Goal: Register for event/course: Register for event/course

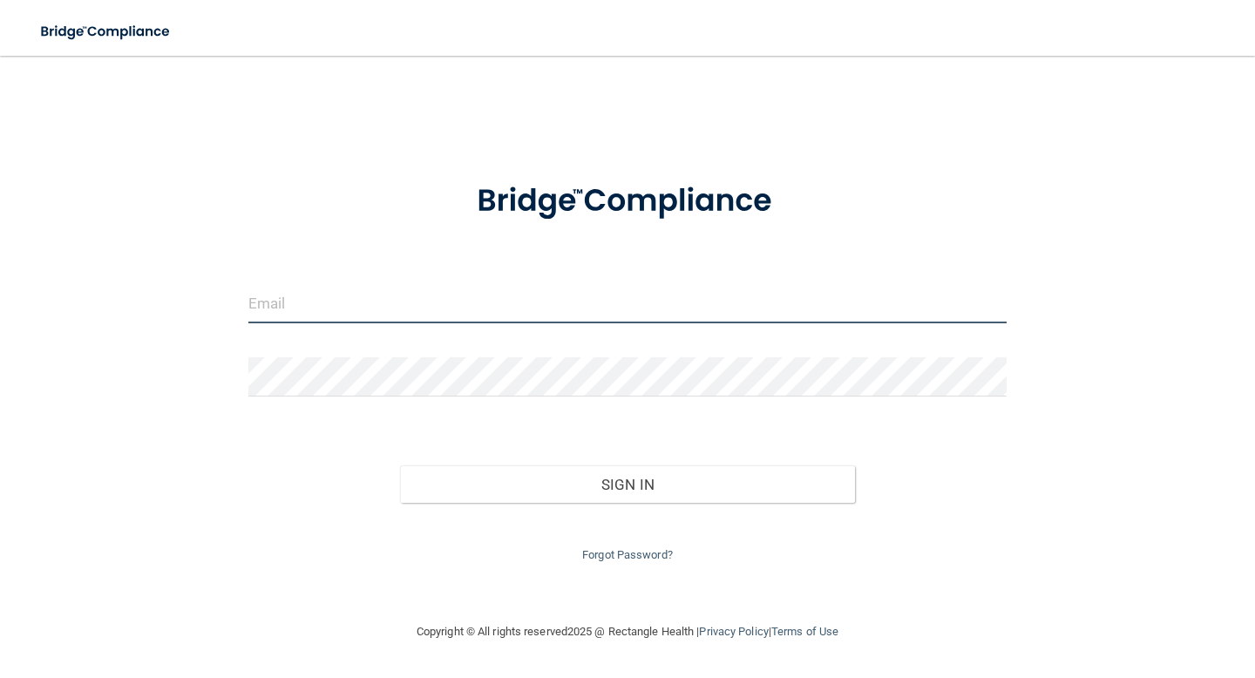
click at [320, 315] on input "email" at bounding box center [627, 303] width 758 height 39
type input "[EMAIL_ADDRESS][DOMAIN_NAME]"
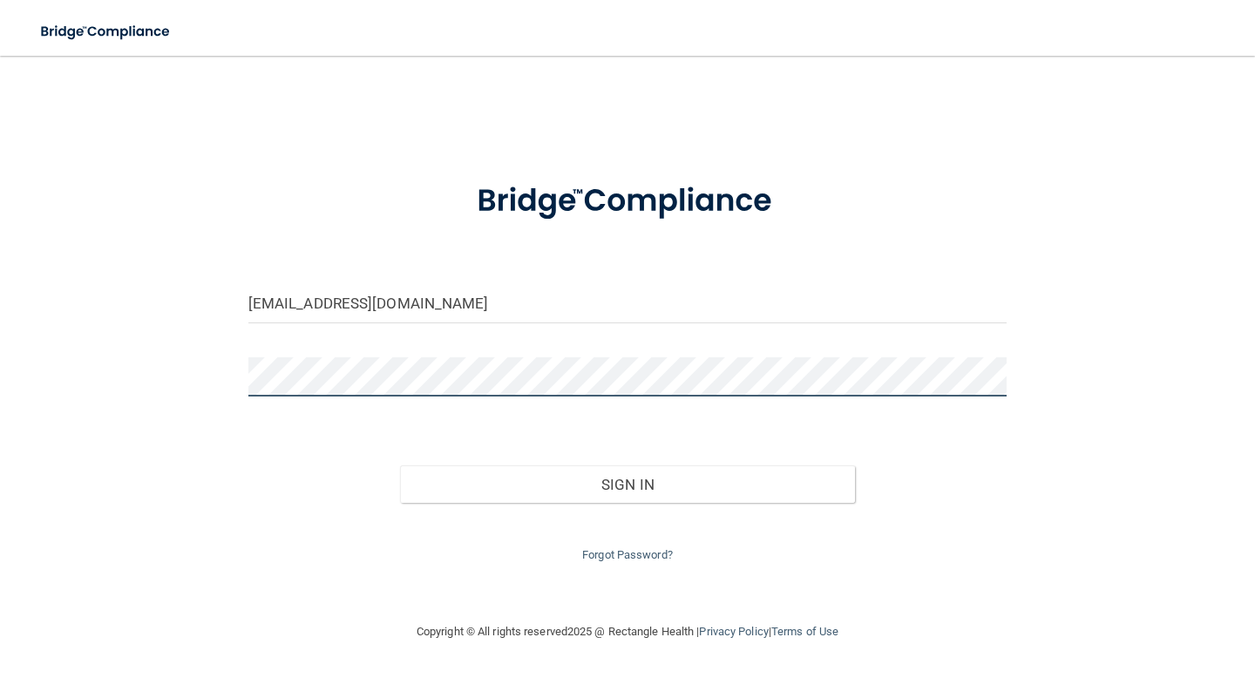
click at [400, 465] on button "Sign In" at bounding box center [627, 484] width 455 height 38
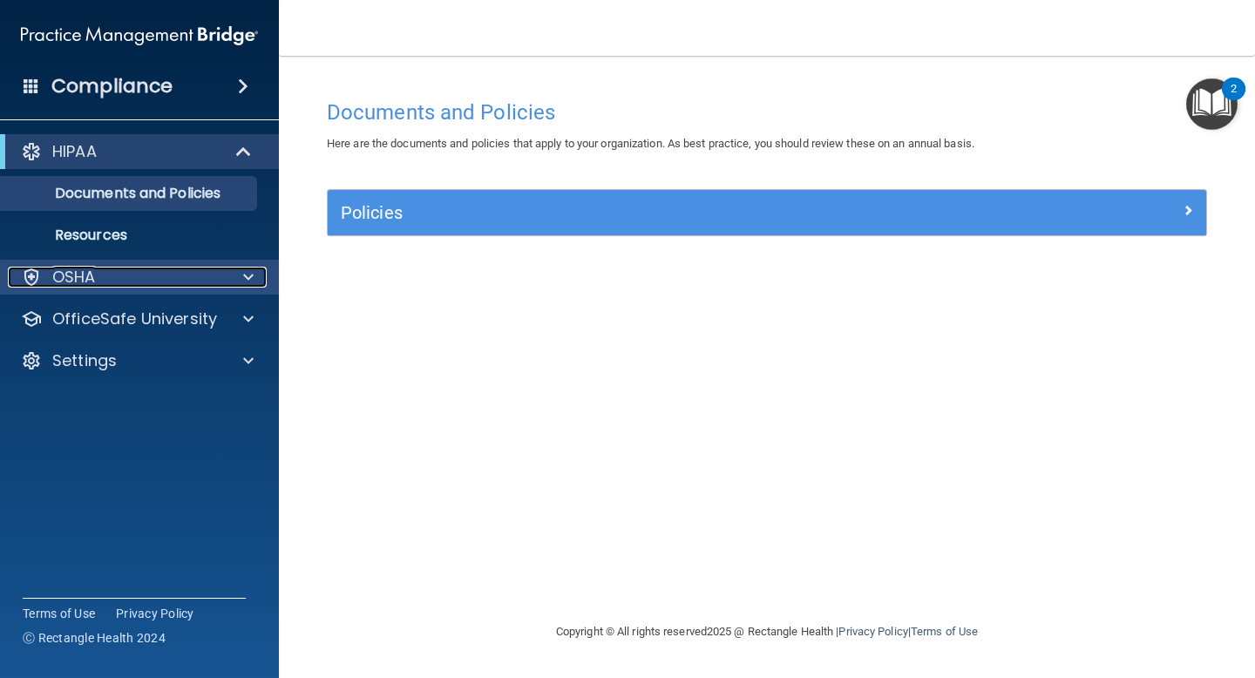
click at [200, 274] on div "OSHA" at bounding box center [116, 277] width 216 height 21
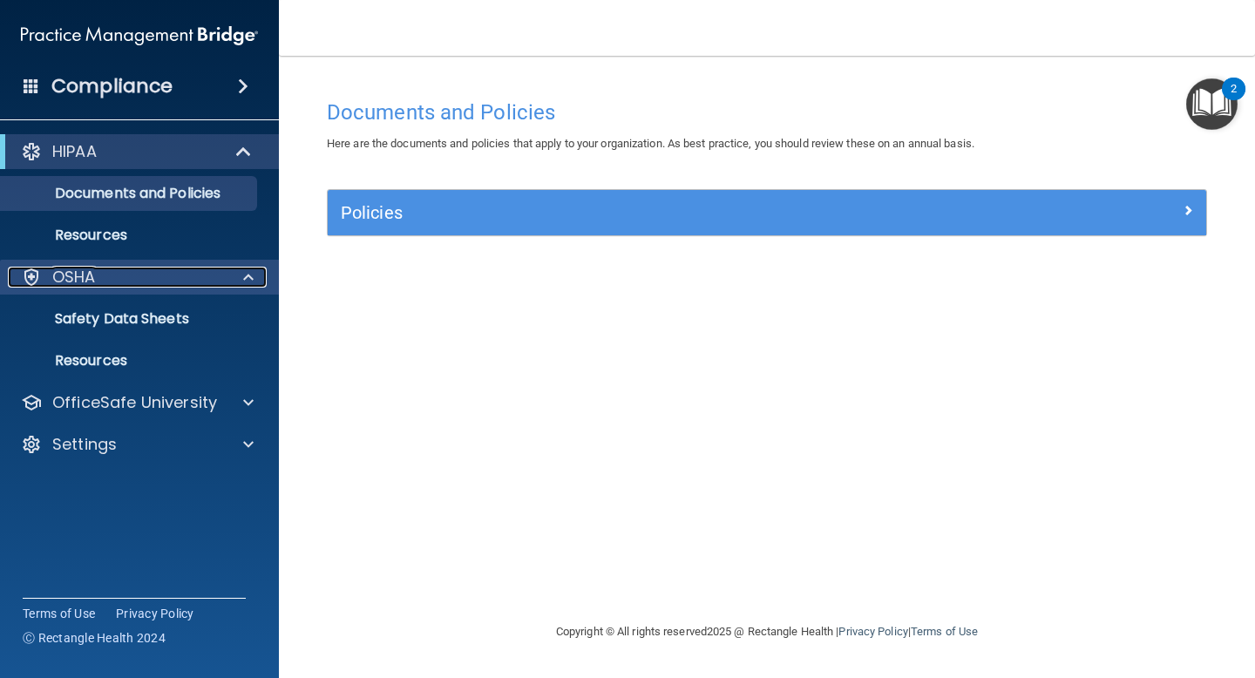
click at [238, 270] on div at bounding box center [246, 277] width 44 height 21
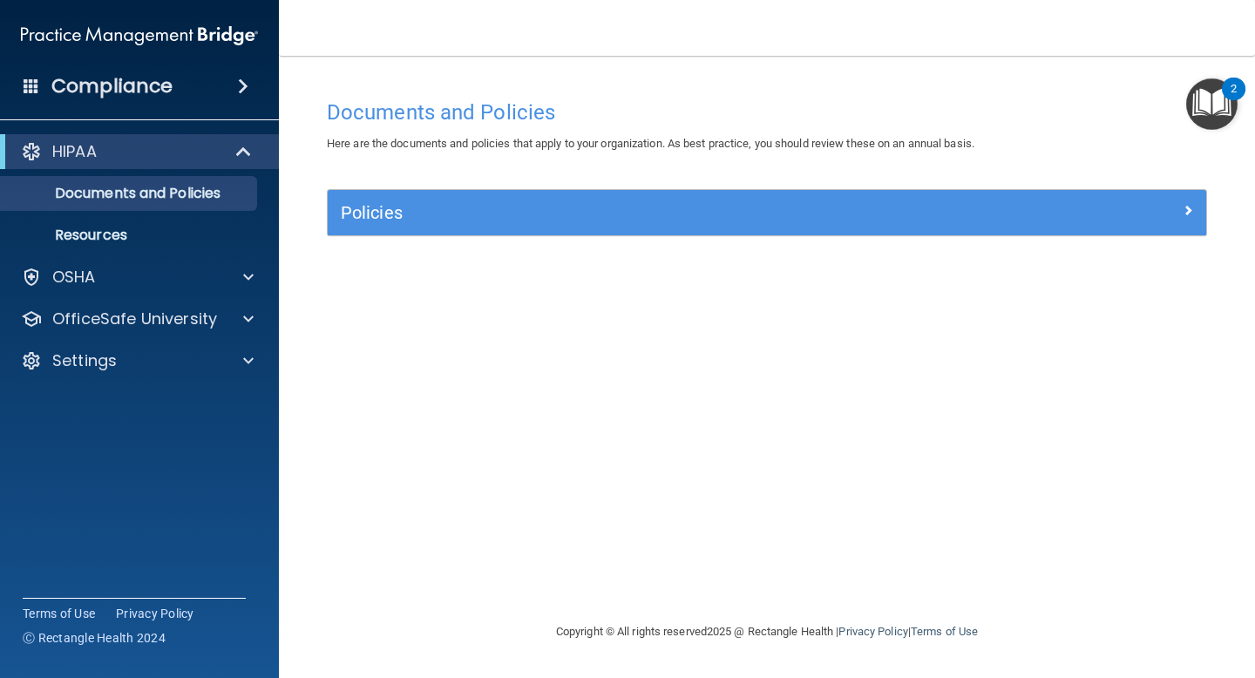
click at [163, 382] on div "HIPAA Documents and Policies Report an Incident Business Associates Emergency P…" at bounding box center [140, 259] width 280 height 265
click at [202, 309] on p "OfficeSafe University" at bounding box center [134, 319] width 165 height 21
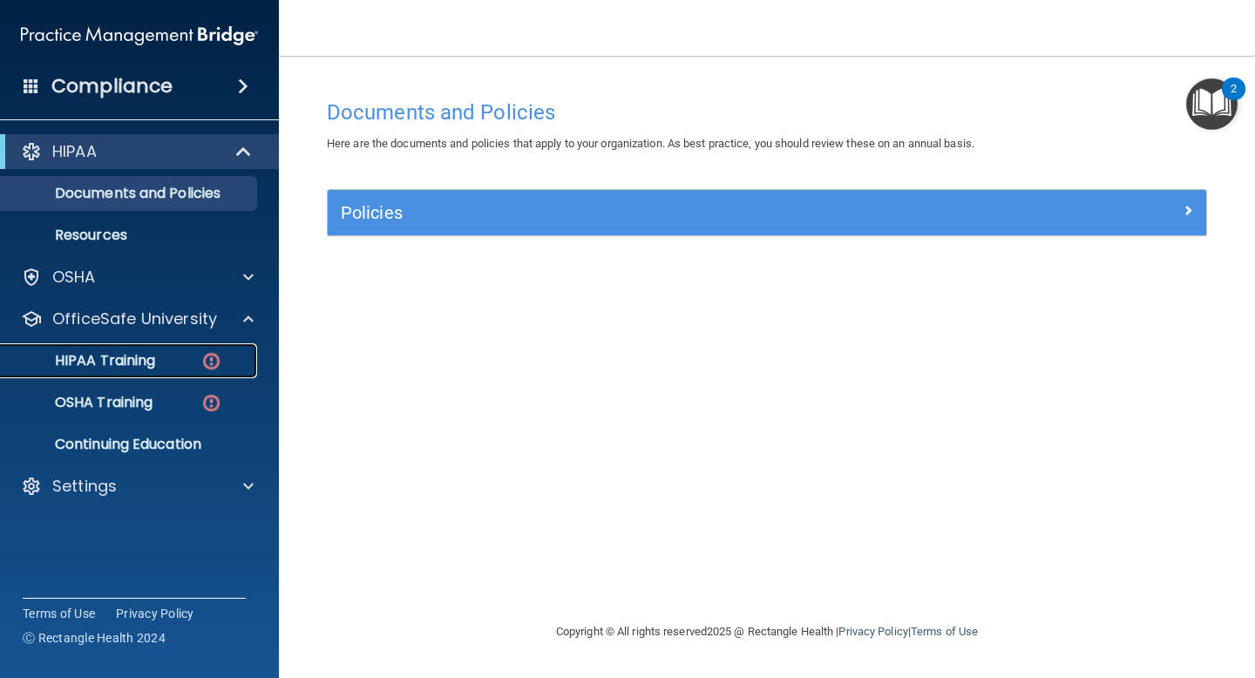
click at [119, 360] on p "HIPAA Training" at bounding box center [83, 360] width 144 height 17
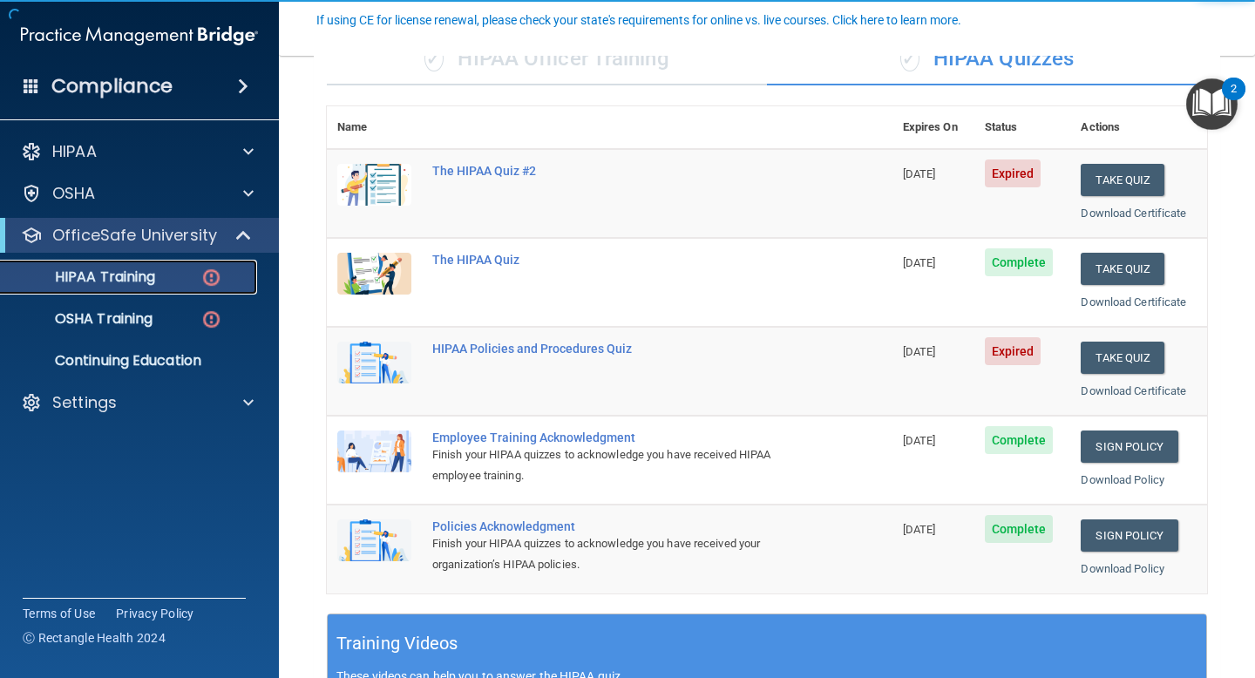
scroll to position [157, 0]
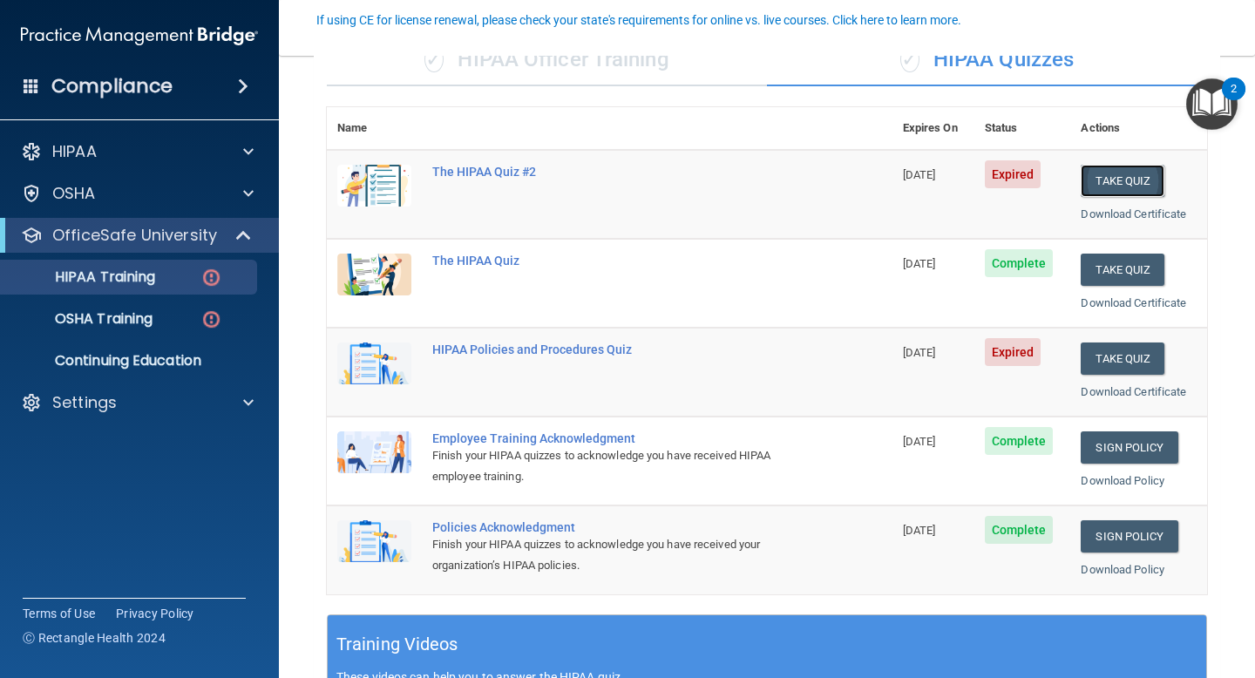
click at [1107, 189] on button "Take Quiz" at bounding box center [1123, 181] width 84 height 32
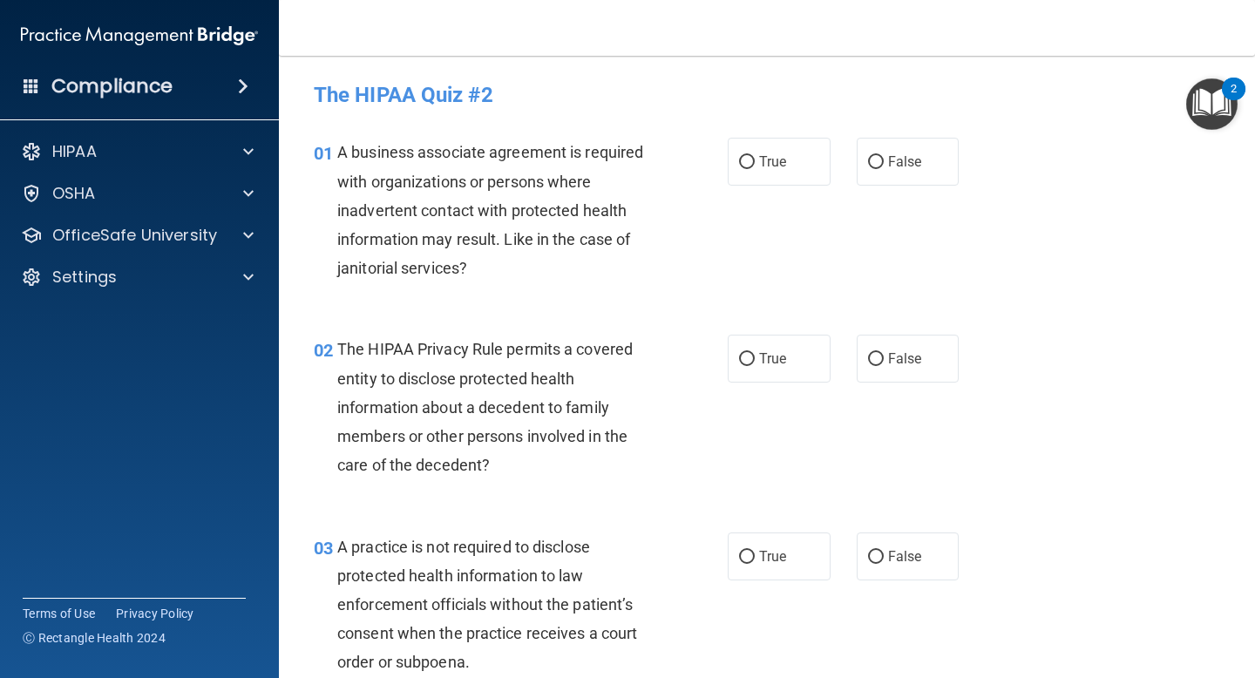
click at [431, 208] on span "A business associate agreement is required with organizations or persons where …" at bounding box center [490, 210] width 306 height 134
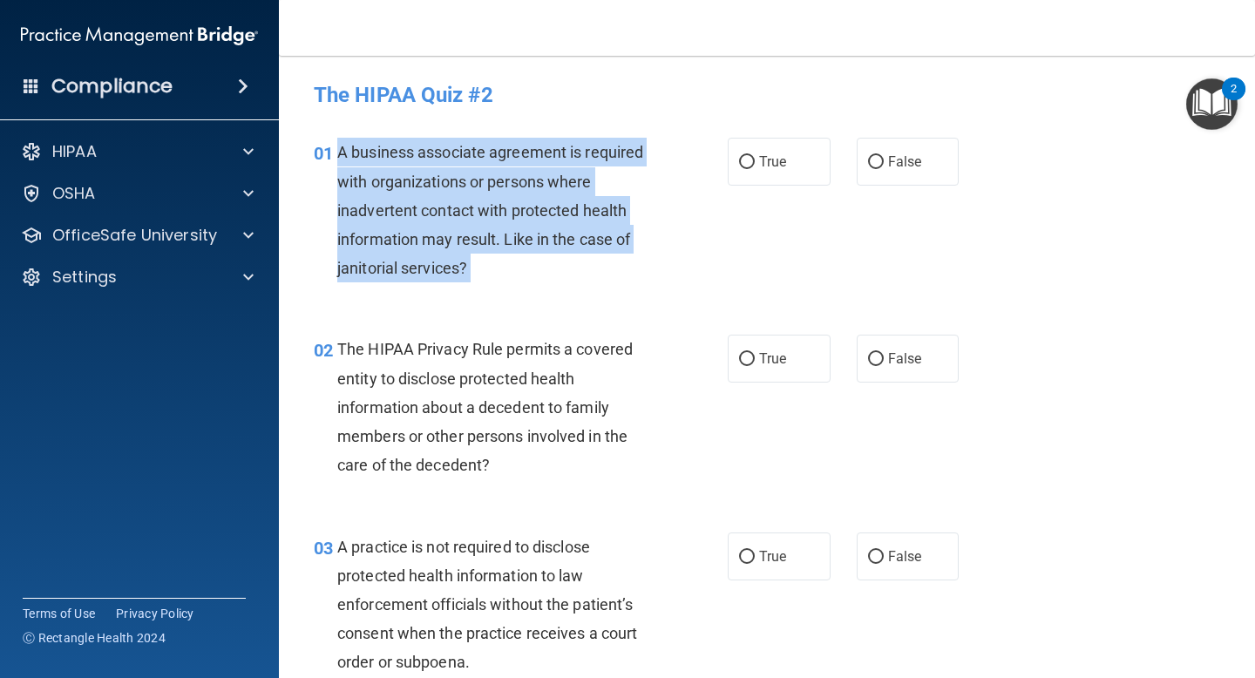
click at [431, 208] on span "A business associate agreement is required with organizations or persons where …" at bounding box center [490, 210] width 306 height 134
copy ng-form "A business associate agreement is required with organizations or persons where …"
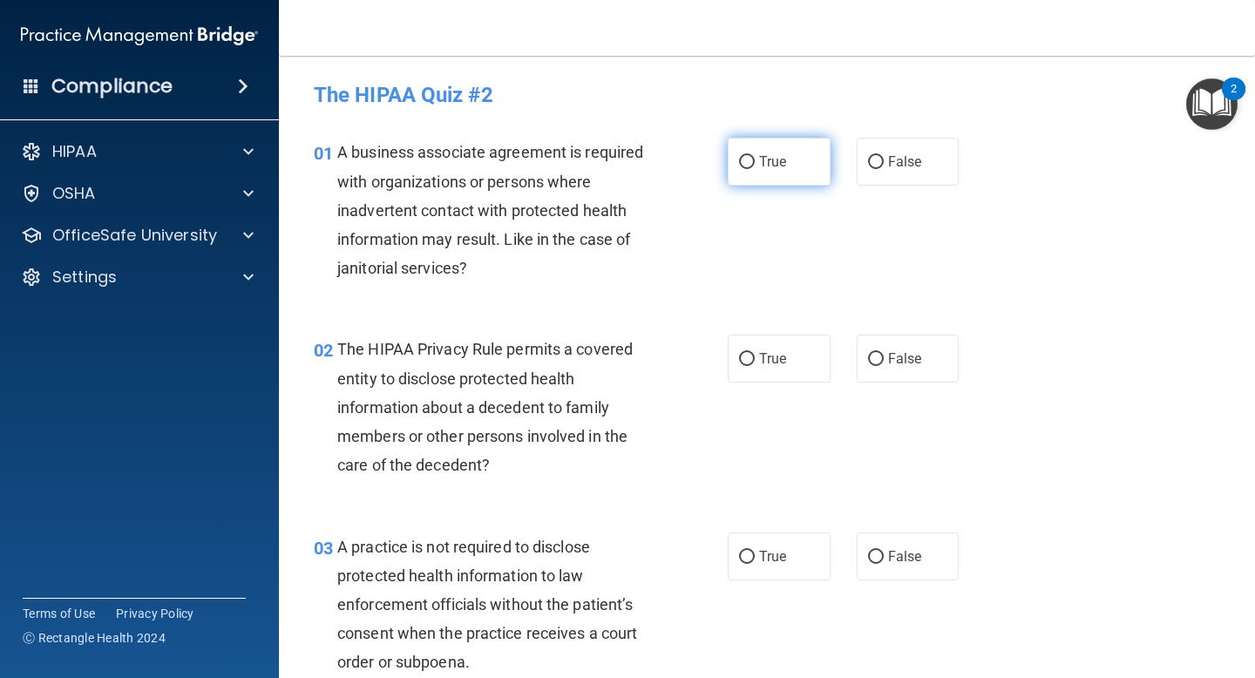
click at [787, 151] on label "True" at bounding box center [779, 162] width 103 height 48
click at [755, 156] on input "True" at bounding box center [747, 162] width 16 height 13
radio input "true"
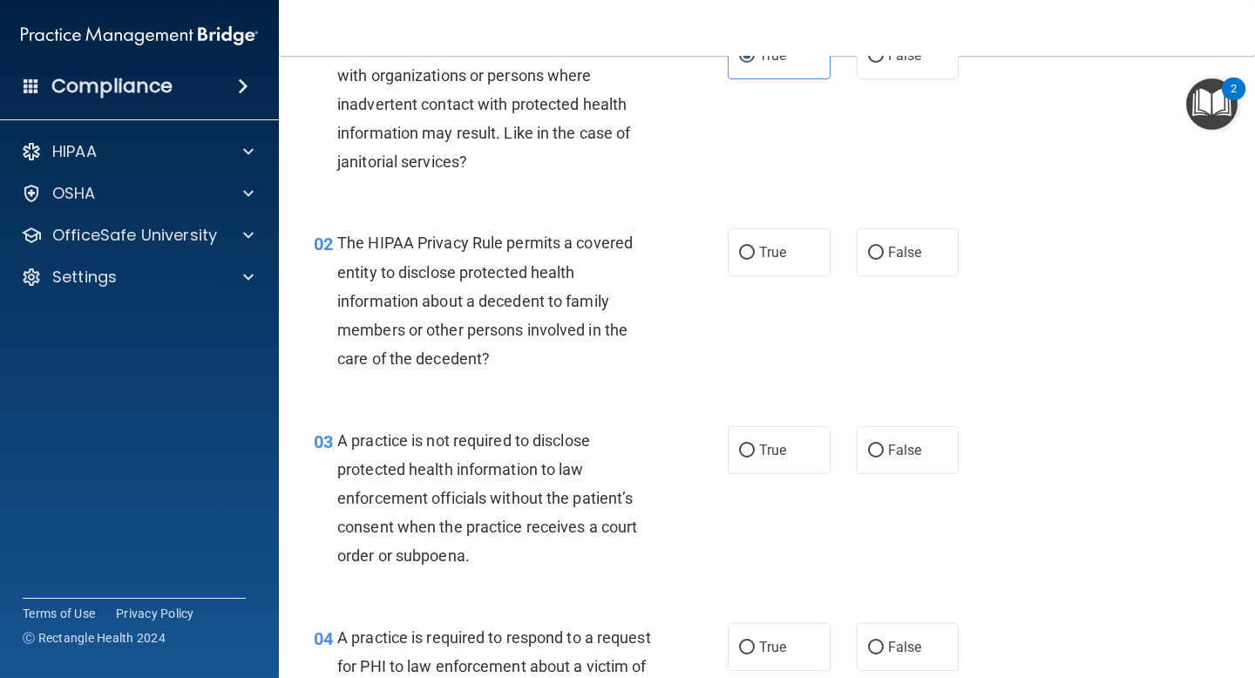
scroll to position [122, 0]
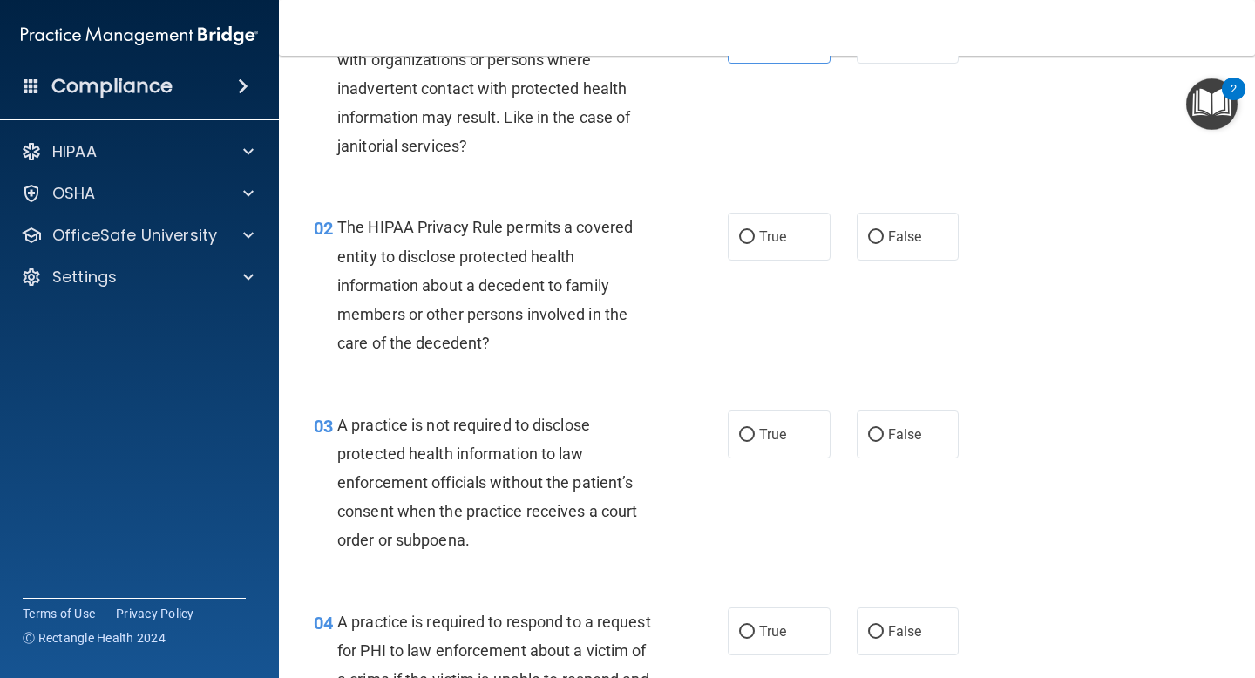
click at [464, 282] on span "The HIPAA Privacy Rule permits a covered entity to disclose protected health in…" at bounding box center [484, 285] width 295 height 134
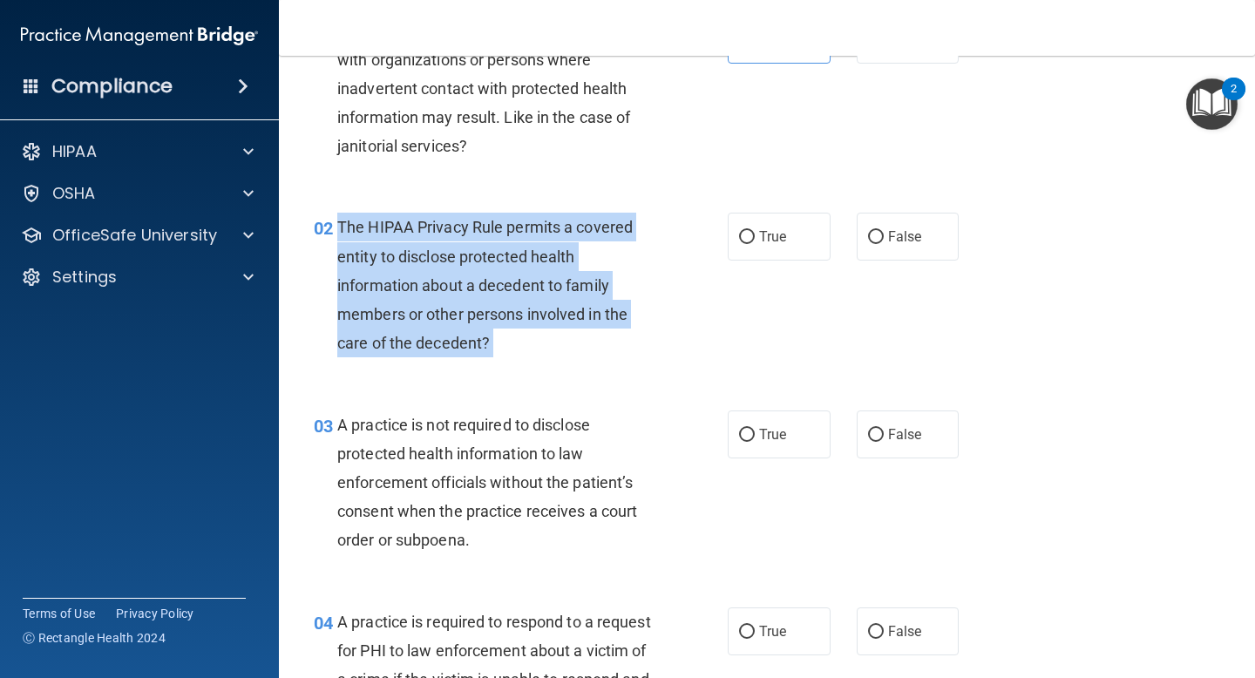
click at [464, 282] on span "The HIPAA Privacy Rule permits a covered entity to disclose protected health in…" at bounding box center [484, 285] width 295 height 134
copy ng-form "The HIPAA Privacy Rule permits a covered entity to disclose protected health in…"
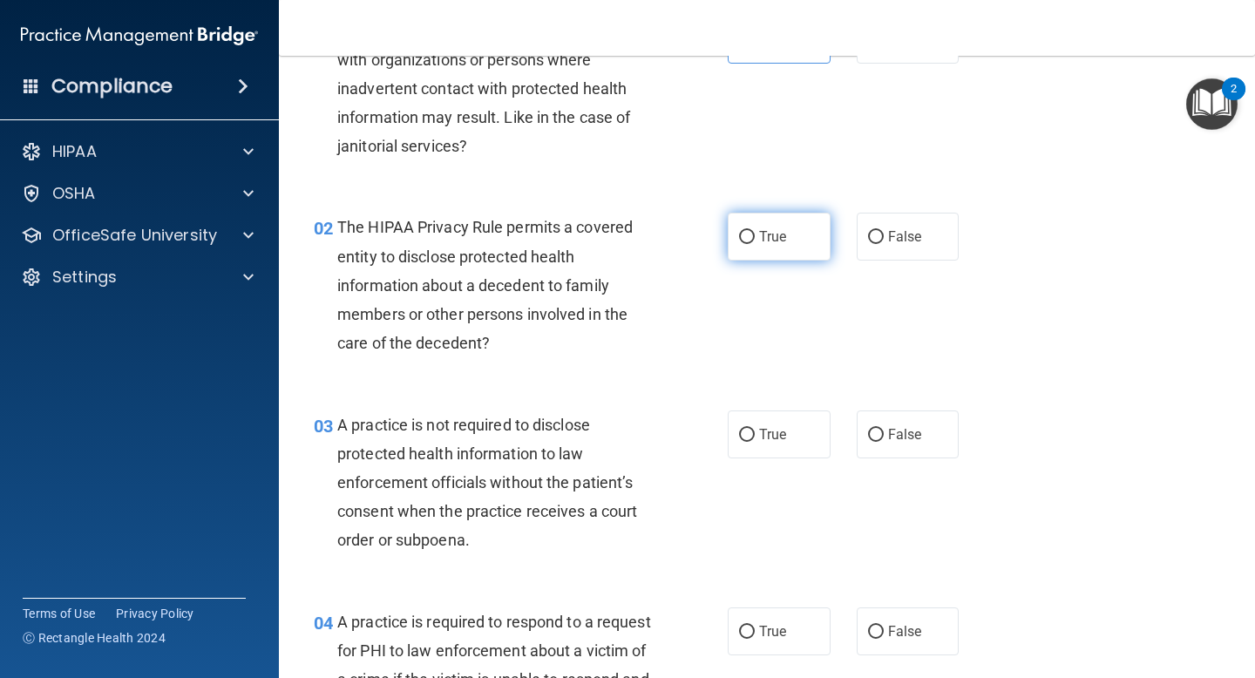
click at [775, 228] on span "True" at bounding box center [772, 236] width 27 height 17
click at [755, 231] on input "True" at bounding box center [747, 237] width 16 height 13
radio input "true"
click at [451, 431] on span "A practice is not required to disclose protected health information to law enfo…" at bounding box center [487, 483] width 300 height 134
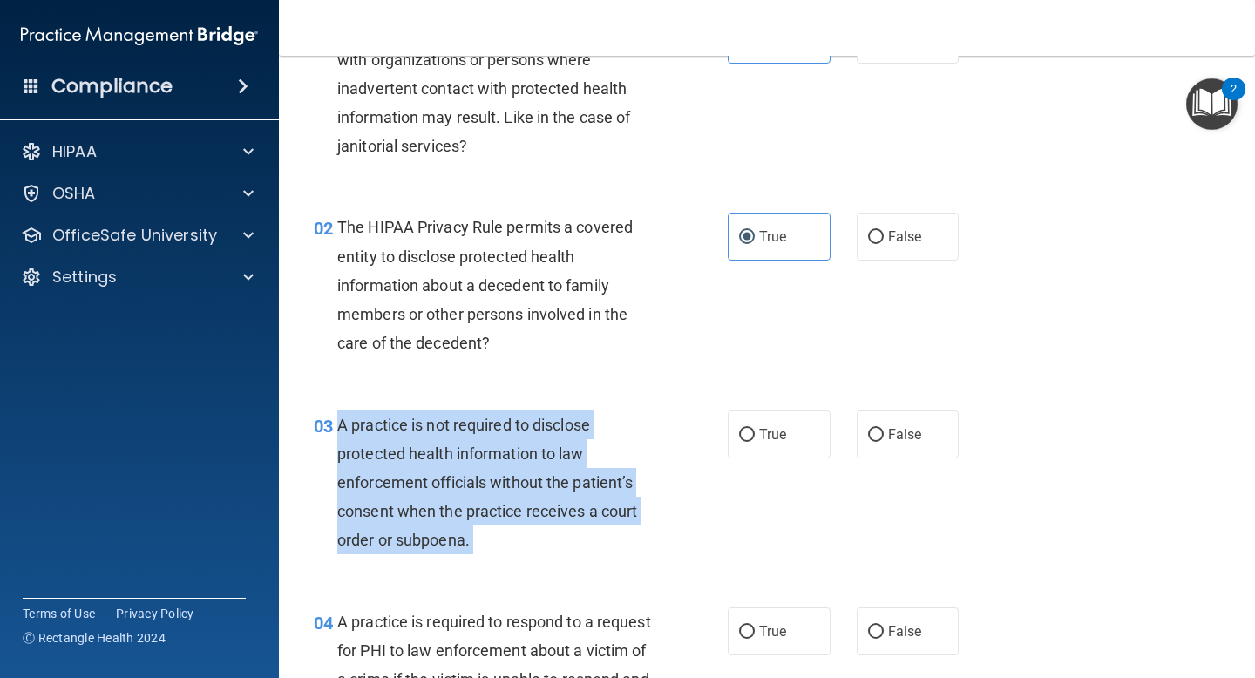
click at [451, 431] on span "A practice is not required to disclose protected health information to law enfo…" at bounding box center [487, 483] width 300 height 134
copy ng-form "A practice is not required to disclose protected health information to law enfo…"
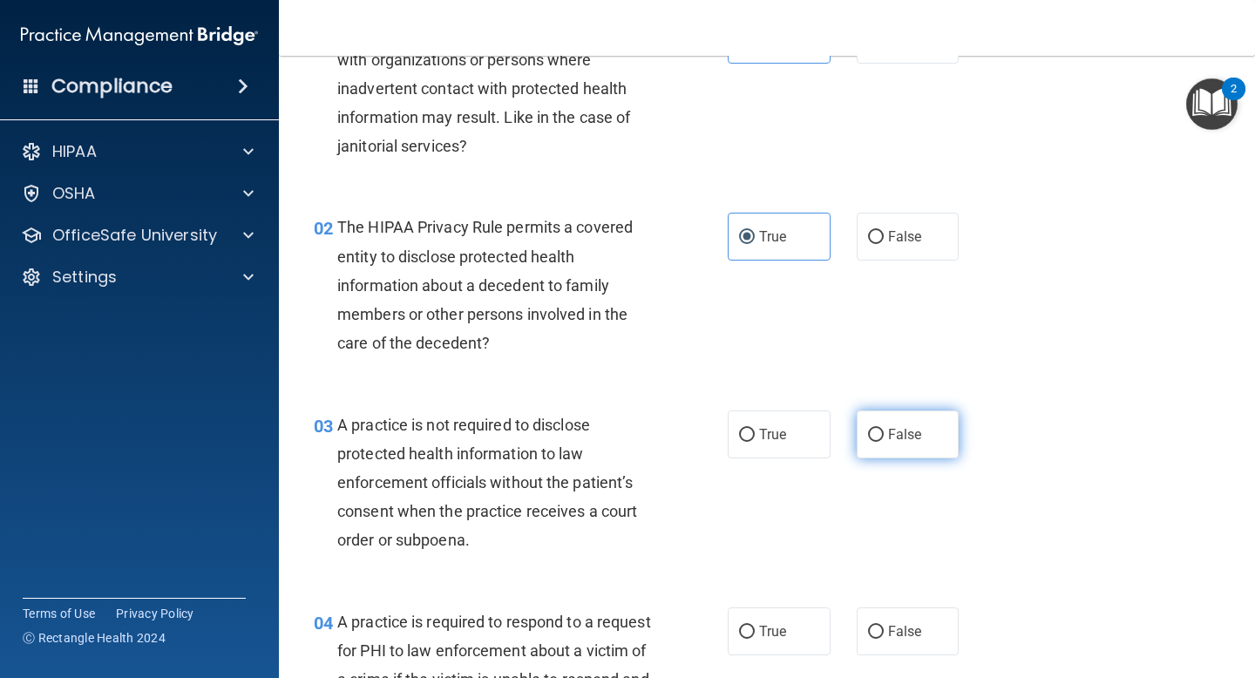
click at [910, 423] on label "False" at bounding box center [908, 434] width 103 height 48
click at [884, 429] on input "False" at bounding box center [876, 435] width 16 height 13
radio input "true"
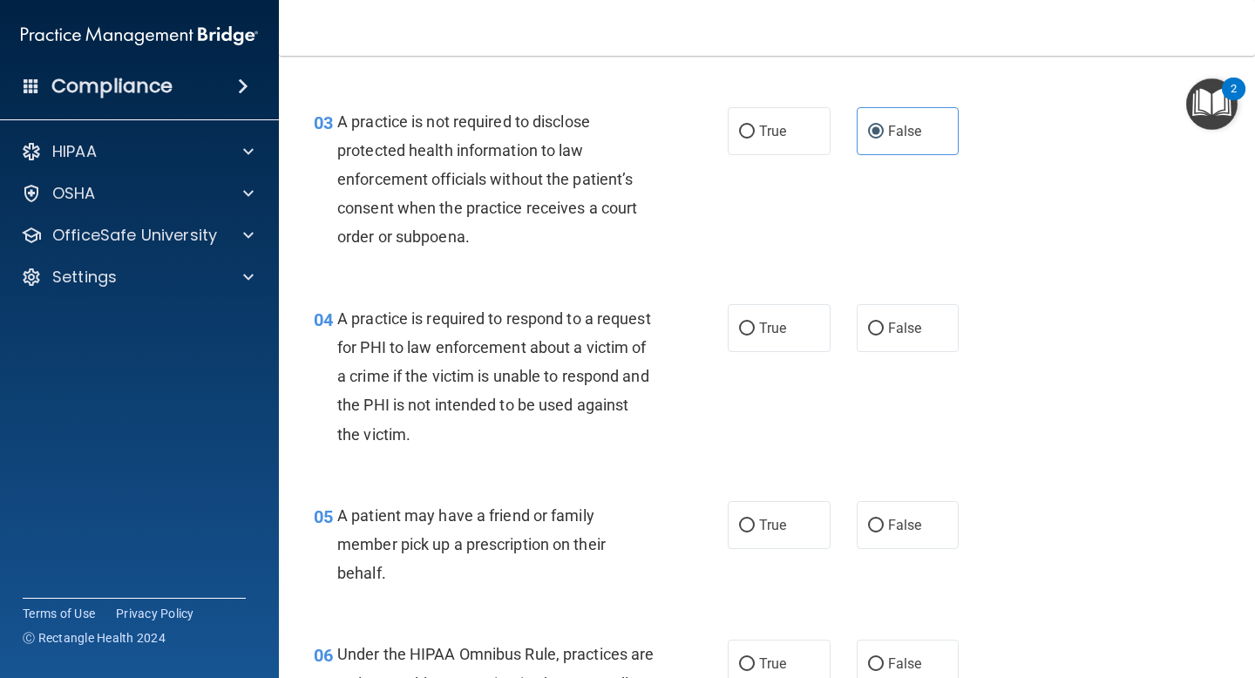
scroll to position [463, 0]
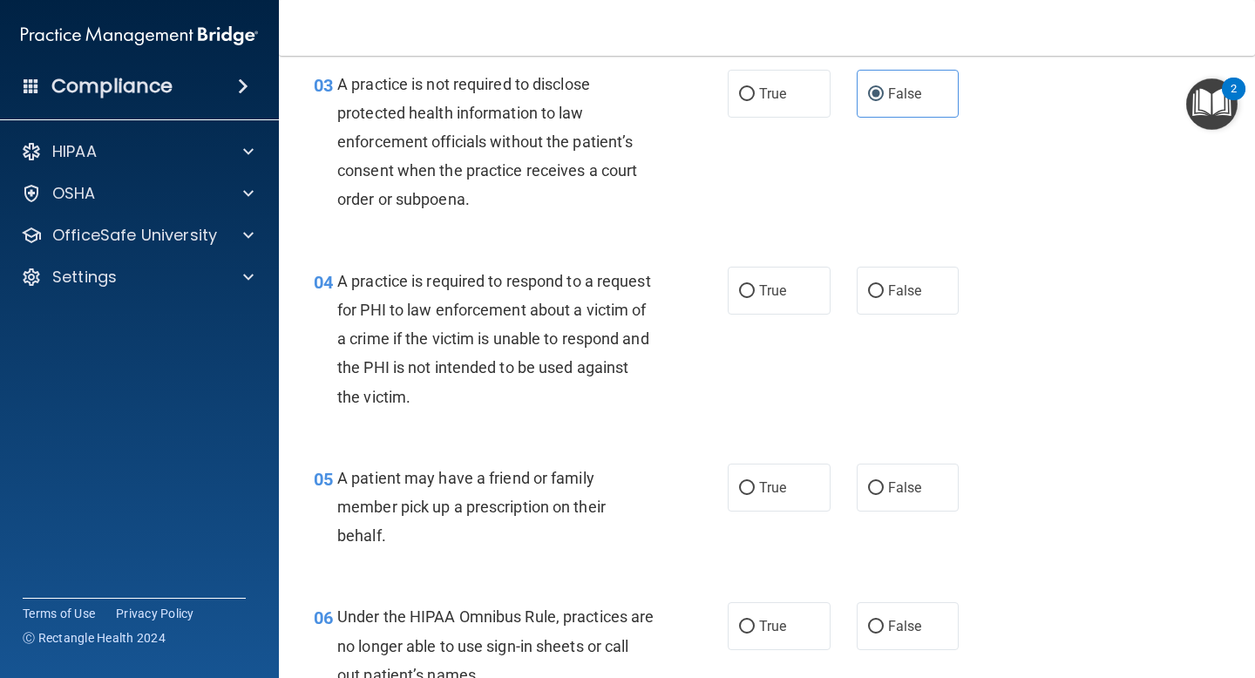
click at [525, 325] on div "A practice is required to respond to a request for PHI to law enforcement about…" at bounding box center [502, 339] width 330 height 145
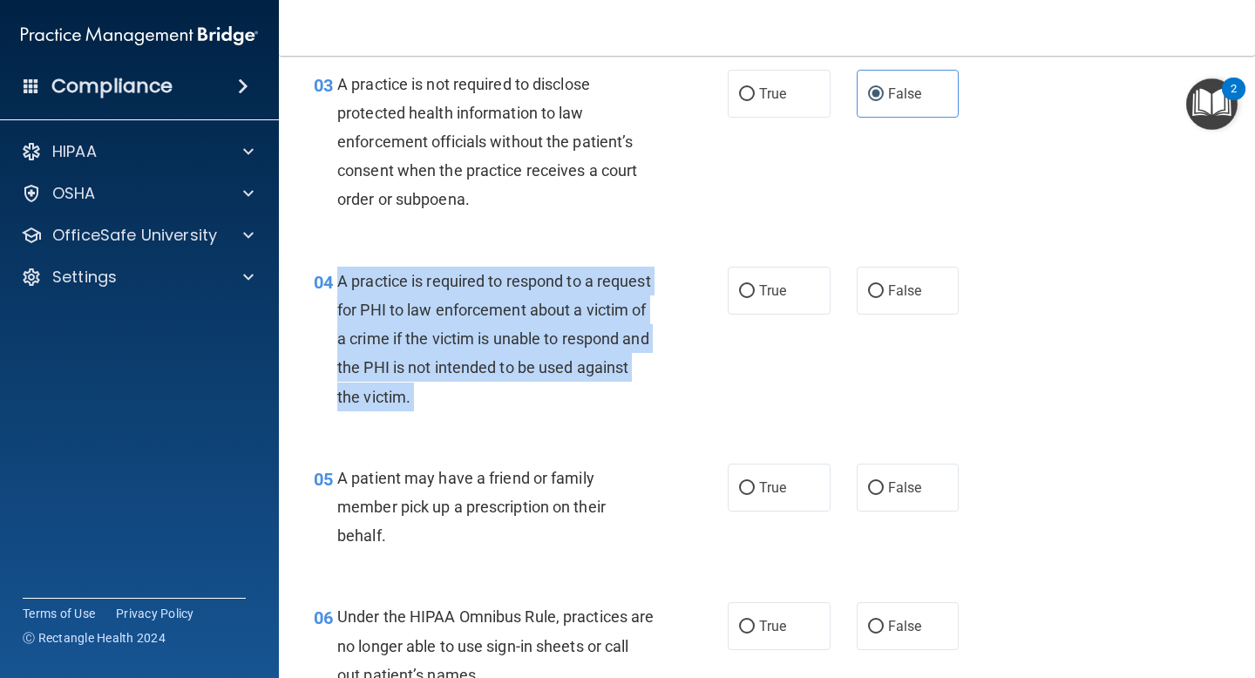
click at [525, 325] on div "A practice is required to respond to a request for PHI to law enforcement about…" at bounding box center [502, 339] width 330 height 145
copy ng-form "A practice is required to respond to a request for PHI to law enforcement about…"
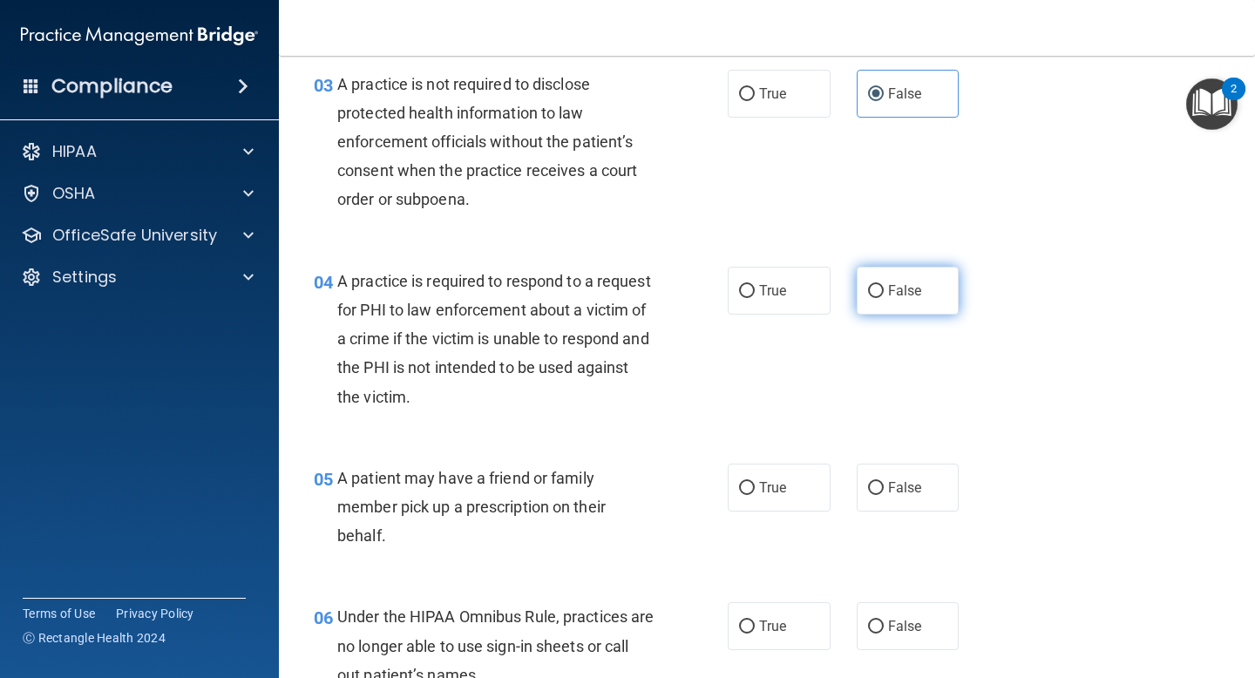
click at [921, 290] on label "False" at bounding box center [908, 291] width 103 height 48
click at [884, 290] on input "False" at bounding box center [876, 291] width 16 height 13
radio input "true"
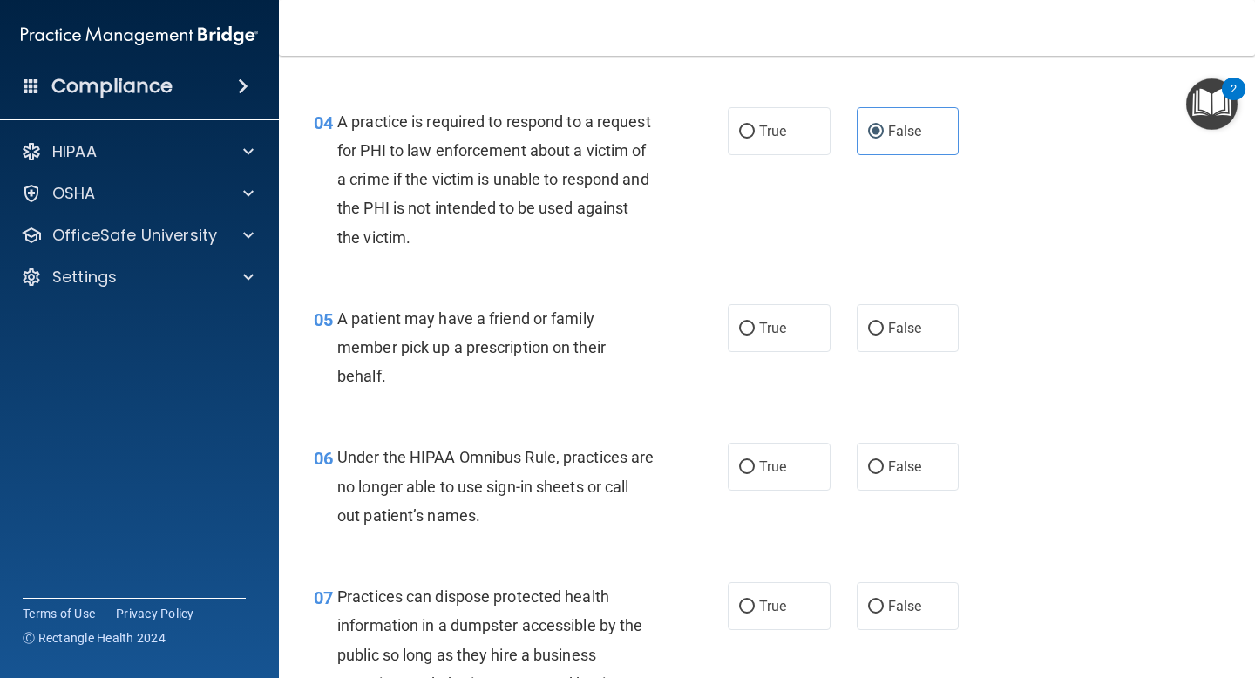
scroll to position [650, 0]
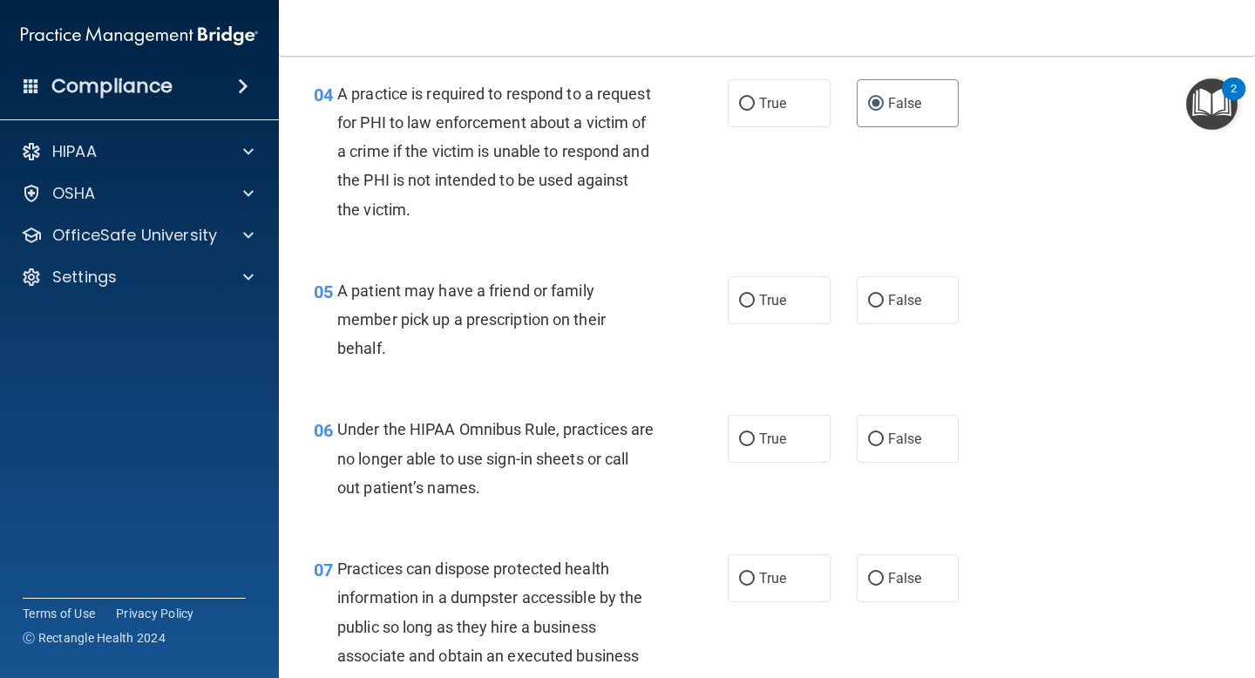
click at [537, 323] on span "A patient may have a friend or family member pick up a prescription on their be…" at bounding box center [471, 319] width 268 height 76
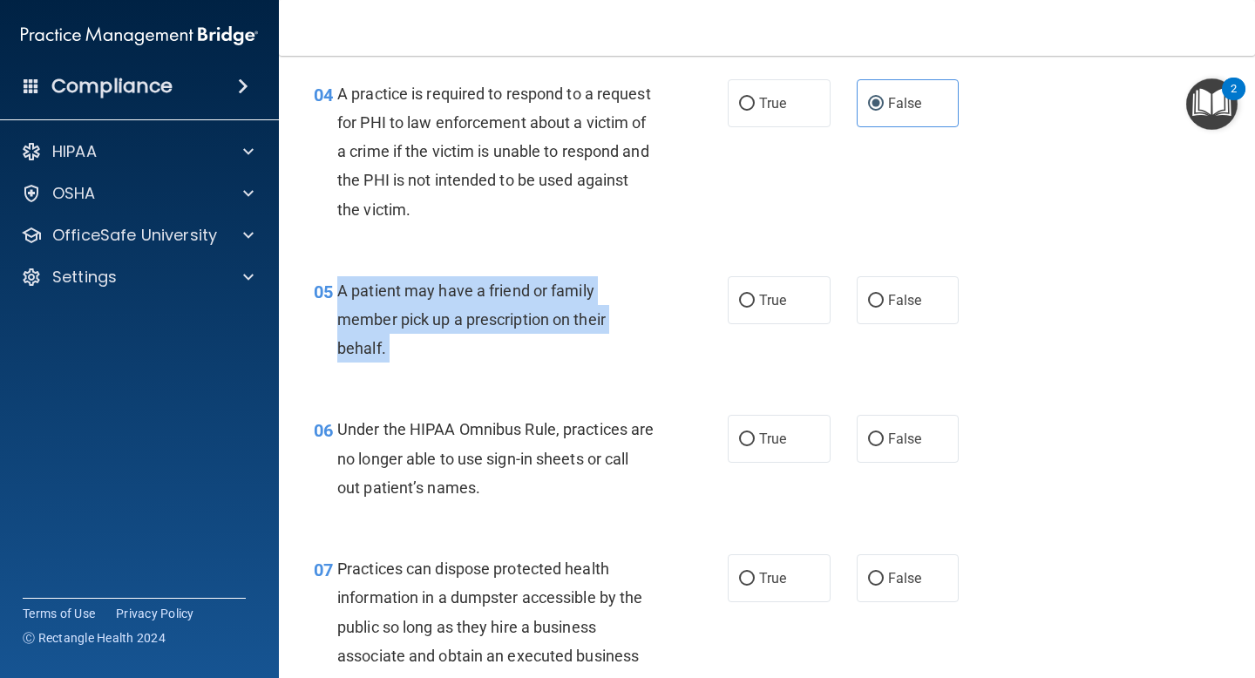
click at [537, 323] on span "A patient may have a friend or family member pick up a prescription on their be…" at bounding box center [471, 319] width 268 height 76
copy ng-form "A patient may have a friend or family member pick up a prescription on their be…"
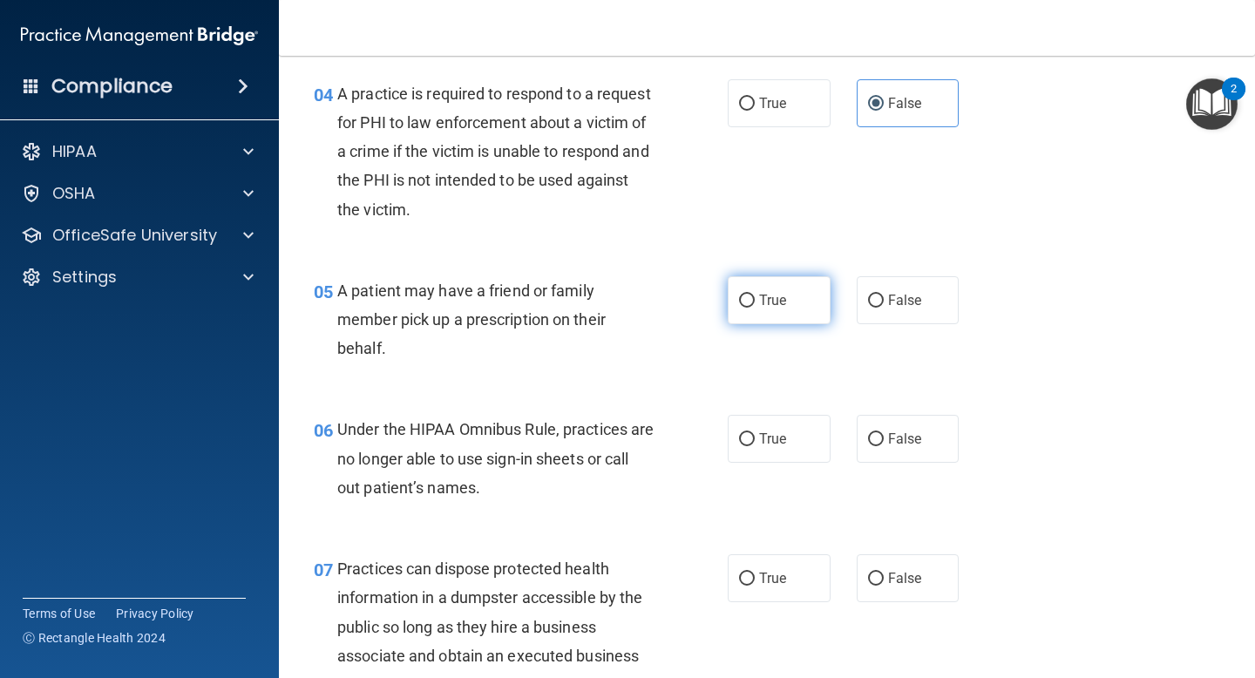
click at [790, 308] on label "True" at bounding box center [779, 300] width 103 height 48
click at [755, 308] on input "True" at bounding box center [747, 301] width 16 height 13
radio input "true"
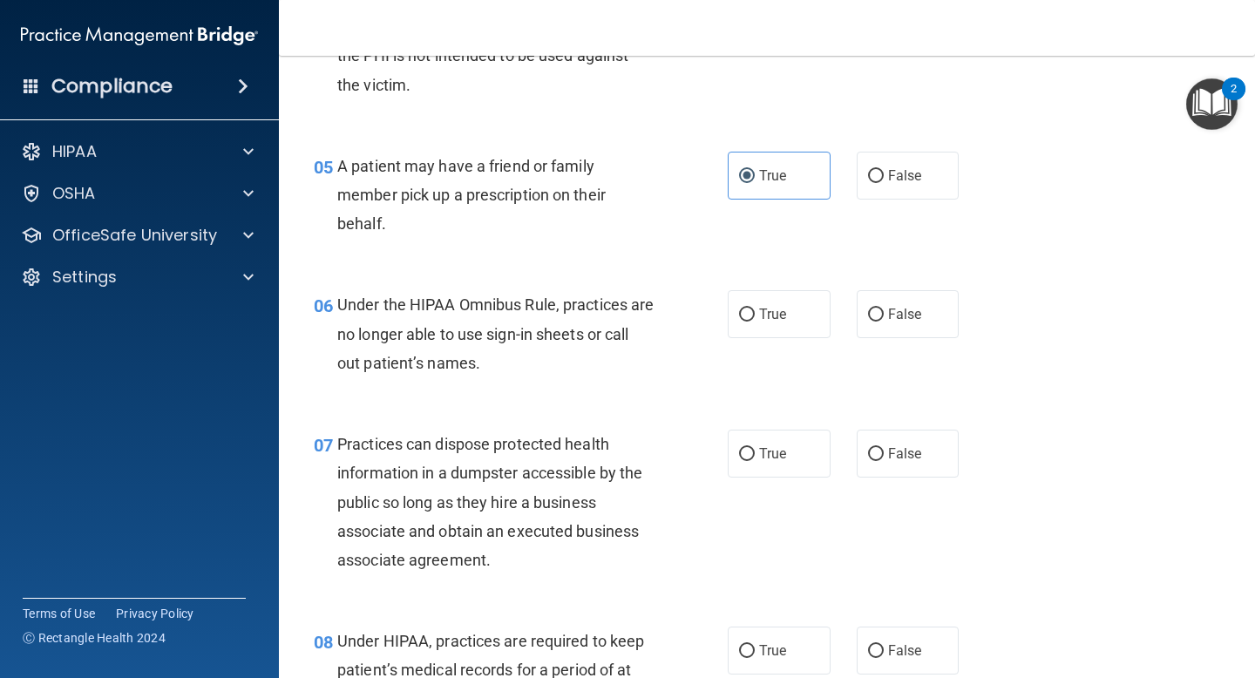
scroll to position [818, 0]
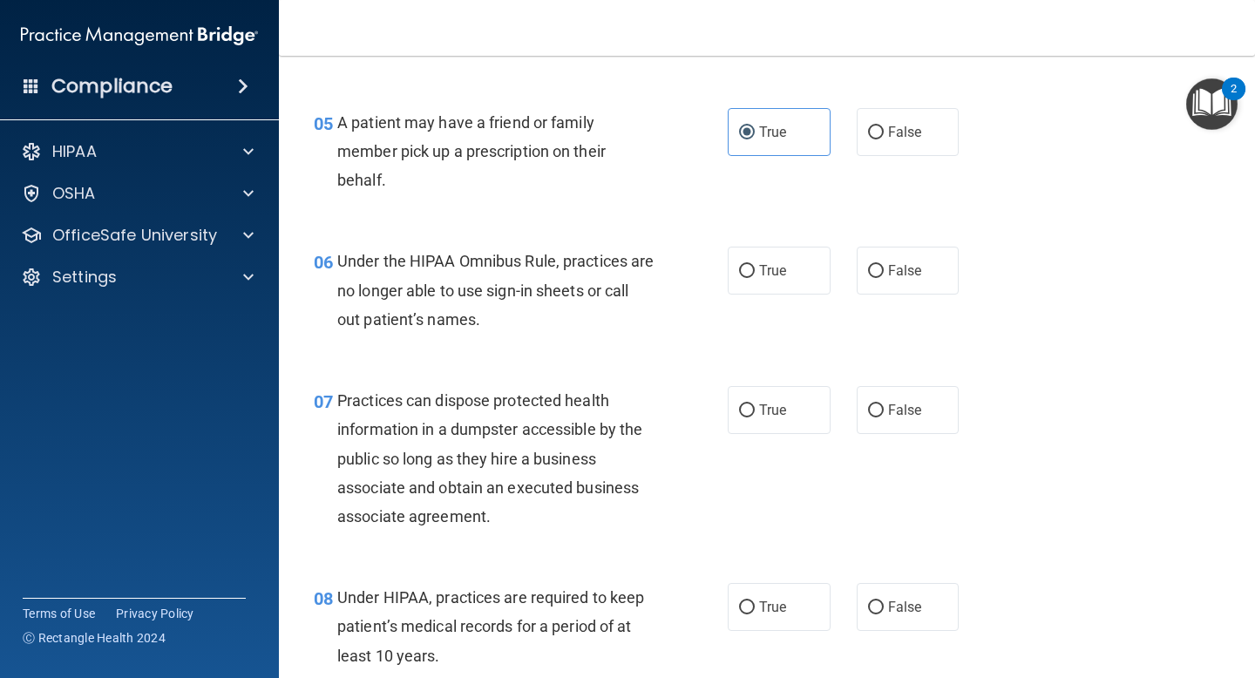
click at [487, 275] on div "Under the HIPAA Omnibus Rule, practices are no longer able to use sign-in sheet…" at bounding box center [502, 290] width 330 height 87
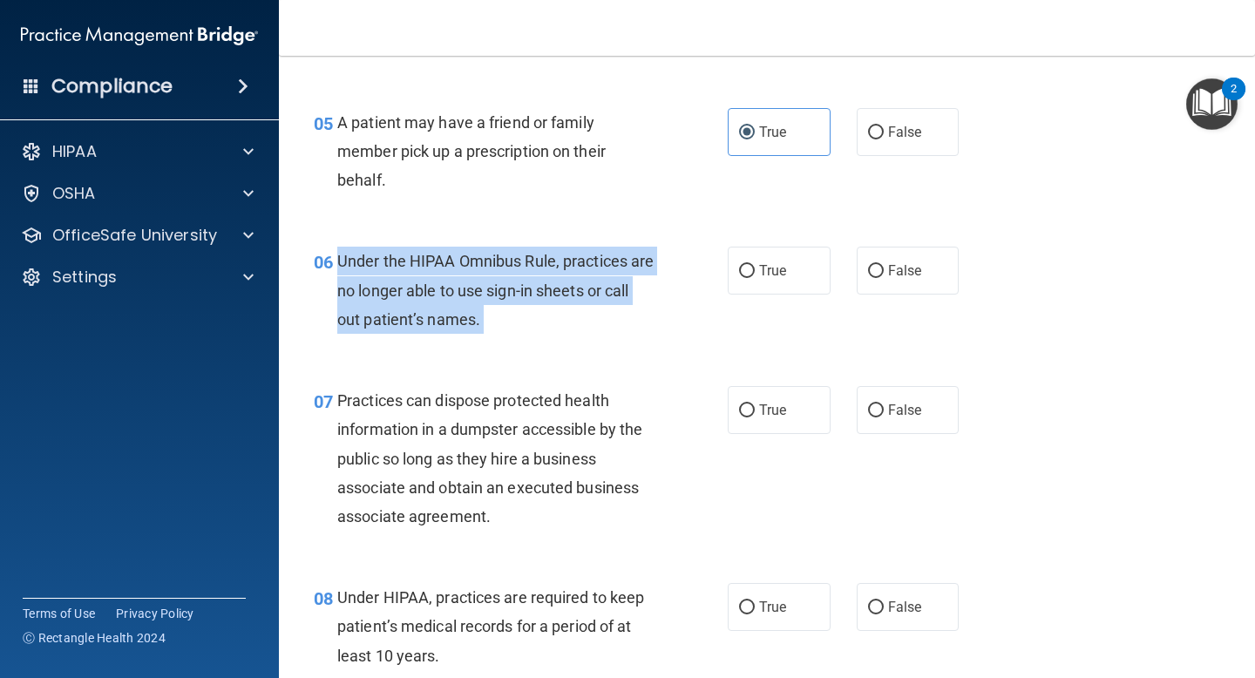
click at [487, 275] on div "Under the HIPAA Omnibus Rule, practices are no longer able to use sign-in sheet…" at bounding box center [502, 290] width 330 height 87
copy ng-form "Under the HIPAA Omnibus Rule, practices are no longer able to use sign-in sheet…"
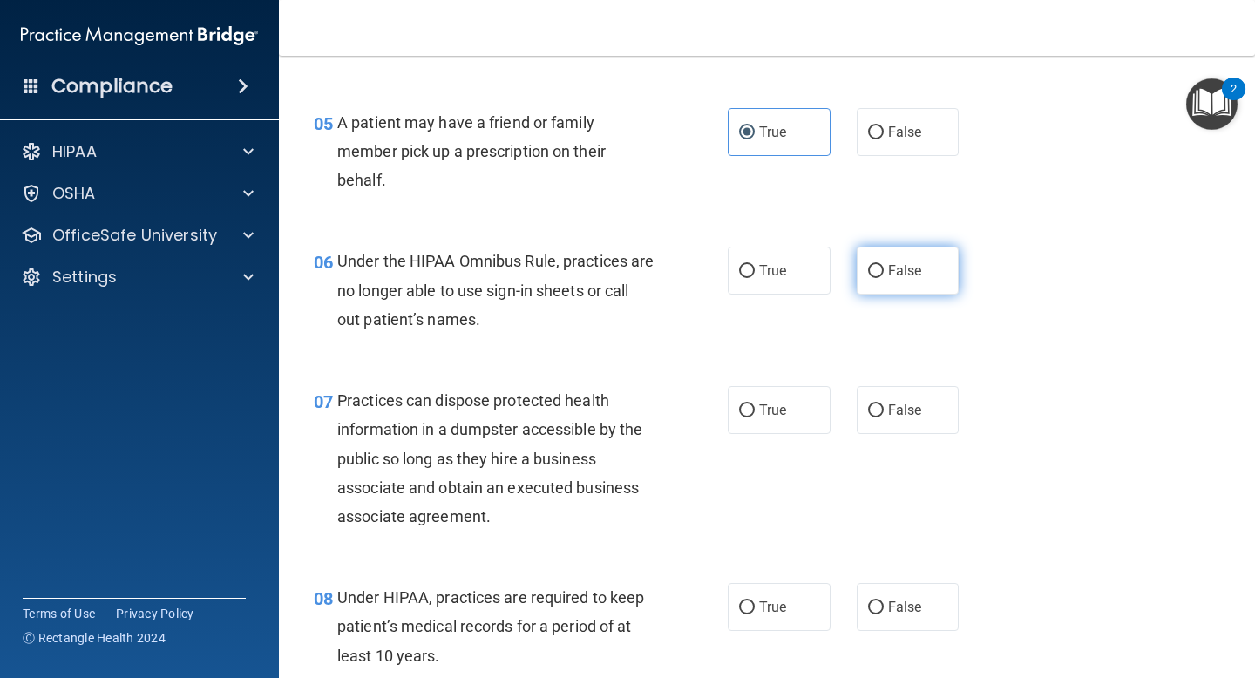
click at [922, 259] on label "False" at bounding box center [908, 271] width 103 height 48
click at [884, 265] on input "False" at bounding box center [876, 271] width 16 height 13
radio input "true"
click at [469, 408] on span "Practices can dispose protected health information in a dumpster accessible by …" at bounding box center [489, 458] width 305 height 134
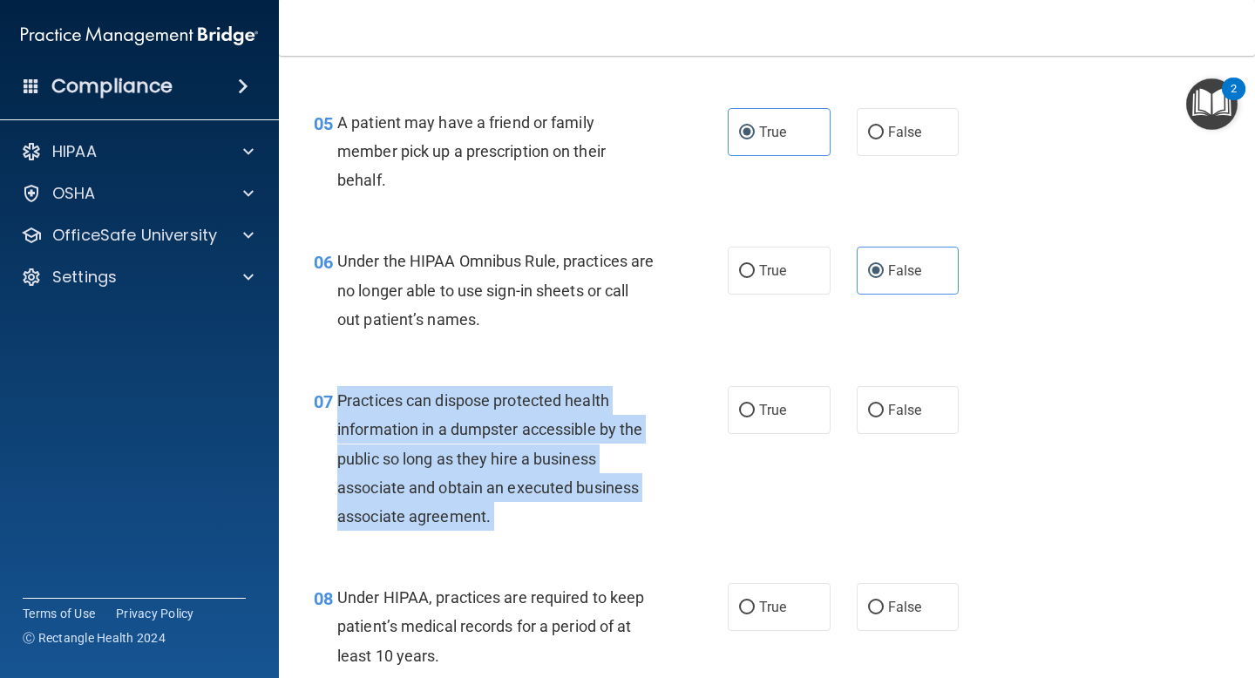
click at [469, 408] on span "Practices can dispose protected health information in a dumpster accessible by …" at bounding box center [489, 458] width 305 height 134
copy ng-form "Practices can dispose protected health information in a dumpster accessible by …"
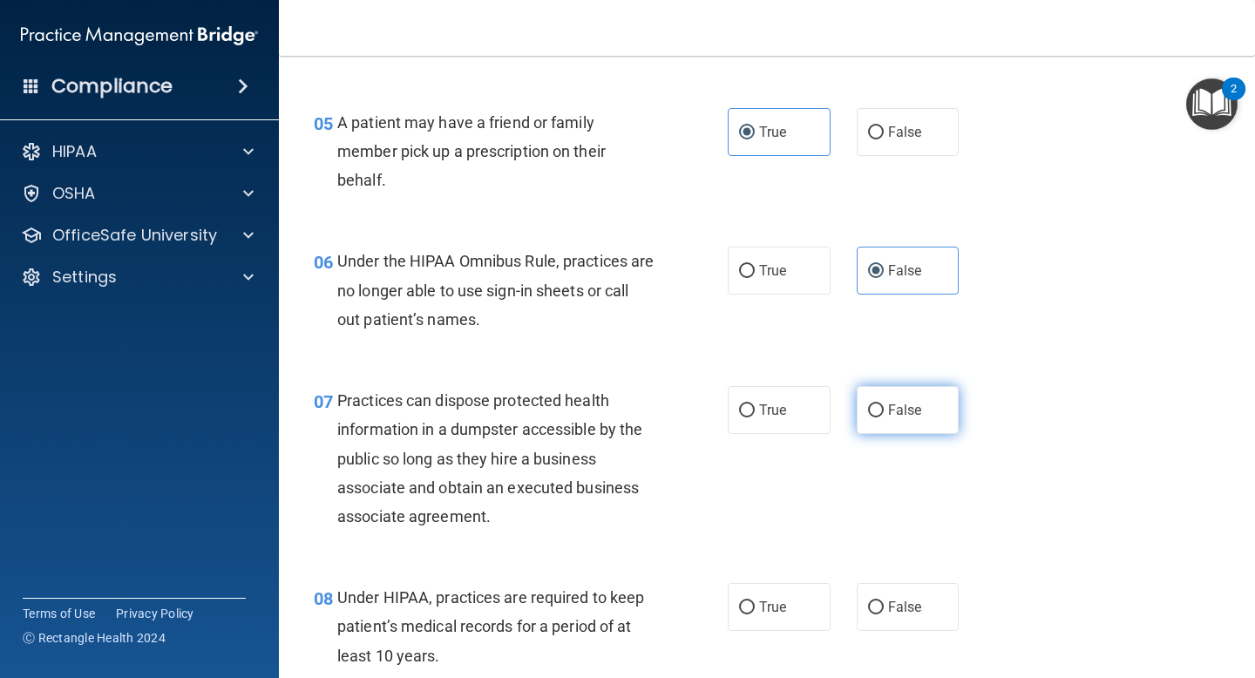
click at [890, 419] on label "False" at bounding box center [908, 410] width 103 height 48
click at [884, 417] on input "False" at bounding box center [876, 410] width 16 height 13
radio input "true"
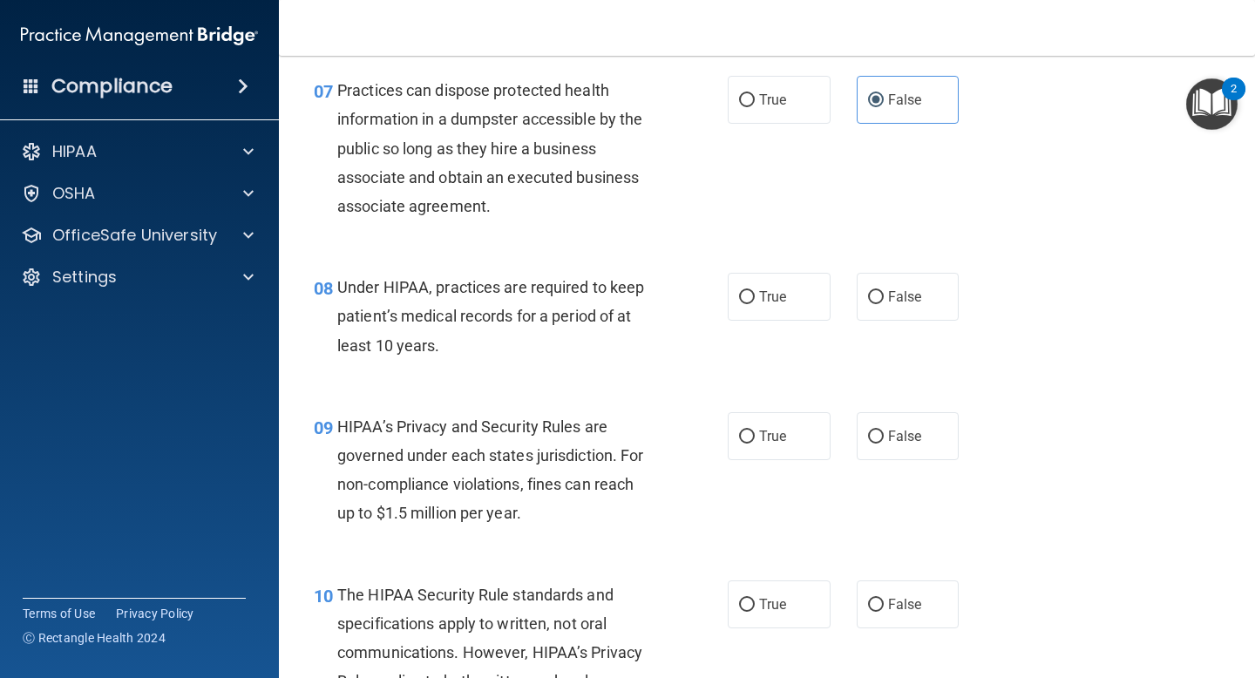
scroll to position [1183, 0]
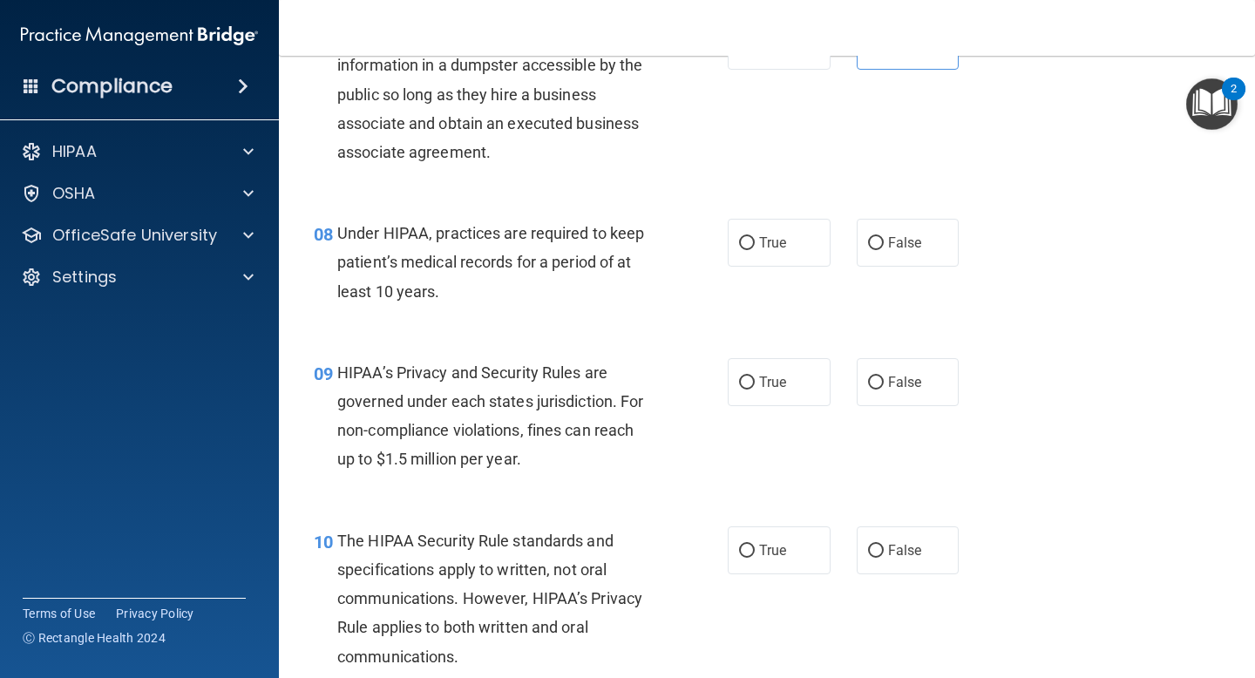
click at [538, 242] on span "Under HIPAA, practices are required to keep patient’s medical records for a per…" at bounding box center [490, 262] width 307 height 76
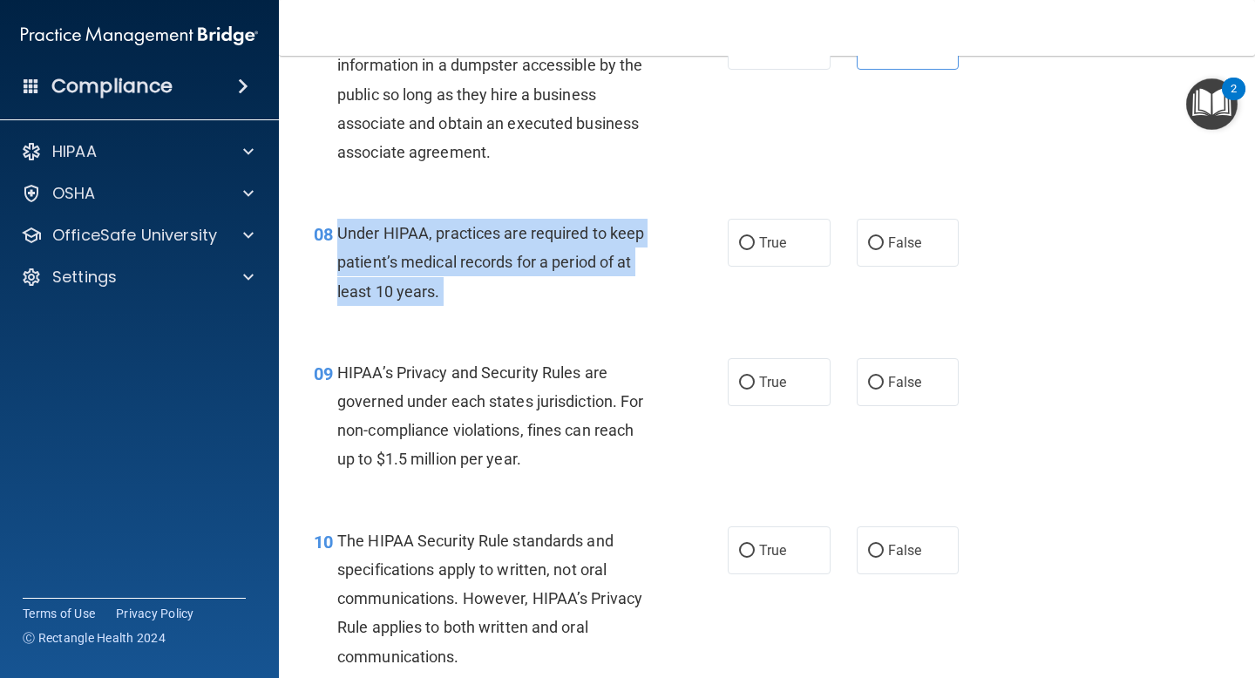
click at [538, 242] on span "Under HIPAA, practices are required to keep patient’s medical records for a per…" at bounding box center [490, 262] width 307 height 76
copy ng-form "Under HIPAA, practices are required to keep patient’s medical records for a per…"
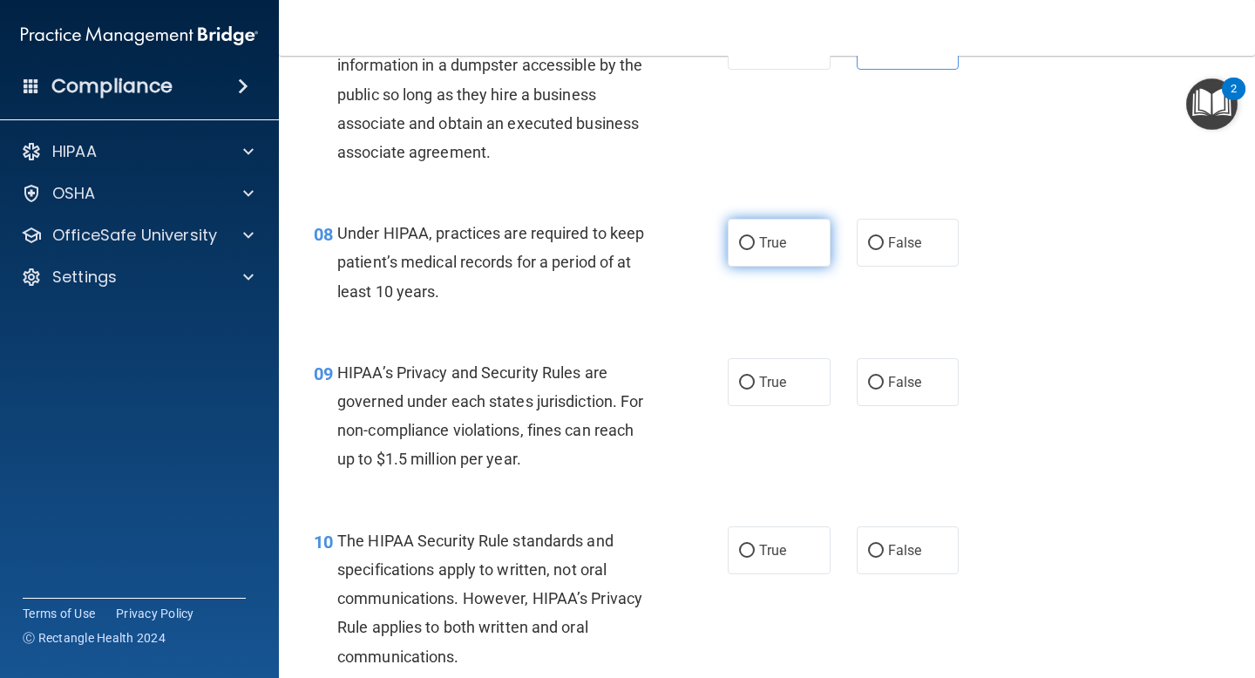
click at [769, 227] on label "True" at bounding box center [779, 243] width 103 height 48
click at [755, 237] on input "True" at bounding box center [747, 243] width 16 height 13
radio input "true"
click at [772, 377] on span "True" at bounding box center [772, 382] width 27 height 17
click at [755, 377] on input "True" at bounding box center [747, 382] width 16 height 13
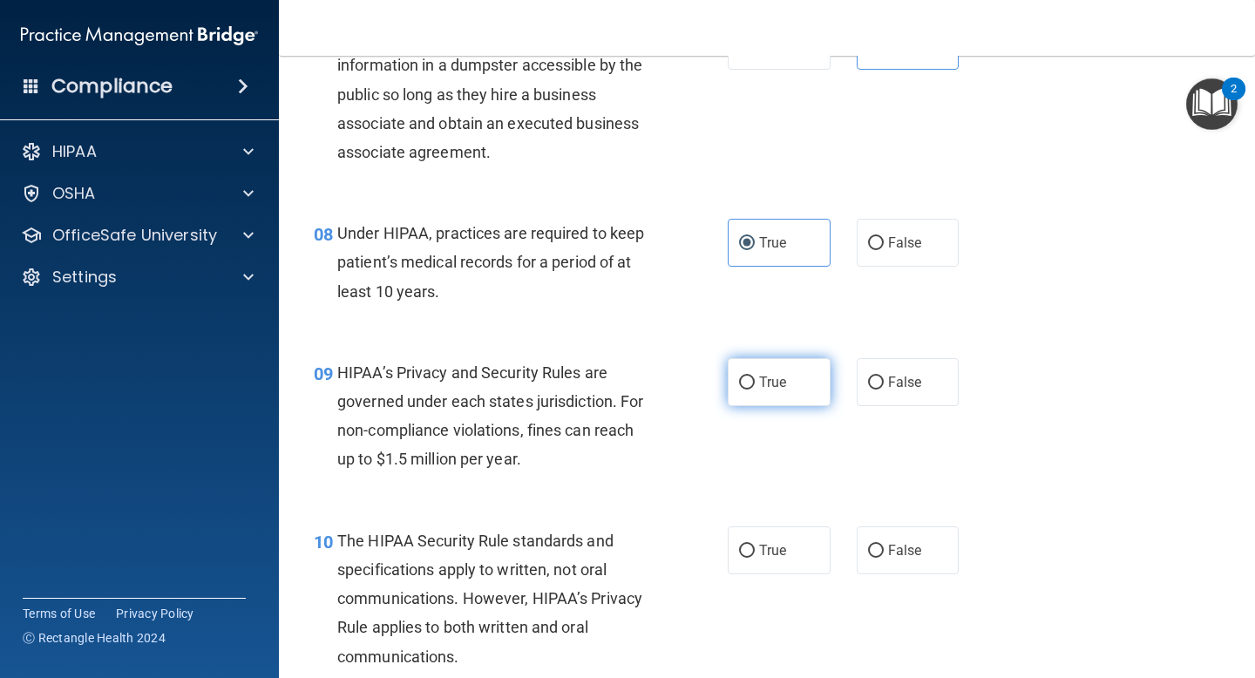
radio input "true"
click at [573, 258] on span "Under HIPAA, practices are required to keep patient’s medical records for a per…" at bounding box center [490, 262] width 307 height 76
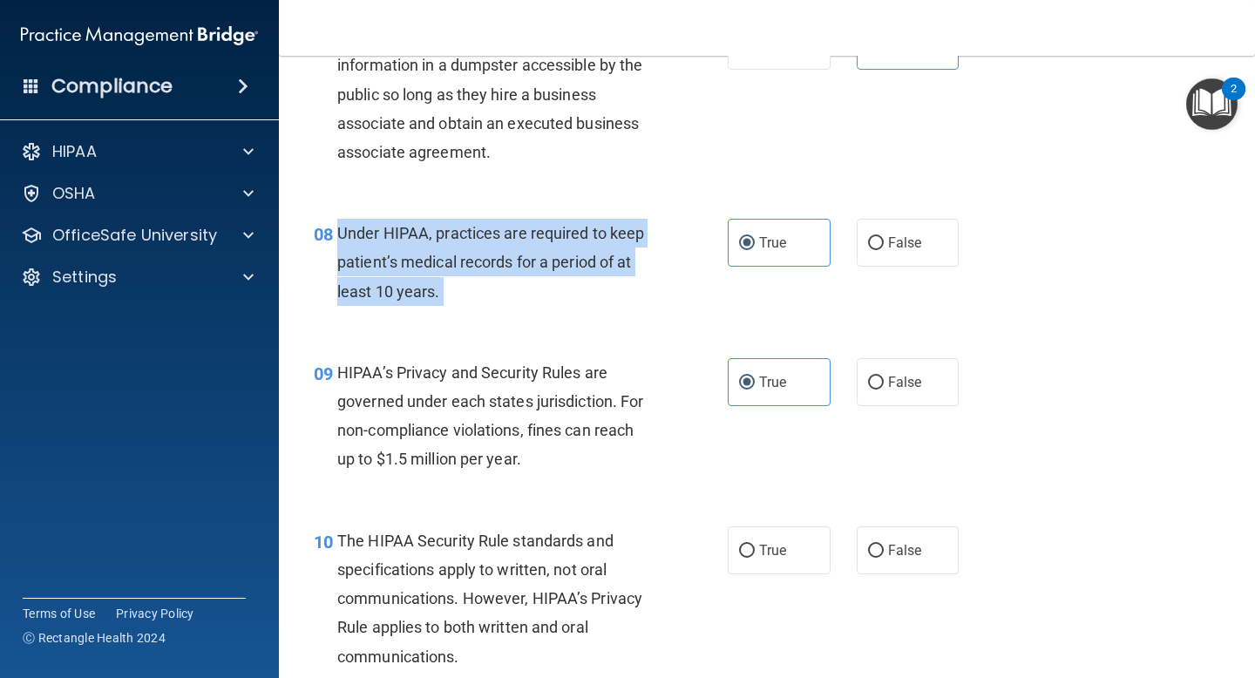
click at [573, 258] on span "Under HIPAA, practices are required to keep patient’s medical records for a per…" at bounding box center [490, 262] width 307 height 76
copy ng-form "Under HIPAA, practices are required to keep patient’s medical records for a per…"
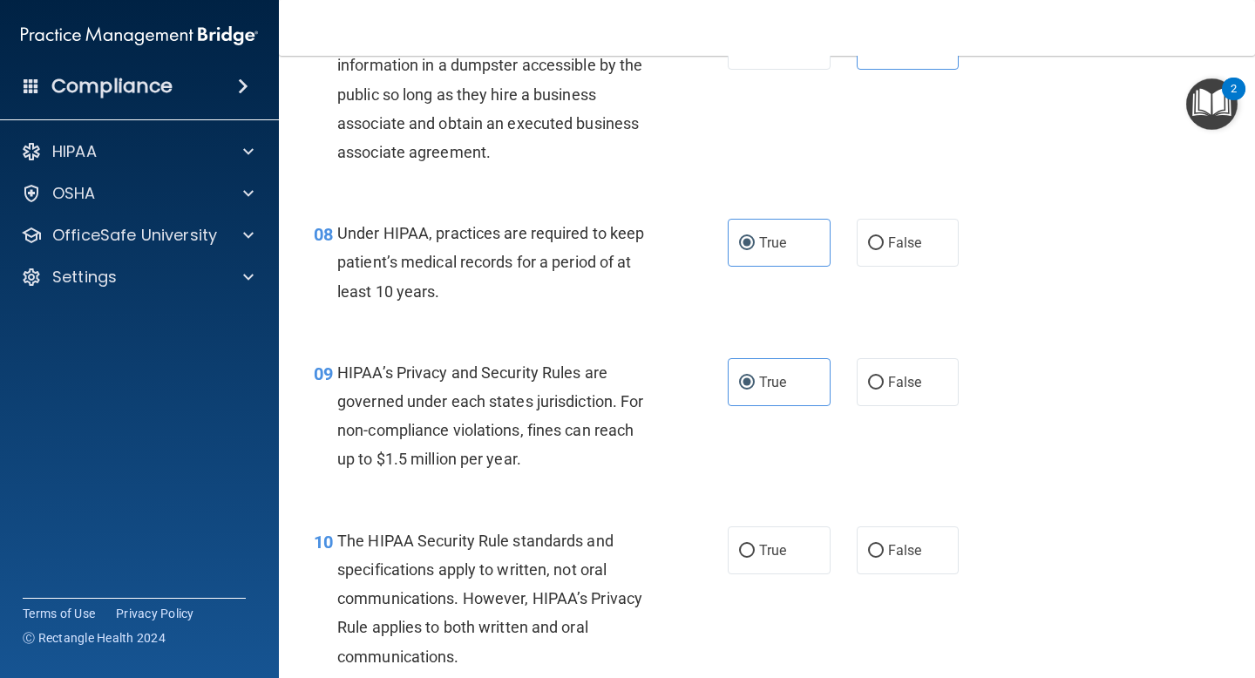
click at [583, 421] on span "HIPAA’s Privacy and Security Rules are governed under each states jurisdiction.…" at bounding box center [490, 415] width 306 height 105
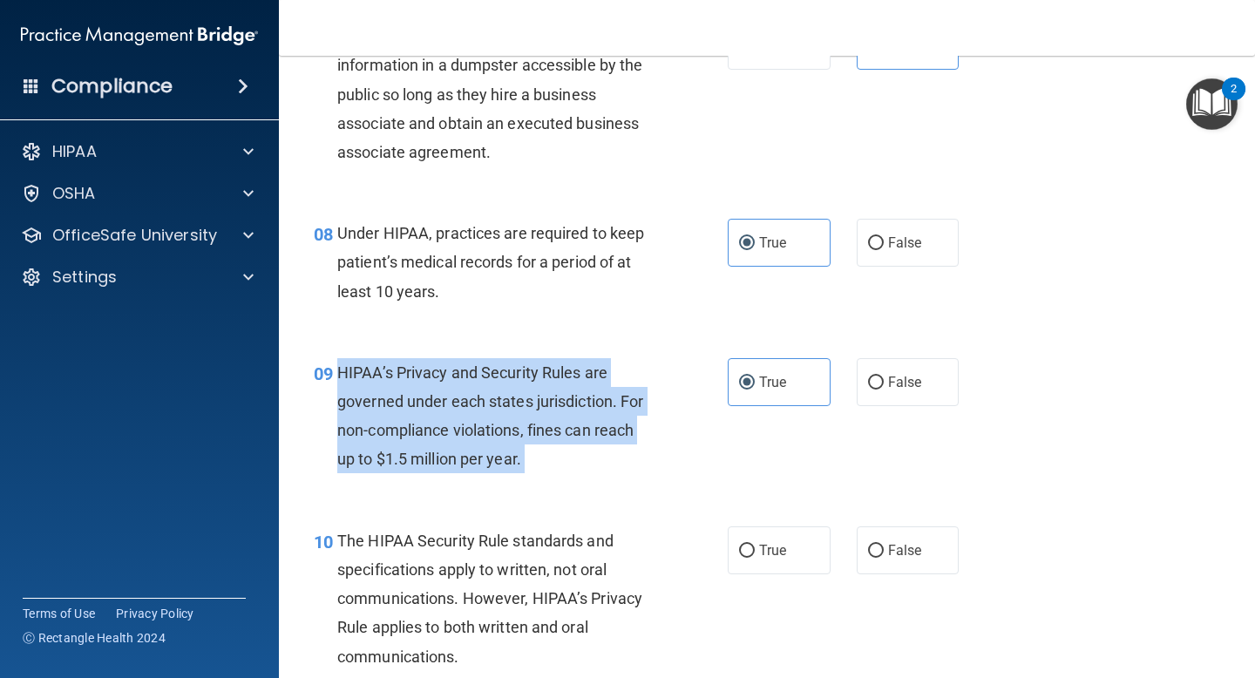
click at [583, 421] on span "HIPAA’s Privacy and Security Rules are governed under each states jurisdiction.…" at bounding box center [490, 415] width 306 height 105
copy ng-form "HIPAA’s Privacy and Security Rules are governed under each states jurisdiction.…"
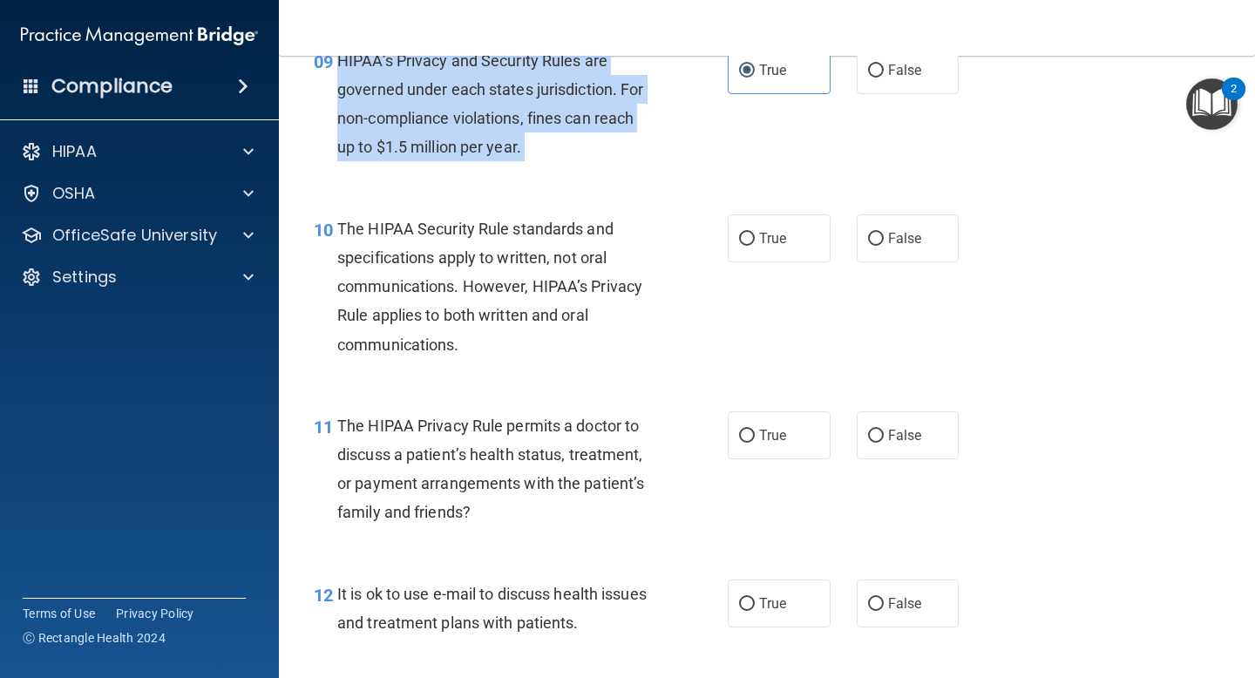
scroll to position [1498, 0]
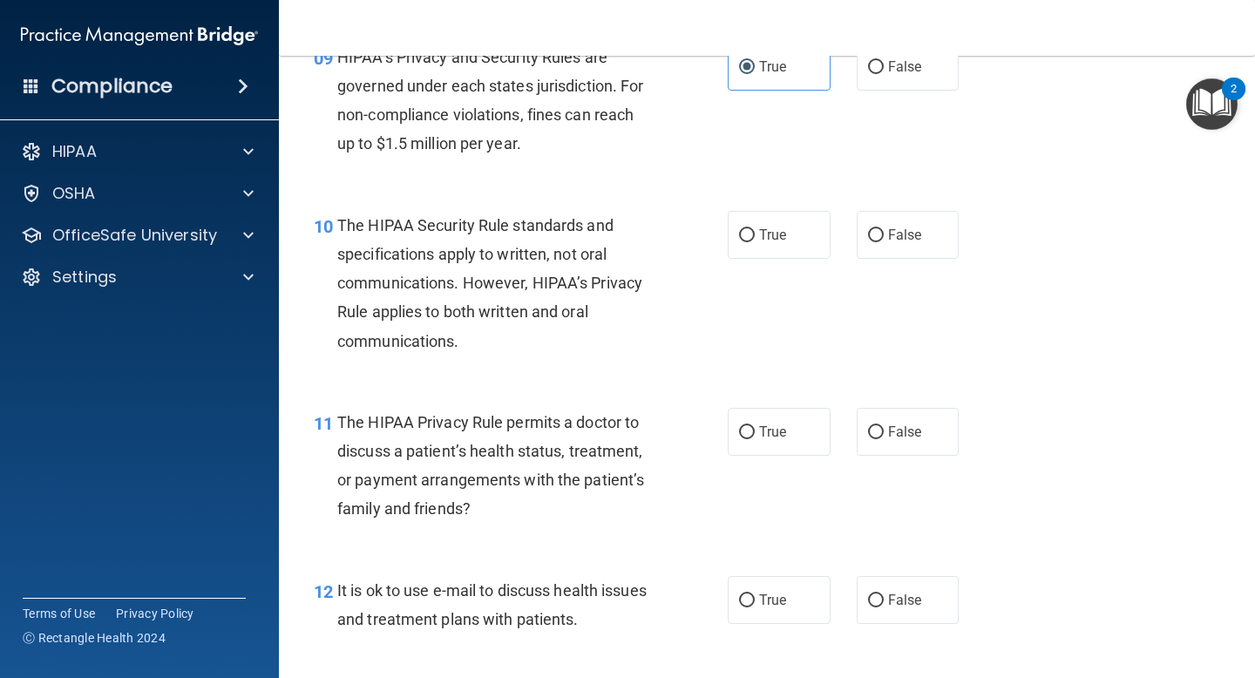
click at [550, 291] on span "The HIPAA Security Rule standards and specifications apply to written, not oral…" at bounding box center [489, 283] width 305 height 134
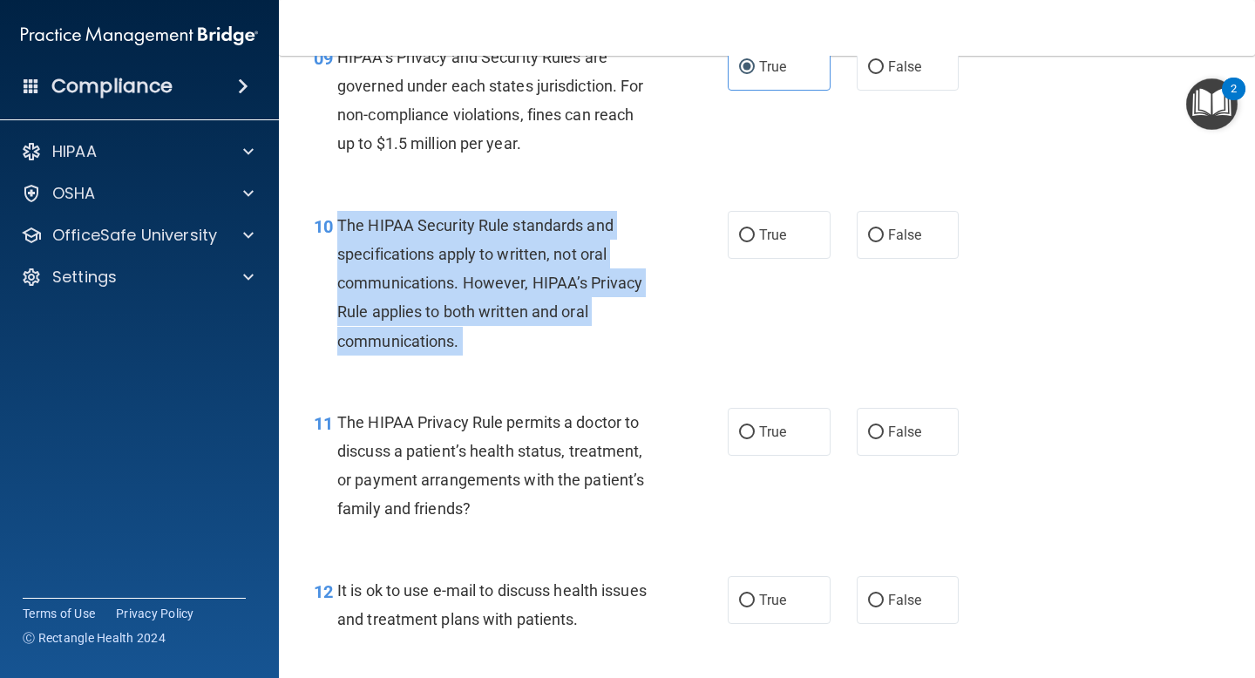
click at [550, 291] on span "The HIPAA Security Rule standards and specifications apply to written, not oral…" at bounding box center [489, 283] width 305 height 134
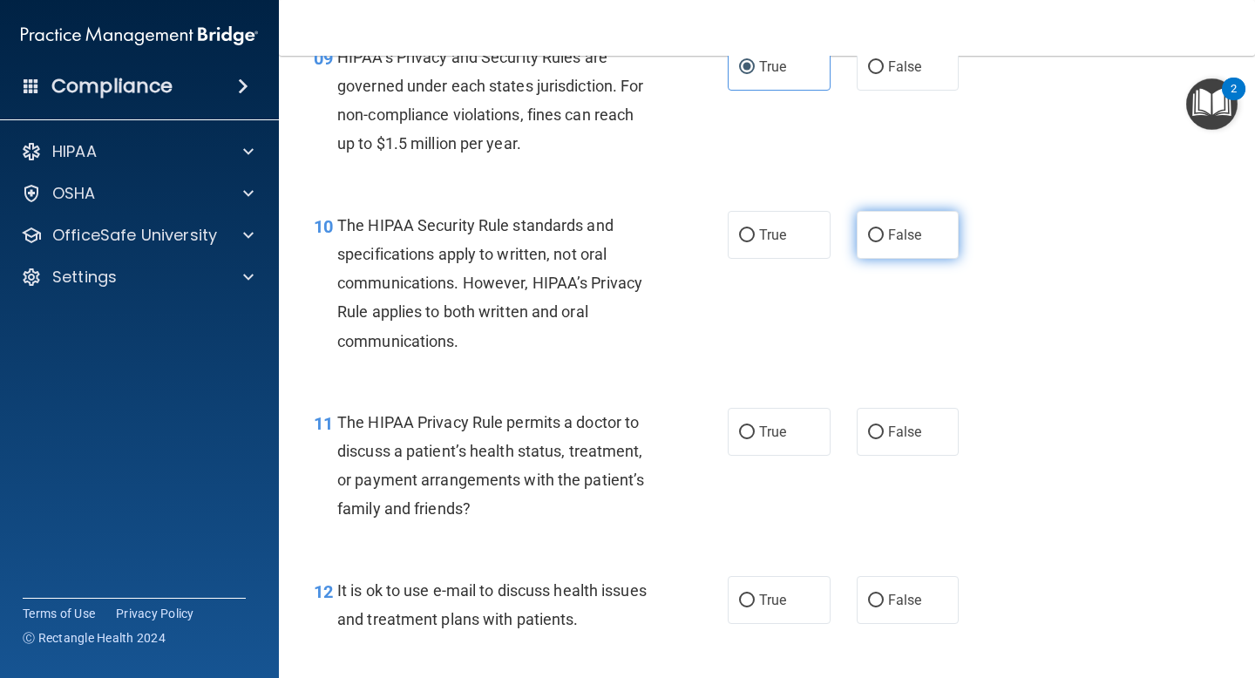
click at [902, 214] on label "False" at bounding box center [908, 235] width 103 height 48
click at [884, 229] on input "False" at bounding box center [876, 235] width 16 height 13
radio input "true"
click at [404, 452] on span "The HIPAA Privacy Rule permits a doctor to discuss a patient’s health status, t…" at bounding box center [490, 465] width 307 height 105
click at [405, 452] on span "The HIPAA Privacy Rule permits a doctor to discuss a patient’s health status, t…" at bounding box center [490, 465] width 307 height 105
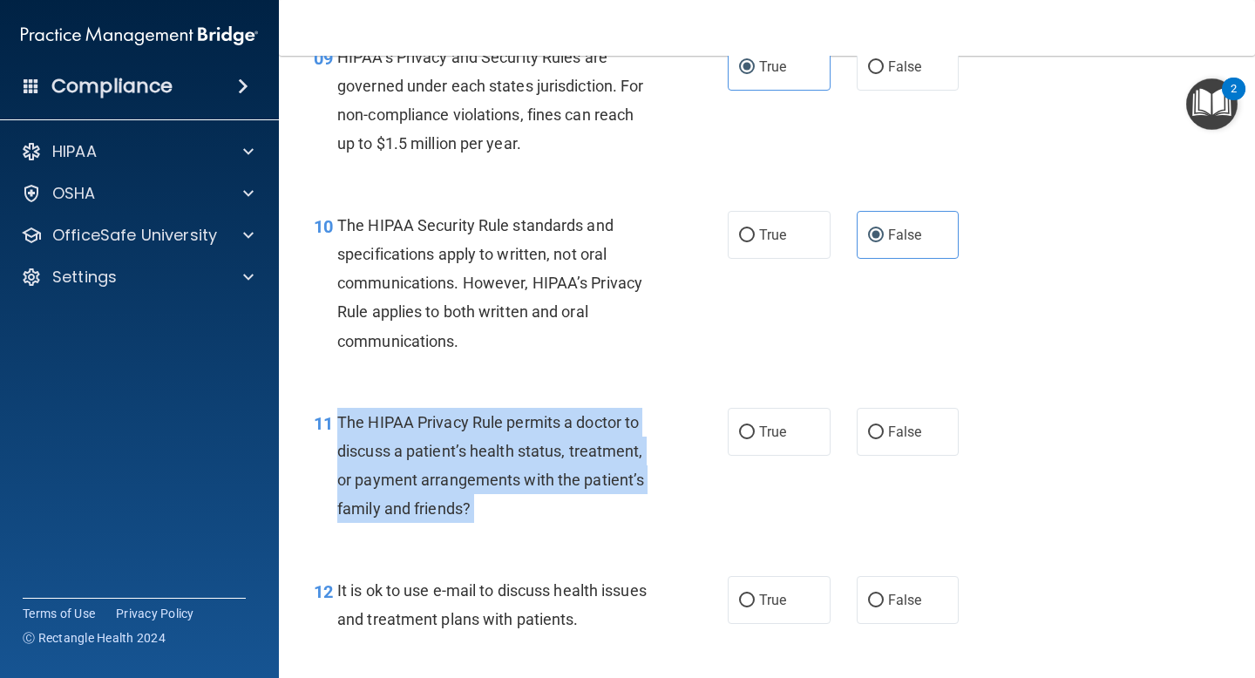
click at [405, 452] on span "The HIPAA Privacy Rule permits a doctor to discuss a patient’s health status, t…" at bounding box center [490, 465] width 307 height 105
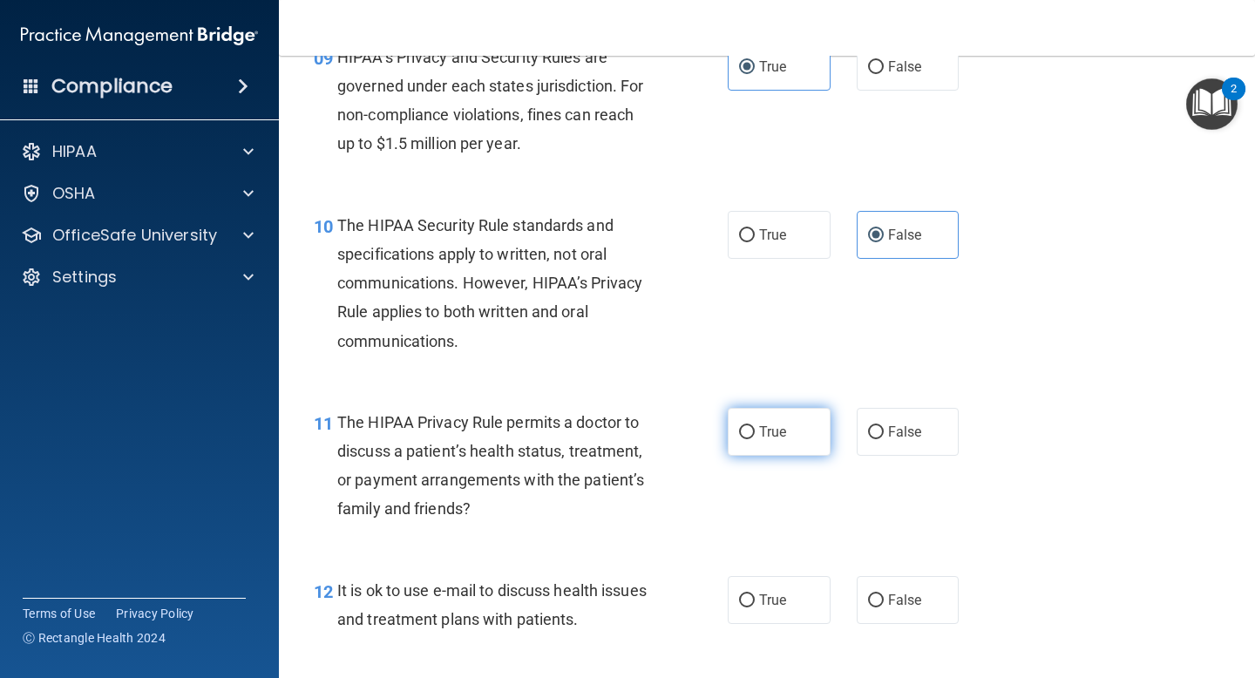
click at [752, 418] on label "True" at bounding box center [779, 432] width 103 height 48
click at [752, 426] on input "True" at bounding box center [747, 432] width 16 height 13
radio input "true"
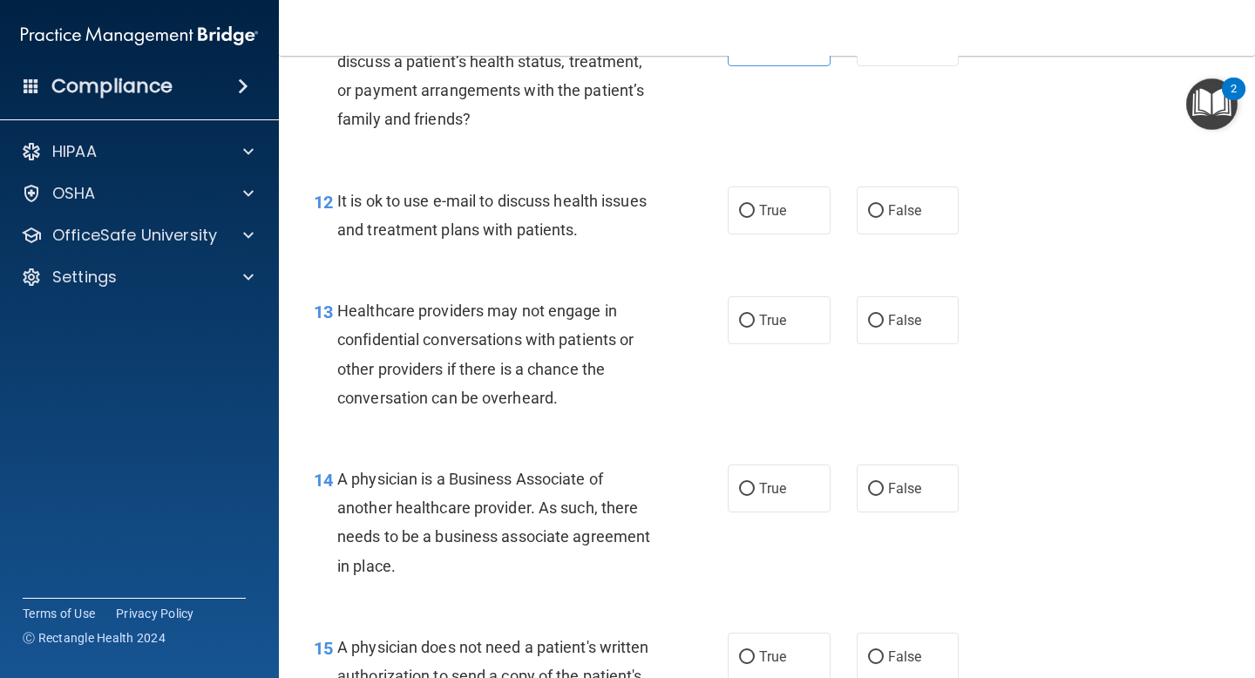
scroll to position [1932, 0]
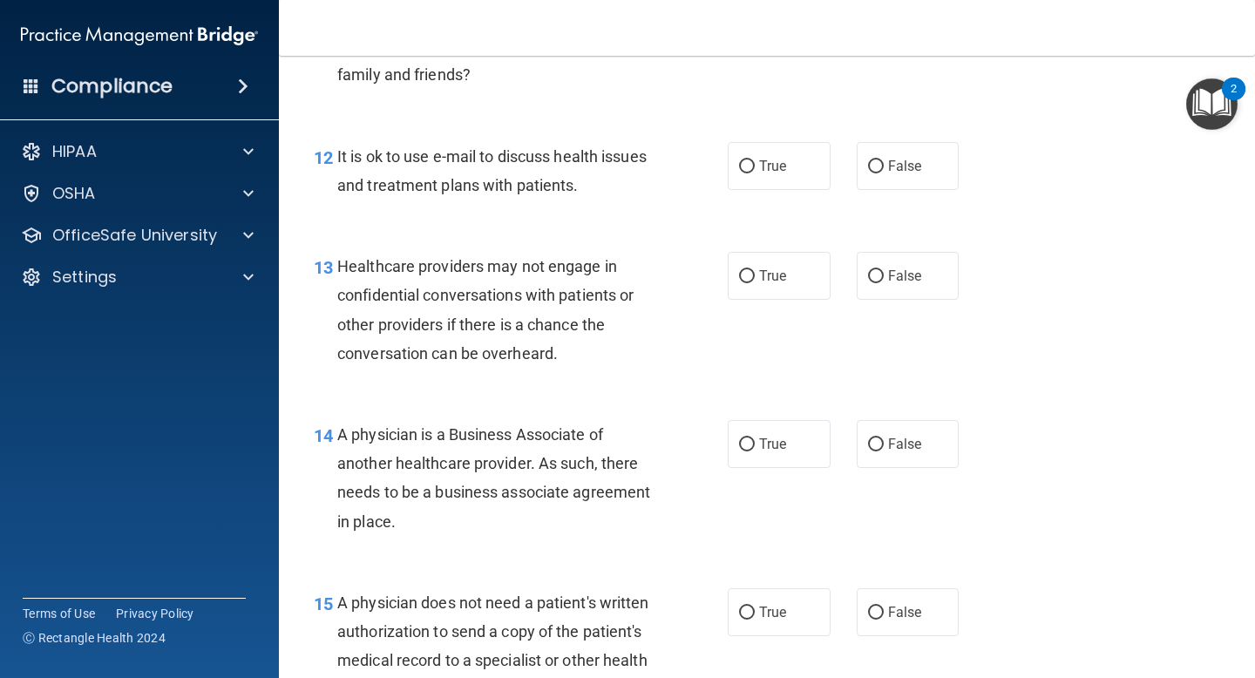
click at [513, 200] on div "12 It is ok to use e-mail to discuss health issues and treatment plans with pat…" at bounding box center [521, 175] width 466 height 66
click at [513, 198] on div "It is ok to use e-mail to discuss health issues and treatment plans with patien…" at bounding box center [502, 171] width 330 height 58
click at [515, 172] on div "It is ok to use e-mail to discuss health issues and treatment plans with patien…" at bounding box center [502, 171] width 330 height 58
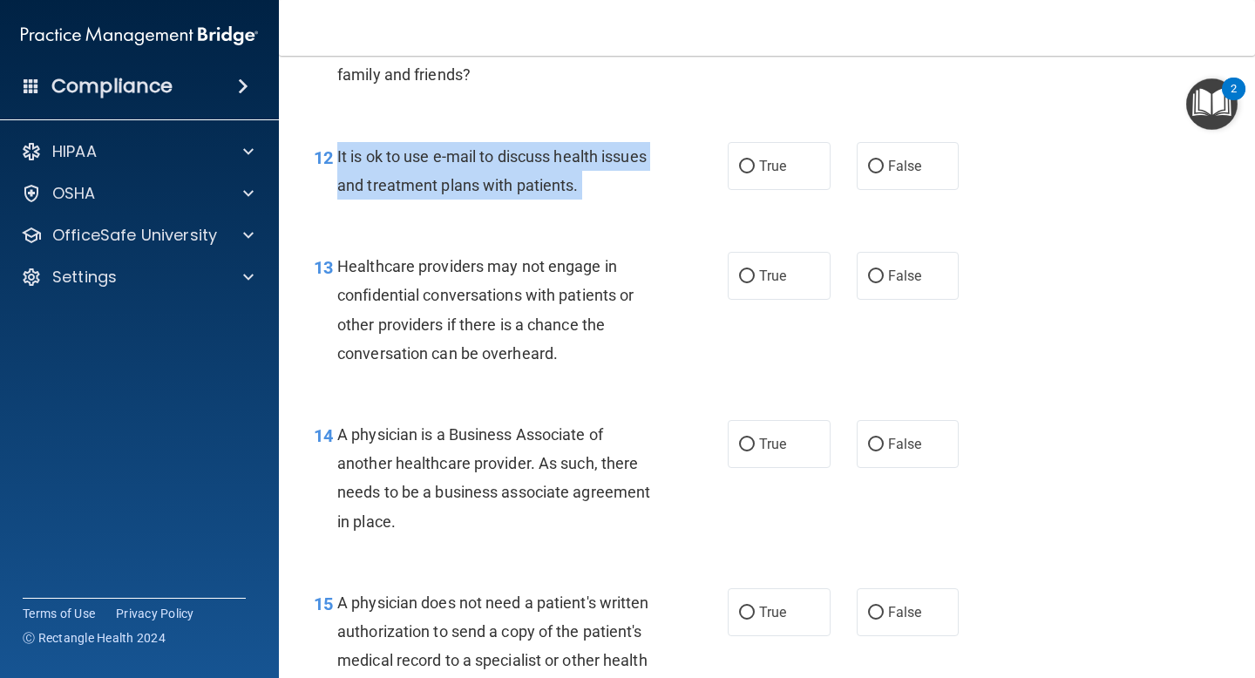
click at [515, 172] on div "It is ok to use e-mail to discuss health issues and treatment plans with patien…" at bounding box center [502, 171] width 330 height 58
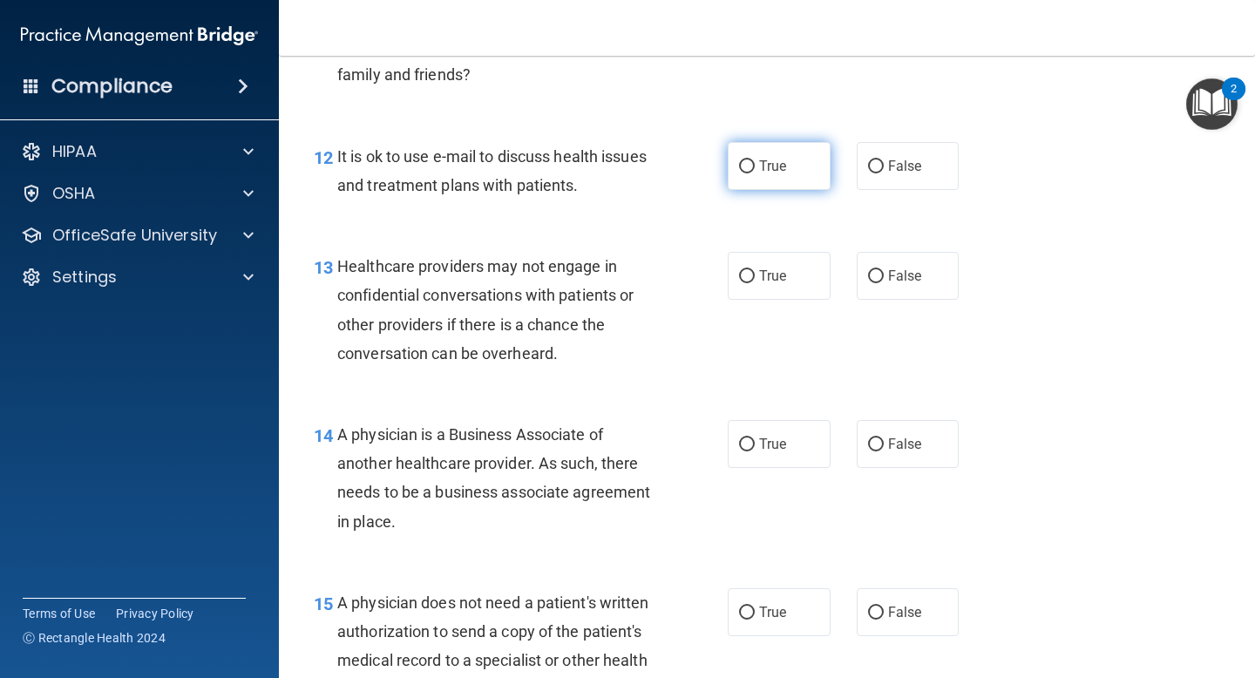
click at [790, 166] on label "True" at bounding box center [779, 166] width 103 height 48
click at [755, 166] on input "True" at bounding box center [747, 166] width 16 height 13
radio input "true"
click at [526, 346] on span "Healthcare providers may not engage in confidential conversations with patients…" at bounding box center [485, 309] width 296 height 105
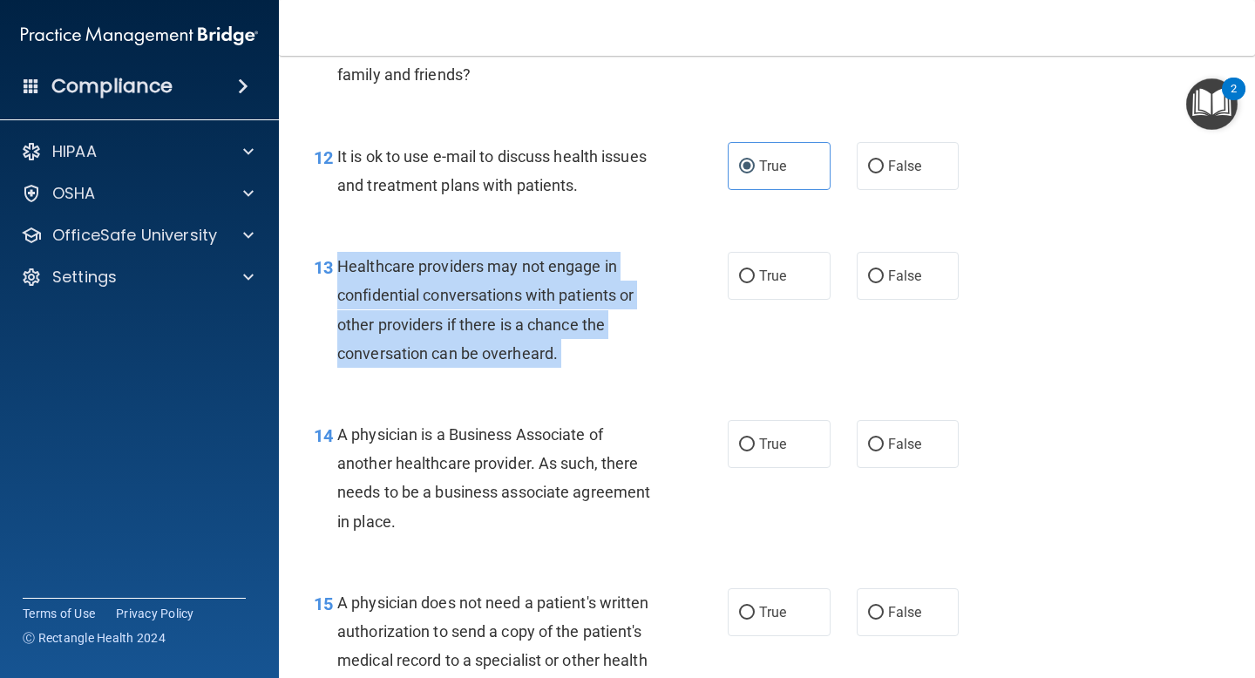
click at [526, 346] on span "Healthcare providers may not engage in confidential conversations with patients…" at bounding box center [485, 309] width 296 height 105
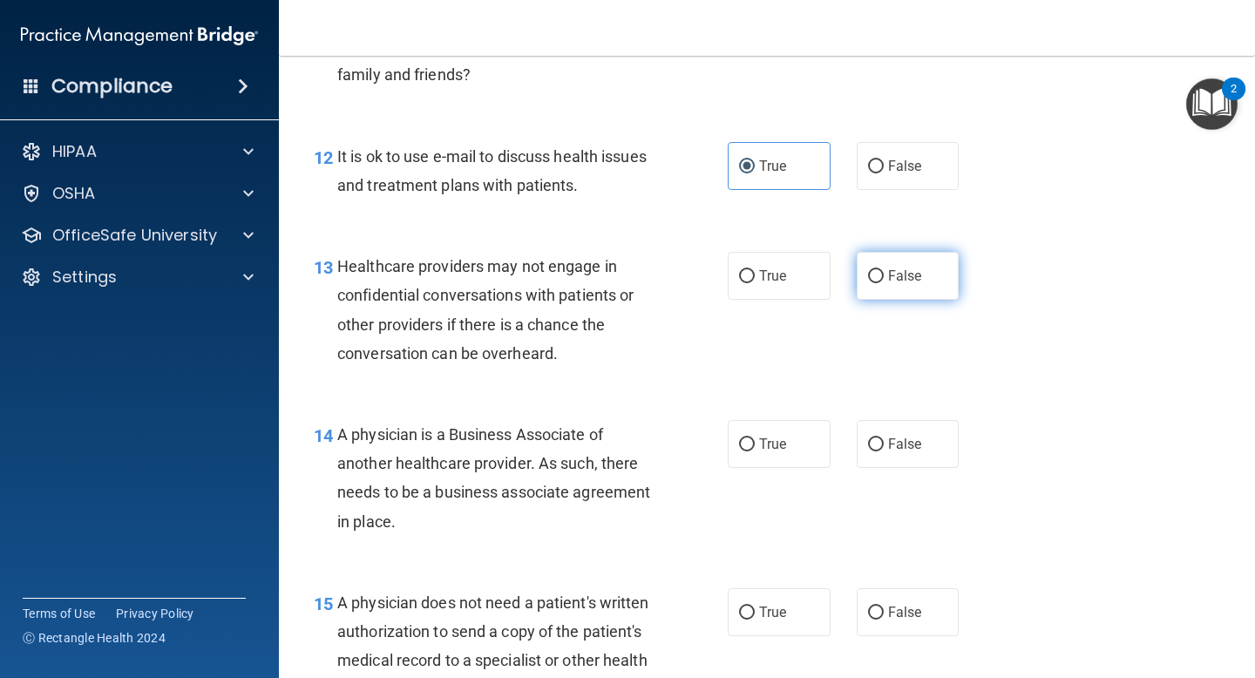
click at [888, 268] on span "False" at bounding box center [905, 276] width 34 height 17
click at [884, 270] on input "False" at bounding box center [876, 276] width 16 height 13
radio input "true"
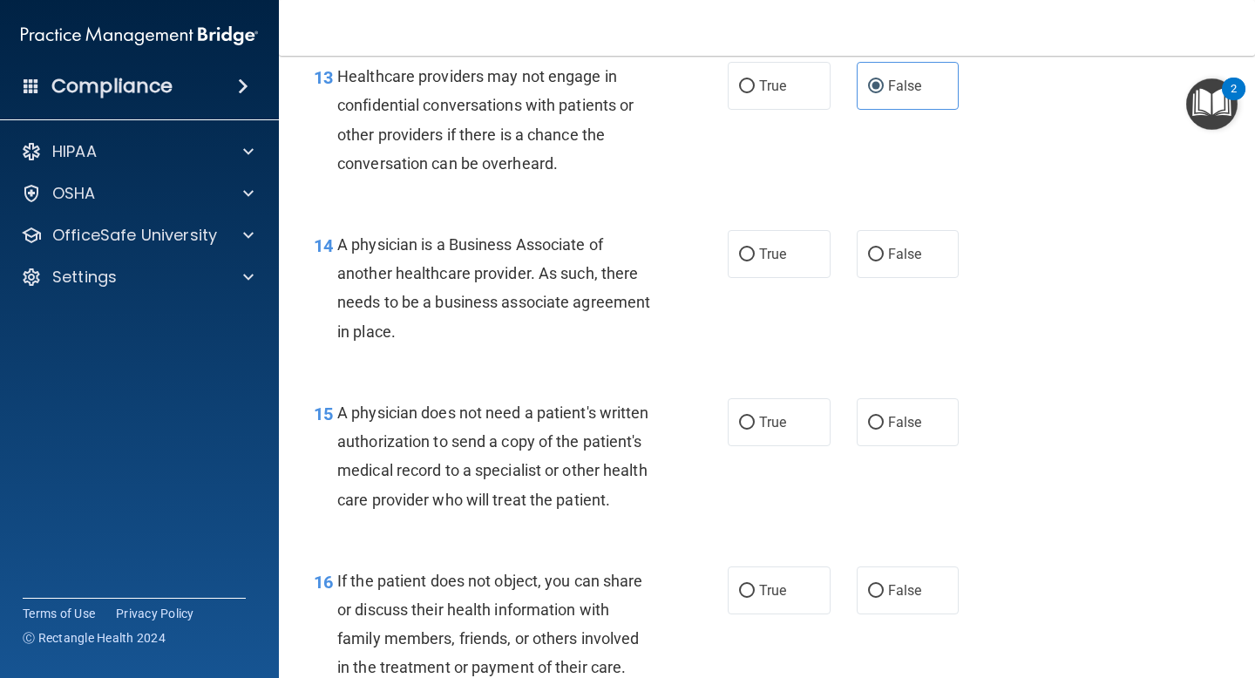
scroll to position [2127, 0]
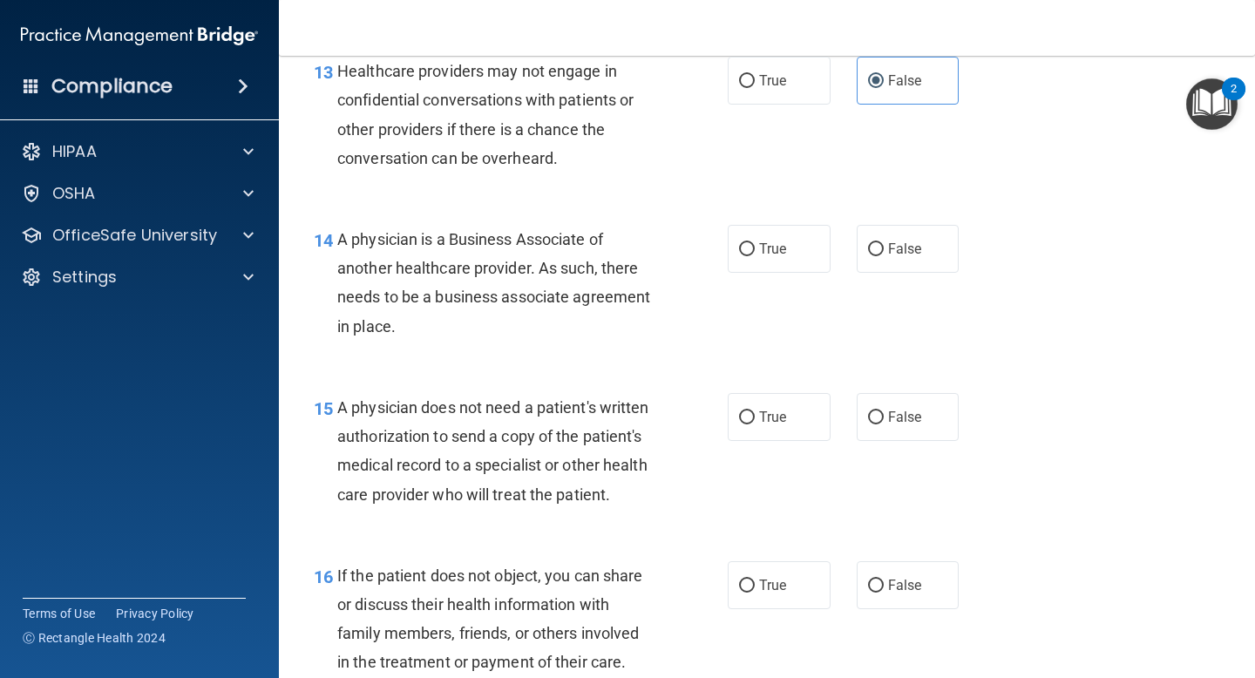
click at [475, 261] on span "A physician is a Business Associate of another healthcare provider. As such, th…" at bounding box center [493, 282] width 313 height 105
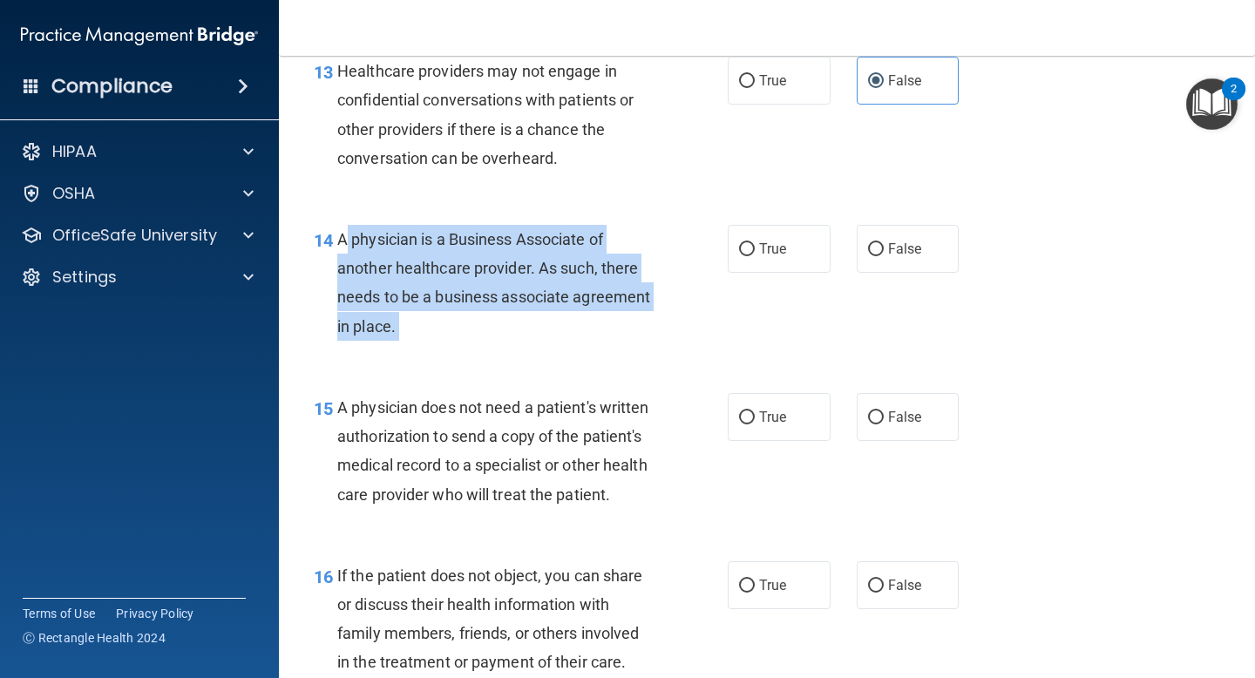
click at [475, 261] on span "A physician is a Business Associate of another healthcare provider. As such, th…" at bounding box center [493, 282] width 313 height 105
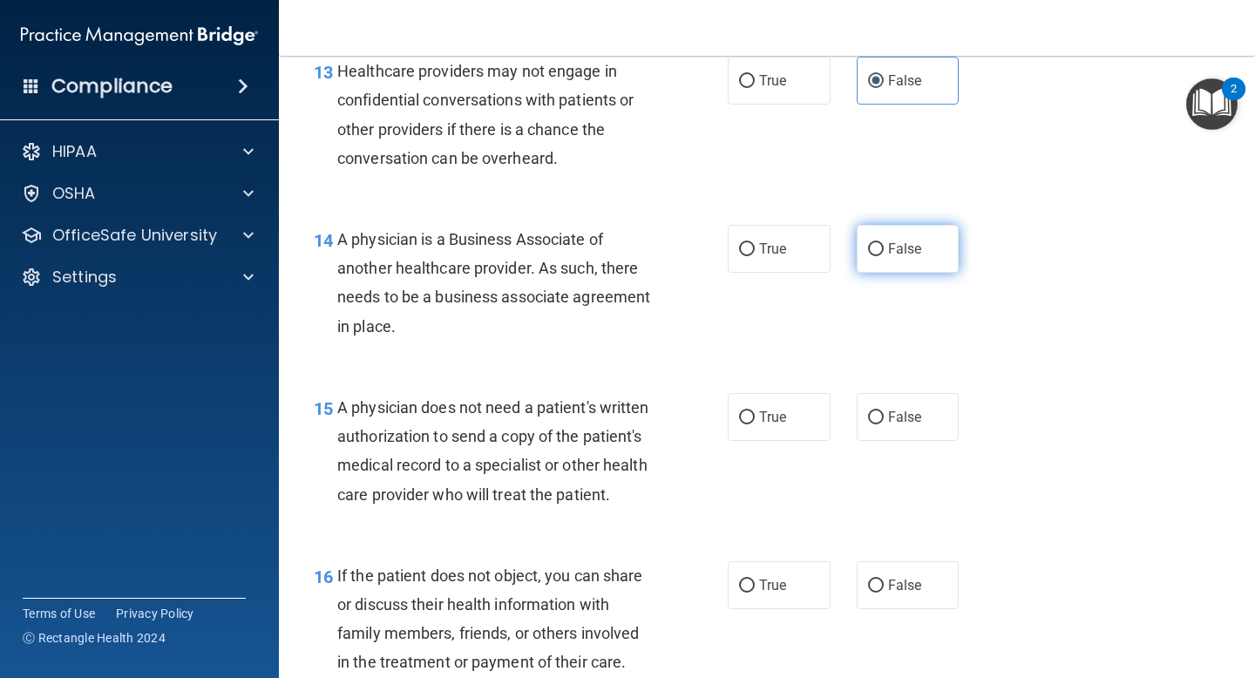
click at [888, 253] on span "False" at bounding box center [905, 249] width 34 height 17
click at [884, 253] on input "False" at bounding box center [876, 249] width 16 height 13
radio input "true"
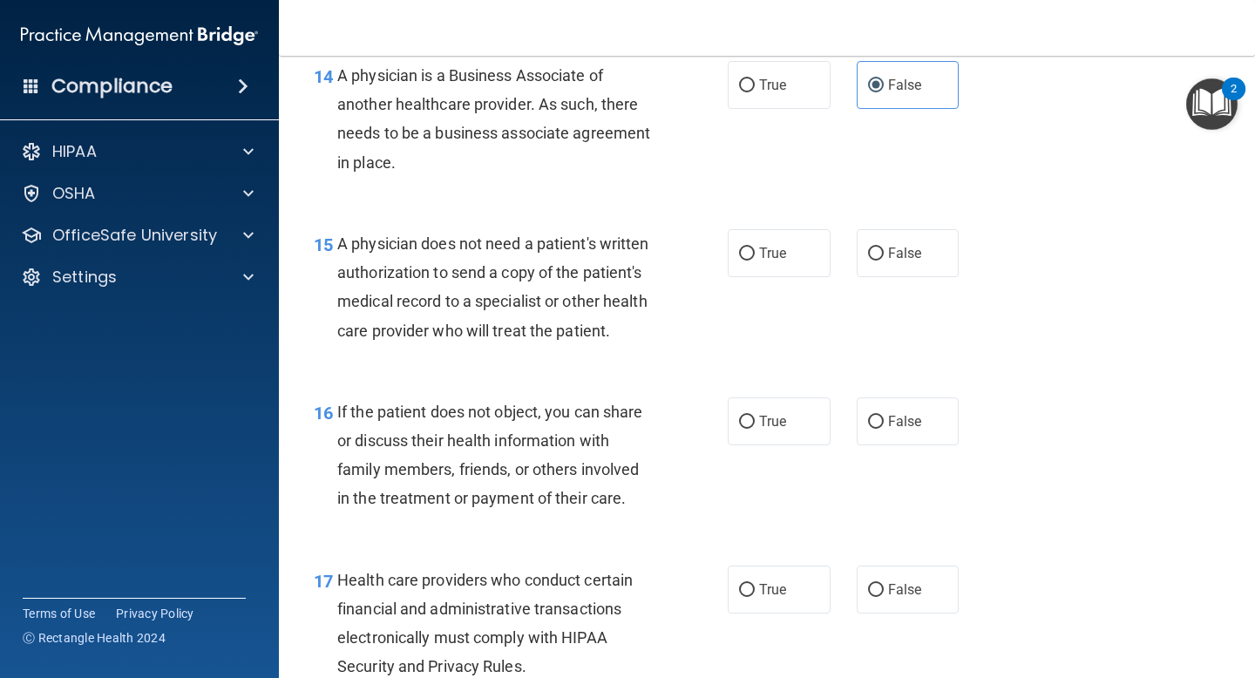
scroll to position [2306, 0]
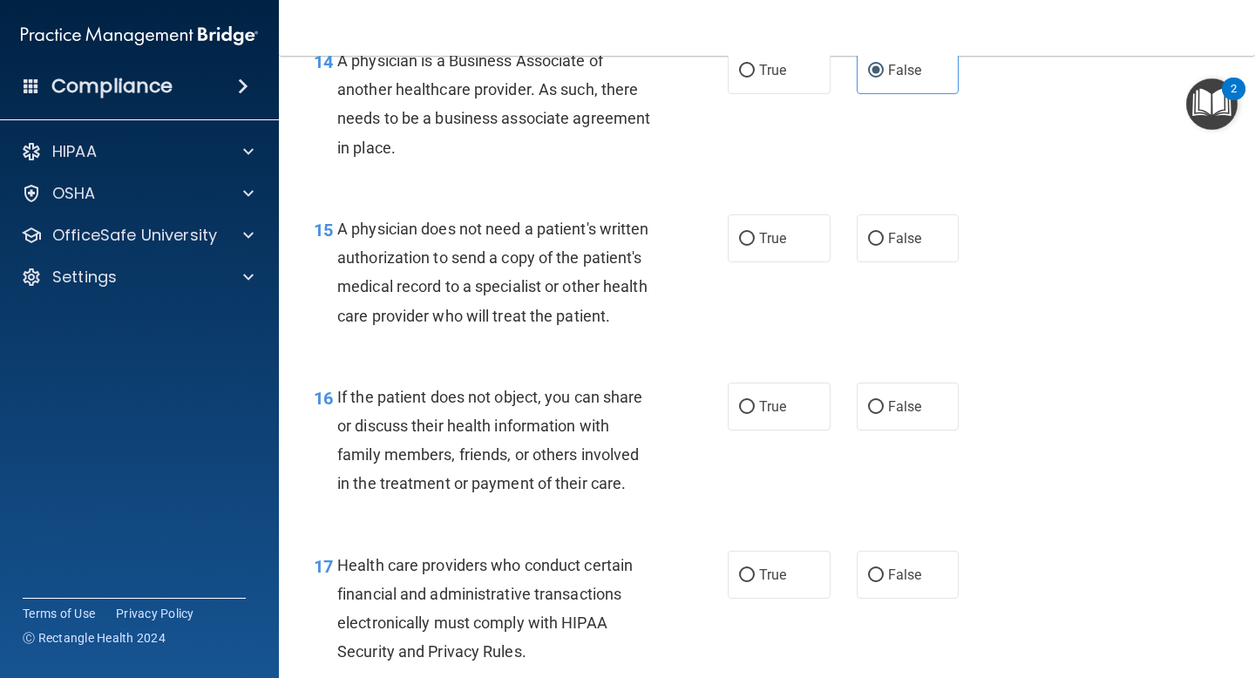
click at [583, 274] on div "A physician does not need a patient's written authorization to send a copy of t…" at bounding box center [502, 272] width 330 height 116
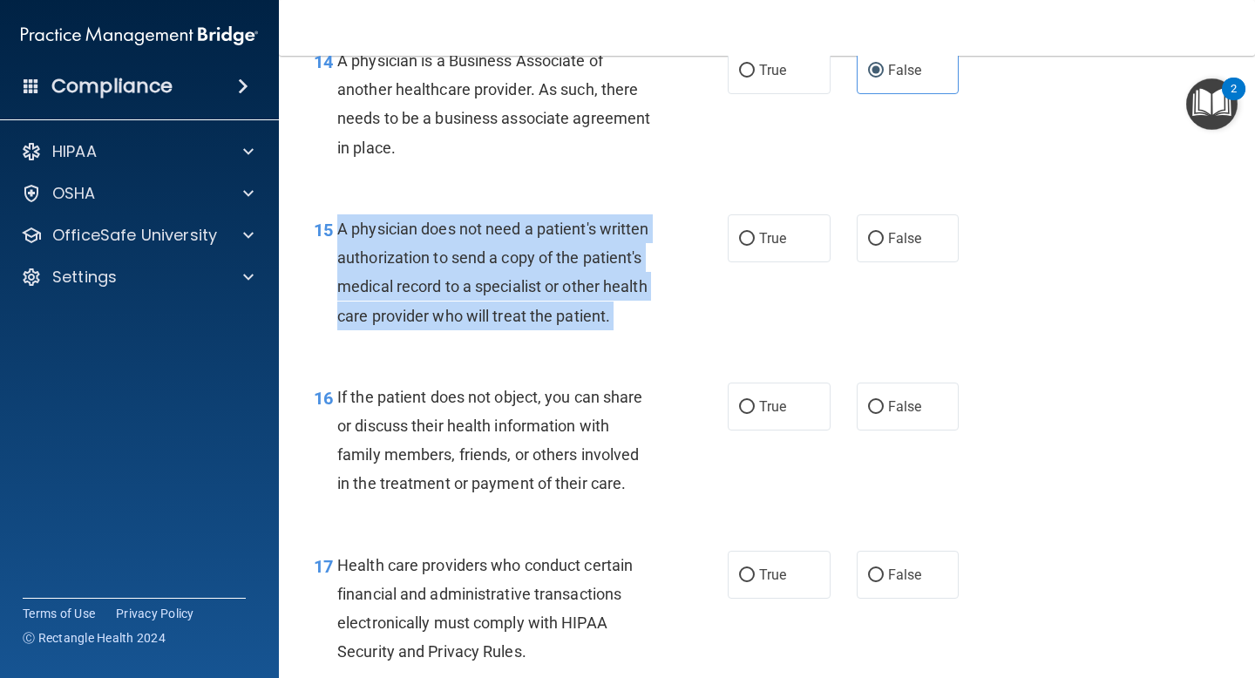
click at [583, 274] on div "A physician does not need a patient's written authorization to send a copy of t…" at bounding box center [502, 272] width 330 height 116
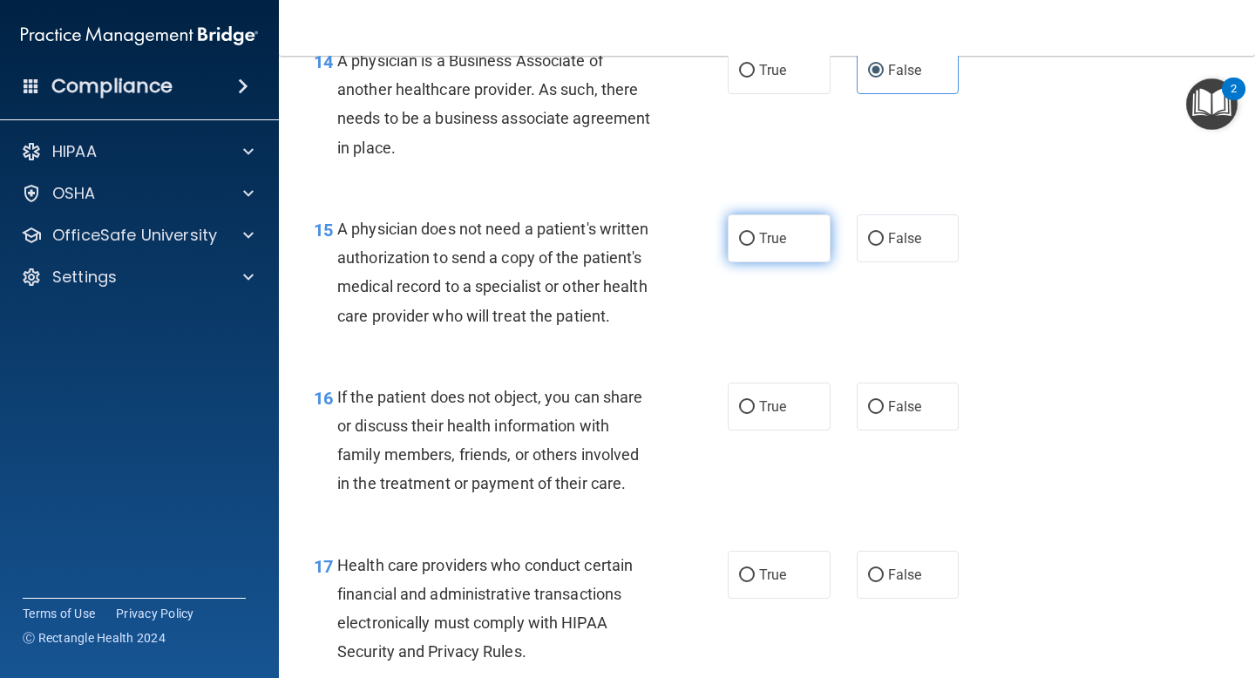
click at [767, 216] on label "True" at bounding box center [779, 238] width 103 height 48
click at [755, 233] on input "True" at bounding box center [747, 239] width 16 height 13
radio input "true"
click at [451, 475] on span "If the patient does not object, you can share or discuss their health informati…" at bounding box center [490, 440] width 306 height 105
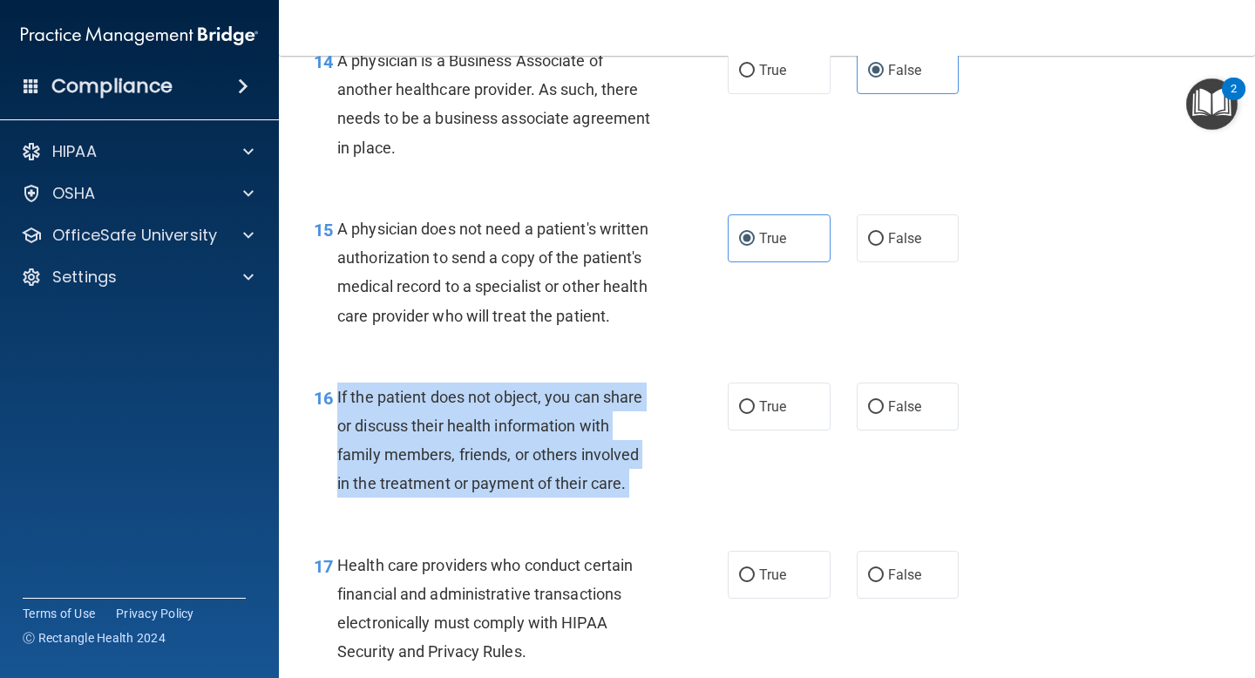
click at [451, 475] on span "If the patient does not object, you can share or discuss their health informati…" at bounding box center [490, 440] width 306 height 105
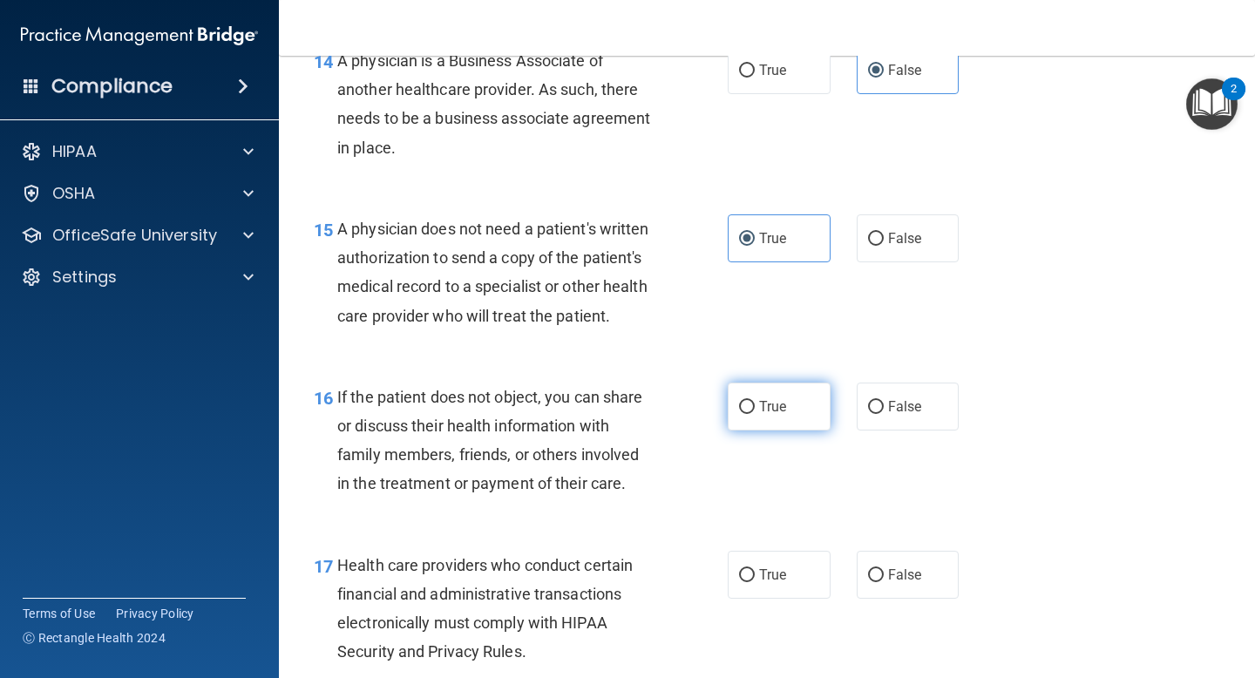
click at [769, 410] on span "True" at bounding box center [772, 406] width 27 height 17
click at [755, 410] on input "True" at bounding box center [747, 407] width 16 height 13
radio input "true"
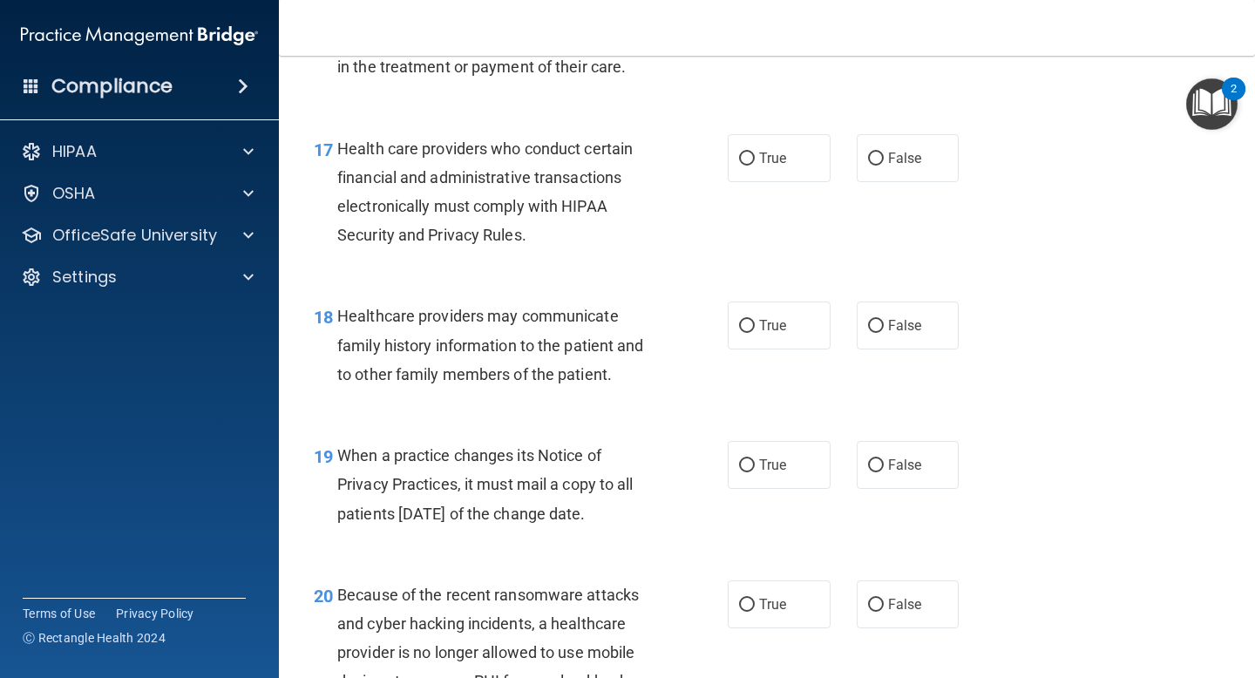
scroll to position [2745, 0]
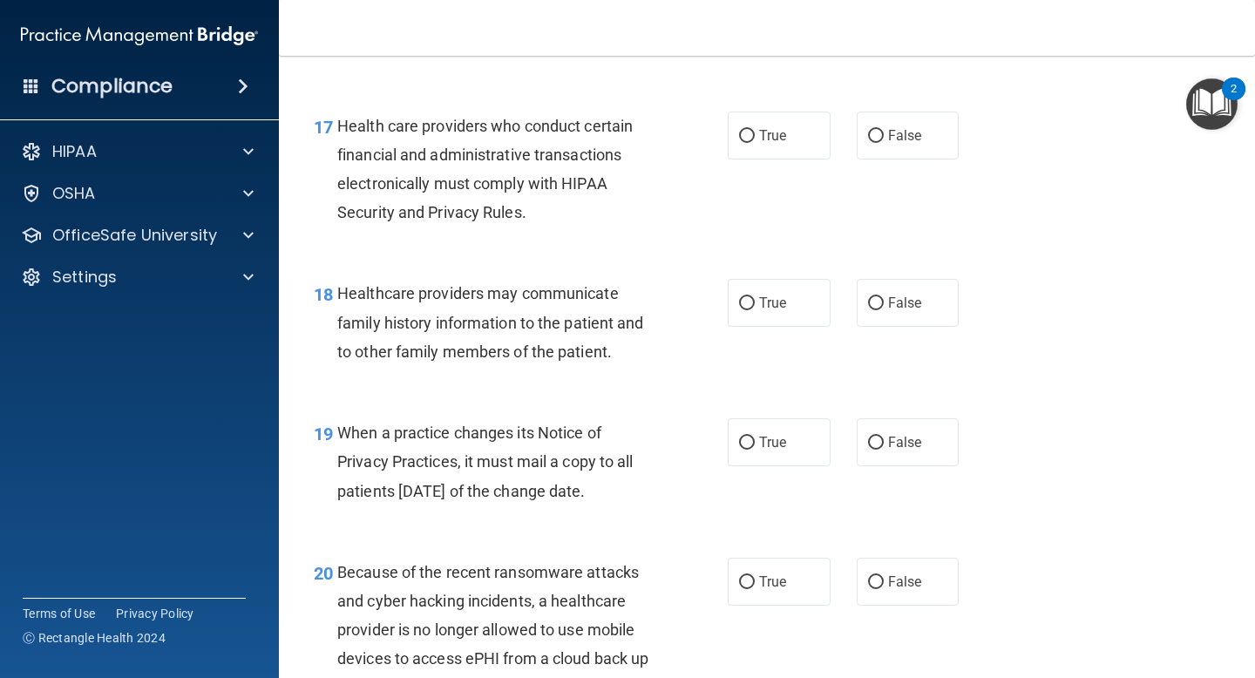
click at [496, 180] on span "Health care providers who conduct certain financial and administrative transact…" at bounding box center [484, 169] width 295 height 105
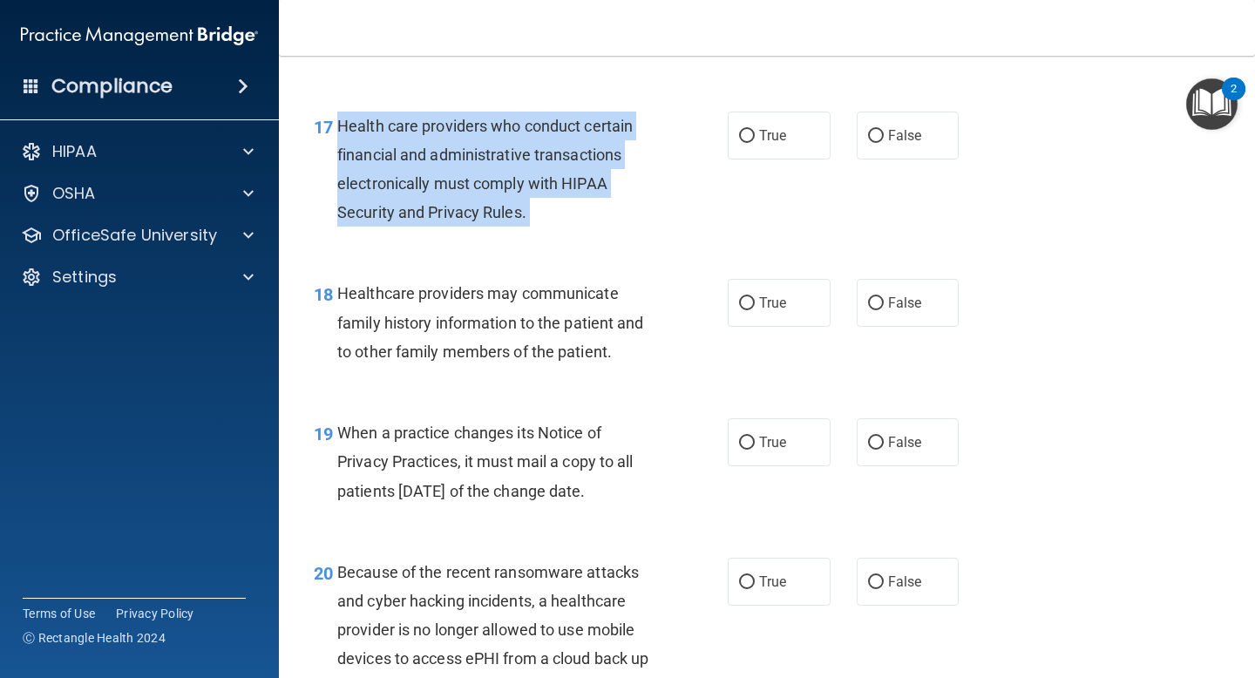
click at [496, 180] on span "Health care providers who conduct certain financial and administrative transact…" at bounding box center [484, 169] width 295 height 105
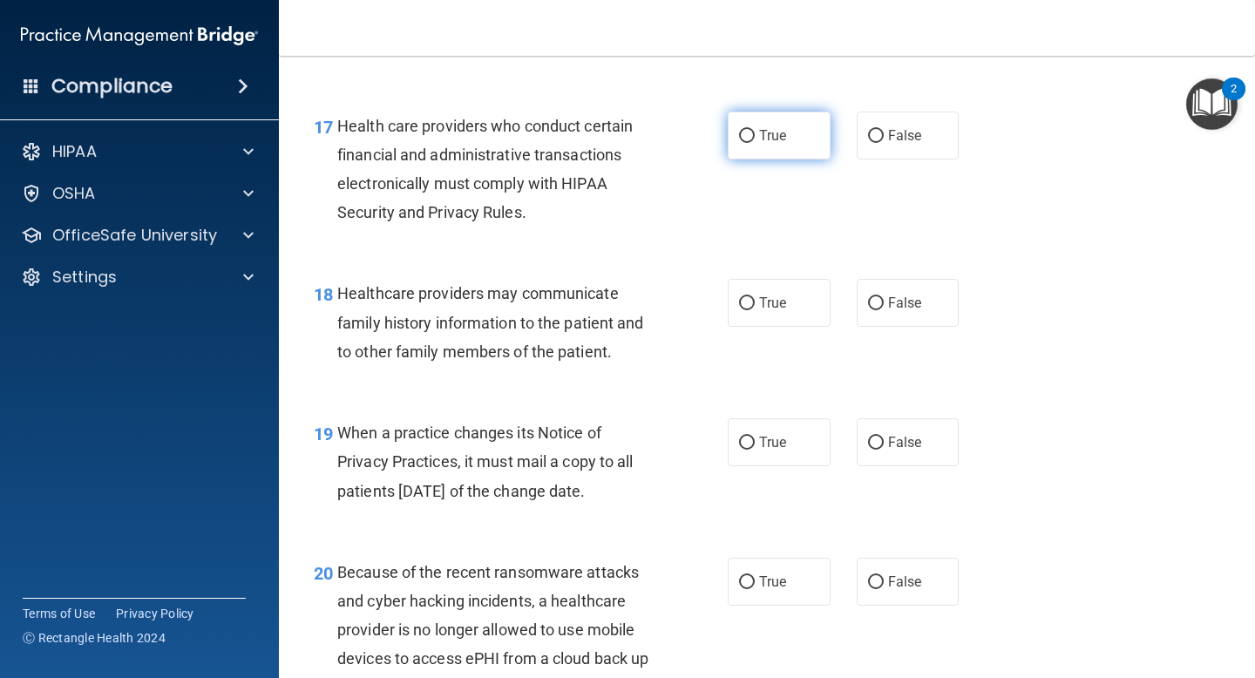
click at [769, 131] on span "True" at bounding box center [772, 135] width 27 height 17
click at [755, 131] on input "True" at bounding box center [747, 136] width 16 height 13
radio input "true"
click at [484, 340] on div "Healthcare providers may communicate family history information to the patient …" at bounding box center [502, 322] width 330 height 87
click at [484, 339] on div "Healthcare providers may communicate family history information to the patient …" at bounding box center [502, 322] width 330 height 87
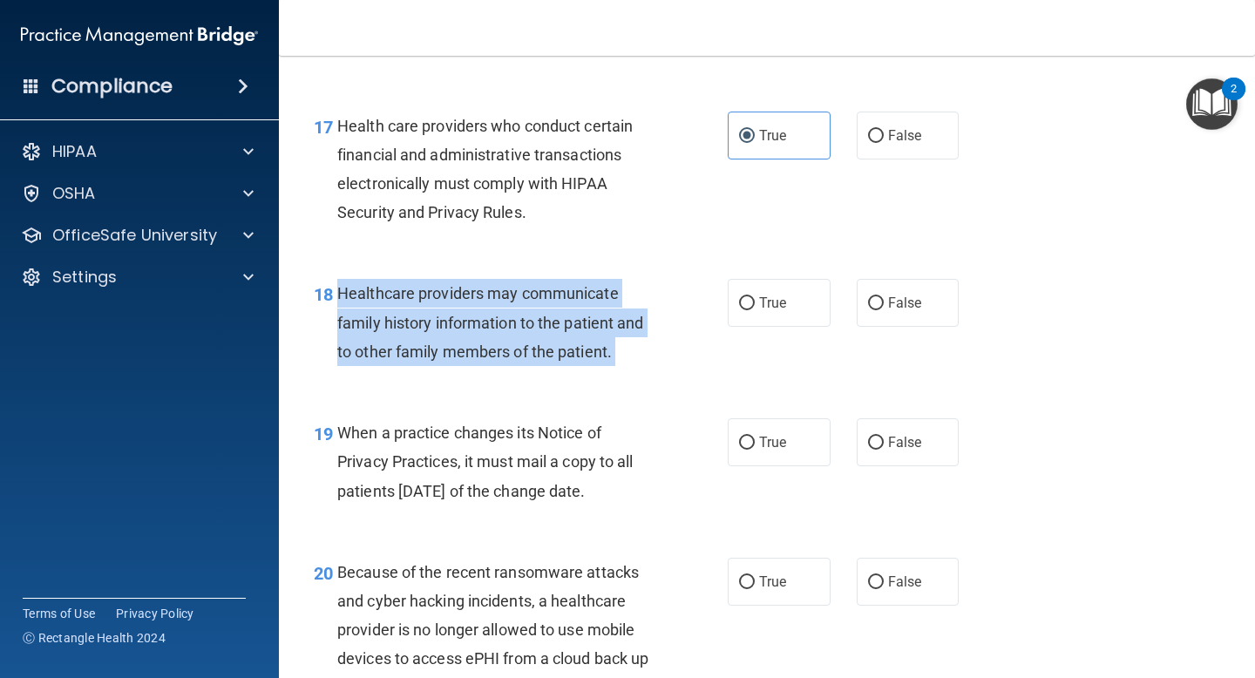
click at [484, 339] on div "Healthcare providers may communicate family history information to the patient …" at bounding box center [502, 322] width 330 height 87
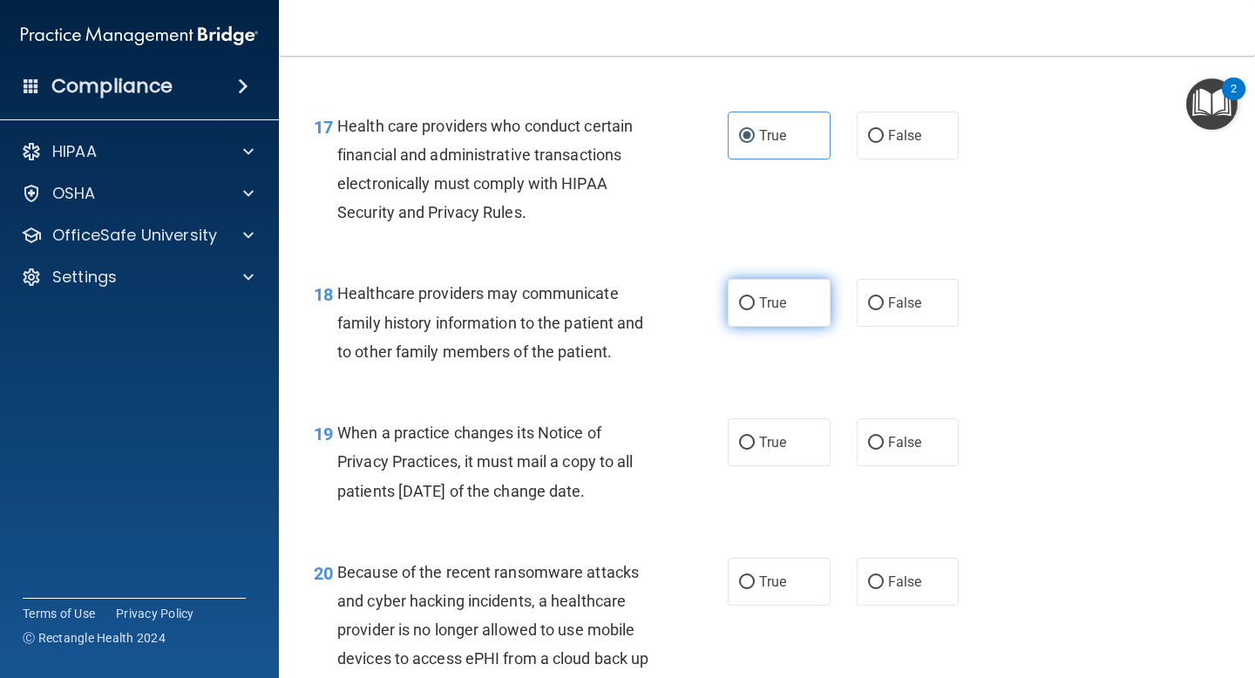
click at [767, 306] on span "True" at bounding box center [772, 303] width 27 height 17
click at [755, 306] on input "True" at bounding box center [747, 303] width 16 height 13
radio input "true"
click at [534, 424] on span "When a practice changes its Notice of Privacy Practices, it must mail a copy to…" at bounding box center [485, 462] width 296 height 76
click at [533, 428] on span "When a practice changes its Notice of Privacy Practices, it must mail a copy to…" at bounding box center [485, 462] width 296 height 76
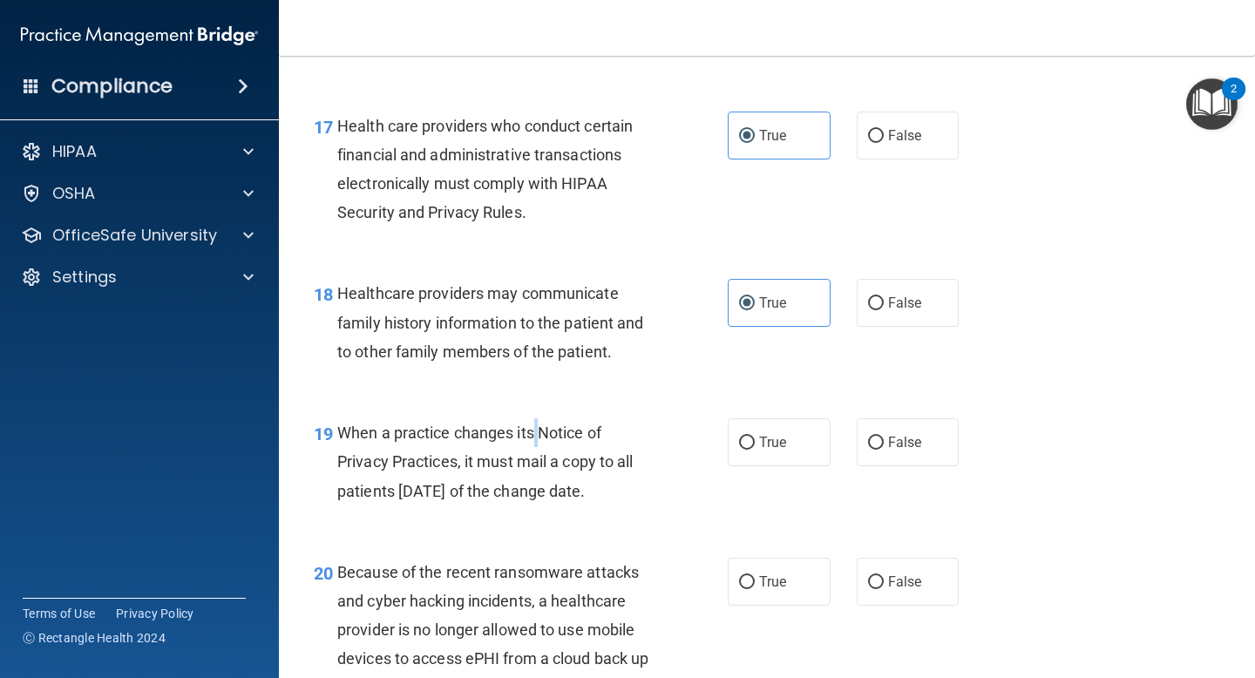
click at [533, 428] on span "When a practice changes its Notice of Privacy Practices, it must mail a copy to…" at bounding box center [485, 462] width 296 height 76
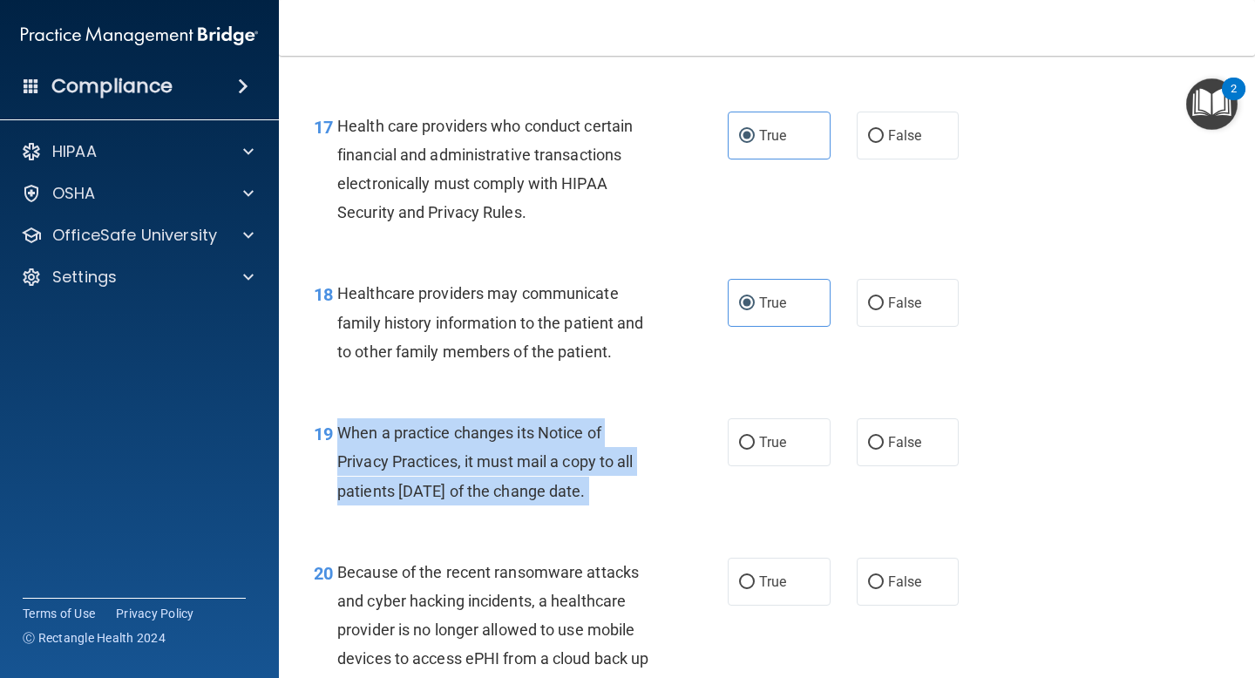
click at [533, 428] on span "When a practice changes its Notice of Privacy Practices, it must mail a copy to…" at bounding box center [485, 462] width 296 height 76
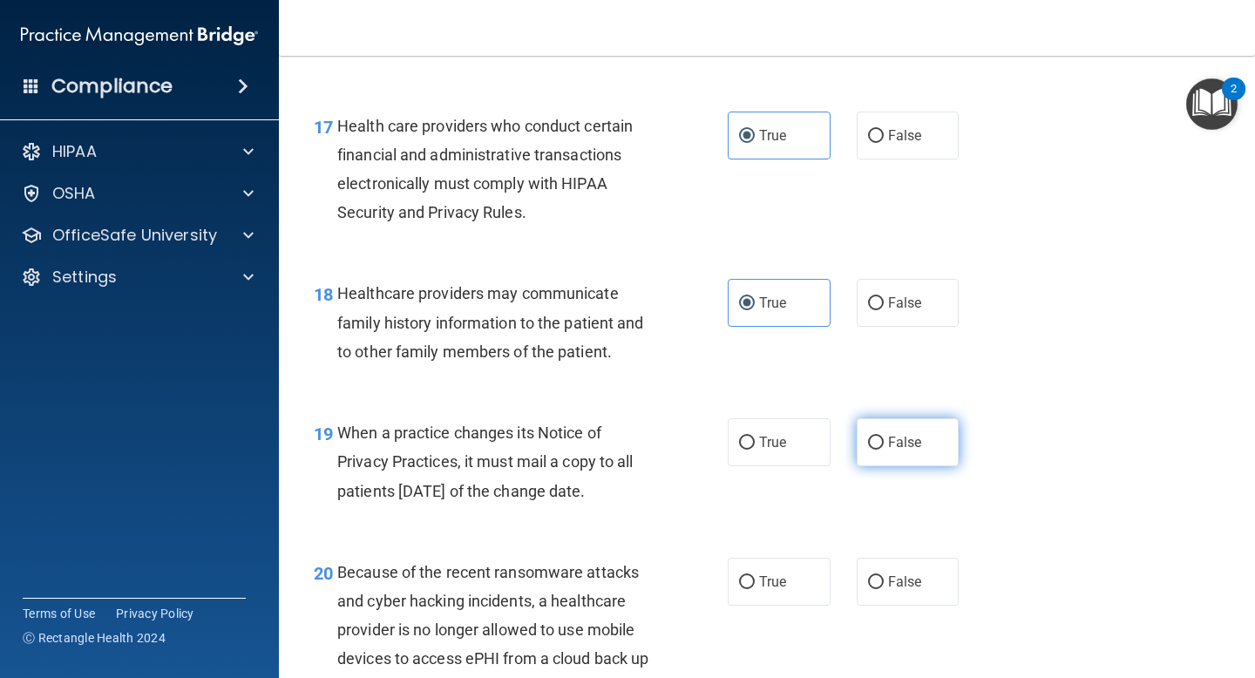
click at [907, 456] on label "False" at bounding box center [908, 442] width 103 height 48
click at [884, 450] on input "False" at bounding box center [876, 443] width 16 height 13
radio input "true"
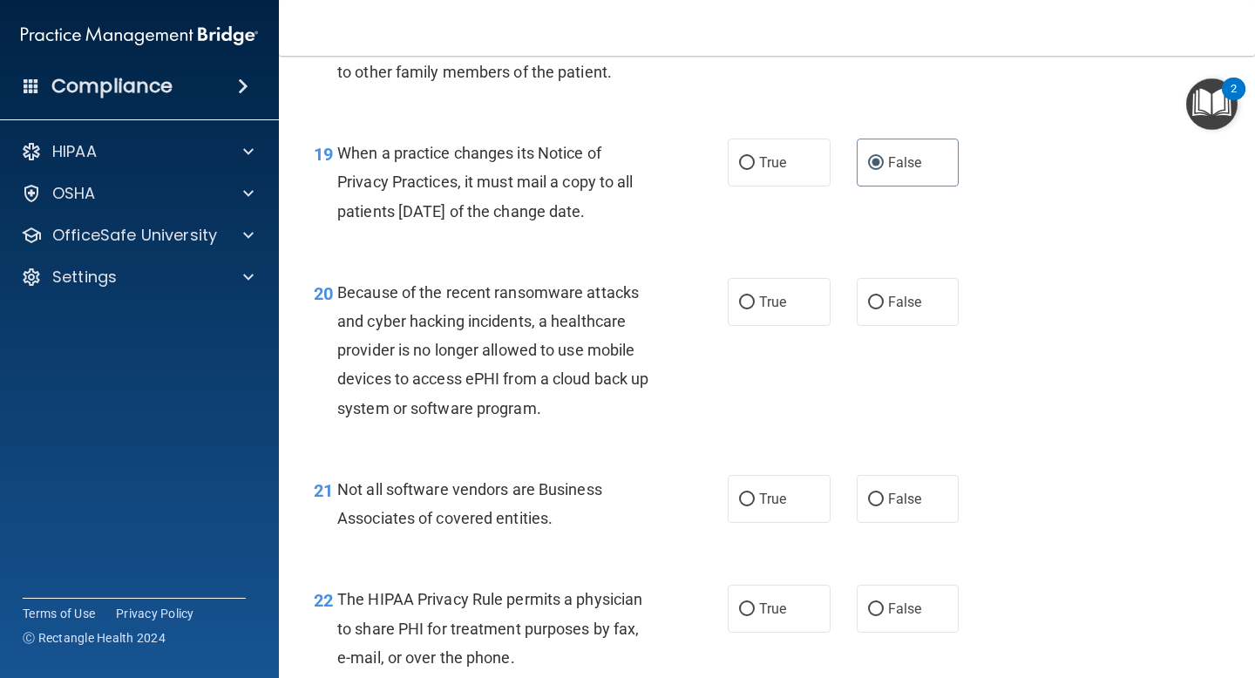
scroll to position [3034, 0]
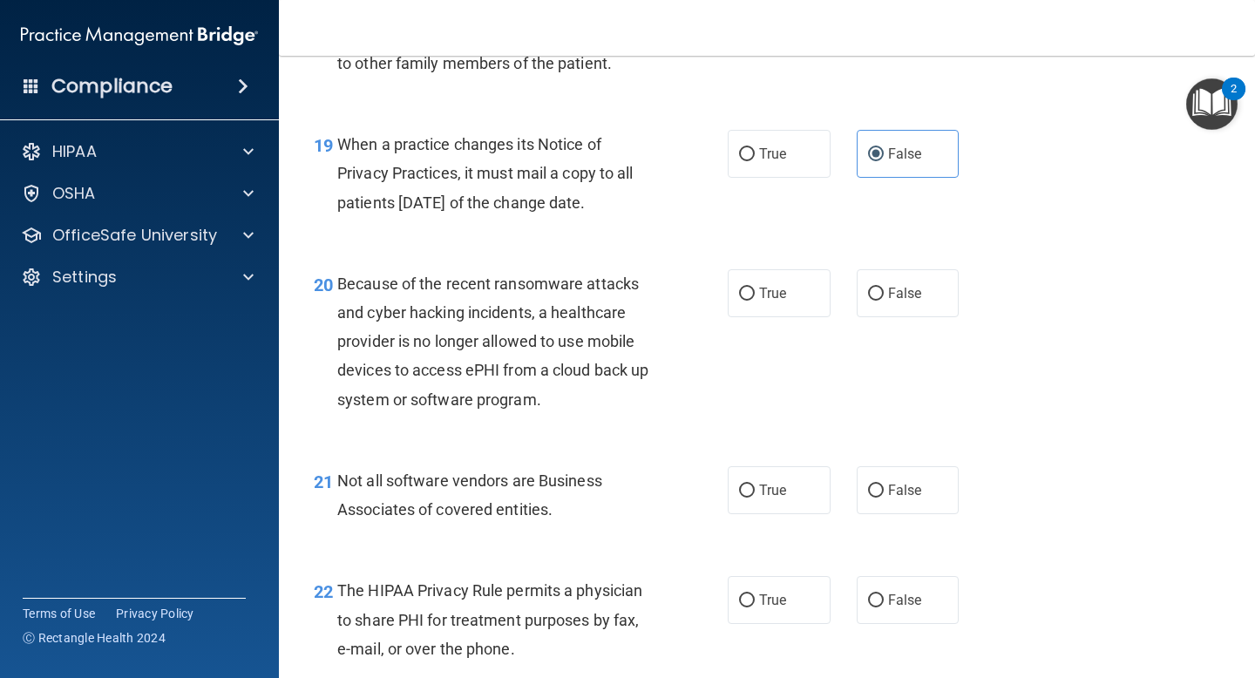
click at [491, 316] on span "Because of the recent ransomware attacks and cyber hacking incidents, a healthc…" at bounding box center [492, 342] width 311 height 134
click at [492, 316] on span "Because of the recent ransomware attacks and cyber hacking incidents, a healthc…" at bounding box center [492, 342] width 311 height 134
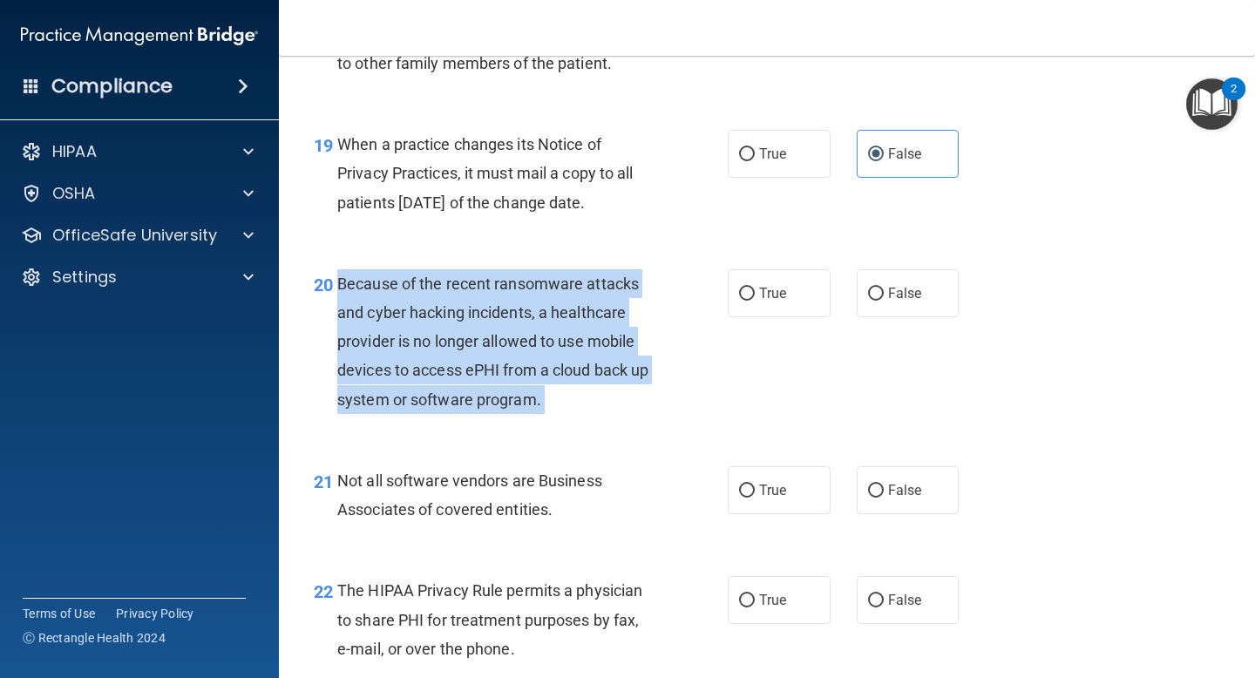
click at [492, 316] on span "Because of the recent ransomware attacks and cyber hacking incidents, a healthc…" at bounding box center [492, 342] width 311 height 134
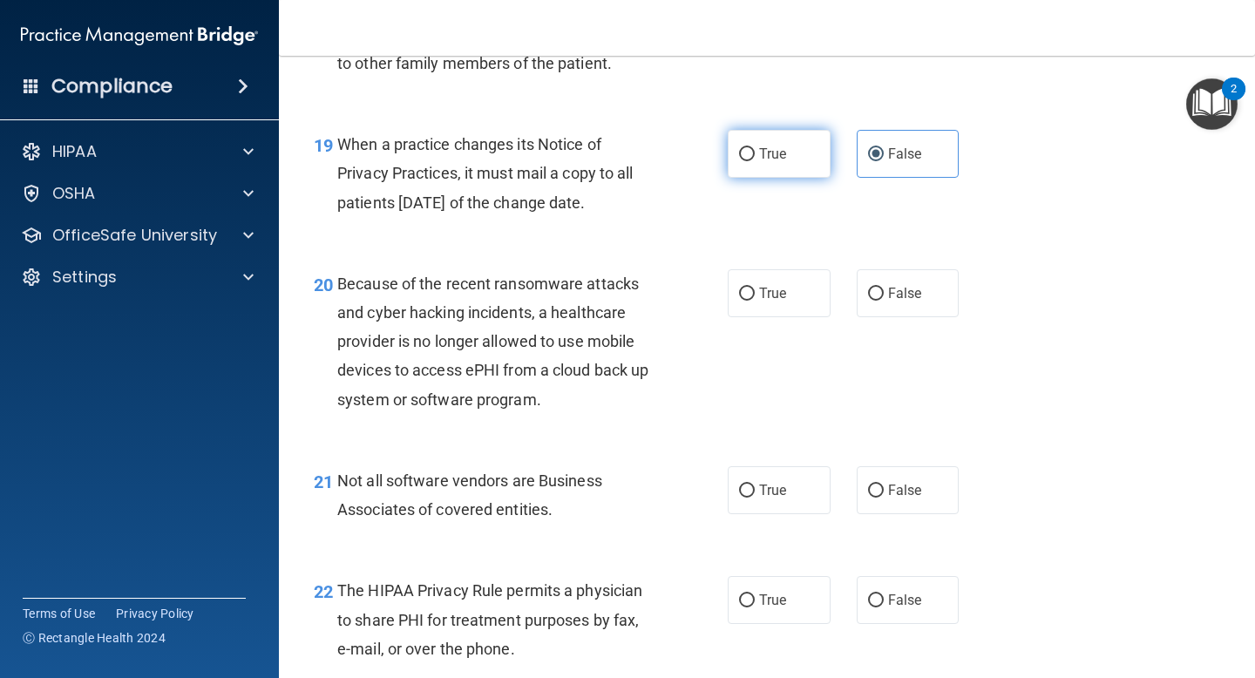
click at [770, 162] on span "True" at bounding box center [772, 154] width 27 height 17
click at [755, 161] on input "True" at bounding box center [747, 154] width 16 height 13
radio input "true"
radio input "false"
click at [762, 309] on label "True" at bounding box center [779, 293] width 103 height 48
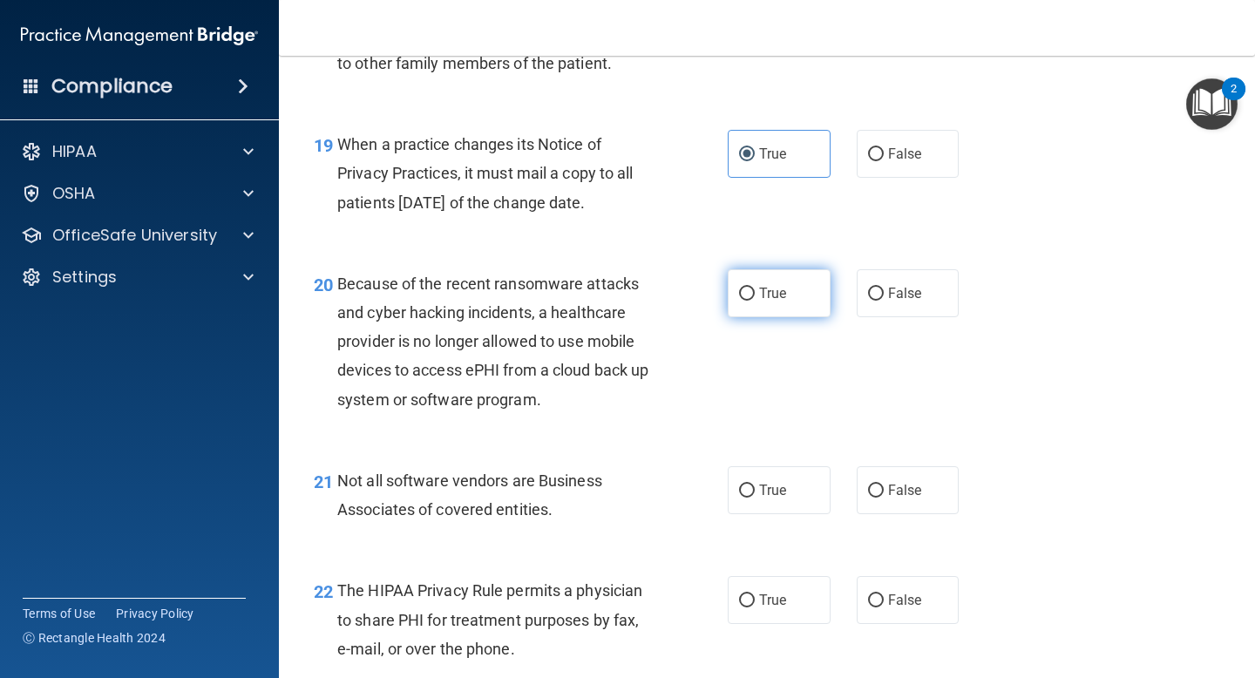
click at [755, 301] on input "True" at bounding box center [747, 294] width 16 height 13
radio input "true"
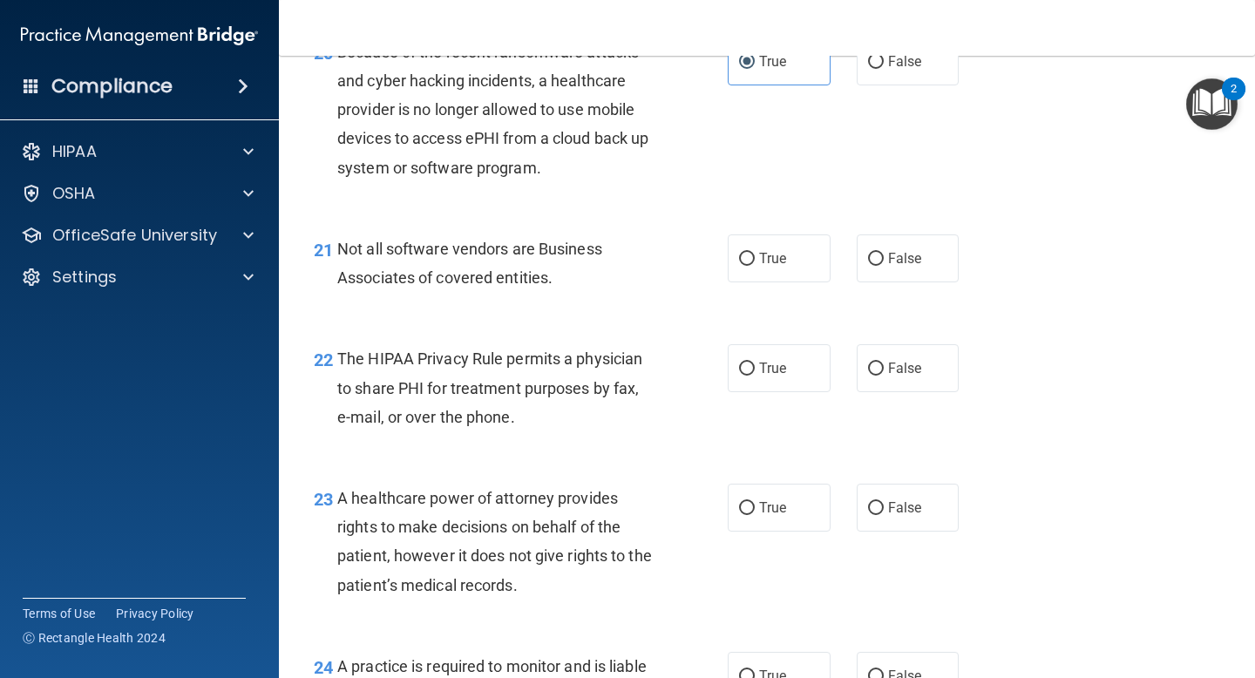
scroll to position [3269, 0]
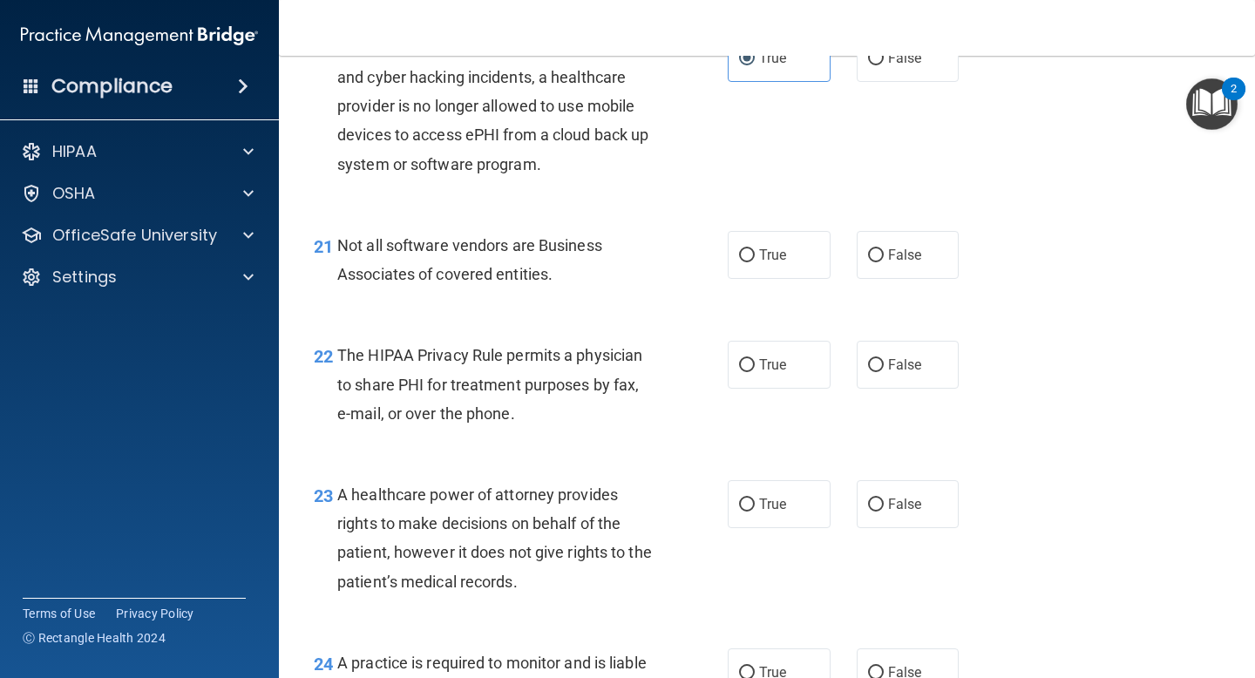
click at [510, 252] on span "Not all software vendors are Business Associates of covered entities." at bounding box center [469, 259] width 265 height 47
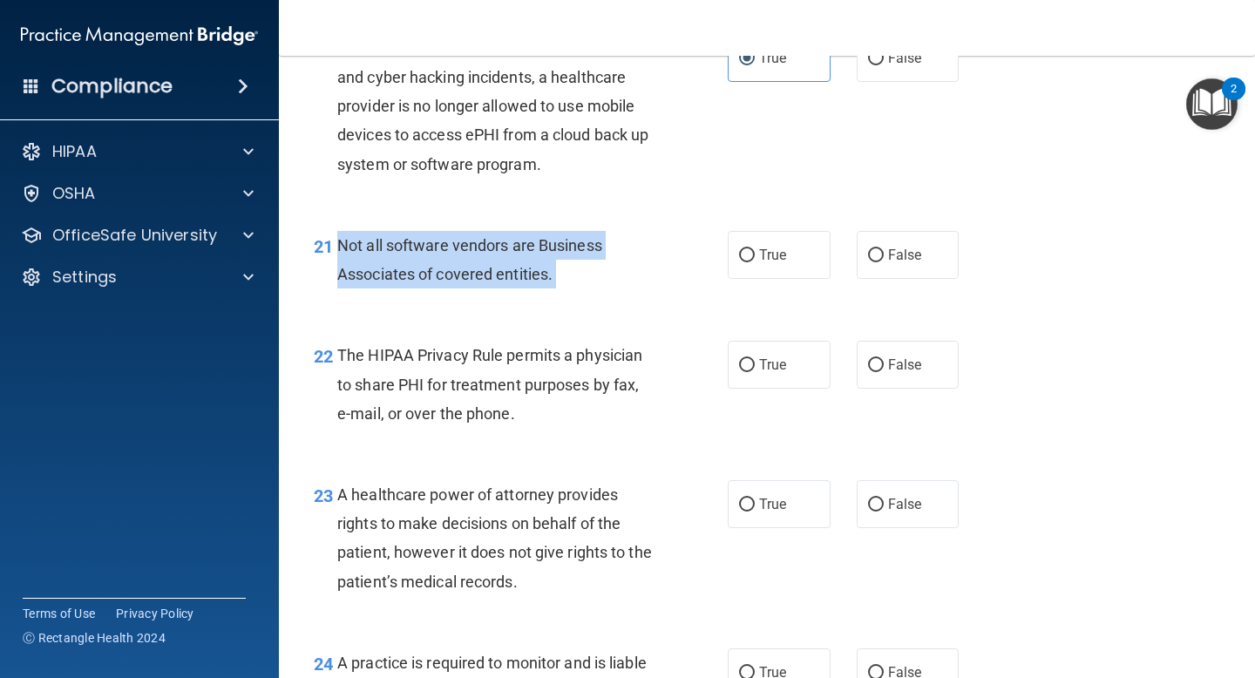
click at [510, 252] on span "Not all software vendors are Business Associates of covered entities." at bounding box center [469, 259] width 265 height 47
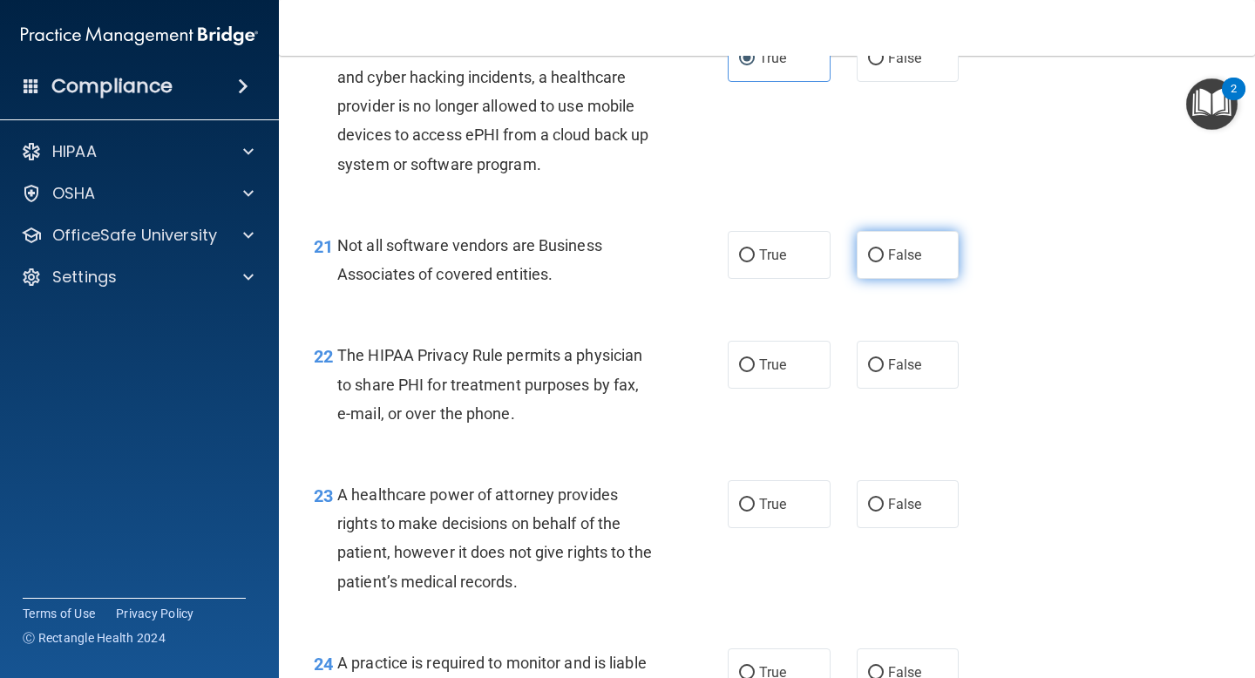
click at [907, 256] on span "False" at bounding box center [905, 255] width 34 height 17
click at [884, 256] on input "False" at bounding box center [876, 255] width 16 height 13
radio input "true"
click at [801, 260] on label "True" at bounding box center [779, 255] width 103 height 48
click at [755, 260] on input "True" at bounding box center [747, 255] width 16 height 13
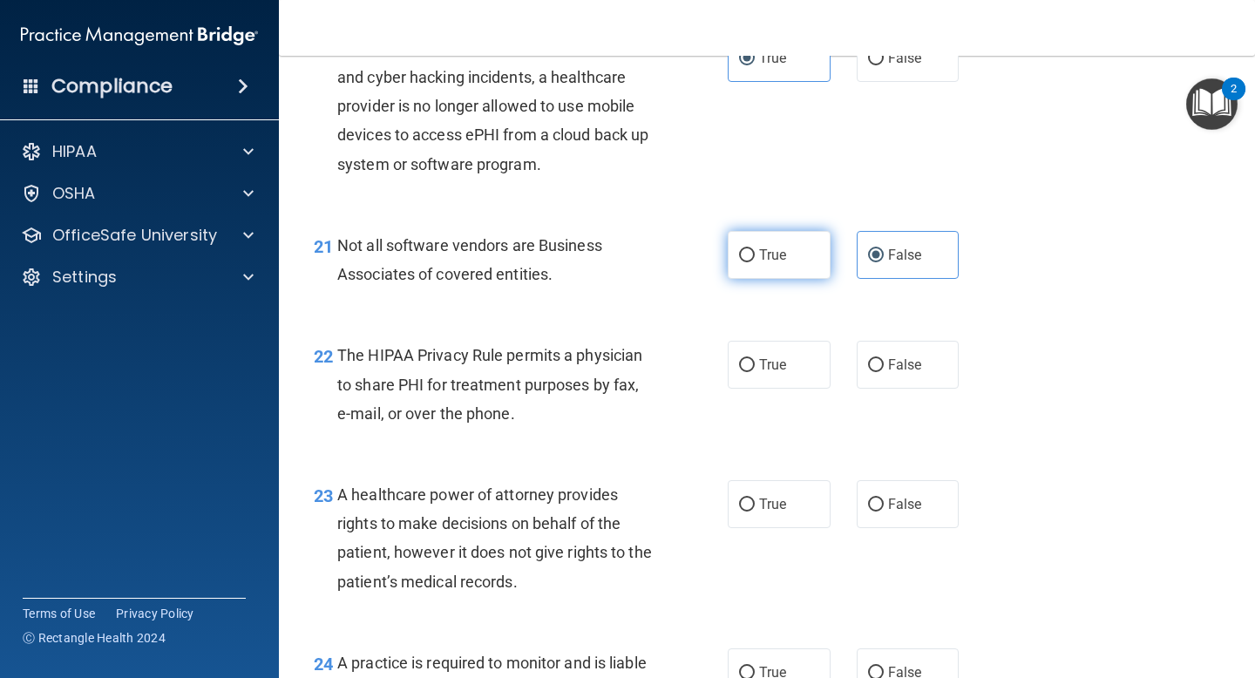
radio input "true"
radio input "false"
click at [490, 361] on span "The HIPAA Privacy Rule permits a physician to share PHI for treatment purposes …" at bounding box center [489, 384] width 305 height 76
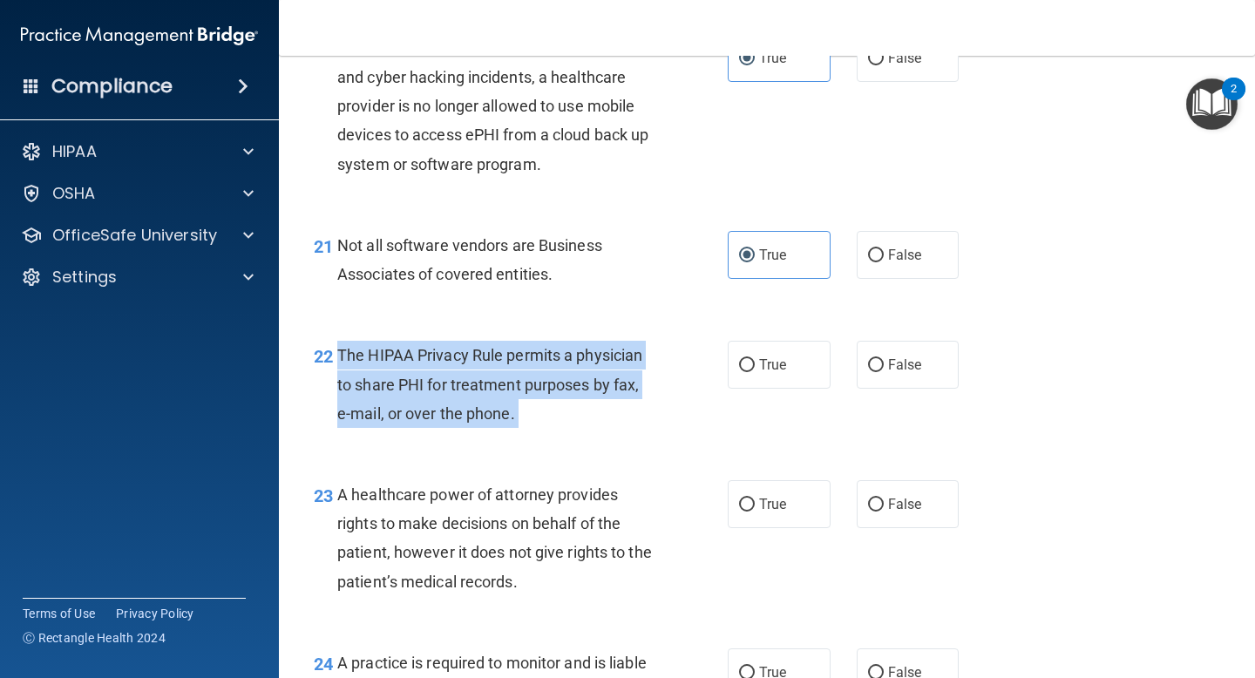
click at [490, 361] on span "The HIPAA Privacy Rule permits a physician to share PHI for treatment purposes …" at bounding box center [489, 384] width 305 height 76
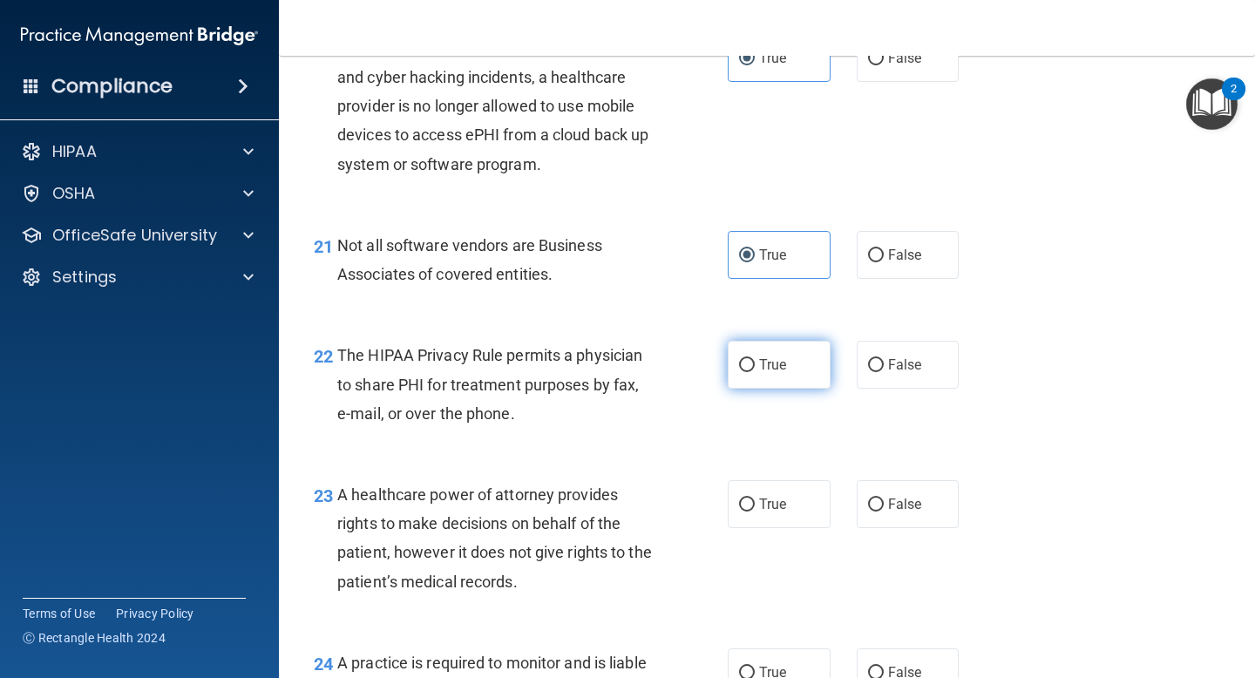
click at [770, 370] on span "True" at bounding box center [772, 364] width 27 height 17
click at [755, 370] on input "True" at bounding box center [747, 365] width 16 height 13
radio input "true"
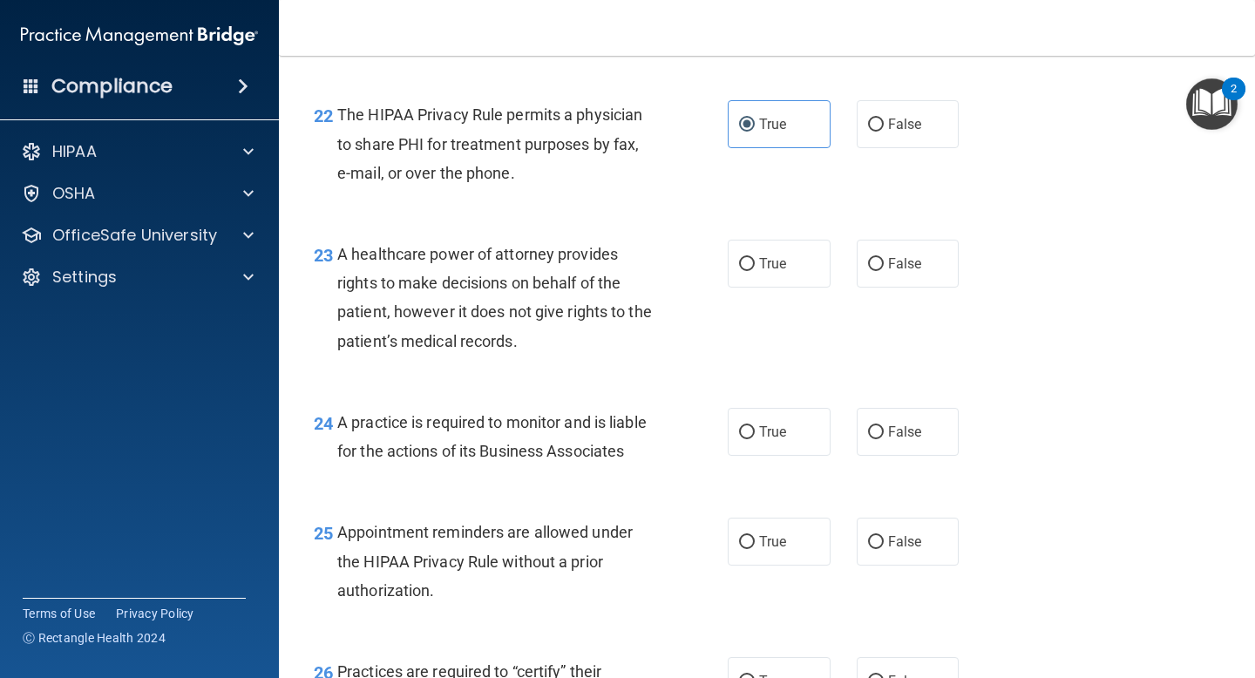
scroll to position [3523, 0]
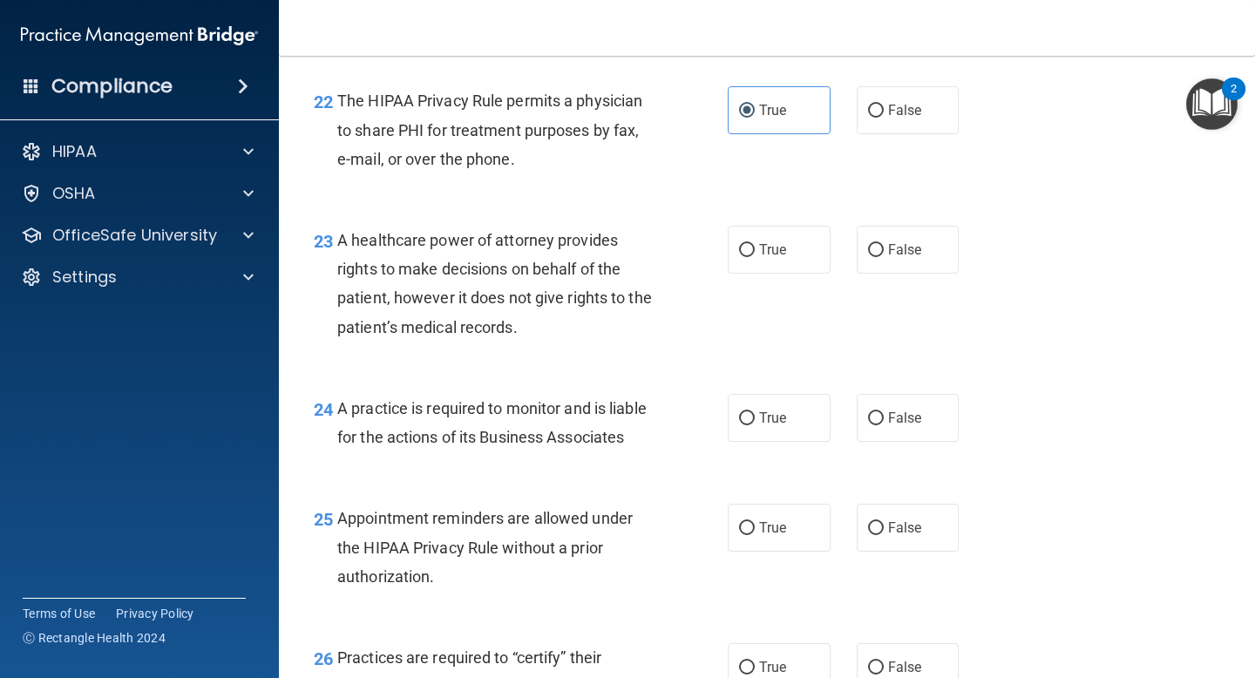
click at [468, 266] on span "A healthcare power of attorney provides rights to make decisions on behalf of t…" at bounding box center [494, 283] width 315 height 105
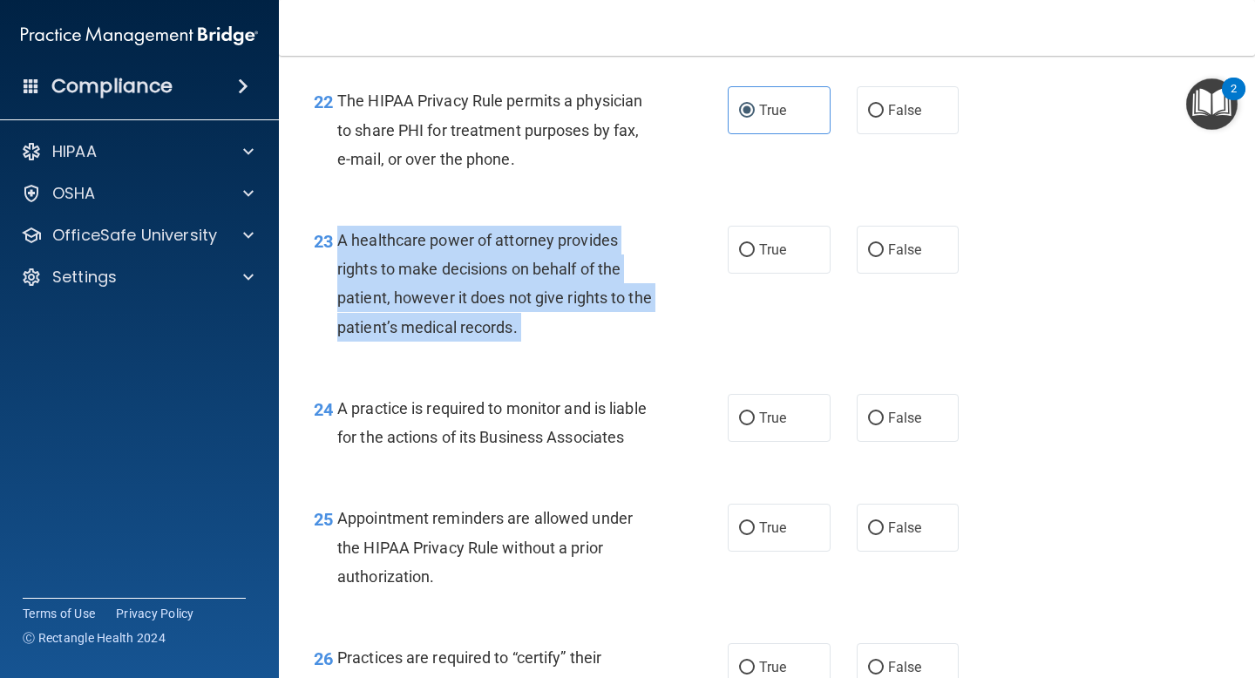
click at [468, 266] on span "A healthcare power of attorney provides rights to make decisions on behalf of t…" at bounding box center [494, 283] width 315 height 105
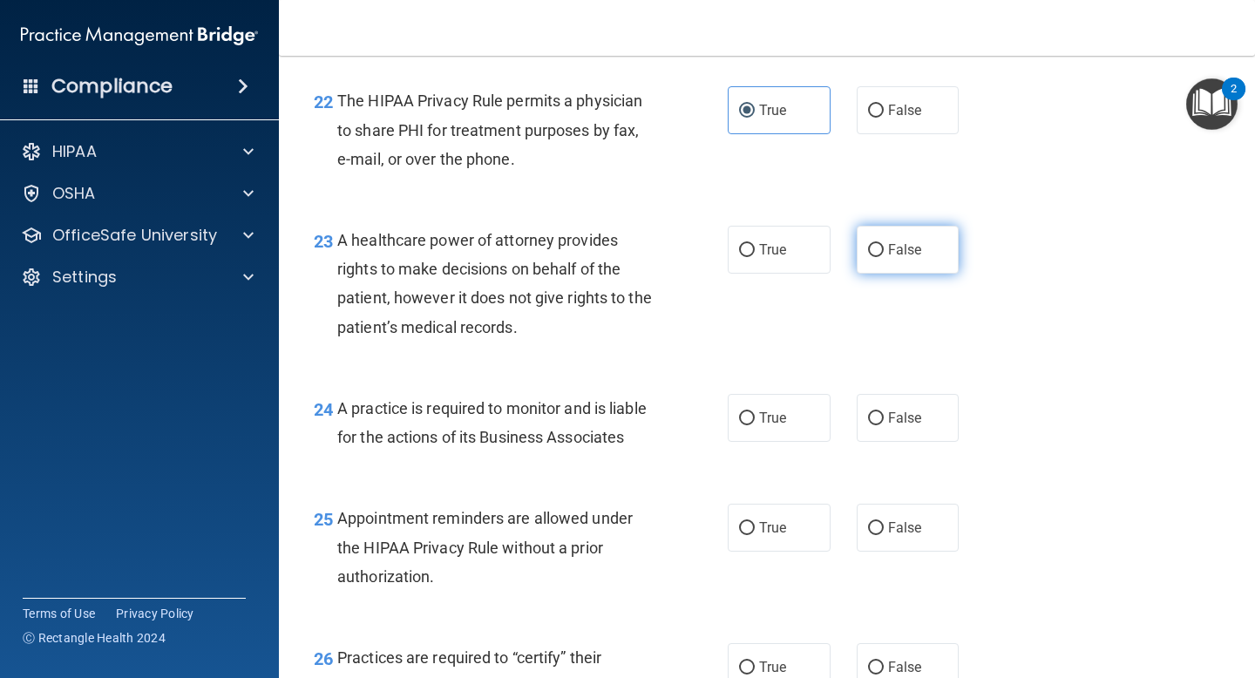
click at [924, 249] on label "False" at bounding box center [908, 250] width 103 height 48
click at [884, 249] on input "False" at bounding box center [876, 250] width 16 height 13
radio input "true"
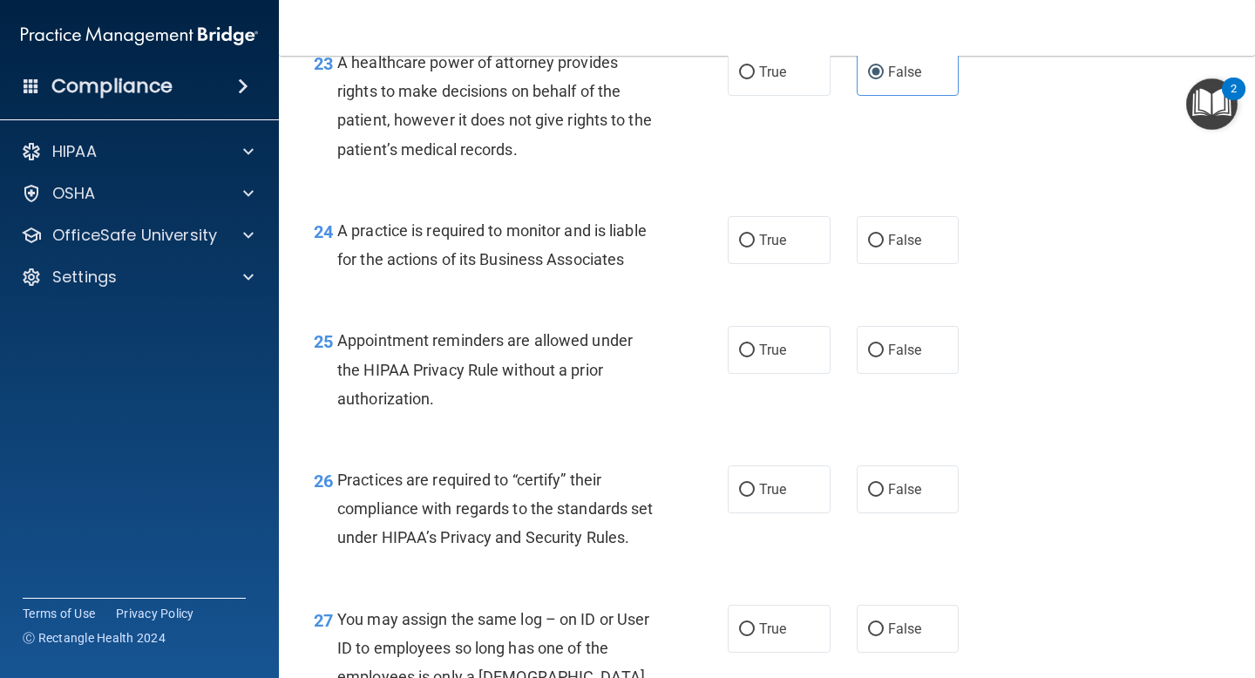
scroll to position [3703, 0]
click at [469, 261] on span "A practice is required to monitor and is liable for the actions of its Business…" at bounding box center [491, 243] width 309 height 47
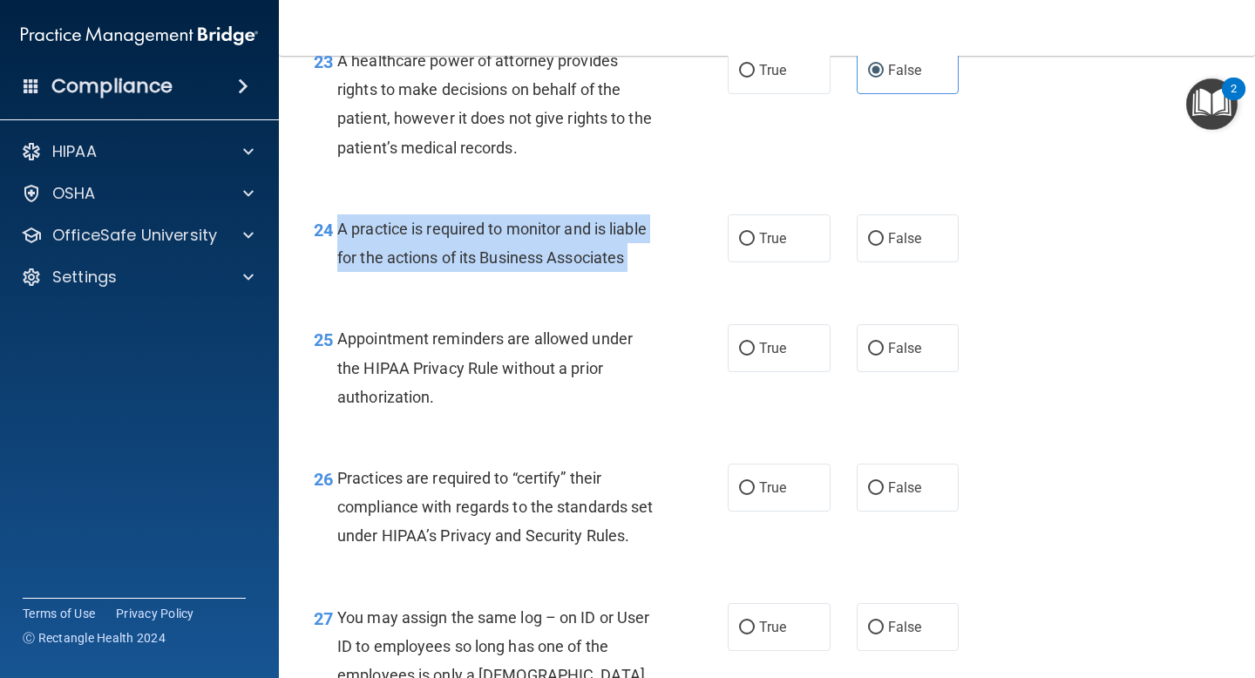
click at [469, 261] on span "A practice is required to monitor and is liable for the actions of its Business…" at bounding box center [491, 243] width 309 height 47
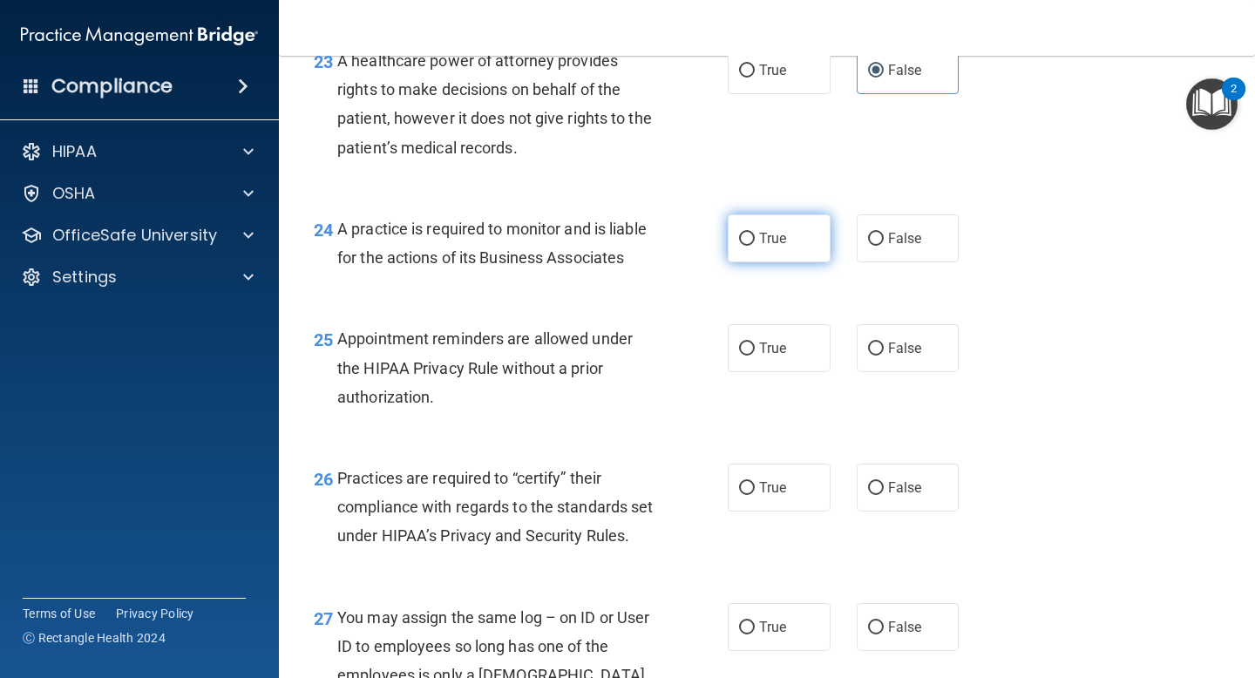
click at [789, 255] on label "True" at bounding box center [779, 238] width 103 height 48
click at [755, 246] on input "True" at bounding box center [747, 239] width 16 height 13
radio input "true"
click at [483, 375] on span "Appointment reminders are allowed under the HIPAA Privacy Rule without a prior …" at bounding box center [484, 367] width 295 height 76
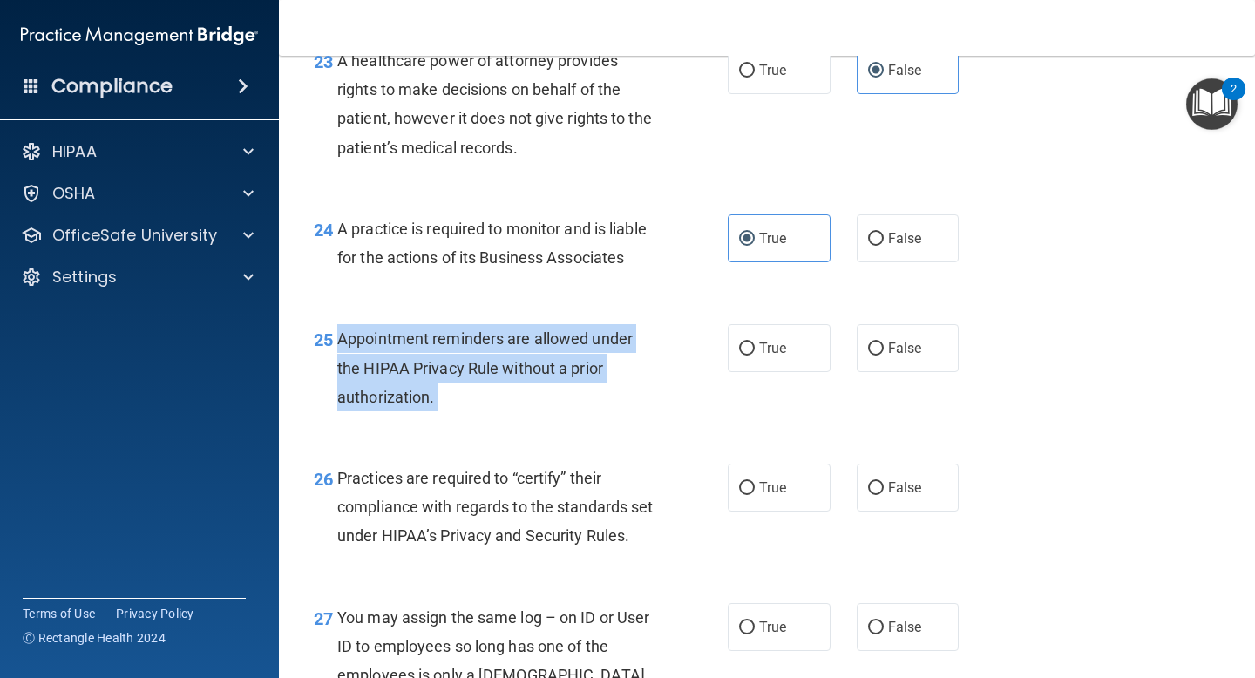
click at [483, 375] on span "Appointment reminders are allowed under the HIPAA Privacy Rule without a prior …" at bounding box center [484, 367] width 295 height 76
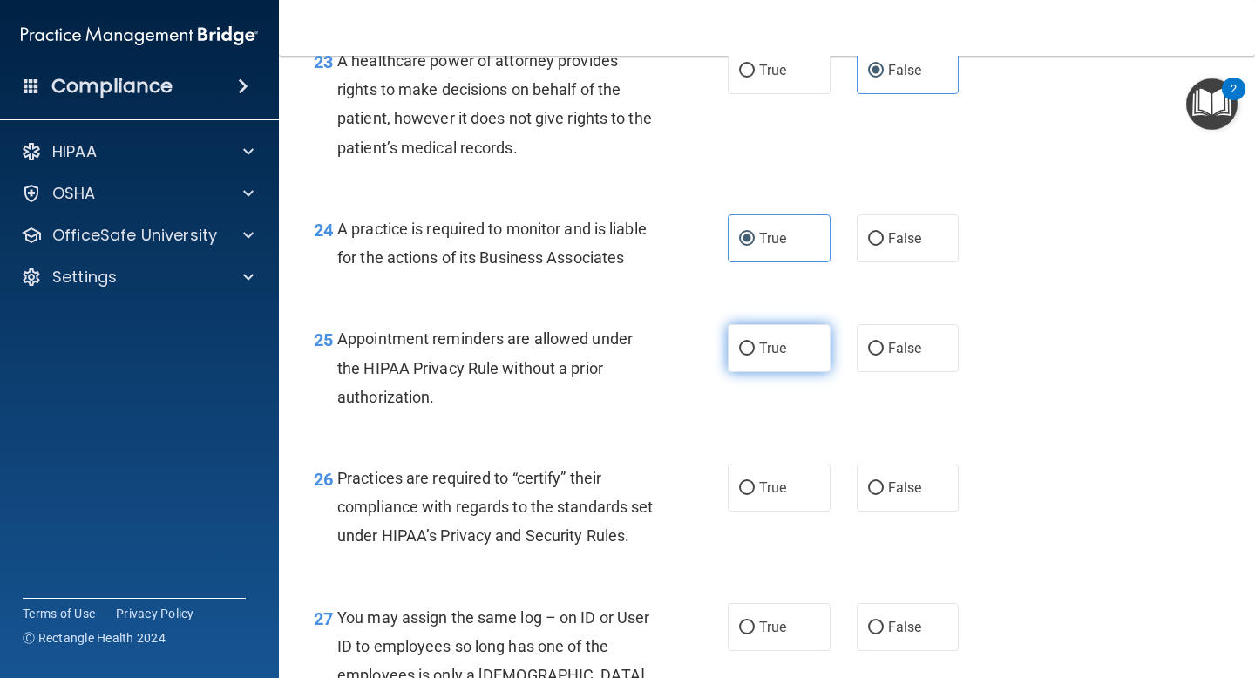
click at [767, 341] on span "True" at bounding box center [772, 348] width 27 height 17
click at [755, 342] on input "True" at bounding box center [747, 348] width 16 height 13
radio input "true"
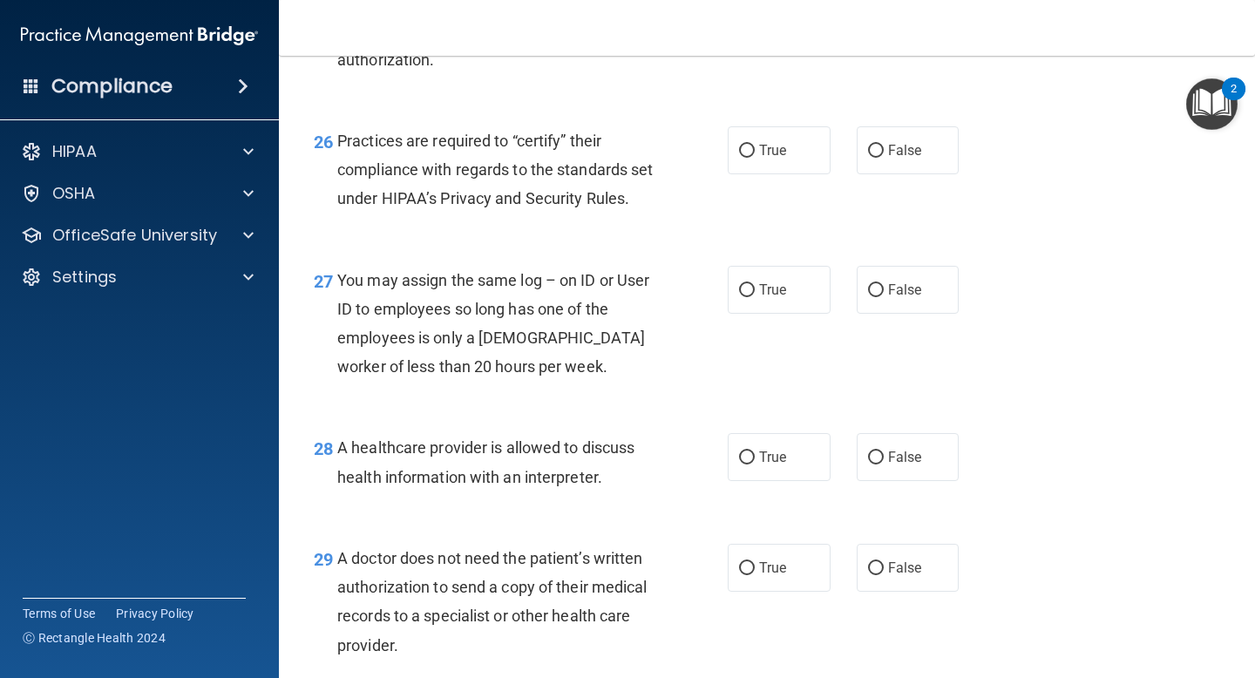
scroll to position [4071, 0]
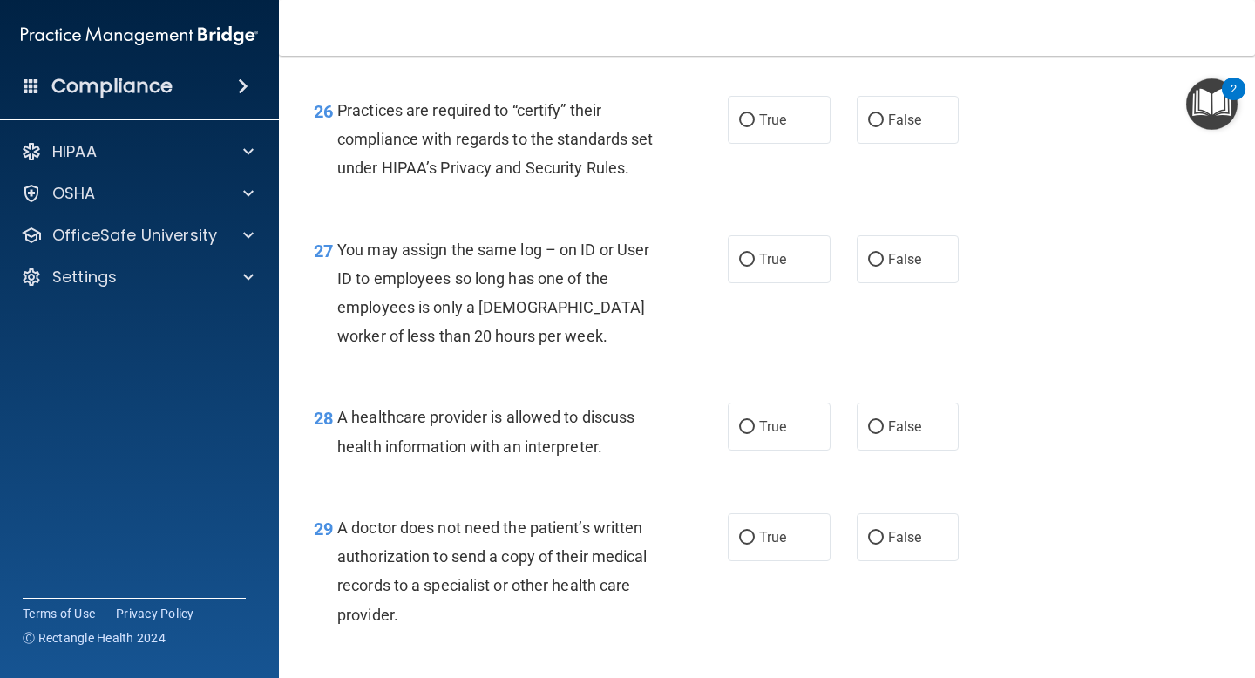
click at [508, 118] on span "Practices are required to “certify” their compliance with regards to the standa…" at bounding box center [494, 139] width 315 height 76
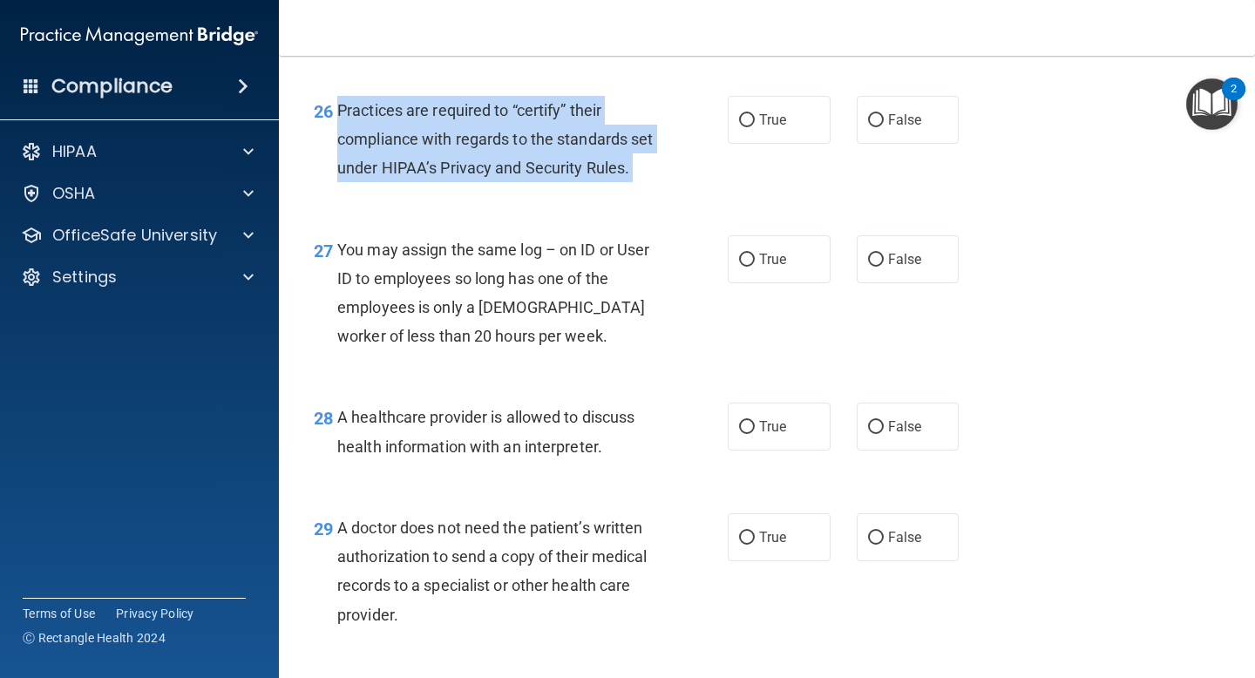
click at [508, 118] on span "Practices are required to “certify” their compliance with regards to the standa…" at bounding box center [494, 139] width 315 height 76
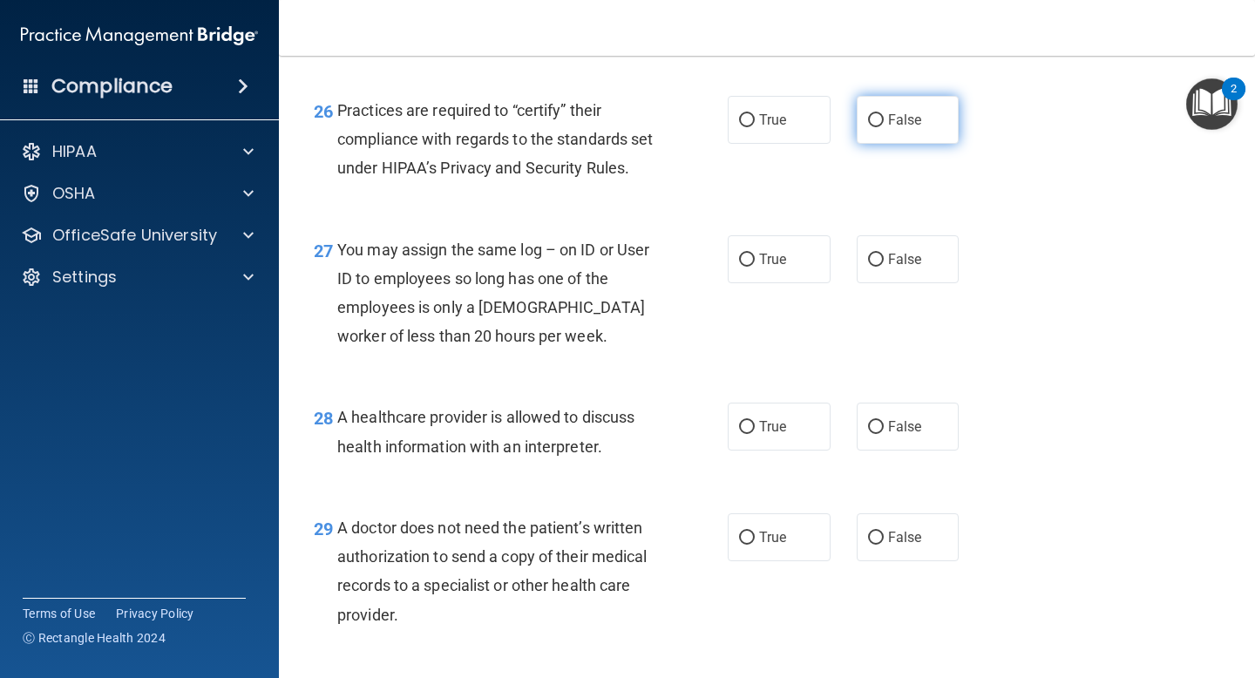
click at [908, 132] on label "False" at bounding box center [908, 120] width 103 height 48
click at [884, 127] on input "False" at bounding box center [876, 120] width 16 height 13
radio input "true"
click at [482, 330] on span "You may assign the same log – on ID or User ID to employees so long has one of …" at bounding box center [493, 293] width 312 height 105
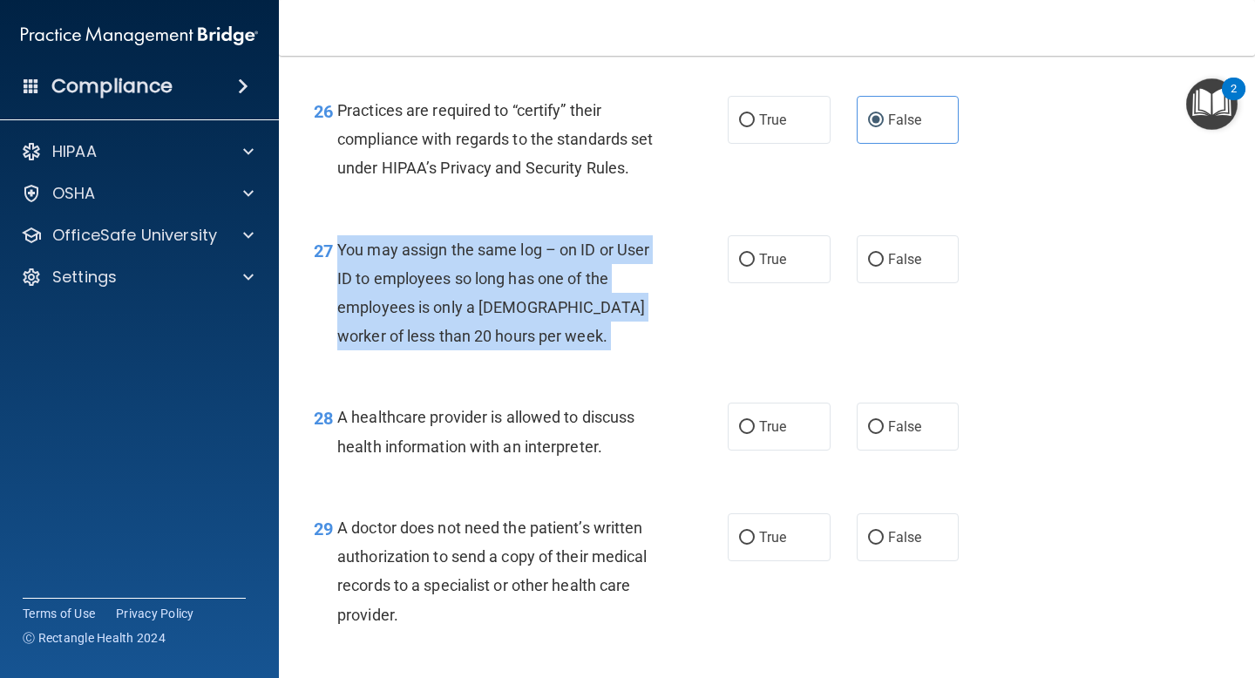
click at [482, 330] on span "You may assign the same log – on ID or User ID to employees so long has one of …" at bounding box center [493, 293] width 312 height 105
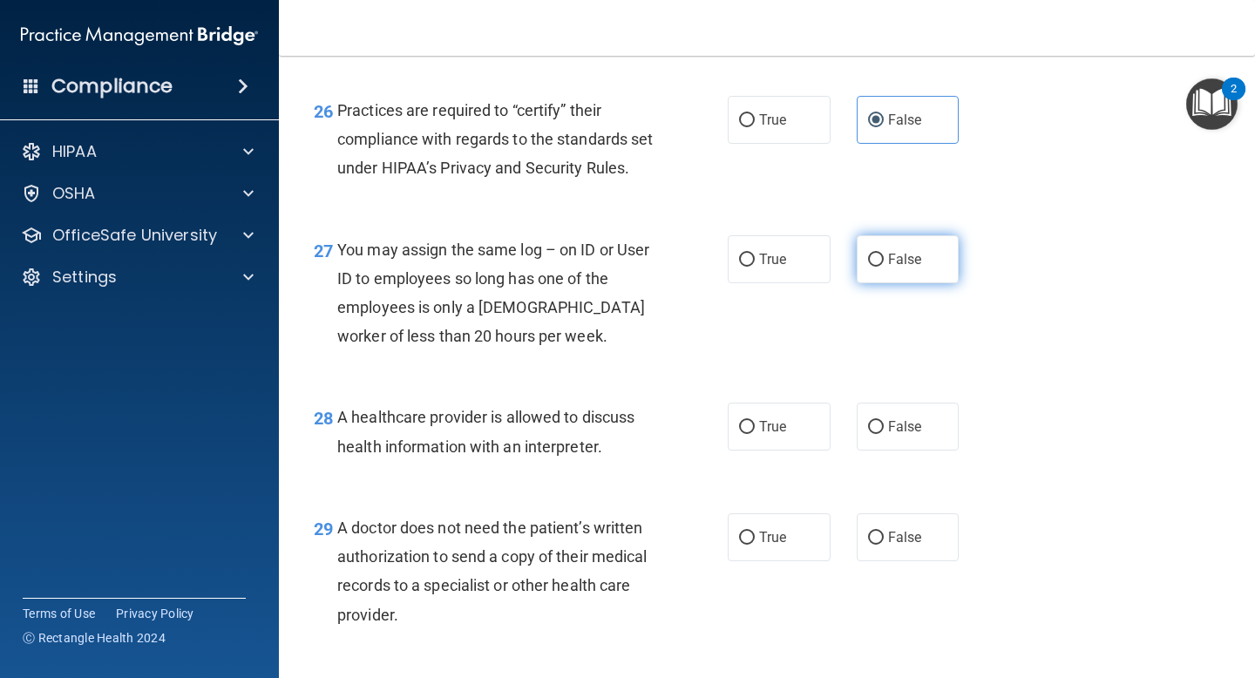
click at [885, 279] on label "False" at bounding box center [908, 259] width 103 height 48
click at [884, 267] on input "False" at bounding box center [876, 260] width 16 height 13
radio input "true"
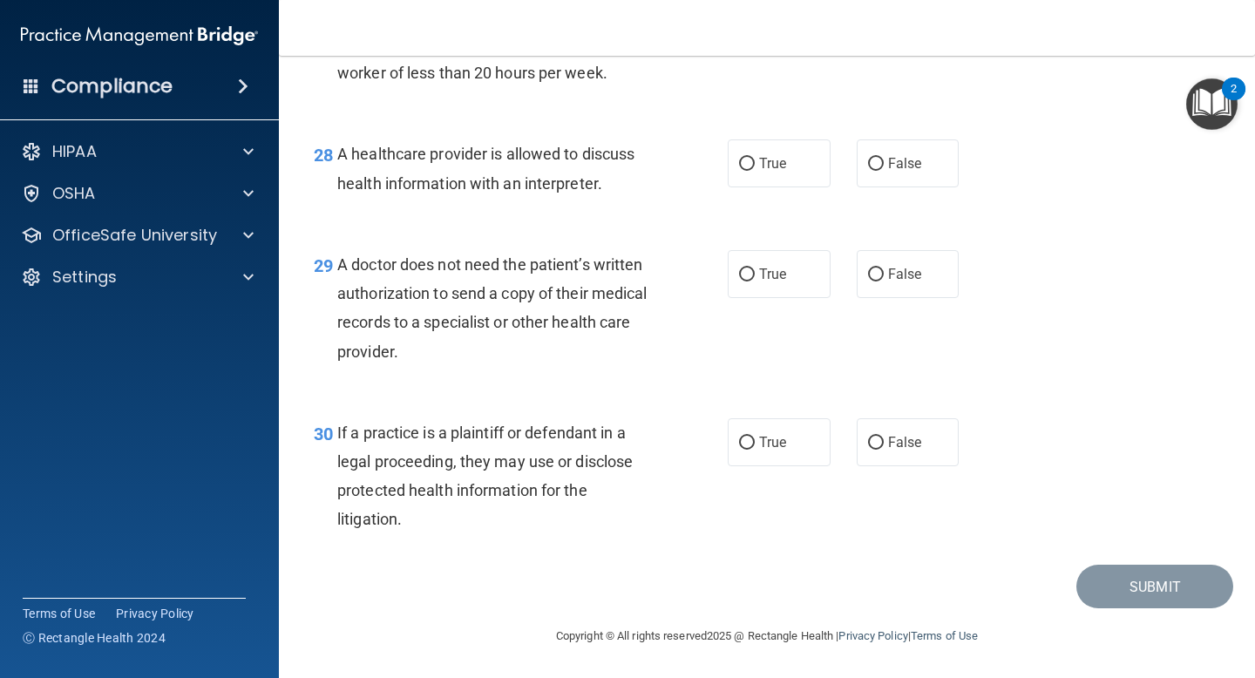
click at [516, 176] on span "A healthcare provider is allowed to discuss health information with an interpre…" at bounding box center [485, 168] width 297 height 47
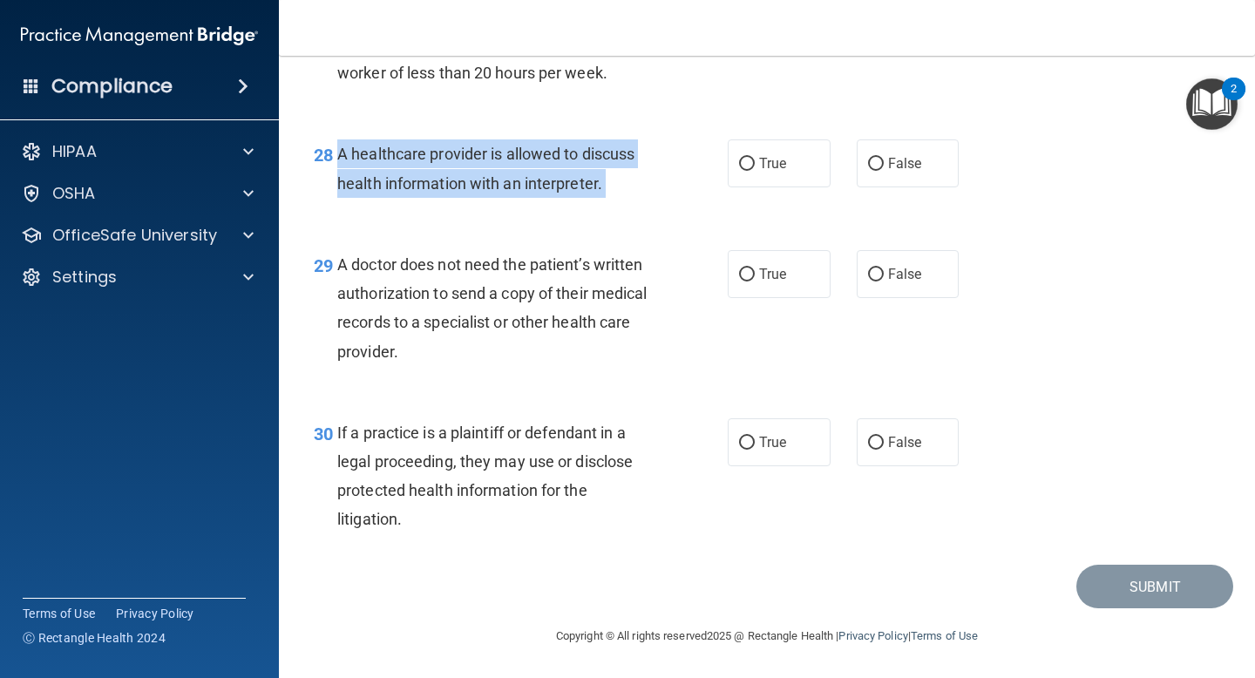
click at [516, 176] on span "A healthcare provider is allowed to discuss health information with an interpre…" at bounding box center [485, 168] width 297 height 47
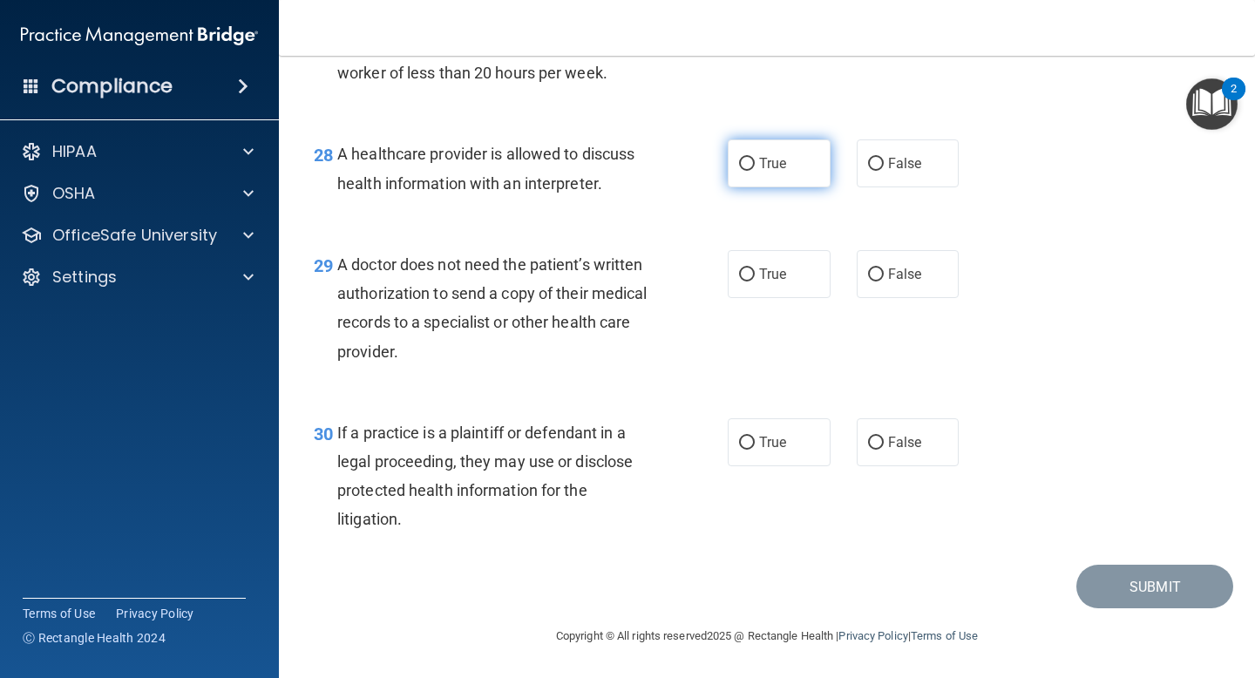
click at [769, 167] on span "True" at bounding box center [772, 163] width 27 height 17
click at [755, 167] on input "True" at bounding box center [747, 164] width 16 height 13
radio input "true"
click at [525, 304] on div "A doctor does not need the patient’s written authorization to send a copy of th…" at bounding box center [502, 308] width 330 height 116
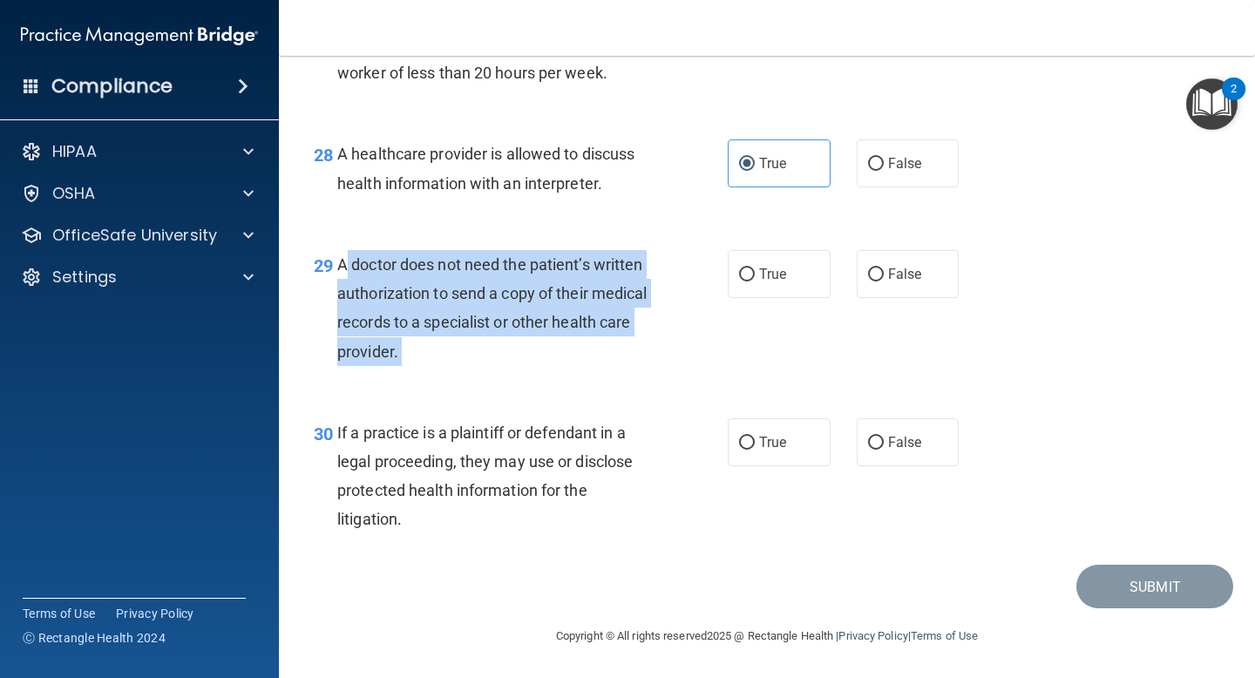
click at [525, 304] on div "A doctor does not need the patient’s written authorization to send a copy of th…" at bounding box center [502, 308] width 330 height 116
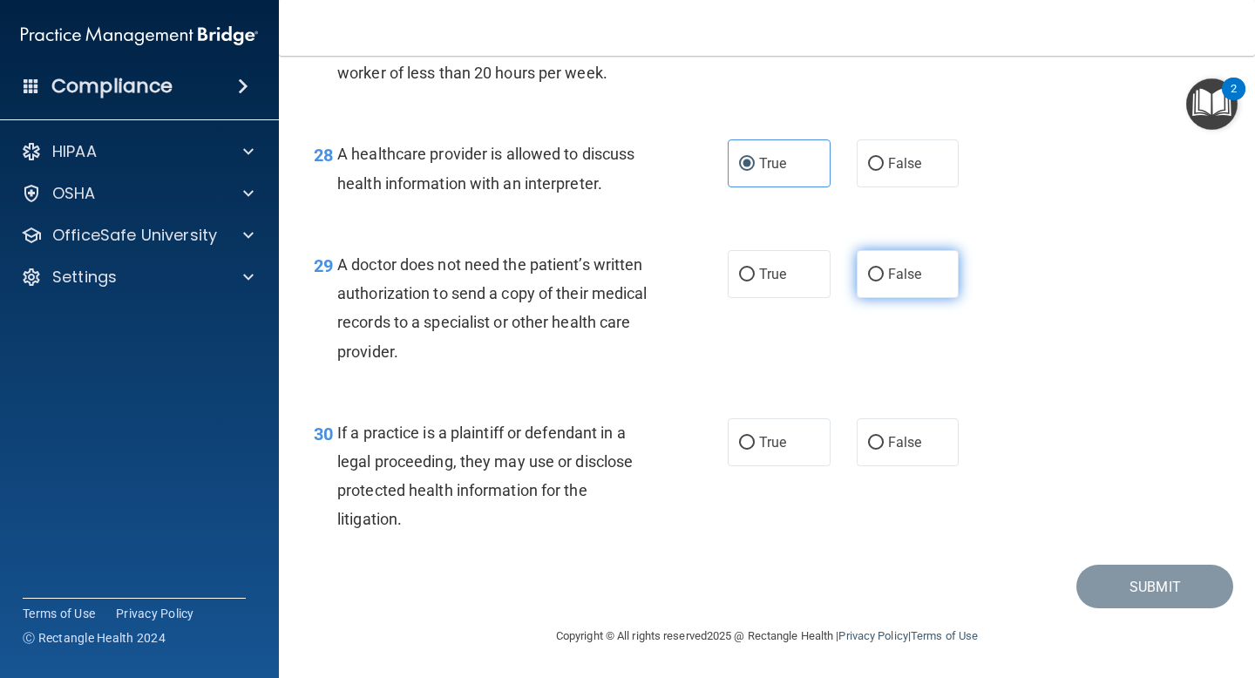
click at [901, 271] on span "False" at bounding box center [905, 274] width 34 height 17
click at [884, 271] on input "False" at bounding box center [876, 274] width 16 height 13
radio input "true"
click at [407, 467] on span "If a practice is a plaintiff or defendant in a legal proceeding, they may use o…" at bounding box center [484, 476] width 295 height 105
click at [408, 467] on span "If a practice is a plaintiff or defendant in a legal proceeding, they may use o…" at bounding box center [484, 476] width 295 height 105
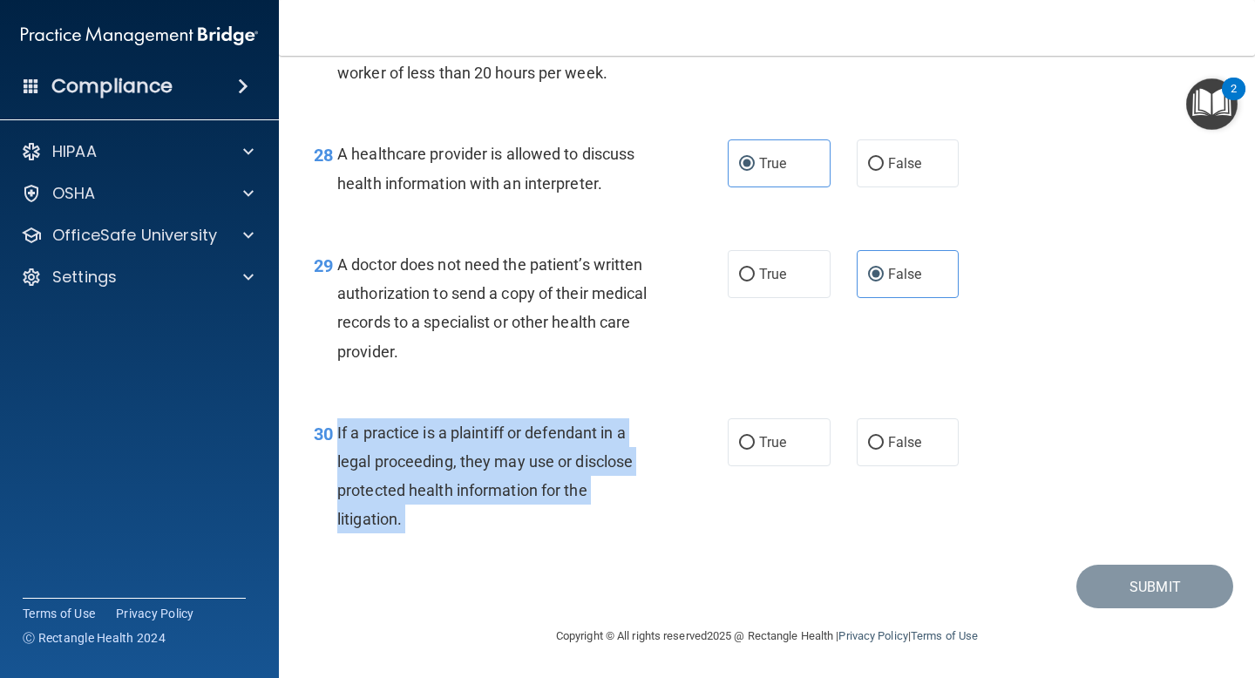
click at [408, 467] on span "If a practice is a plaintiff or defendant in a legal proceeding, they may use o…" at bounding box center [484, 476] width 295 height 105
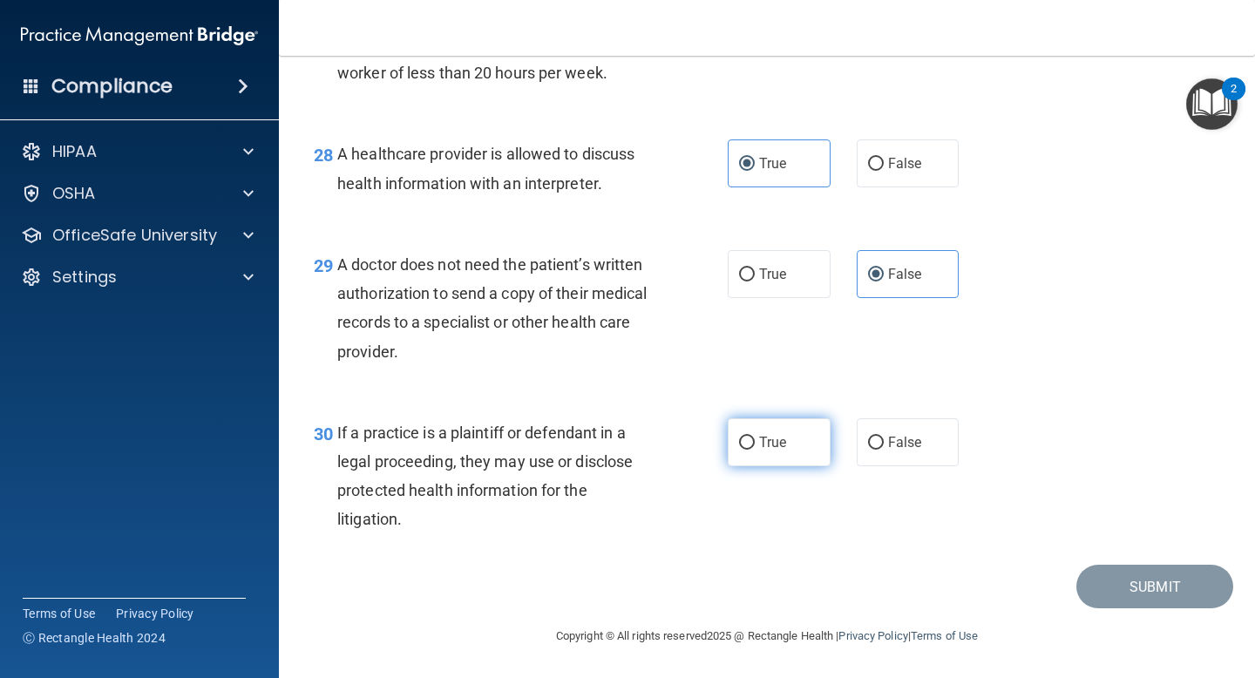
click at [776, 444] on span "True" at bounding box center [772, 442] width 27 height 17
click at [755, 444] on input "True" at bounding box center [747, 443] width 16 height 13
radio input "true"
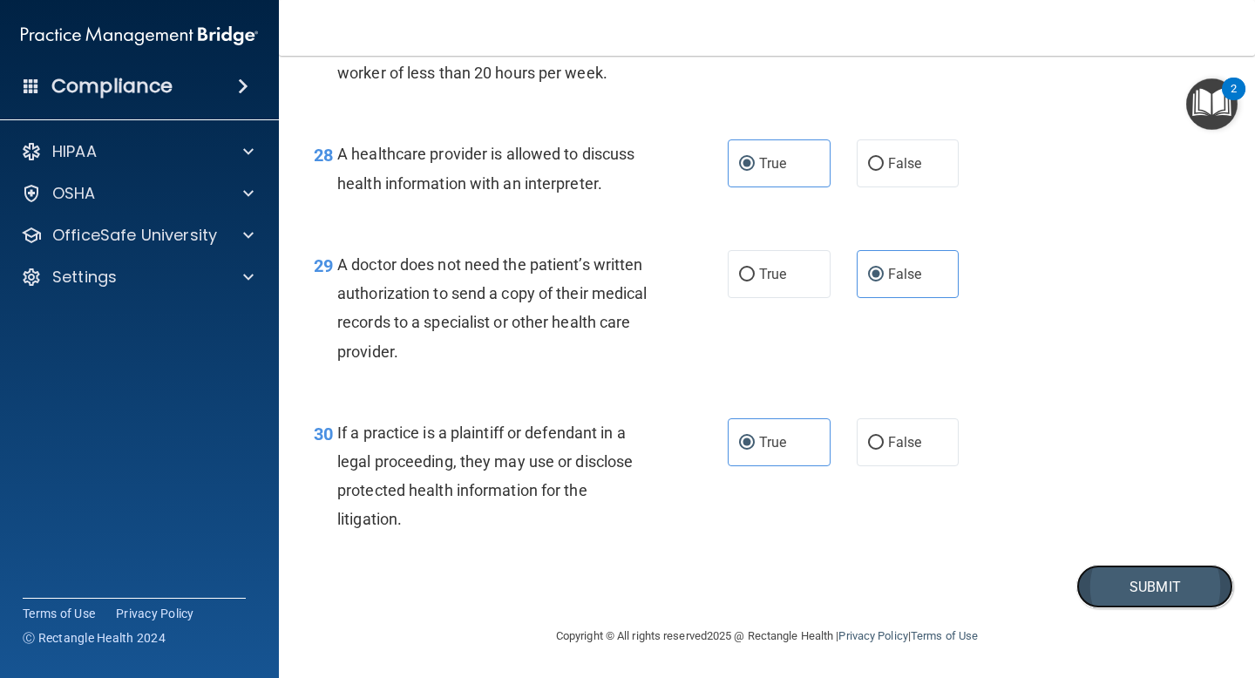
click at [1097, 584] on button "Submit" at bounding box center [1154, 587] width 157 height 44
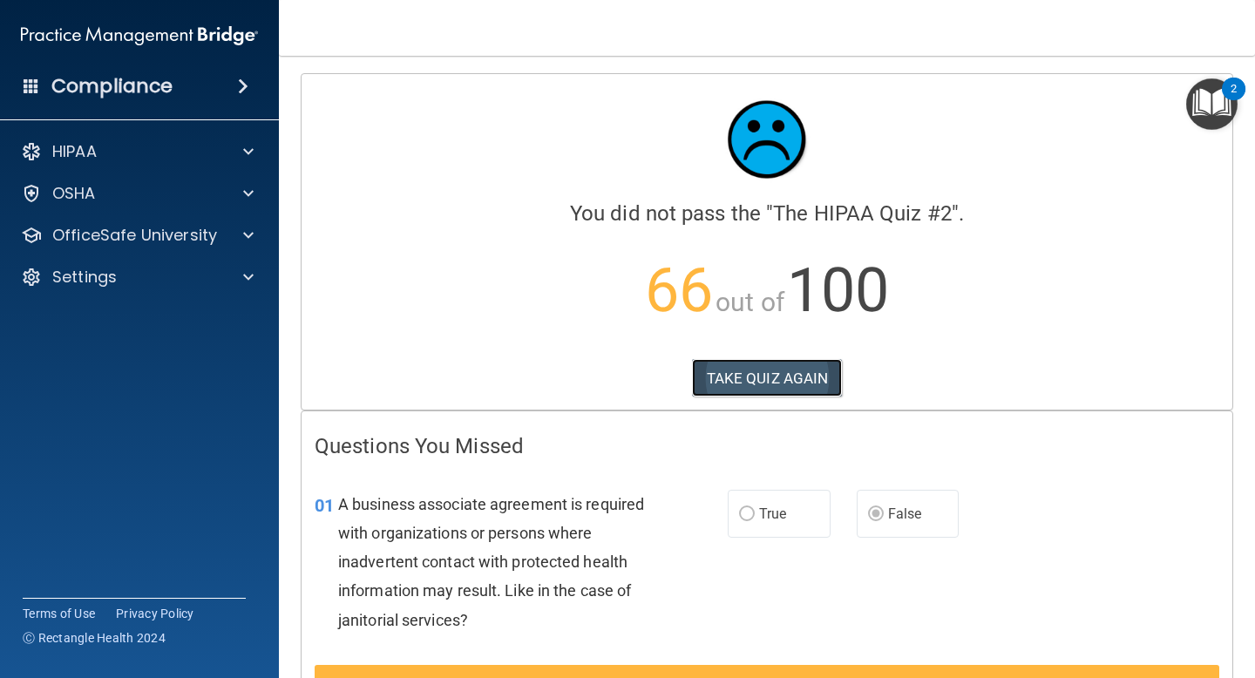
click at [749, 381] on button "TAKE QUIZ AGAIN" at bounding box center [767, 378] width 151 height 38
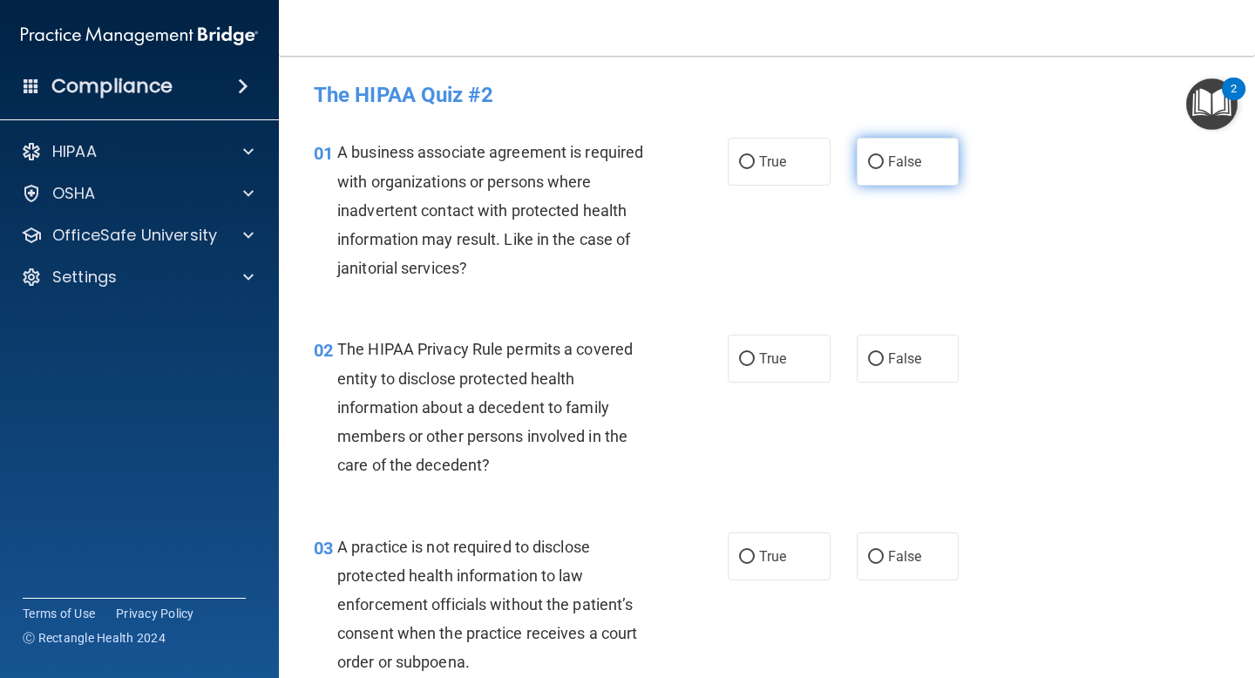
click at [895, 160] on span "False" at bounding box center [905, 161] width 34 height 17
click at [884, 160] on input "False" at bounding box center [876, 162] width 16 height 13
radio input "true"
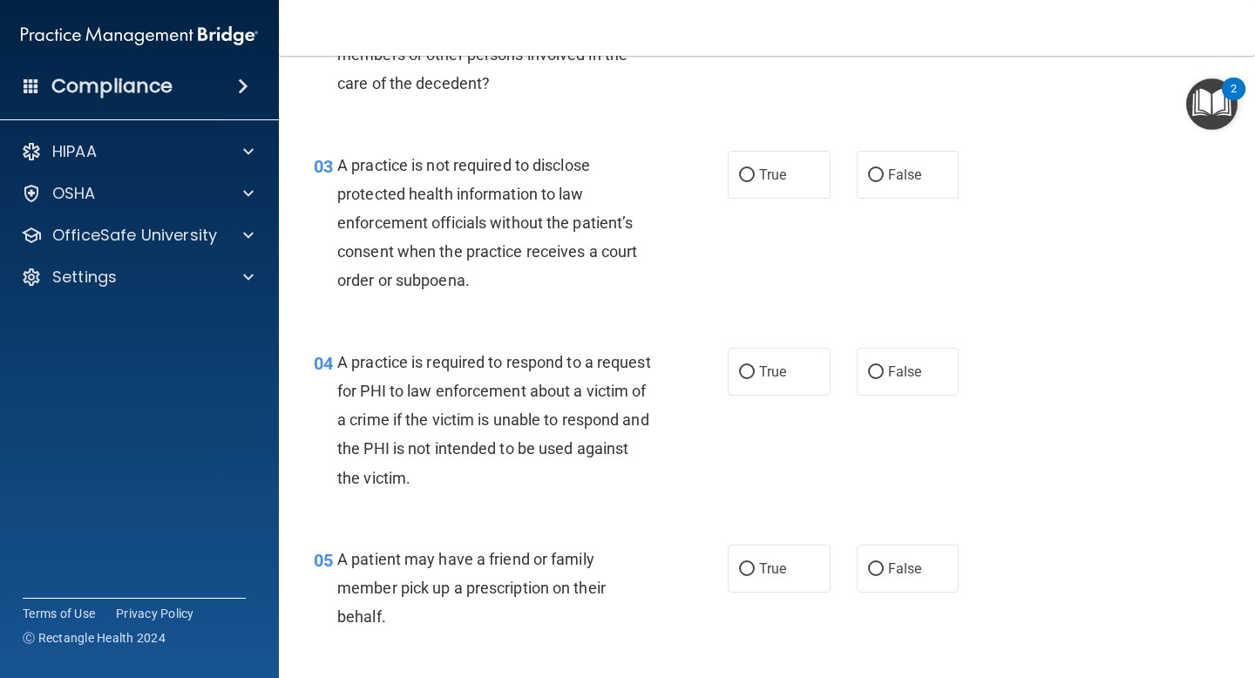
scroll to position [506, 0]
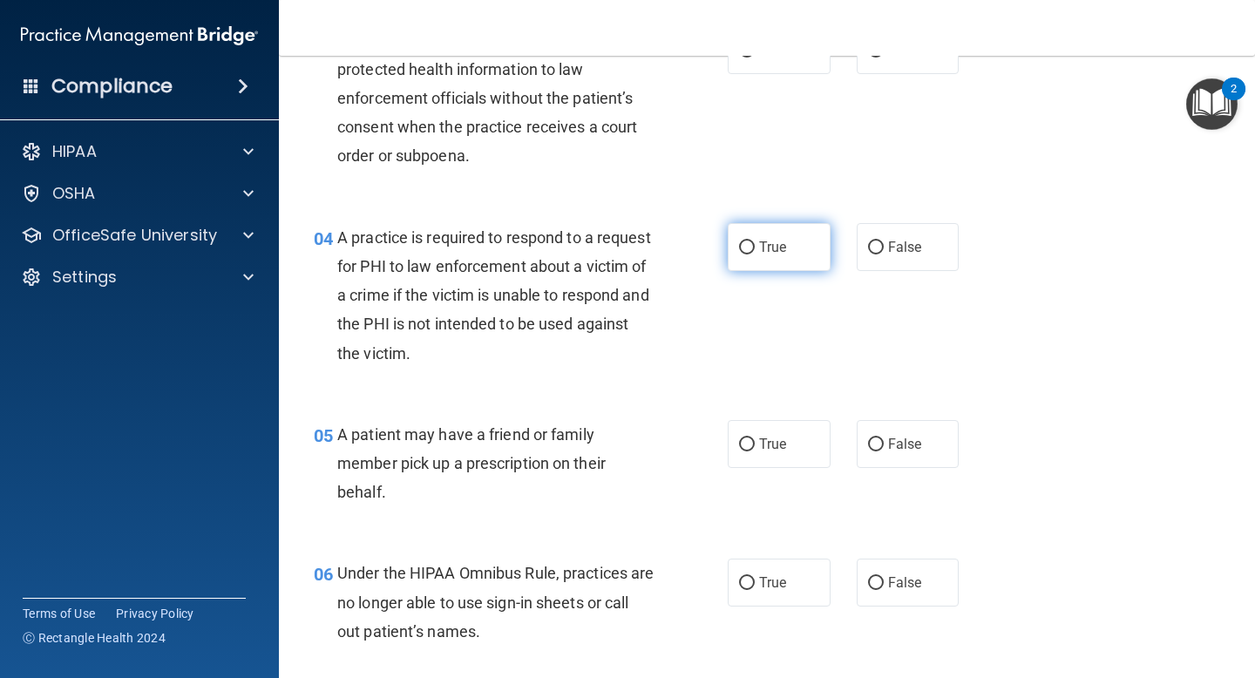
click at [787, 255] on label "True" at bounding box center [779, 247] width 103 height 48
click at [755, 254] on input "True" at bounding box center [747, 247] width 16 height 13
radio input "true"
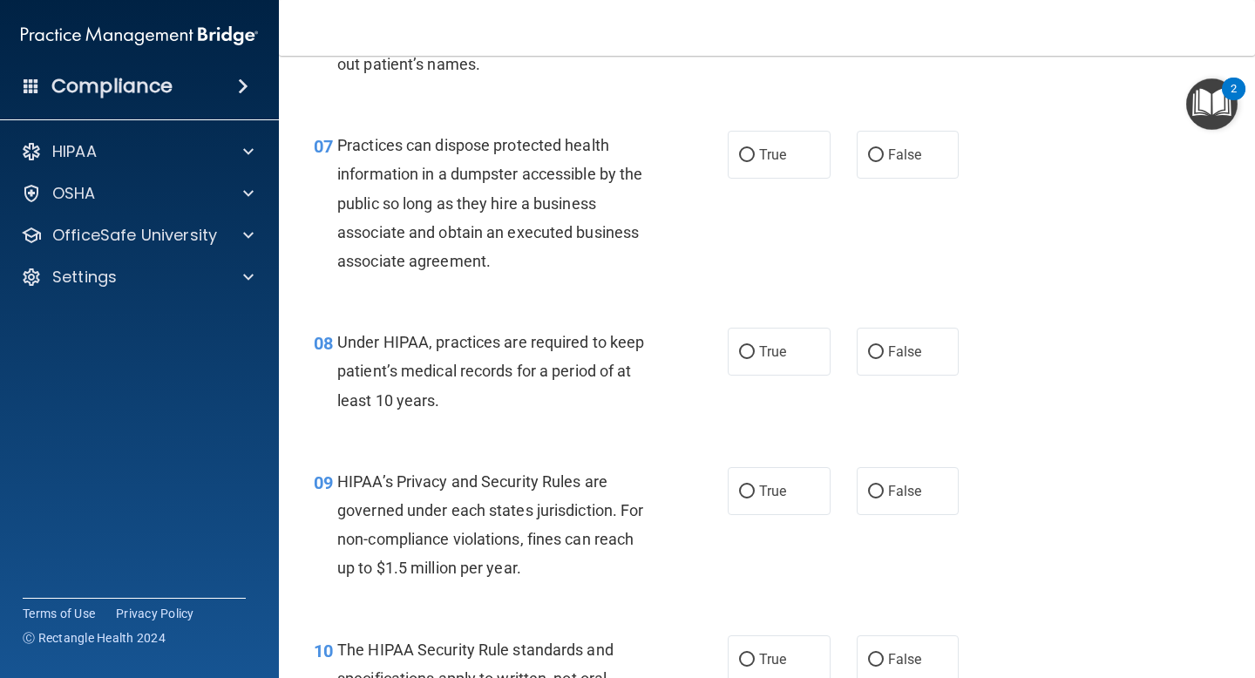
scroll to position [1088, 0]
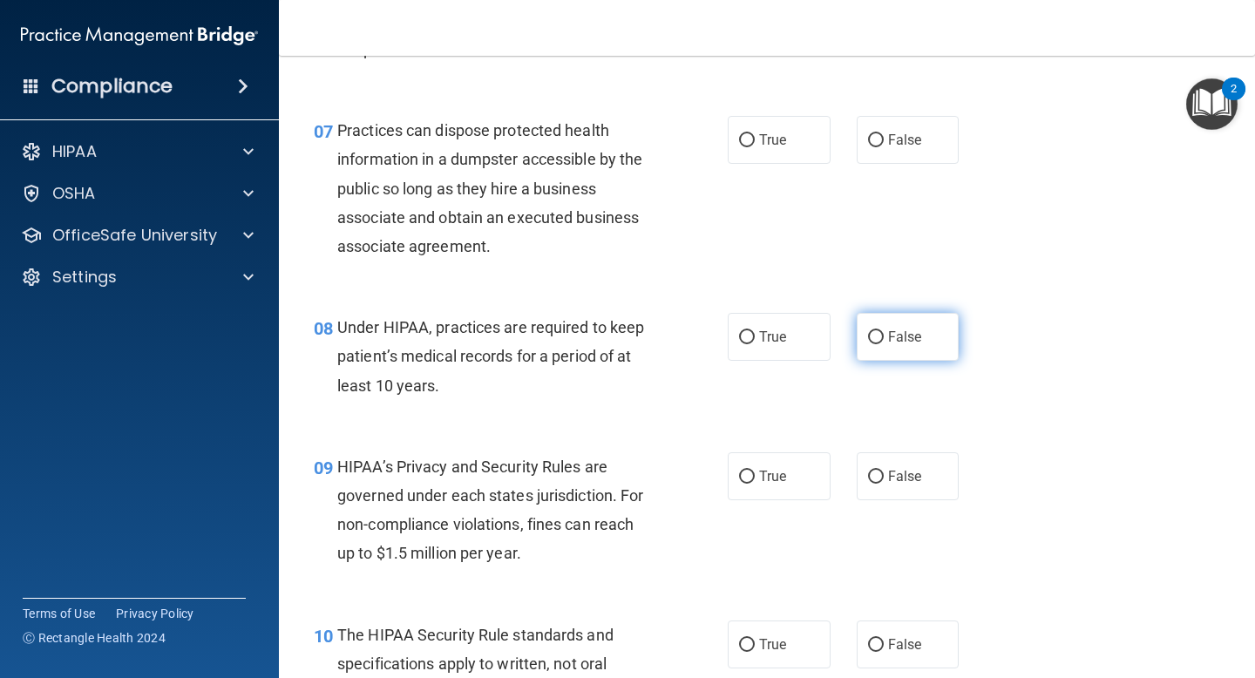
click at [924, 336] on label "False" at bounding box center [908, 337] width 103 height 48
click at [884, 336] on input "False" at bounding box center [876, 337] width 16 height 13
radio input "true"
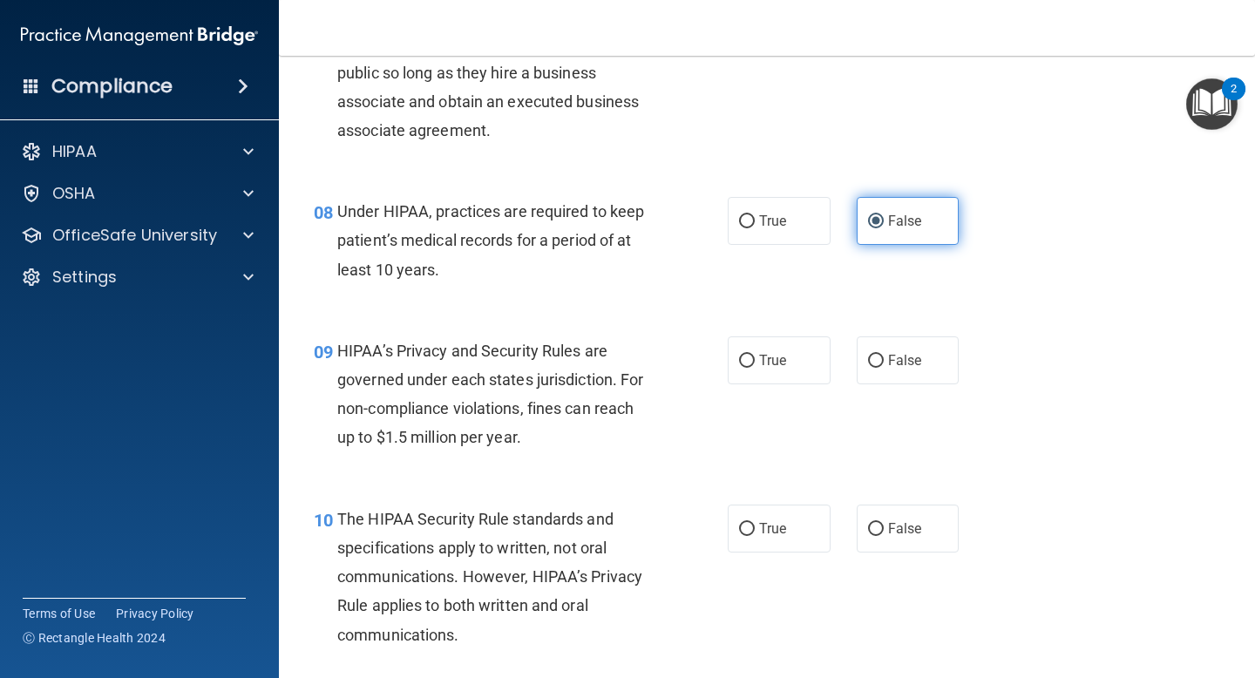
scroll to position [1205, 0]
click at [915, 363] on span "False" at bounding box center [905, 359] width 34 height 17
click at [884, 363] on input "False" at bounding box center [876, 360] width 16 height 13
radio input "true"
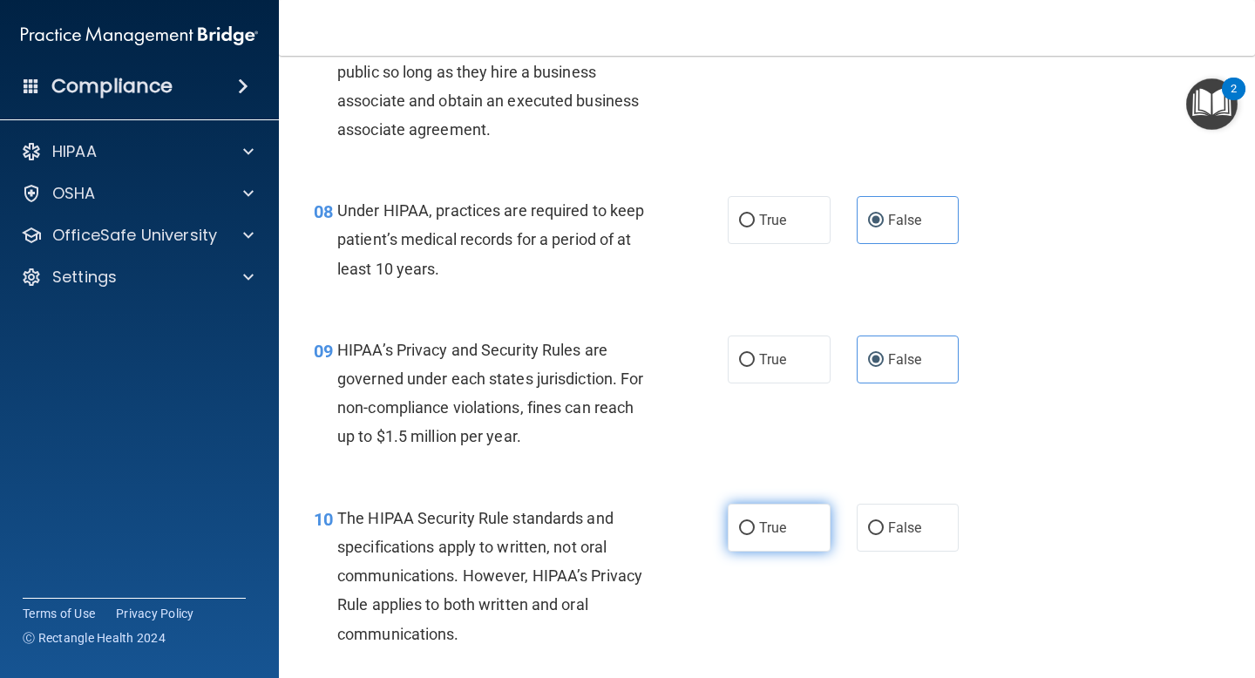
click at [788, 530] on label "True" at bounding box center [779, 528] width 103 height 48
click at [755, 530] on input "True" at bounding box center [747, 528] width 16 height 13
radio input "true"
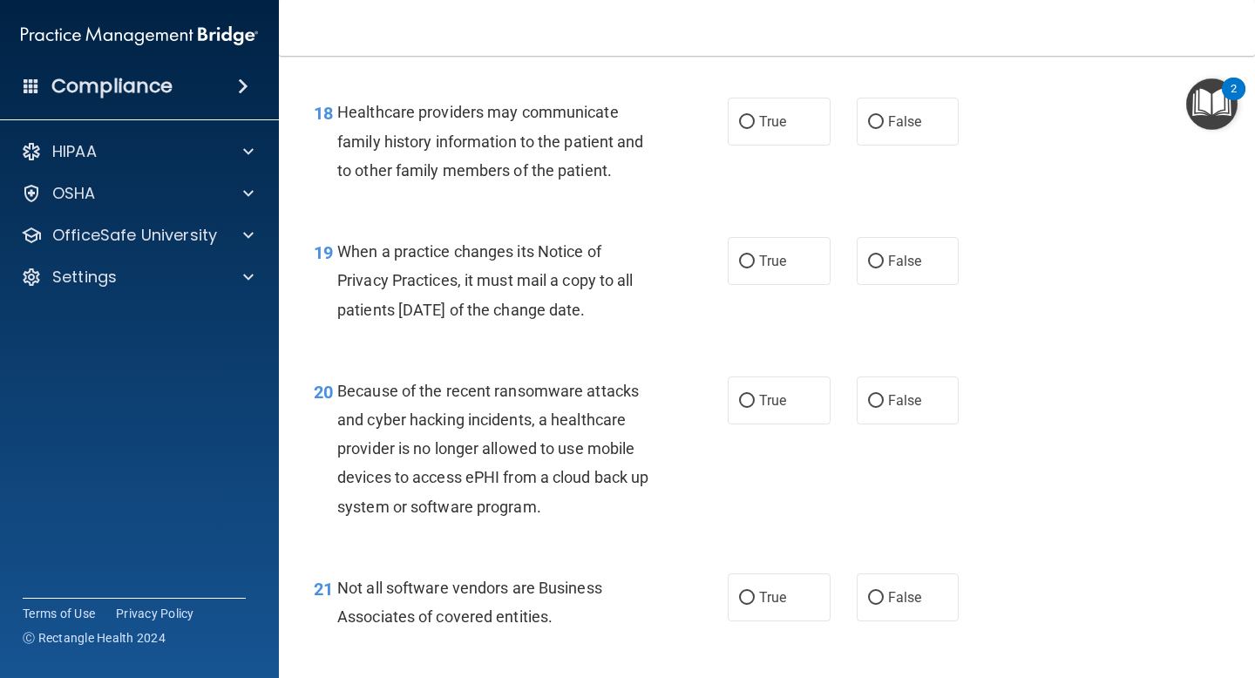
scroll to position [2949, 0]
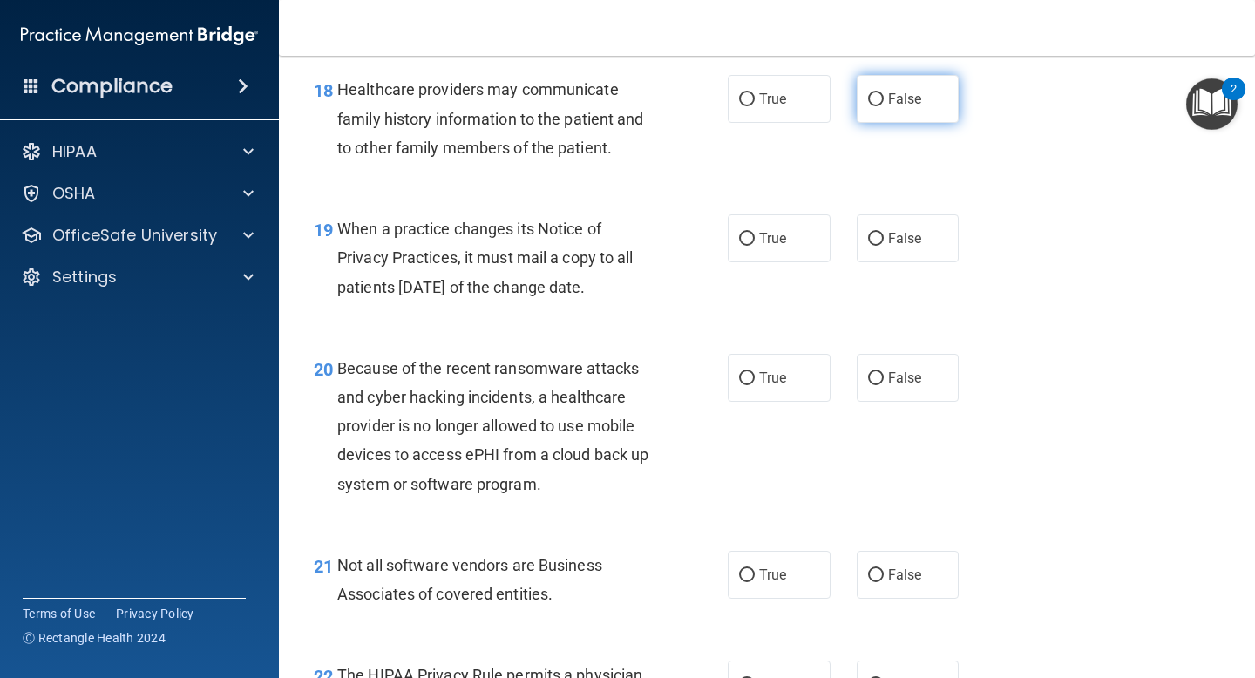
click at [915, 110] on label "False" at bounding box center [908, 99] width 103 height 48
click at [884, 106] on input "False" at bounding box center [876, 99] width 16 height 13
radio input "true"
click at [894, 240] on span "False" at bounding box center [905, 238] width 34 height 17
click at [884, 240] on input "False" at bounding box center [876, 239] width 16 height 13
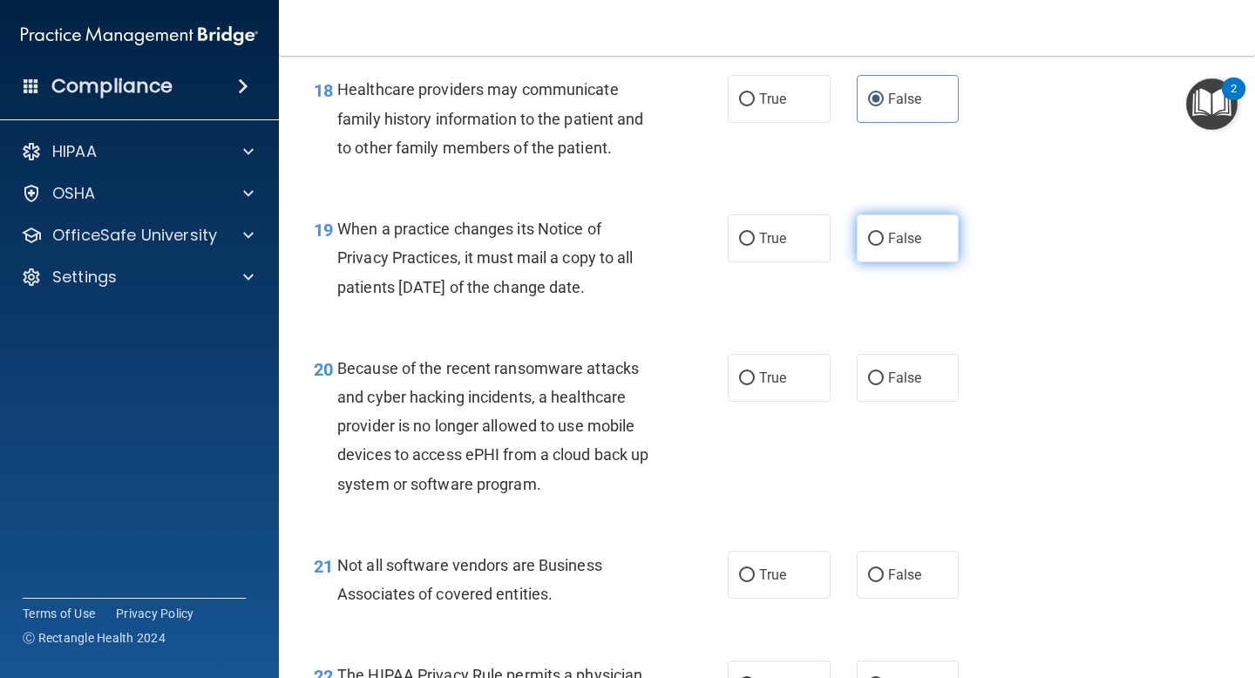
radio input "true"
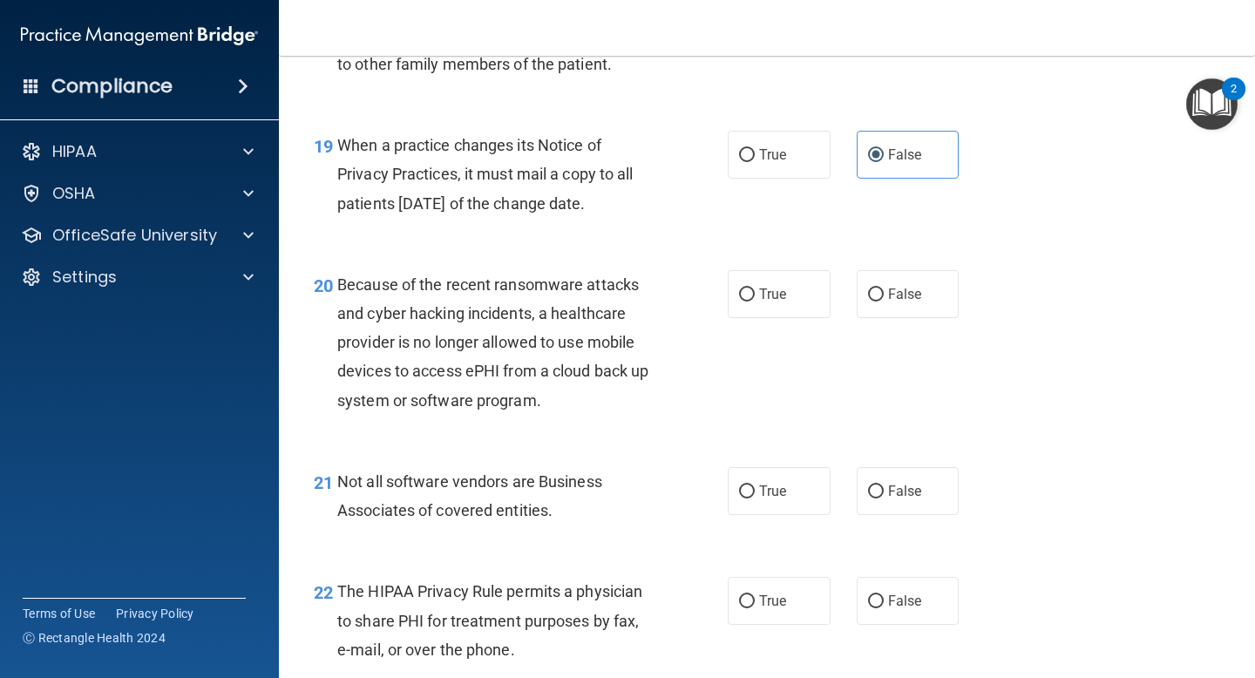
scroll to position [3038, 0]
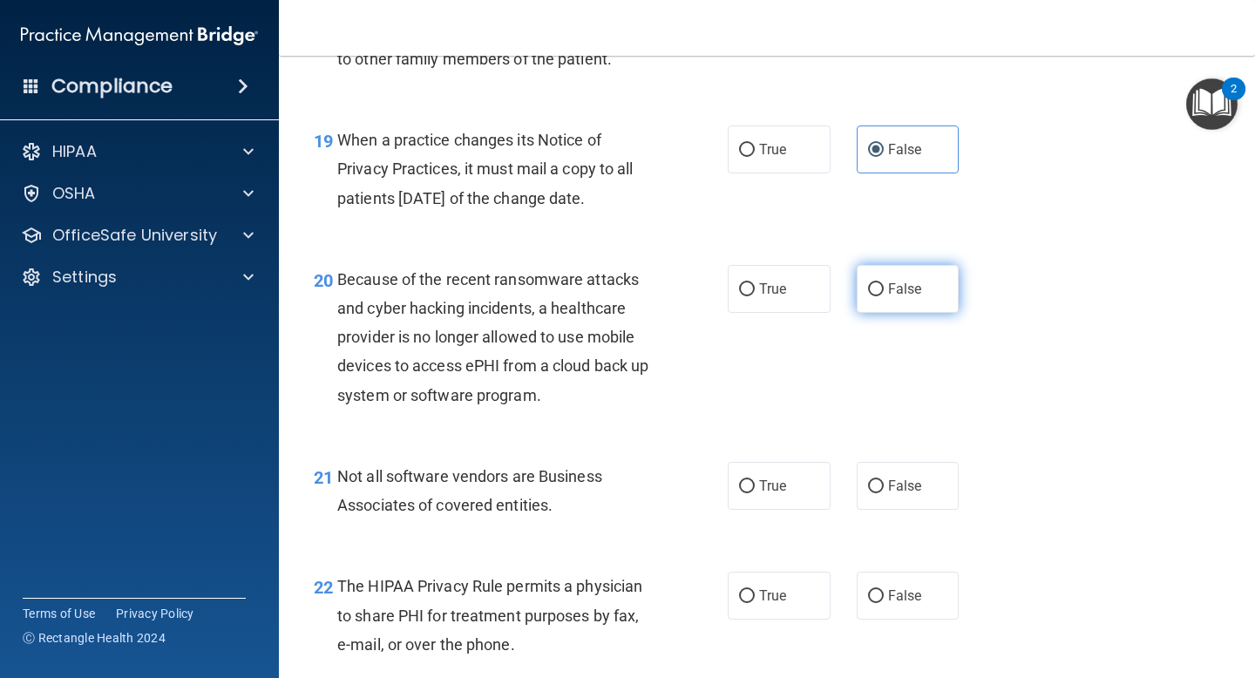
click at [878, 289] on input "False" at bounding box center [876, 289] width 16 height 13
radio input "true"
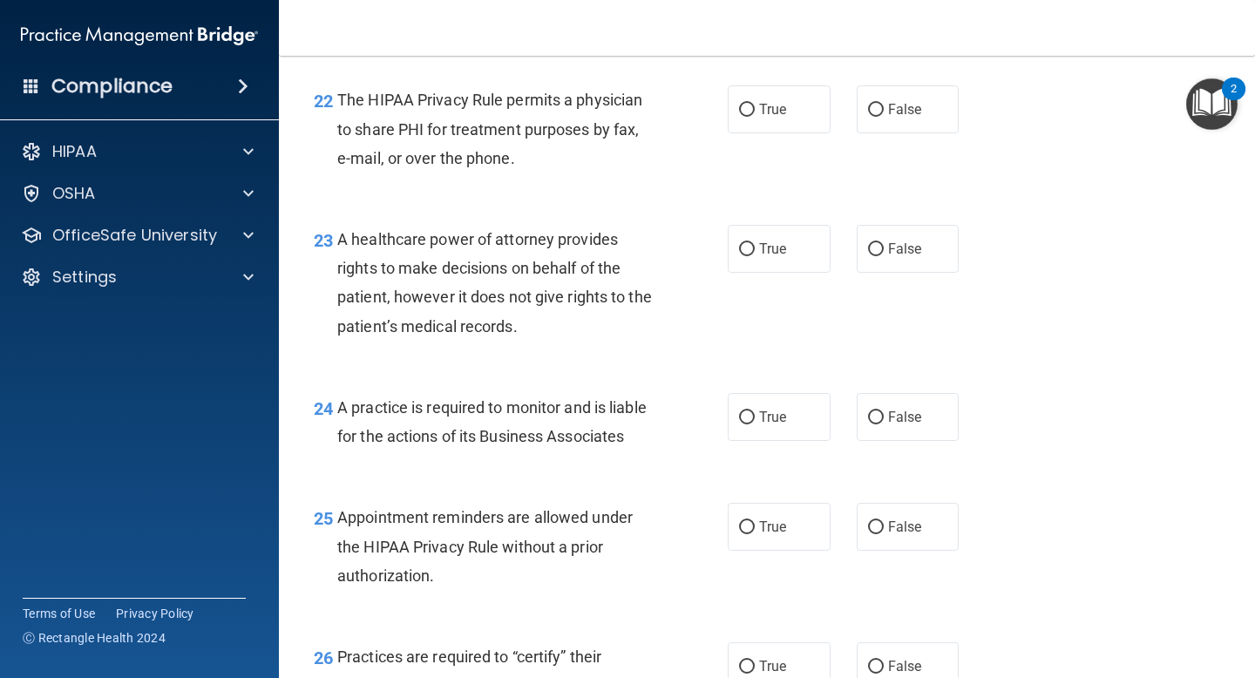
scroll to position [3548, 0]
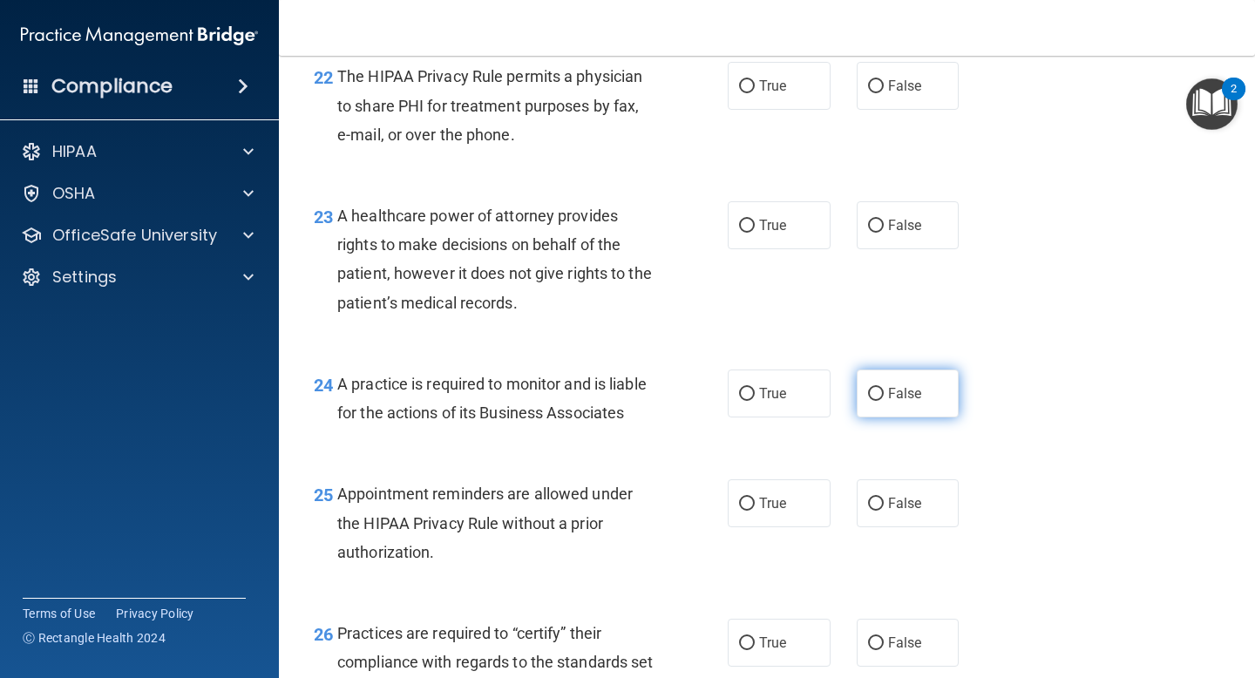
click at [892, 407] on label "False" at bounding box center [908, 394] width 103 height 48
click at [884, 401] on input "False" at bounding box center [876, 394] width 16 height 13
radio input "true"
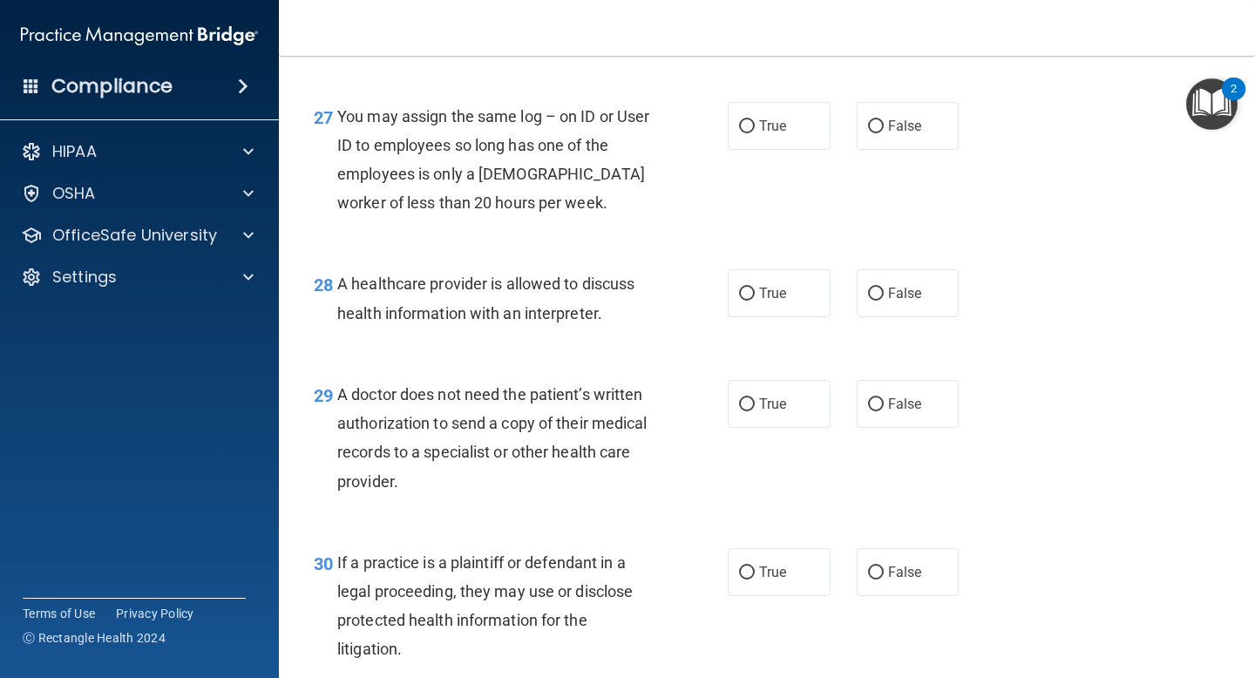
scroll to position [4230, 0]
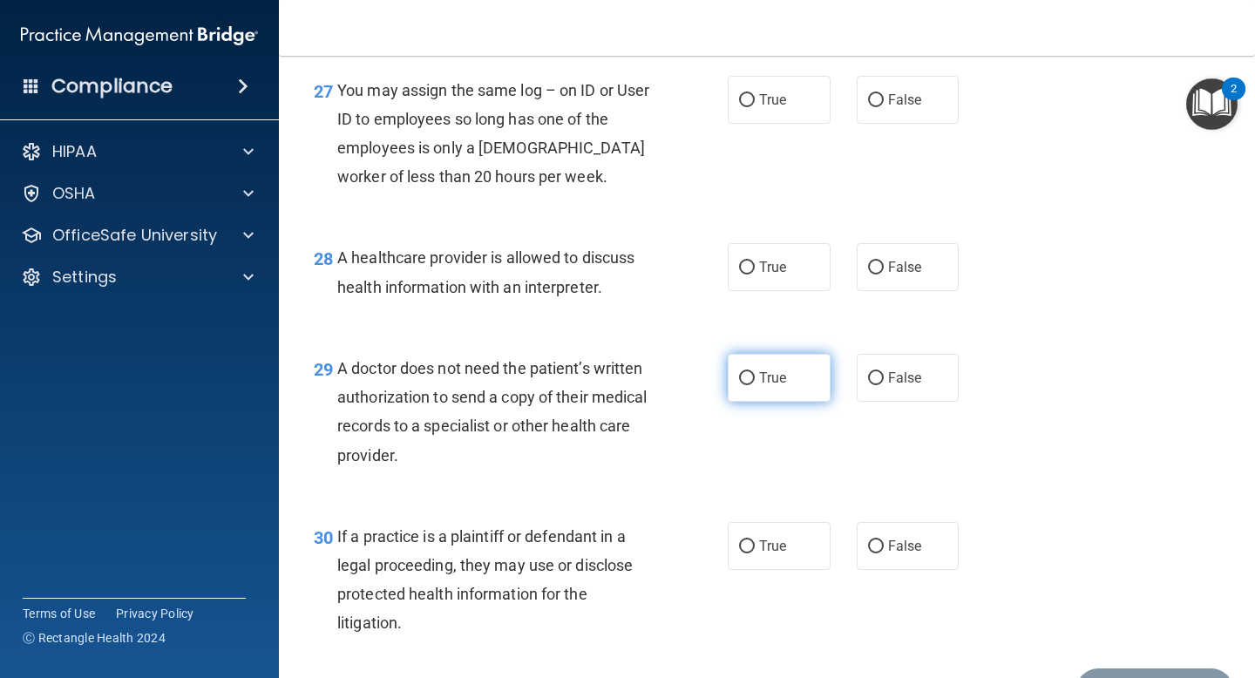
click at [810, 402] on label "True" at bounding box center [779, 378] width 103 height 48
click at [755, 385] on input "True" at bounding box center [747, 378] width 16 height 13
radio input "true"
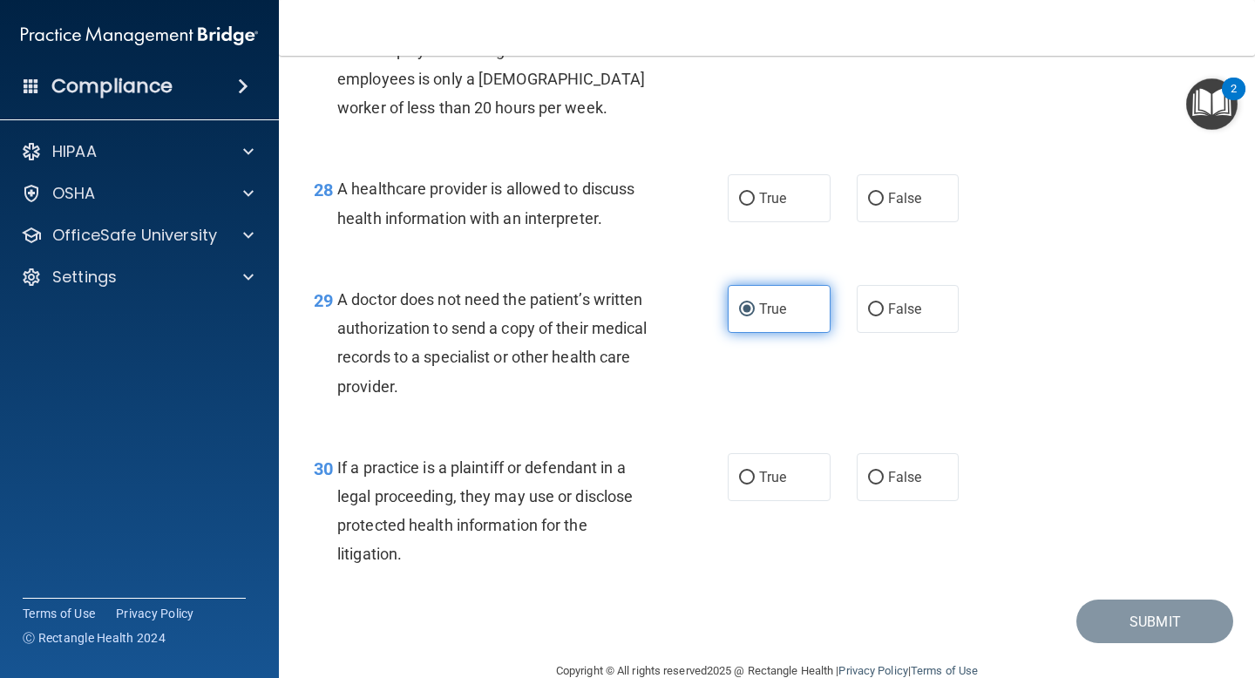
scroll to position [4363, 0]
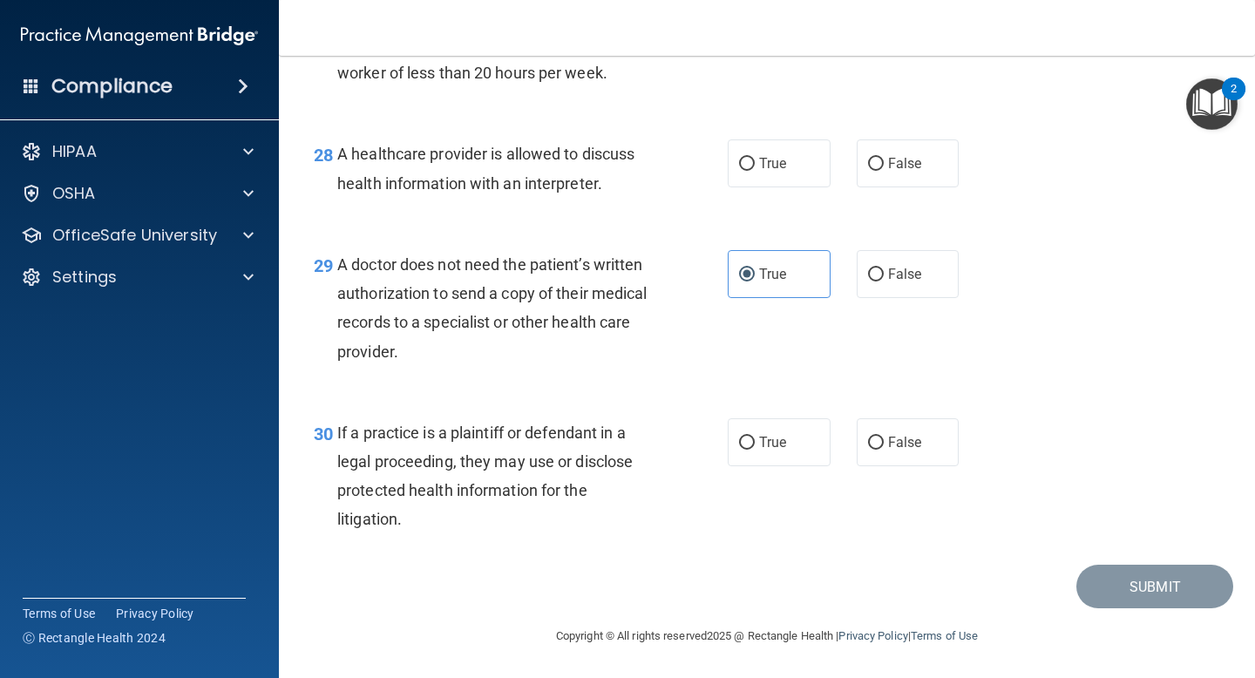
click at [580, 449] on div "If a practice is a plaintiff or defendant in a legal proceeding, they may use o…" at bounding box center [502, 476] width 330 height 116
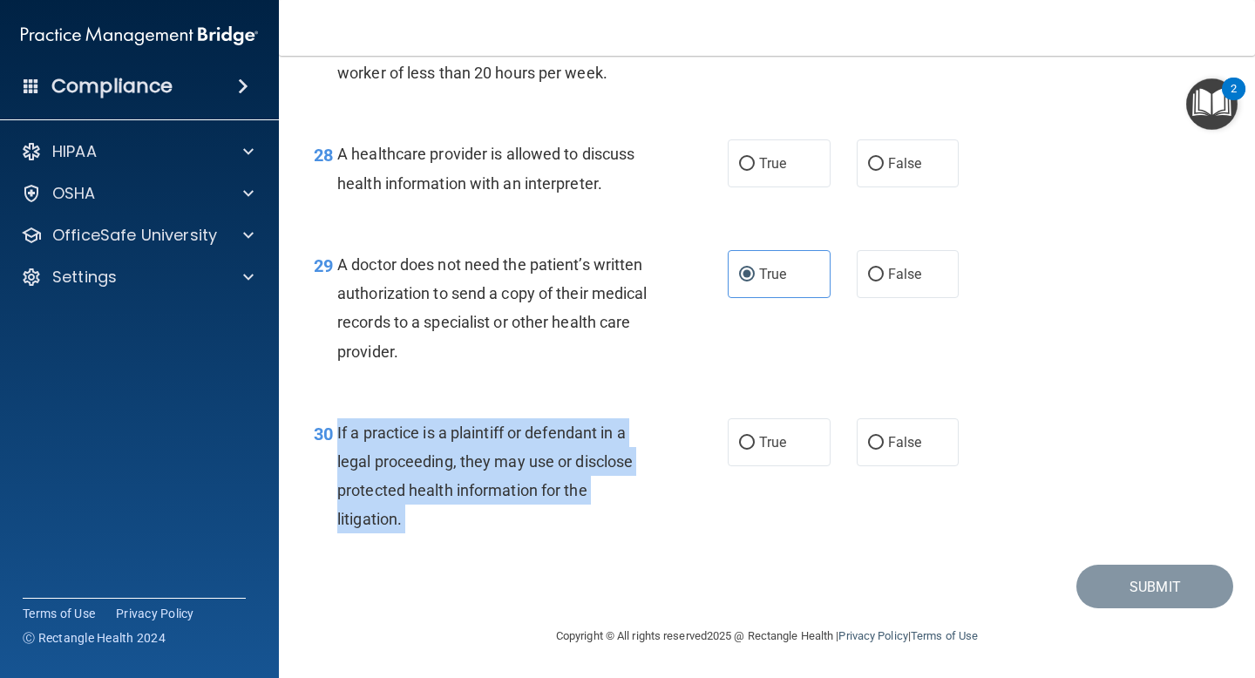
click at [580, 449] on div "If a practice is a plaintiff or defendant in a legal proceeding, they may use o…" at bounding box center [502, 476] width 330 height 116
click at [743, 441] on input "True" at bounding box center [747, 443] width 16 height 13
radio input "true"
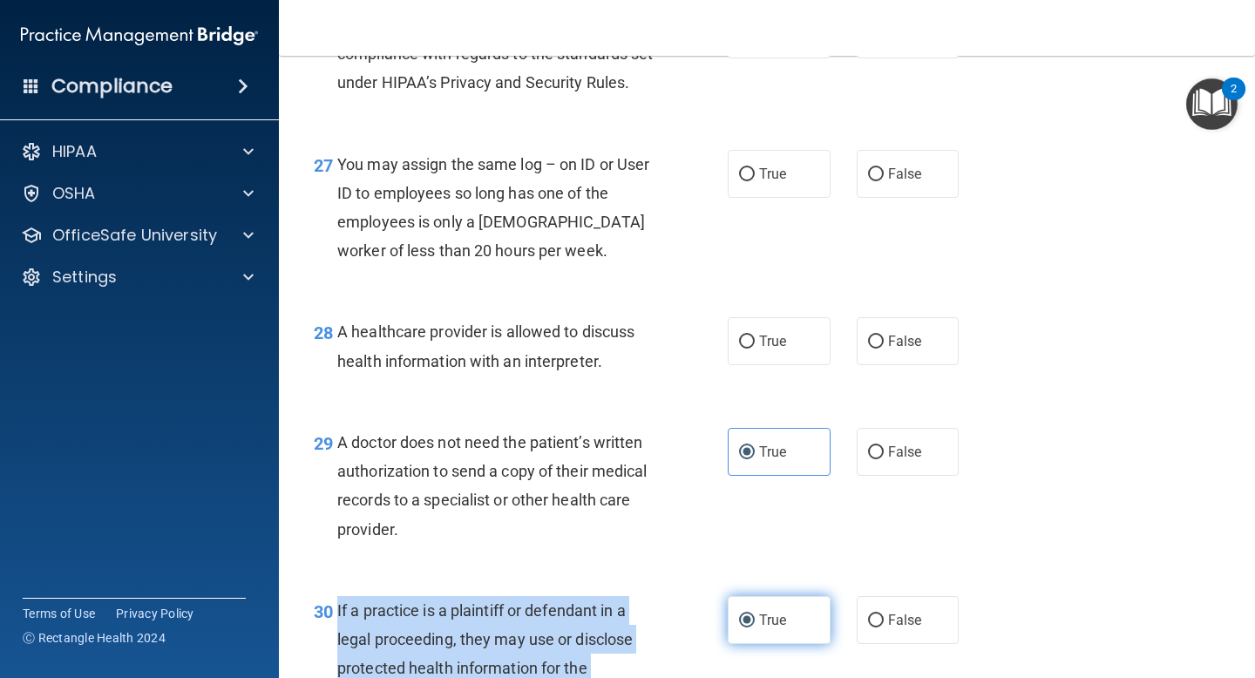
scroll to position [4119, 0]
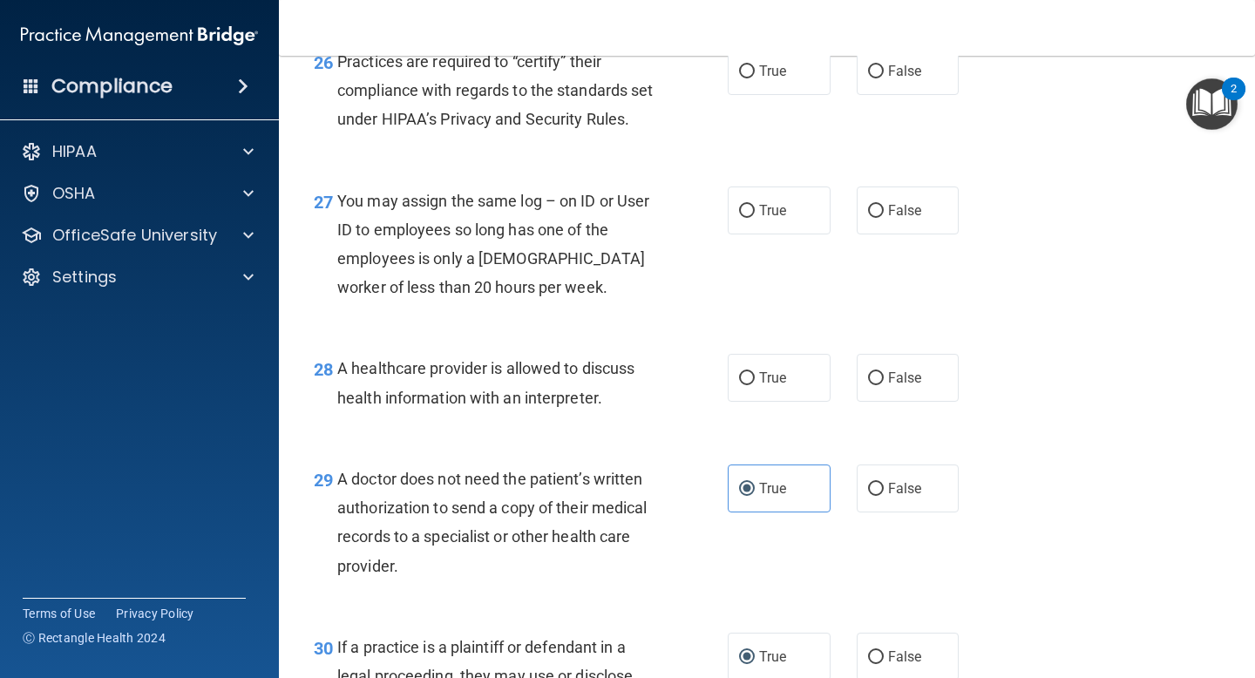
click at [560, 406] on span "A healthcare provider is allowed to discuss health information with an interpre…" at bounding box center [485, 382] width 297 height 47
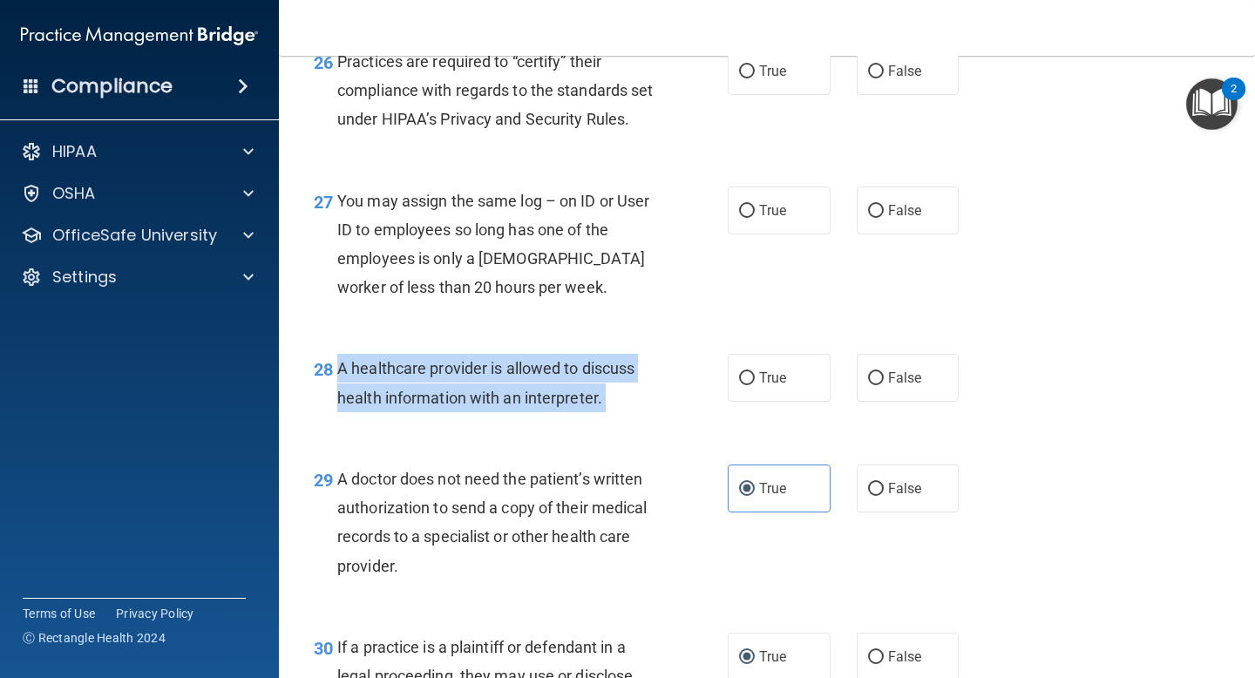
click at [560, 406] on span "A healthcare provider is allowed to discuss health information with an interpre…" at bounding box center [485, 382] width 297 height 47
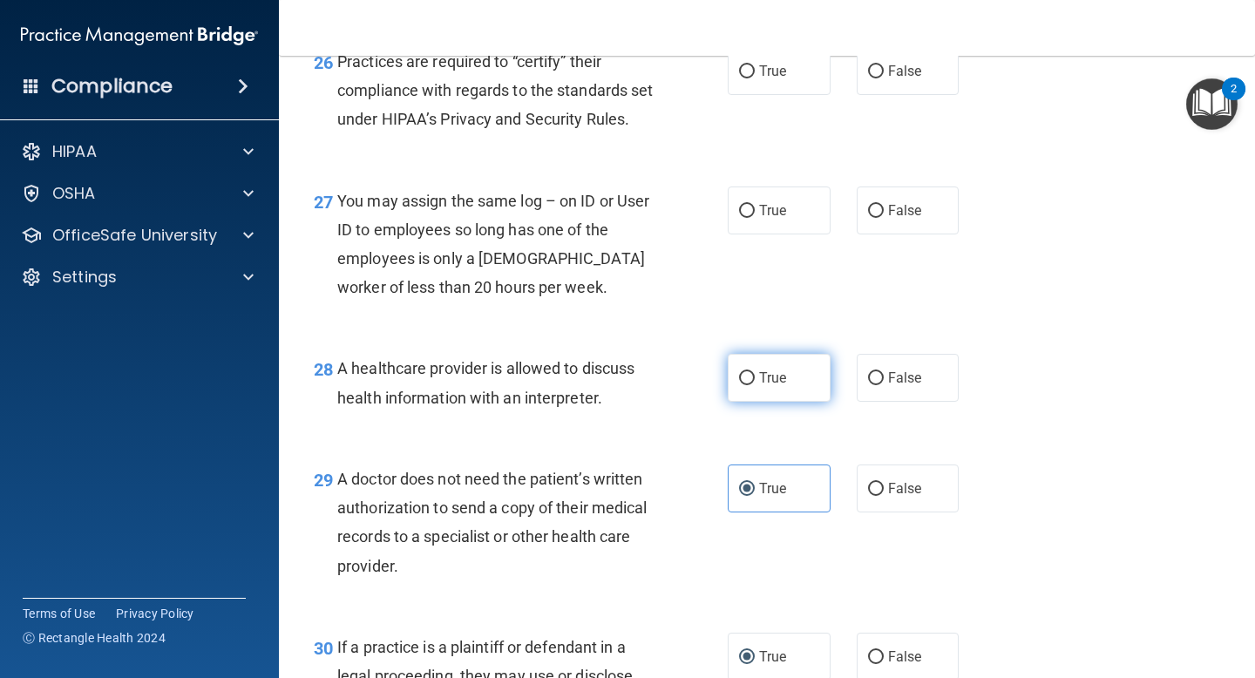
click at [770, 386] on span "True" at bounding box center [772, 378] width 27 height 17
click at [755, 385] on input "True" at bounding box center [747, 378] width 16 height 13
radio input "true"
click at [583, 268] on div "You may assign the same log – on ID or User ID to employees so long has one of …" at bounding box center [502, 244] width 330 height 116
click at [582, 268] on div "You may assign the same log – on ID or User ID to employees so long has one of …" at bounding box center [502, 244] width 330 height 116
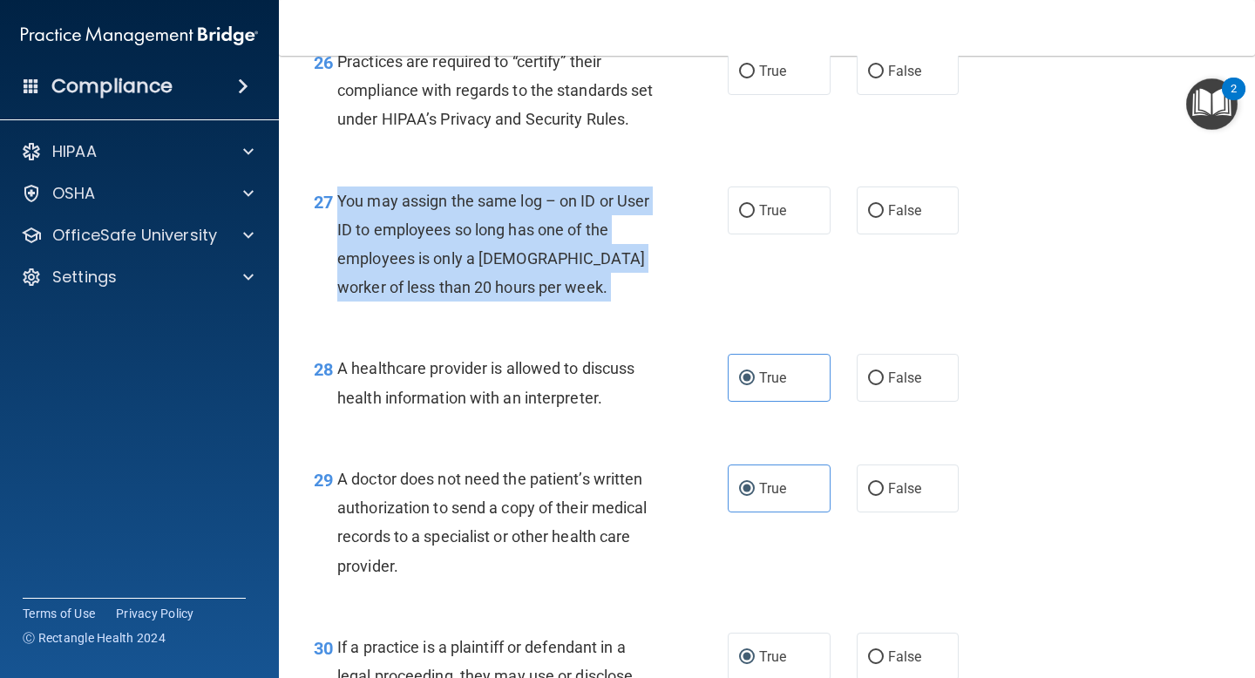
click at [582, 268] on div "You may assign the same log – on ID or User ID to employees so long has one of …" at bounding box center [502, 244] width 330 height 116
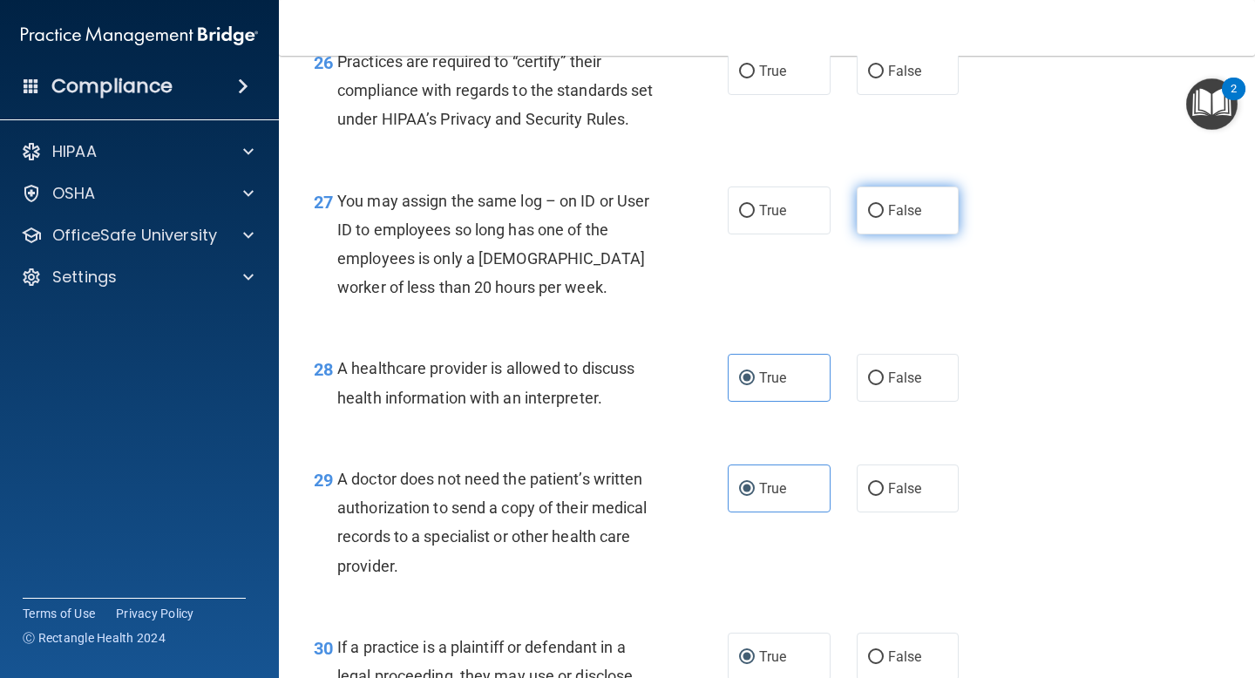
click at [914, 219] on span "False" at bounding box center [905, 210] width 34 height 17
click at [884, 218] on input "False" at bounding box center [876, 211] width 16 height 13
radio input "true"
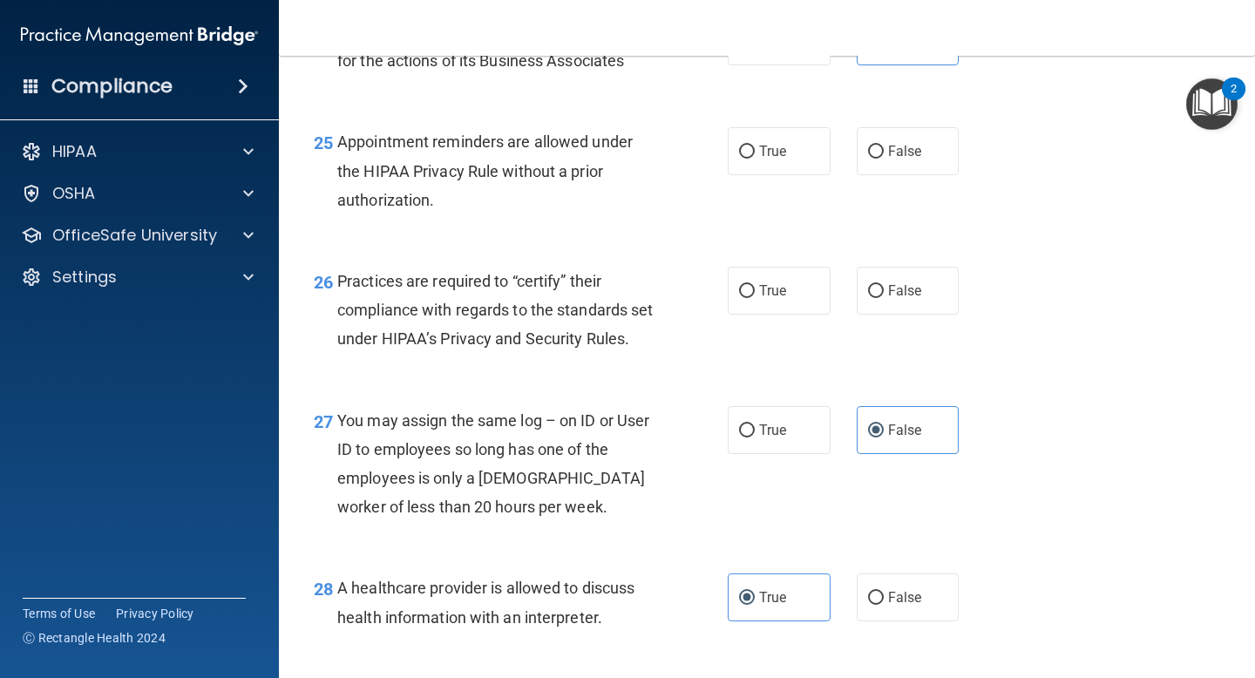
scroll to position [3823, 0]
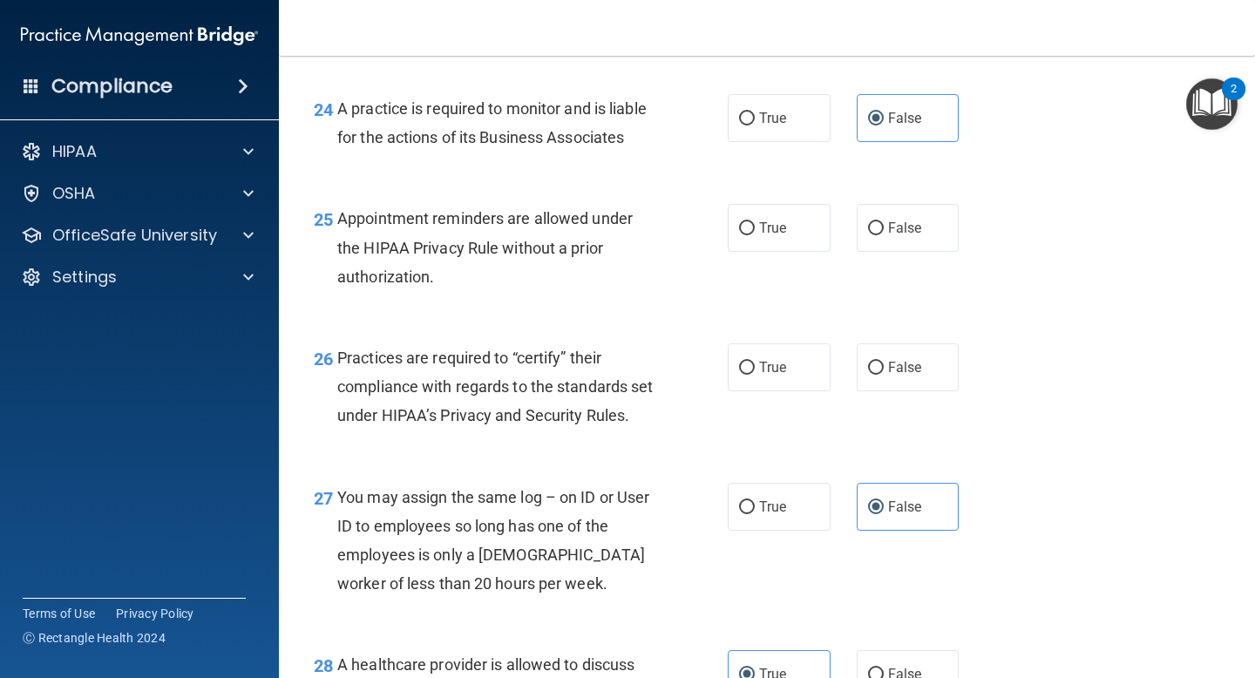
click at [458, 405] on div "Practices are required to “certify” their compliance with regards to the standa…" at bounding box center [502, 386] width 330 height 87
click at [458, 404] on div "Practices are required to “certify” their compliance with regards to the standa…" at bounding box center [502, 386] width 330 height 87
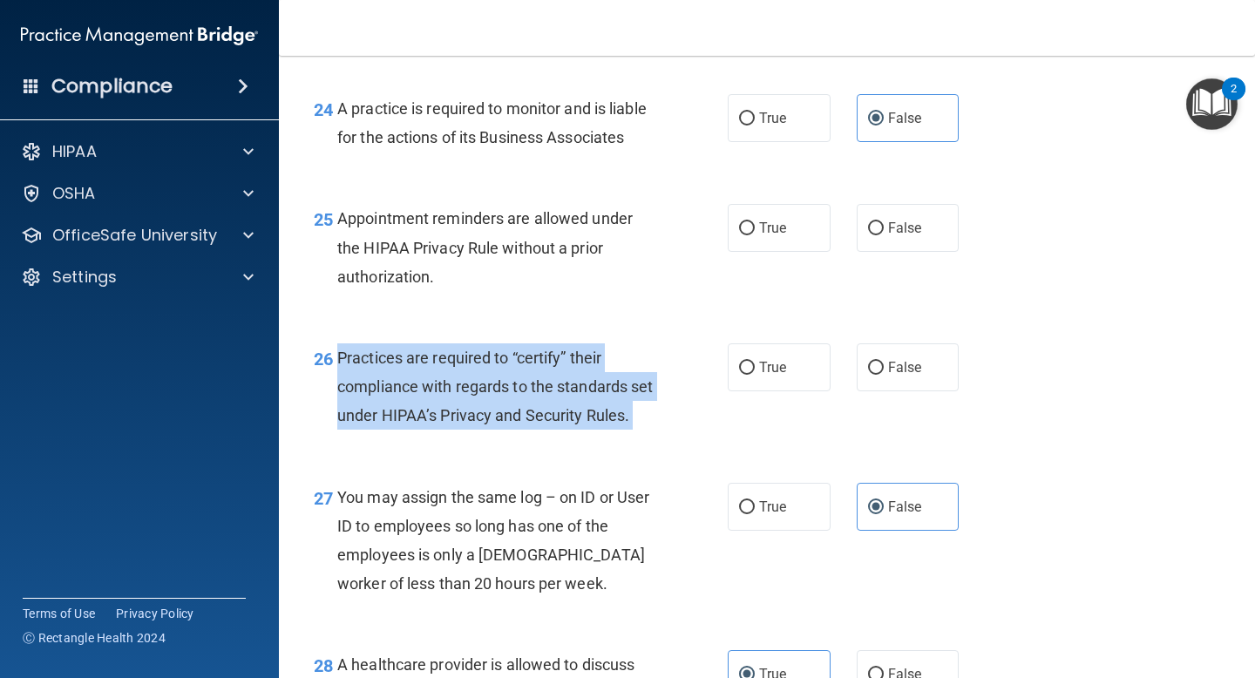
click at [458, 404] on div "Practices are required to “certify” their compliance with regards to the standa…" at bounding box center [502, 386] width 330 height 87
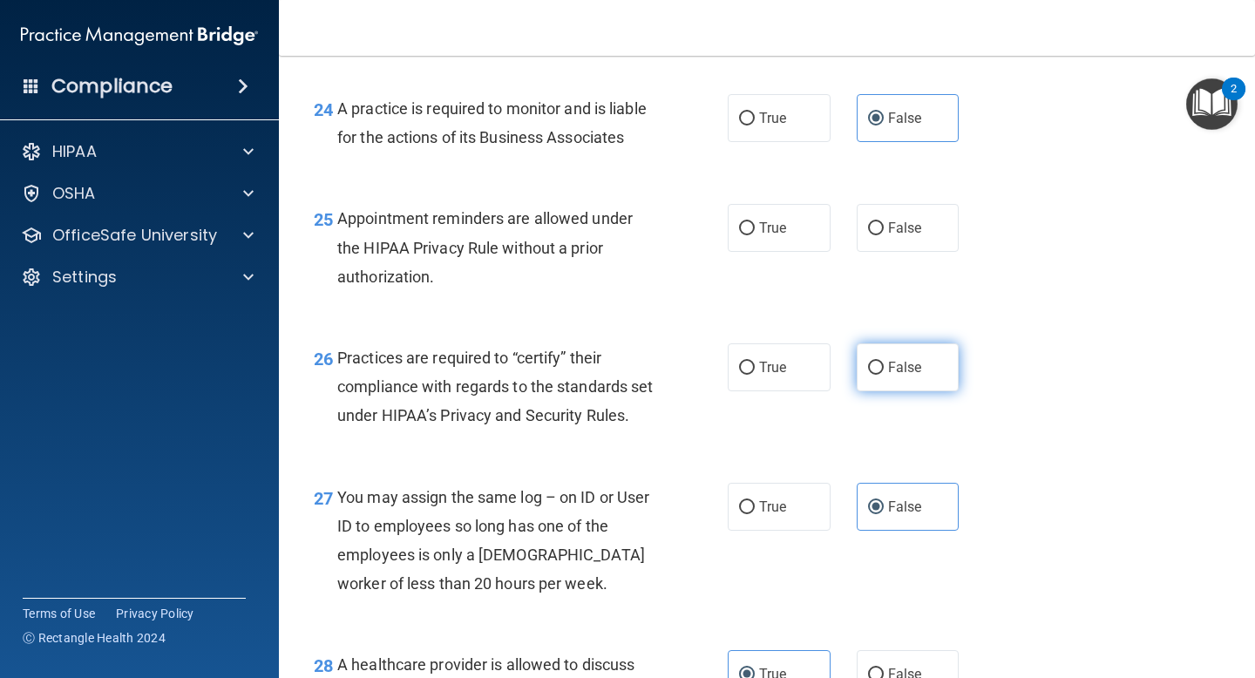
click at [892, 365] on span "False" at bounding box center [905, 367] width 34 height 17
click at [884, 365] on input "False" at bounding box center [876, 368] width 16 height 13
radio input "true"
click at [461, 233] on div "Appointment reminders are allowed under the HIPAA Privacy Rule without a prior …" at bounding box center [502, 247] width 330 height 87
click at [461, 232] on div "Appointment reminders are allowed under the HIPAA Privacy Rule without a prior …" at bounding box center [502, 247] width 330 height 87
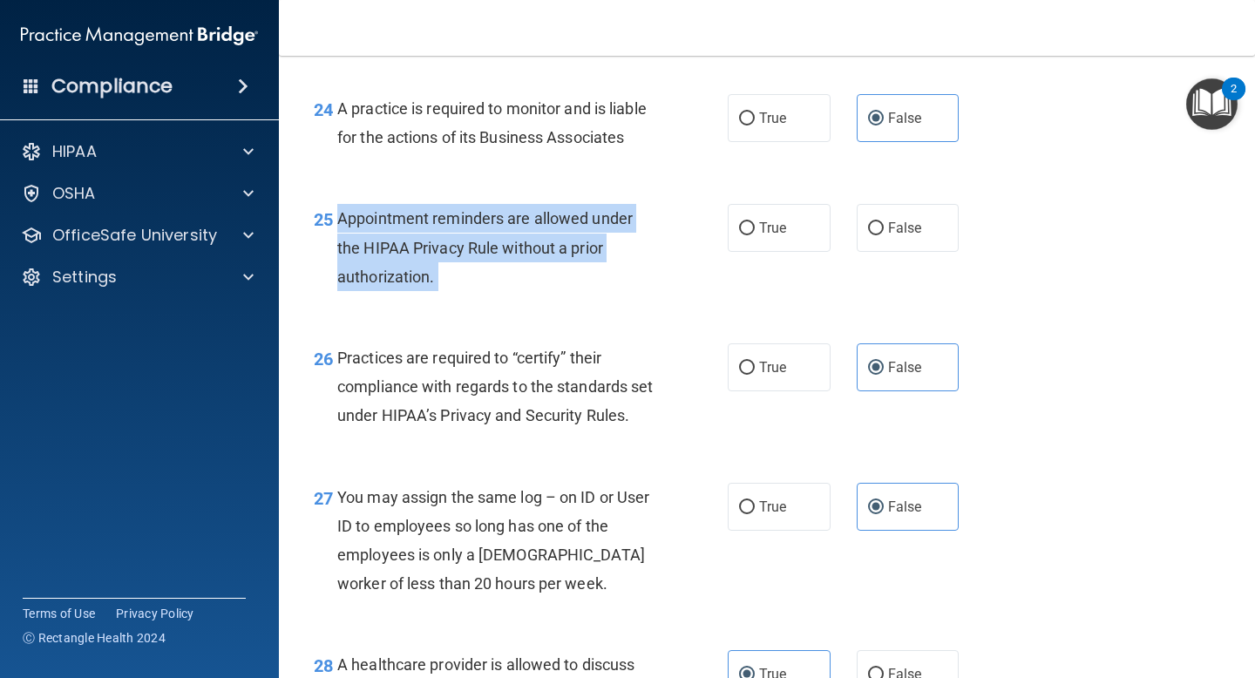
click at [461, 232] on div "Appointment reminders are allowed under the HIPAA Privacy Rule without a prior …" at bounding box center [502, 247] width 330 height 87
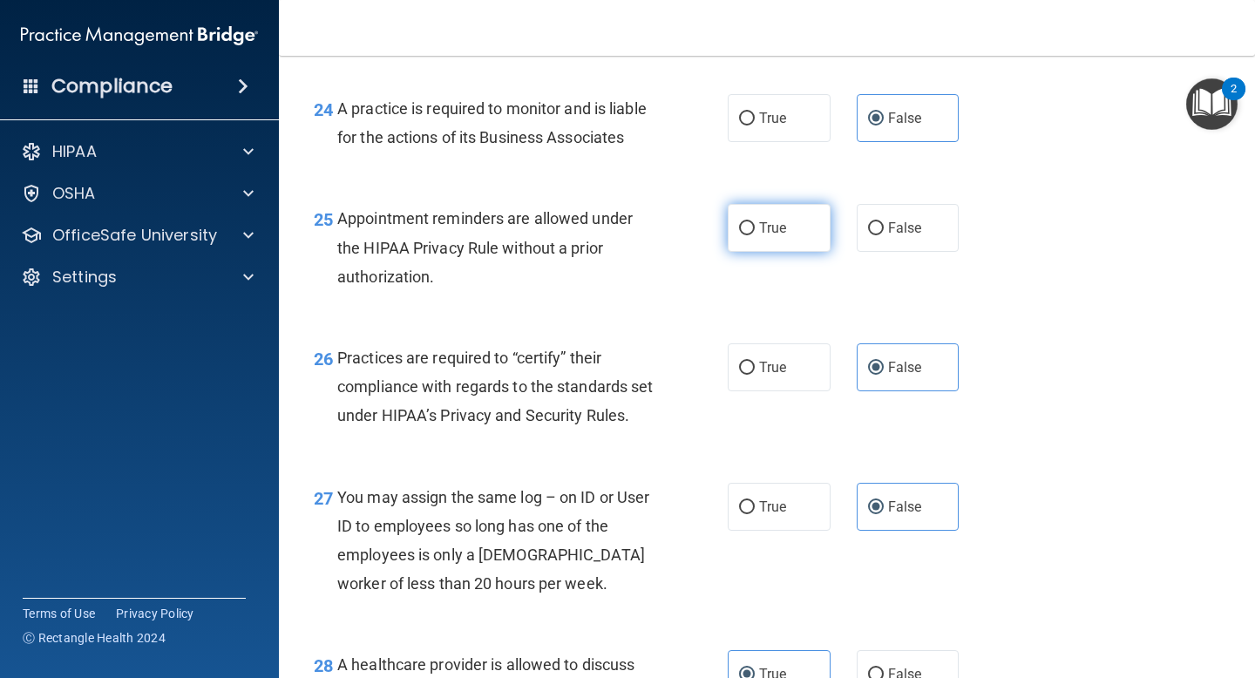
click at [772, 231] on span "True" at bounding box center [772, 228] width 27 height 17
click at [755, 231] on input "True" at bounding box center [747, 228] width 16 height 13
radio input "true"
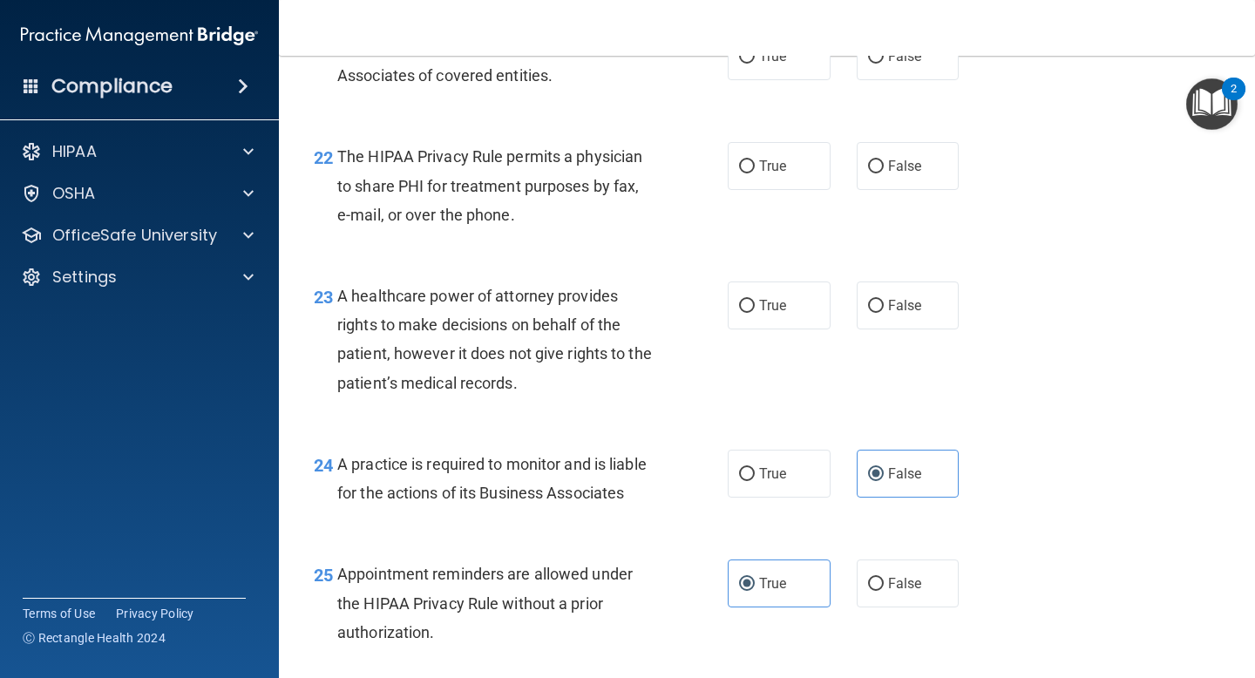
scroll to position [3379, 0]
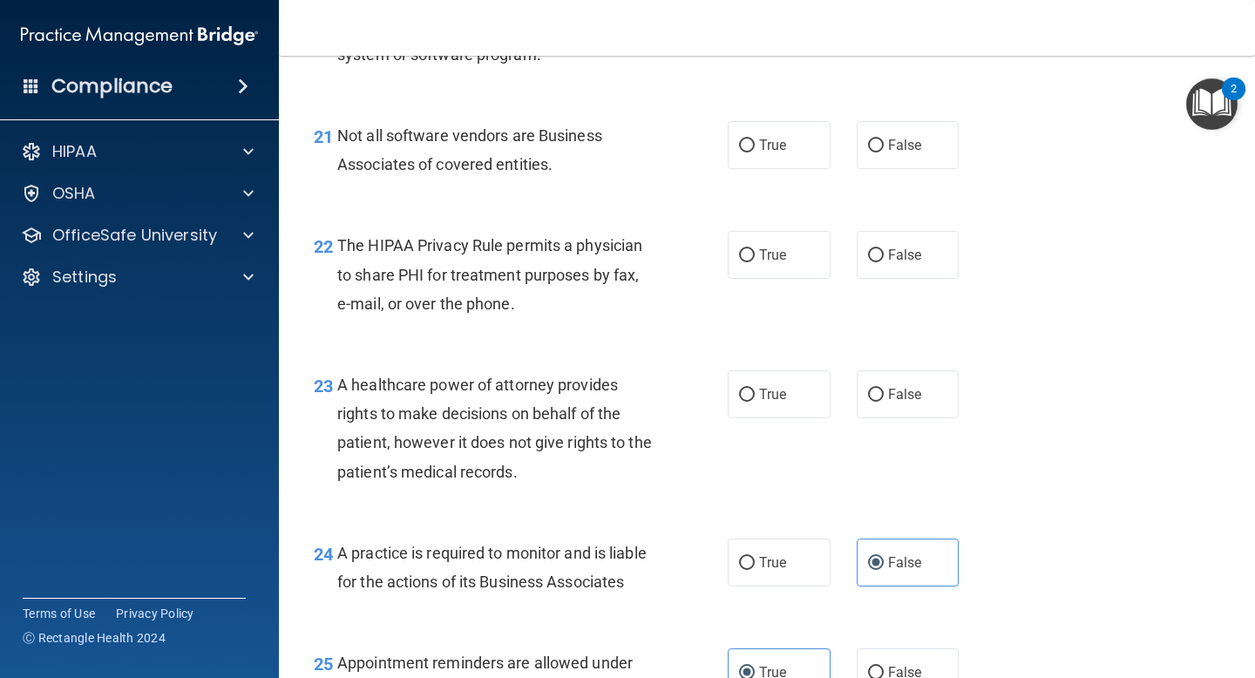
click at [593, 413] on span "A healthcare power of attorney provides rights to make decisions on behalf of t…" at bounding box center [494, 428] width 315 height 105
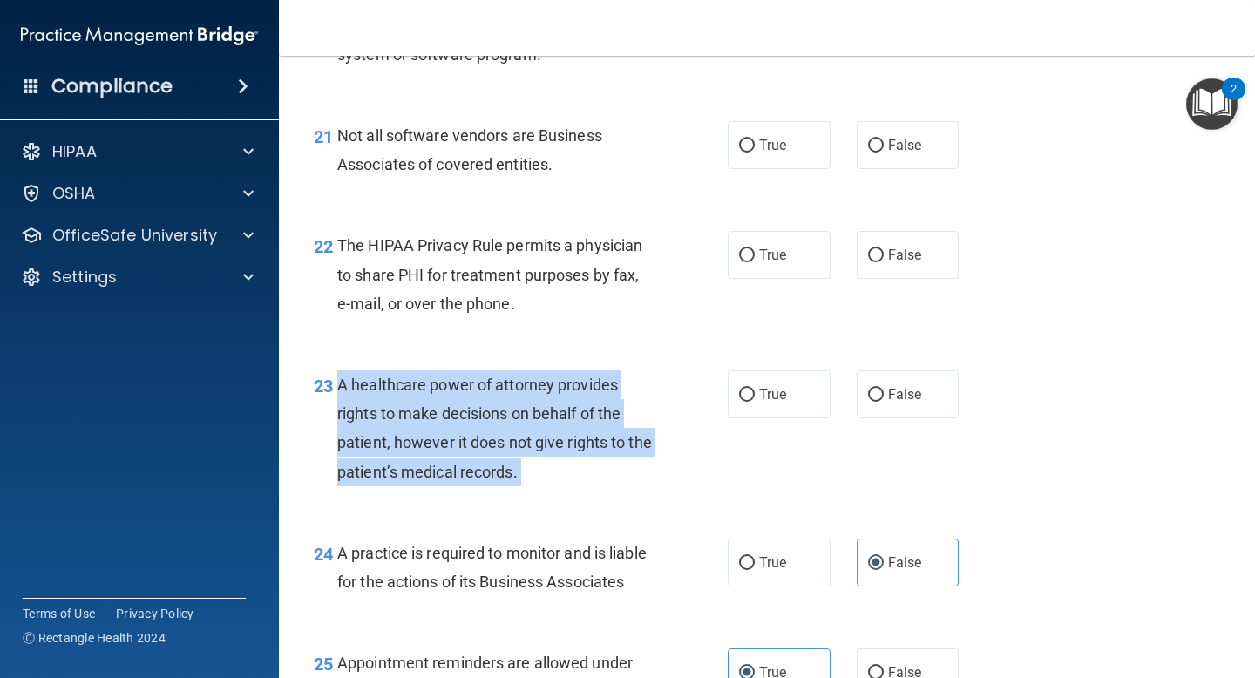
click at [593, 413] on span "A healthcare power of attorney provides rights to make decisions on behalf of t…" at bounding box center [494, 428] width 315 height 105
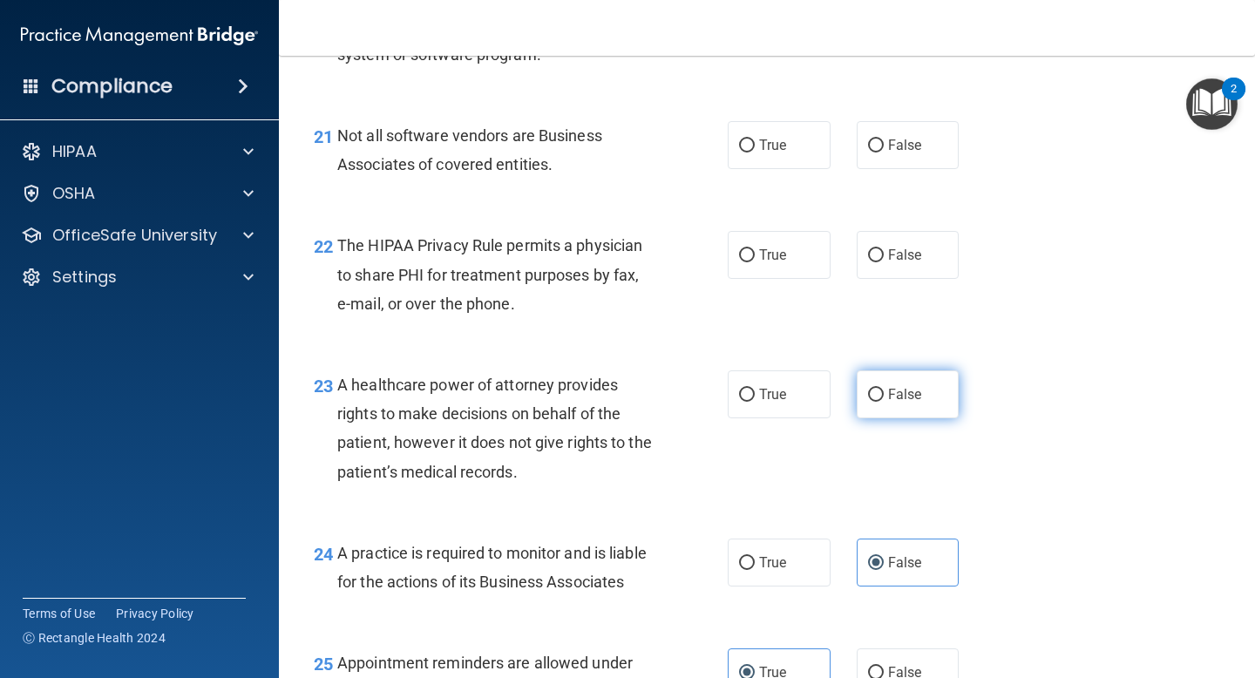
click at [924, 392] on label "False" at bounding box center [908, 394] width 103 height 48
click at [884, 392] on input "False" at bounding box center [876, 395] width 16 height 13
radio input "true"
click at [600, 264] on div "The HIPAA Privacy Rule permits a physician to share PHI for treatment purposes …" at bounding box center [502, 274] width 330 height 87
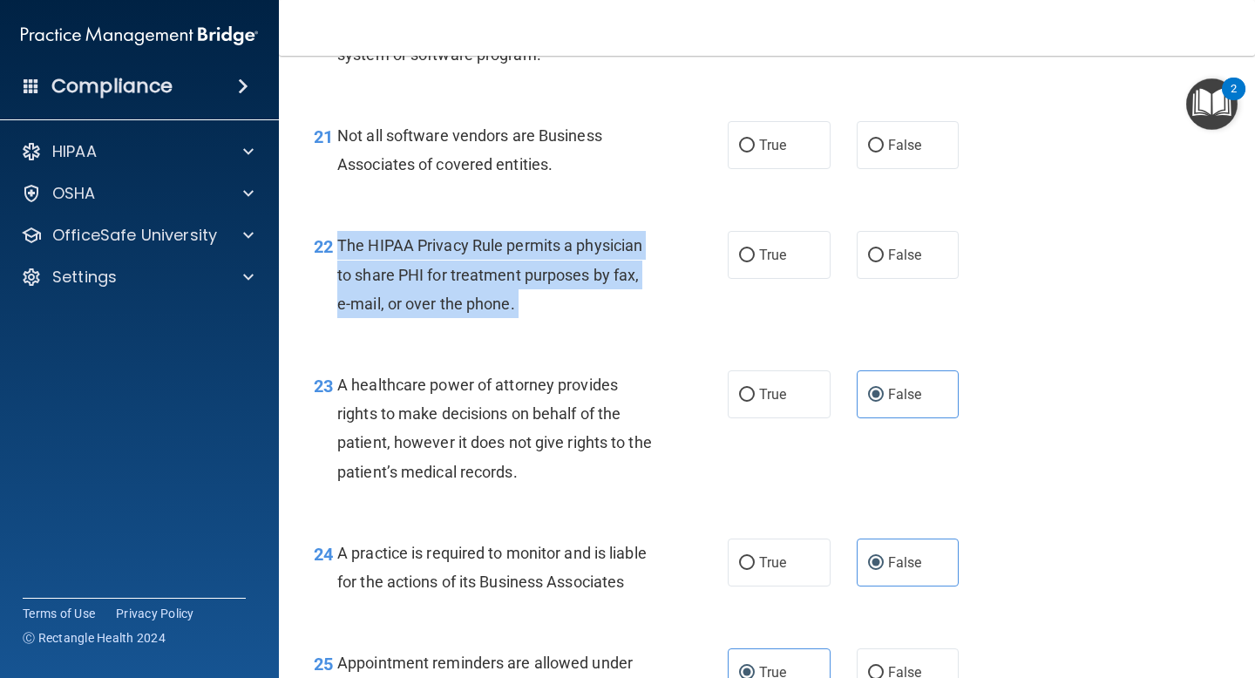
click at [600, 264] on div "The HIPAA Privacy Rule permits a physician to share PHI for treatment purposes …" at bounding box center [502, 274] width 330 height 87
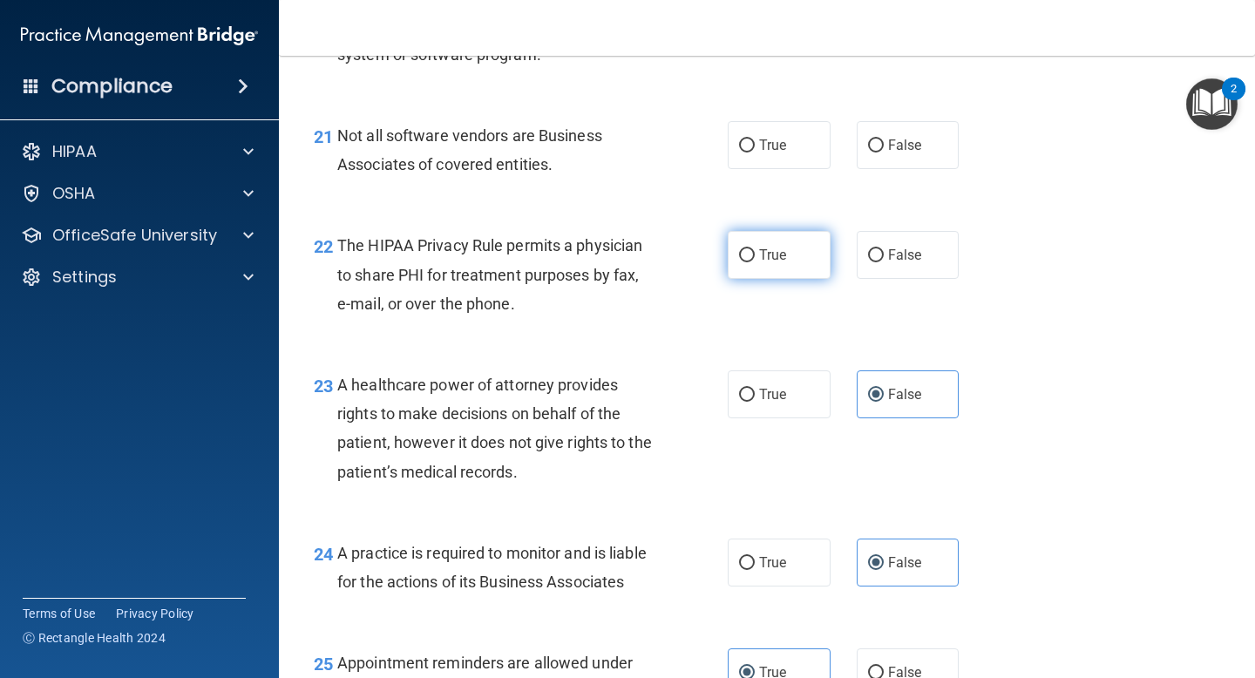
click at [756, 248] on label "True" at bounding box center [779, 255] width 103 height 48
click at [755, 249] on input "True" at bounding box center [747, 255] width 16 height 13
radio input "true"
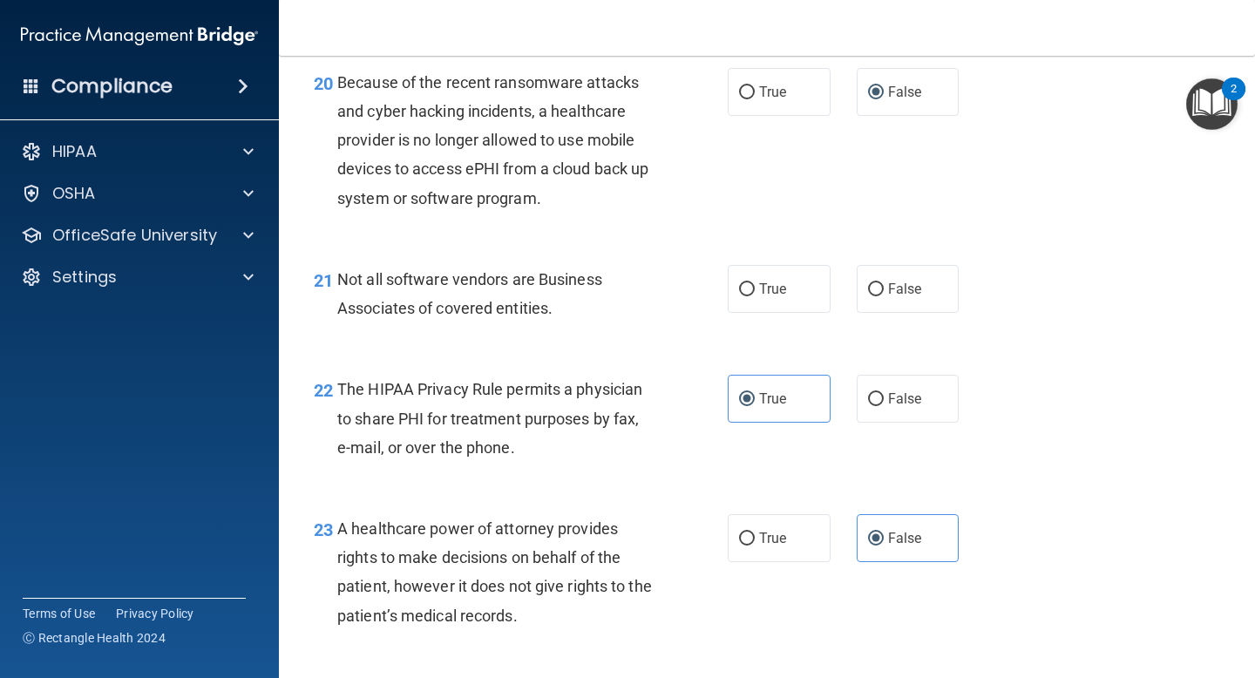
scroll to position [3173, 0]
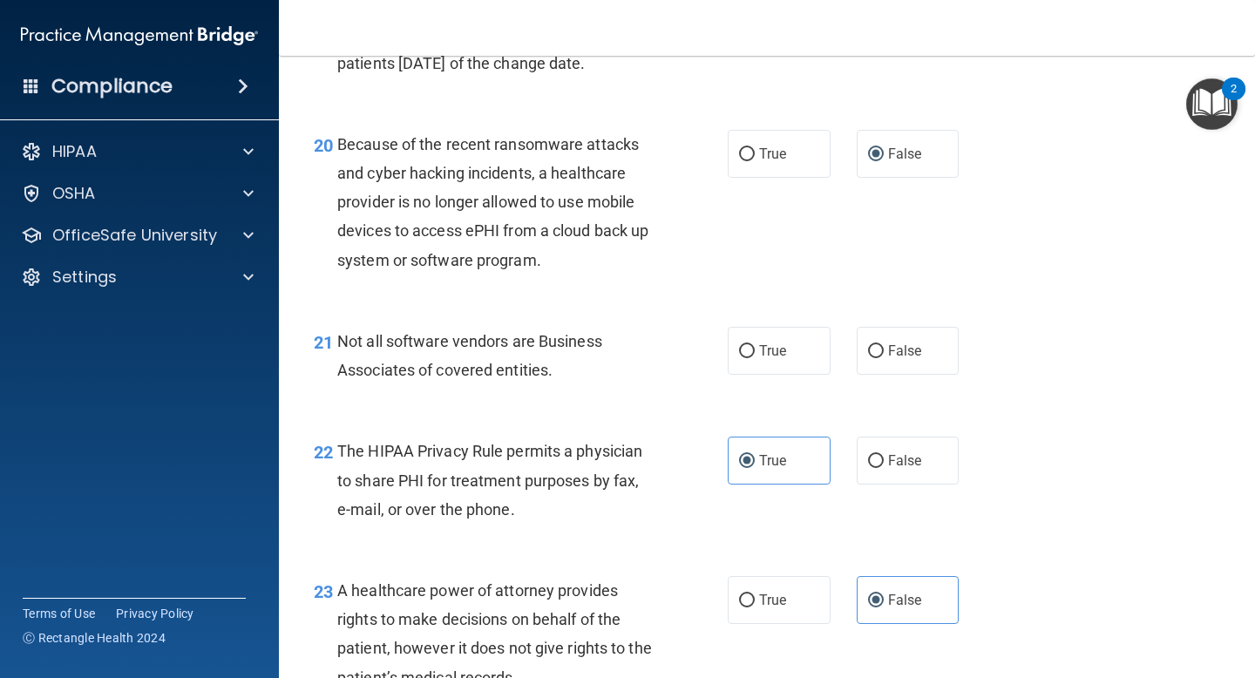
click at [478, 380] on div "Not all software vendors are Business Associates of covered entities." at bounding box center [502, 356] width 330 height 58
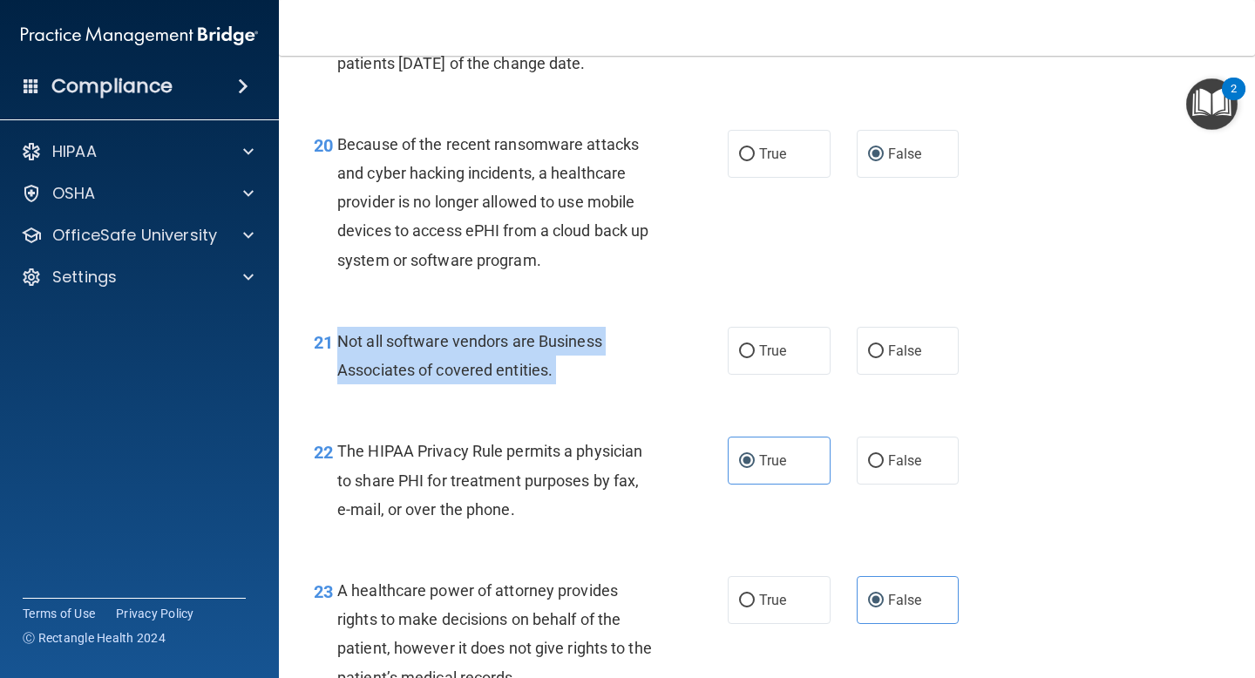
click at [478, 380] on div "Not all software vendors are Business Associates of covered entities." at bounding box center [502, 356] width 330 height 58
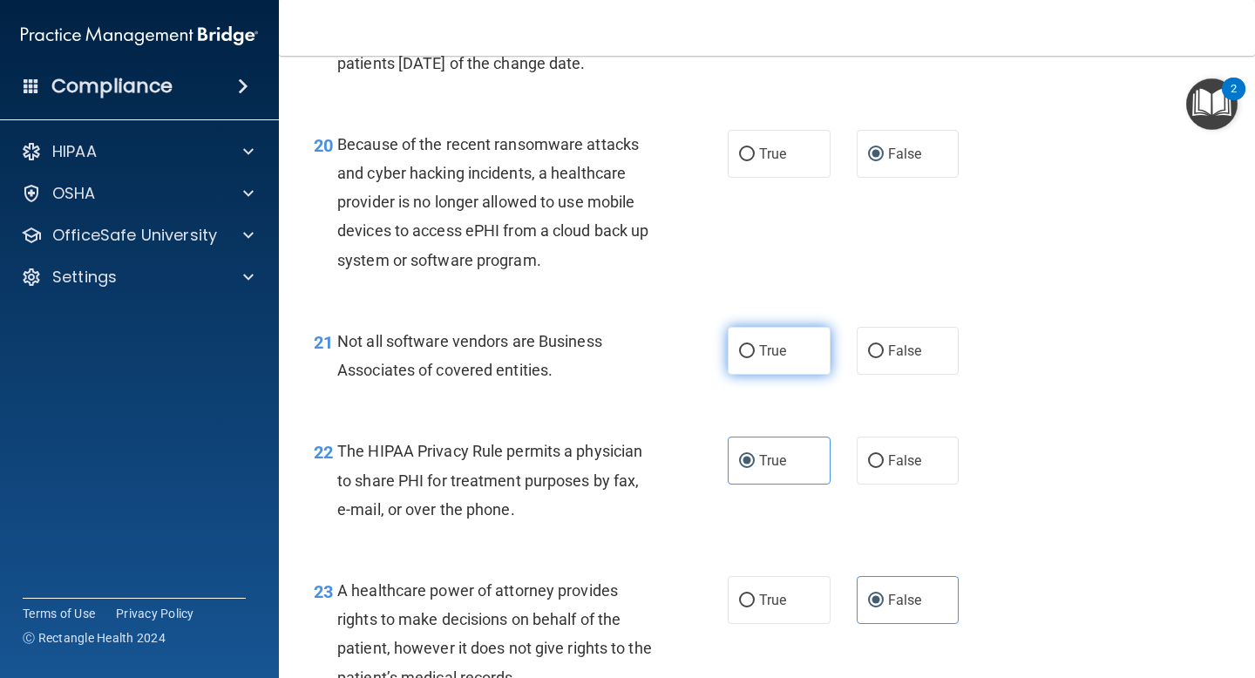
click at [789, 358] on label "True" at bounding box center [779, 351] width 103 height 48
click at [755, 358] on input "True" at bounding box center [747, 351] width 16 height 13
radio input "true"
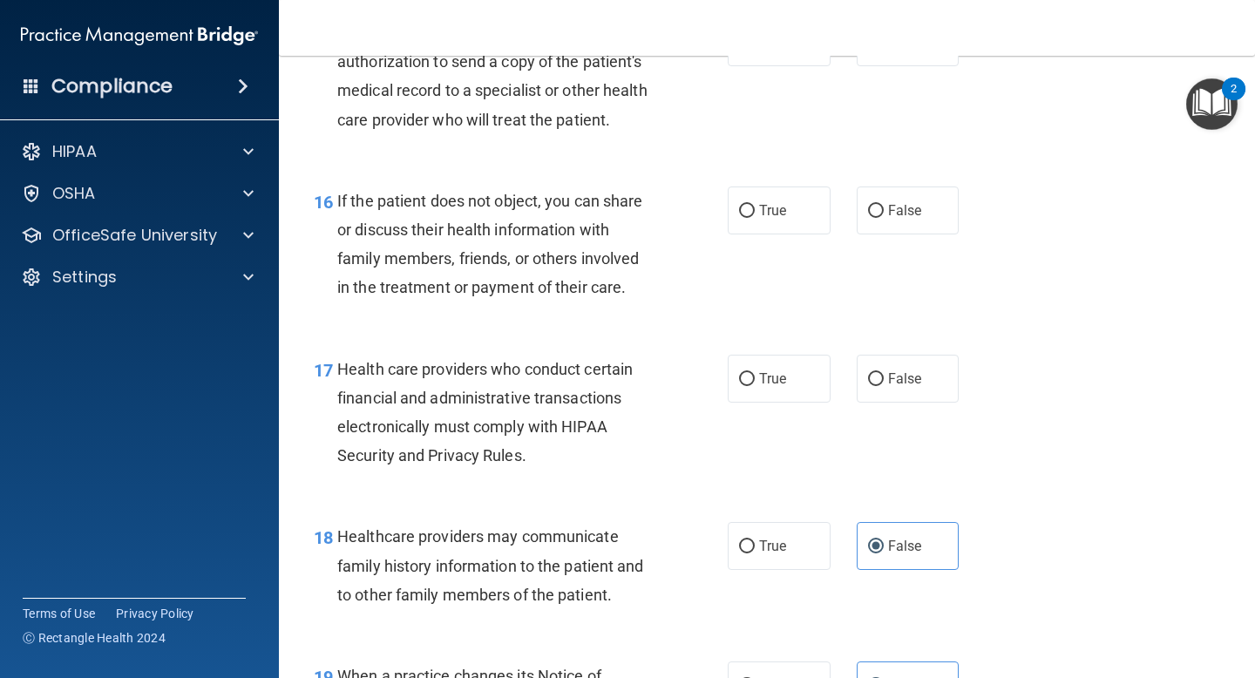
scroll to position [2489, 0]
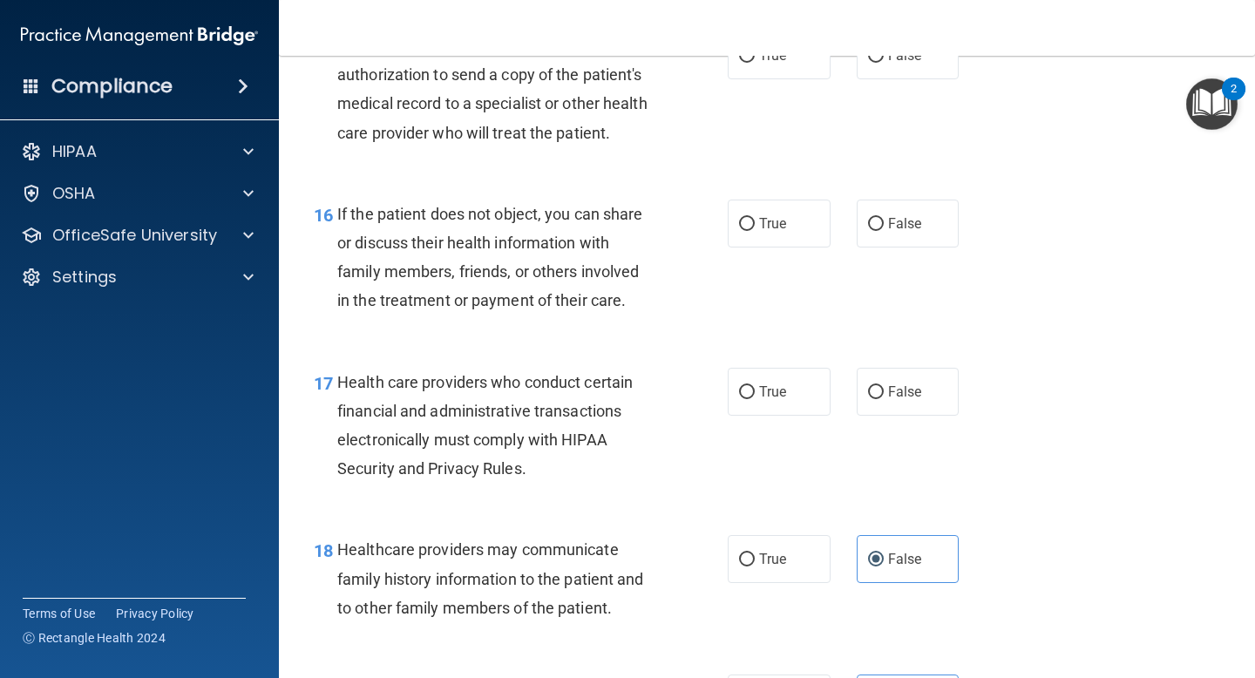
click at [542, 386] on span "Health care providers who conduct certain financial and administrative transact…" at bounding box center [484, 425] width 295 height 105
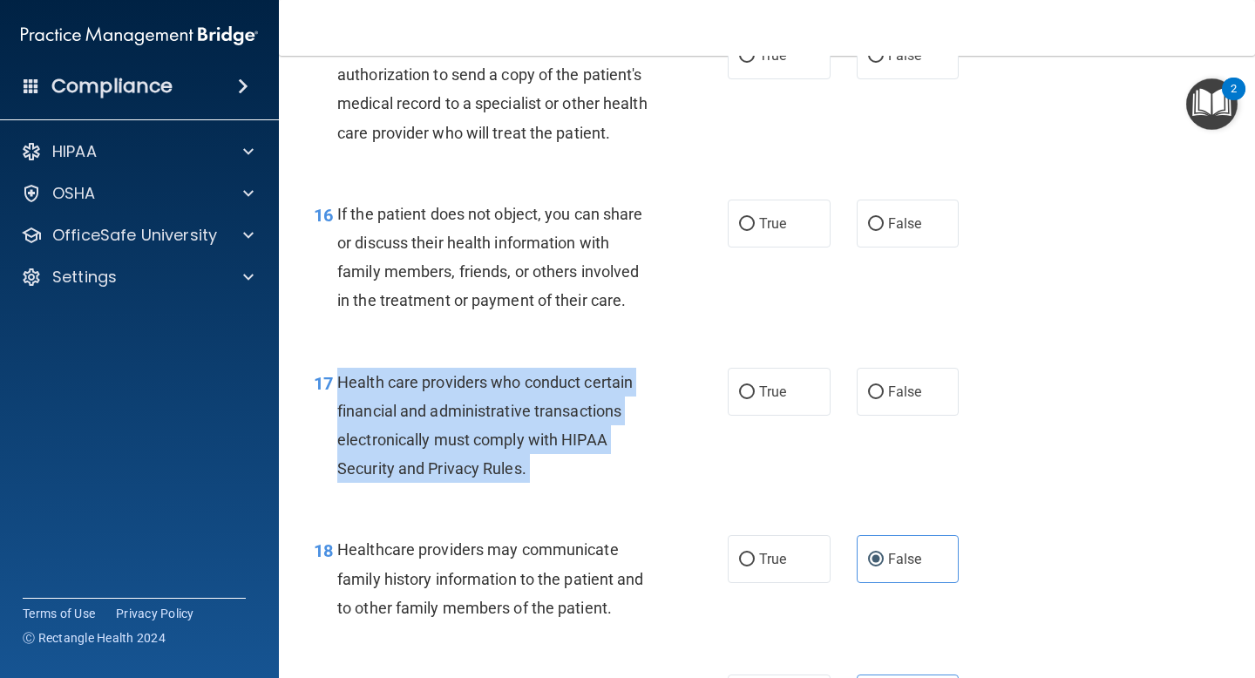
click at [542, 386] on span "Health care providers who conduct certain financial and administrative transact…" at bounding box center [484, 425] width 295 height 105
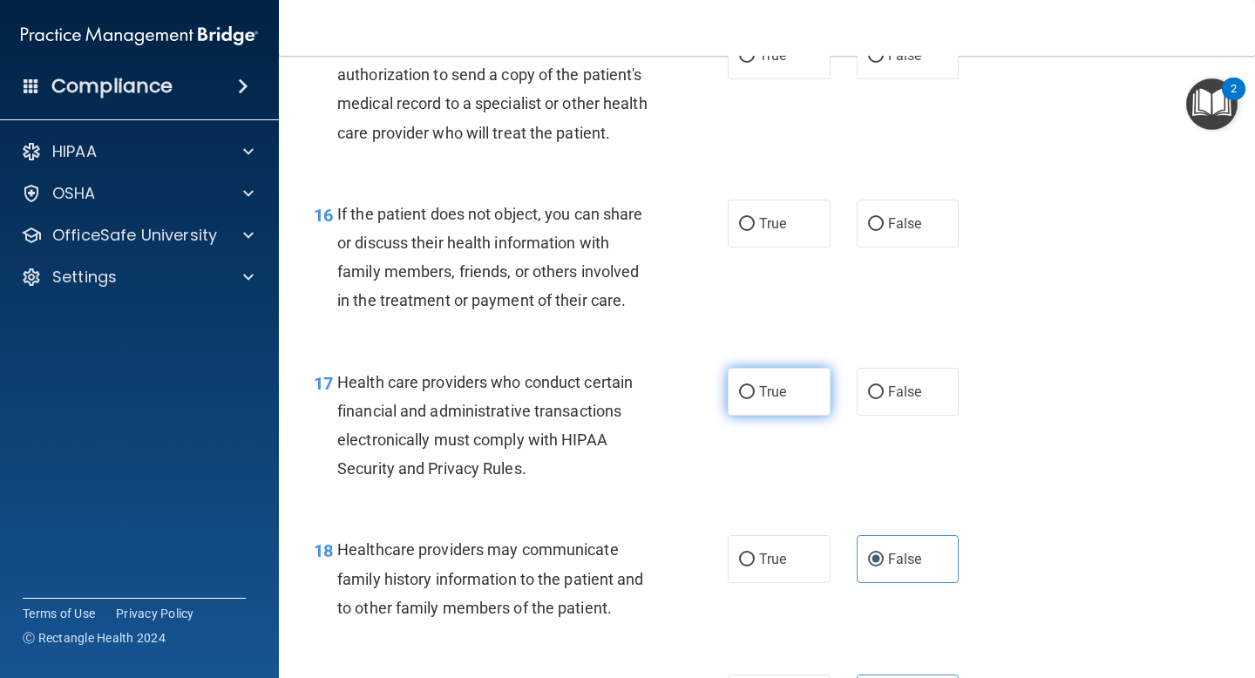
click at [760, 386] on span "True" at bounding box center [772, 391] width 27 height 17
click at [755, 386] on input "True" at bounding box center [747, 392] width 16 height 13
radio input "true"
click at [602, 273] on span "If the patient does not object, you can share or discuss their health informati…" at bounding box center [490, 257] width 306 height 105
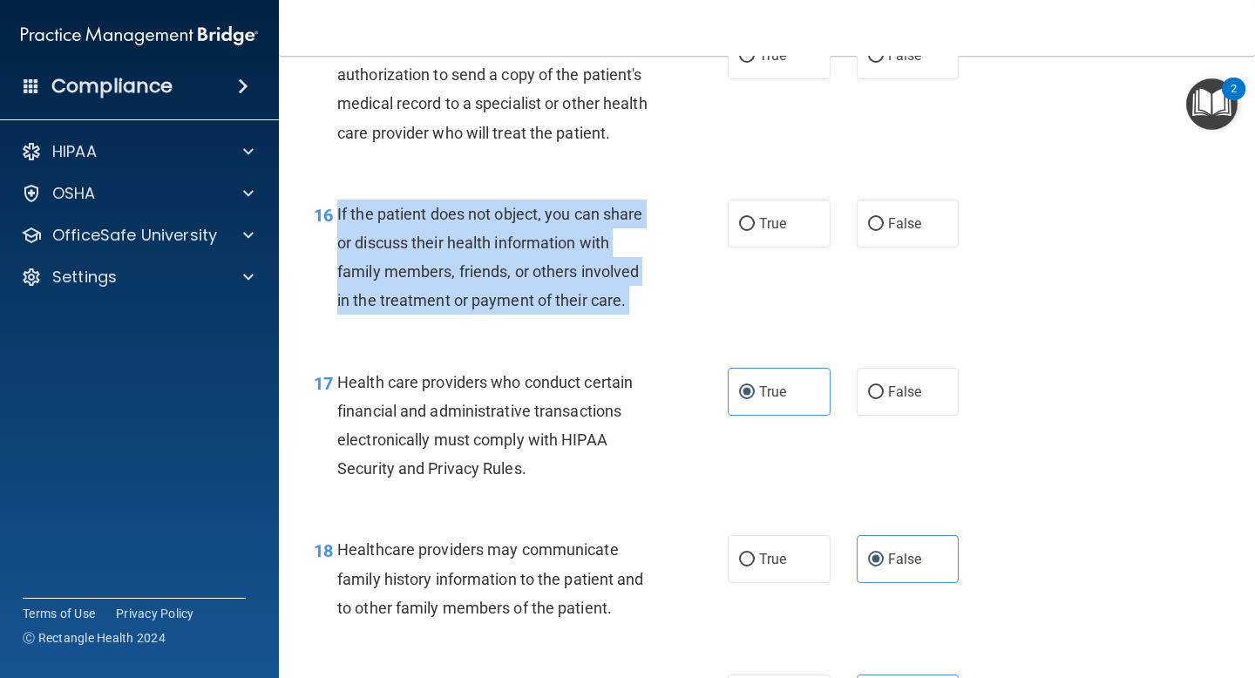
click at [602, 273] on span "If the patient does not object, you can share or discuss their health informati…" at bounding box center [490, 257] width 306 height 105
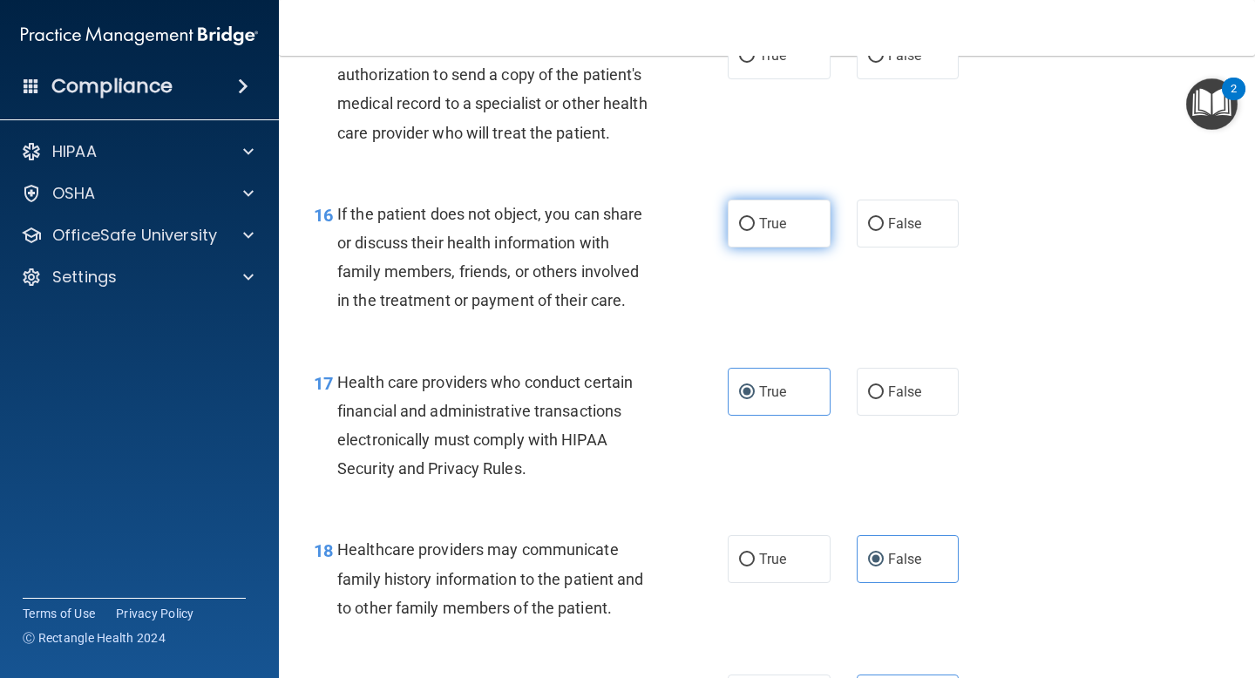
click at [755, 238] on label "True" at bounding box center [779, 224] width 103 height 48
click at [755, 231] on input "True" at bounding box center [747, 224] width 16 height 13
radio input "true"
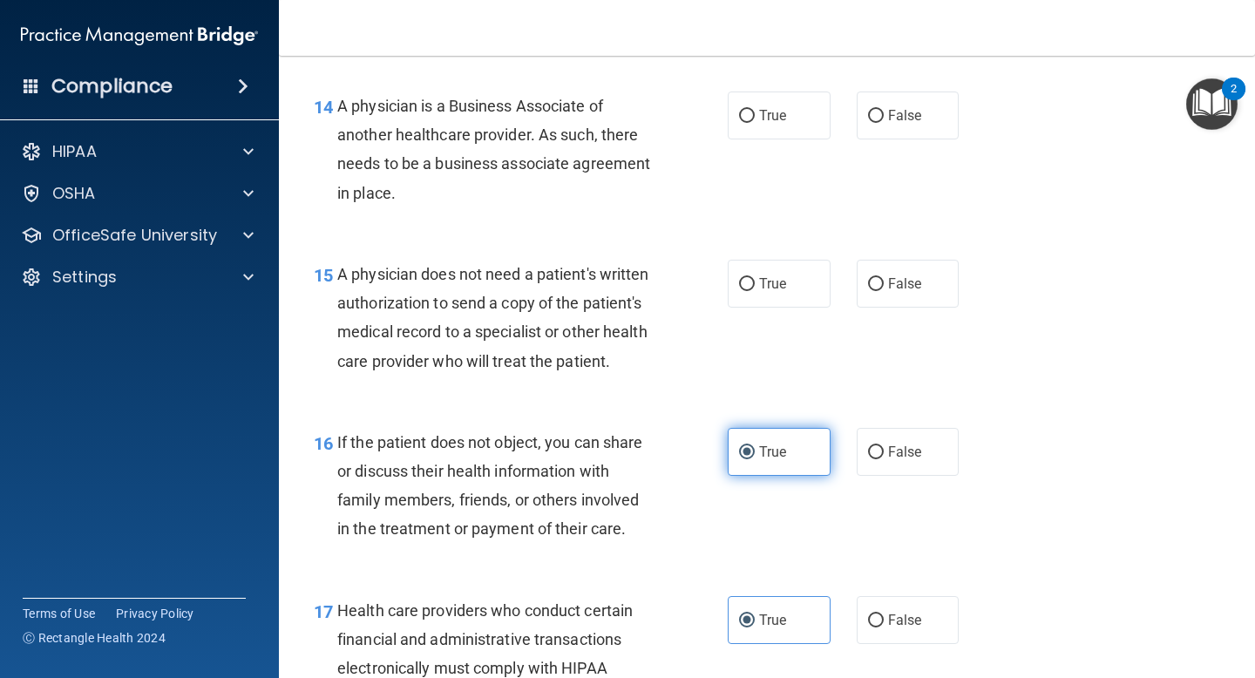
scroll to position [2254, 0]
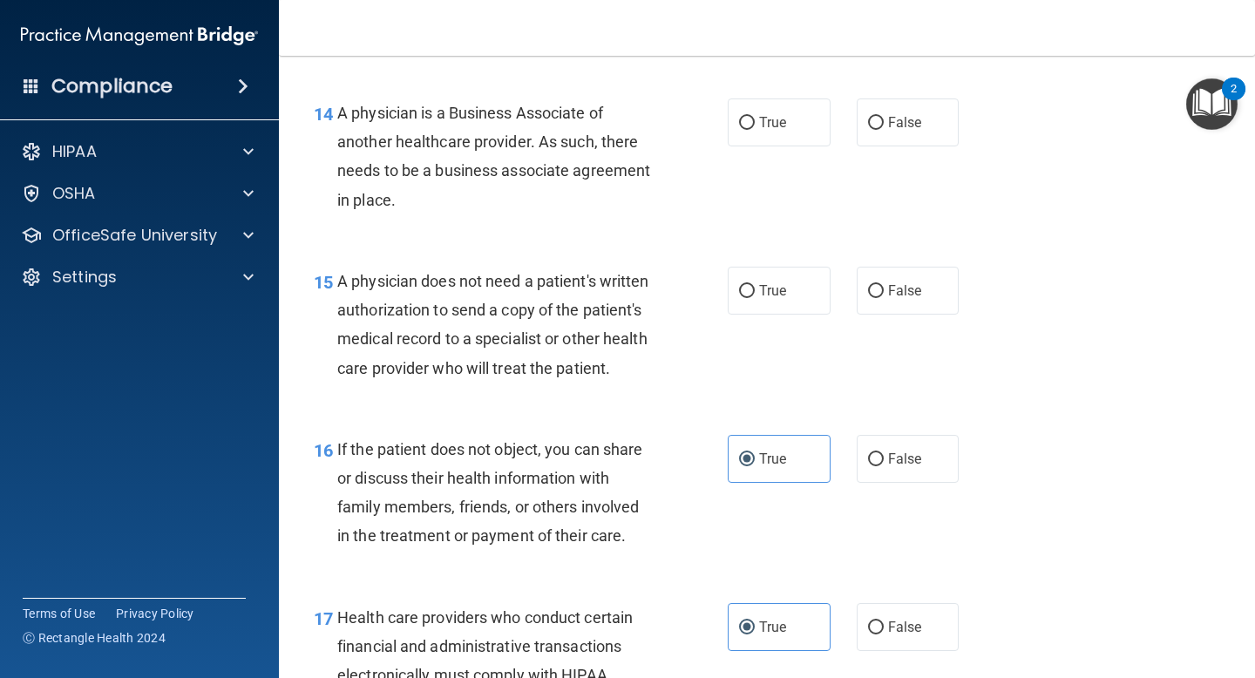
click at [549, 327] on div "A physician does not need a patient's written authorization to send a copy of t…" at bounding box center [502, 325] width 330 height 116
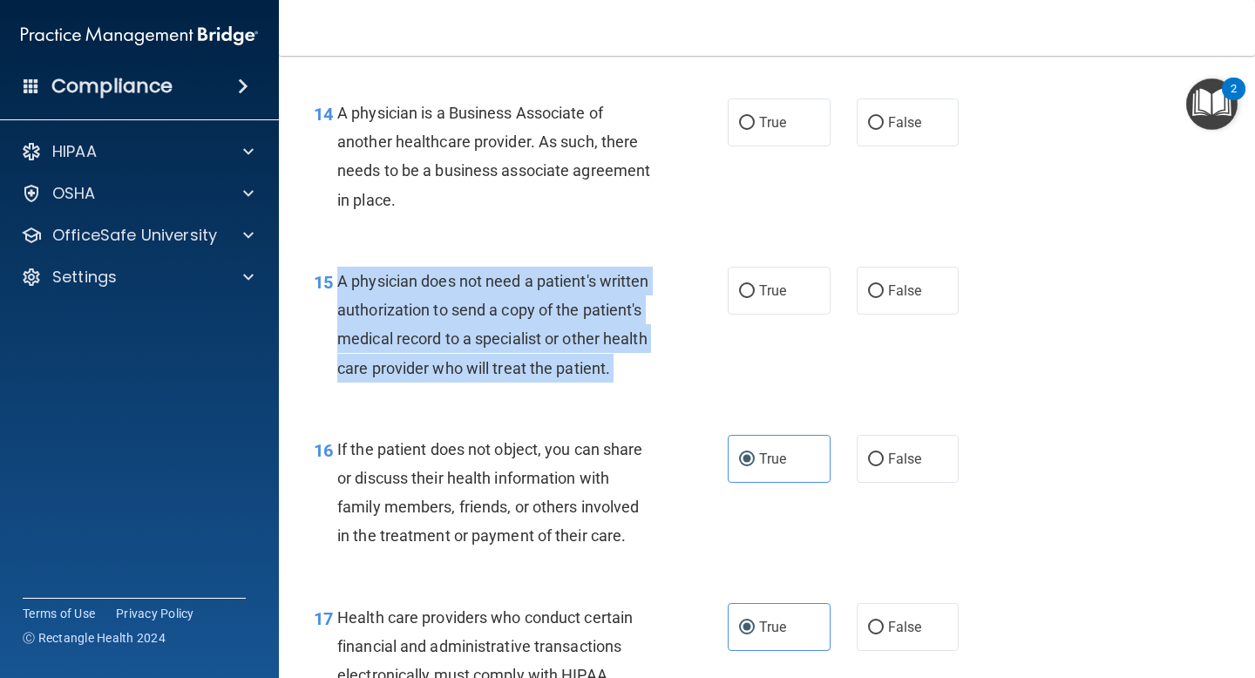
click at [549, 327] on div "A physician does not need a patient's written authorization to send a copy of t…" at bounding box center [502, 325] width 330 height 116
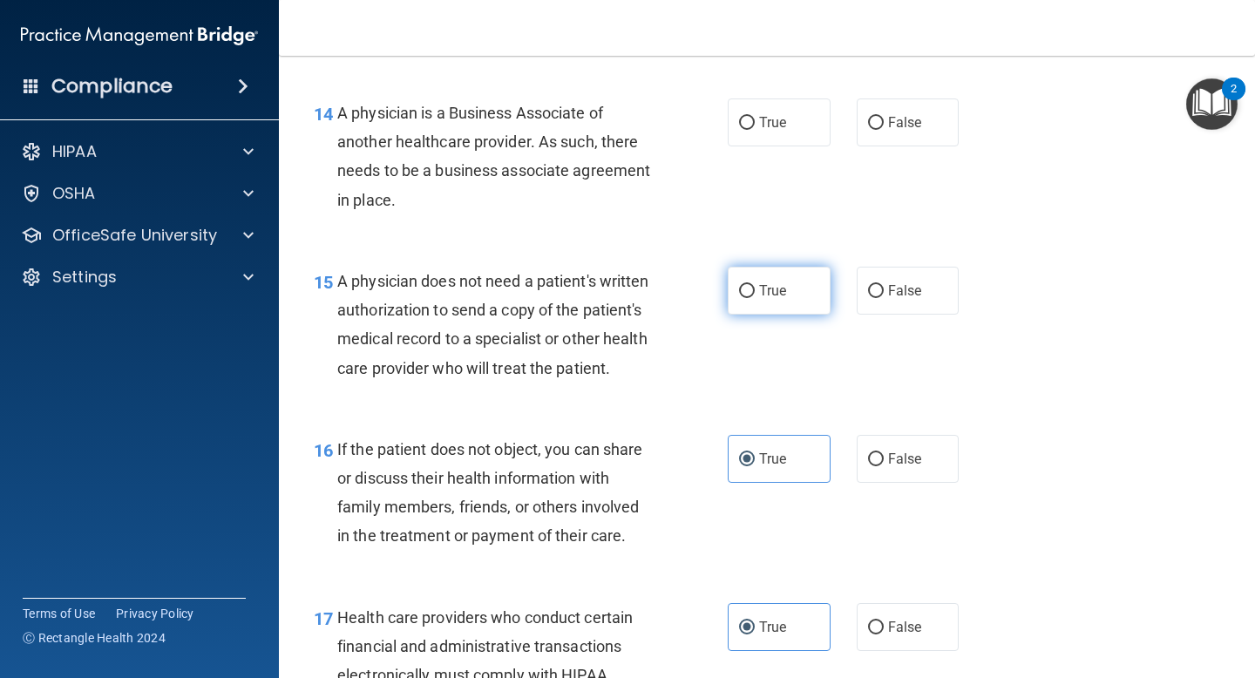
click at [736, 295] on label "True" at bounding box center [779, 291] width 103 height 48
click at [739, 295] on input "True" at bounding box center [747, 291] width 16 height 13
radio input "true"
click at [572, 153] on div "A physician is a Business Associate of another healthcare provider. As such, th…" at bounding box center [502, 156] width 330 height 116
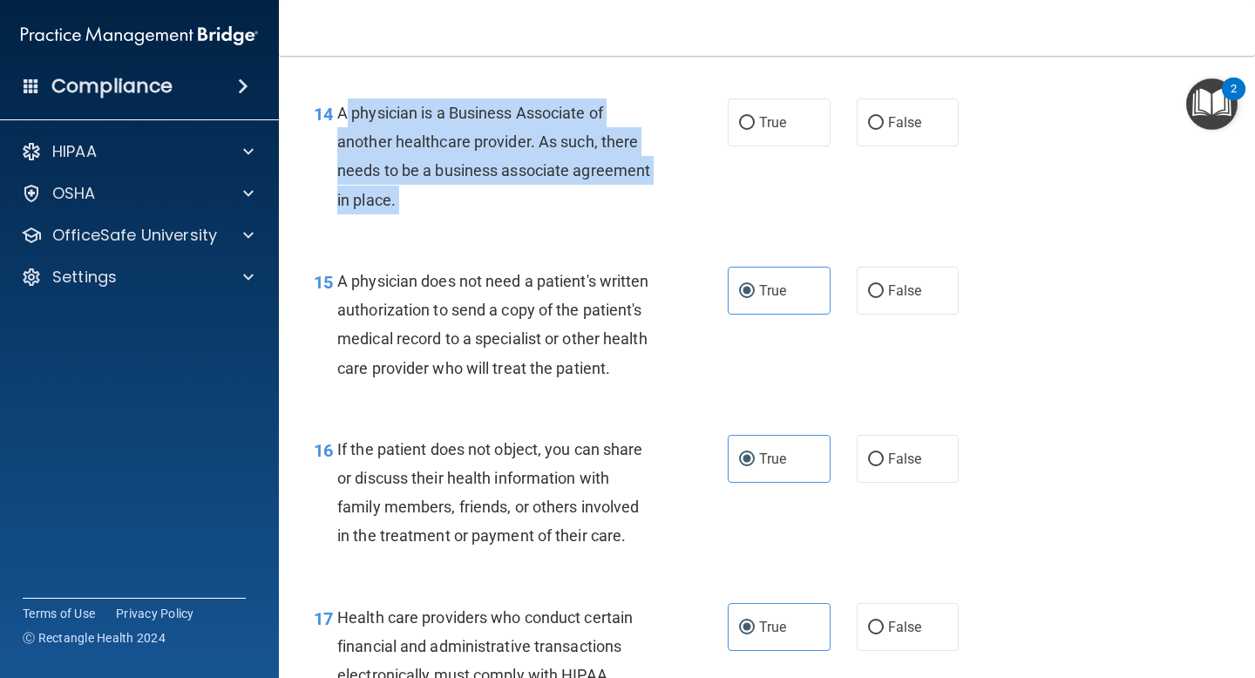
click at [572, 153] on div "A physician is a Business Associate of another healthcare provider. As such, th…" at bounding box center [502, 156] width 330 height 116
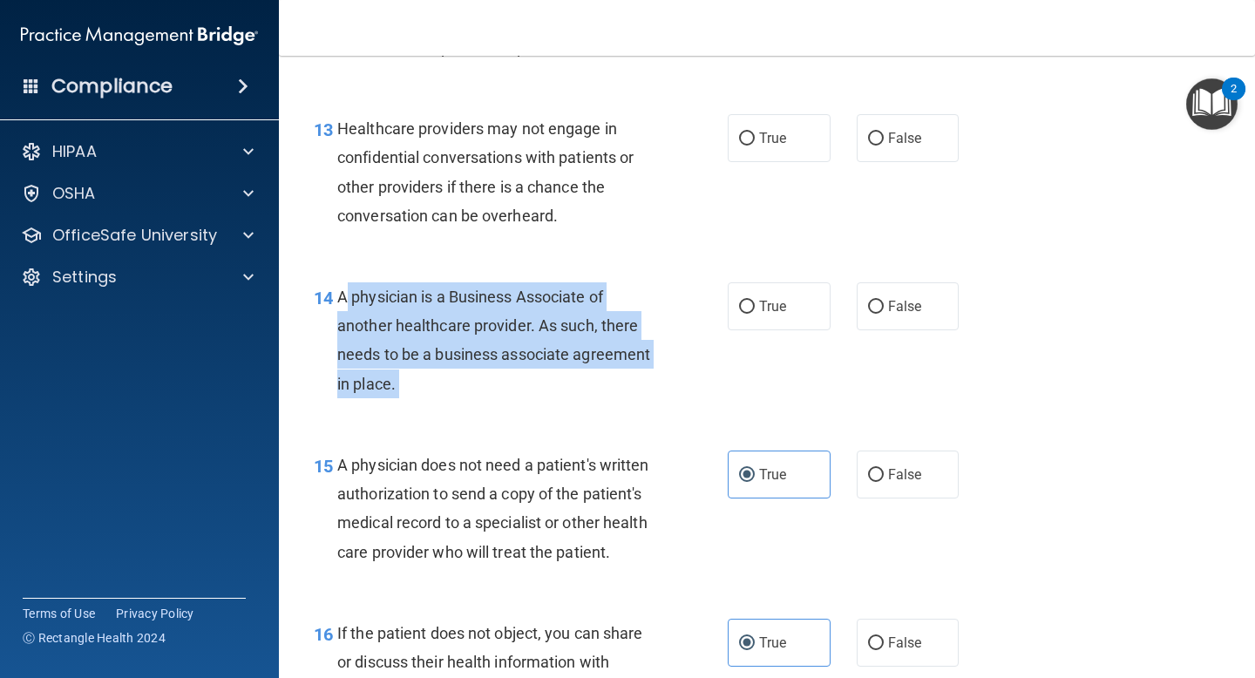
scroll to position [2041, 0]
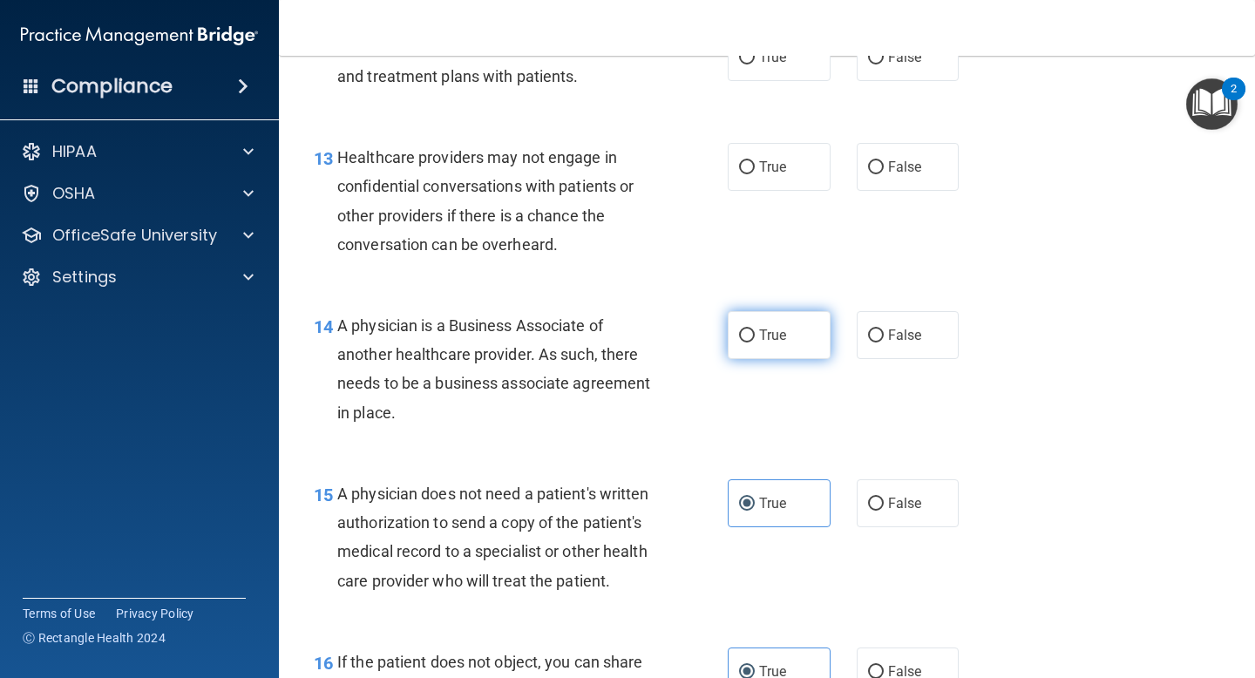
click at [783, 329] on span "True" at bounding box center [772, 335] width 27 height 17
click at [755, 329] on input "True" at bounding box center [747, 335] width 16 height 13
radio input "true"
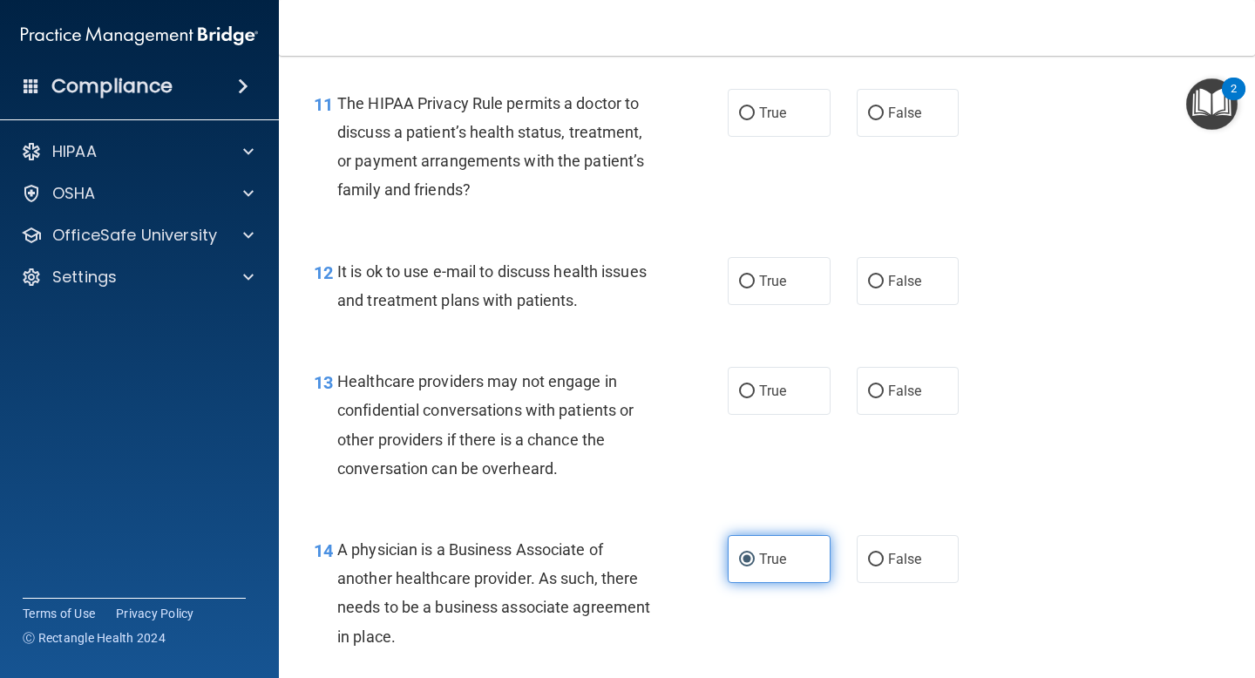
scroll to position [1814, 0]
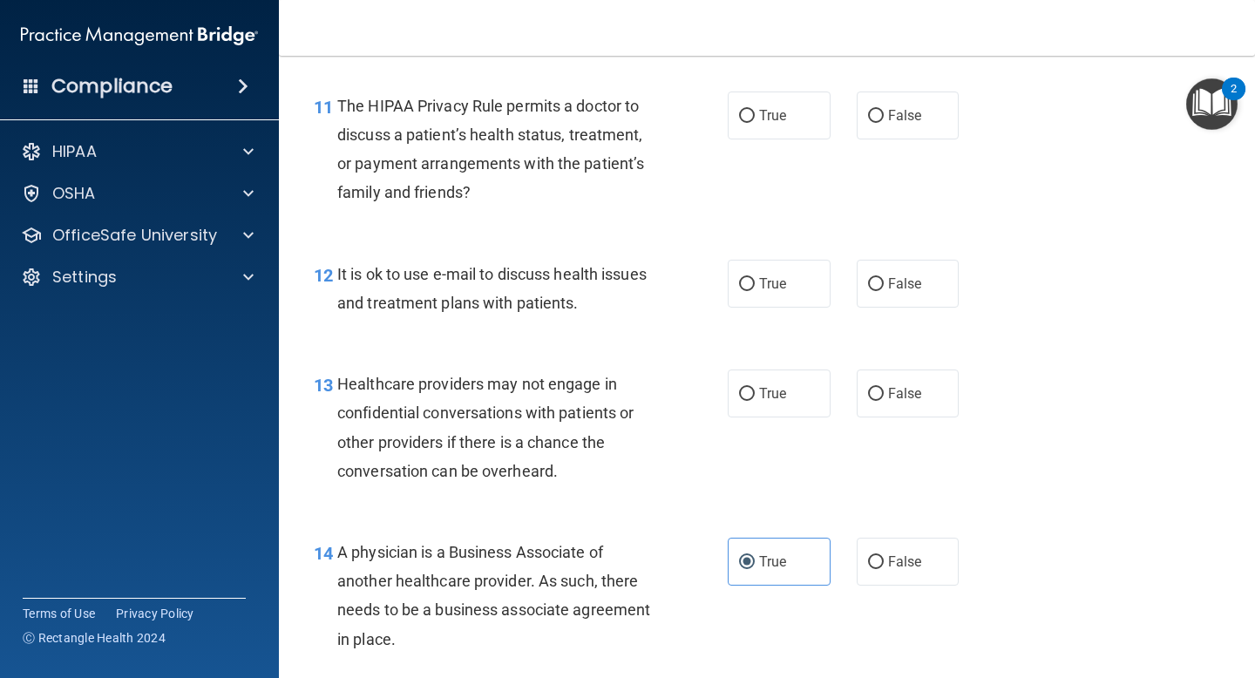
click at [531, 410] on span "Healthcare providers may not engage in confidential conversations with patients…" at bounding box center [485, 427] width 296 height 105
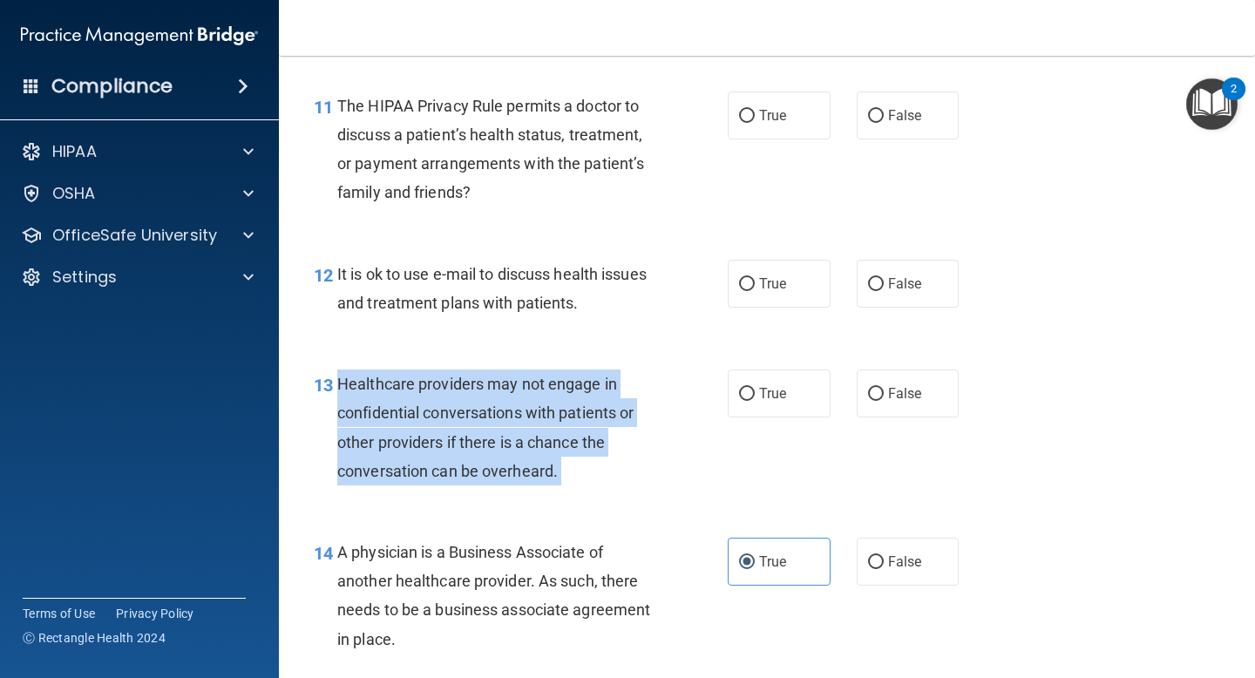
click at [531, 410] on span "Healthcare providers may not engage in confidential conversations with patients…" at bounding box center [485, 427] width 296 height 105
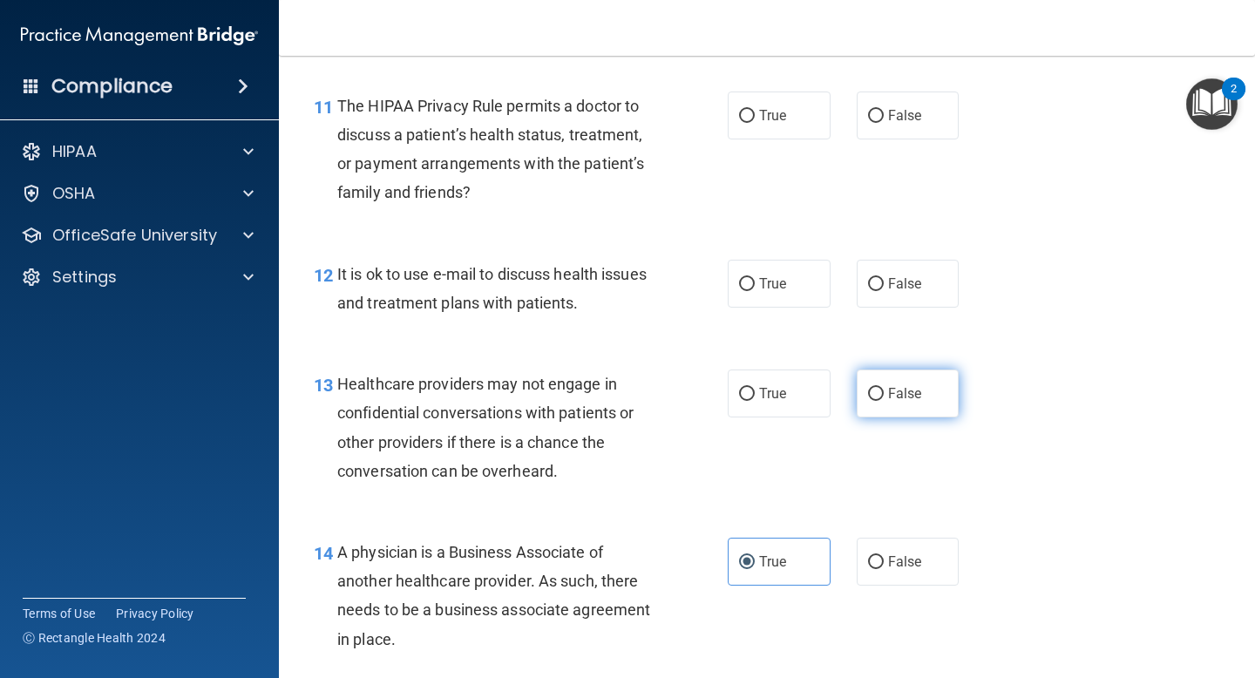
click at [890, 397] on span "False" at bounding box center [905, 393] width 34 height 17
click at [884, 397] on input "False" at bounding box center [876, 394] width 16 height 13
radio input "true"
click at [553, 278] on span "It is ok to use e-mail to discuss health issues and treatment plans with patien…" at bounding box center [491, 288] width 309 height 47
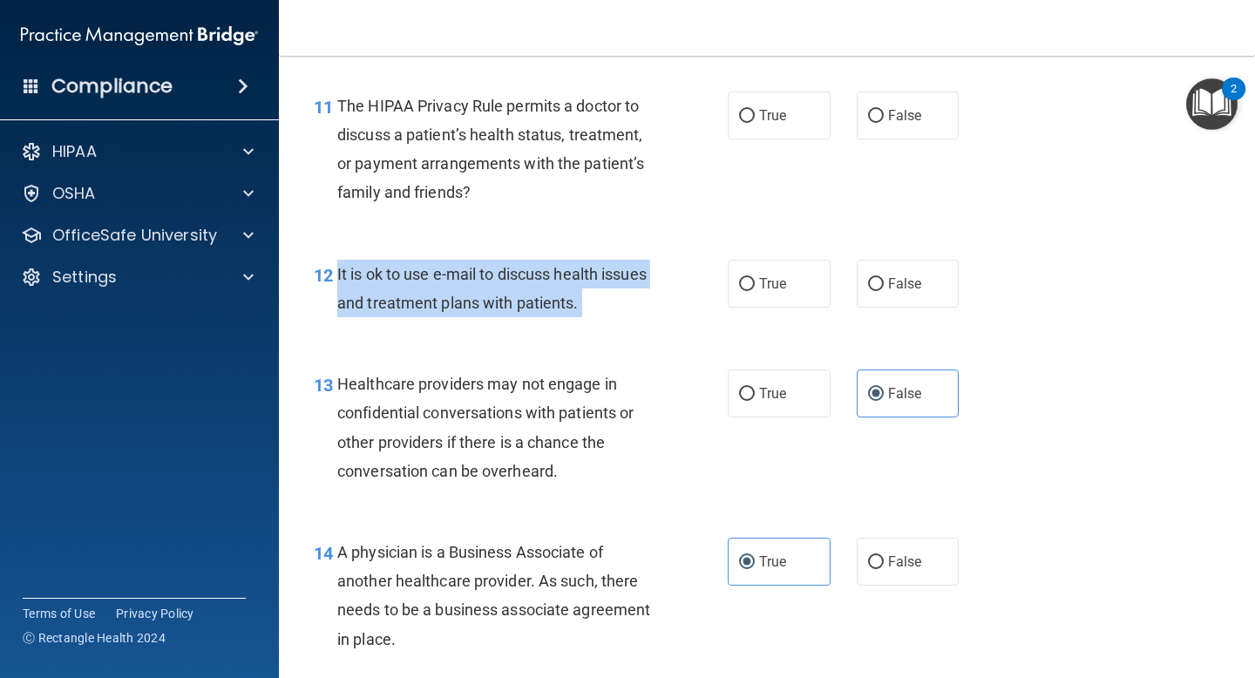
click at [553, 278] on span "It is ok to use e-mail to discuss health issues and treatment plans with patien…" at bounding box center [491, 288] width 309 height 47
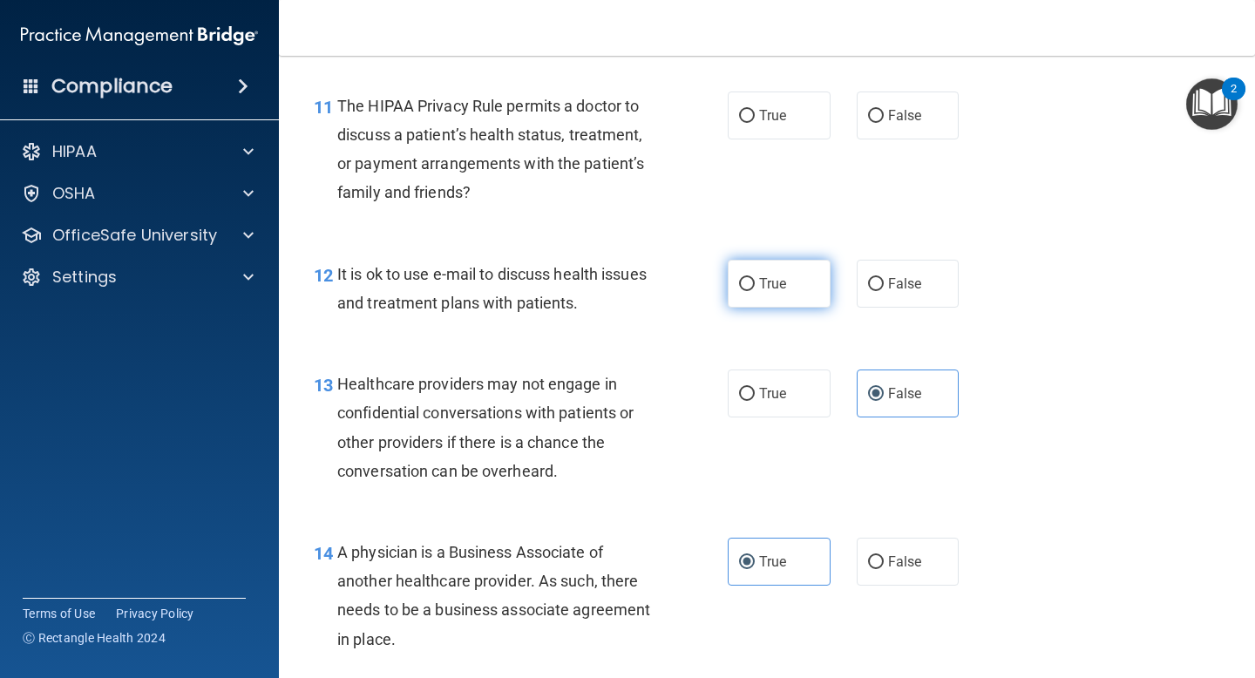
click at [792, 282] on label "True" at bounding box center [779, 284] width 103 height 48
click at [755, 282] on input "True" at bounding box center [747, 284] width 16 height 13
radio input "true"
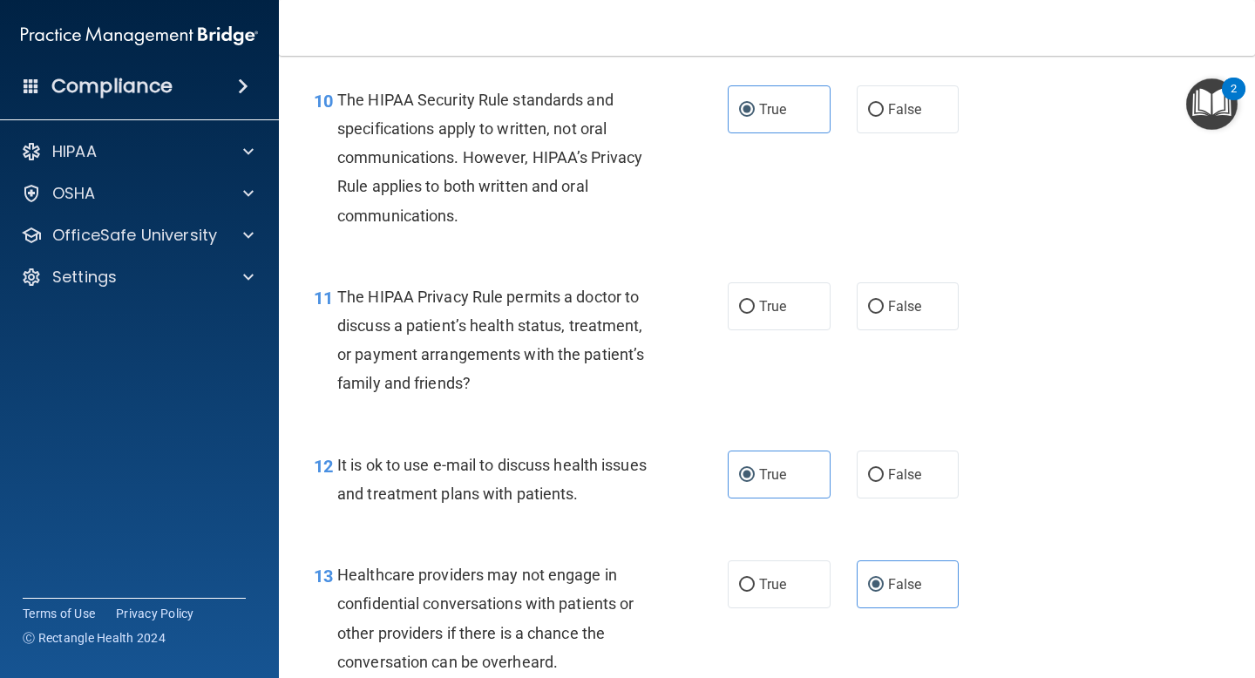
scroll to position [1570, 0]
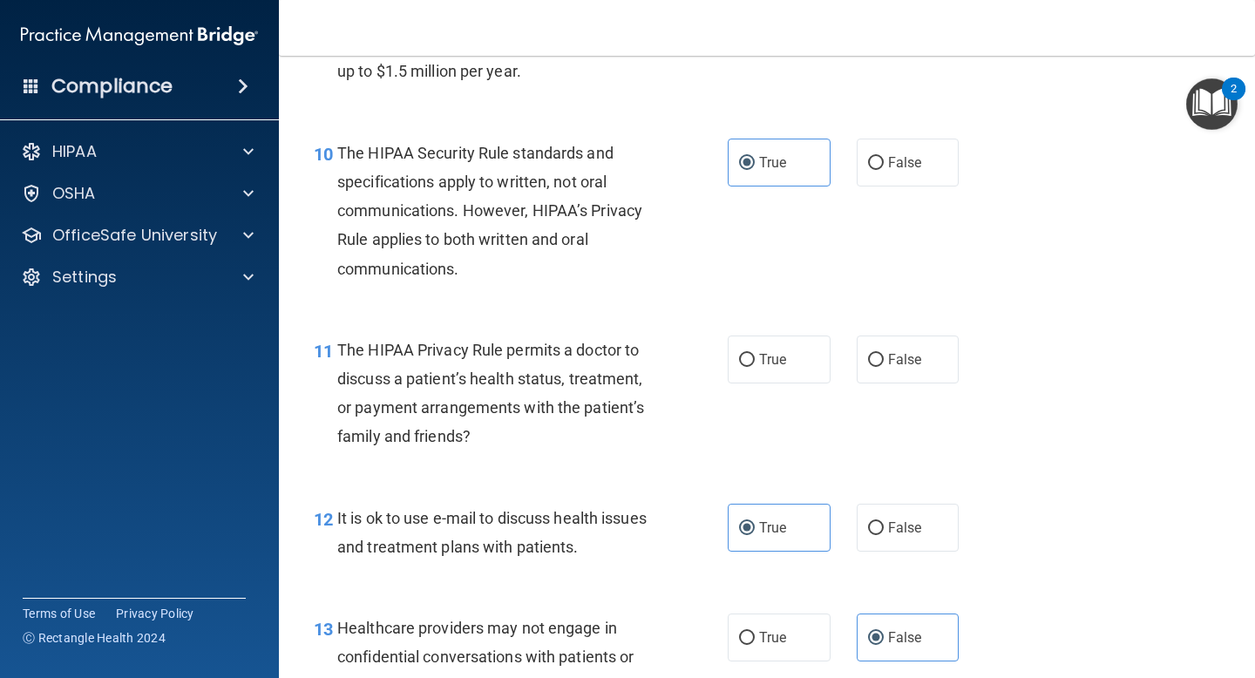
click at [493, 386] on span "The HIPAA Privacy Rule permits a doctor to discuss a patient’s health status, t…" at bounding box center [490, 393] width 307 height 105
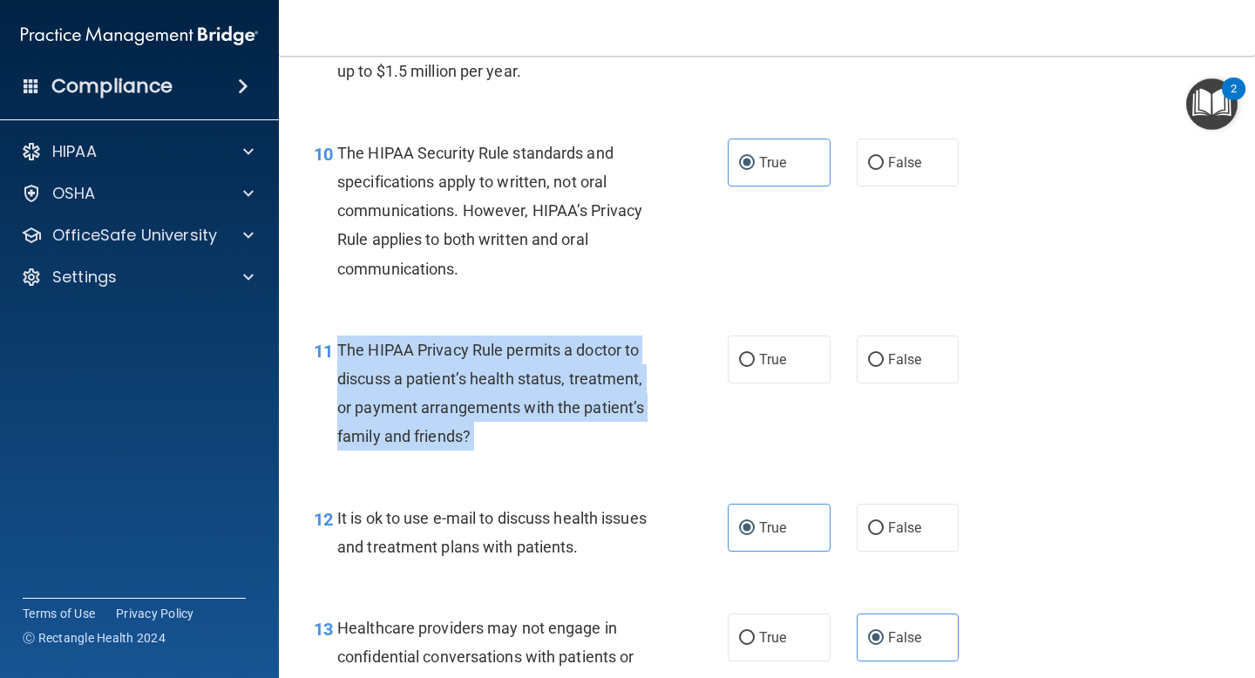
click at [493, 386] on span "The HIPAA Privacy Rule permits a doctor to discuss a patient’s health status, t…" at bounding box center [490, 393] width 307 height 105
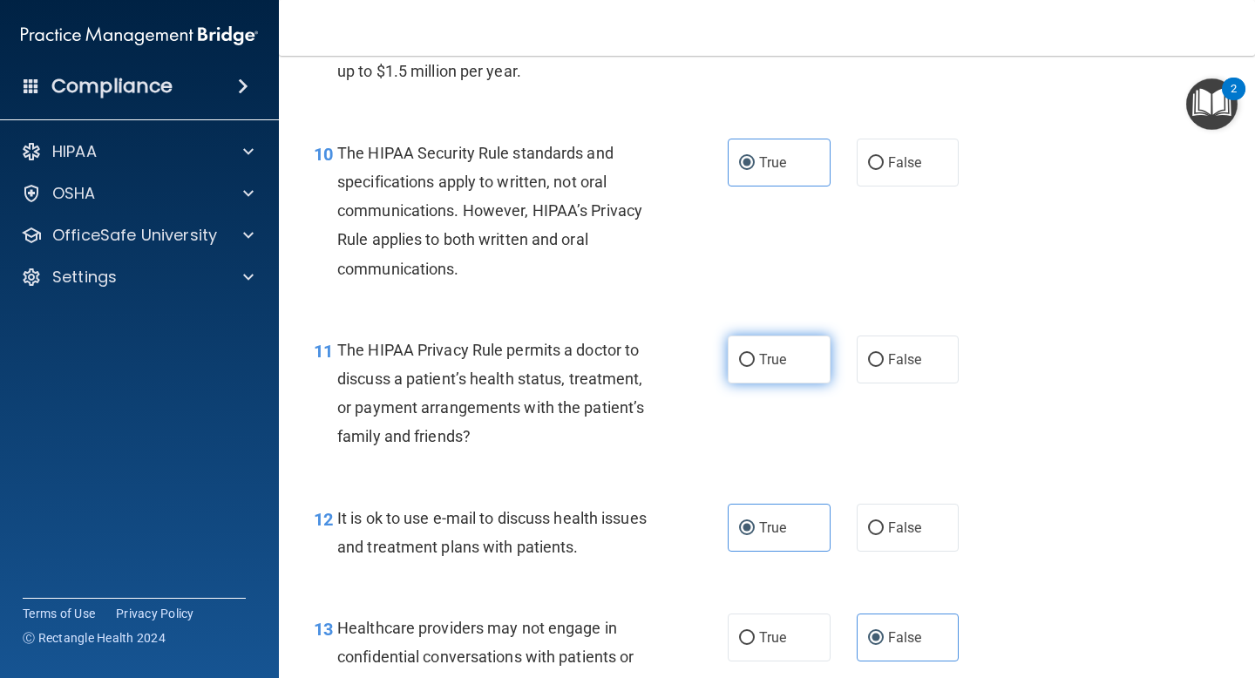
click at [766, 345] on label "True" at bounding box center [779, 360] width 103 height 48
click at [755, 354] on input "True" at bounding box center [747, 360] width 16 height 13
radio input "true"
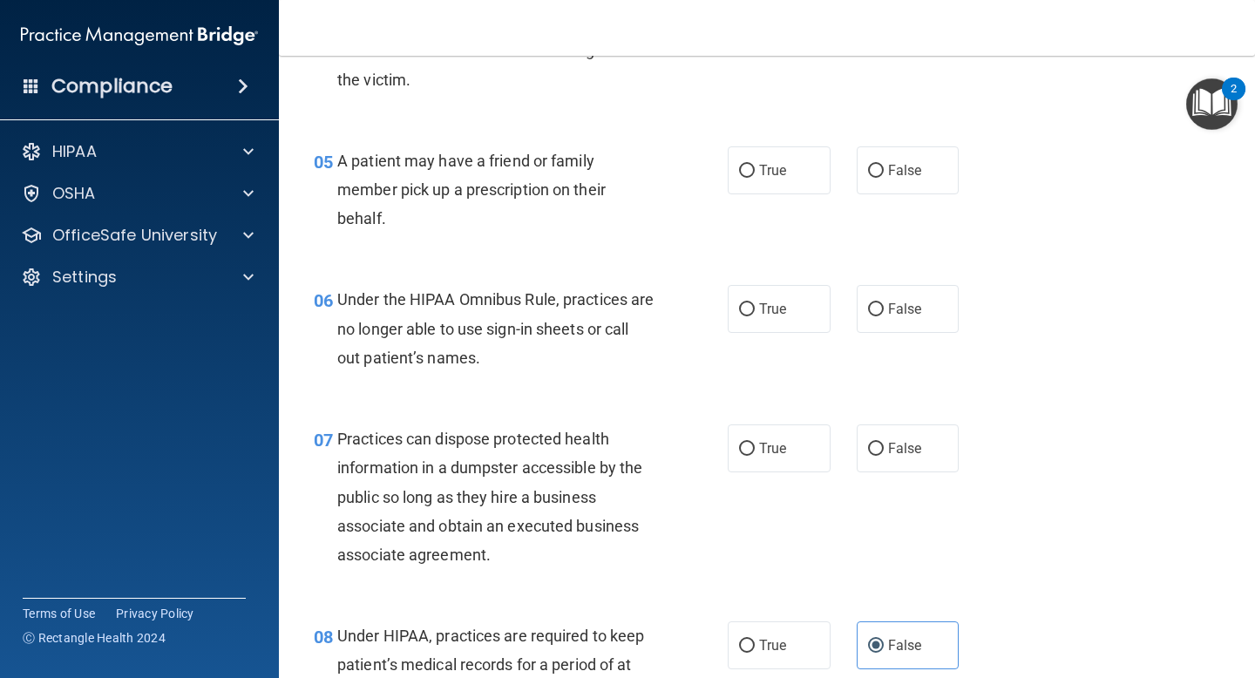
scroll to position [781, 0]
click at [541, 456] on div "Practices can dispose protected health information in a dumpster accessible by …" at bounding box center [502, 496] width 330 height 145
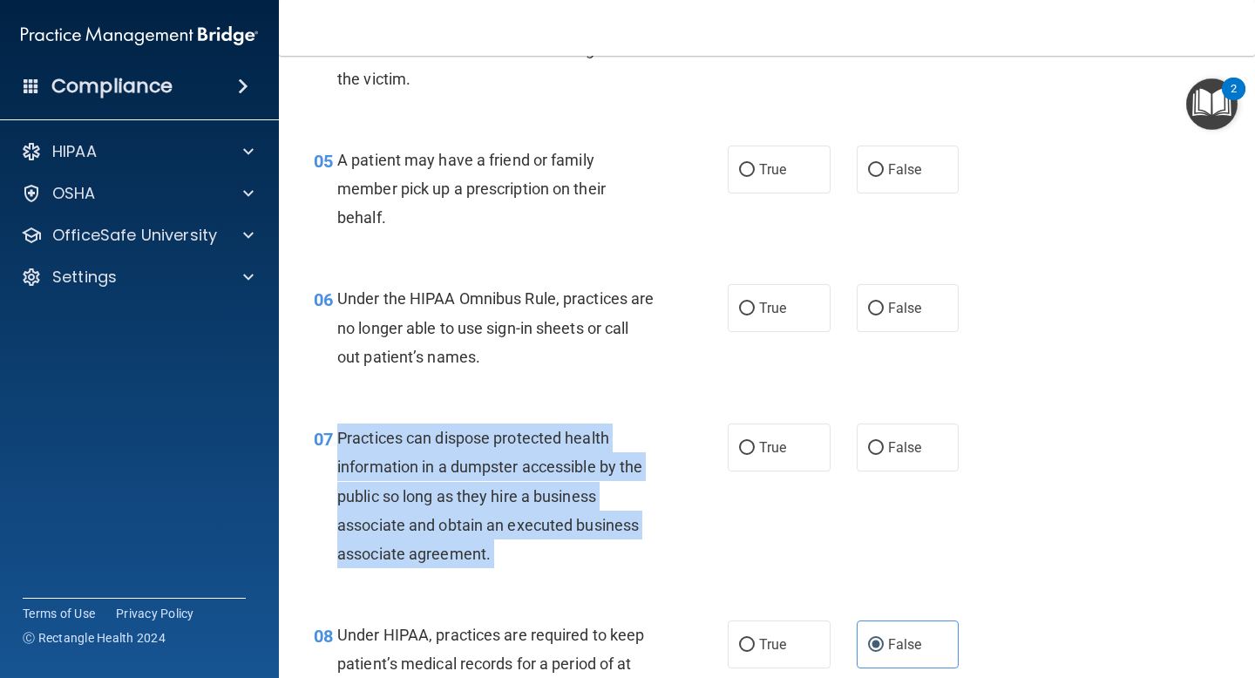
click at [541, 456] on div "Practices can dispose protected health information in a dumpster accessible by …" at bounding box center [502, 496] width 330 height 145
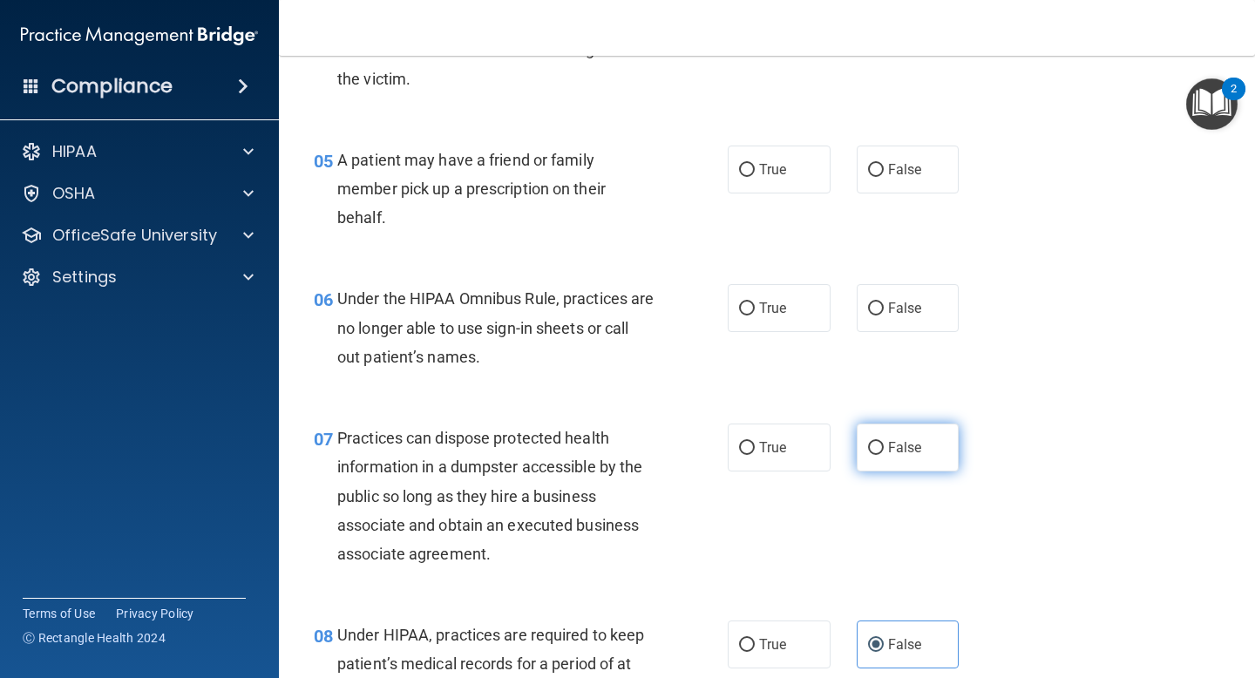
click at [903, 437] on label "False" at bounding box center [908, 448] width 103 height 48
click at [884, 442] on input "False" at bounding box center [876, 448] width 16 height 13
radio input "true"
click at [553, 299] on span "Under the HIPAA Omnibus Rule, practices are no longer able to use sign-in sheet…" at bounding box center [495, 327] width 316 height 76
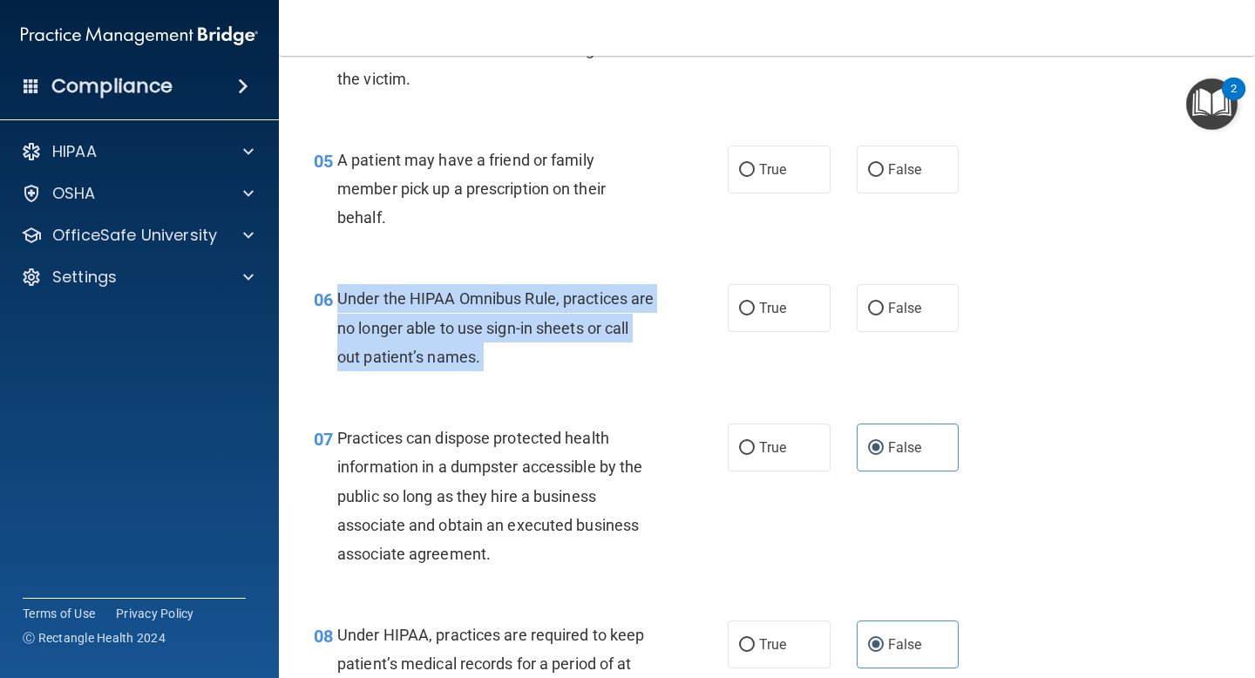
click at [553, 299] on span "Under the HIPAA Omnibus Rule, practices are no longer able to use sign-in sheet…" at bounding box center [495, 327] width 316 height 76
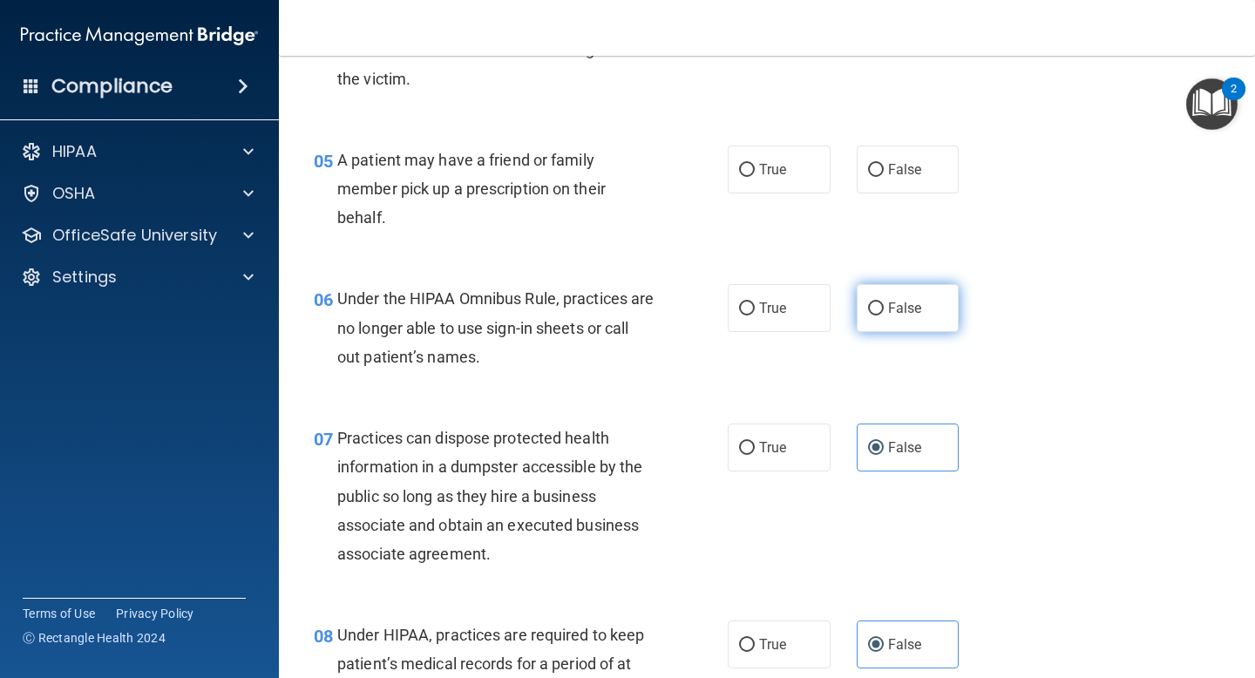
click at [911, 296] on label "False" at bounding box center [908, 308] width 103 height 48
click at [884, 302] on input "False" at bounding box center [876, 308] width 16 height 13
radio input "true"
click at [525, 202] on div "A patient may have a friend or family member pick up a prescription on their be…" at bounding box center [502, 189] width 330 height 87
click at [525, 201] on div "A patient may have a friend or family member pick up a prescription on their be…" at bounding box center [502, 189] width 330 height 87
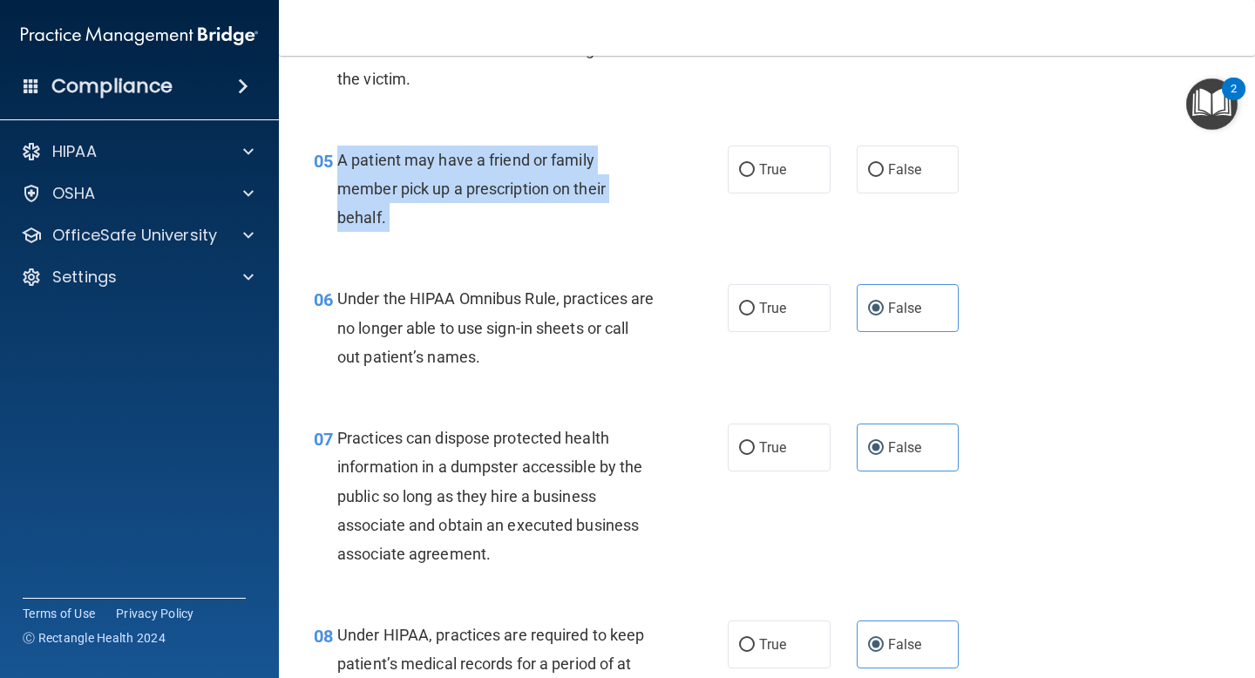
click at [525, 201] on div "A patient may have a friend or family member pick up a prescription on their be…" at bounding box center [502, 189] width 330 height 87
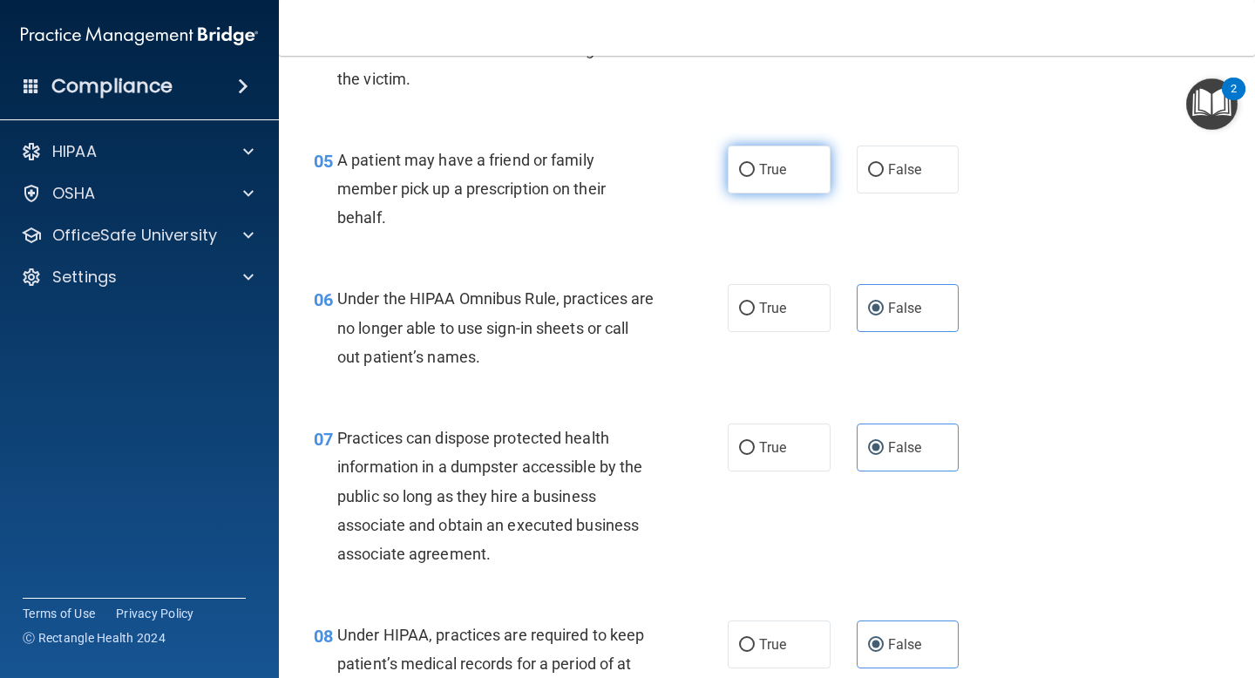
click at [801, 164] on label "True" at bounding box center [779, 170] width 103 height 48
click at [755, 164] on input "True" at bounding box center [747, 170] width 16 height 13
radio input "true"
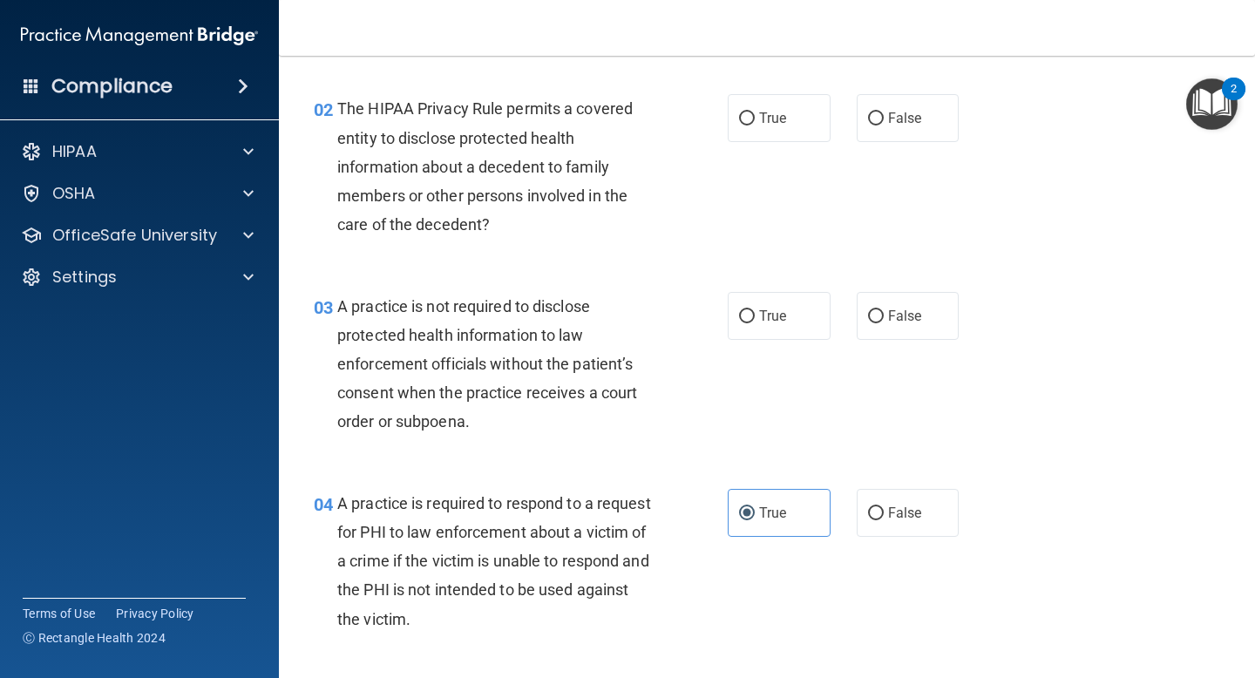
scroll to position [230, 0]
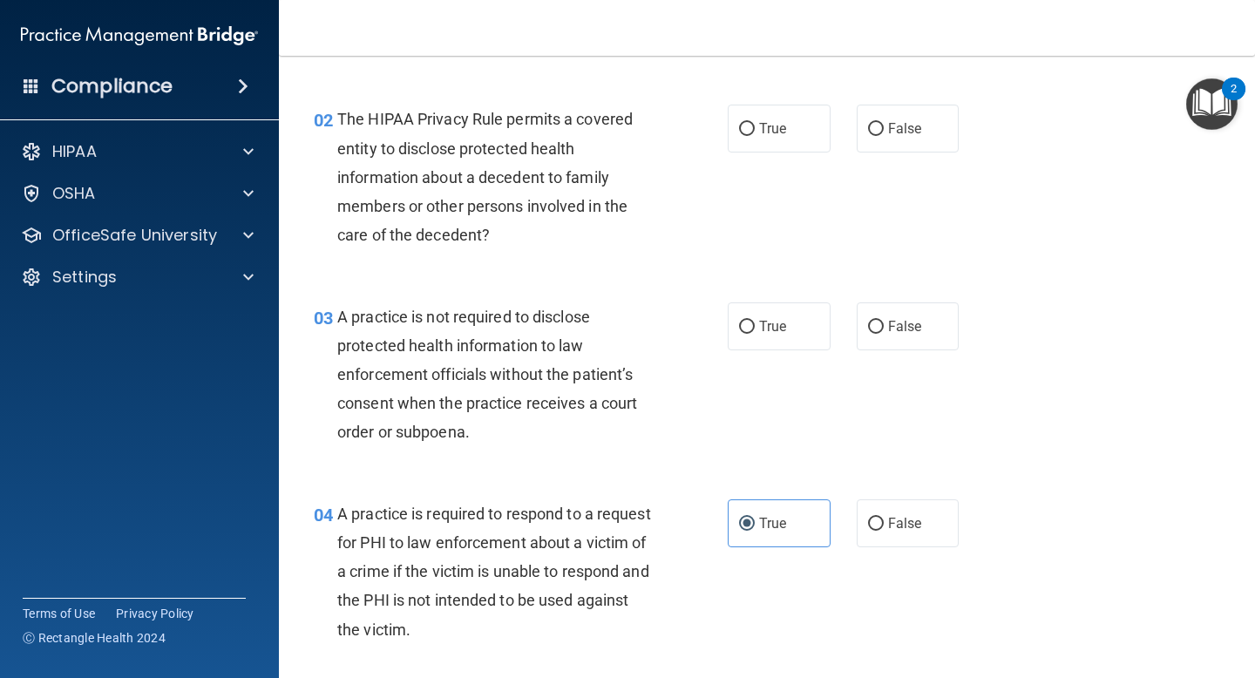
click at [456, 383] on div "A practice is not required to disclose protected health information to law enfo…" at bounding box center [502, 374] width 330 height 145
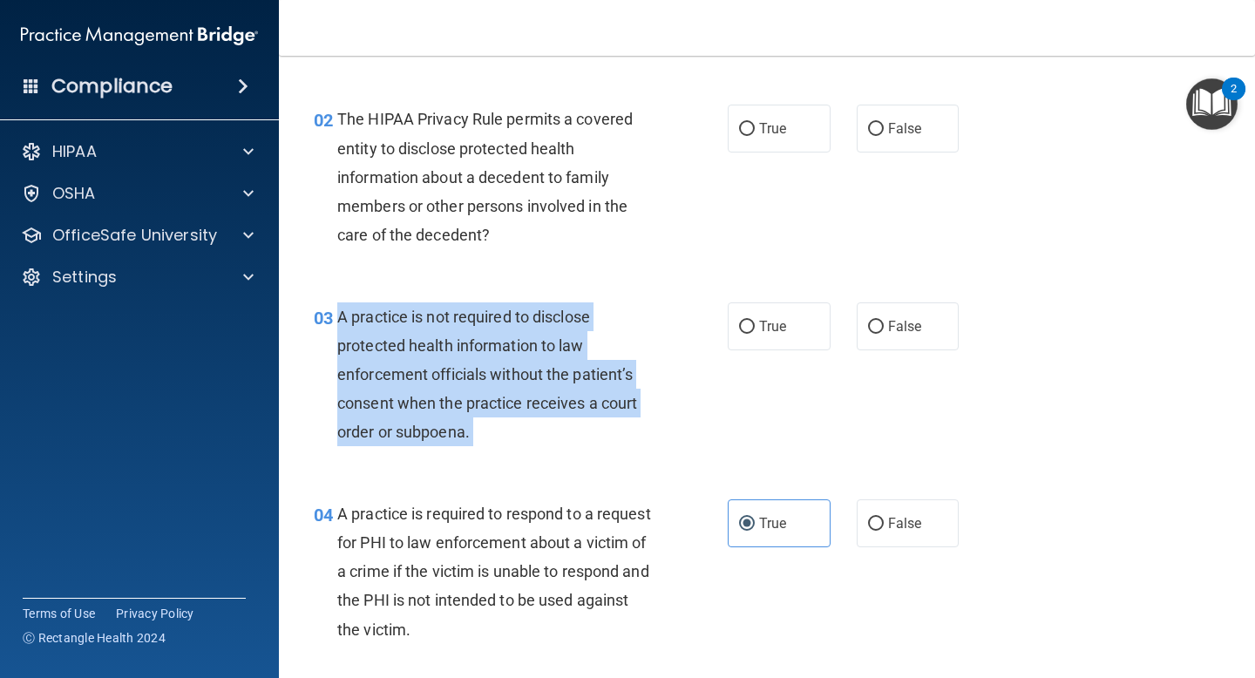
click at [456, 383] on div "A practice is not required to disclose protected health information to law enfo…" at bounding box center [502, 374] width 330 height 145
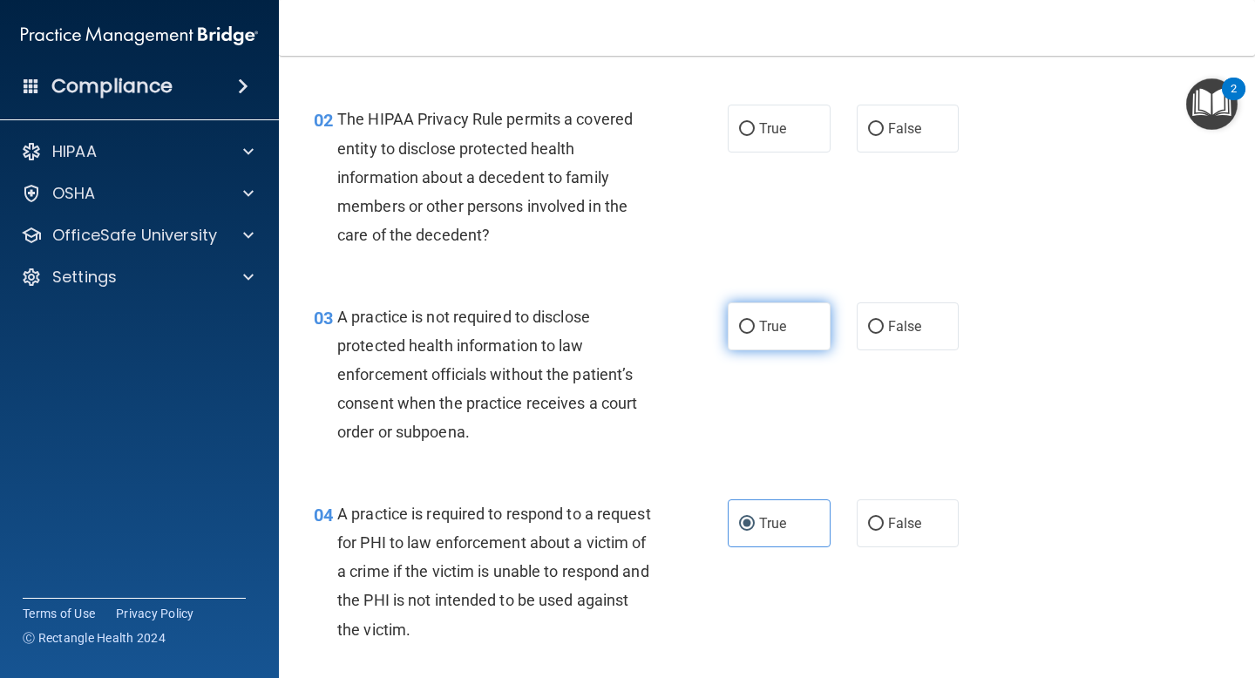
click at [765, 328] on span "True" at bounding box center [772, 326] width 27 height 17
click at [755, 328] on input "True" at bounding box center [747, 327] width 16 height 13
radio input "true"
click at [572, 202] on span "The HIPAA Privacy Rule permits a covered entity to disclose protected health in…" at bounding box center [484, 177] width 295 height 134
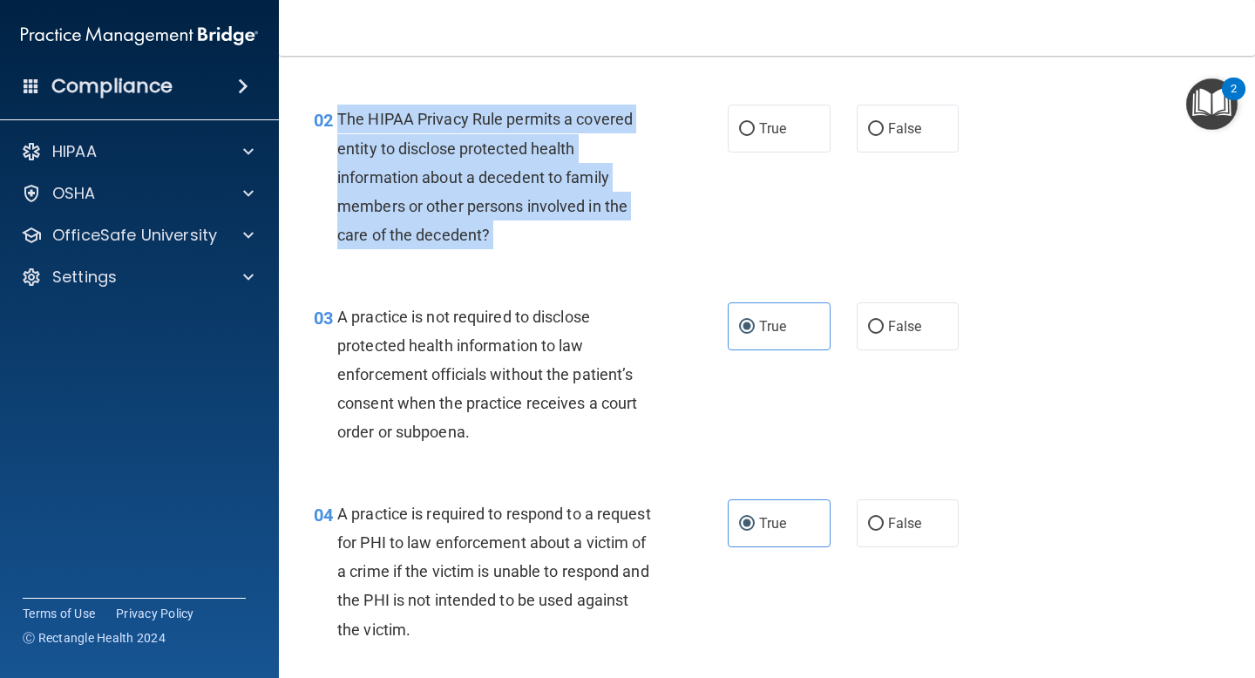
click at [572, 202] on span "The HIPAA Privacy Rule permits a covered entity to disclose protected health in…" at bounding box center [484, 177] width 295 height 134
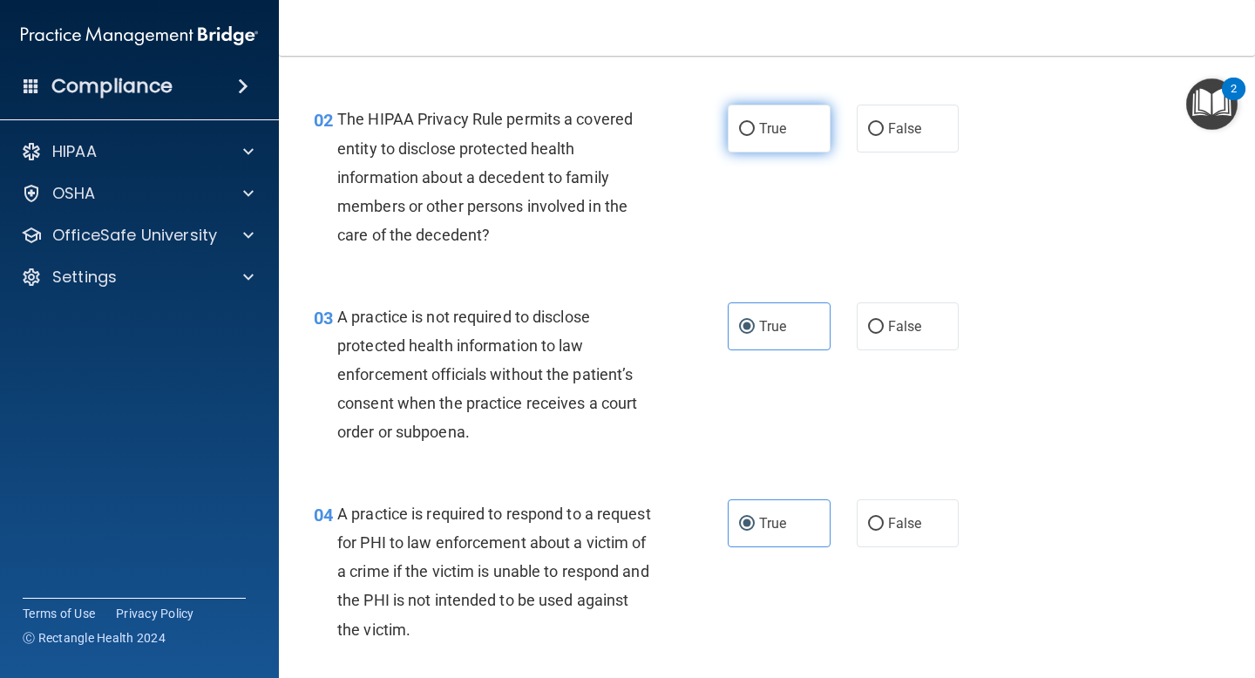
click at [781, 136] on span "True" at bounding box center [772, 128] width 27 height 17
click at [755, 136] on input "True" at bounding box center [747, 129] width 16 height 13
radio input "true"
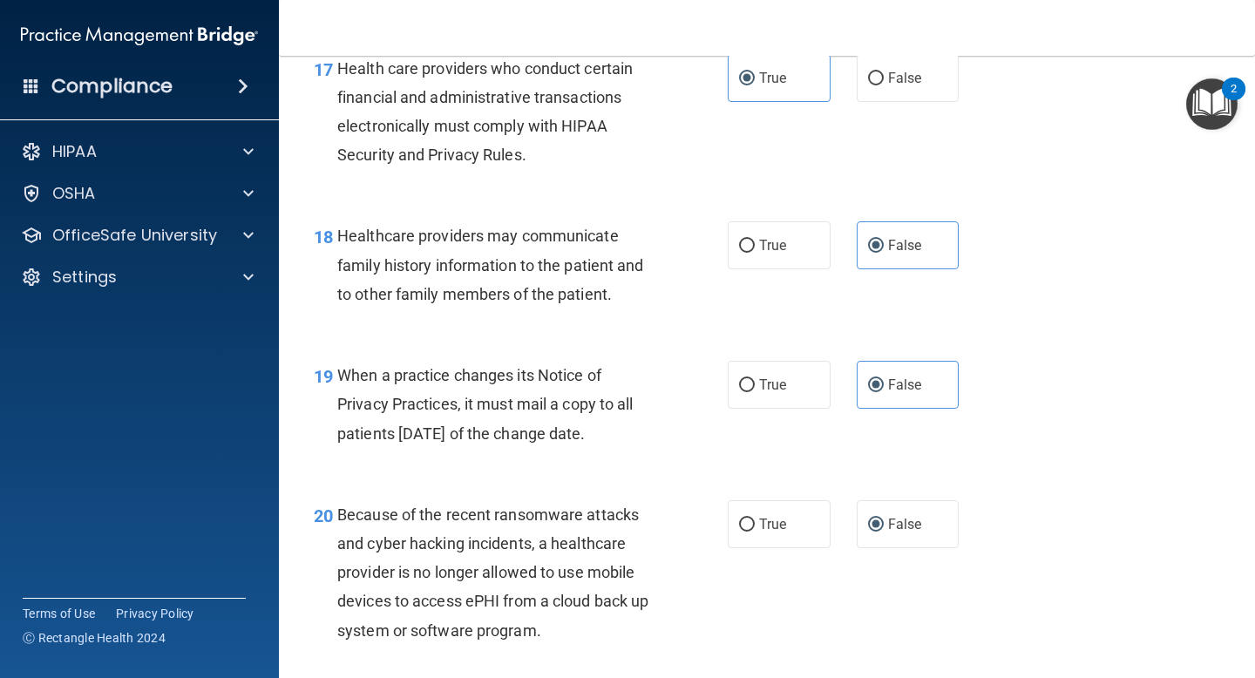
scroll to position [4363, 0]
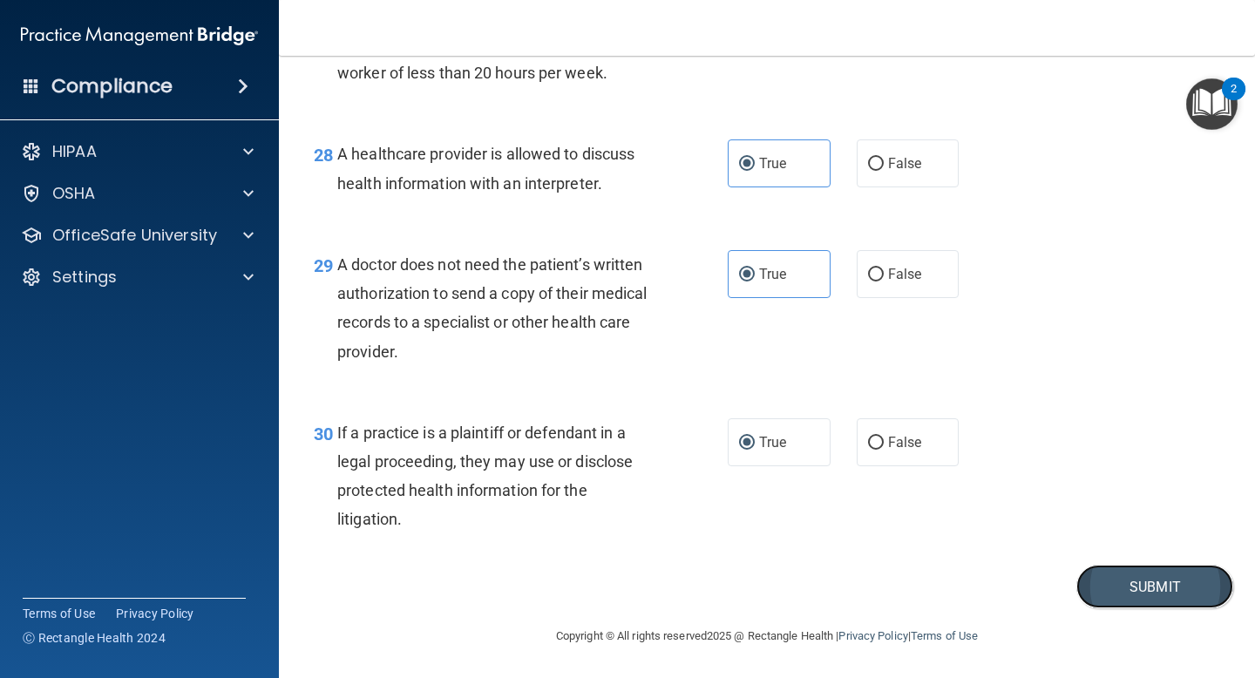
click at [1121, 576] on button "Submit" at bounding box center [1154, 587] width 157 height 44
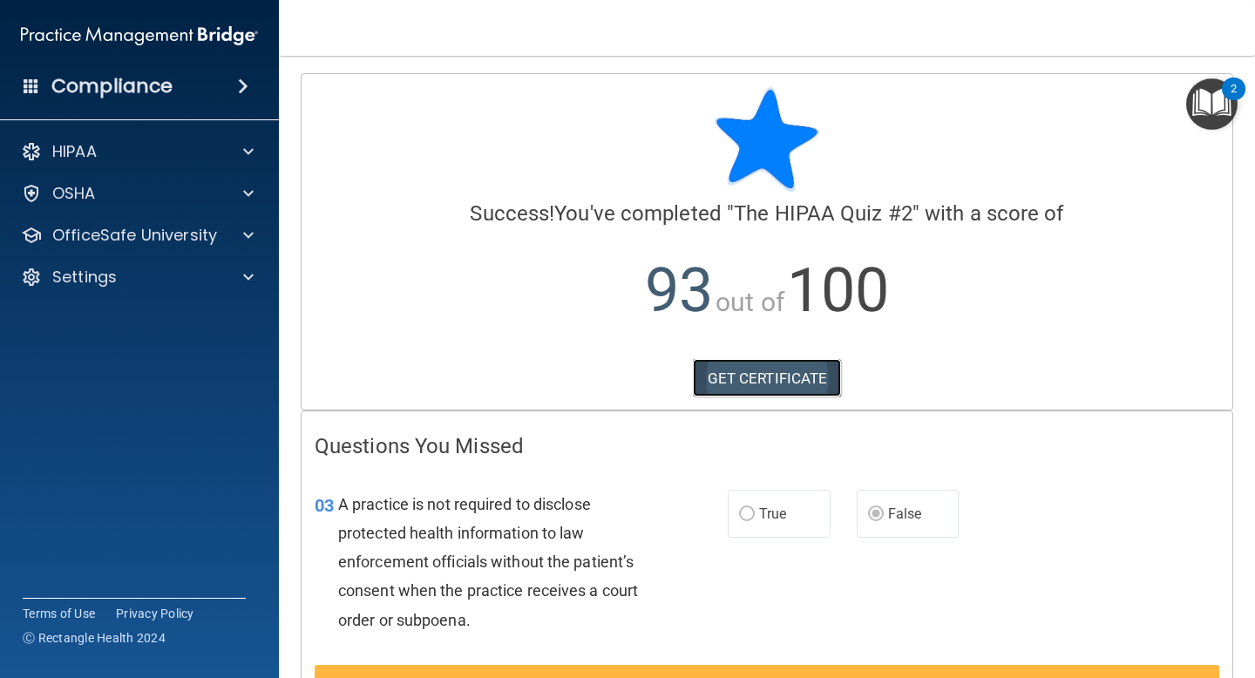
click at [811, 380] on link "GET CERTIFICATE" at bounding box center [767, 378] width 149 height 38
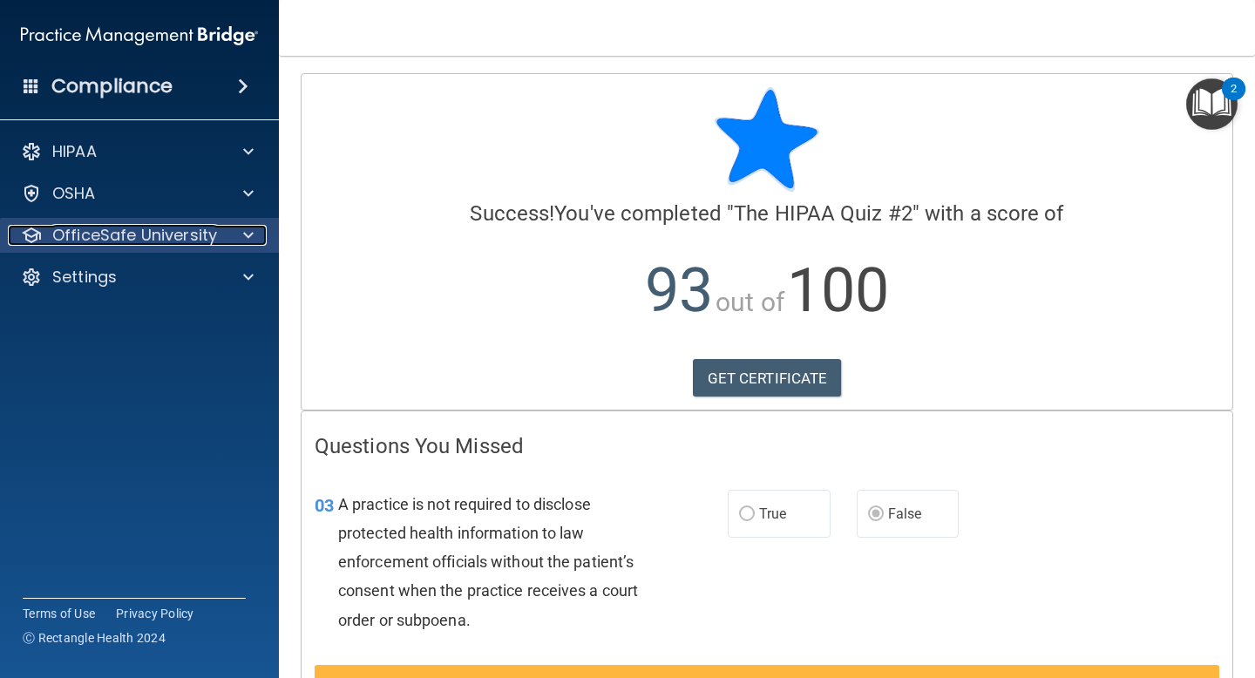
click at [209, 227] on p "OfficeSafe University" at bounding box center [134, 235] width 165 height 21
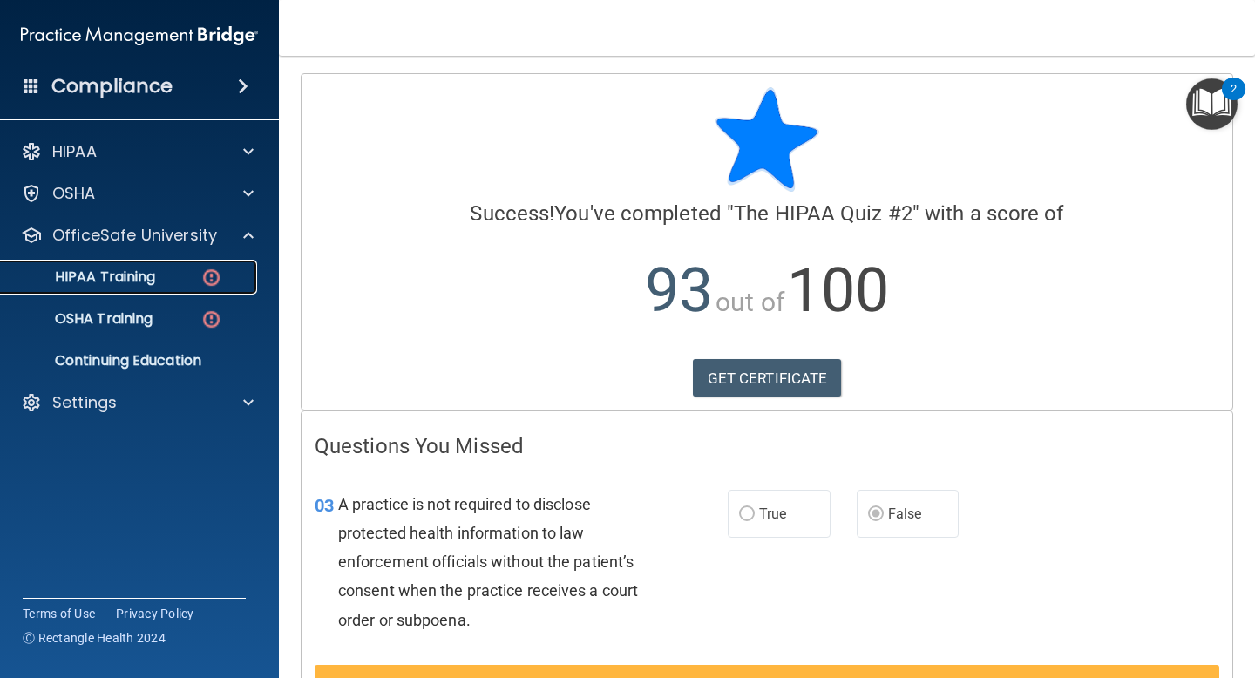
click at [156, 271] on div "HIPAA Training" at bounding box center [130, 276] width 238 height 17
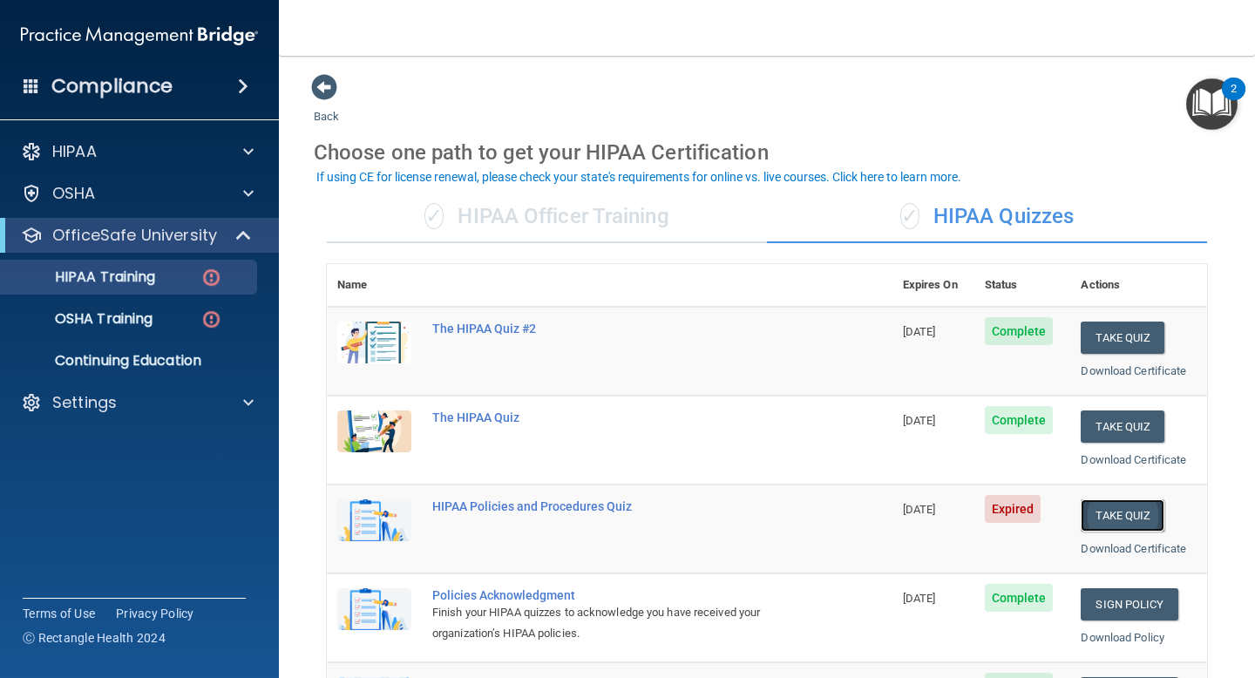
click at [1139, 523] on button "Take Quiz" at bounding box center [1123, 515] width 84 height 32
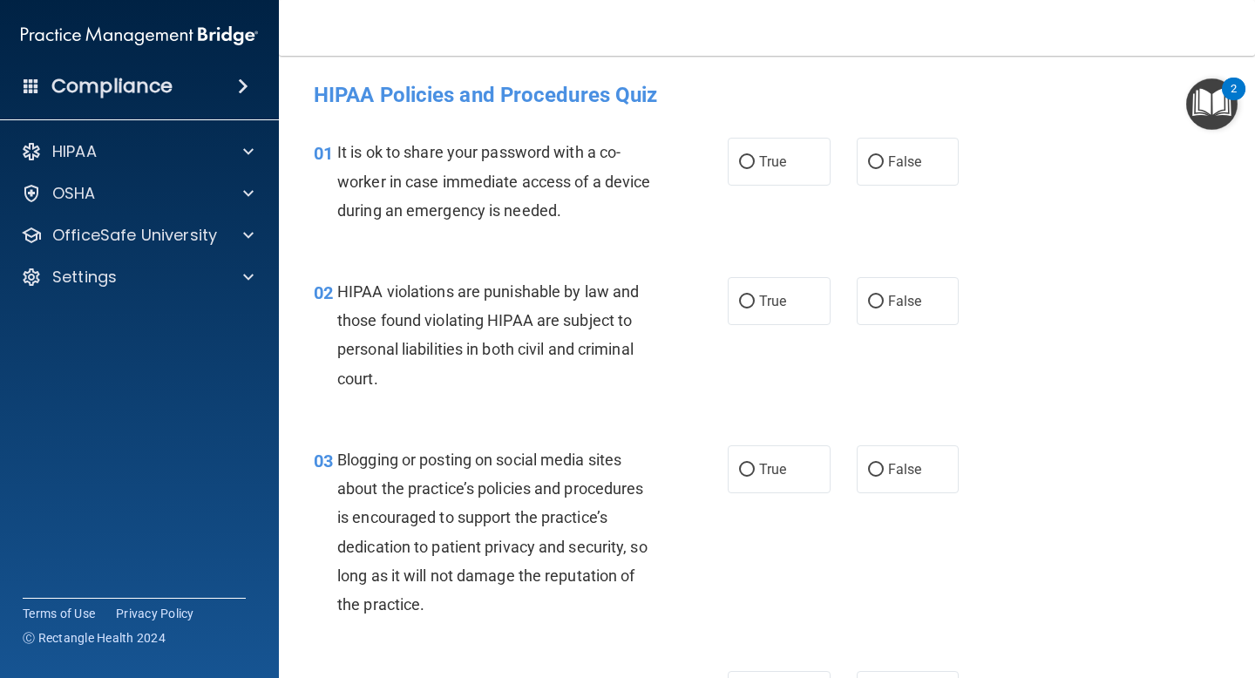
click at [555, 187] on span "It is ok to share your password with a co-worker in case immediate access of a …" at bounding box center [493, 181] width 313 height 76
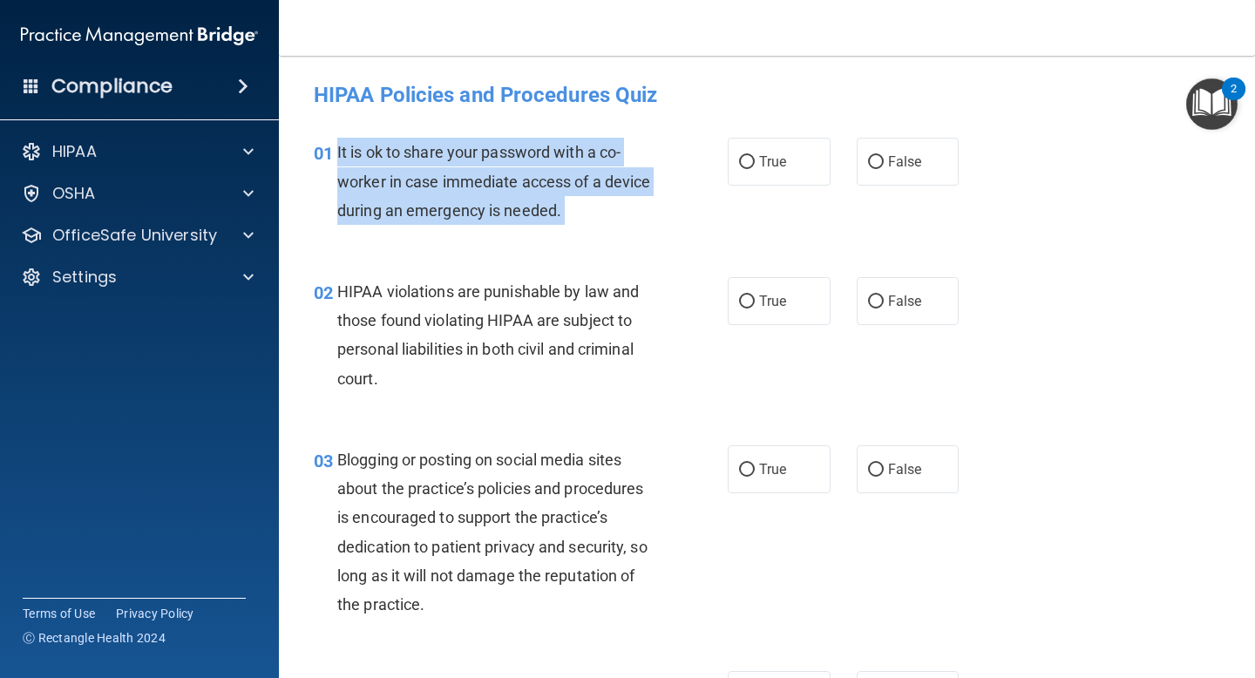
click at [555, 187] on span "It is ok to share your password with a co-worker in case immediate access of a …" at bounding box center [493, 181] width 313 height 76
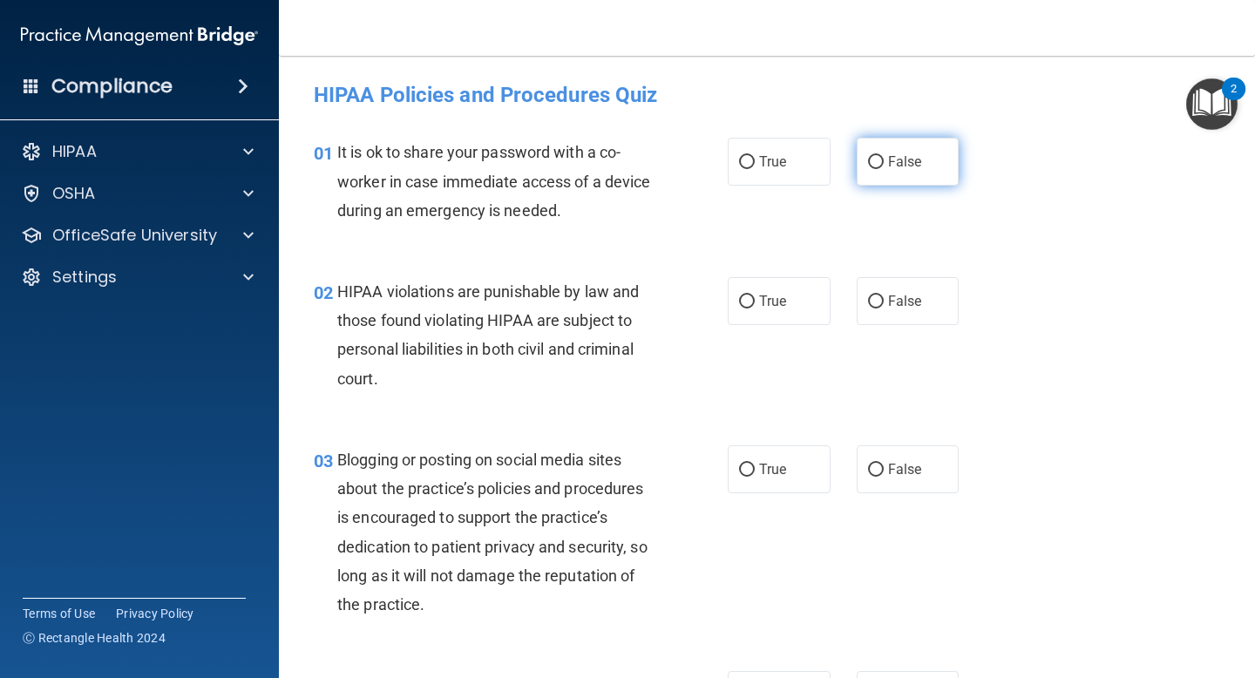
click at [869, 155] on label "False" at bounding box center [908, 162] width 103 height 48
click at [869, 156] on input "False" at bounding box center [876, 162] width 16 height 13
radio input "true"
click at [476, 298] on span "HIPAA violations are punishable by law and those found violating HIPAA are subj…" at bounding box center [488, 334] width 302 height 105
click at [476, 299] on span "HIPAA violations are punishable by law and those found violating HIPAA are subj…" at bounding box center [488, 334] width 302 height 105
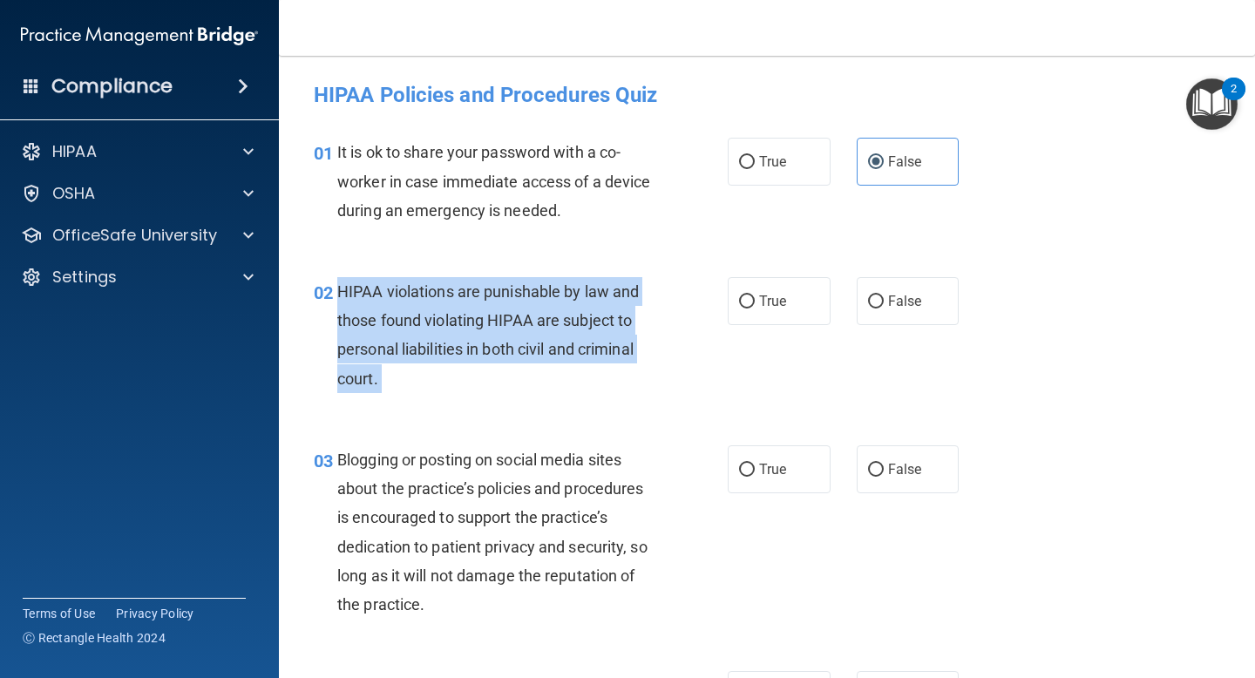
click at [476, 299] on span "HIPAA violations are punishable by law and those found violating HIPAA are subj…" at bounding box center [488, 334] width 302 height 105
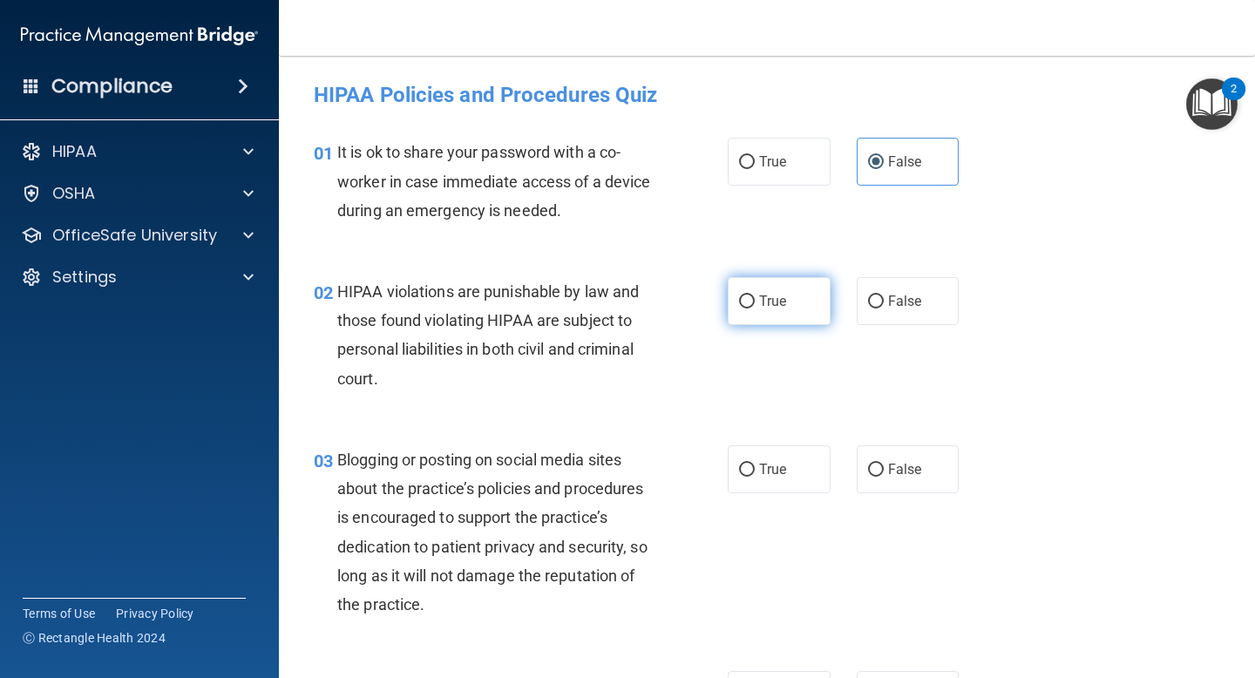
click at [789, 302] on label "True" at bounding box center [779, 301] width 103 height 48
click at [755, 302] on input "True" at bounding box center [747, 301] width 16 height 13
radio input "true"
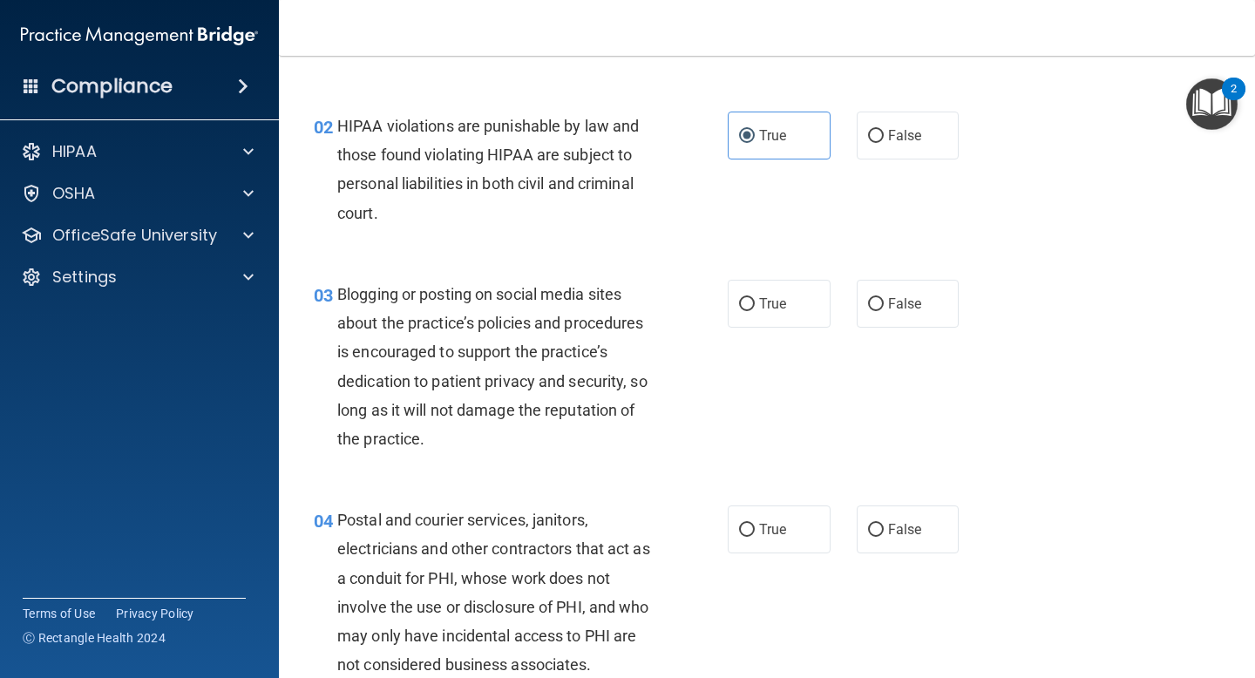
scroll to position [186, 0]
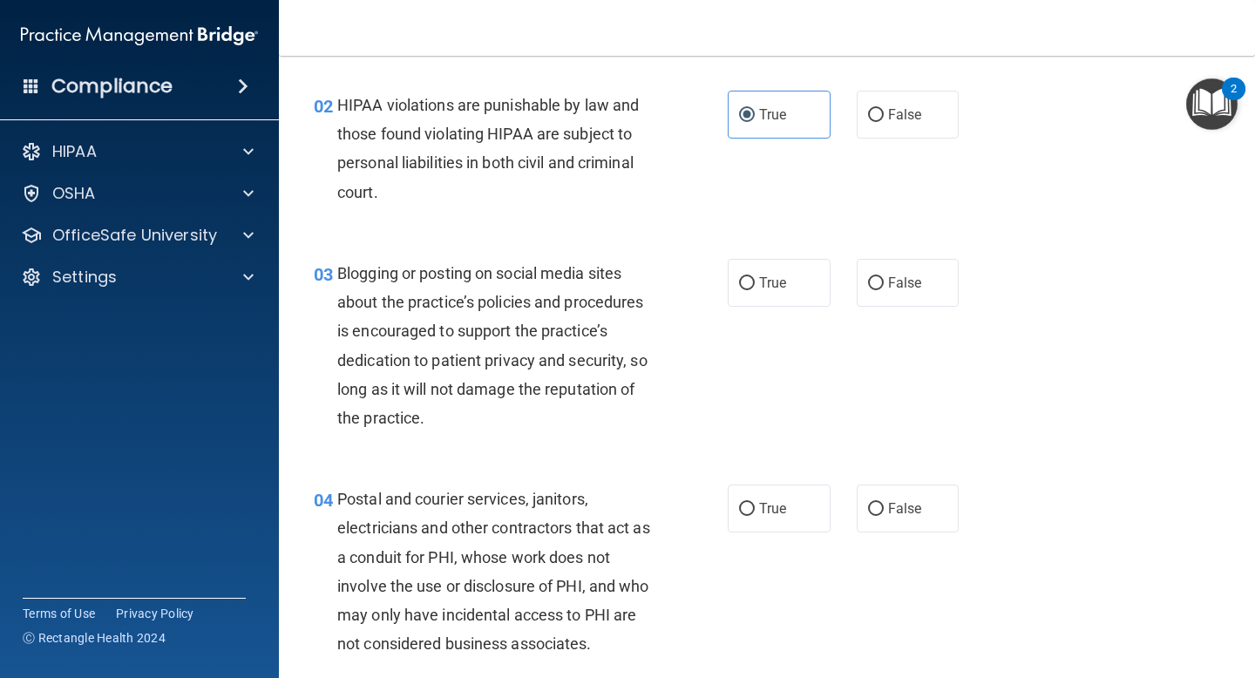
click at [528, 319] on div "Blogging or posting on social media sites about the practice’s policies and pro…" at bounding box center [502, 345] width 330 height 173
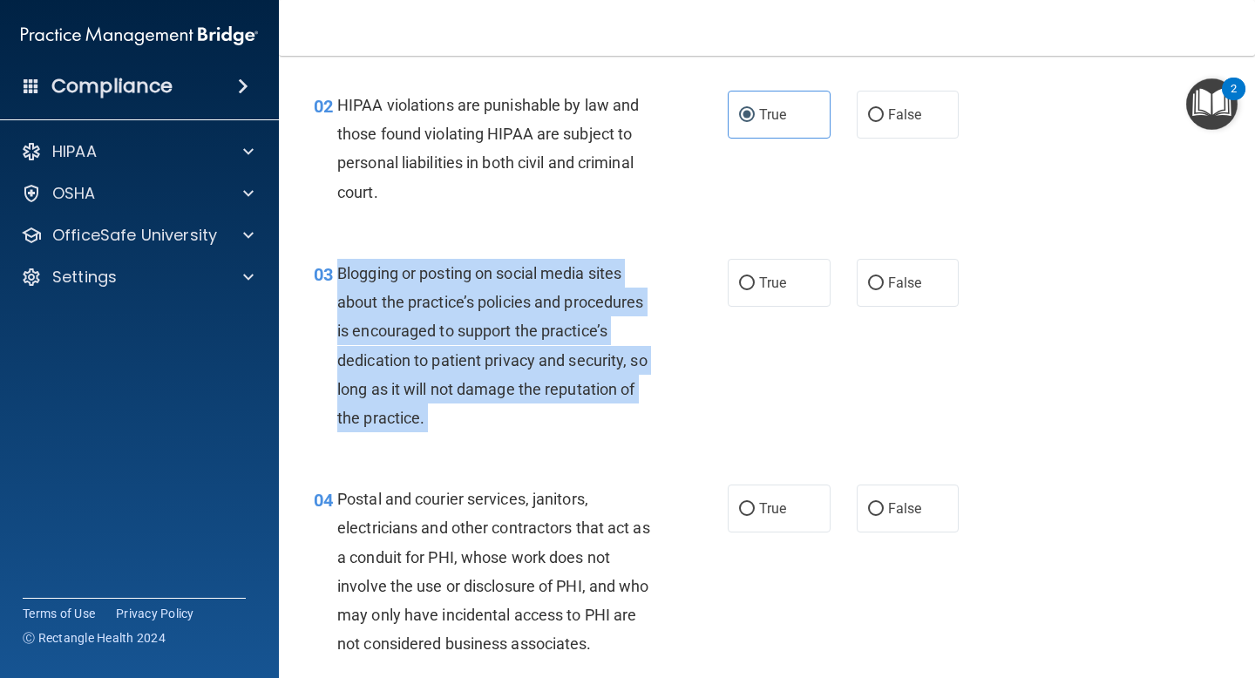
click at [528, 319] on div "Blogging or posting on social media sites about the practice’s policies and pro…" at bounding box center [502, 345] width 330 height 173
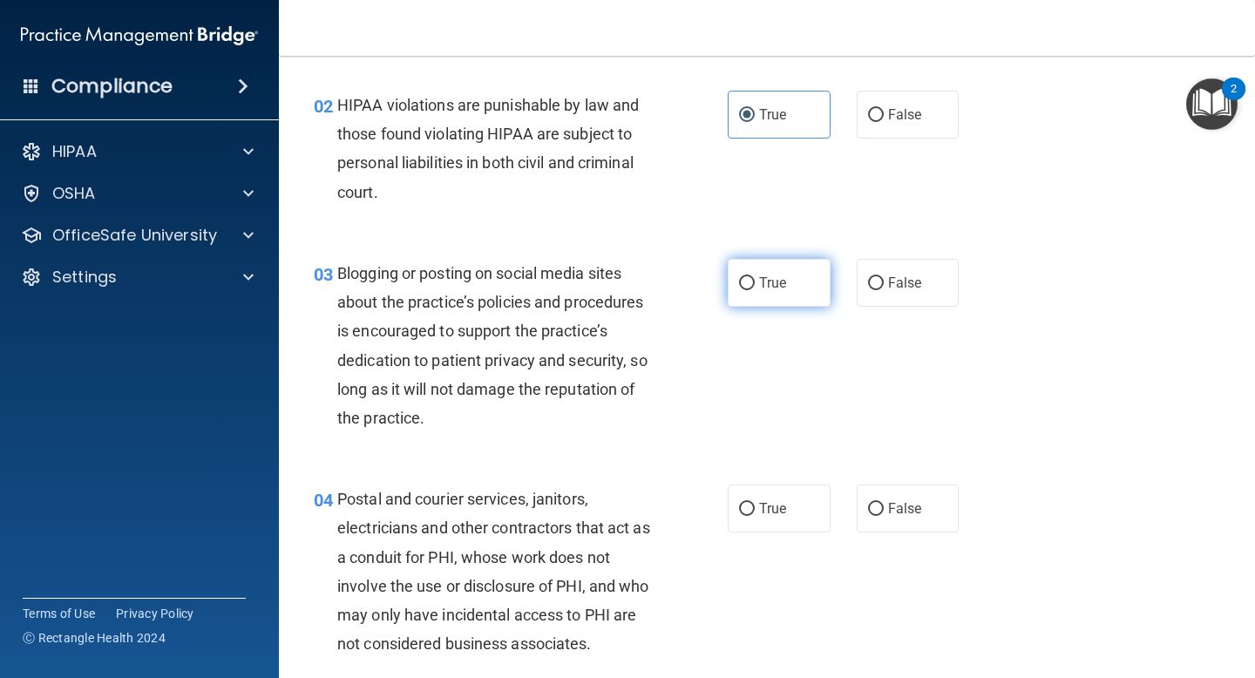
click at [792, 270] on label "True" at bounding box center [779, 283] width 103 height 48
click at [755, 277] on input "True" at bounding box center [747, 283] width 16 height 13
radio input "true"
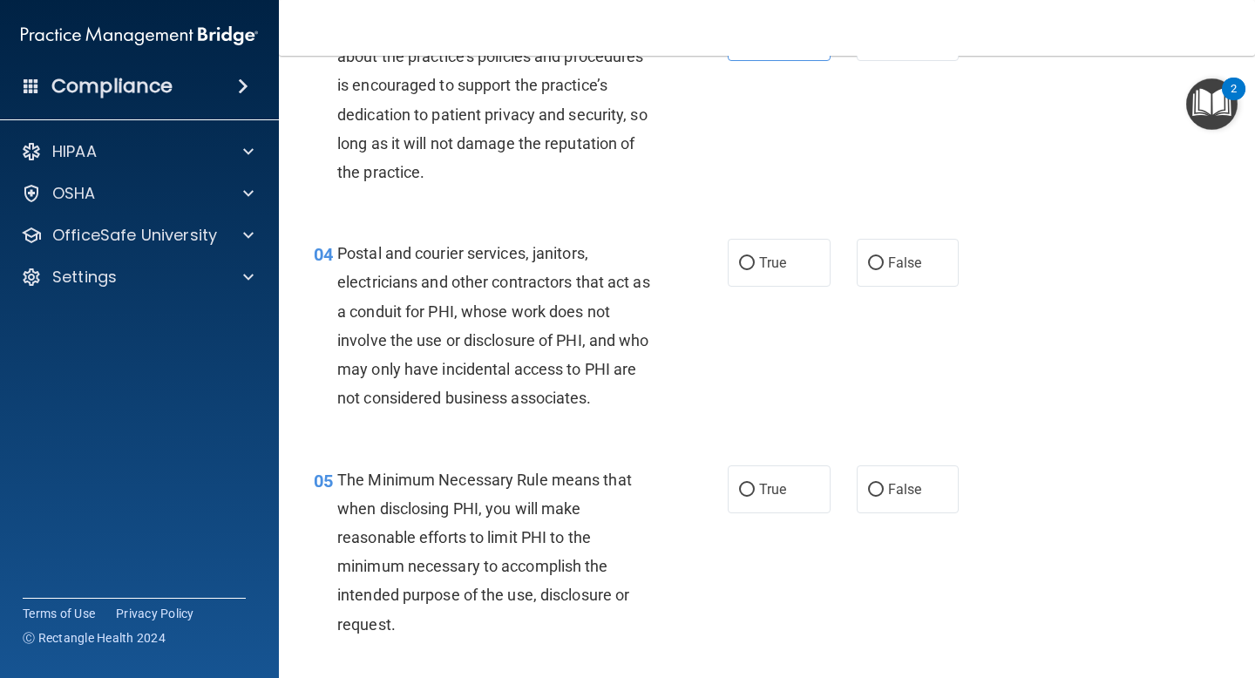
scroll to position [458, 0]
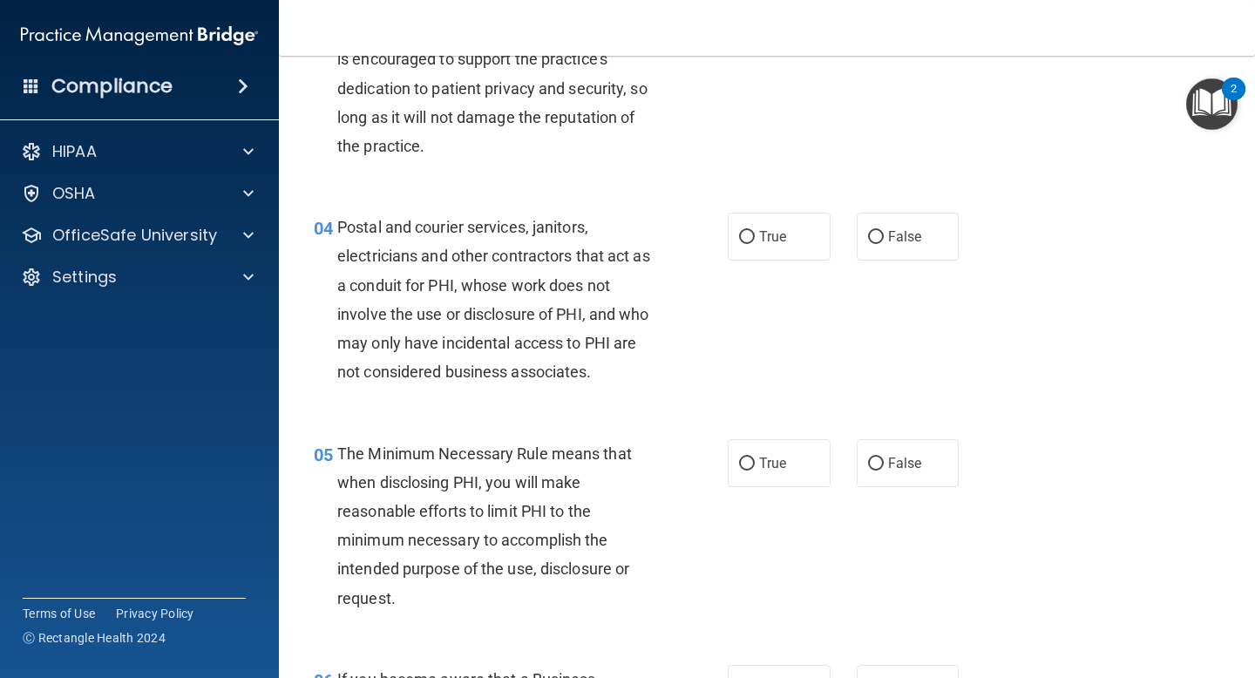
click at [532, 277] on span "Postal and courier services, janitors, electricians and other contractors that …" at bounding box center [493, 299] width 313 height 163
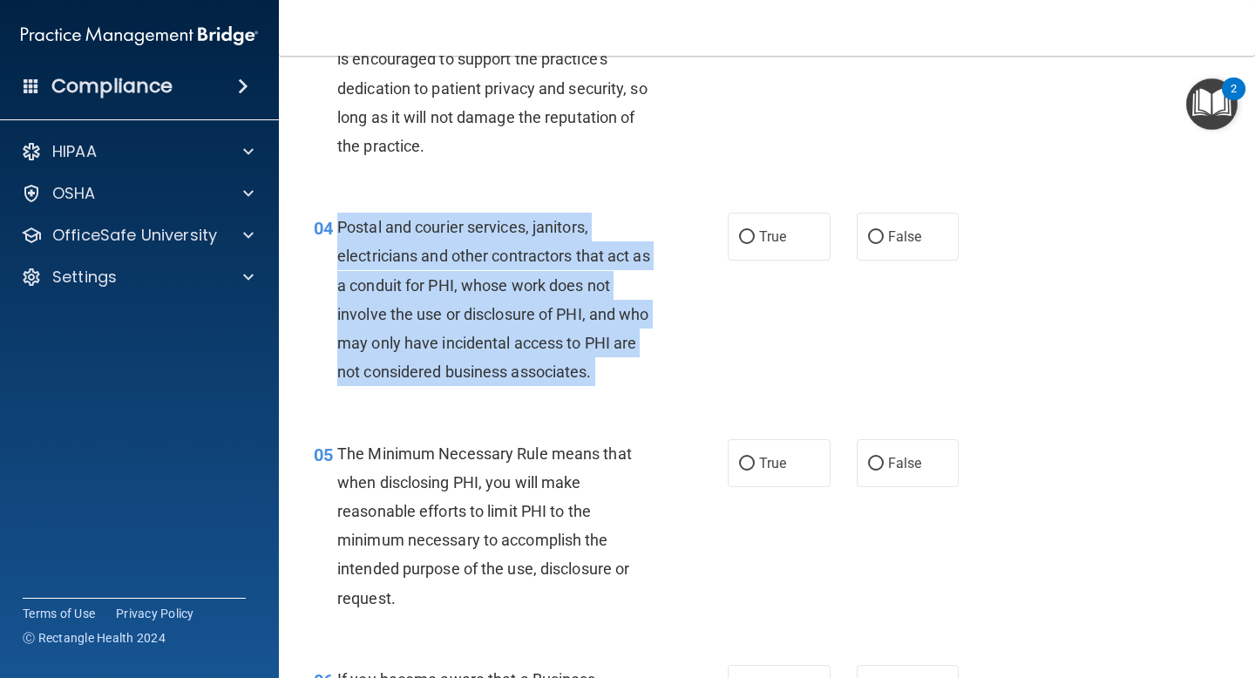
click at [532, 277] on span "Postal and courier services, janitors, electricians and other contractors that …" at bounding box center [493, 299] width 313 height 163
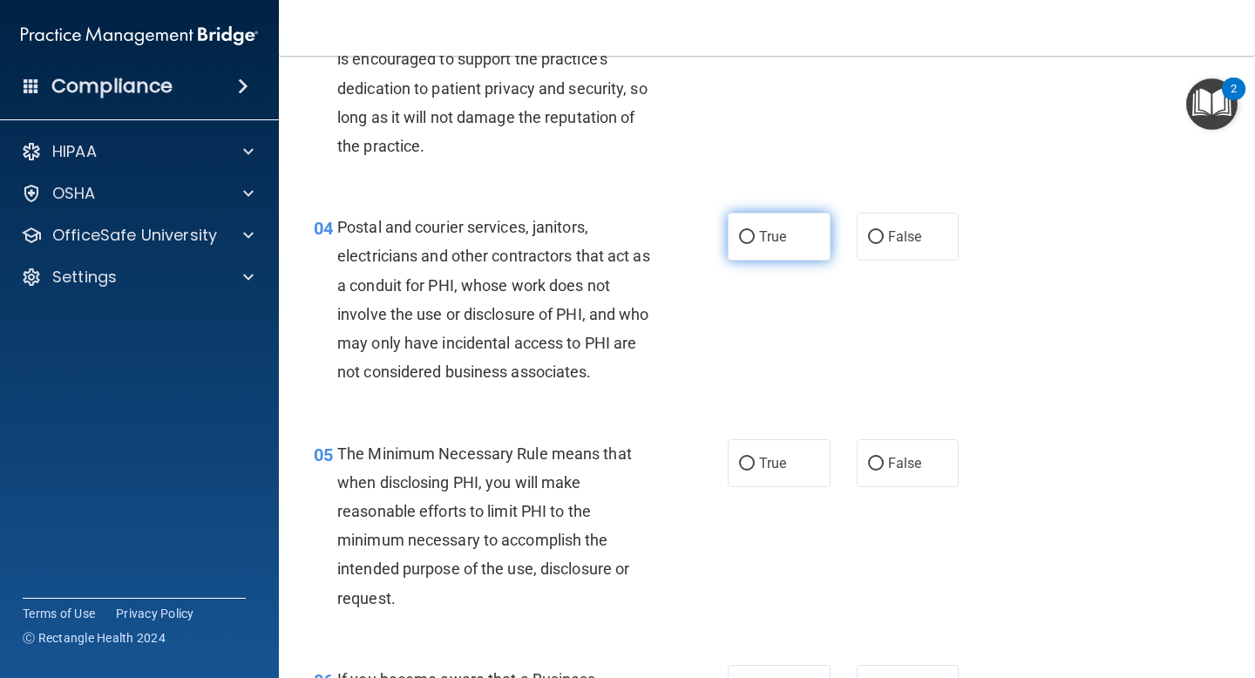
click at [771, 246] on label "True" at bounding box center [779, 237] width 103 height 48
click at [755, 244] on input "True" at bounding box center [747, 237] width 16 height 13
radio input "true"
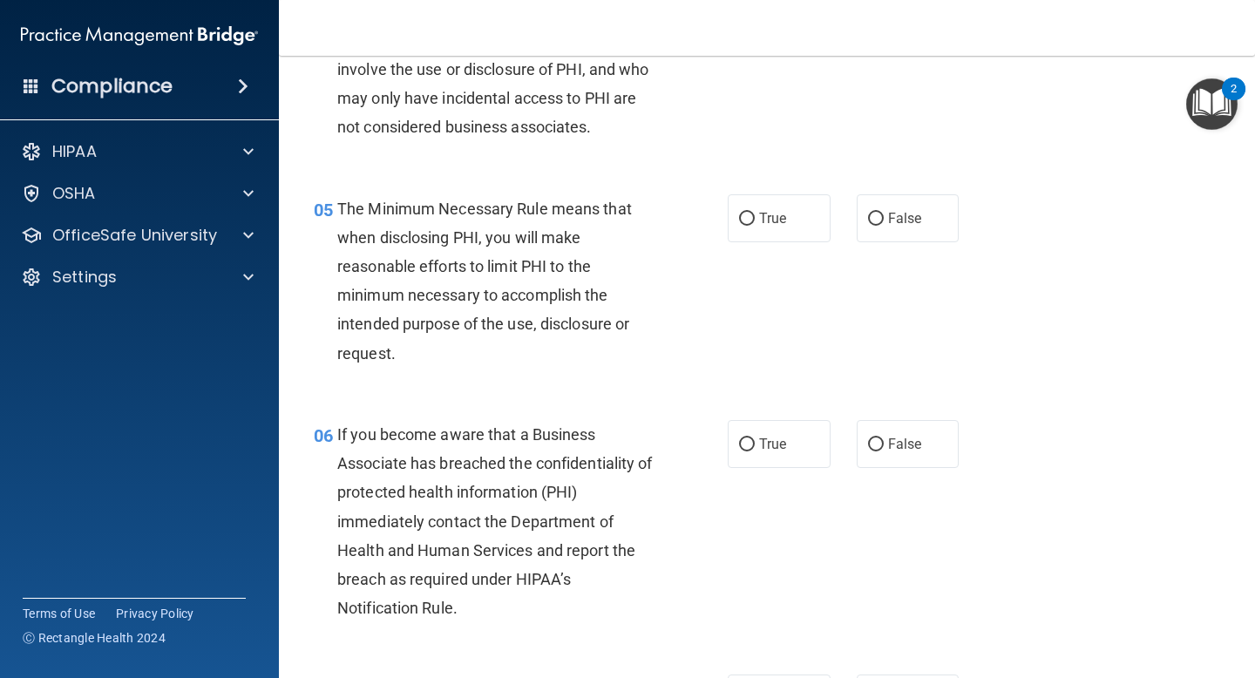
scroll to position [716, 0]
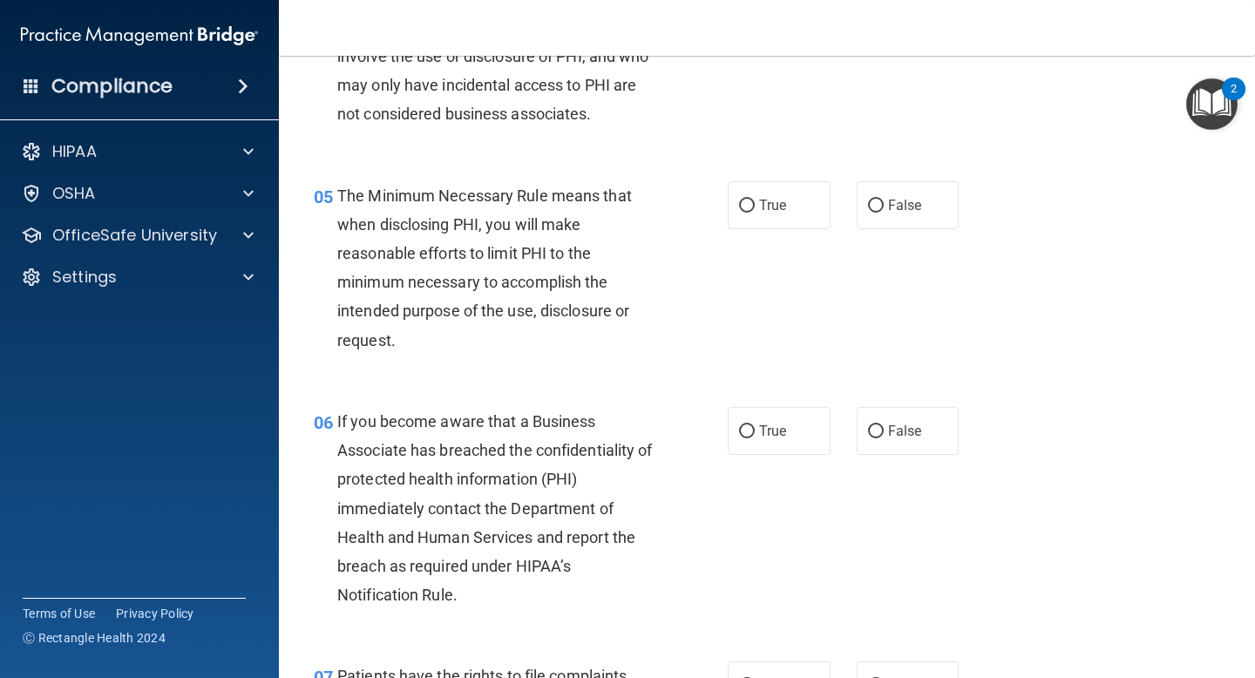
click at [573, 241] on div "The Minimum Necessary Rule means that when disclosing PHI, you will make reason…" at bounding box center [502, 267] width 330 height 173
click at [572, 241] on div "The Minimum Necessary Rule means that when disclosing PHI, you will make reason…" at bounding box center [502, 267] width 330 height 173
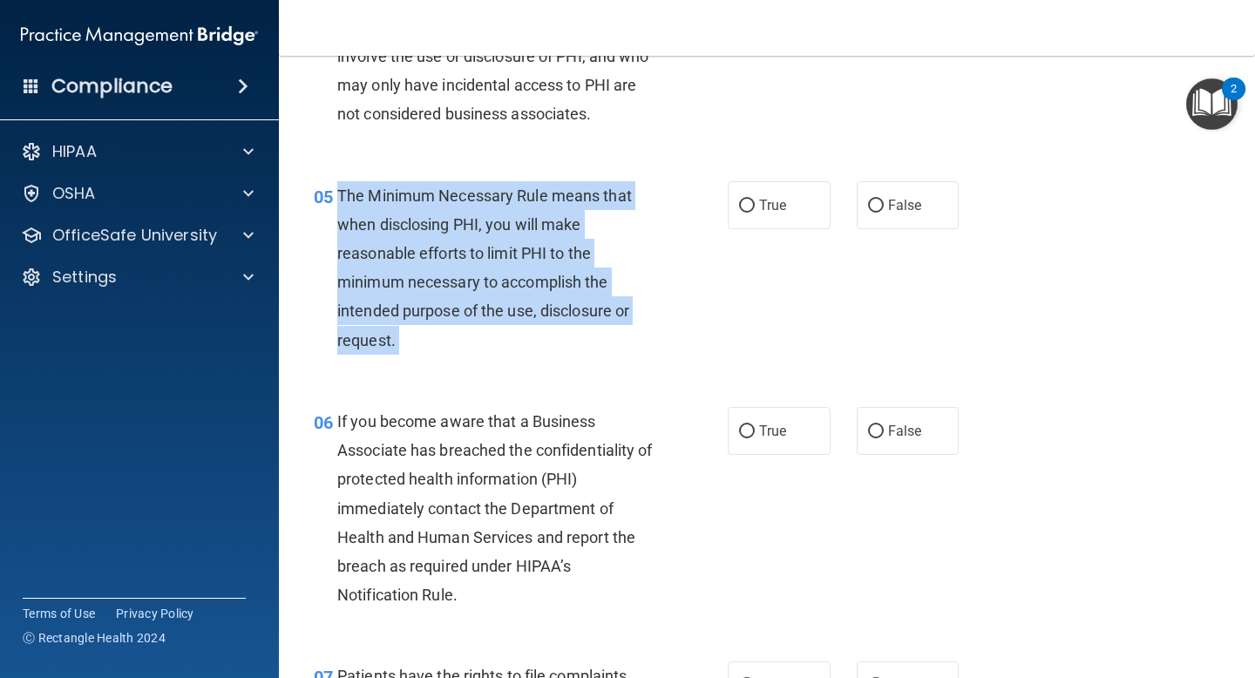
click at [572, 241] on div "The Minimum Necessary Rule means that when disclosing PHI, you will make reason…" at bounding box center [502, 267] width 330 height 173
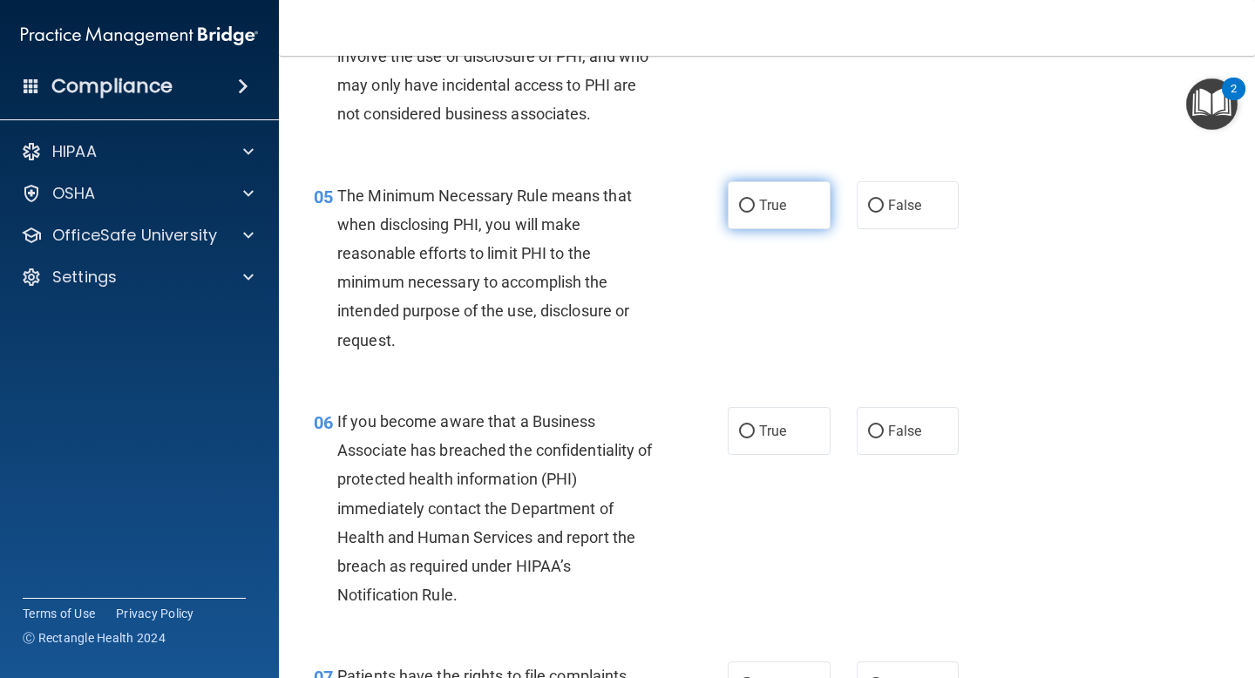
click at [767, 193] on label "True" at bounding box center [779, 205] width 103 height 48
click at [755, 200] on input "True" at bounding box center [747, 206] width 16 height 13
radio input "true"
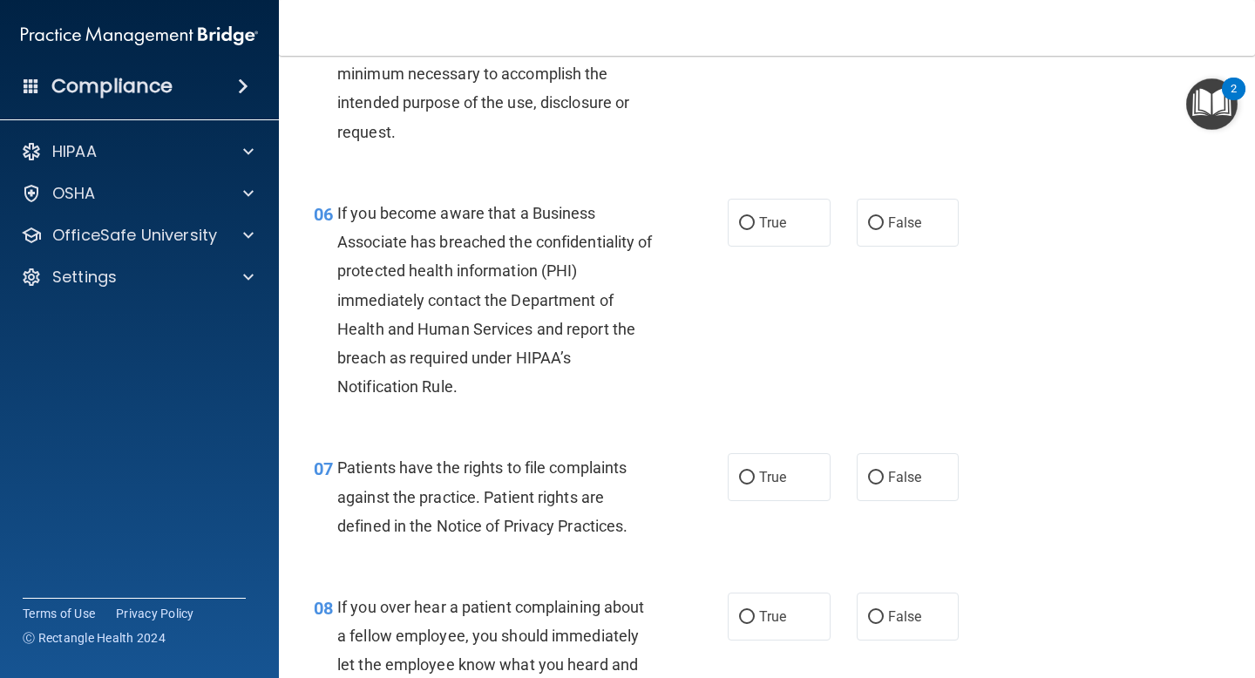
scroll to position [955, 0]
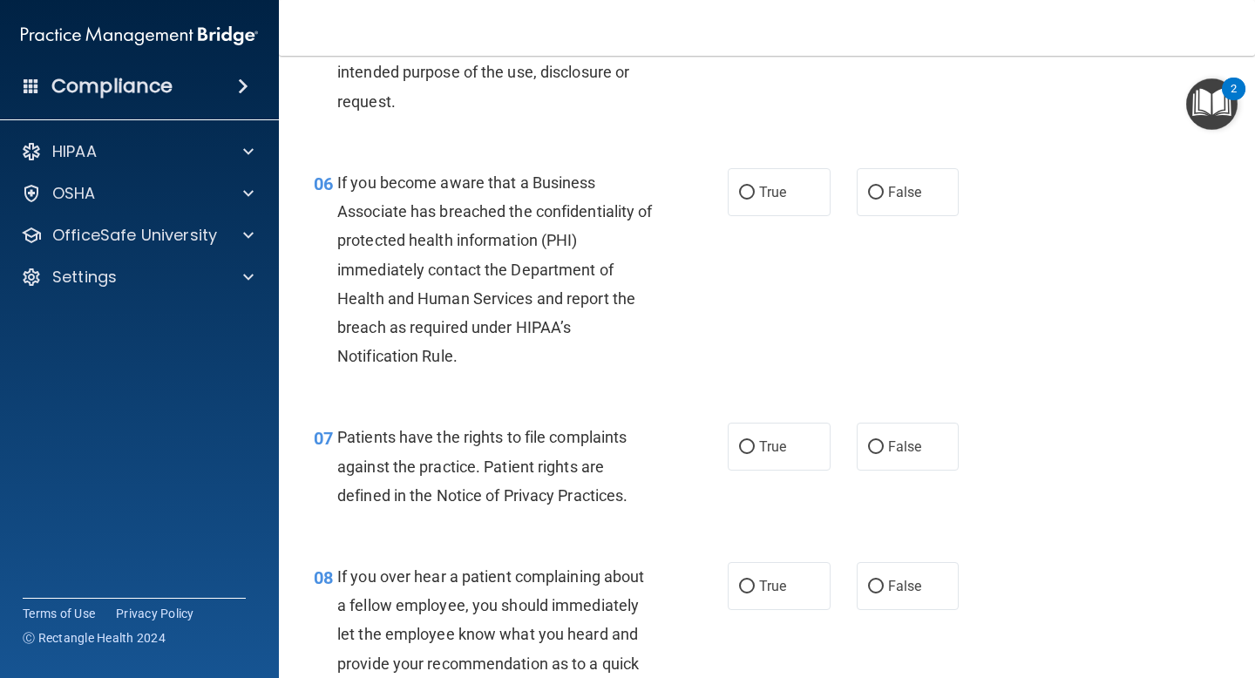
click at [547, 288] on span "If you become aware that a Business Associate has breached the confidentiality …" at bounding box center [494, 269] width 315 height 192
click at [547, 288] on div "If you become aware that a Business Associate has breached the confidentiality …" at bounding box center [502, 269] width 330 height 203
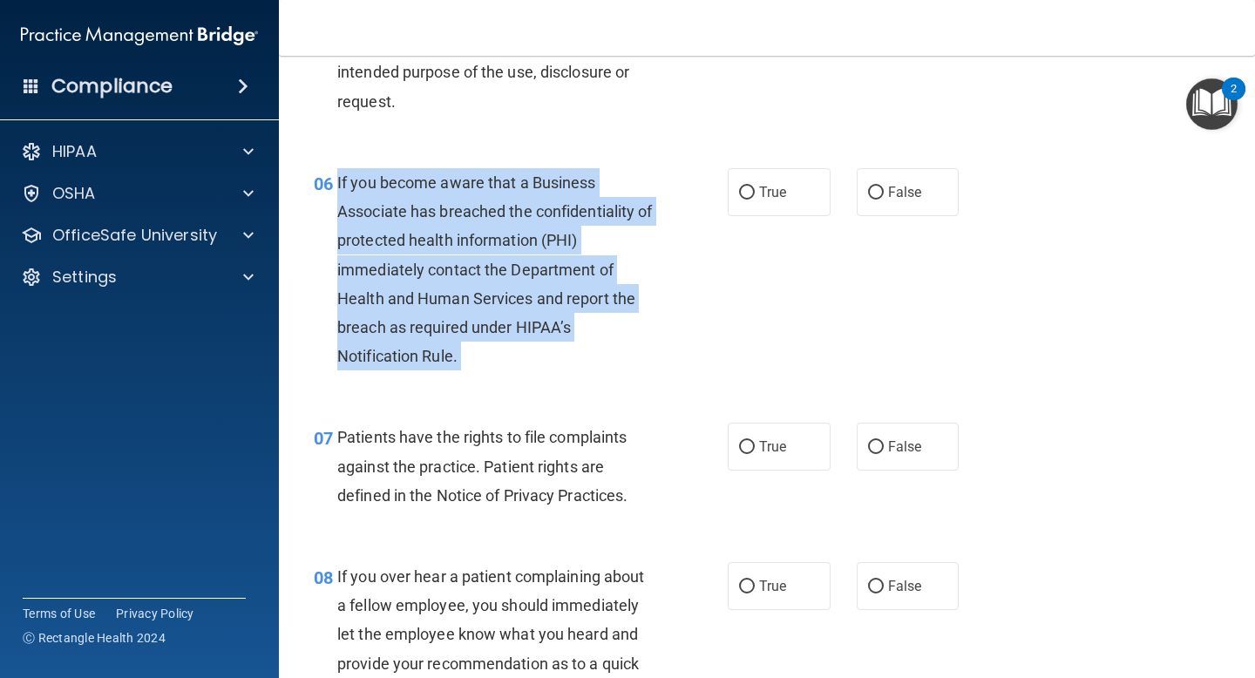
click at [547, 288] on div "If you become aware that a Business Associate has breached the confidentiality …" at bounding box center [502, 269] width 330 height 203
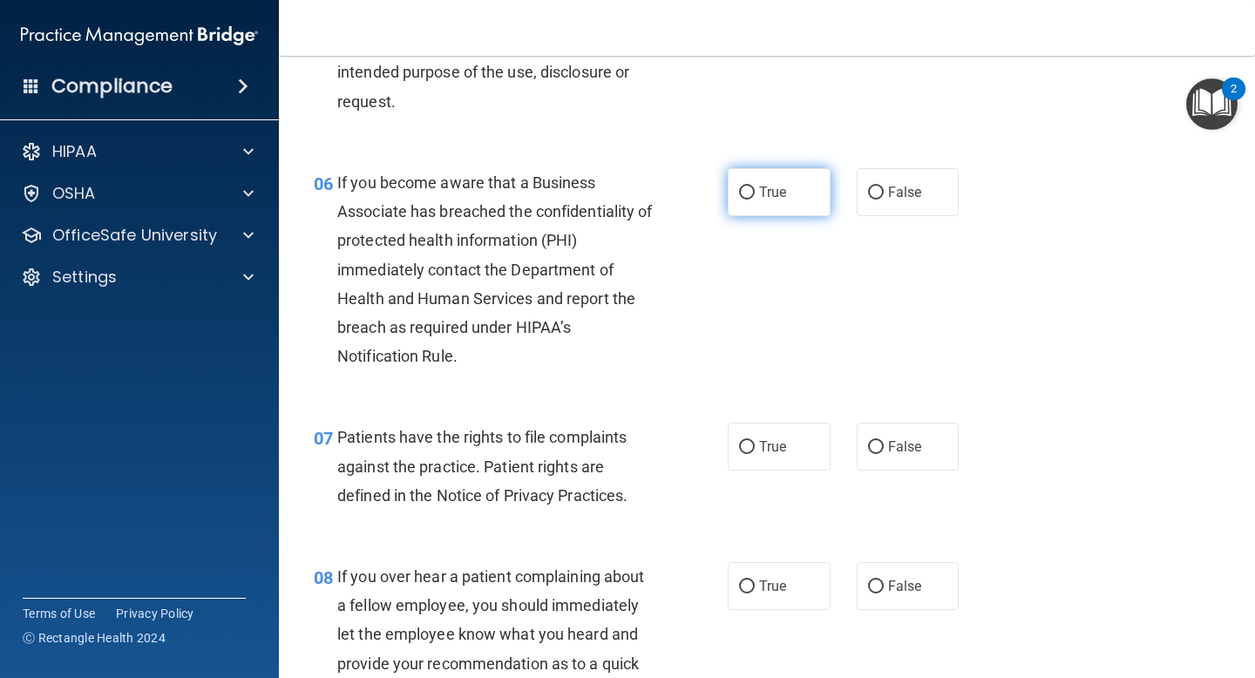
click at [782, 190] on span "True" at bounding box center [772, 192] width 27 height 17
click at [755, 190] on input "True" at bounding box center [747, 192] width 16 height 13
radio input "true"
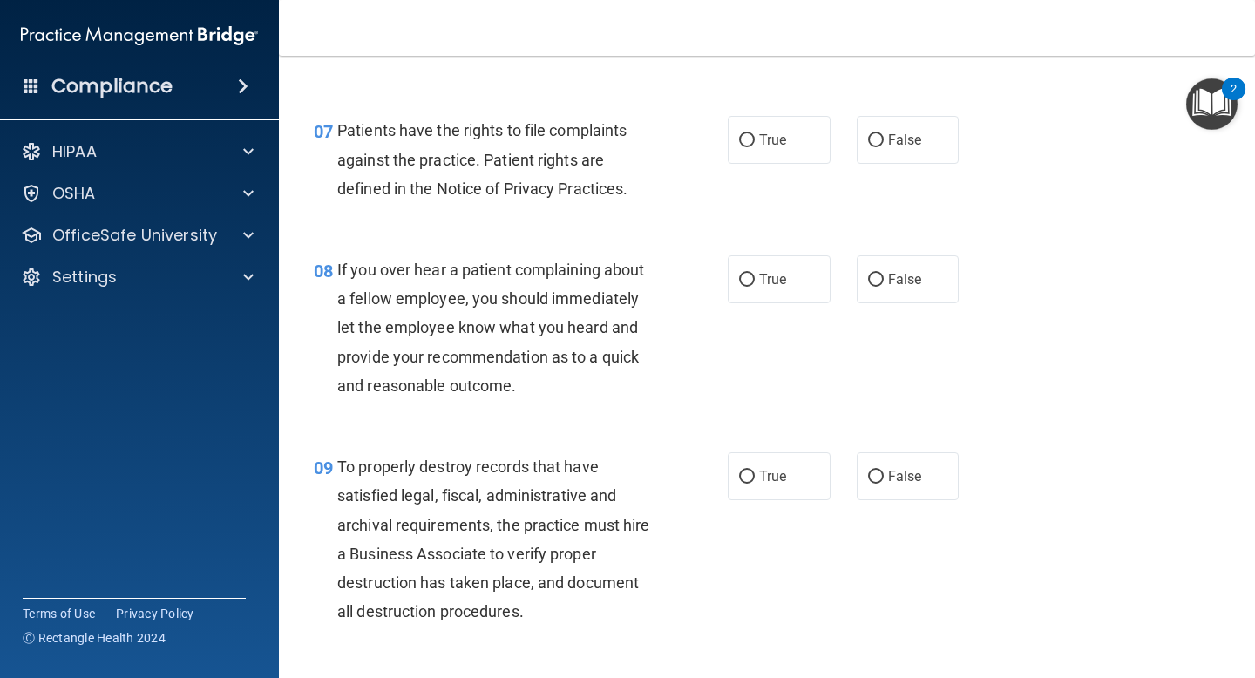
scroll to position [1267, 0]
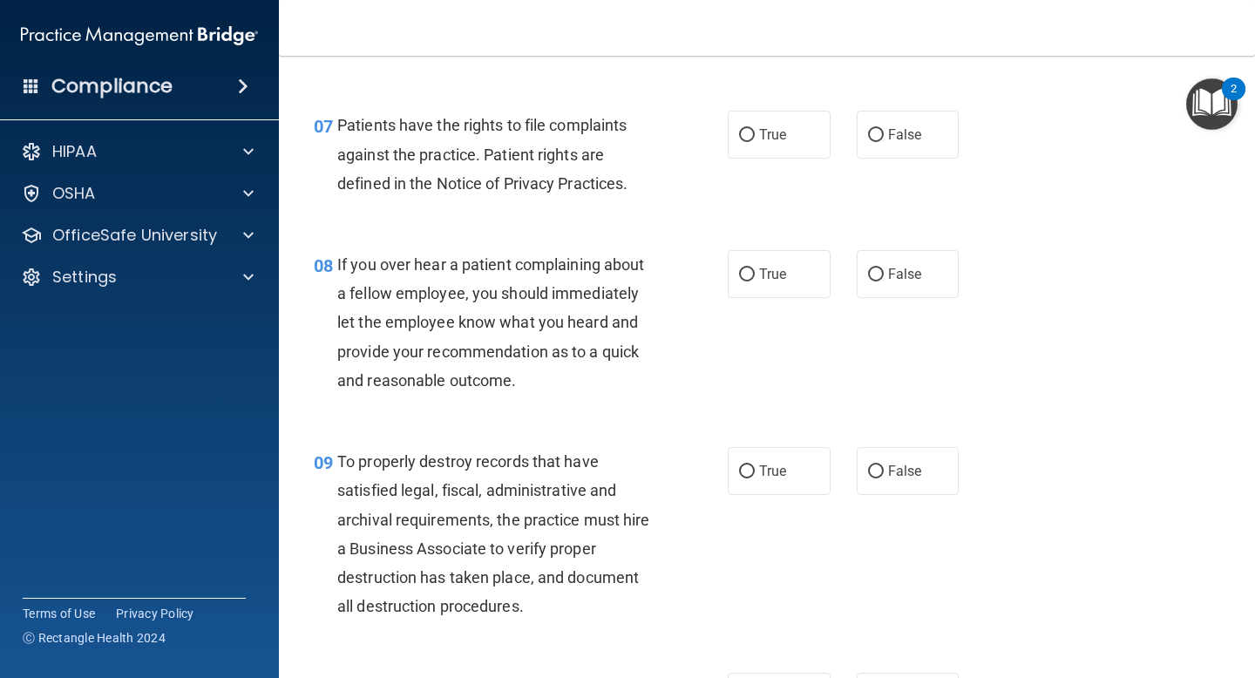
click at [576, 178] on span "Patients have the rights to file complaints against the practice. Patient right…" at bounding box center [482, 154] width 290 height 76
click at [575, 178] on span "Patients have the rights to file complaints against the practice. Patient right…" at bounding box center [482, 154] width 290 height 76
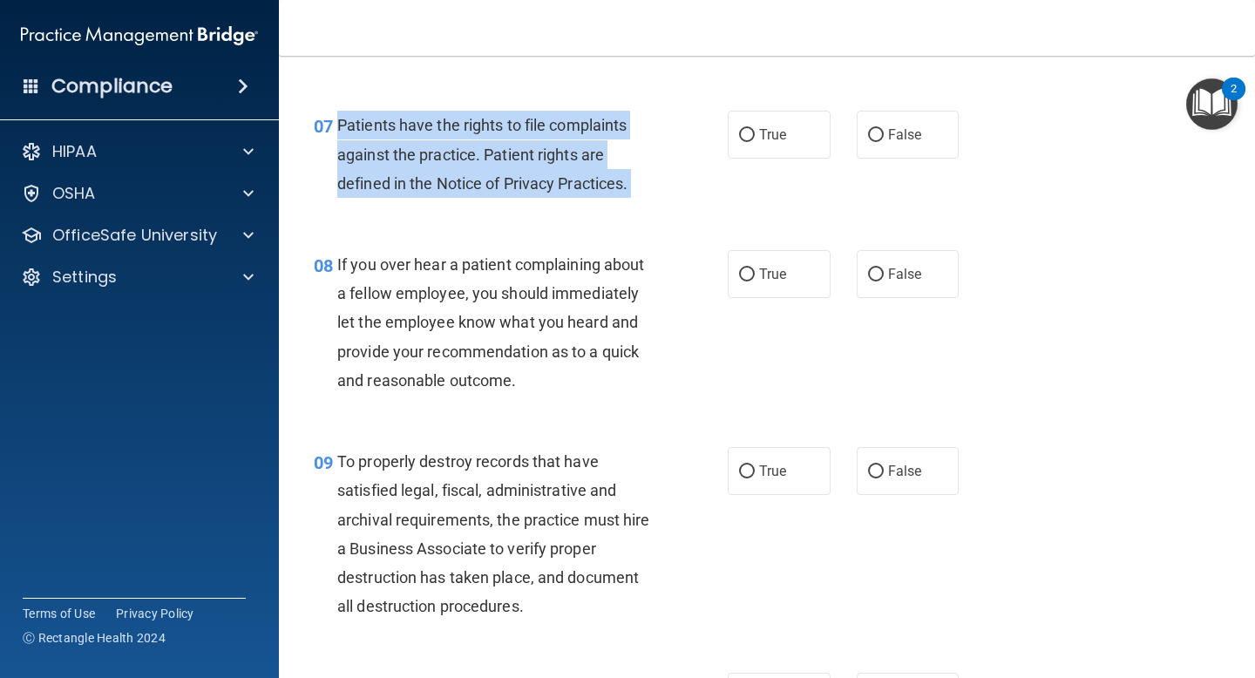
click at [575, 178] on span "Patients have the rights to file complaints against the practice. Patient right…" at bounding box center [482, 154] width 290 height 76
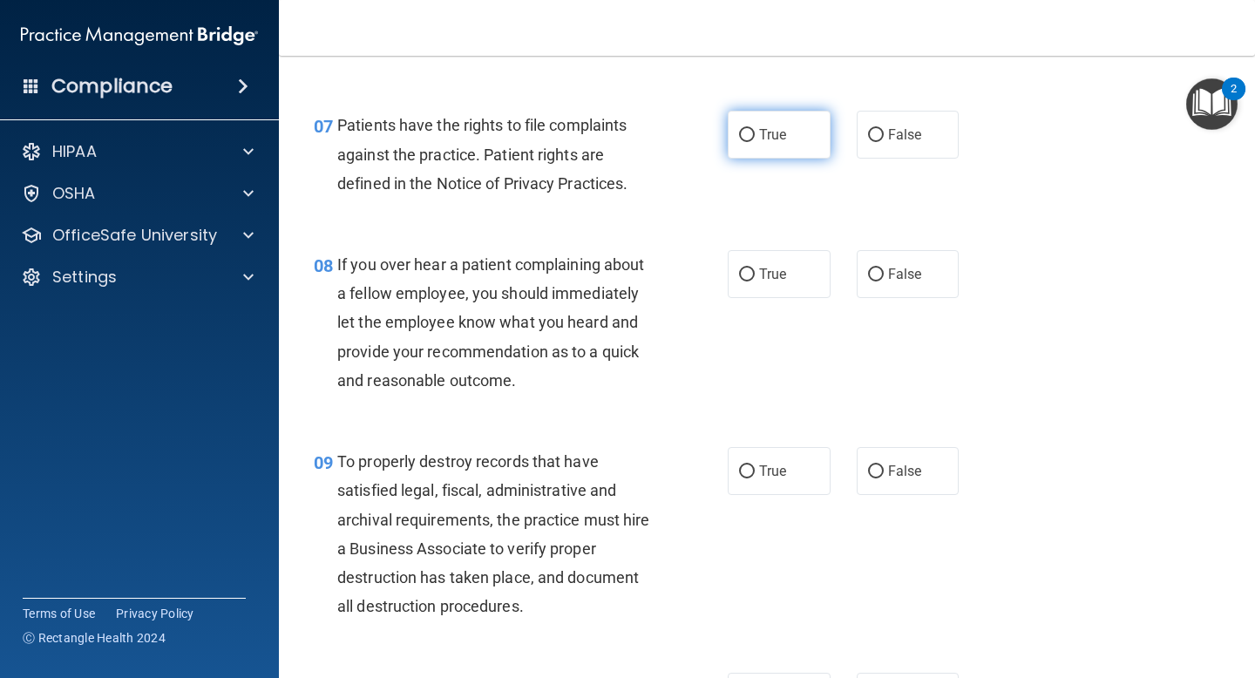
click at [774, 132] on span "True" at bounding box center [772, 134] width 27 height 17
click at [755, 132] on input "True" at bounding box center [747, 135] width 16 height 13
radio input "true"
click at [560, 294] on span "If you over hear a patient complaining about a fellow employee, you should imme…" at bounding box center [490, 322] width 307 height 134
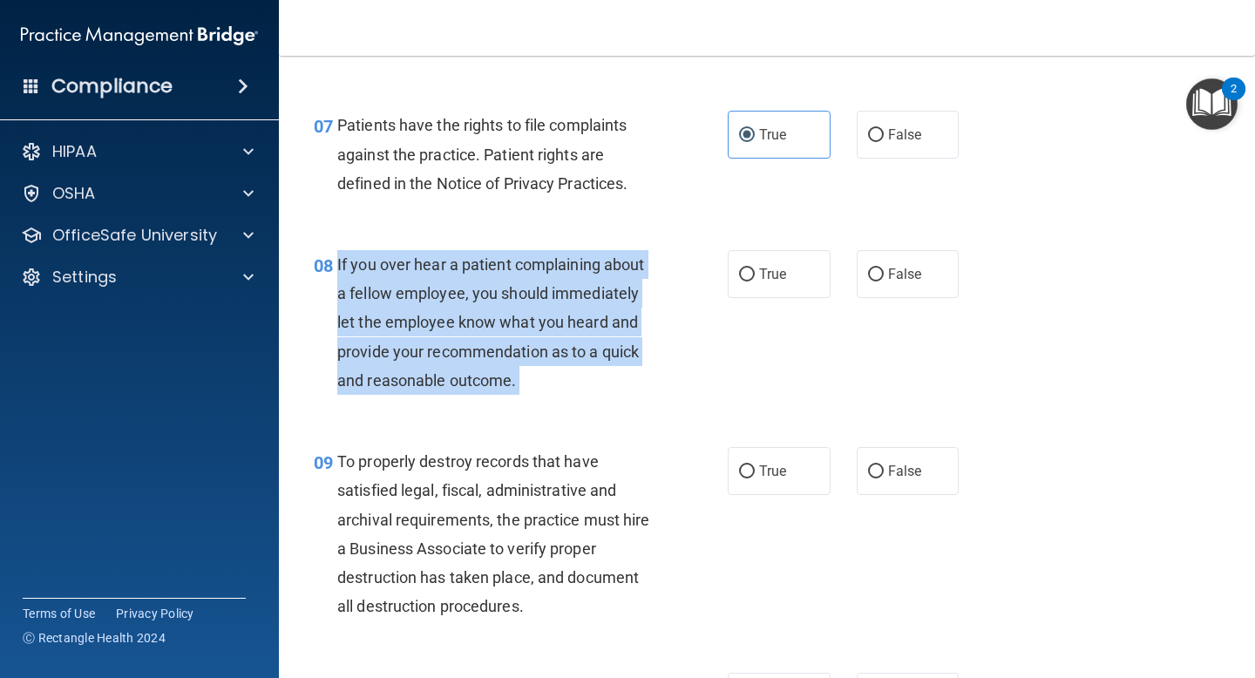
click at [560, 294] on span "If you over hear a patient complaining about a fellow employee, you should imme…" at bounding box center [490, 322] width 307 height 134
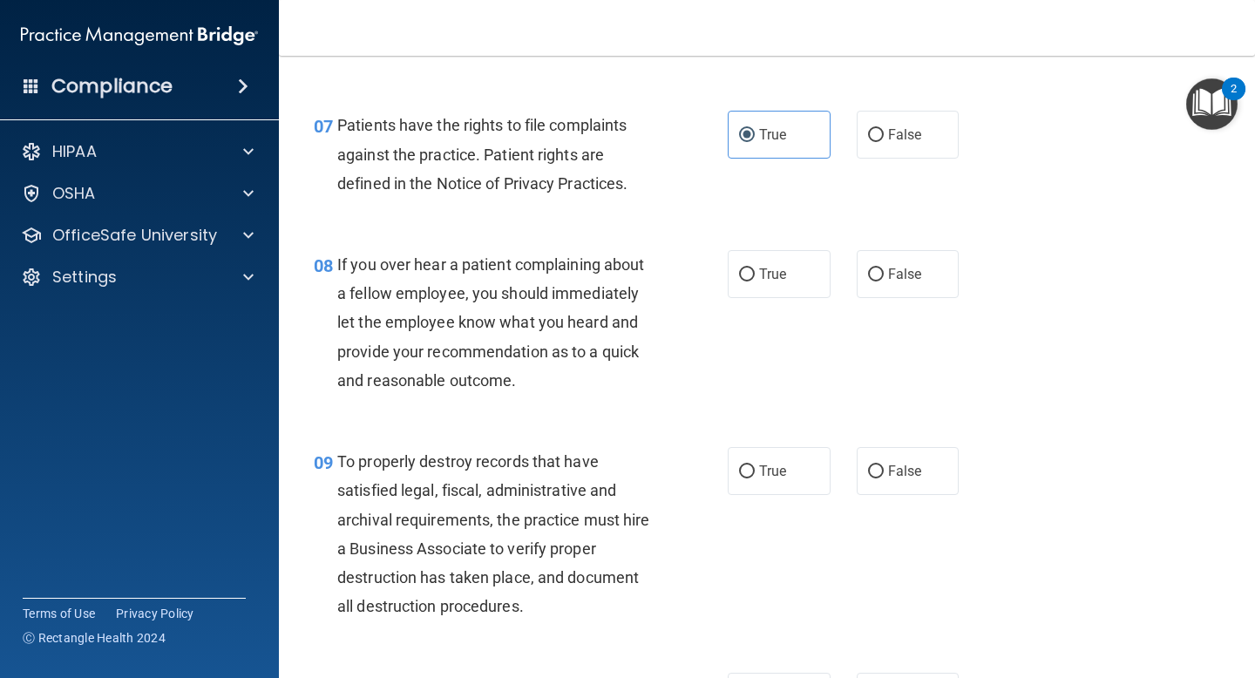
click at [575, 277] on div "If you over hear a patient complaining about a fellow employee, you should imme…" at bounding box center [502, 322] width 330 height 145
click at [903, 268] on span "False" at bounding box center [905, 274] width 34 height 17
click at [884, 268] on input "False" at bounding box center [876, 274] width 16 height 13
radio input "true"
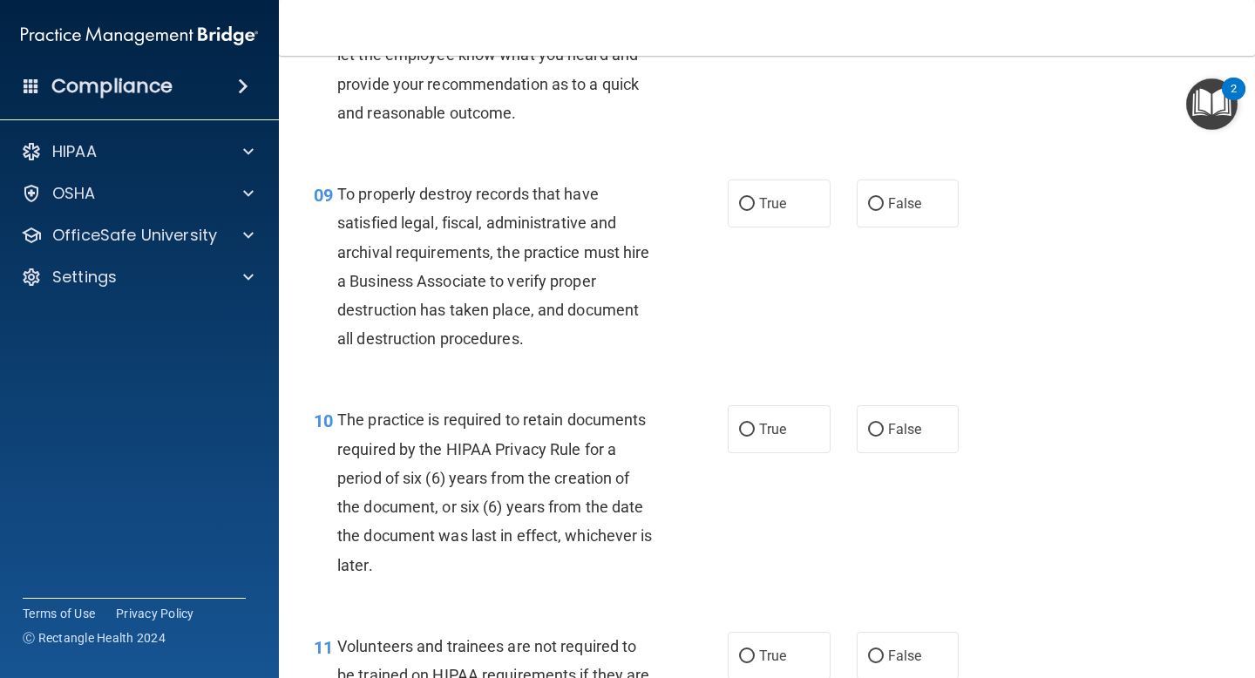
scroll to position [1552, 0]
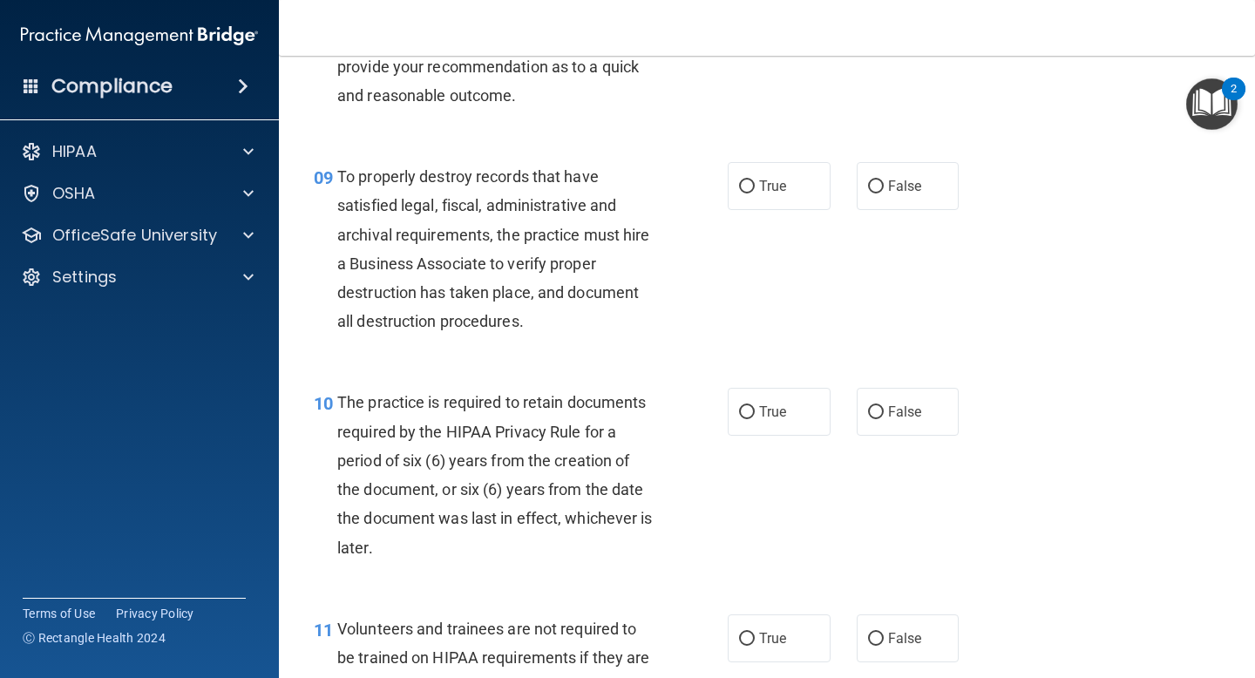
click at [545, 247] on div "To properly destroy records that have satisfied legal, fiscal, administrative a…" at bounding box center [502, 248] width 330 height 173
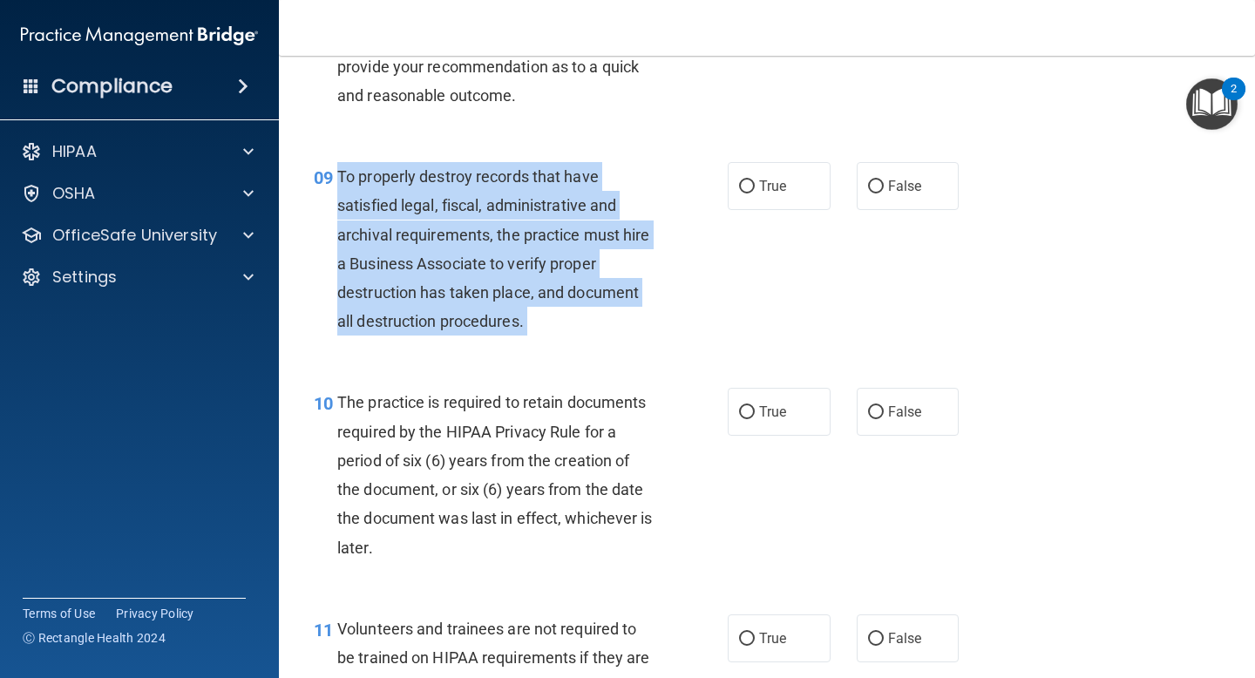
click at [545, 247] on div "To properly destroy records that have satisfied legal, fiscal, administrative a…" at bounding box center [502, 248] width 330 height 173
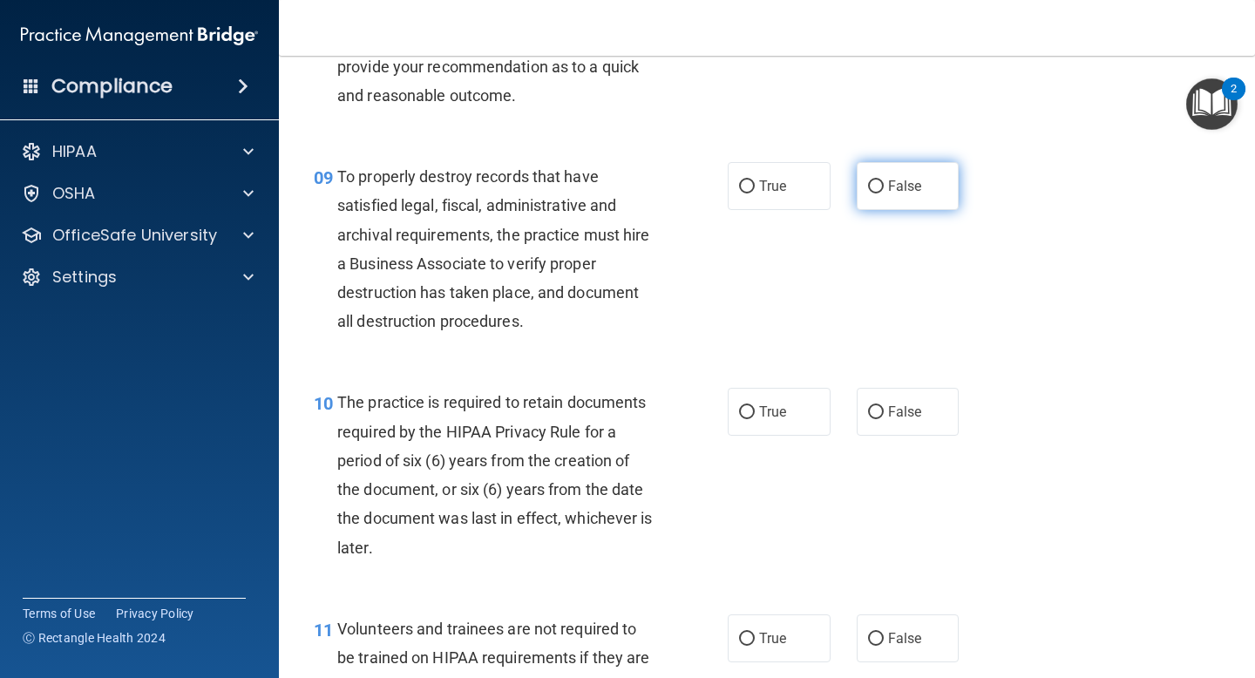
click at [899, 200] on label "False" at bounding box center [908, 186] width 103 height 48
click at [884, 193] on input "False" at bounding box center [876, 186] width 16 height 13
radio input "true"
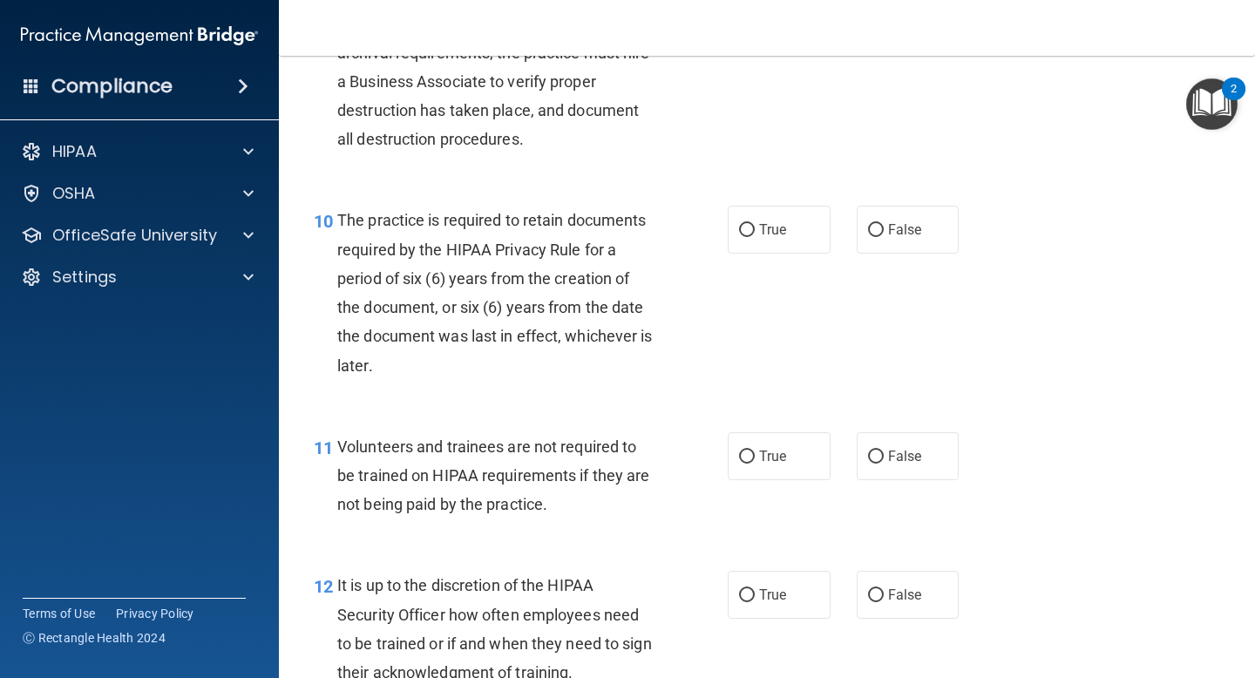
scroll to position [1767, 0]
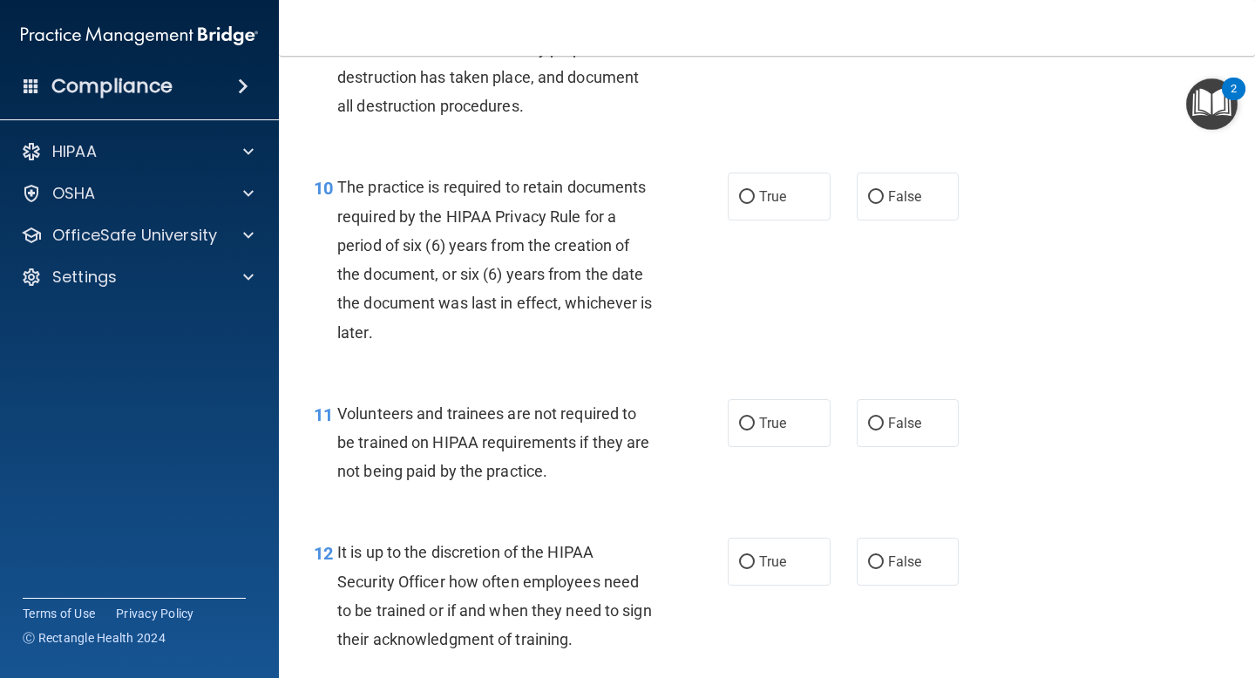
click at [592, 284] on div "The practice is required to retain documents required by the HIPAA Privacy Rule…" at bounding box center [502, 259] width 330 height 173
click at [591, 283] on div "The practice is required to retain documents required by the HIPAA Privacy Rule…" at bounding box center [502, 259] width 330 height 173
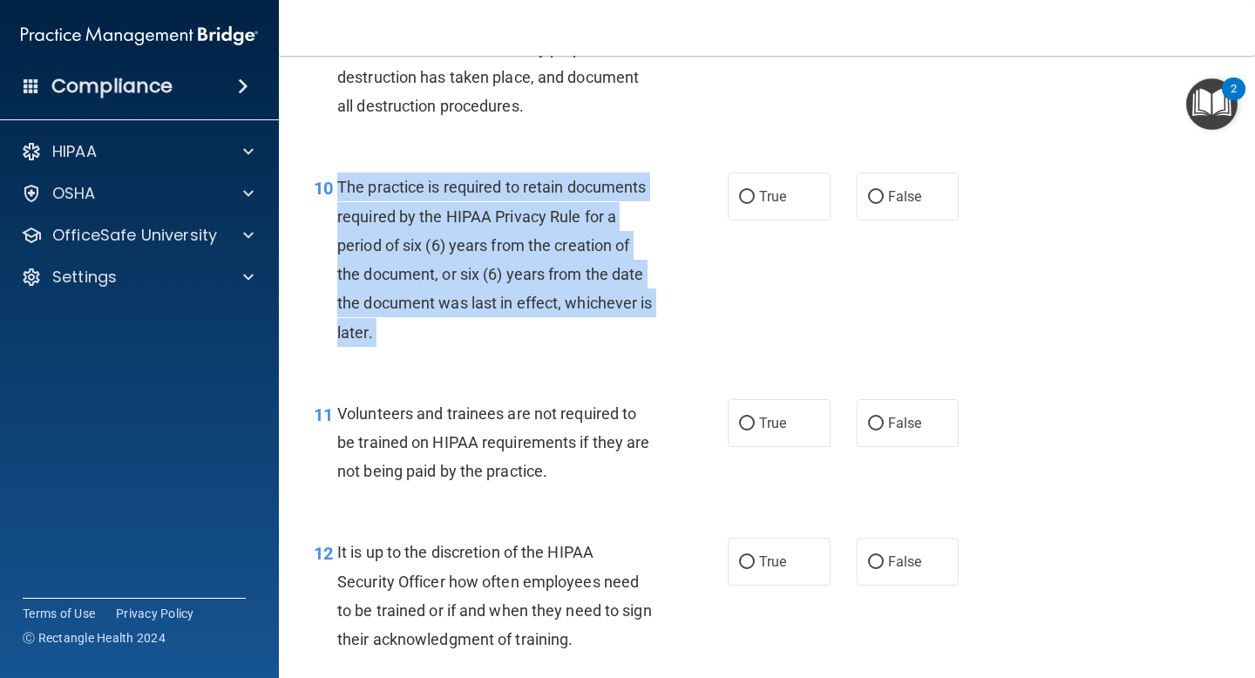
click at [591, 283] on div "The practice is required to retain documents required by the HIPAA Privacy Rule…" at bounding box center [502, 259] width 330 height 173
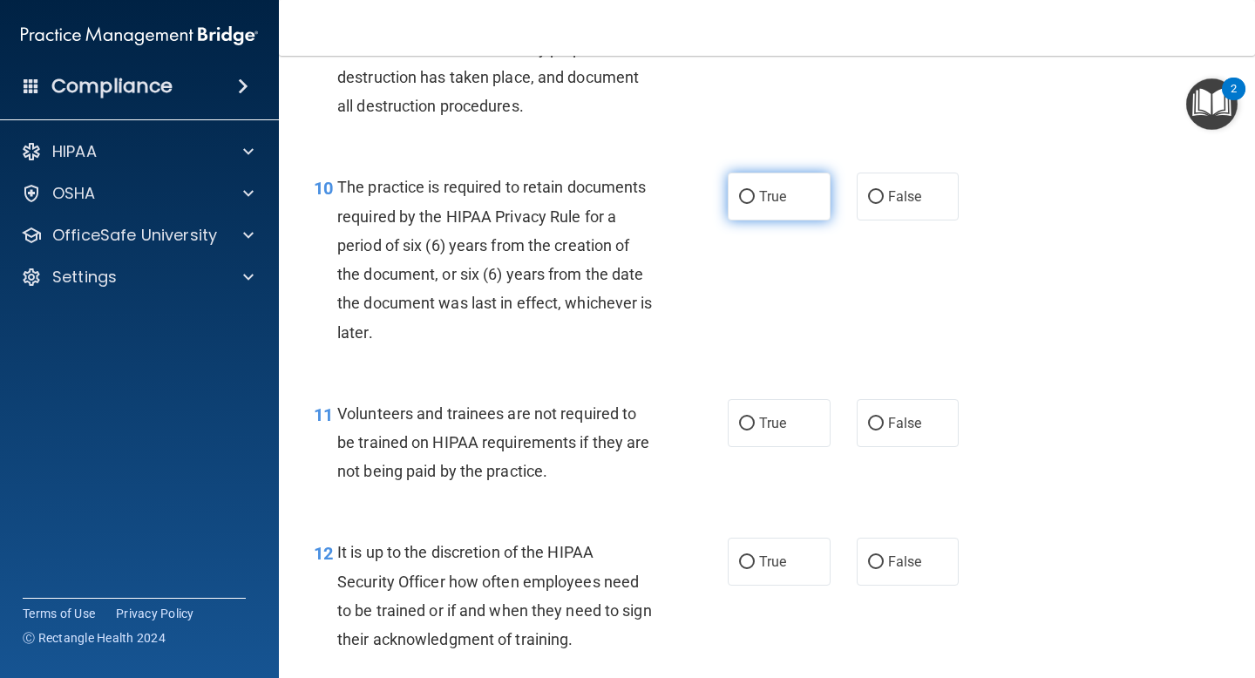
click at [757, 205] on label "True" at bounding box center [779, 197] width 103 height 48
click at [755, 204] on input "True" at bounding box center [747, 197] width 16 height 13
radio input "true"
click at [516, 447] on span "Volunteers and trainees are not required to be trained on HIPAA requirements if…" at bounding box center [493, 442] width 312 height 76
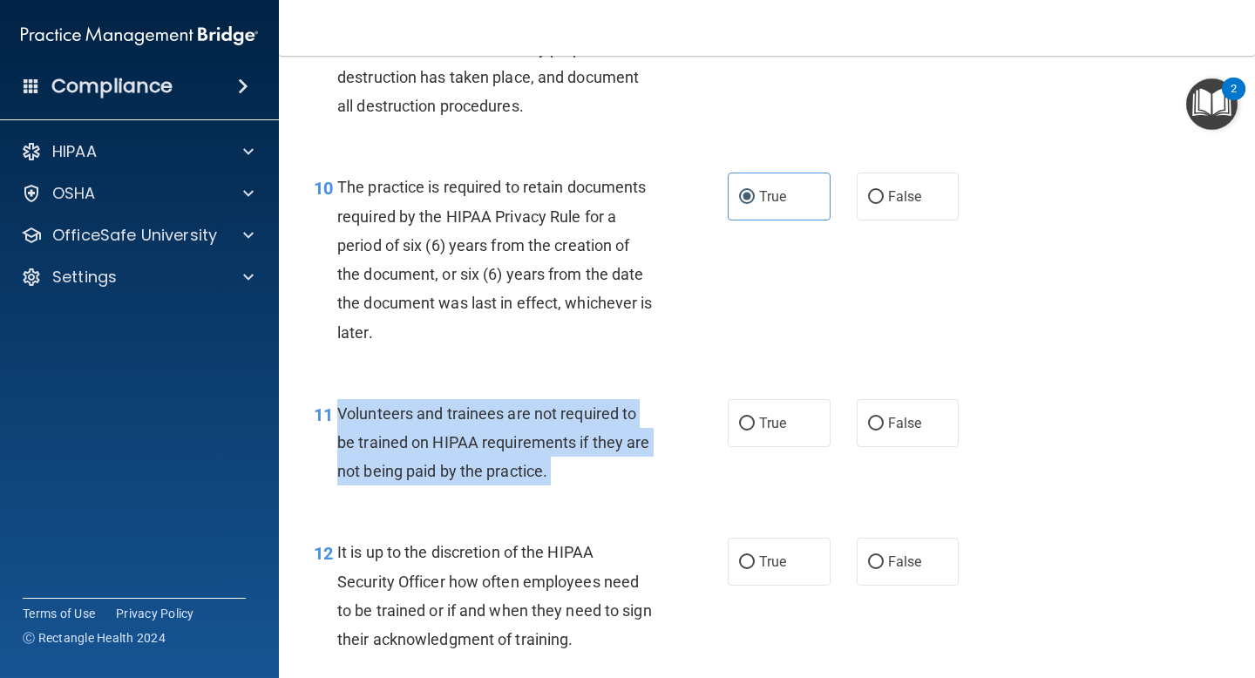
click at [516, 447] on span "Volunteers and trainees are not required to be trained on HIPAA requirements if…" at bounding box center [493, 442] width 312 height 76
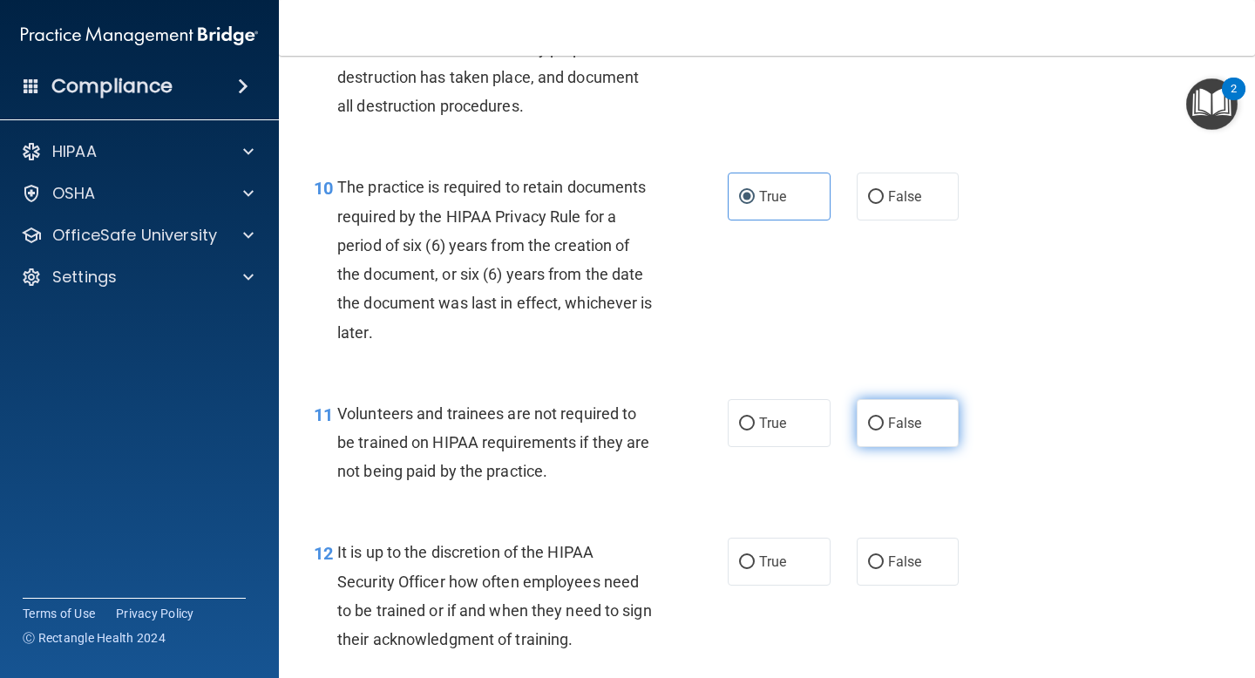
click at [911, 415] on span "False" at bounding box center [905, 423] width 34 height 17
click at [884, 417] on input "False" at bounding box center [876, 423] width 16 height 13
radio input "true"
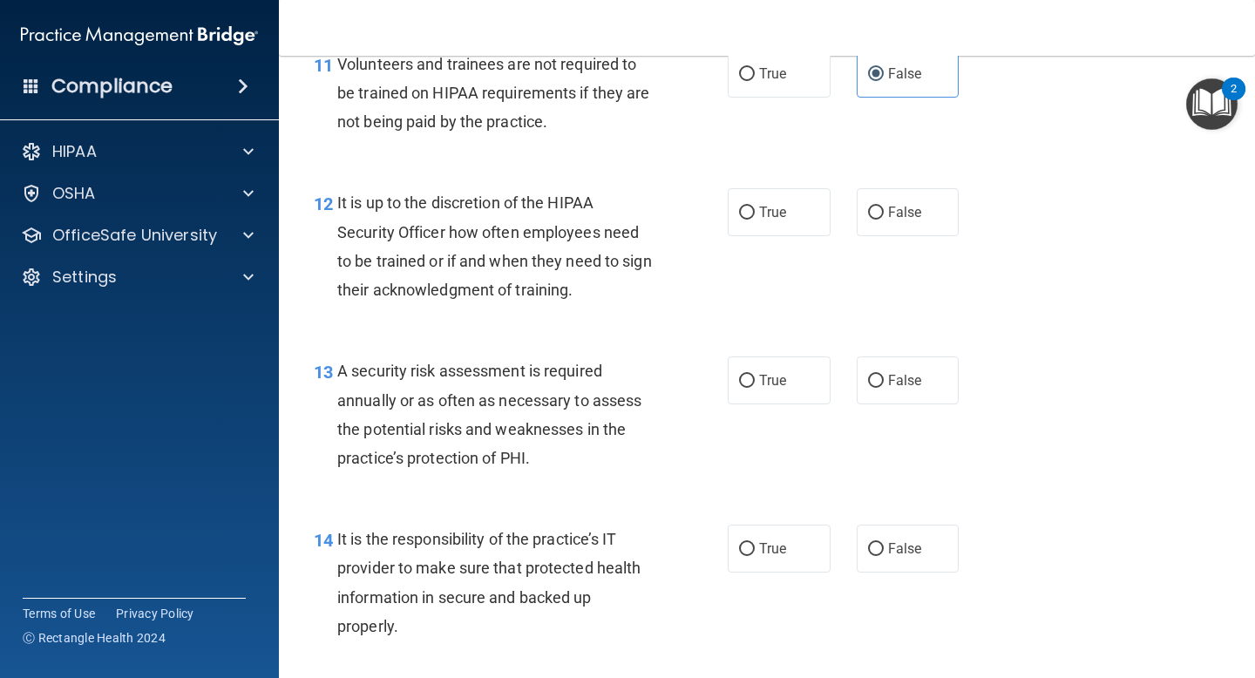
scroll to position [2150, 0]
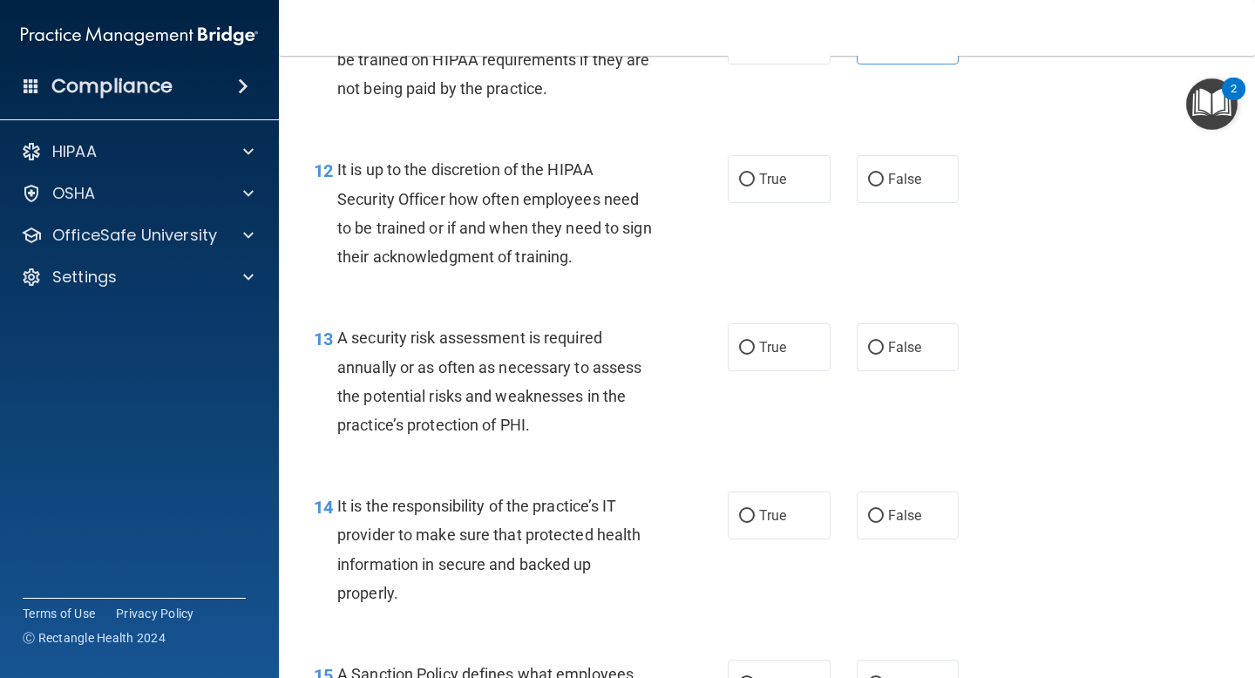
click at [577, 228] on span "It is up to the discretion of the HIPAA Security Officer how often employees ne…" at bounding box center [494, 212] width 315 height 105
click at [576, 228] on span "It is up to the discretion of the HIPAA Security Officer how often employees ne…" at bounding box center [494, 212] width 315 height 105
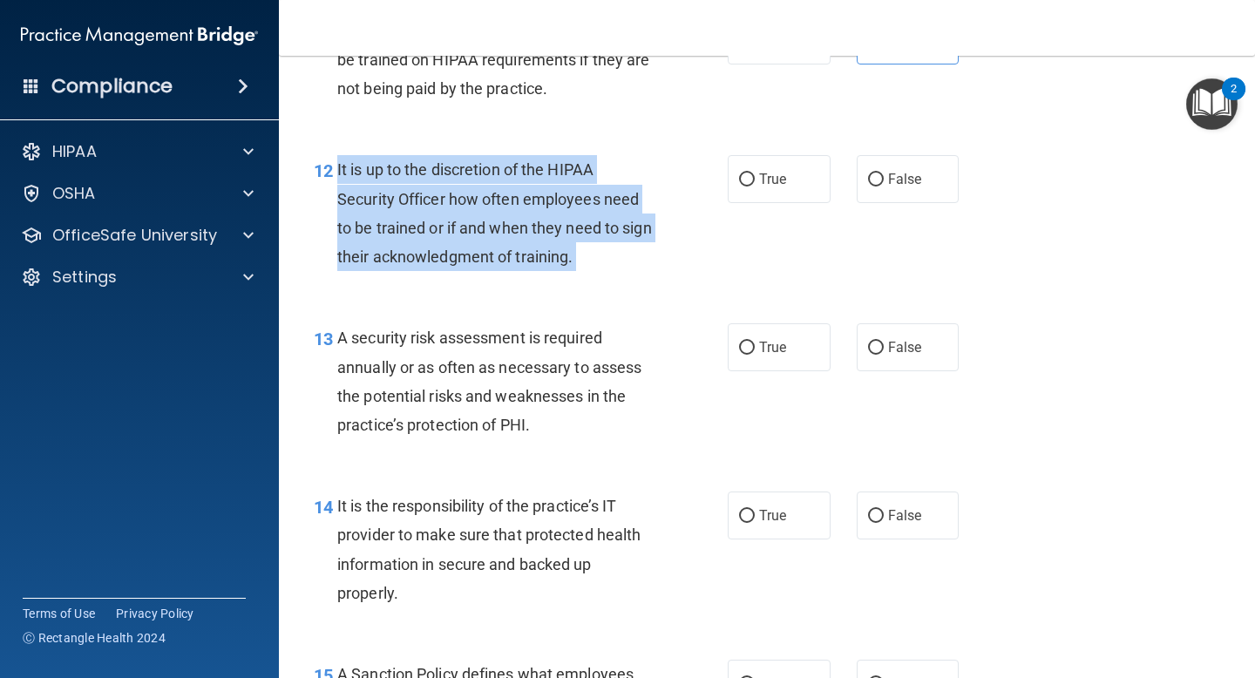
click at [576, 228] on span "It is up to the discretion of the HIPAA Security Officer how often employees ne…" at bounding box center [494, 212] width 315 height 105
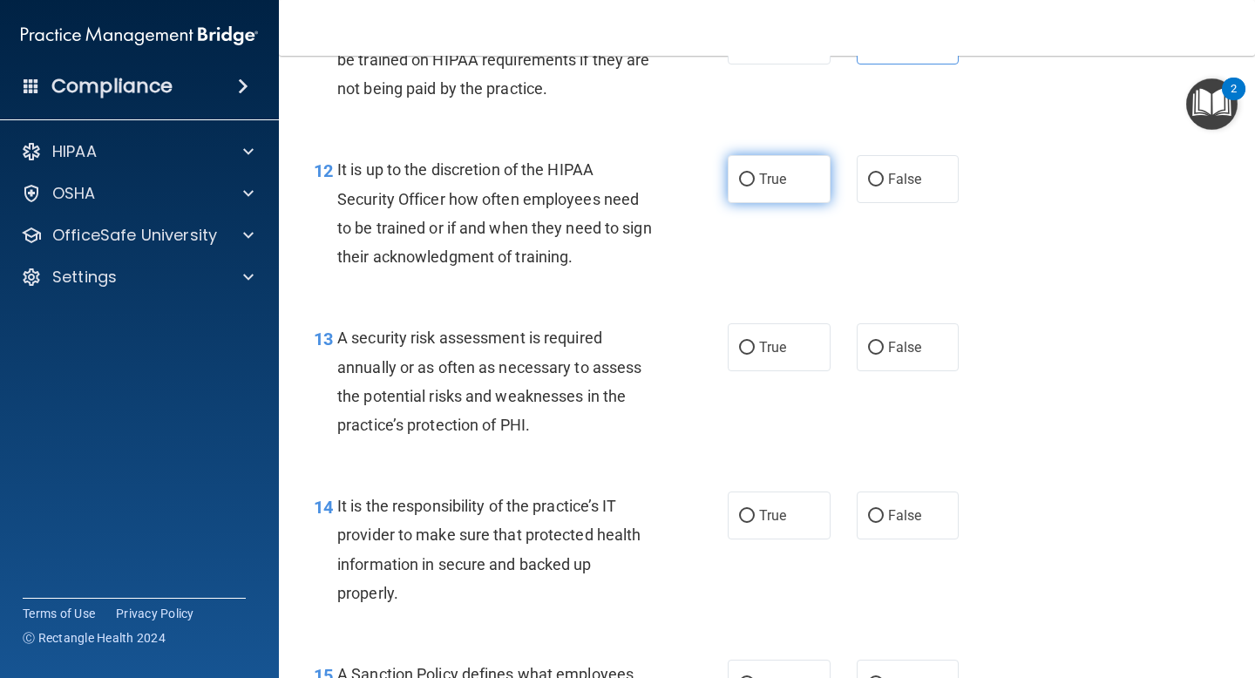
click at [786, 177] on span "True" at bounding box center [772, 179] width 27 height 17
click at [755, 177] on input "True" at bounding box center [747, 179] width 16 height 13
radio input "true"
click at [536, 377] on div "A security risk assessment is required annually or as often as necessary to ass…" at bounding box center [502, 381] width 330 height 116
click at [535, 377] on div "A security risk assessment is required annually or as often as necessary to ass…" at bounding box center [502, 381] width 330 height 116
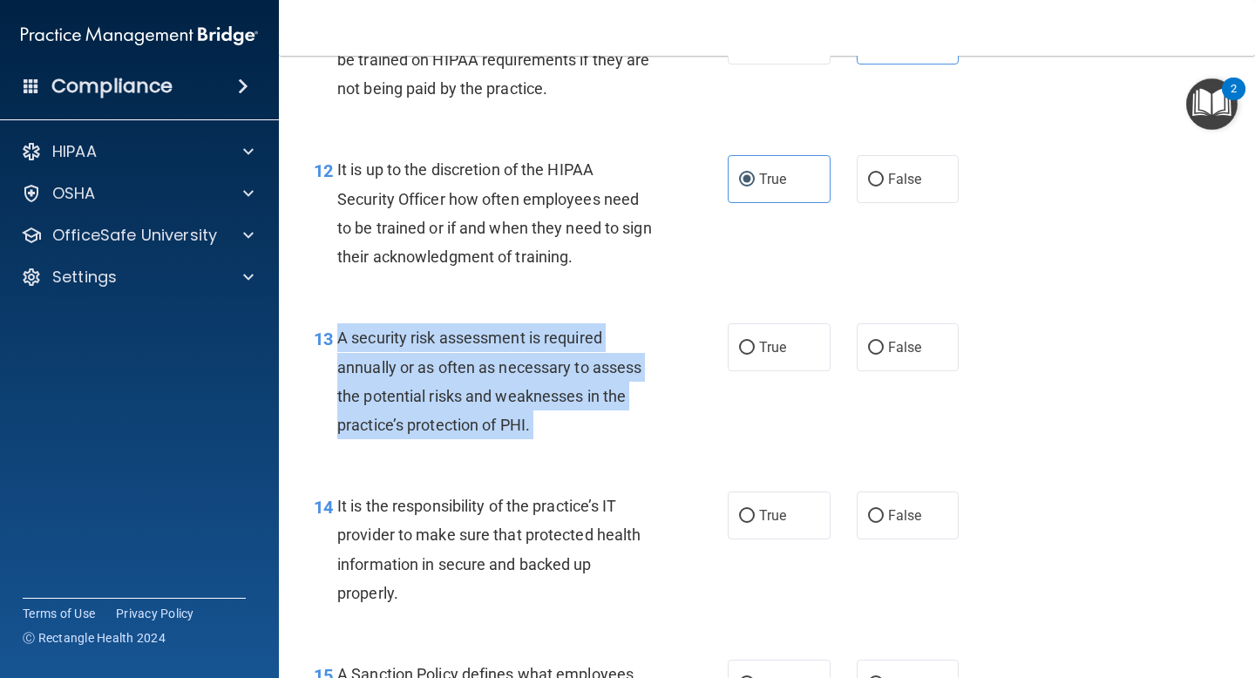
click at [535, 377] on div "A security risk assessment is required annually or as often as necessary to ass…" at bounding box center [502, 381] width 330 height 116
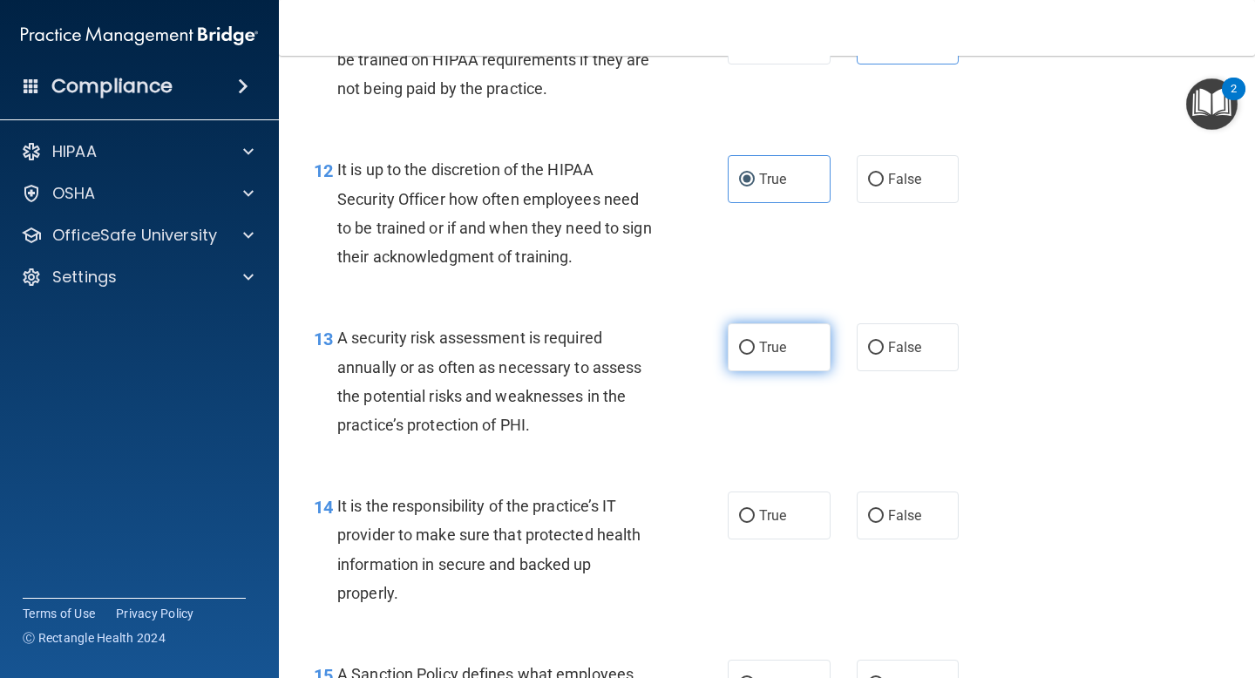
click at [773, 354] on span "True" at bounding box center [772, 347] width 27 height 17
click at [755, 354] on input "True" at bounding box center [747, 348] width 16 height 13
radio input "true"
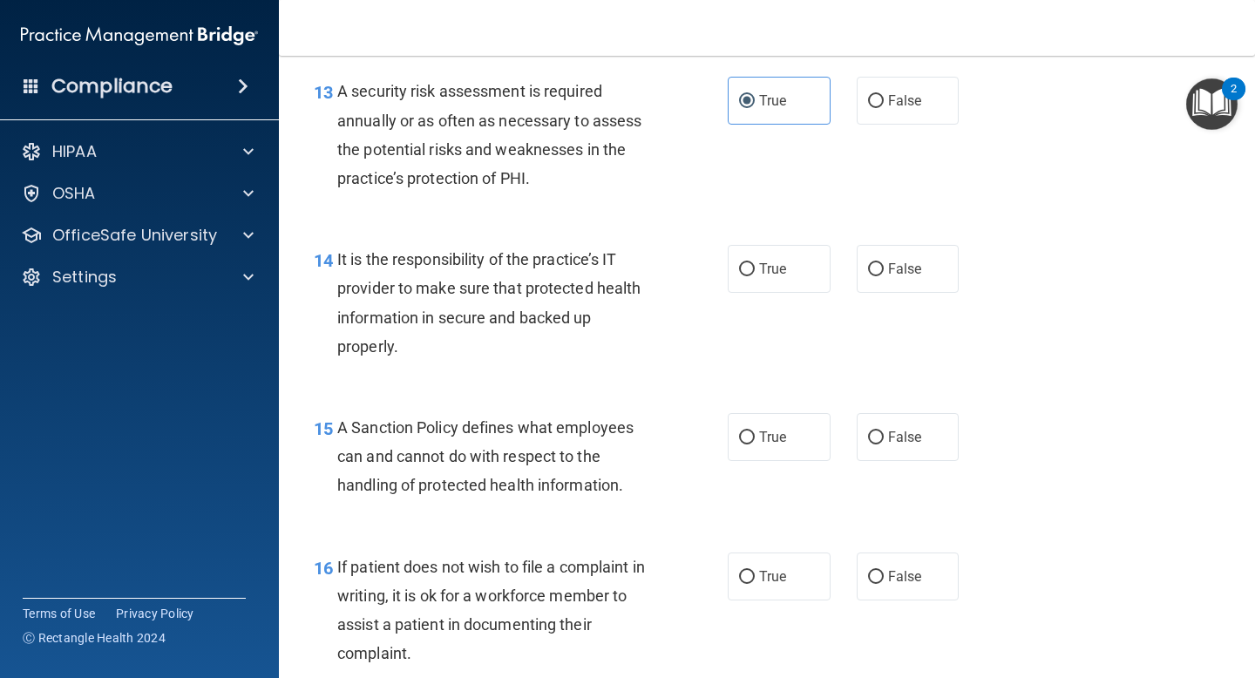
scroll to position [2429, 0]
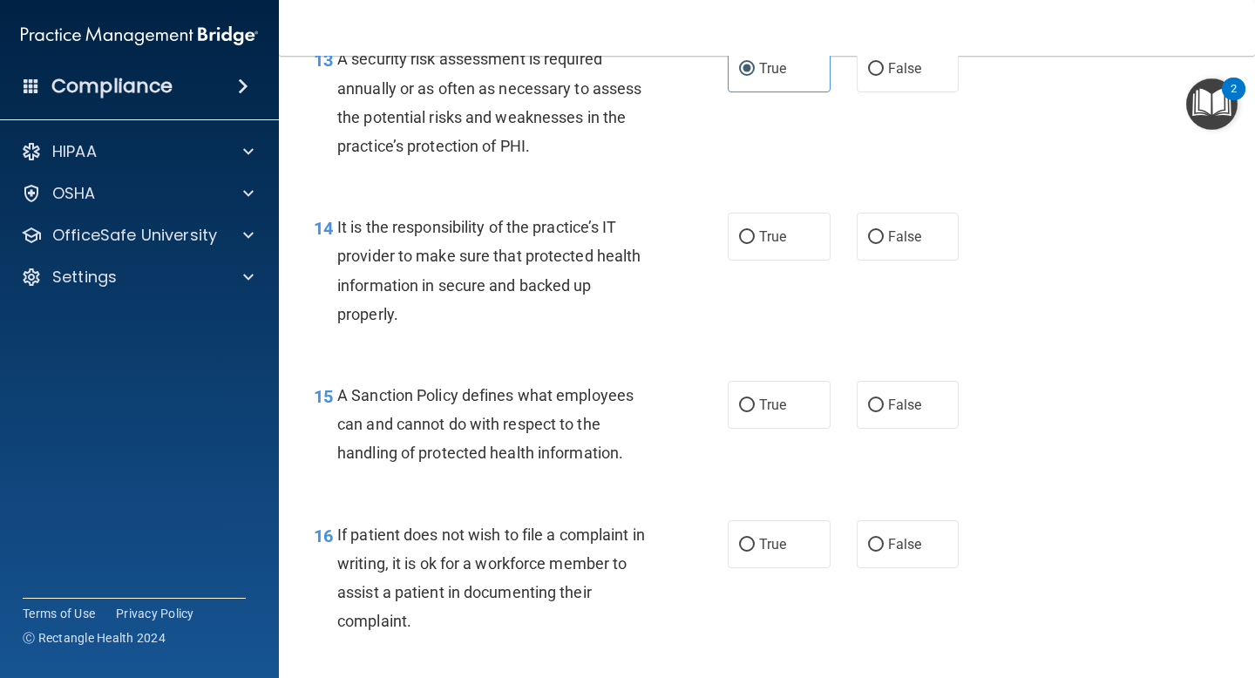
click at [551, 243] on div "It is the responsibility of the practice’s IT provider to make sure that protec…" at bounding box center [502, 271] width 330 height 116
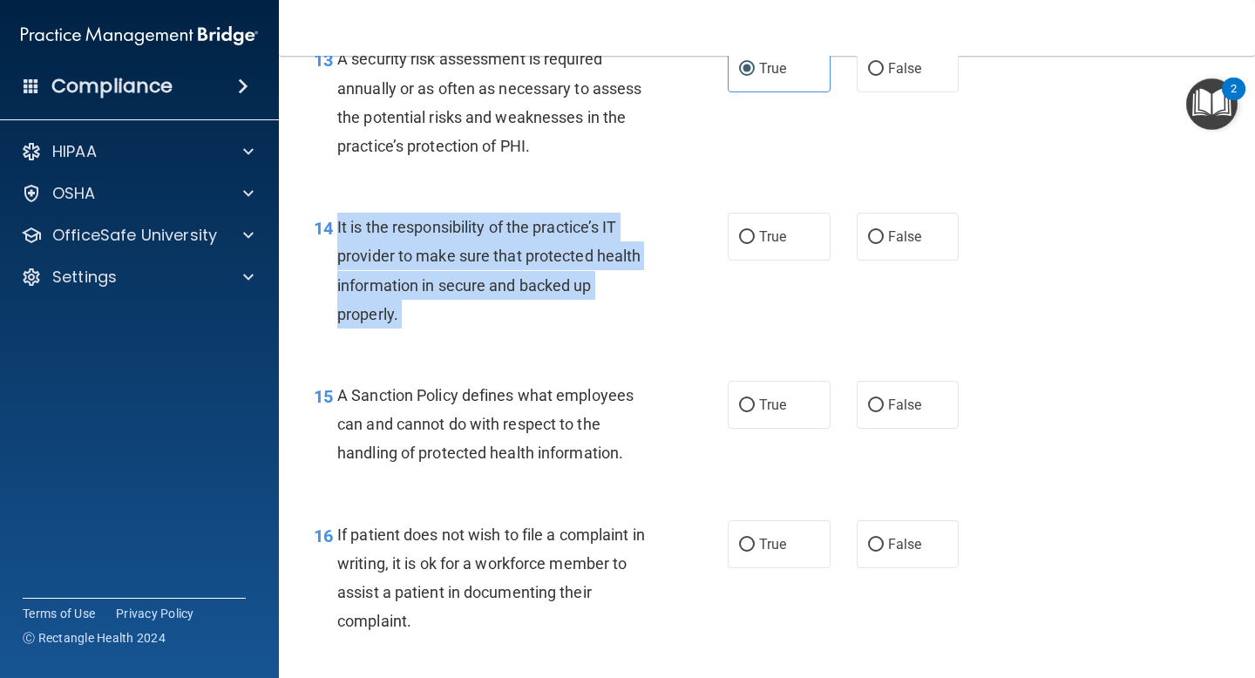
click at [551, 243] on div "It is the responsibility of the practice’s IT provider to make sure that protec…" at bounding box center [502, 271] width 330 height 116
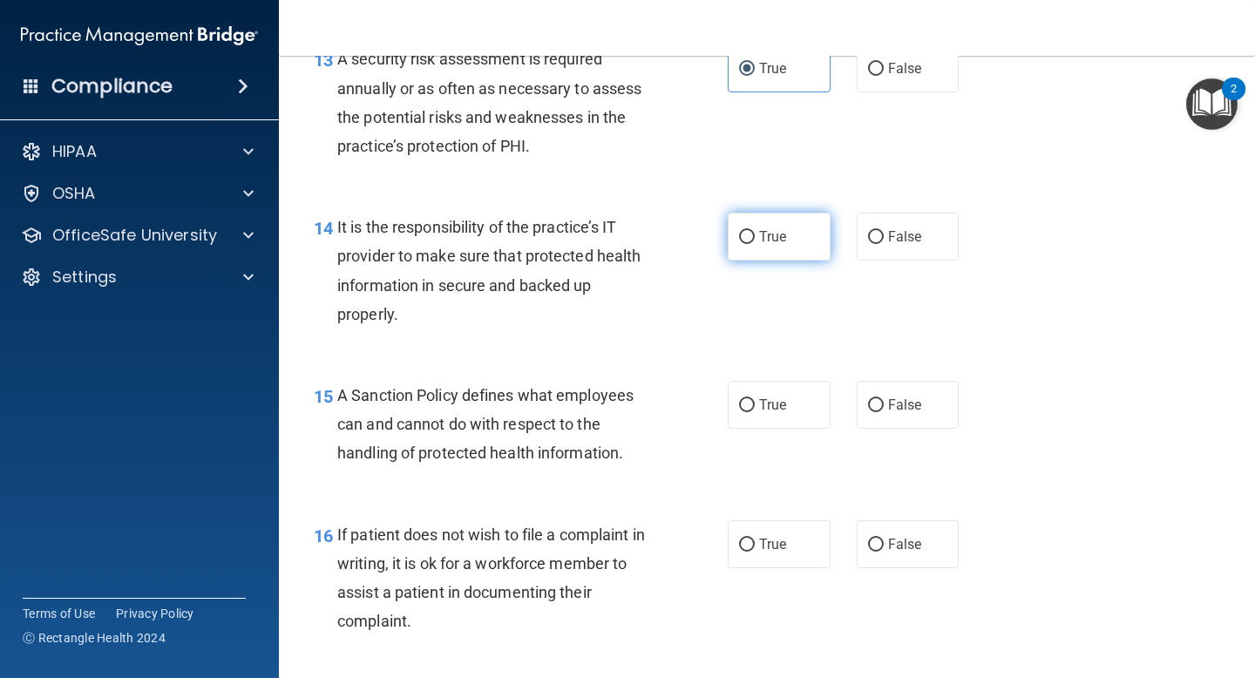
click at [788, 247] on label "True" at bounding box center [779, 237] width 103 height 48
click at [755, 244] on input "True" at bounding box center [747, 237] width 16 height 13
radio input "true"
click at [517, 437] on div "A Sanction Policy defines what employees can and cannot do with respect to the …" at bounding box center [502, 424] width 330 height 87
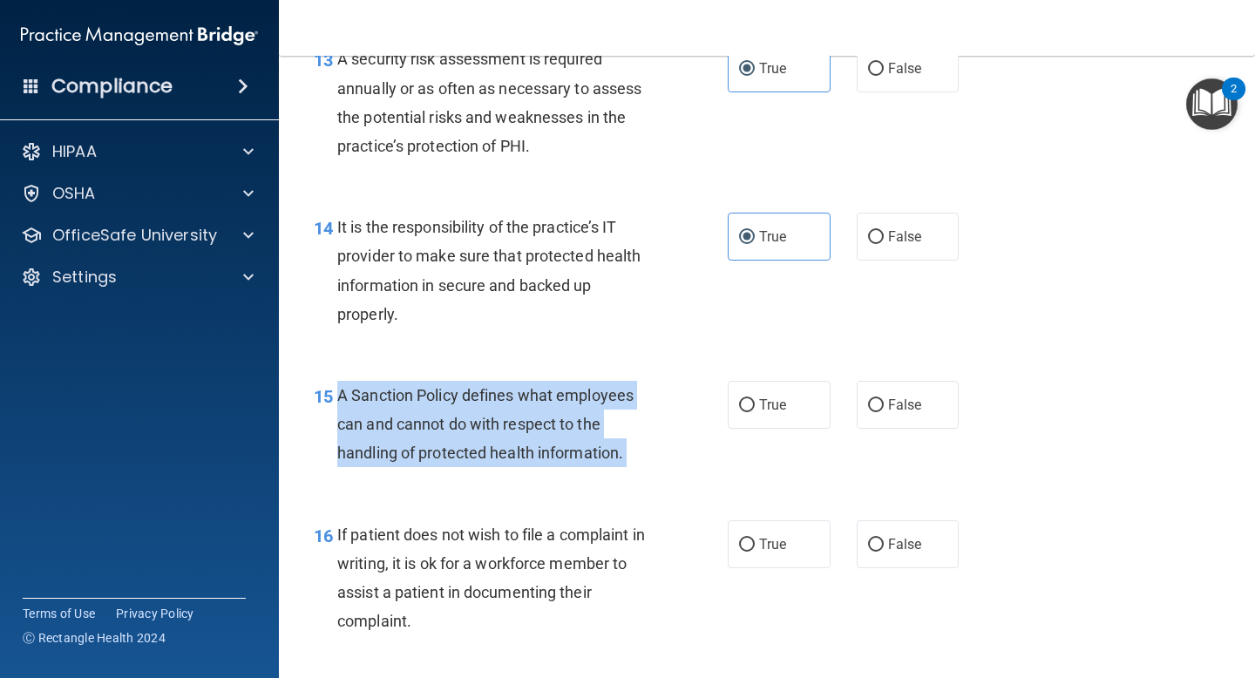
click at [517, 437] on div "A Sanction Policy defines what employees can and cannot do with respect to the …" at bounding box center [502, 424] width 330 height 87
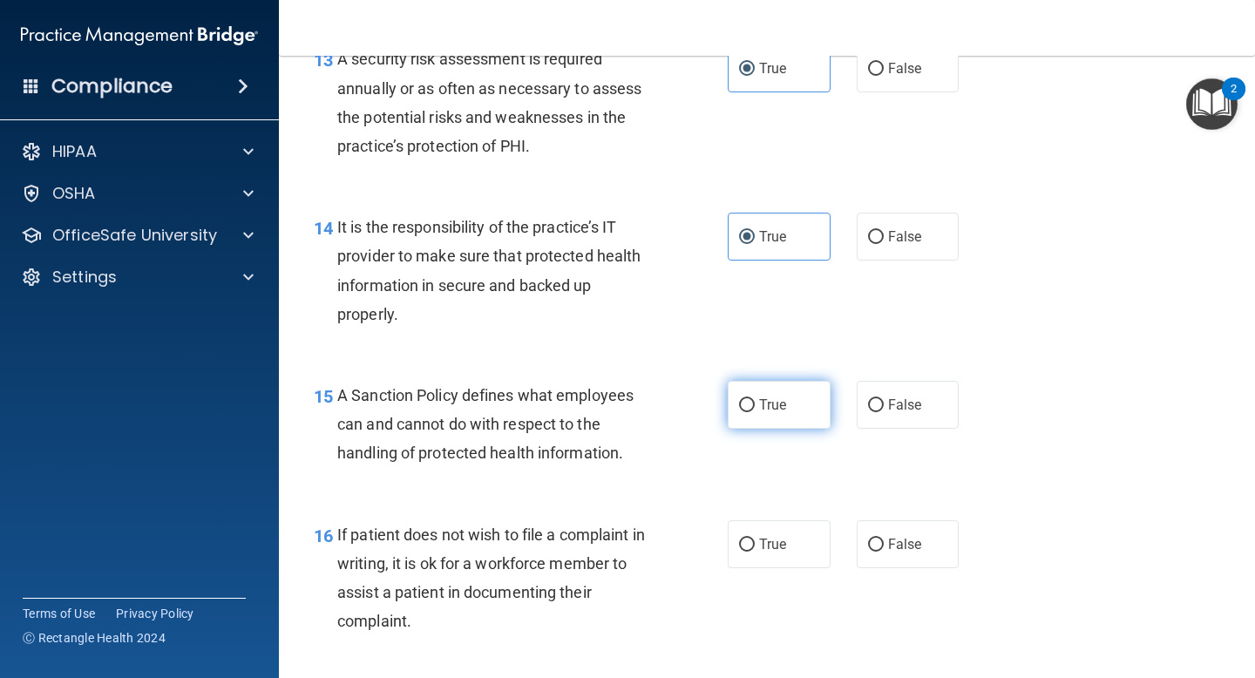
click at [773, 411] on span "True" at bounding box center [772, 405] width 27 height 17
click at [755, 411] on input "True" at bounding box center [747, 405] width 16 height 13
radio input "true"
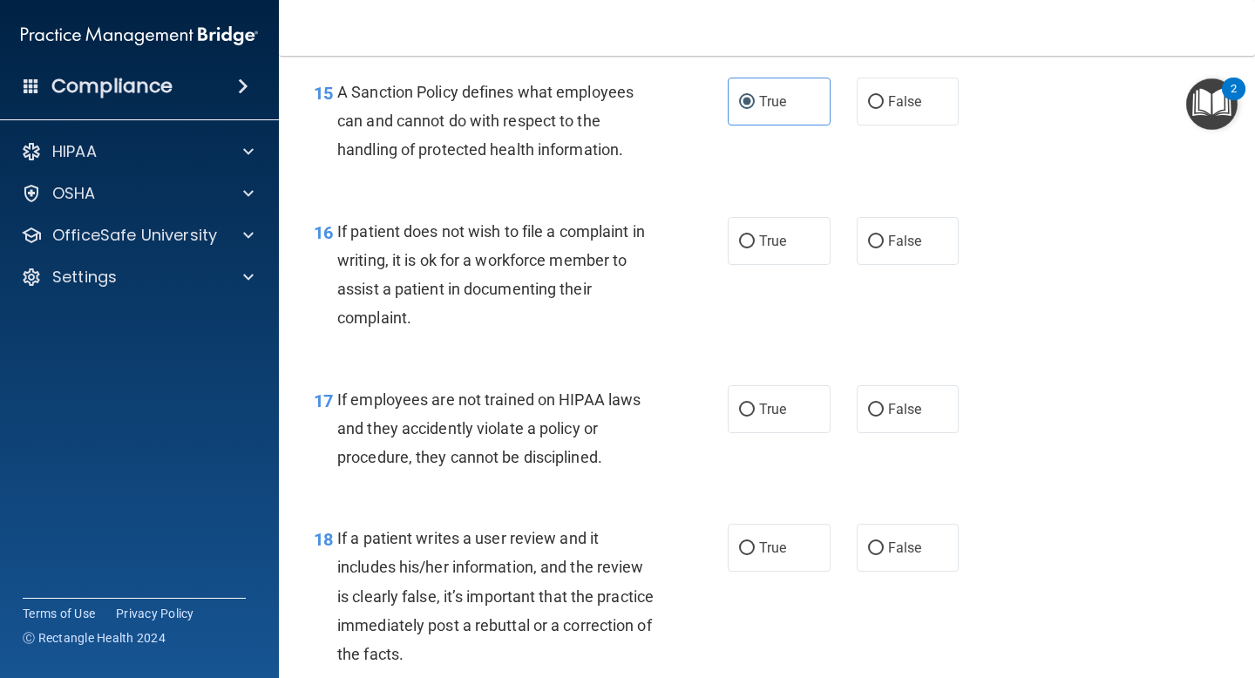
scroll to position [2809, 0]
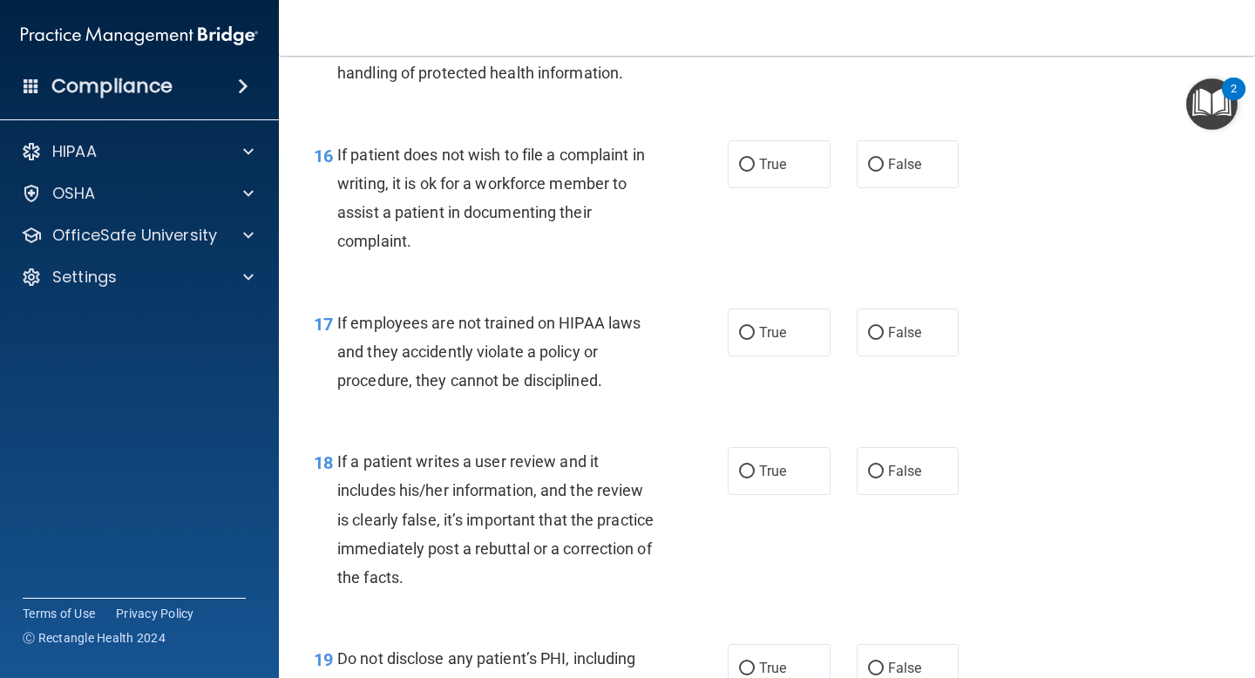
click at [525, 186] on span "If patient does not wish to file a complaint in writing, it is ok for a workfor…" at bounding box center [491, 198] width 308 height 105
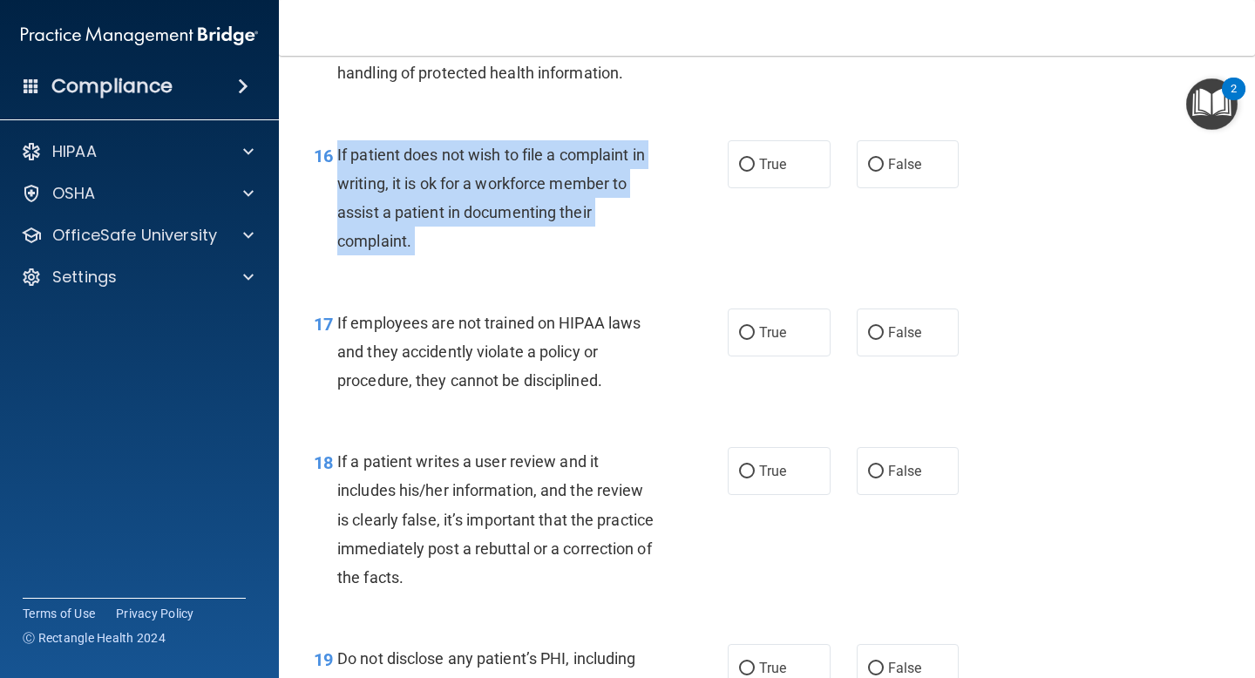
click at [525, 186] on span "If patient does not wish to file a complaint in writing, it is ok for a workfor…" at bounding box center [491, 198] width 308 height 105
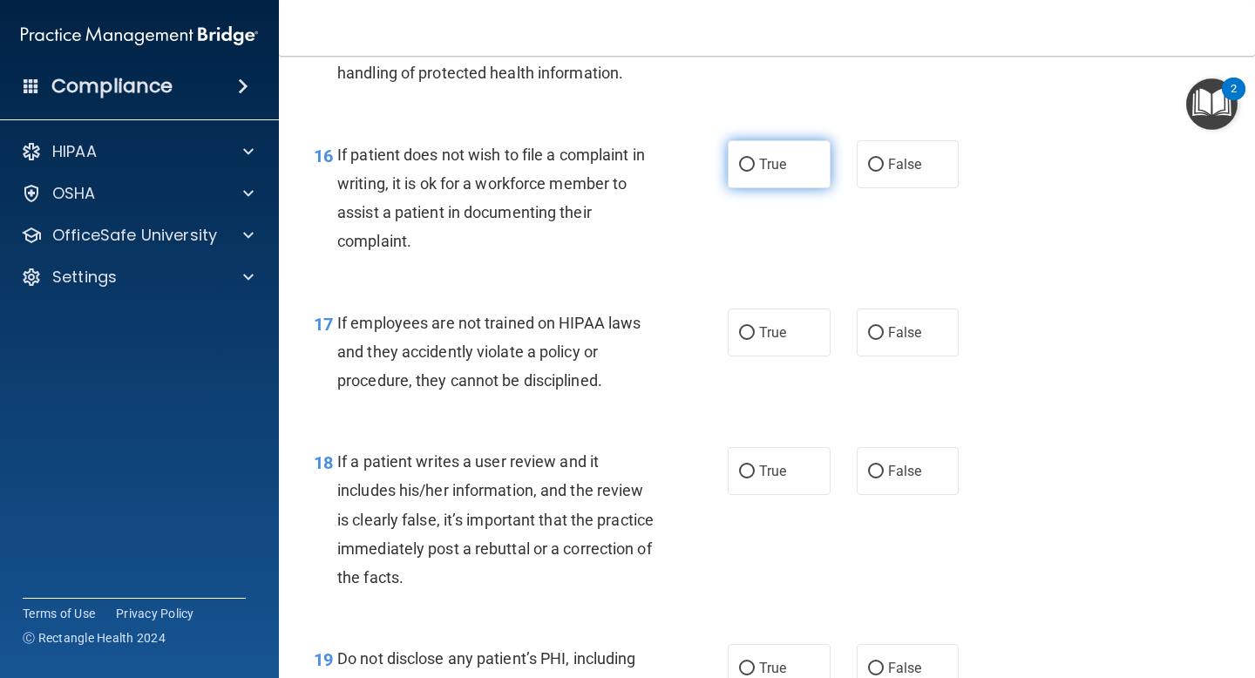
click at [782, 175] on label "True" at bounding box center [779, 164] width 103 height 48
click at [755, 172] on input "True" at bounding box center [747, 165] width 16 height 13
radio input "true"
click at [539, 378] on span "If employees are not trained on HIPAA laws and they accidently violate a policy…" at bounding box center [488, 352] width 303 height 76
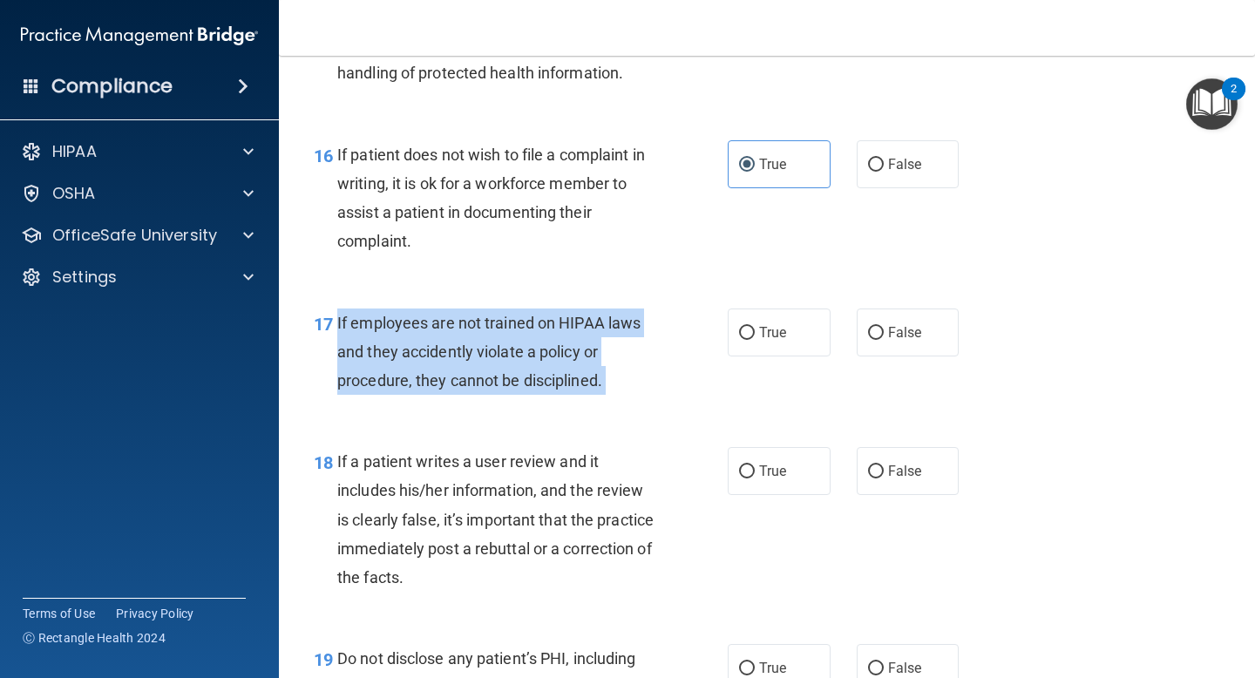
click at [539, 378] on span "If employees are not trained on HIPAA laws and they accidently violate a policy…" at bounding box center [488, 352] width 303 height 76
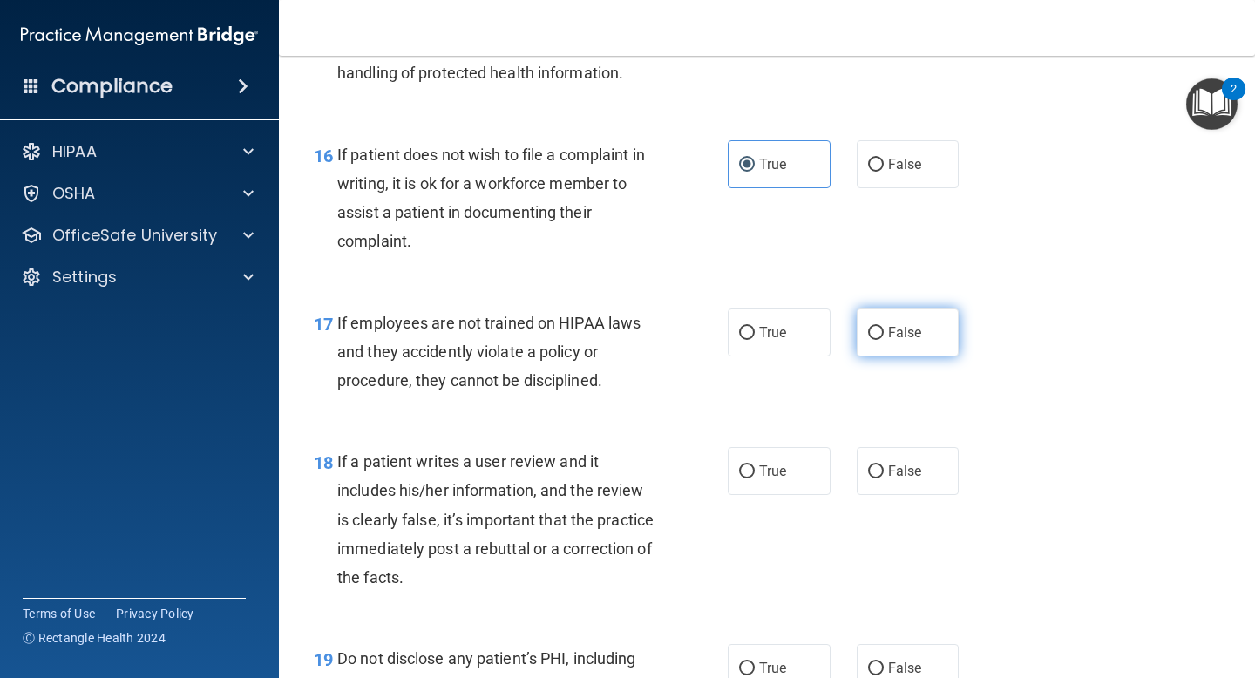
click at [912, 325] on span "False" at bounding box center [905, 332] width 34 height 17
click at [884, 327] on input "False" at bounding box center [876, 333] width 16 height 13
radio input "true"
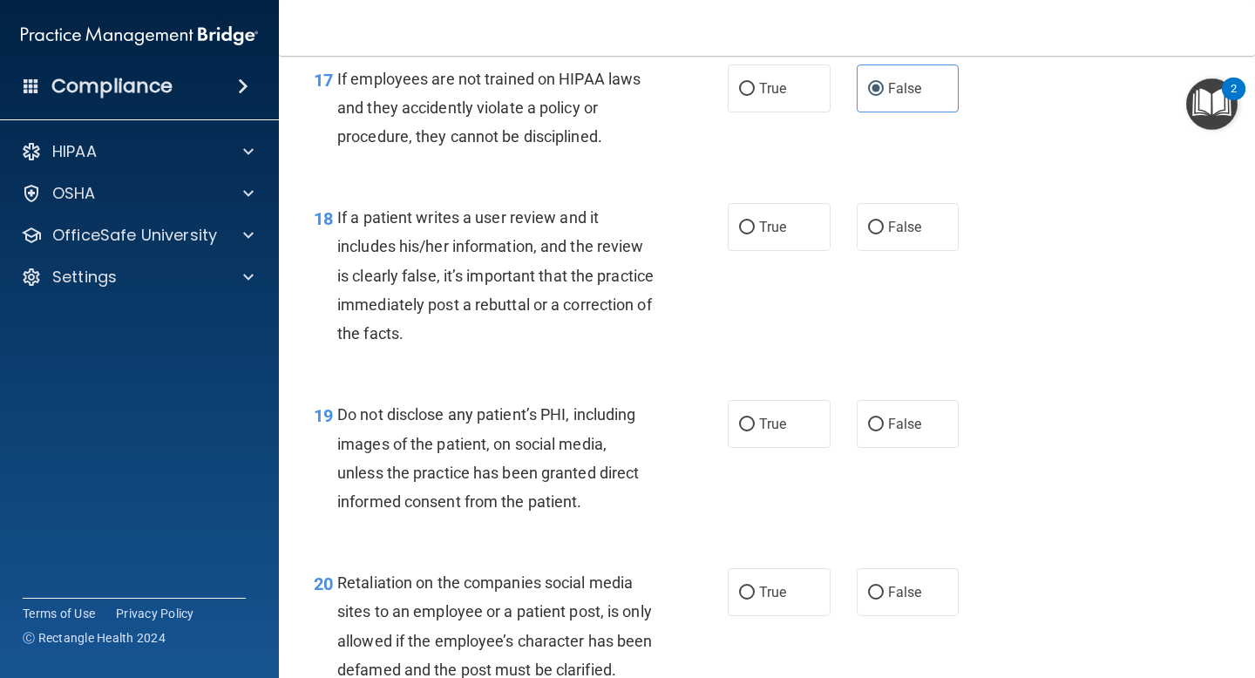
scroll to position [3073, 0]
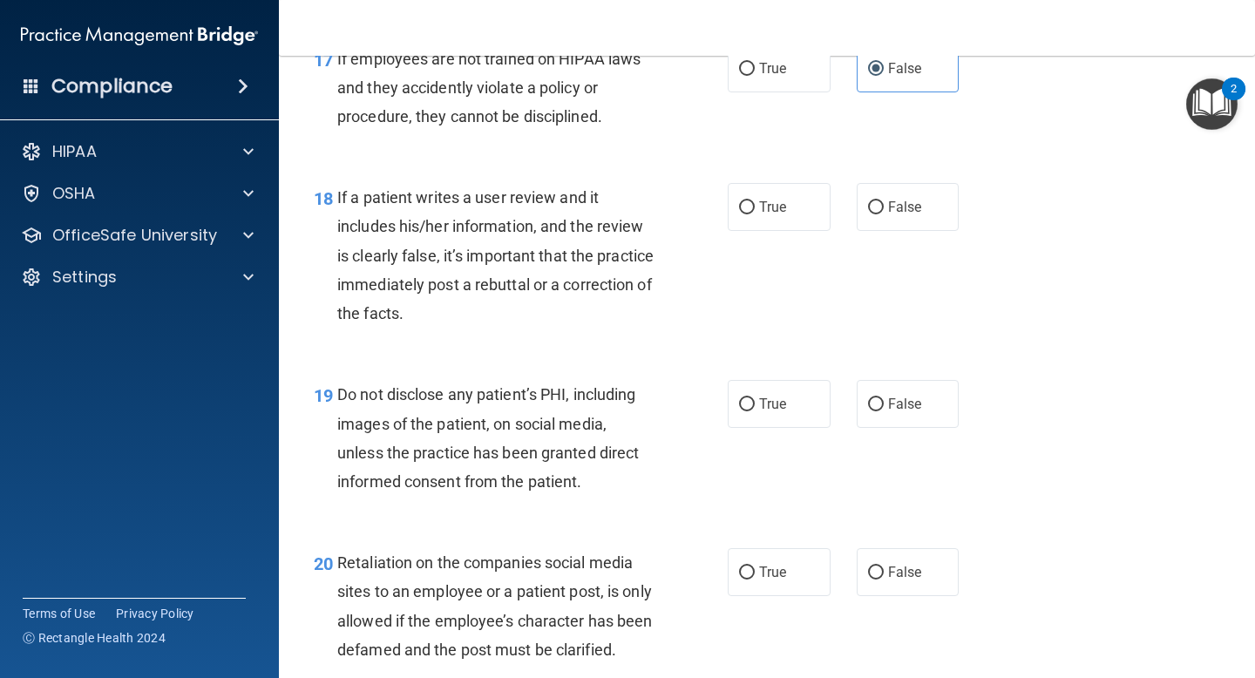
click at [573, 248] on span "If a patient writes a user review and it includes his/her information, and the …" at bounding box center [495, 255] width 316 height 134
click at [572, 248] on span "If a patient writes a user review and it includes his/her information, and the …" at bounding box center [495, 255] width 316 height 134
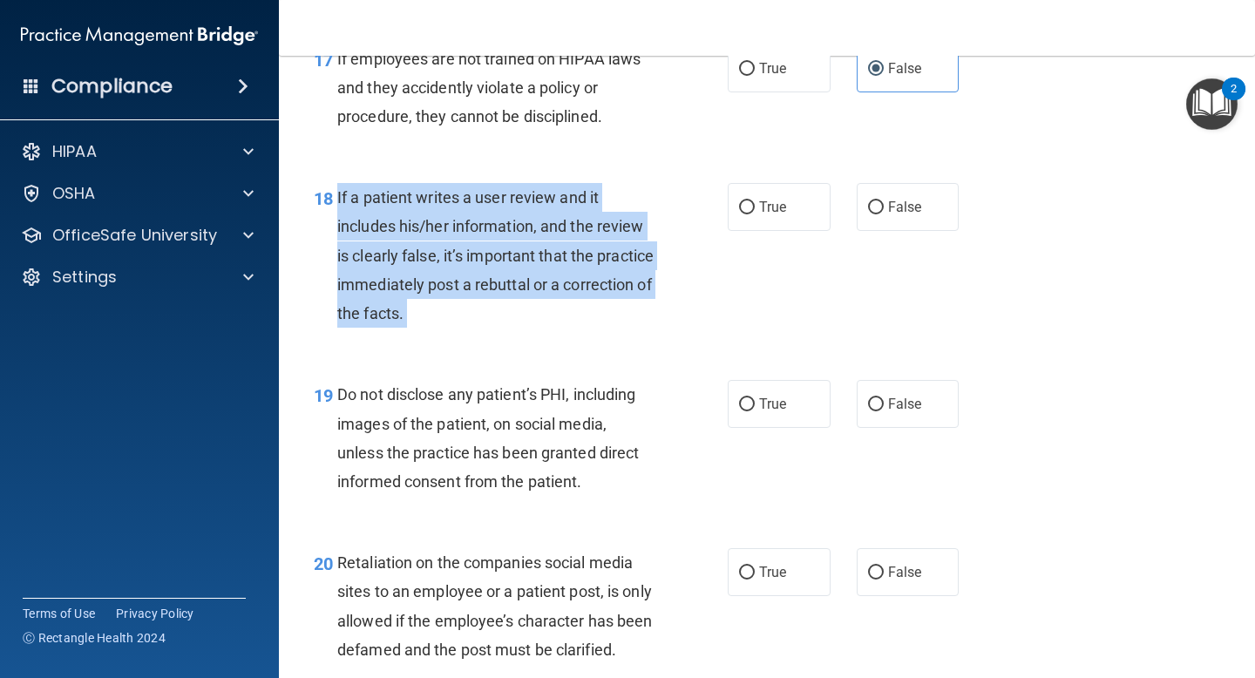
click at [572, 248] on span "If a patient writes a user review and it includes his/her information, and the …" at bounding box center [495, 255] width 316 height 134
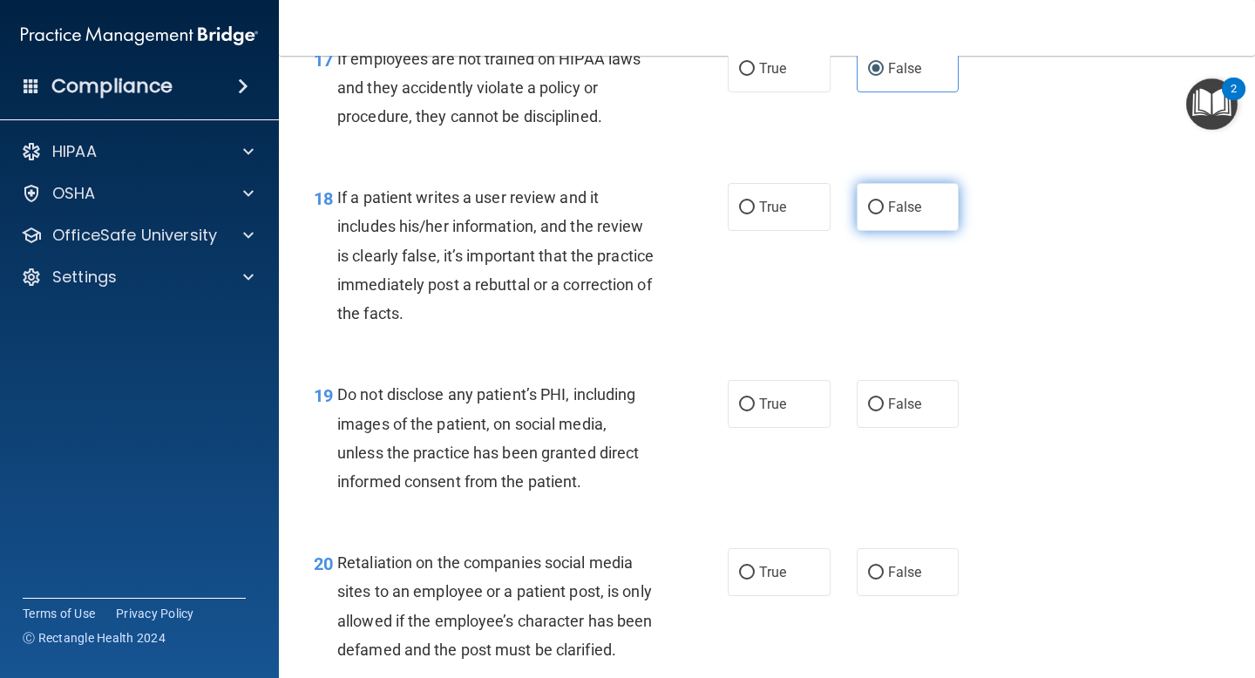
click at [920, 192] on label "False" at bounding box center [908, 207] width 103 height 48
click at [884, 201] on input "False" at bounding box center [876, 207] width 16 height 13
radio input "true"
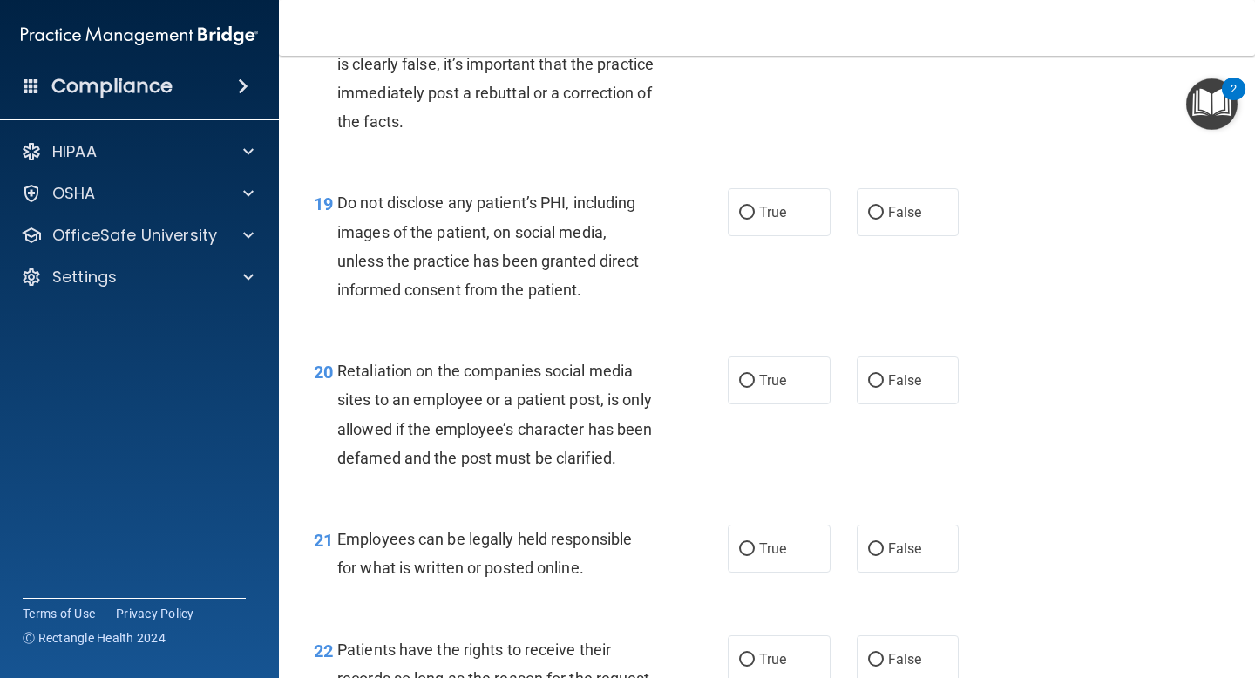
scroll to position [3267, 0]
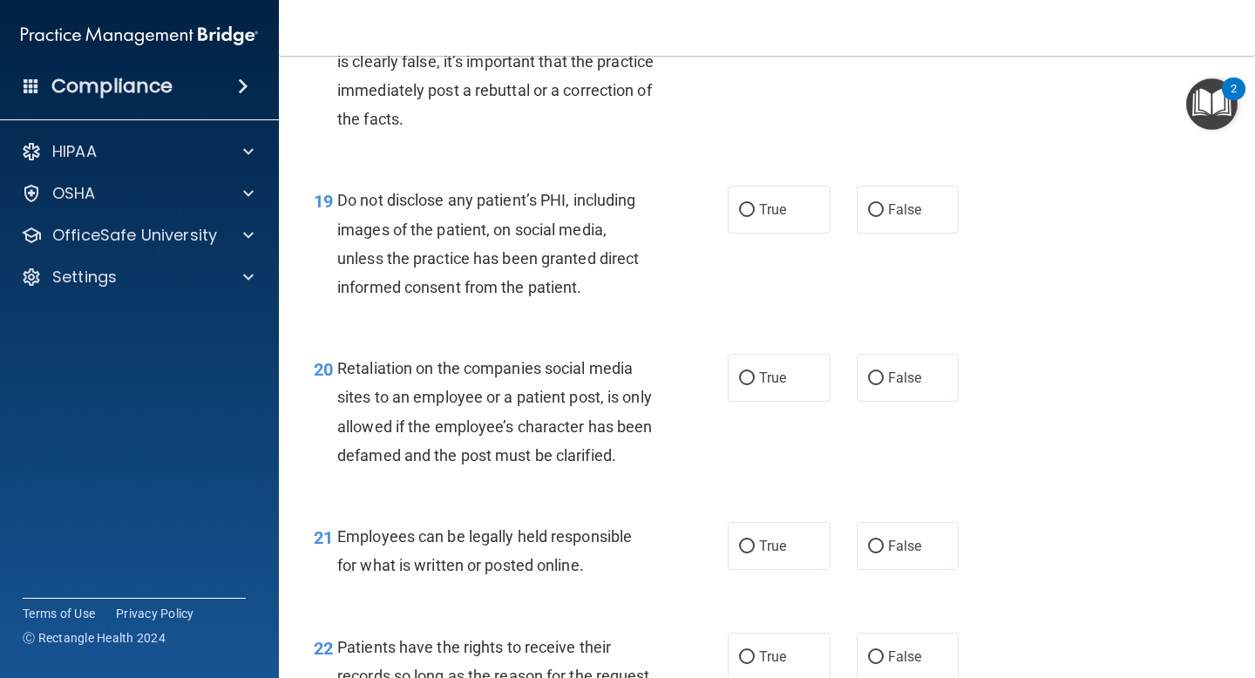
click at [599, 230] on span "Do not disclose any patient’s PHI, including images of the patient, on social m…" at bounding box center [488, 243] width 302 height 105
click at [598, 230] on span "Do not disclose any patient’s PHI, including images of the patient, on social m…" at bounding box center [488, 243] width 302 height 105
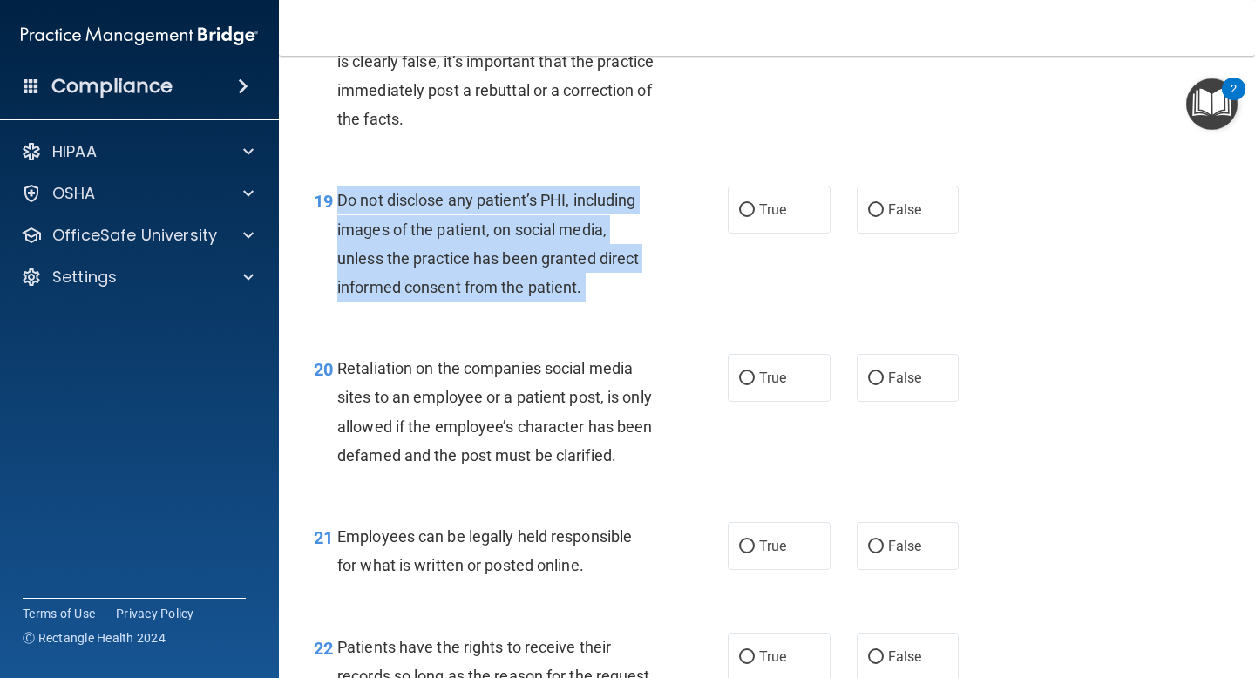
click at [598, 230] on span "Do not disclose any patient’s PHI, including images of the patient, on social m…" at bounding box center [488, 243] width 302 height 105
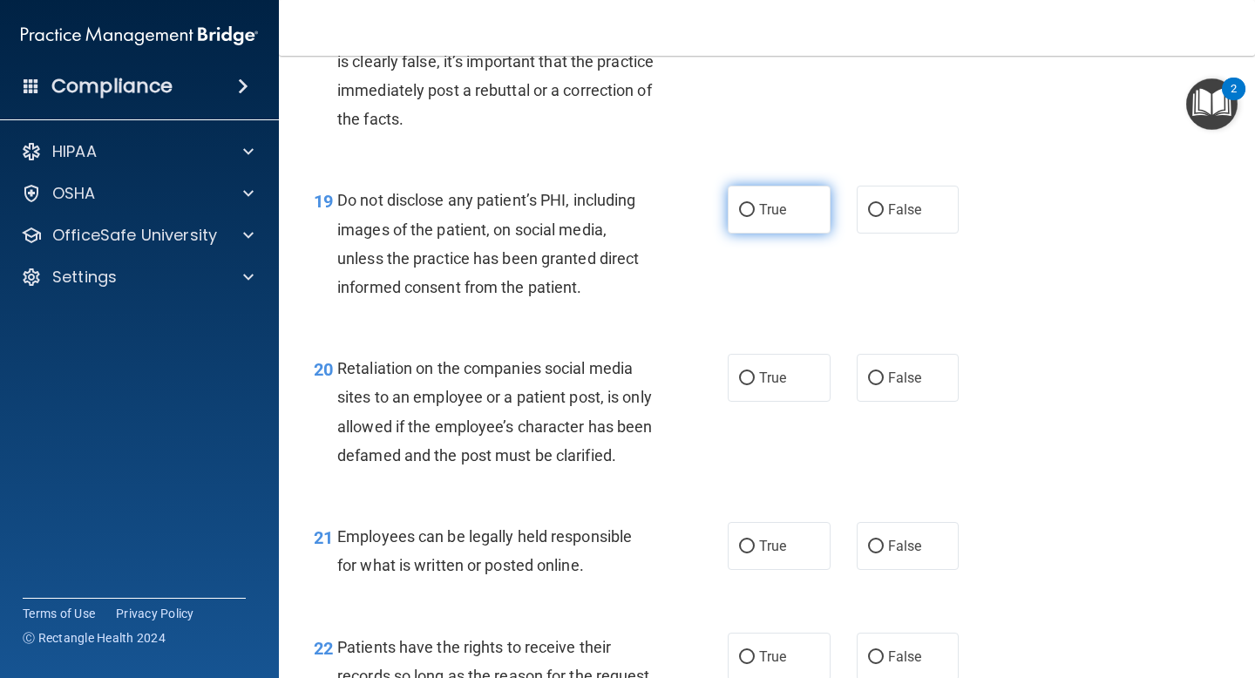
click at [763, 204] on span "True" at bounding box center [772, 209] width 27 height 17
click at [755, 204] on input "True" at bounding box center [747, 210] width 16 height 13
radio input "true"
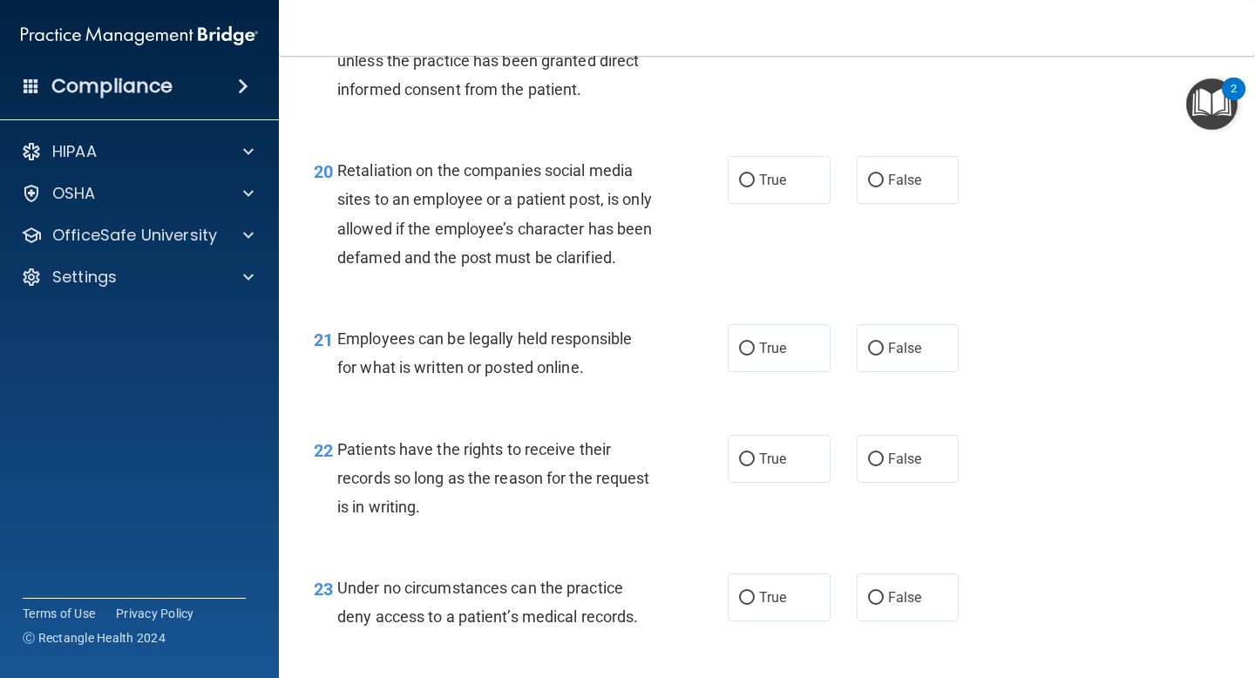
scroll to position [3482, 0]
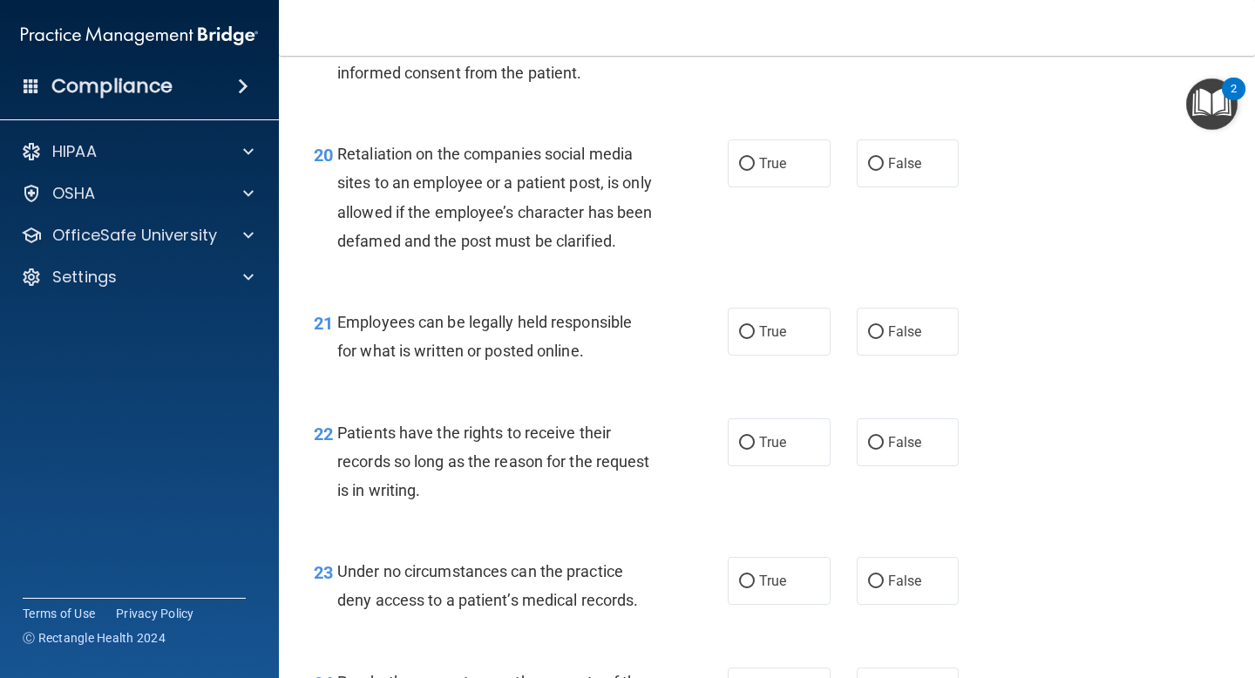
click at [564, 213] on span "Retaliation on the companies social media sites to an employee or a patient pos…" at bounding box center [494, 197] width 315 height 105
click at [563, 213] on span "Retaliation on the companies social media sites to an employee or a patient pos…" at bounding box center [494, 197] width 315 height 105
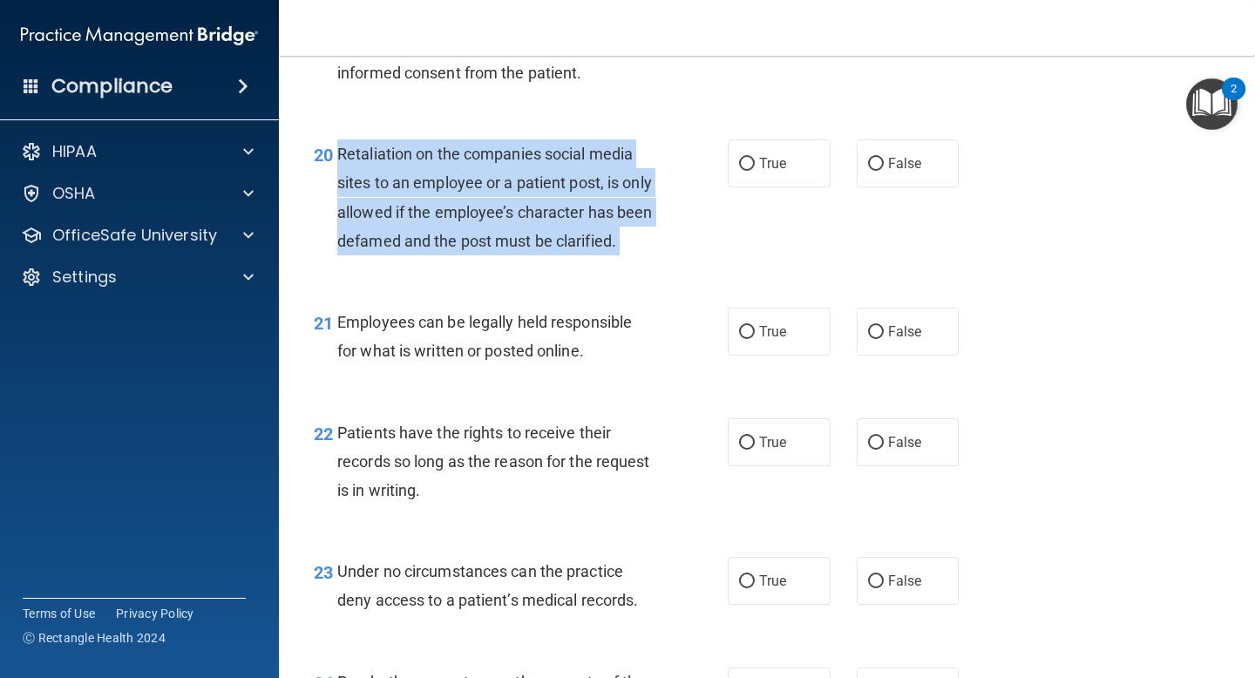
click at [563, 213] on span "Retaliation on the companies social media sites to an employee or a patient pos…" at bounding box center [494, 197] width 315 height 105
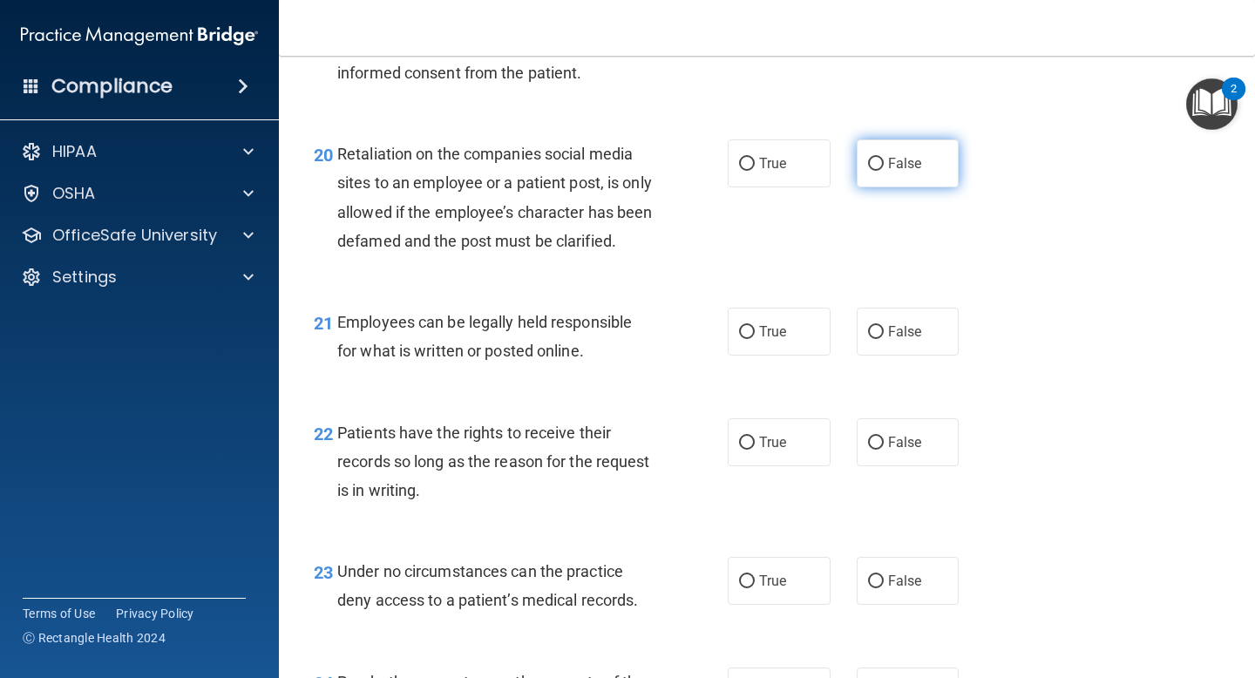
click at [916, 162] on span "False" at bounding box center [905, 163] width 34 height 17
click at [884, 162] on input "False" at bounding box center [876, 164] width 16 height 13
radio input "true"
click at [482, 360] on span "Employees can be legally held responsible for what is written or posted online." at bounding box center [484, 336] width 295 height 47
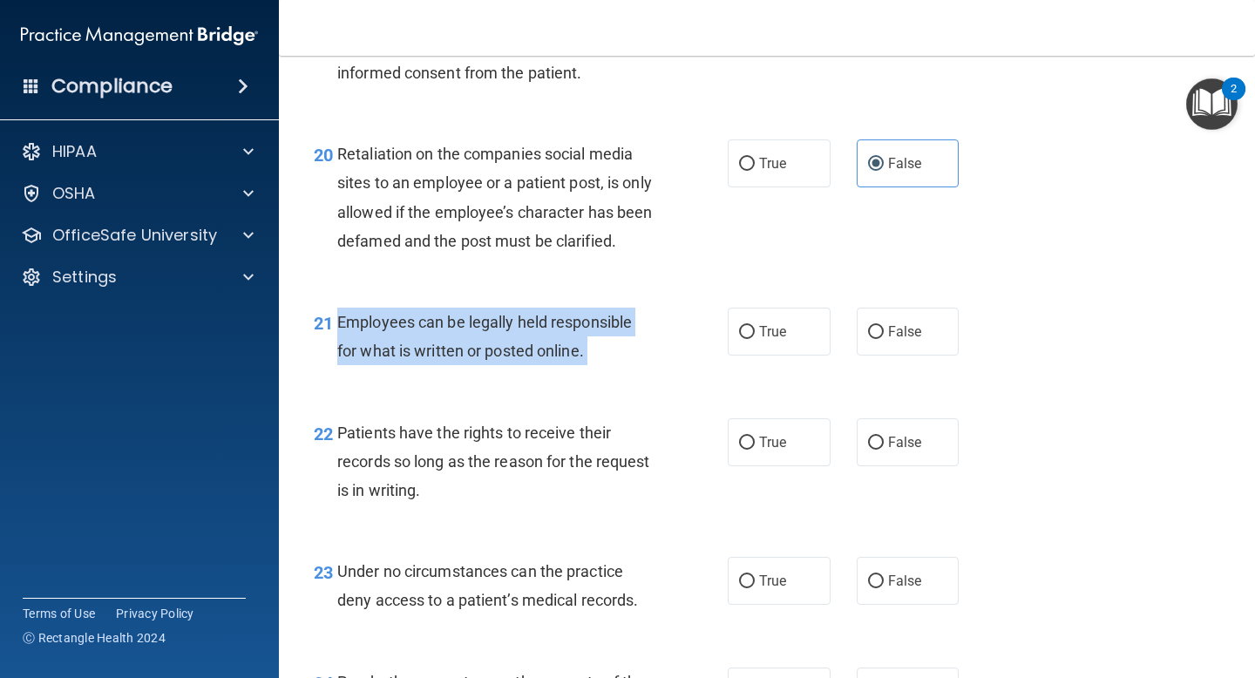
click at [482, 360] on span "Employees can be legally held responsible for what is written or posted online." at bounding box center [484, 336] width 295 height 47
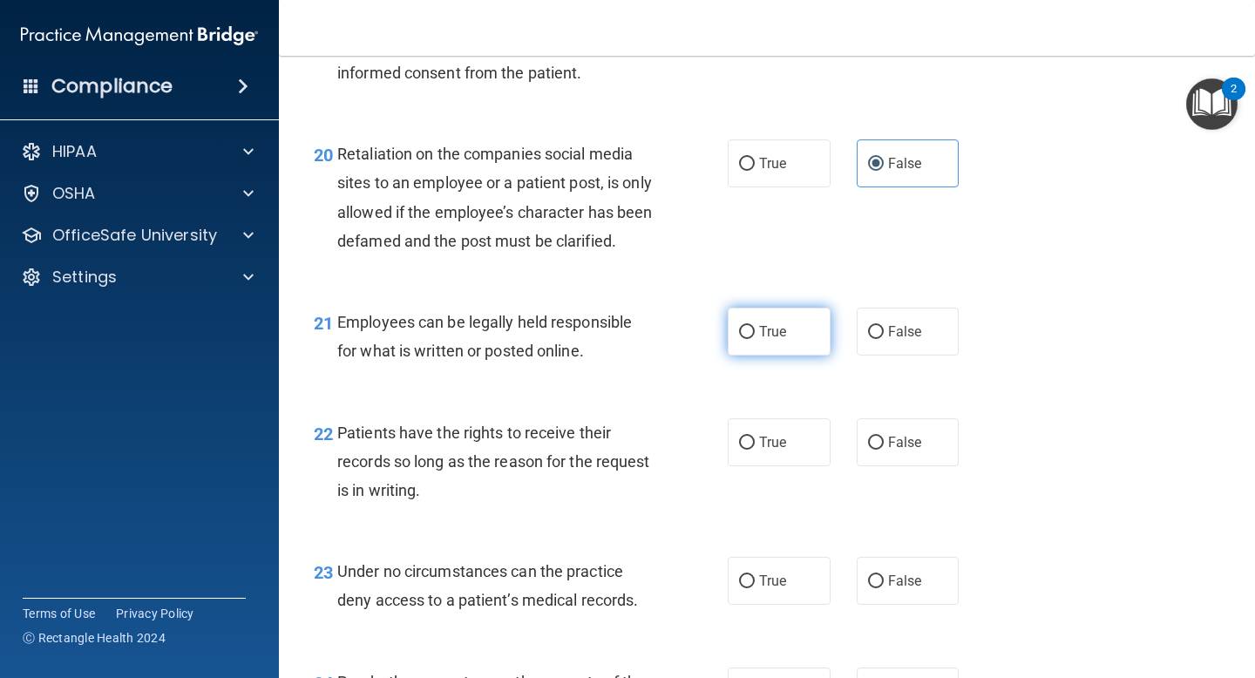
click at [760, 340] on span "True" at bounding box center [772, 331] width 27 height 17
click at [755, 339] on input "True" at bounding box center [747, 332] width 16 height 13
radio input "true"
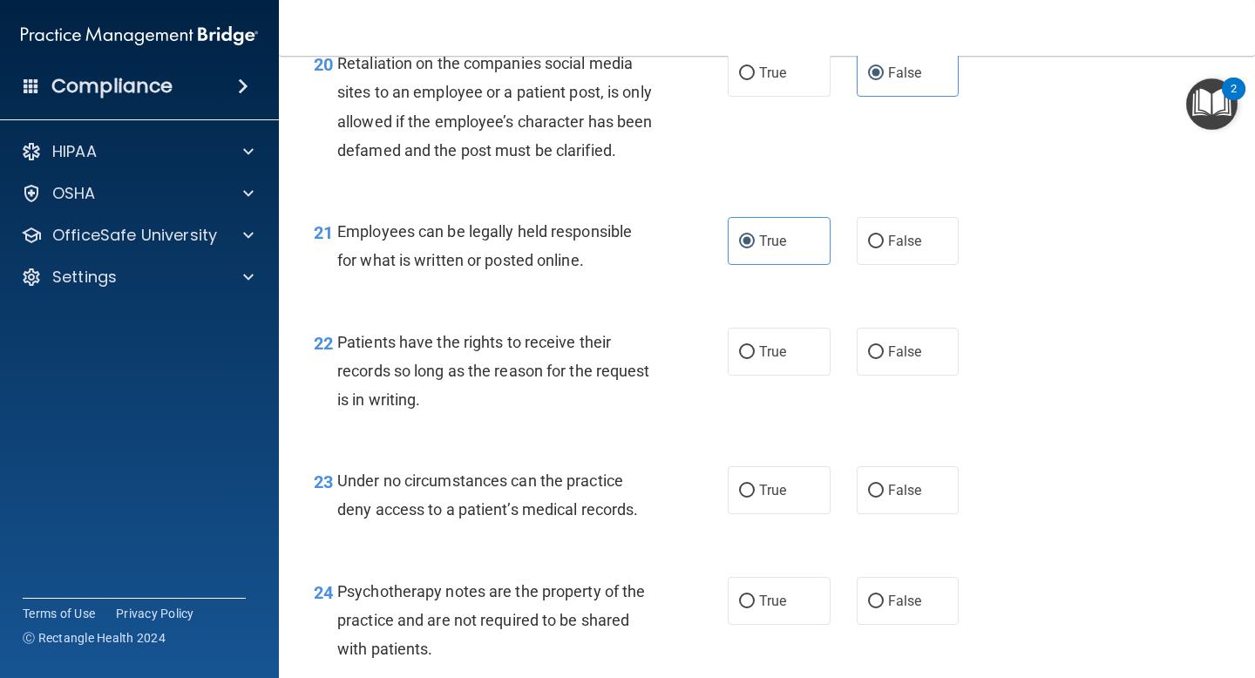
click at [545, 370] on span "Patients have the rights to receive their records so long as the reason for the…" at bounding box center [493, 371] width 313 height 76
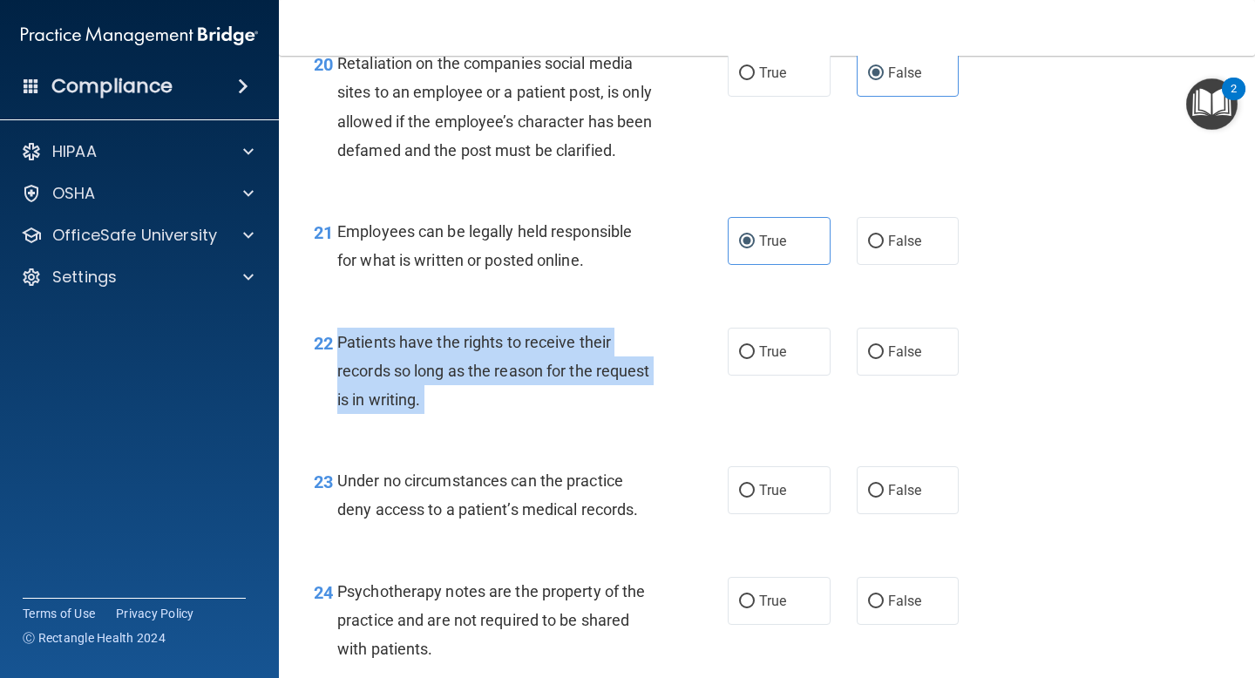
click at [545, 370] on span "Patients have the rights to receive their records so long as the reason for the…" at bounding box center [493, 371] width 313 height 76
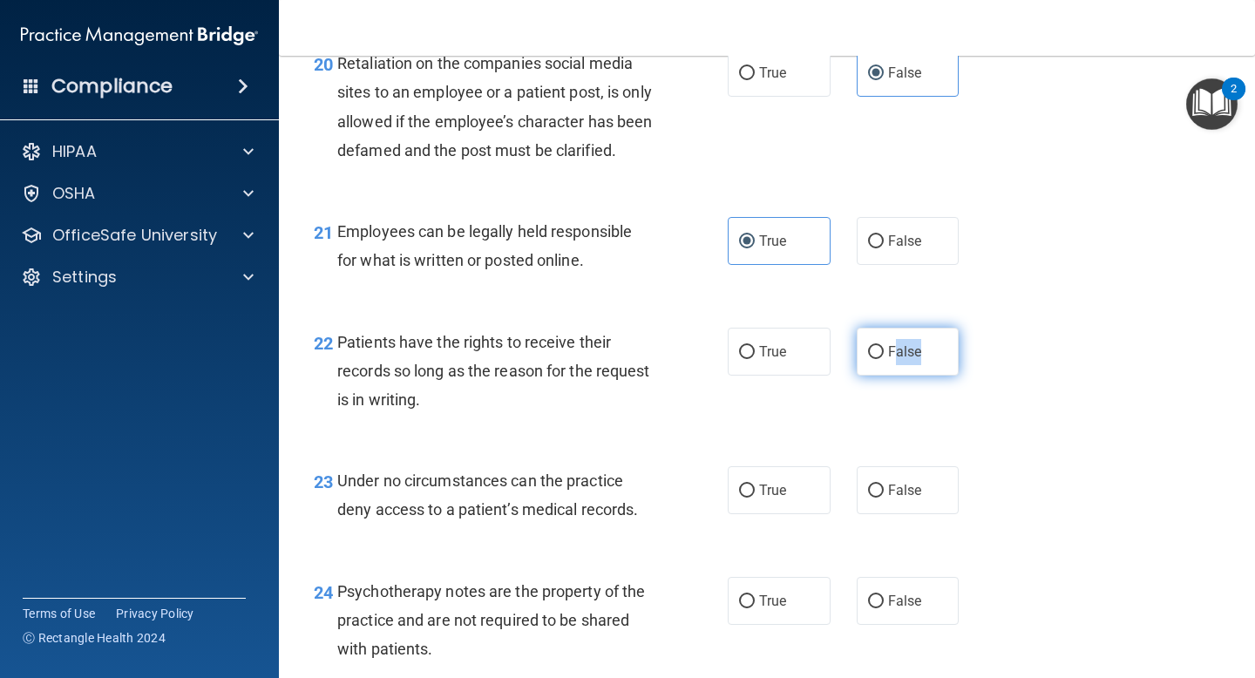
click at [893, 376] on label "False" at bounding box center [908, 352] width 103 height 48
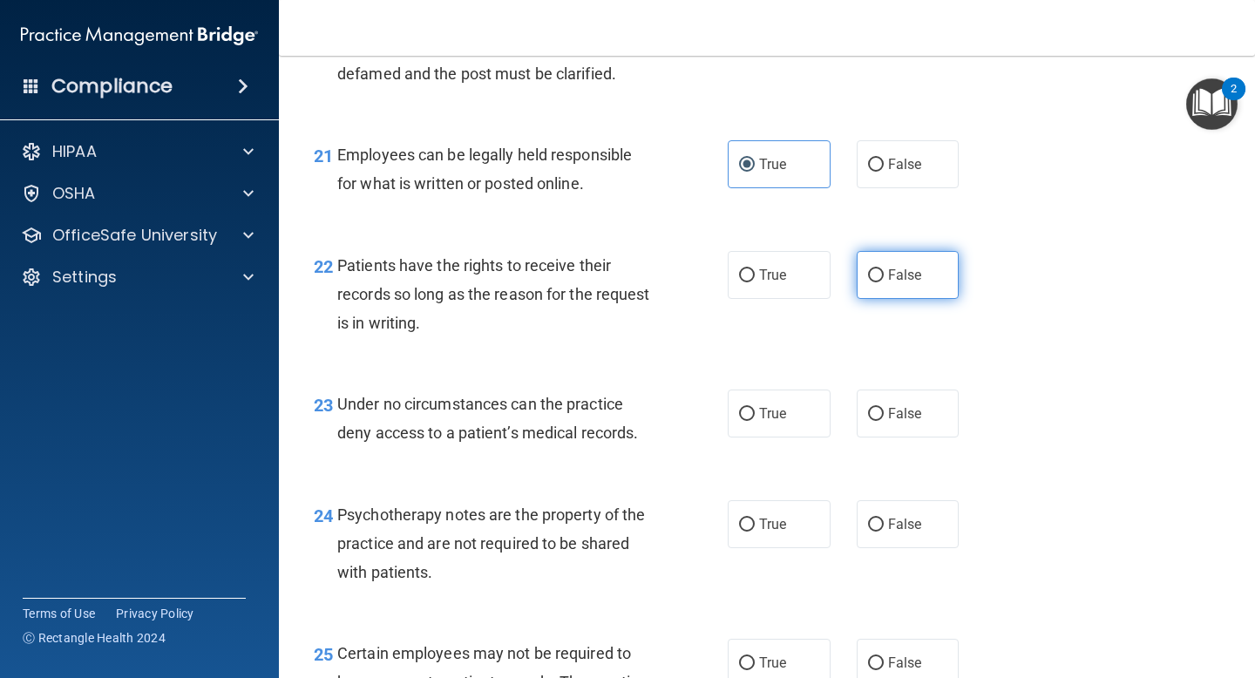
click at [878, 299] on label "False" at bounding box center [908, 275] width 103 height 48
click at [878, 282] on input "False" at bounding box center [876, 275] width 16 height 13
radio input "true"
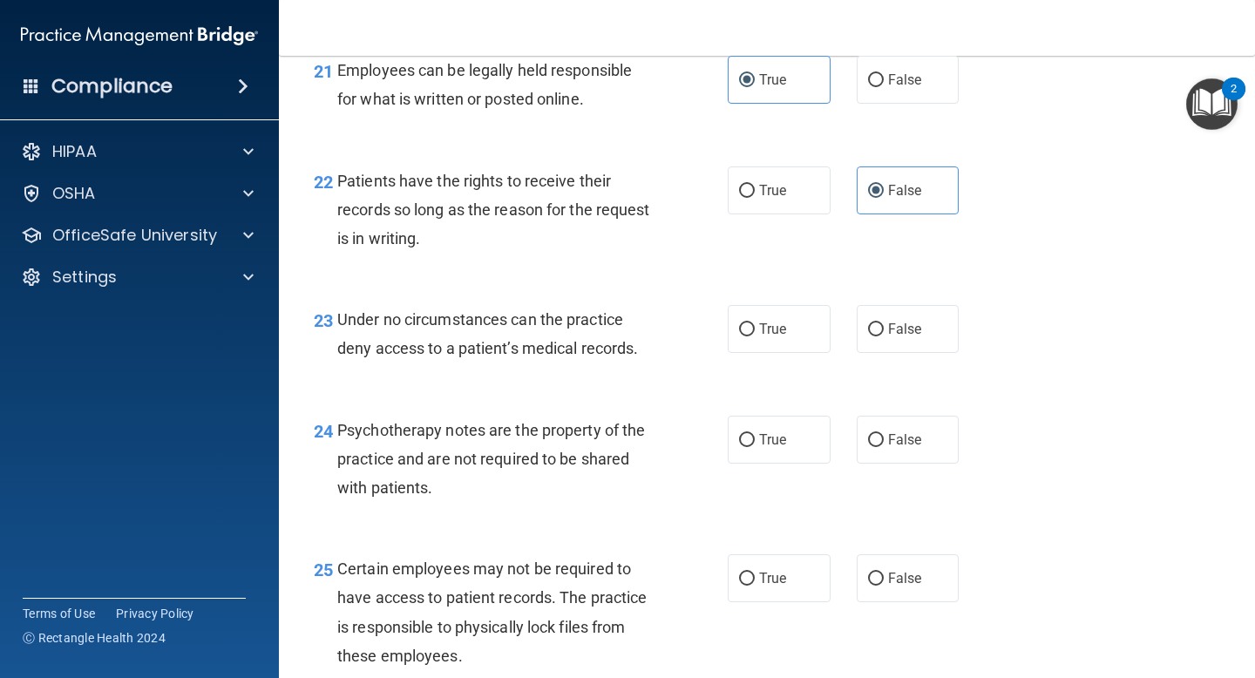
scroll to position [3758, 0]
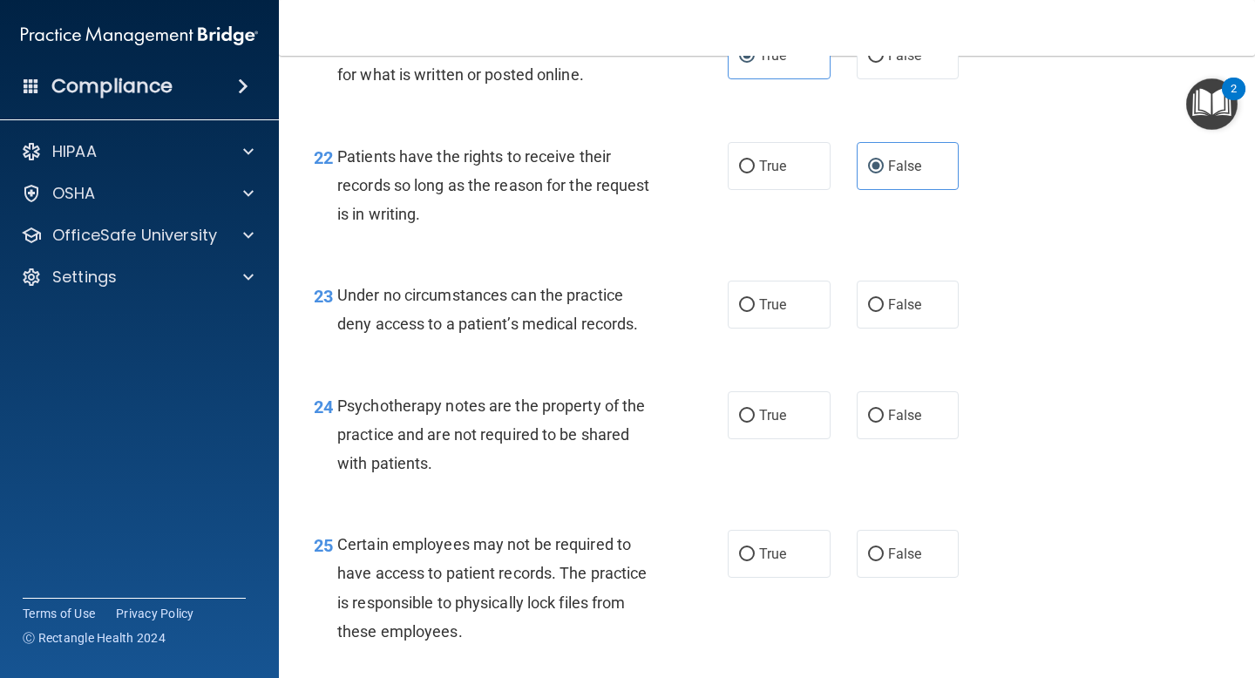
click at [538, 333] on span "Under no circumstances can the practice deny access to a patient’s medical reco…" at bounding box center [487, 309] width 301 height 47
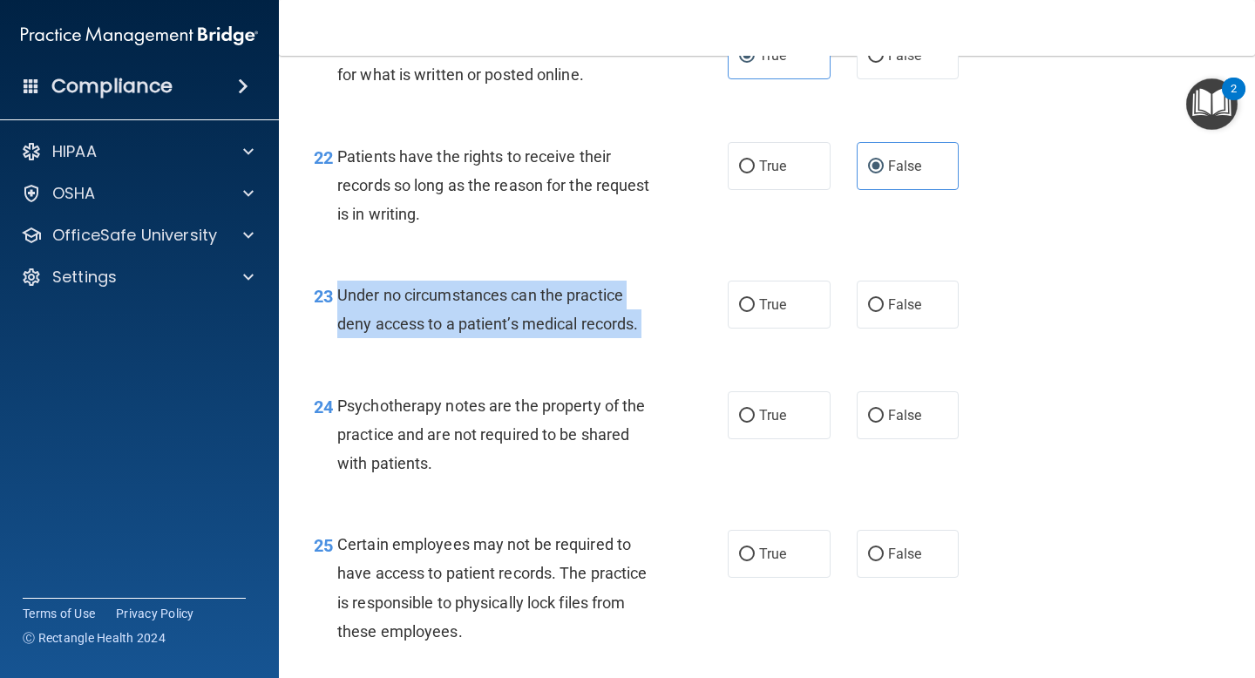
click at [538, 333] on span "Under no circumstances can the practice deny access to a patient’s medical reco…" at bounding box center [487, 309] width 301 height 47
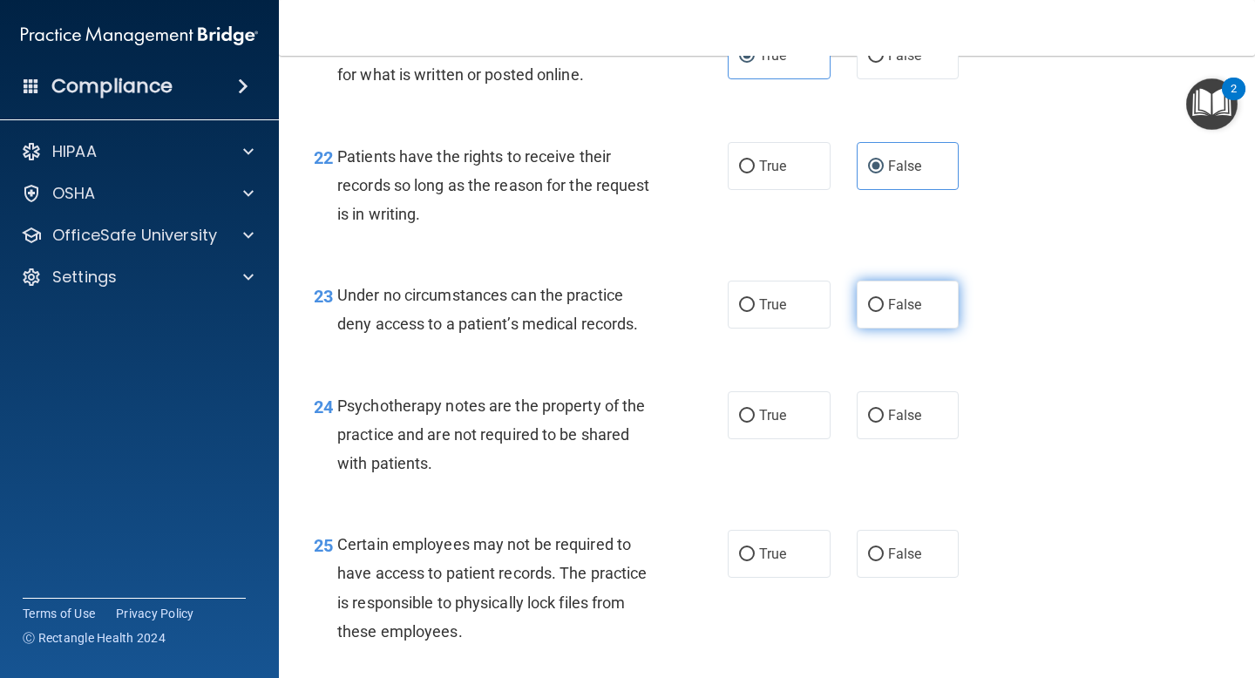
click at [871, 319] on label "False" at bounding box center [908, 305] width 103 height 48
click at [871, 312] on input "False" at bounding box center [876, 305] width 16 height 13
radio input "true"
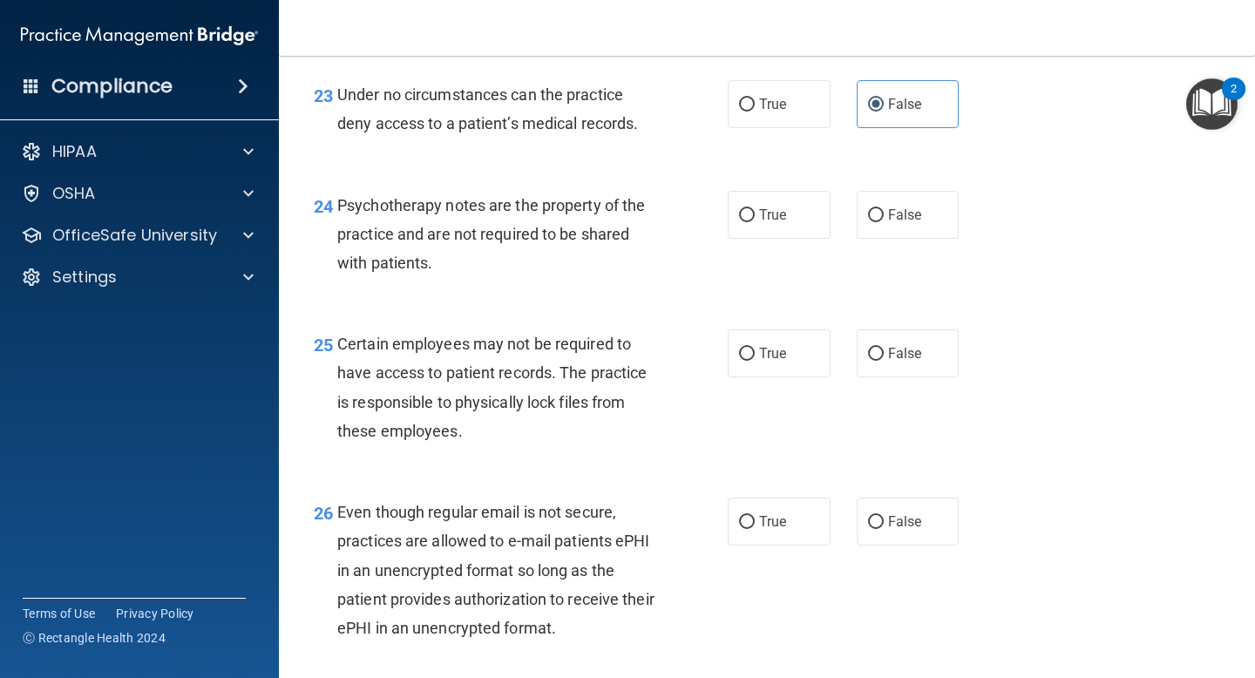
scroll to position [3959, 0]
click at [566, 229] on span "Psychotherapy notes are the property of the practice and are not required to be…" at bounding box center [491, 233] width 308 height 76
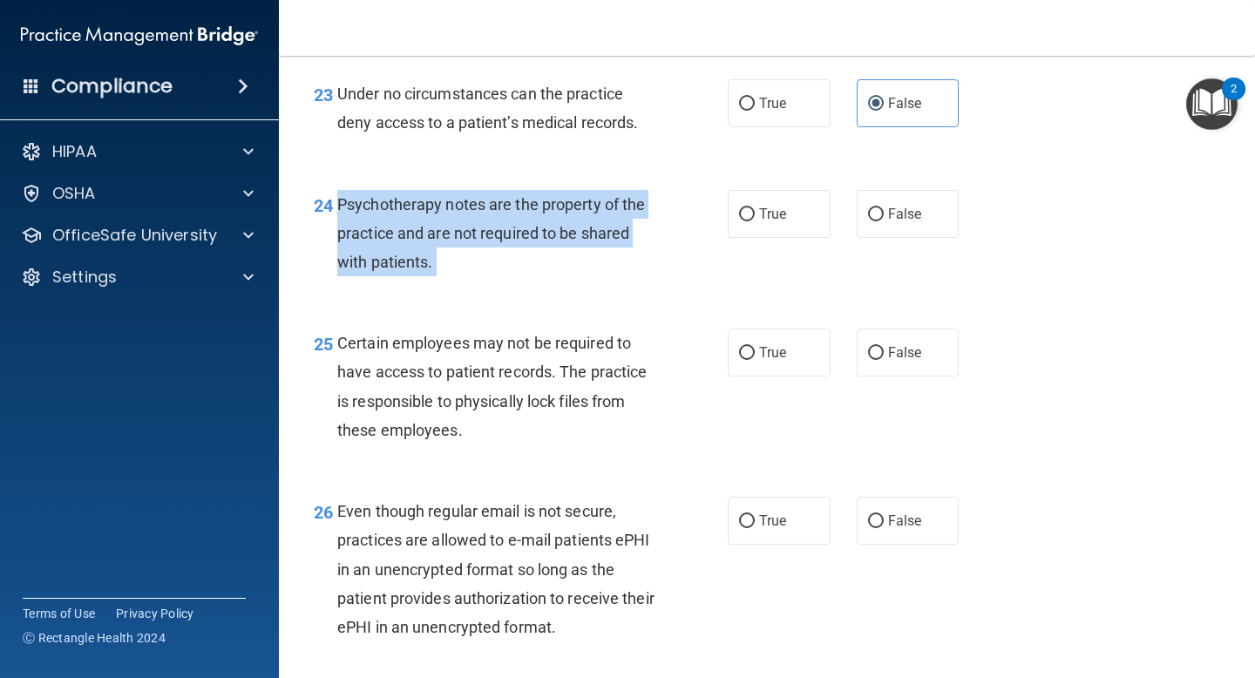
click at [566, 229] on span "Psychotherapy notes are the property of the practice and are not required to be…" at bounding box center [491, 233] width 308 height 76
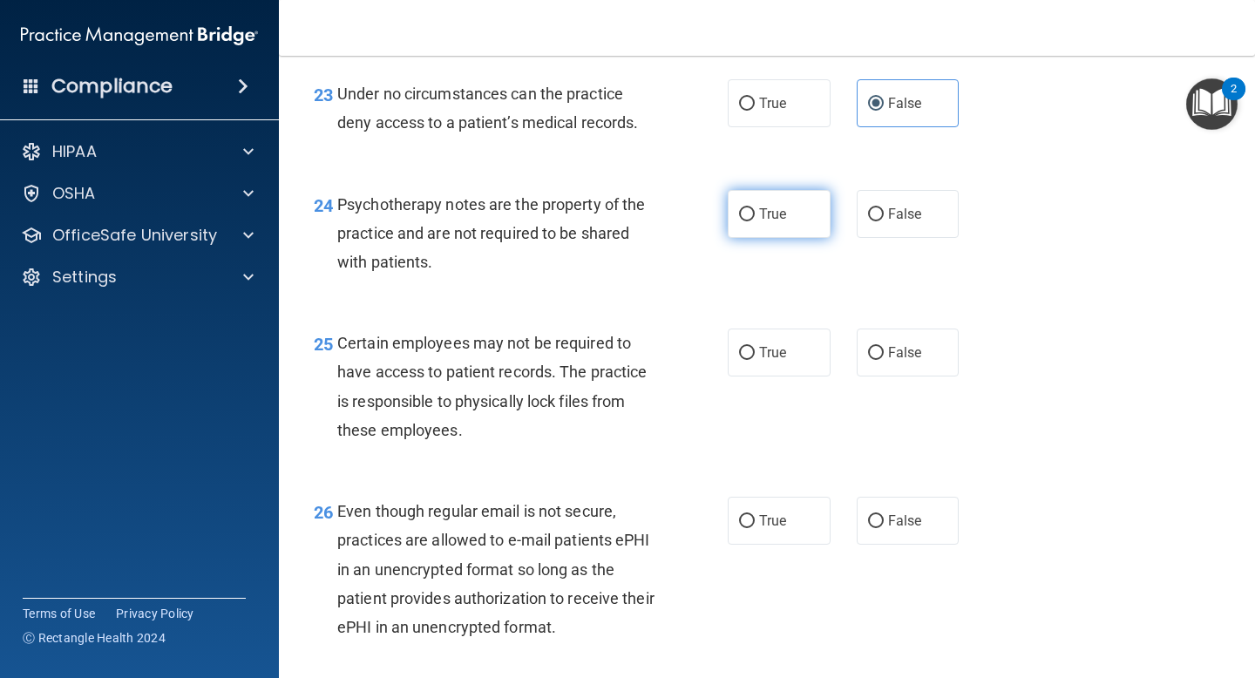
click at [776, 238] on label "True" at bounding box center [779, 214] width 103 height 48
click at [755, 221] on input "True" at bounding box center [747, 214] width 16 height 13
radio input "true"
click at [527, 405] on span "Certain employees may not be required to have access to patient records. The pr…" at bounding box center [491, 386] width 309 height 105
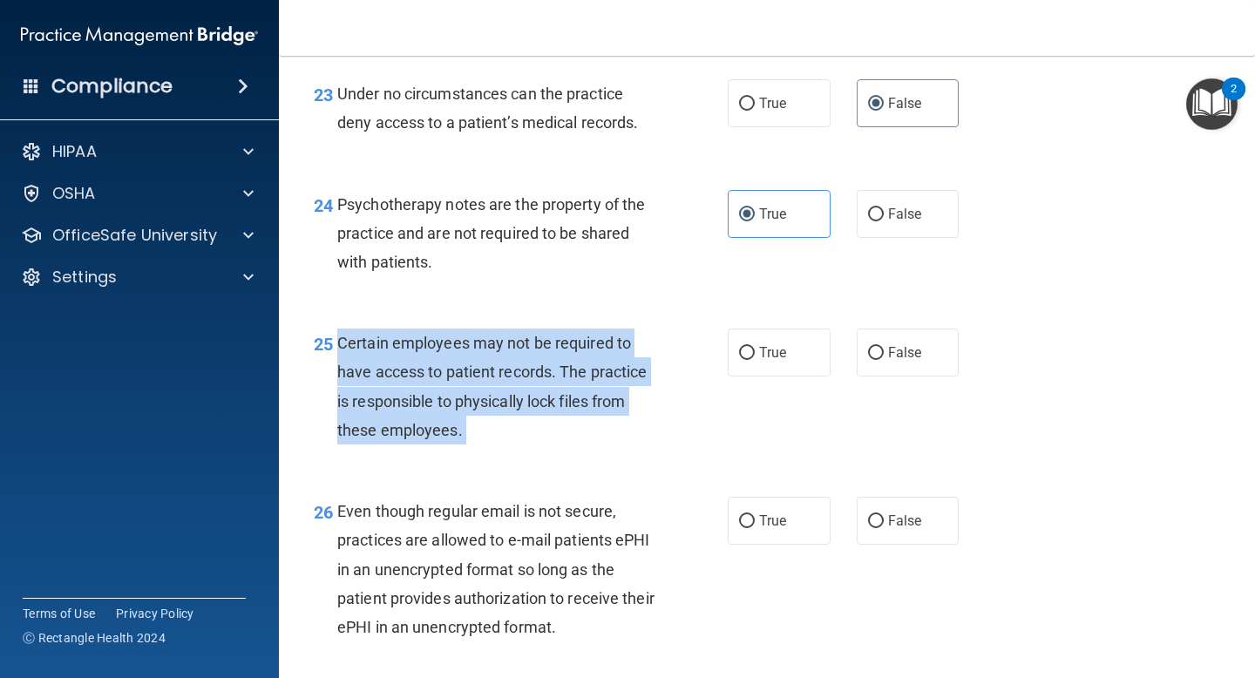
click at [527, 405] on span "Certain employees may not be required to have access to patient records. The pr…" at bounding box center [491, 386] width 309 height 105
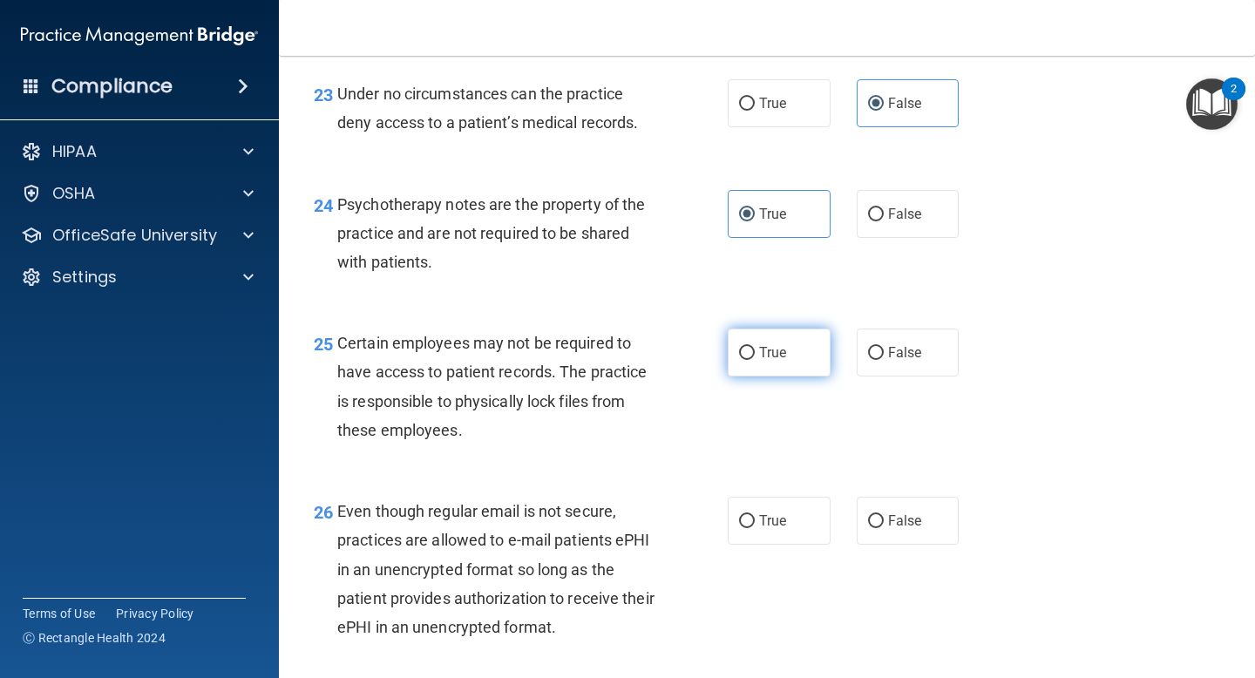
click at [784, 361] on span "True" at bounding box center [772, 352] width 27 height 17
click at [755, 360] on input "True" at bounding box center [747, 353] width 16 height 13
radio input "true"
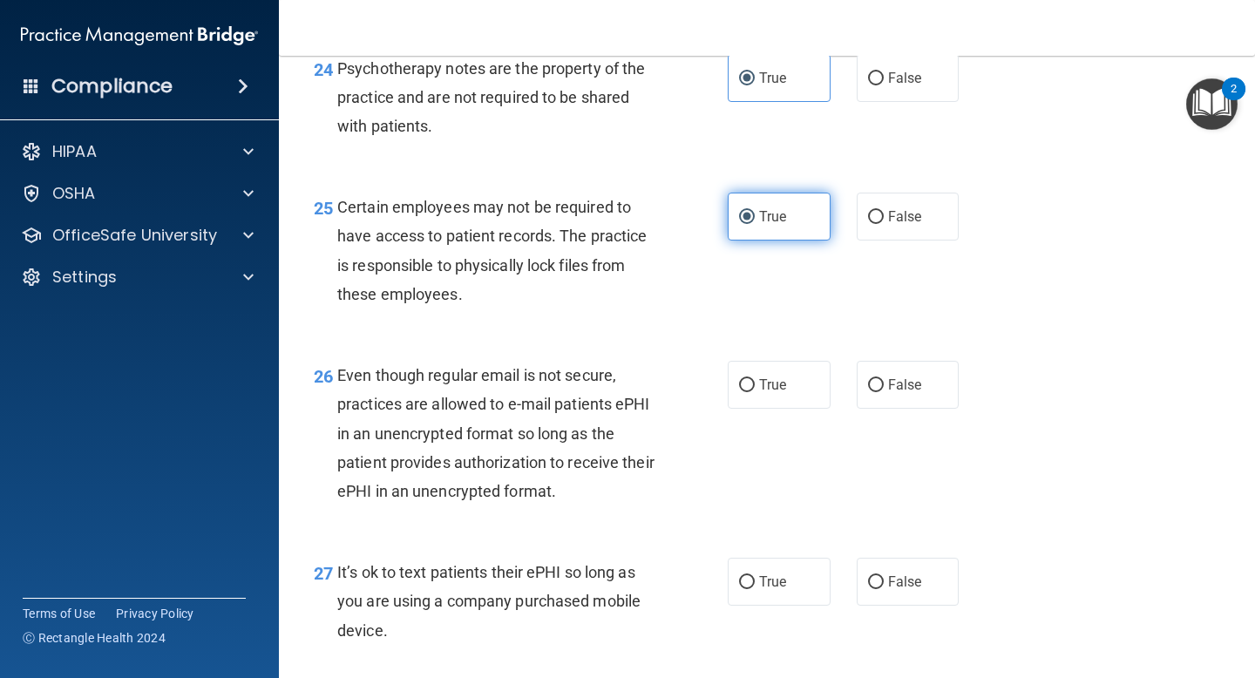
scroll to position [4113, 0]
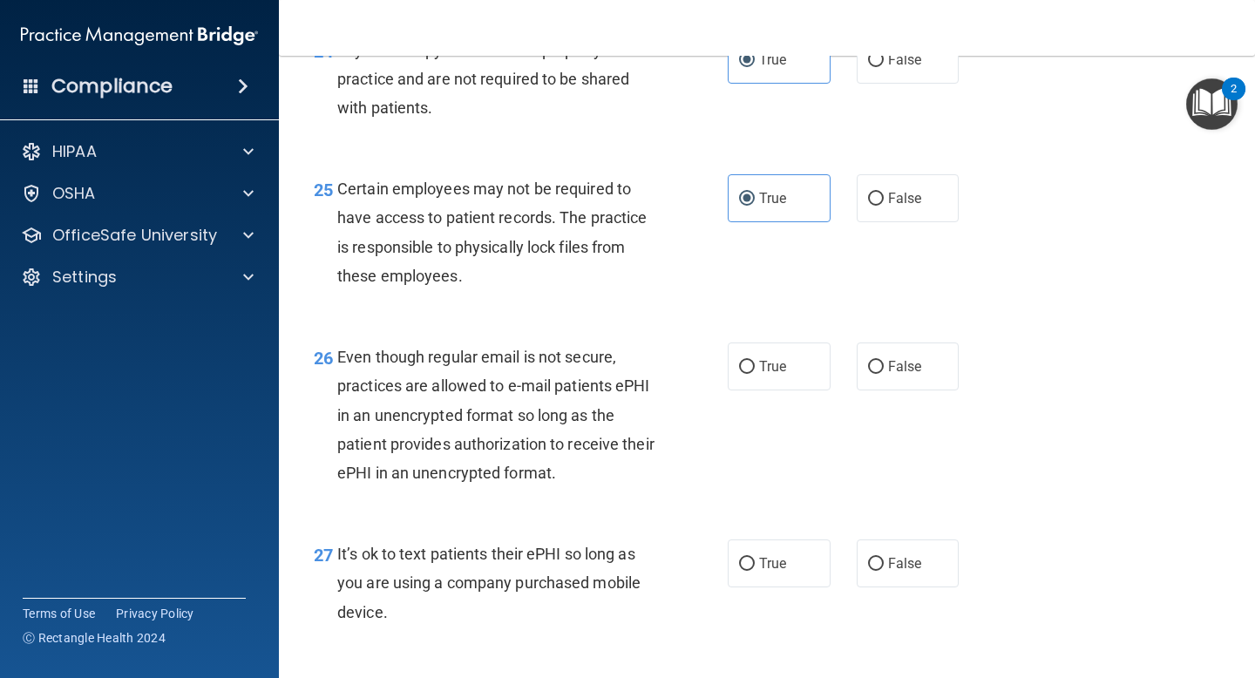
click at [525, 421] on span "Even though regular email is not secure, practices are allowed to e-mail patien…" at bounding box center [495, 415] width 317 height 134
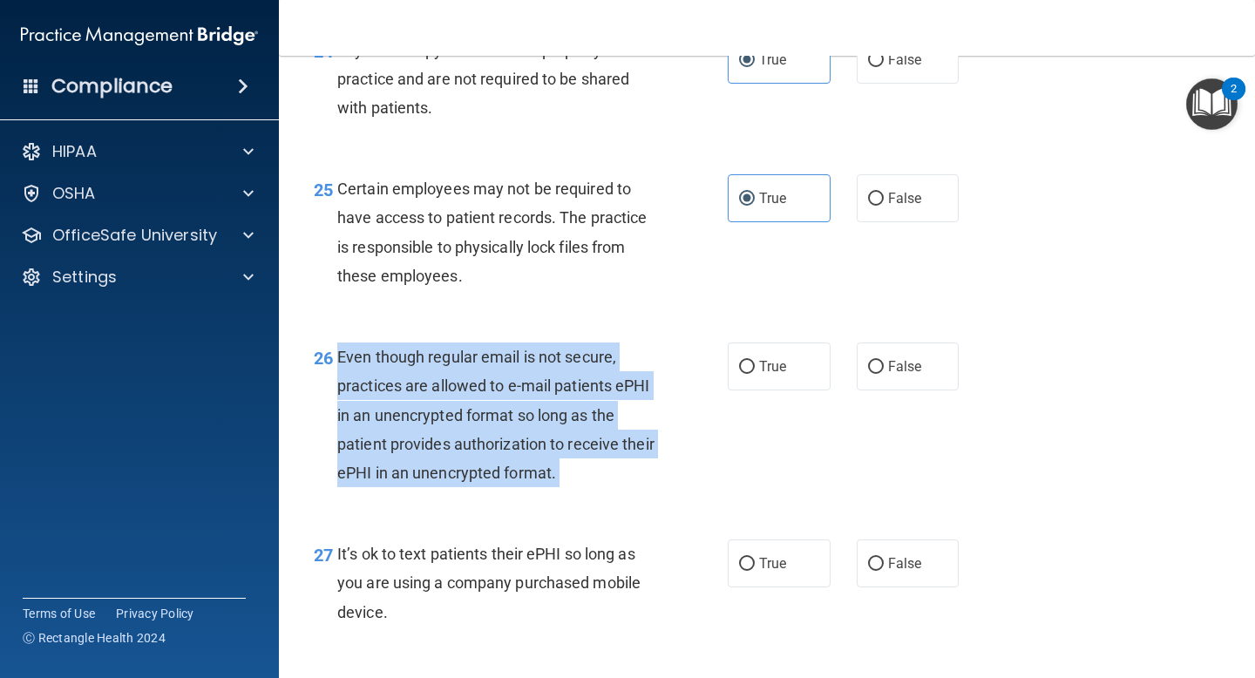
click at [525, 421] on span "Even though regular email is not secure, practices are allowed to e-mail patien…" at bounding box center [495, 415] width 317 height 134
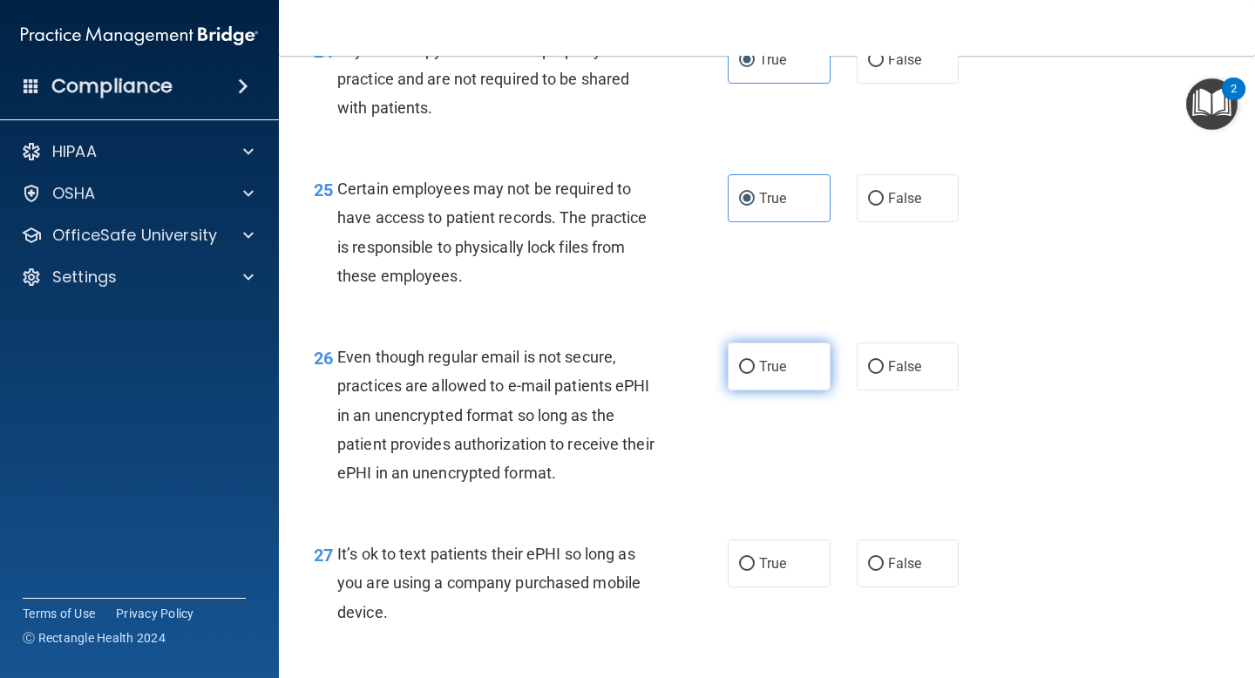
click at [781, 390] on label "True" at bounding box center [779, 366] width 103 height 48
click at [755, 374] on input "True" at bounding box center [747, 367] width 16 height 13
radio input "true"
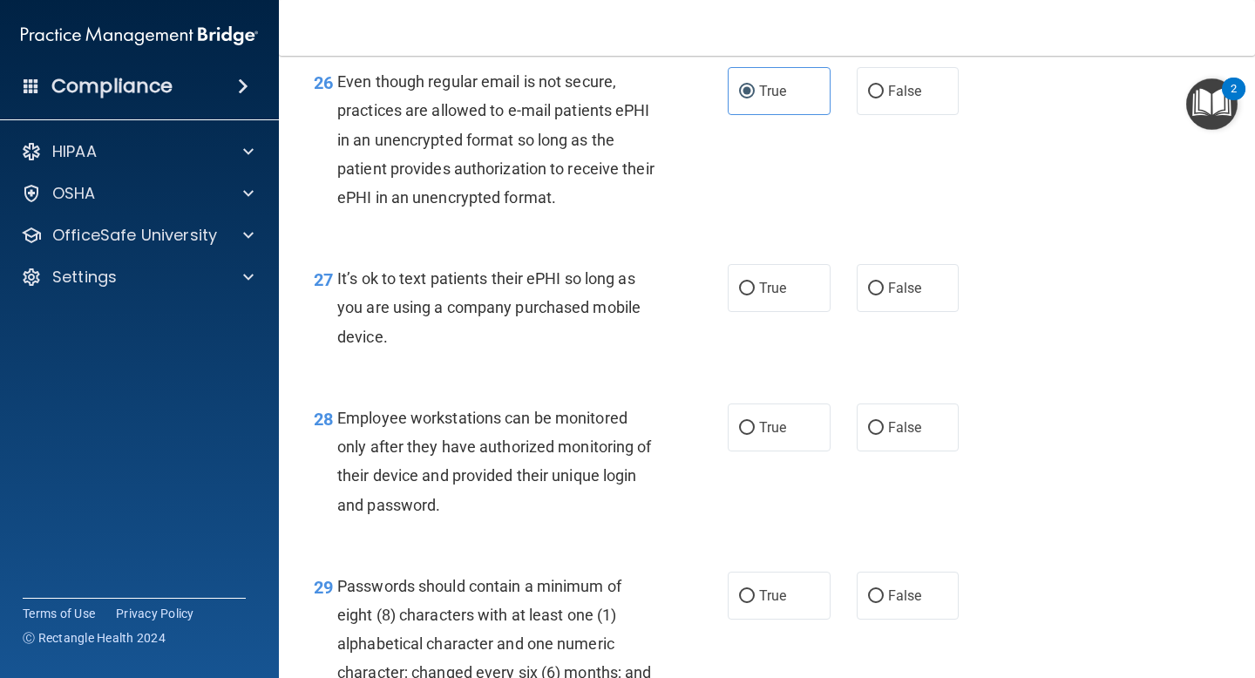
scroll to position [4431, 0]
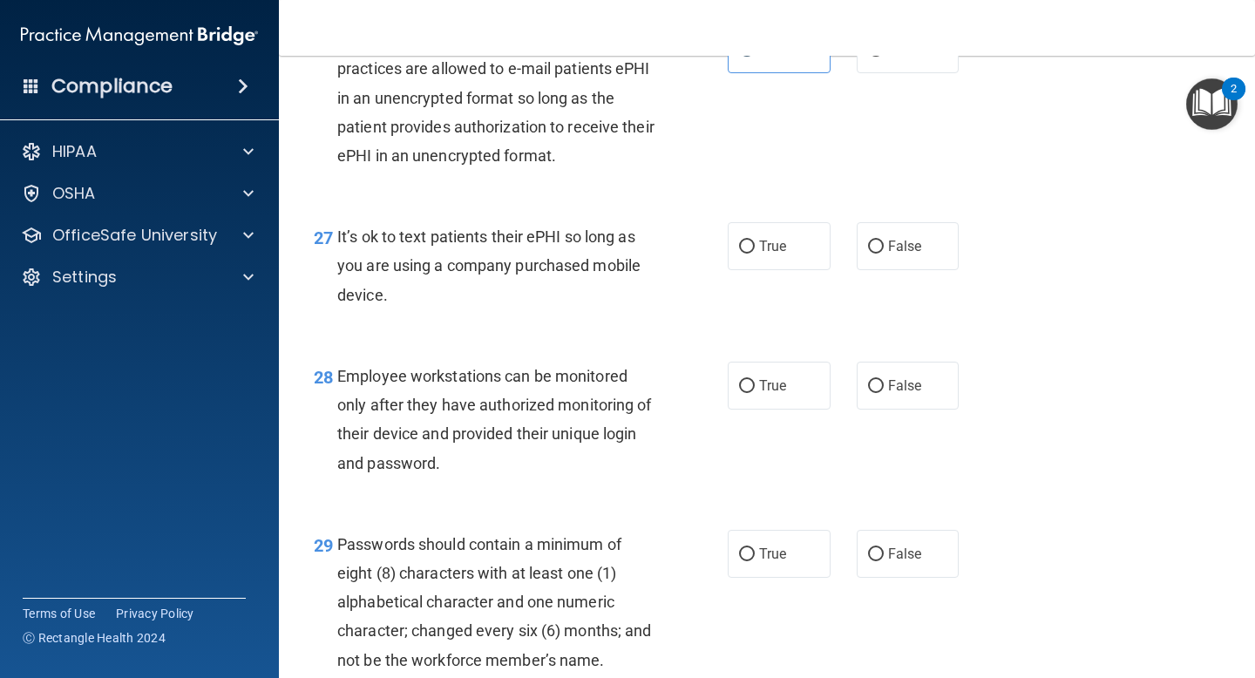
click at [566, 286] on span "It’s ok to text patients their ePHI so long as you are using a company purchase…" at bounding box center [488, 265] width 303 height 76
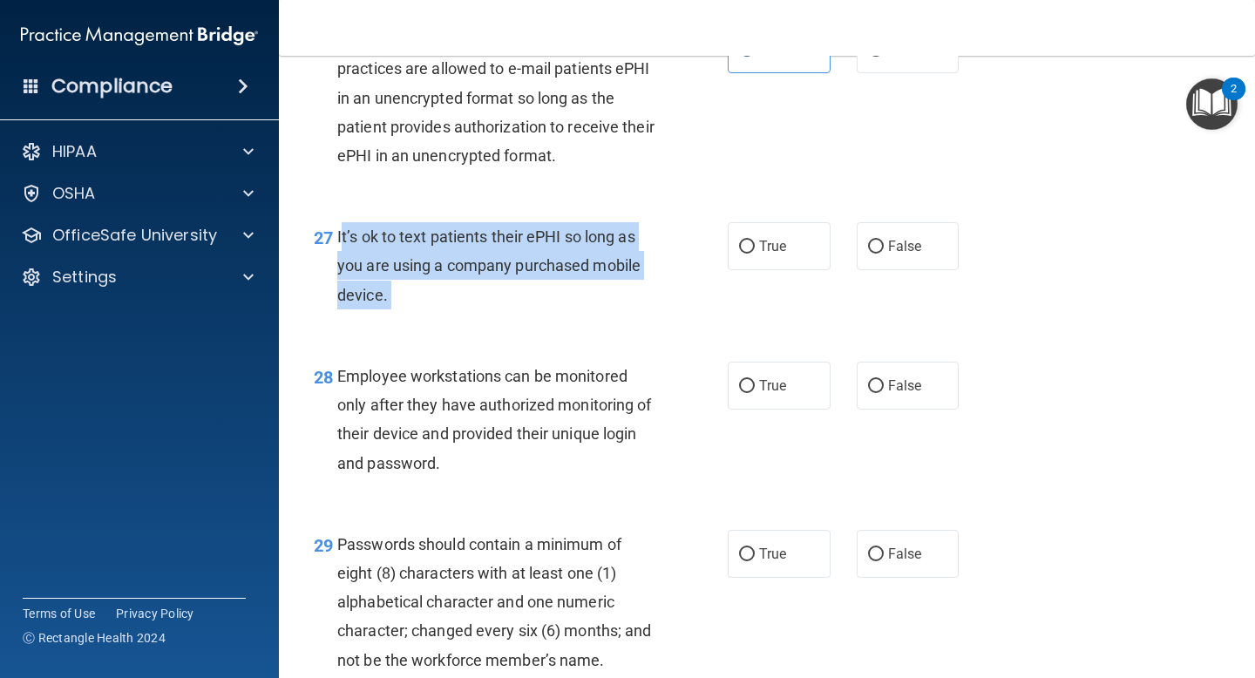
click at [566, 286] on span "It’s ok to text patients their ePHI so long as you are using a company purchase…" at bounding box center [488, 265] width 303 height 76
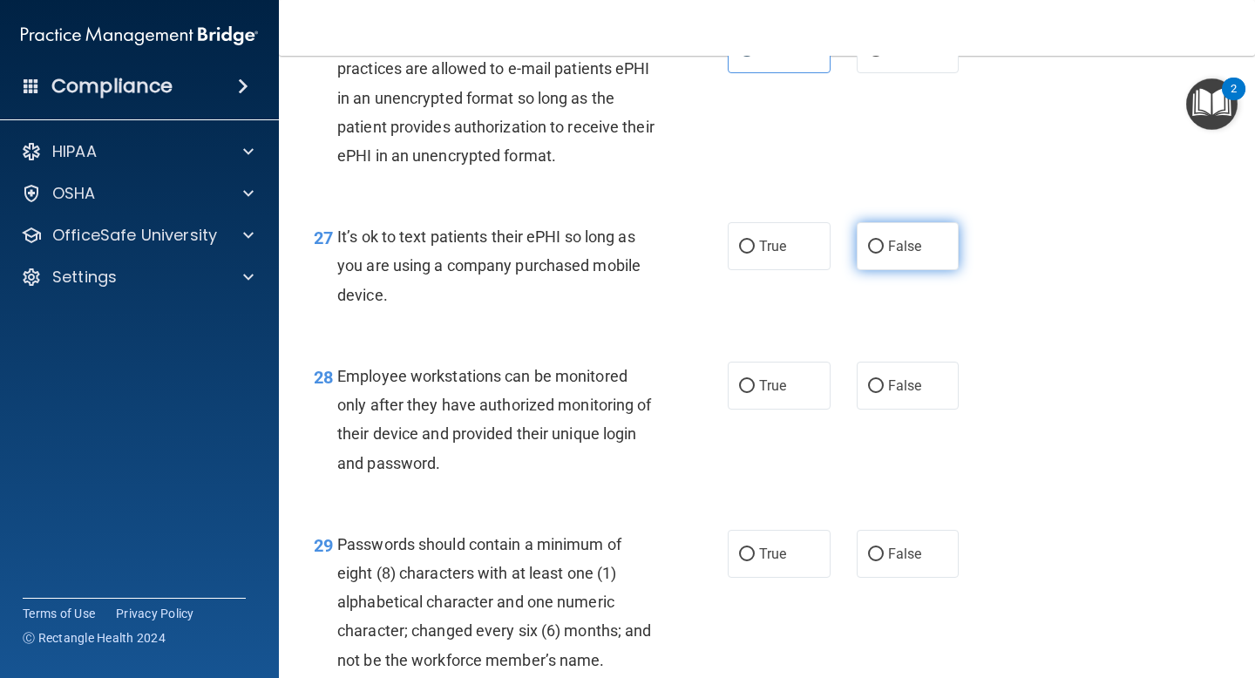
click at [888, 270] on label "False" at bounding box center [908, 246] width 103 height 48
click at [884, 254] on input "False" at bounding box center [876, 247] width 16 height 13
radio input "true"
click at [791, 270] on label "True" at bounding box center [779, 246] width 103 height 48
click at [755, 254] on input "True" at bounding box center [747, 247] width 16 height 13
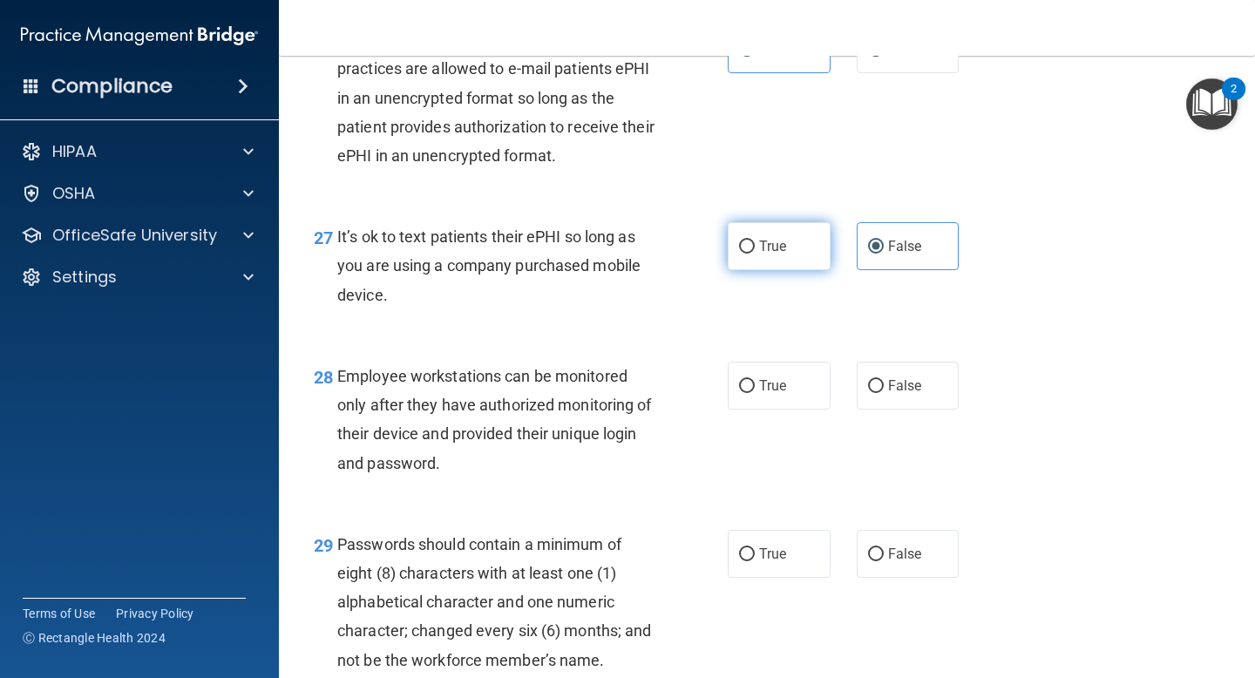
radio input "true"
radio input "false"
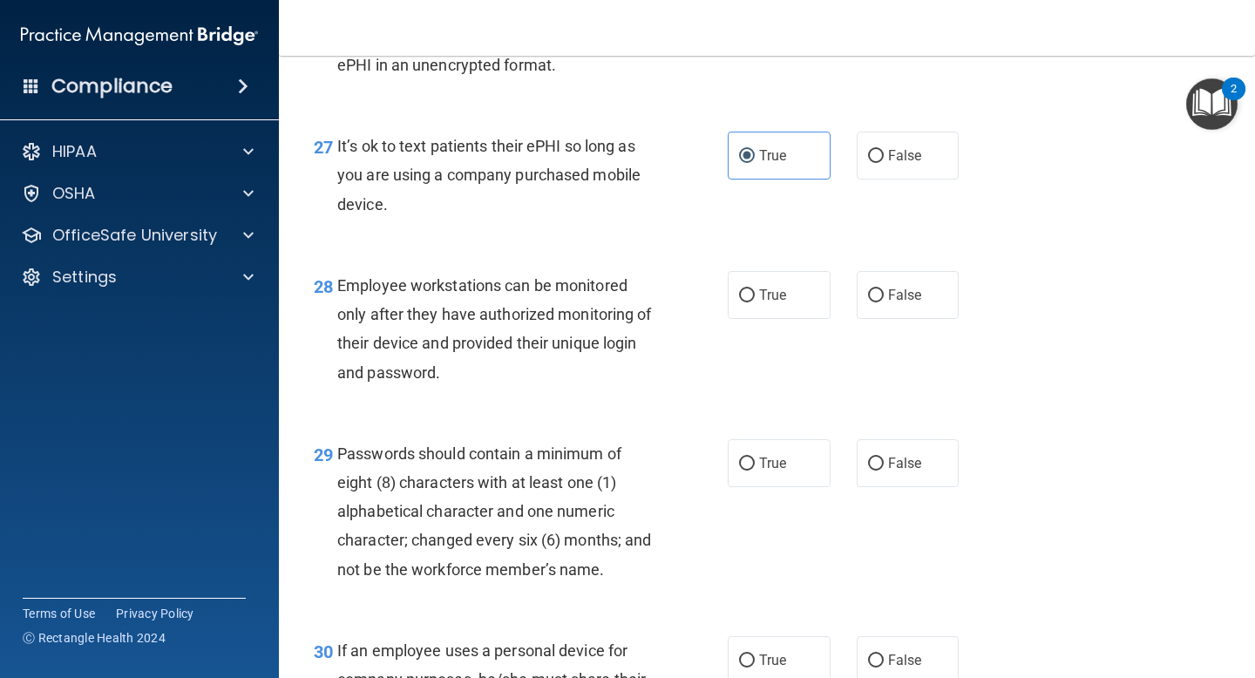
scroll to position [4546, 0]
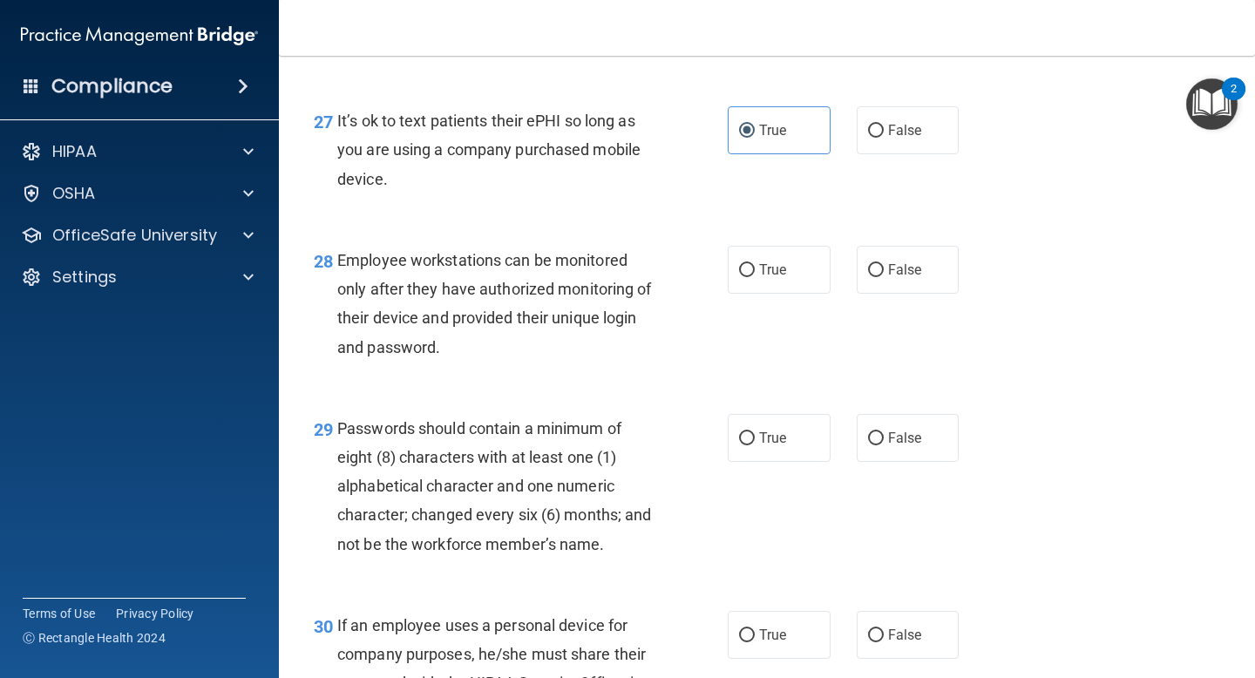
click at [594, 333] on div "Employee workstations can be monitored only after they have authorized monitori…" at bounding box center [502, 304] width 330 height 116
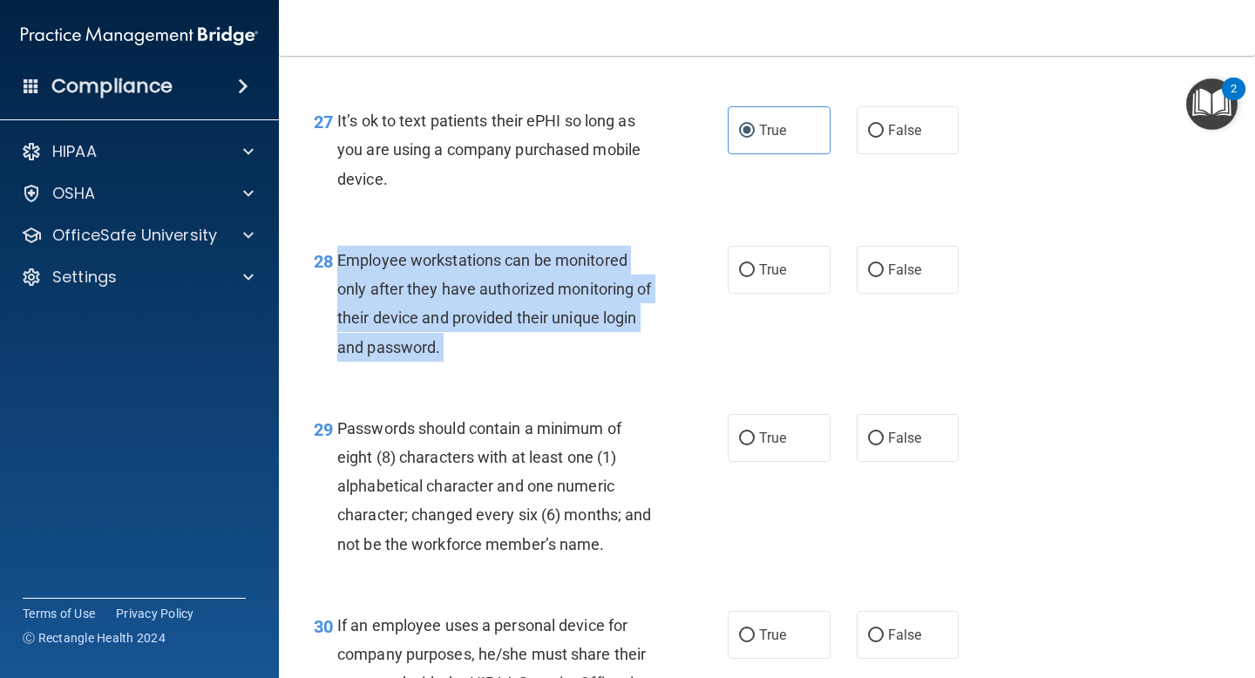
click at [594, 333] on div "Employee workstations can be monitored only after they have authorized monitori…" at bounding box center [502, 304] width 330 height 116
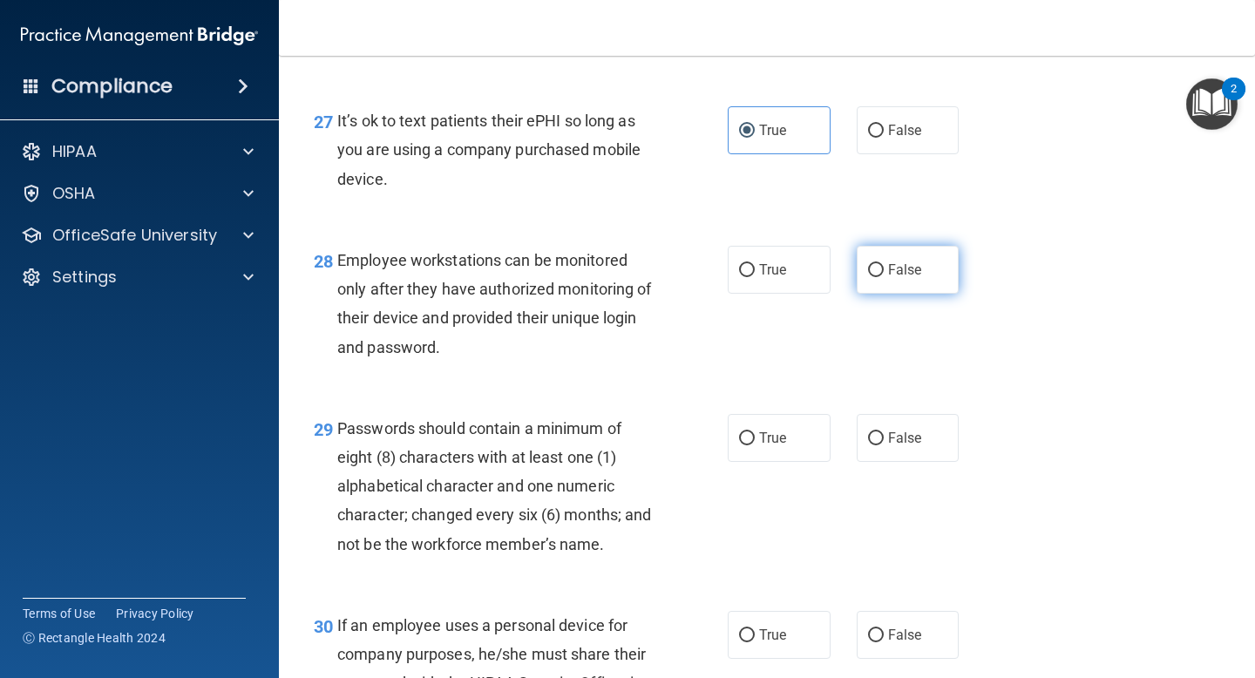
click at [919, 294] on label "False" at bounding box center [908, 270] width 103 height 48
click at [884, 277] on input "False" at bounding box center [876, 270] width 16 height 13
radio input "true"
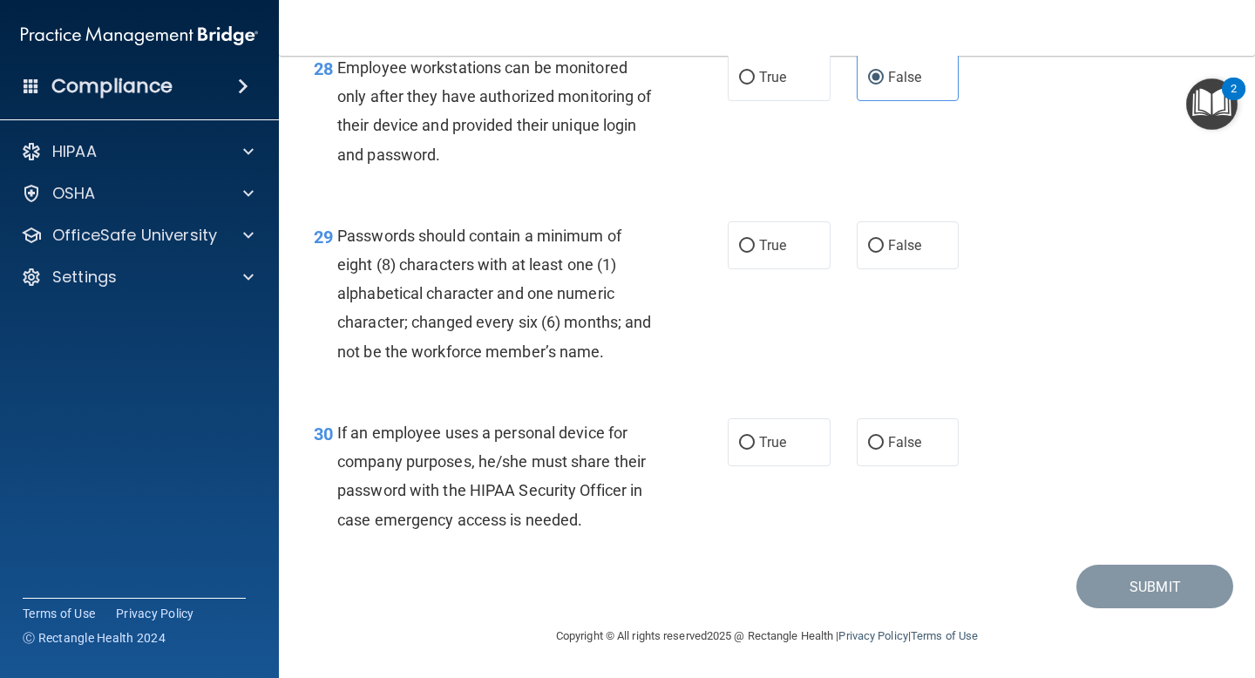
scroll to position [4769, 0]
click at [559, 313] on span "Passwords should contain a minimum of eight (8) characters with at least one (1…" at bounding box center [494, 294] width 314 height 134
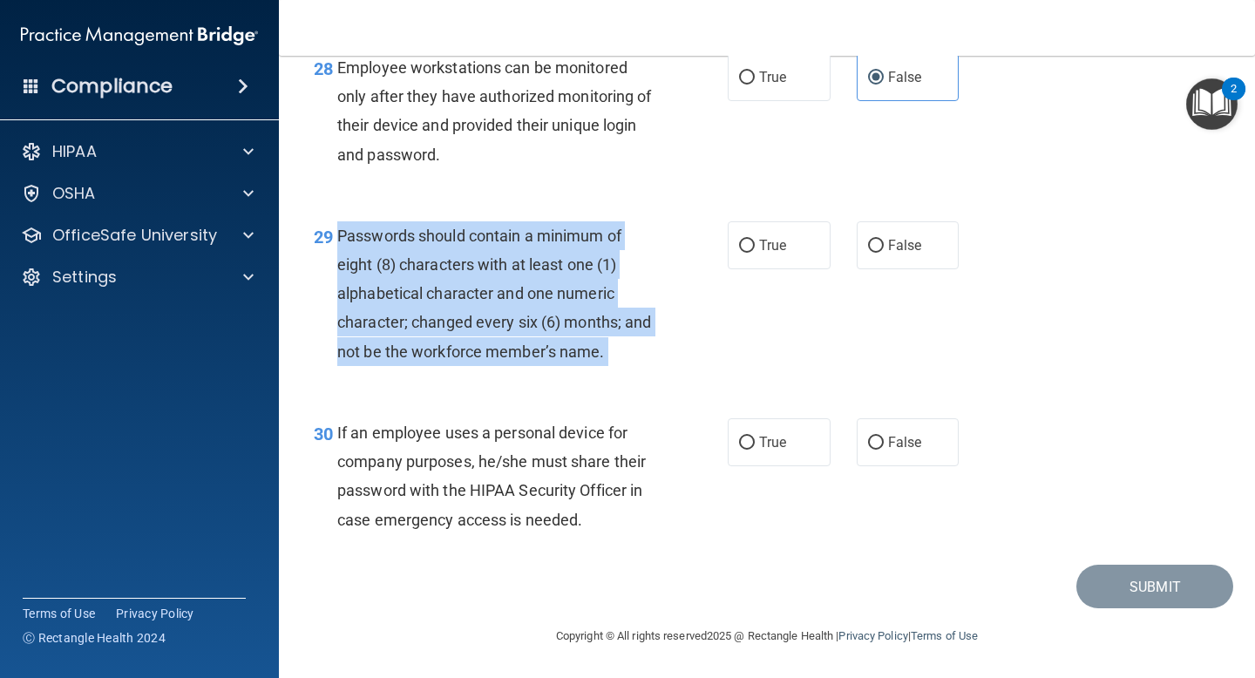
click at [559, 313] on span "Passwords should contain a minimum of eight (8) characters with at least one (1…" at bounding box center [494, 294] width 314 height 134
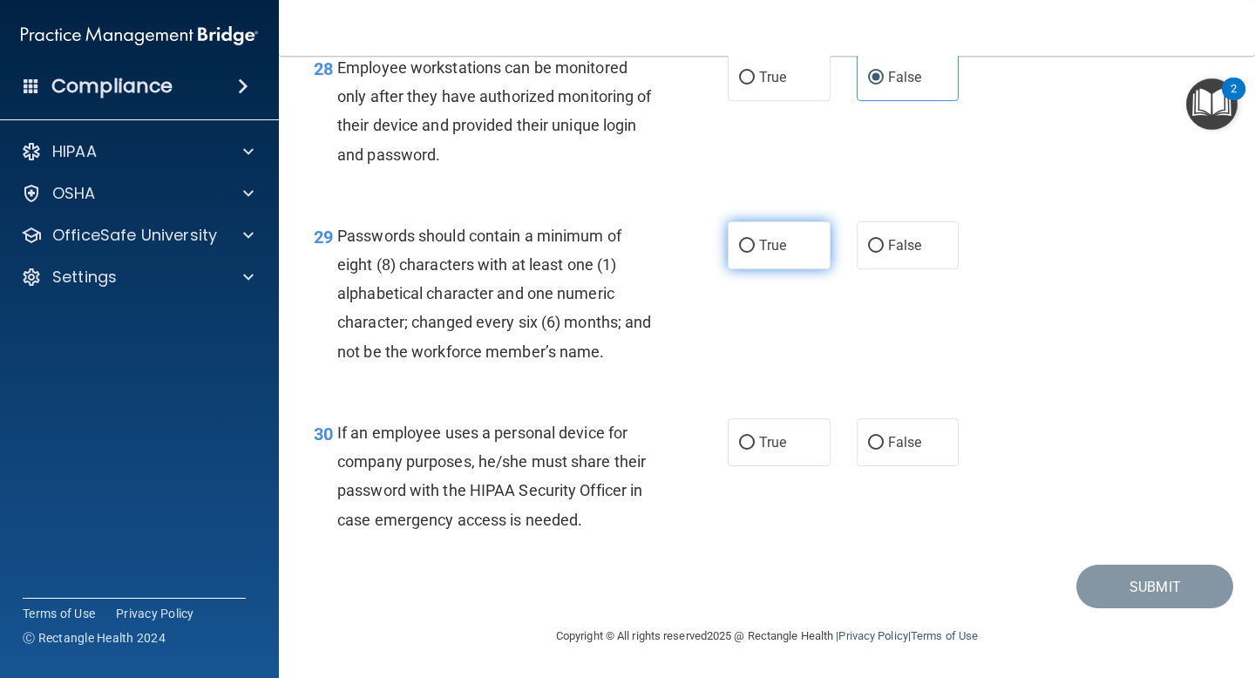
click at [764, 225] on label "True" at bounding box center [779, 245] width 103 height 48
click at [755, 240] on input "True" at bounding box center [747, 246] width 16 height 13
radio input "true"
click at [538, 425] on span "If an employee uses a personal device for company purposes, he/she must share t…" at bounding box center [491, 476] width 309 height 105
click at [538, 426] on span "If an employee uses a personal device for company purposes, he/she must share t…" at bounding box center [491, 476] width 309 height 105
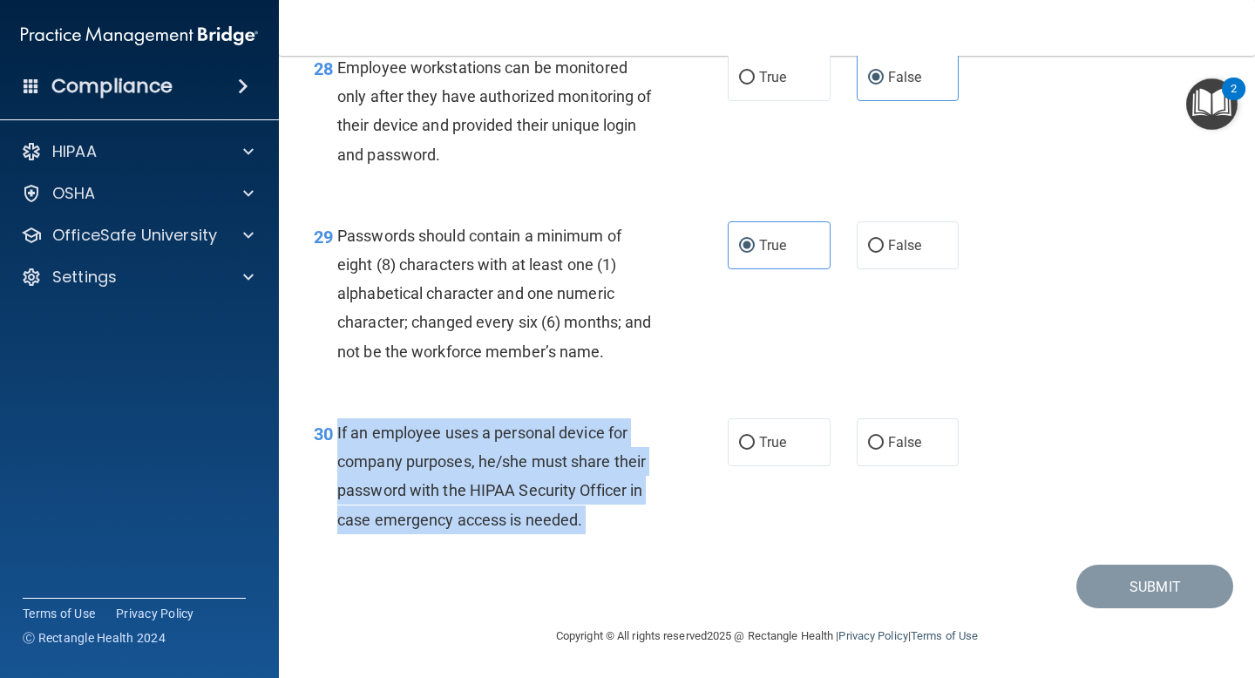
click at [538, 426] on span "If an employee uses a personal device for company purposes, he/she must share t…" at bounding box center [491, 476] width 309 height 105
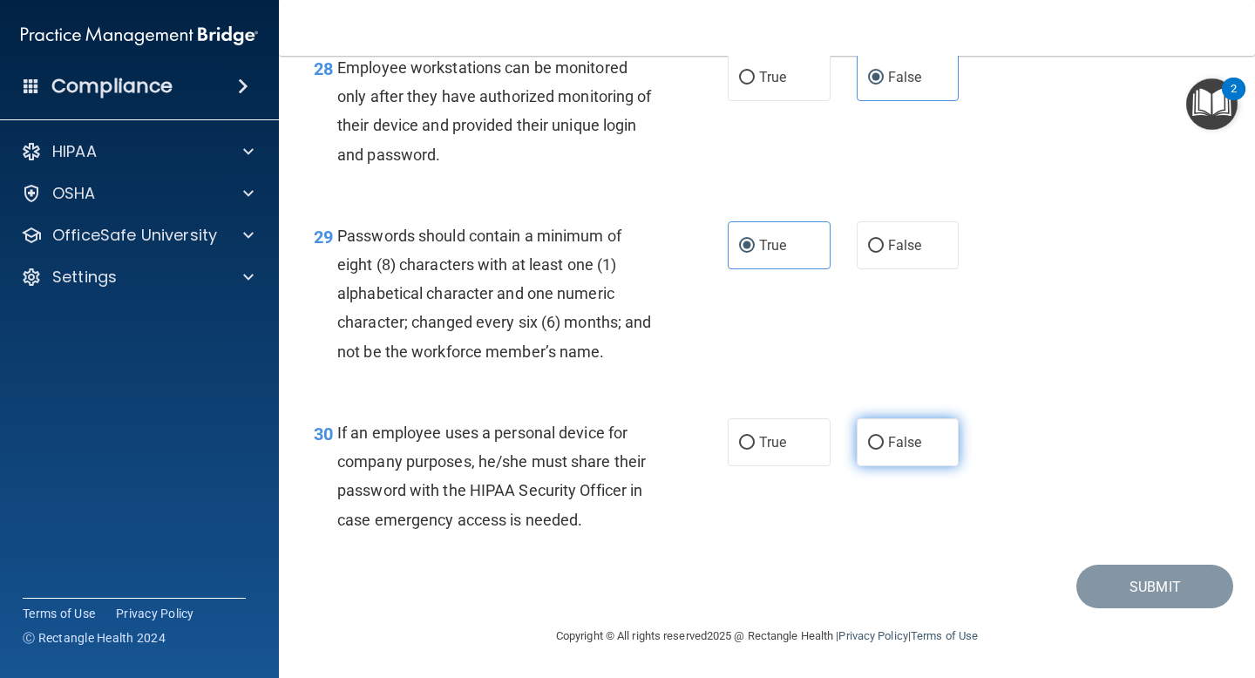
click at [918, 437] on span "False" at bounding box center [905, 442] width 34 height 17
click at [884, 437] on input "False" at bounding box center [876, 443] width 16 height 13
radio input "true"
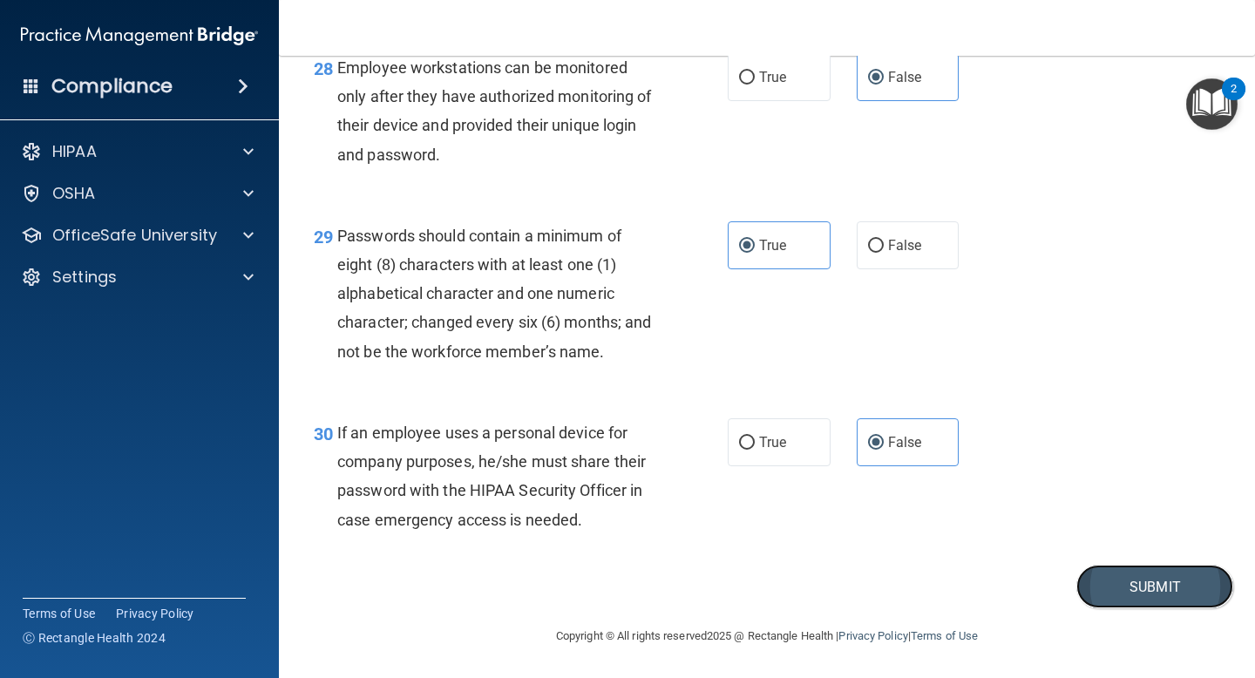
click at [1094, 590] on button "Submit" at bounding box center [1154, 587] width 157 height 44
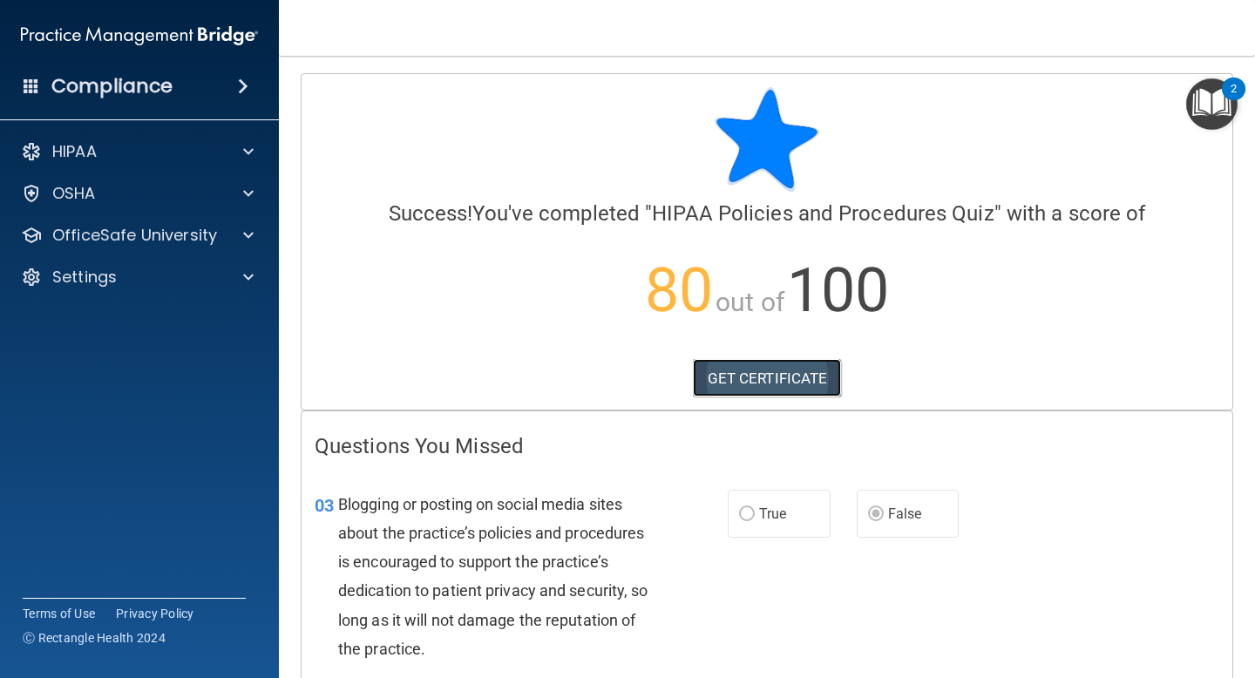
click at [770, 370] on link "GET CERTIFICATE" at bounding box center [767, 378] width 149 height 38
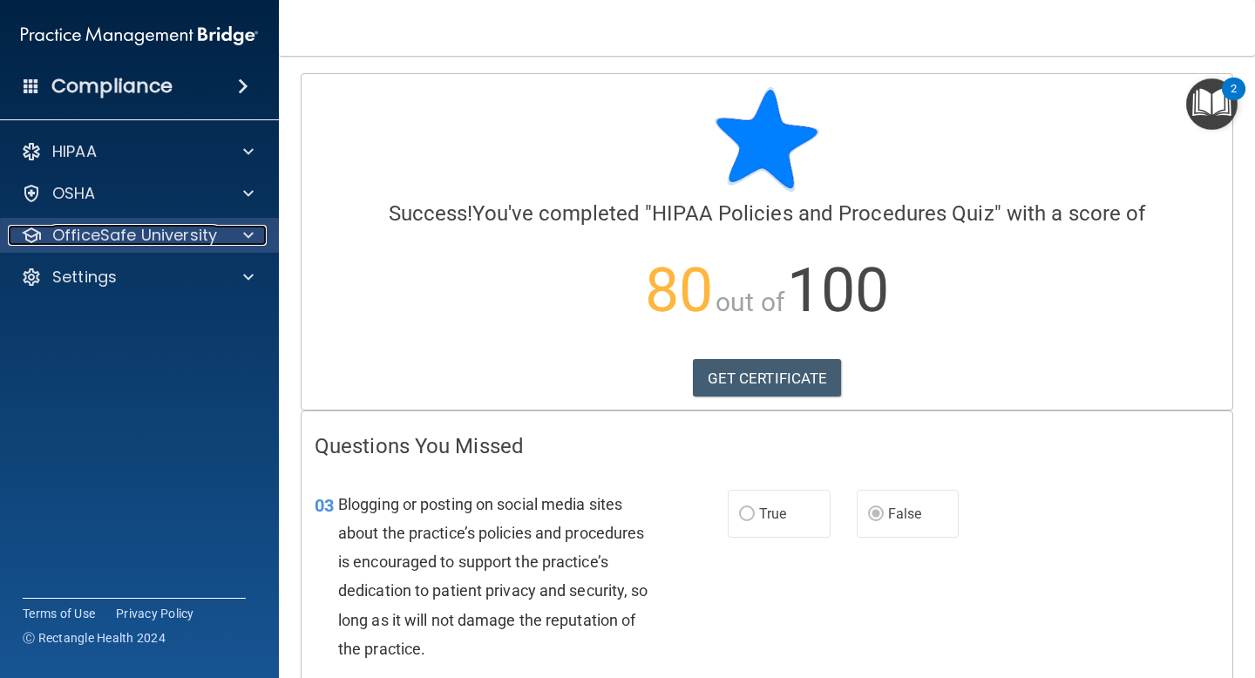
click at [172, 230] on p "OfficeSafe University" at bounding box center [134, 235] width 165 height 21
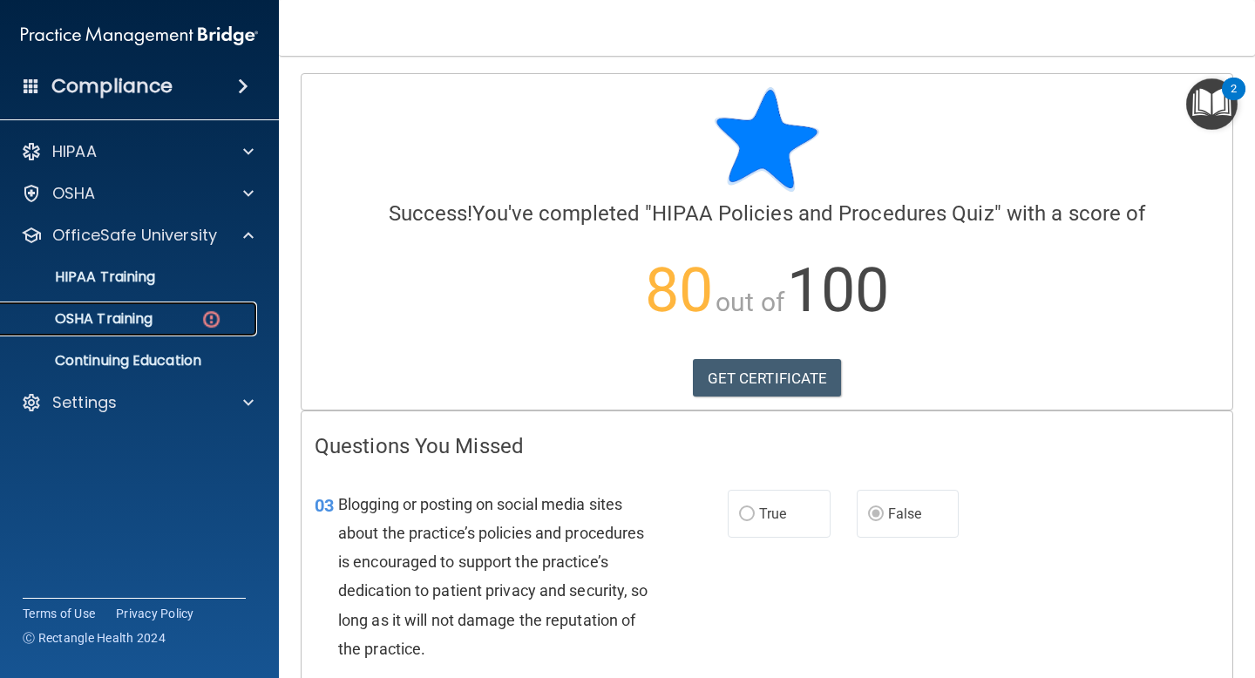
click at [146, 324] on p "OSHA Training" at bounding box center [81, 318] width 141 height 17
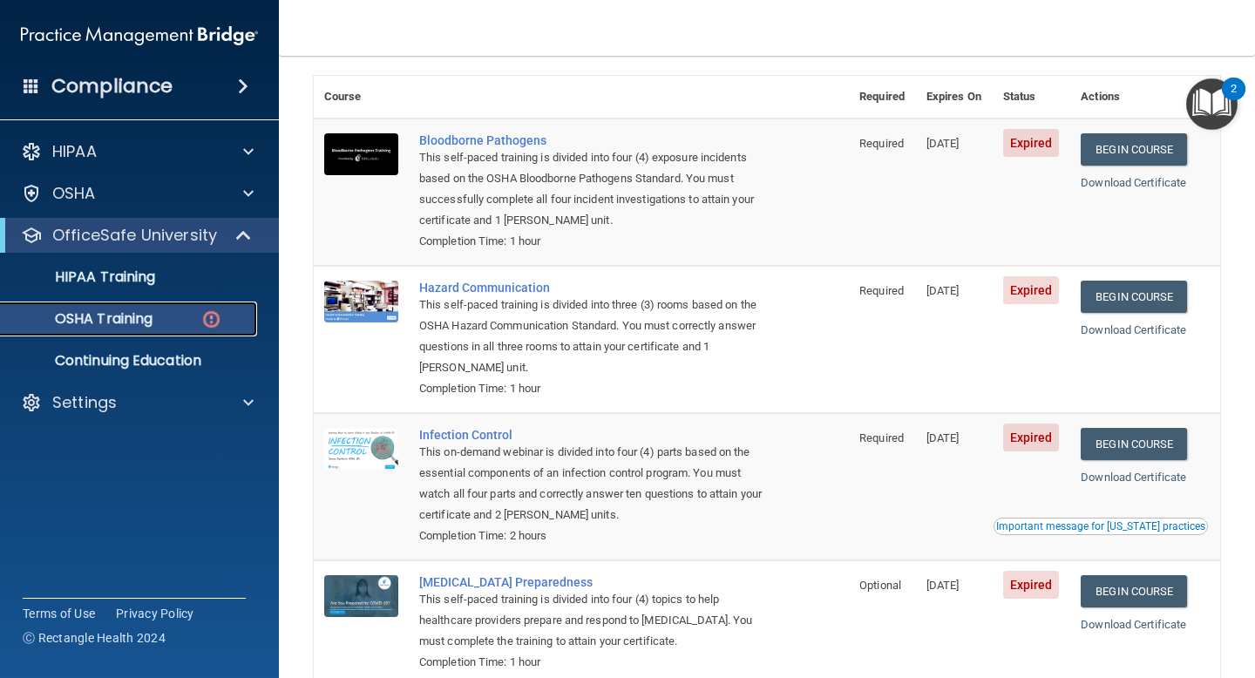
scroll to position [40, 0]
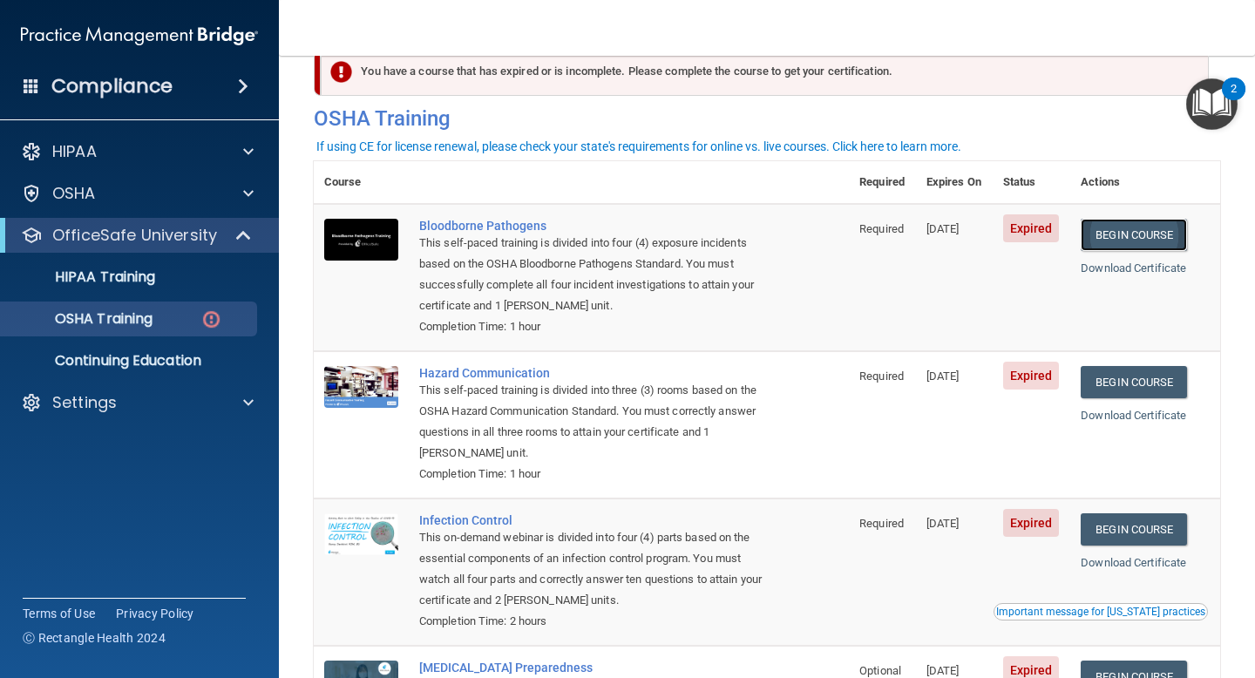
click at [1123, 227] on link "Begin Course" at bounding box center [1134, 235] width 106 height 32
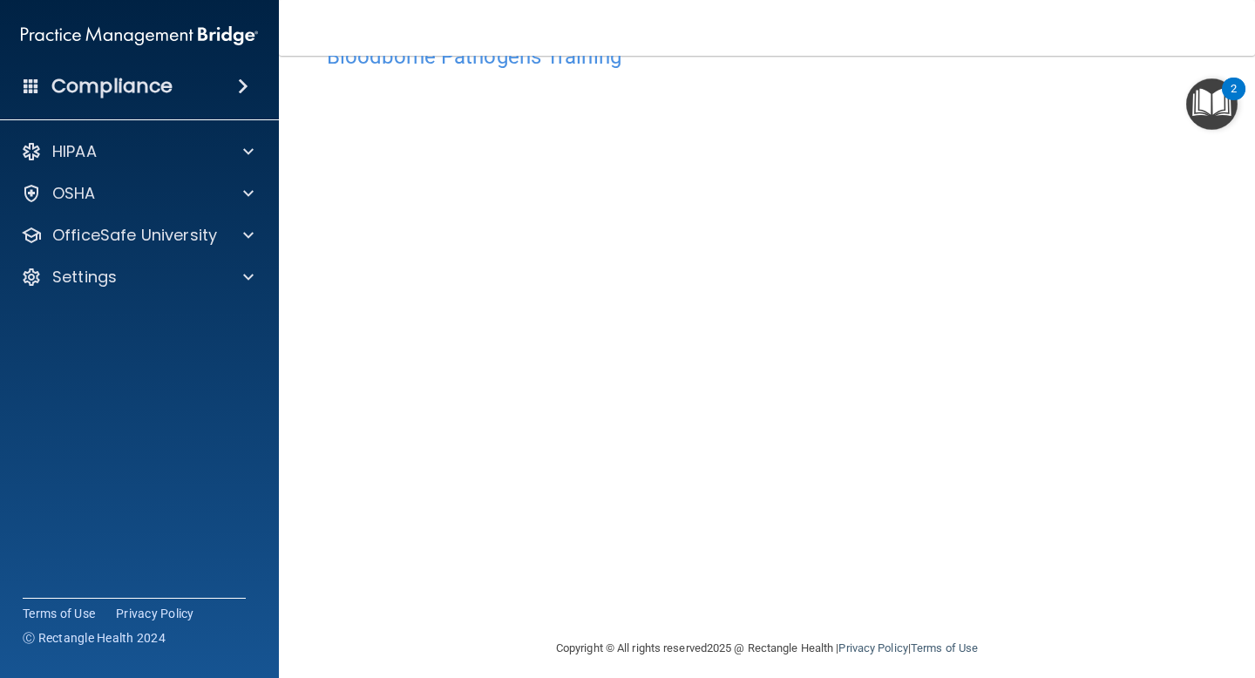
scroll to position [68, 0]
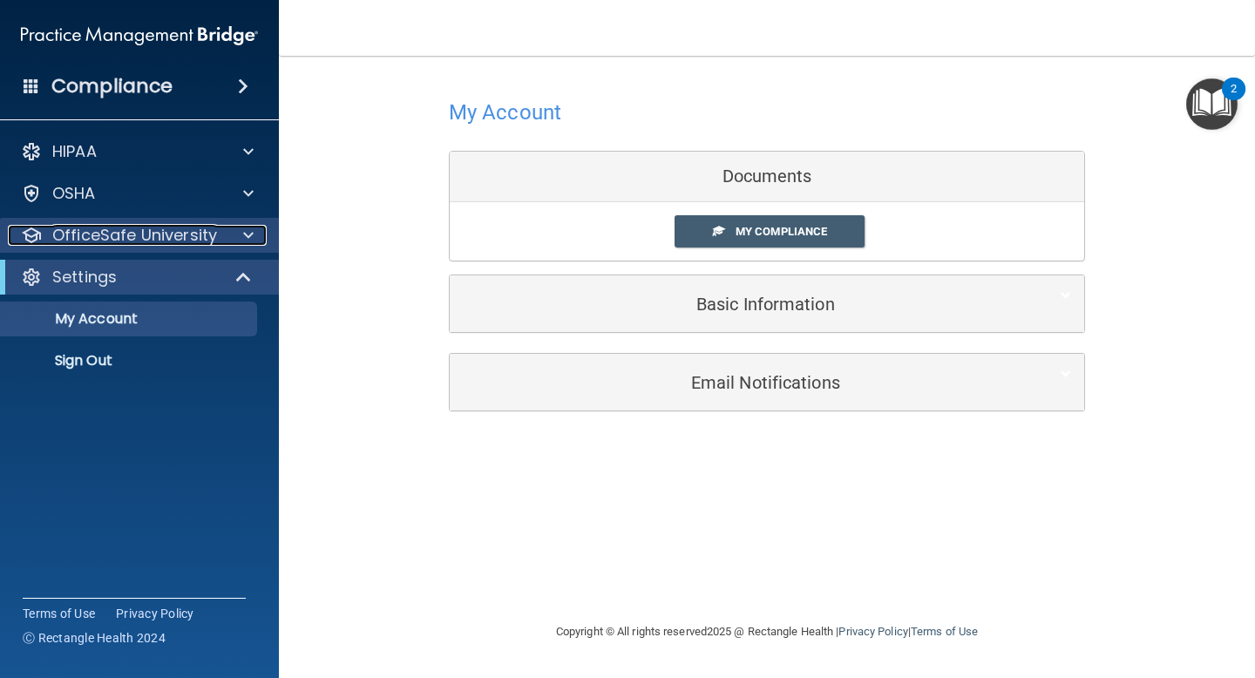
click at [174, 243] on p "OfficeSafe University" at bounding box center [134, 235] width 165 height 21
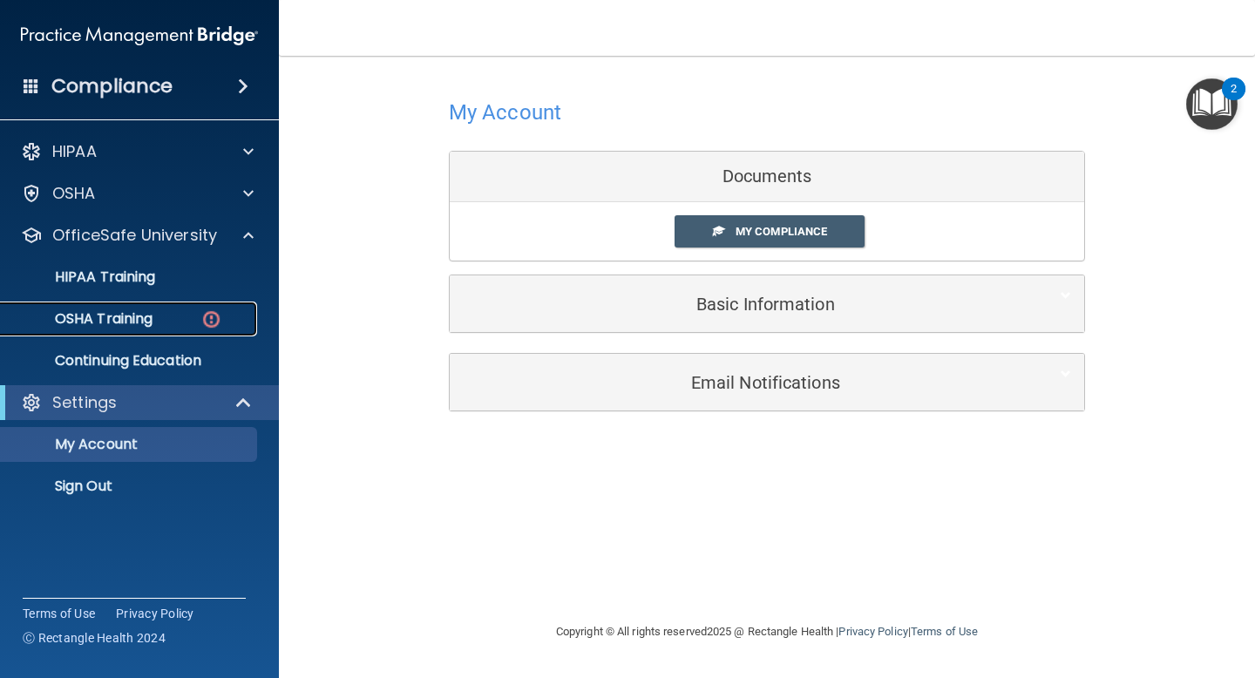
click at [150, 322] on p "OSHA Training" at bounding box center [81, 318] width 141 height 17
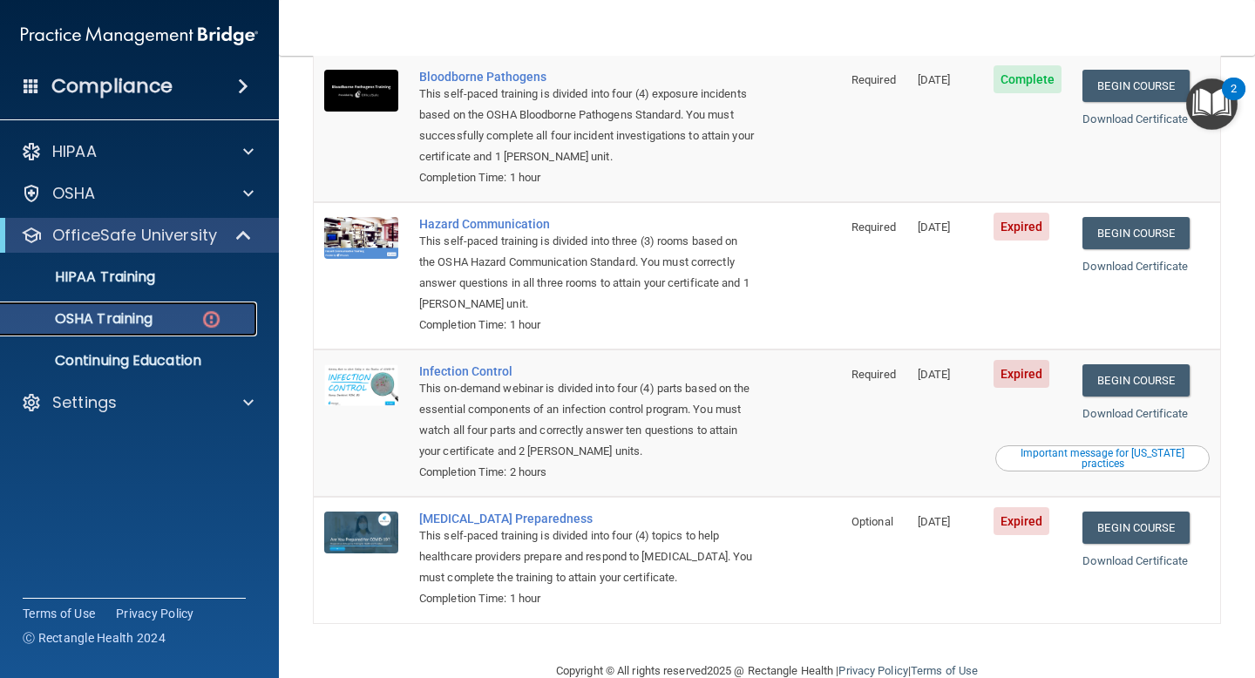
scroll to position [202, 0]
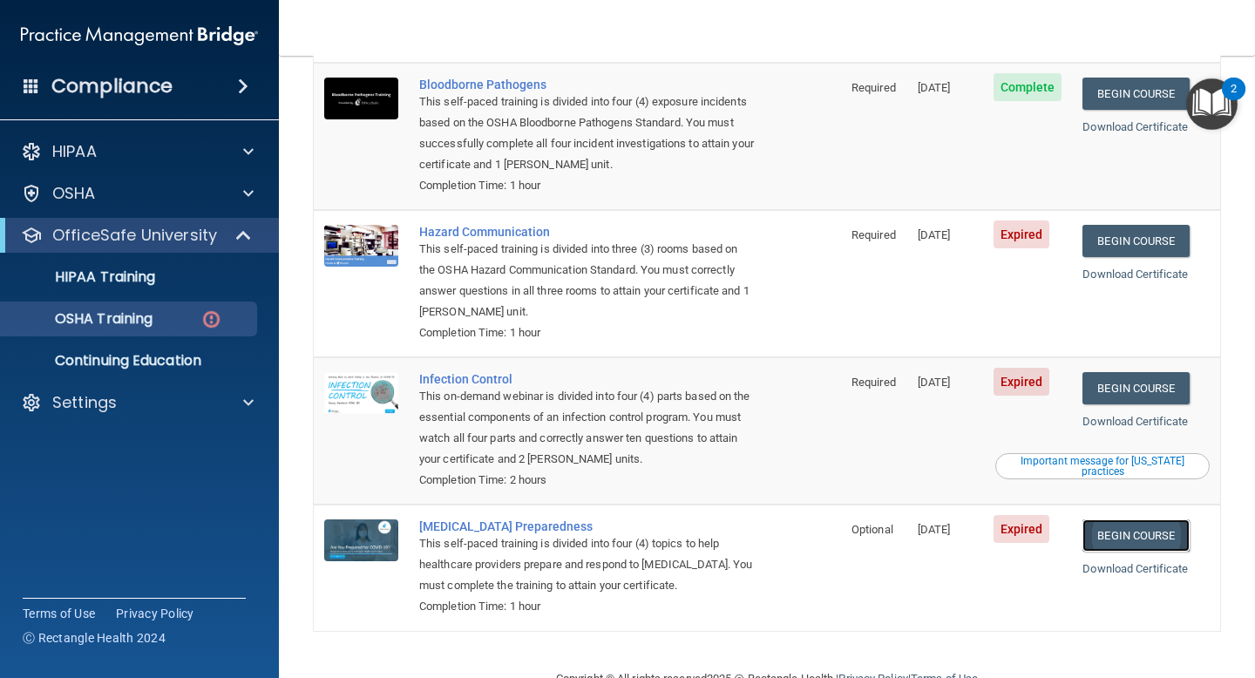
click at [1170, 519] on link "Begin Course" at bounding box center [1135, 535] width 106 height 32
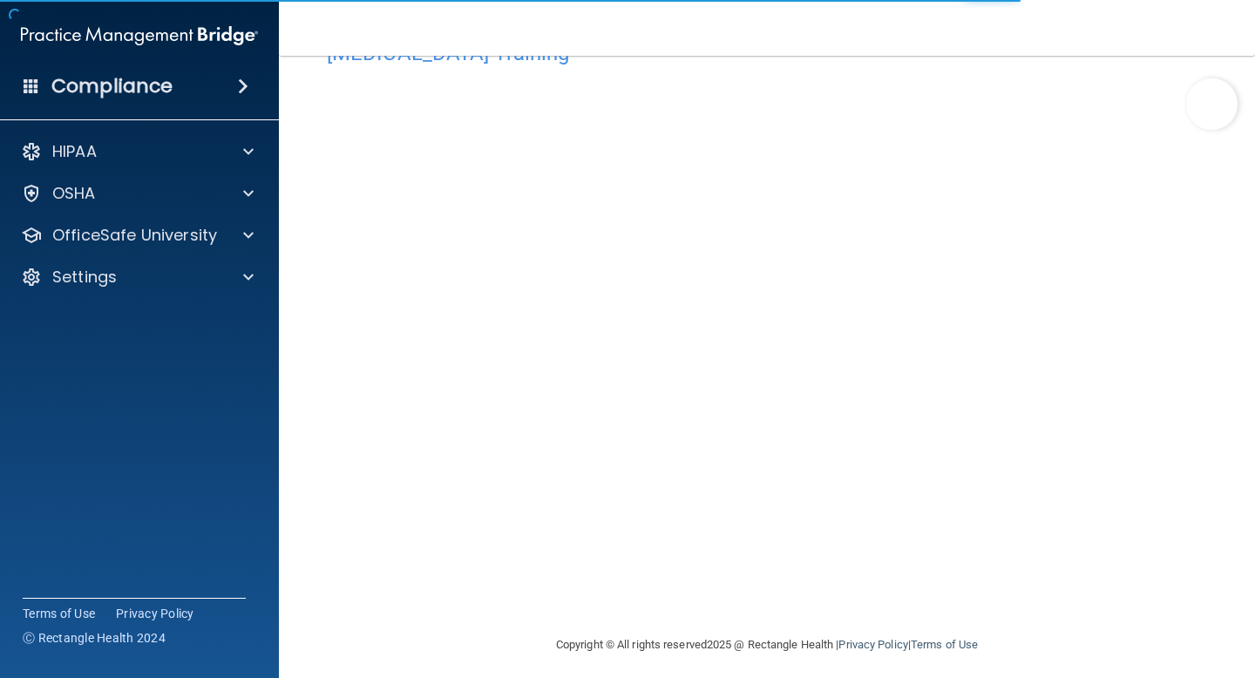
scroll to position [68, 0]
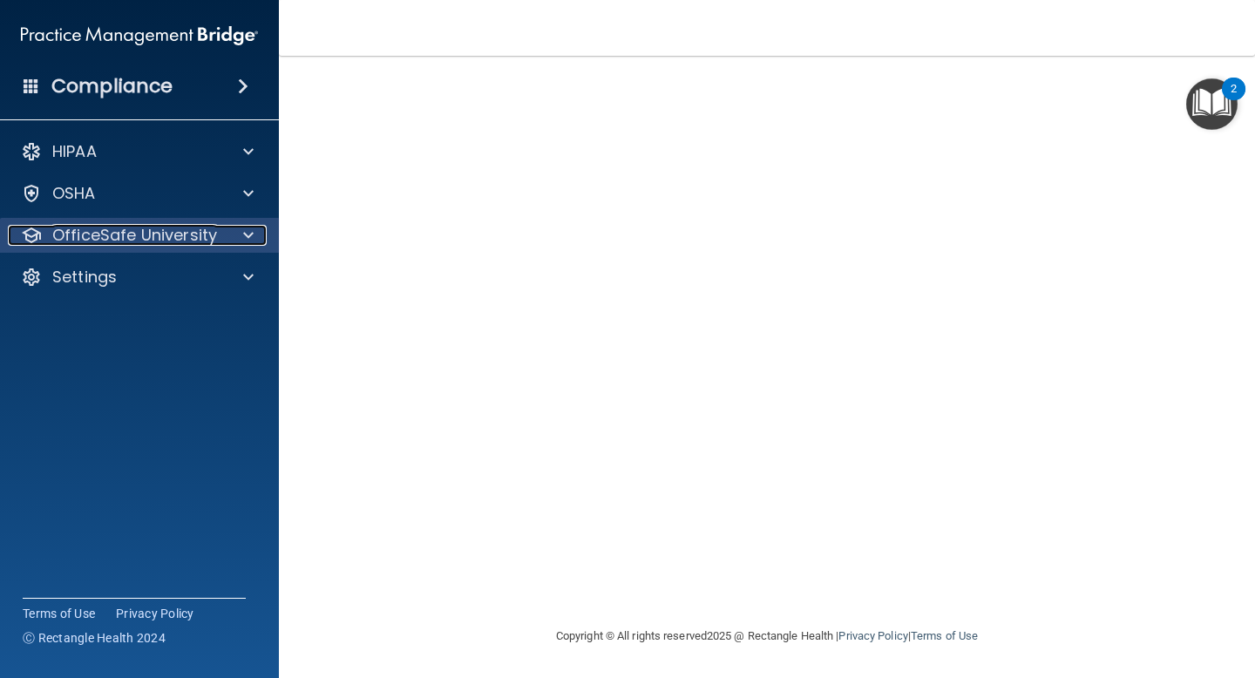
click at [200, 242] on p "OfficeSafe University" at bounding box center [134, 235] width 165 height 21
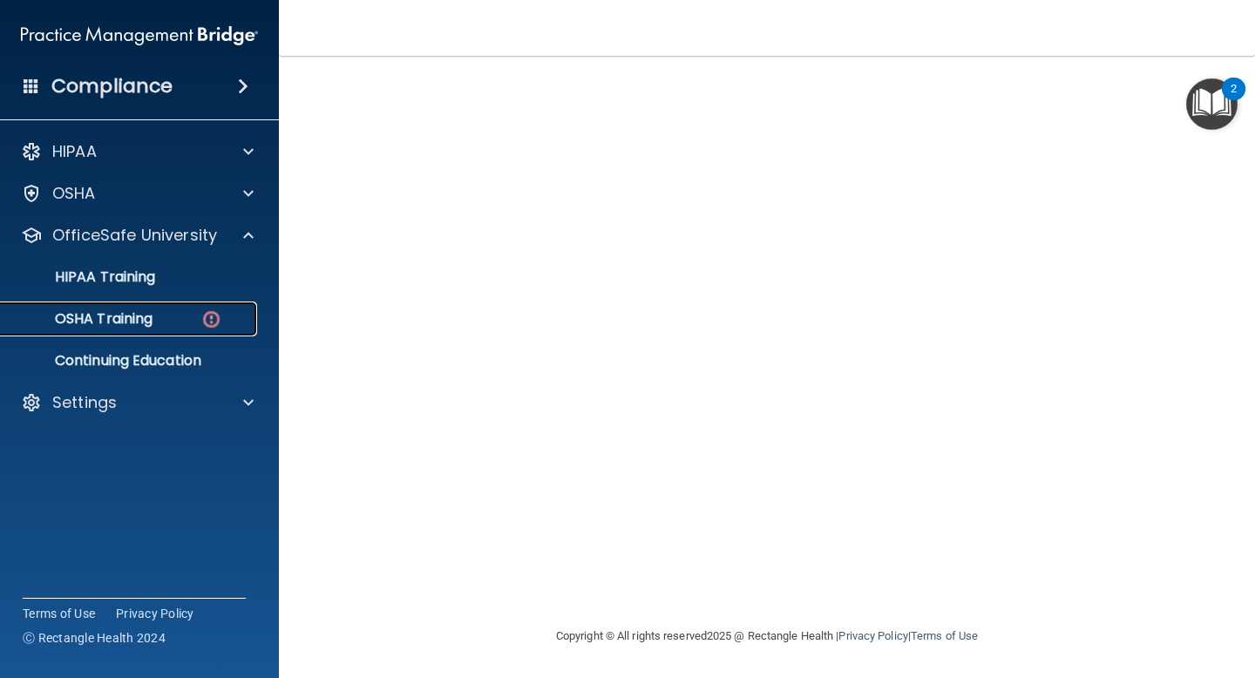
click at [134, 321] on p "OSHA Training" at bounding box center [81, 318] width 141 height 17
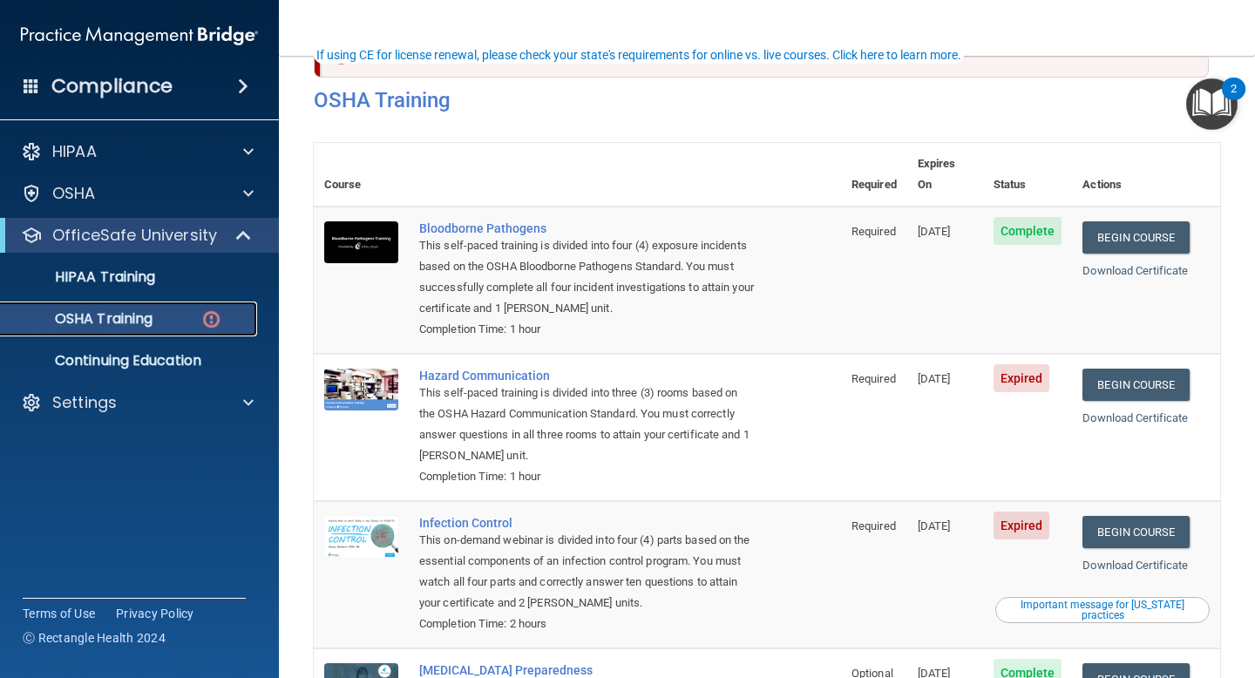
scroll to position [178, 0]
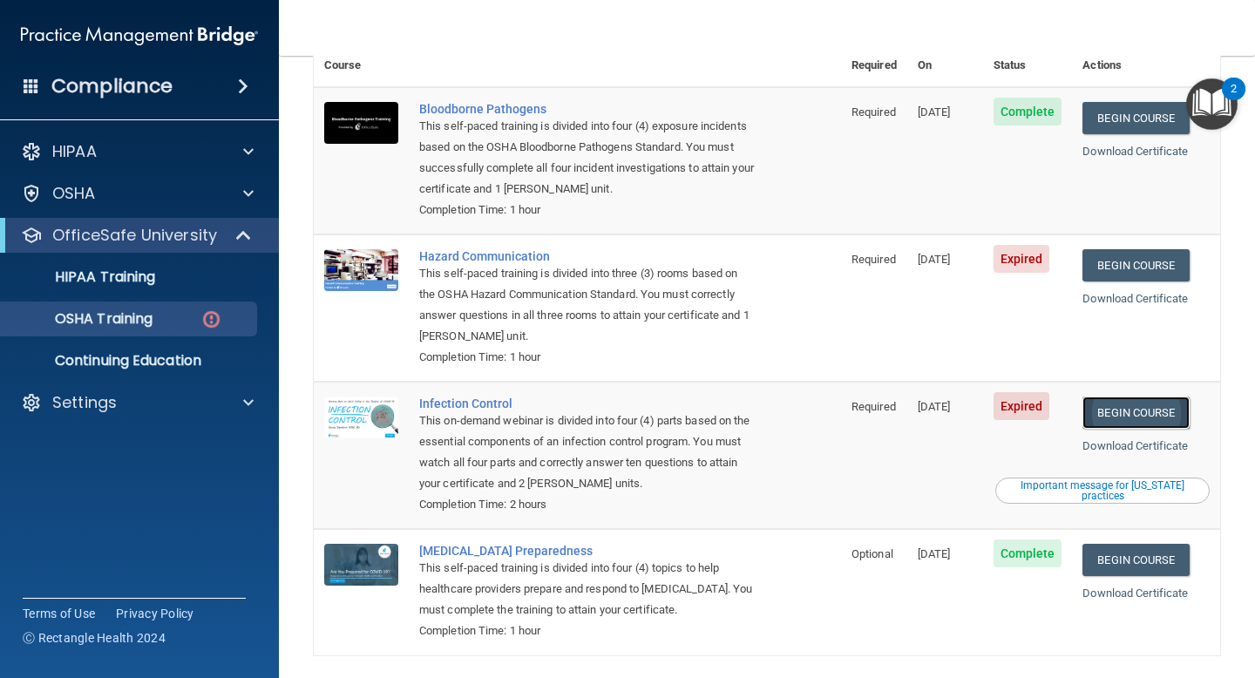
click at [1153, 397] on link "Begin Course" at bounding box center [1135, 413] width 106 height 32
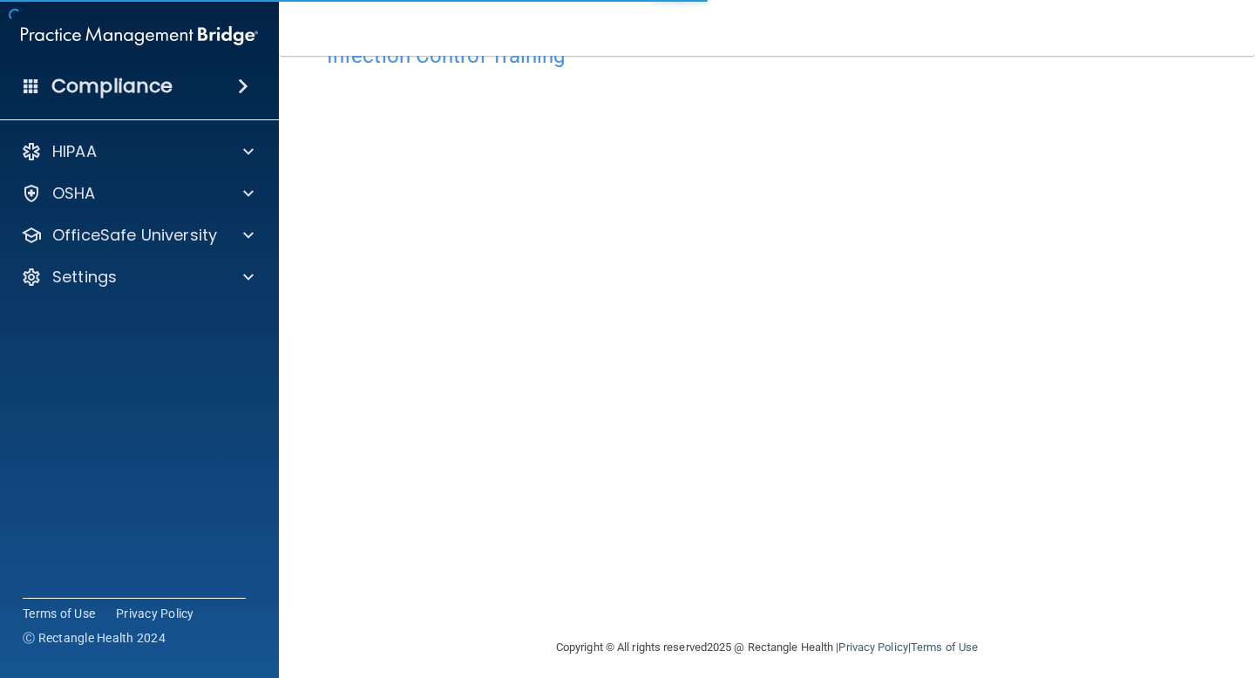
scroll to position [68, 0]
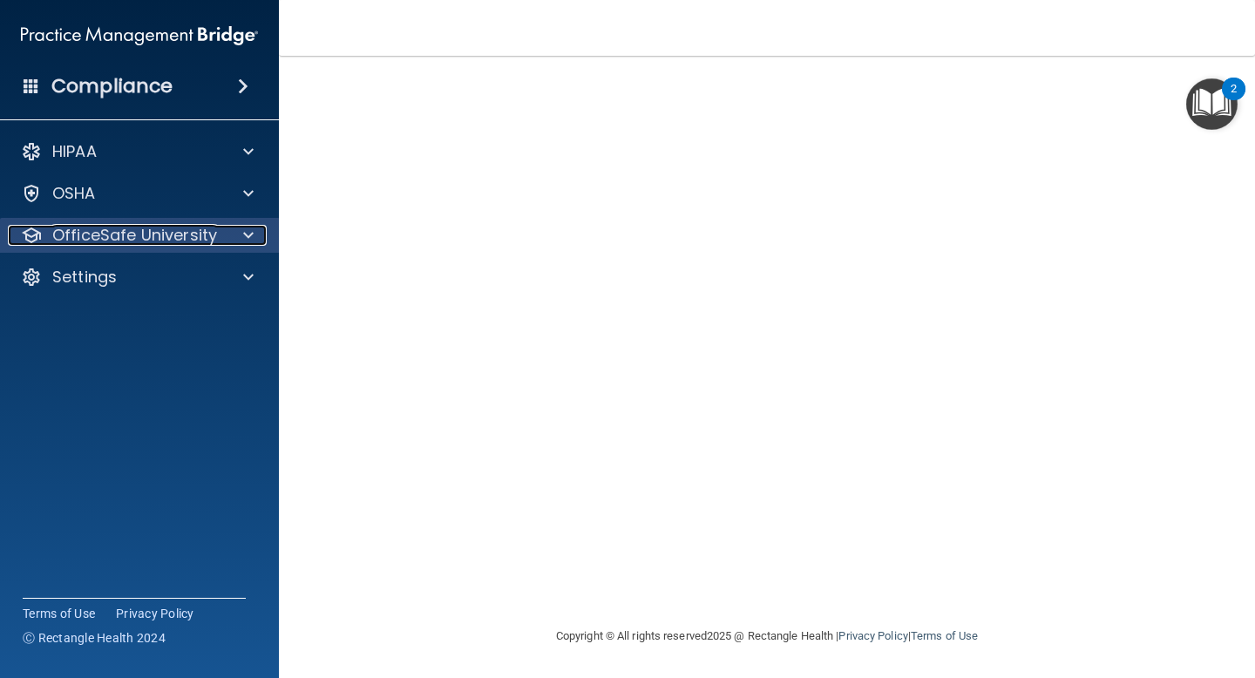
click at [199, 230] on p "OfficeSafe University" at bounding box center [134, 235] width 165 height 21
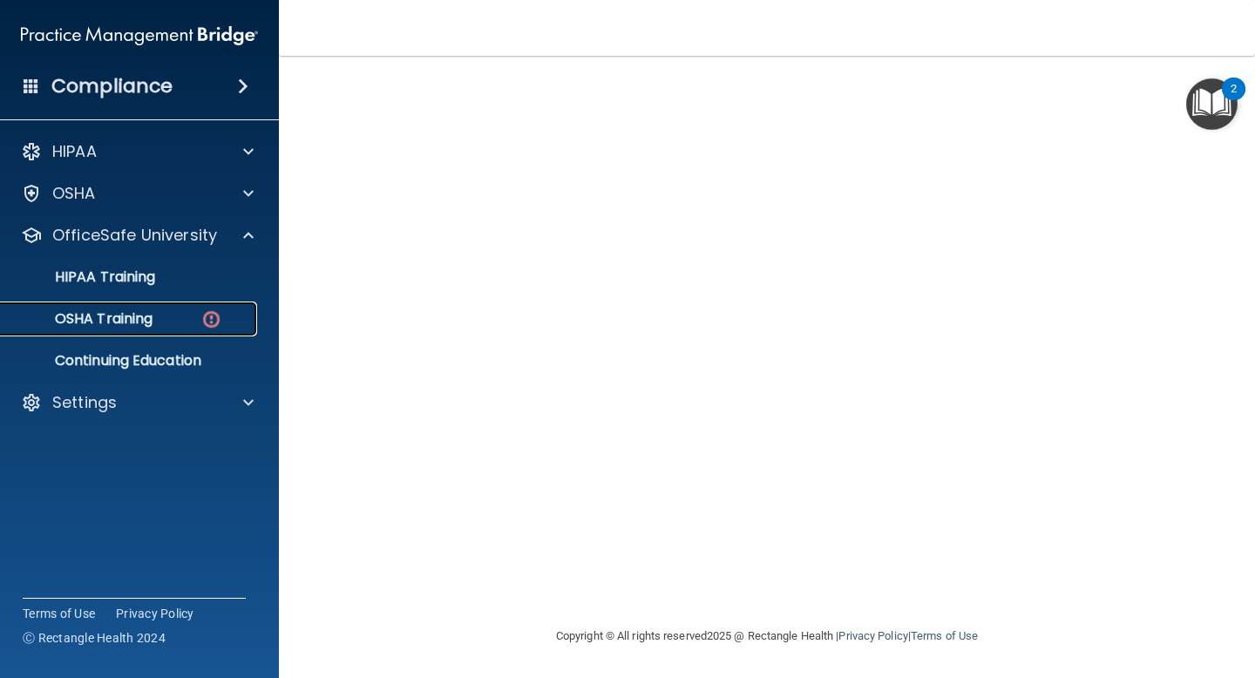
click at [132, 322] on p "OSHA Training" at bounding box center [81, 318] width 141 height 17
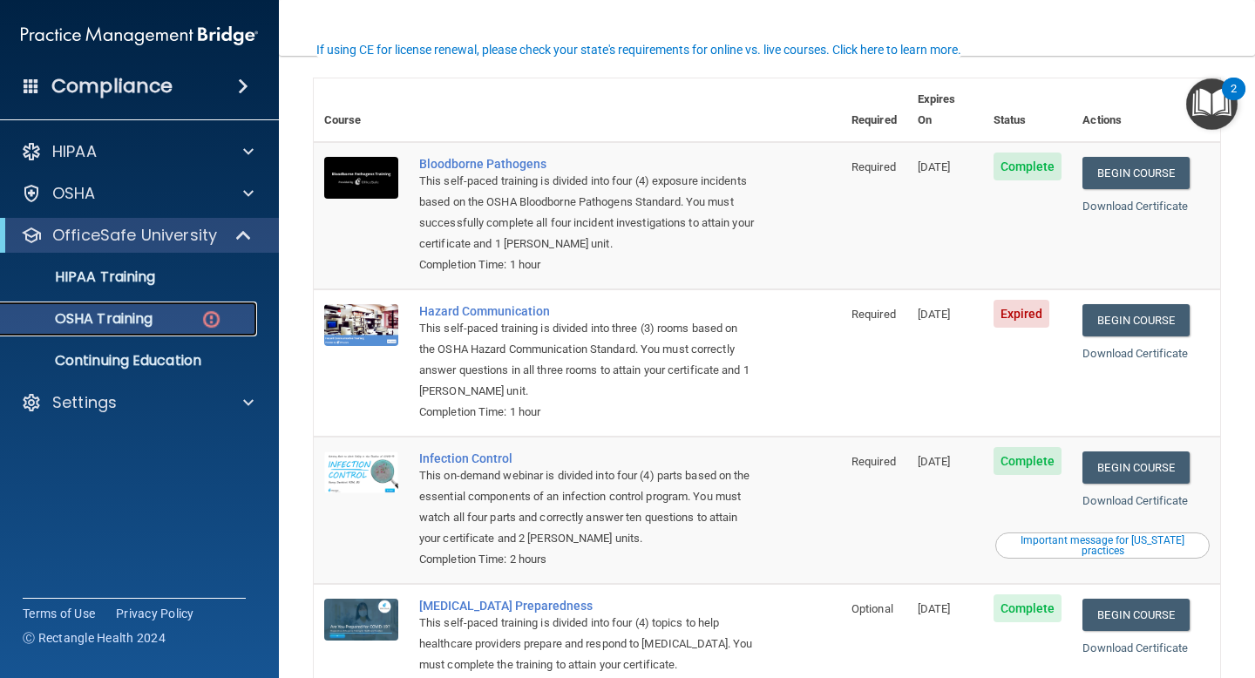
scroll to position [121, 0]
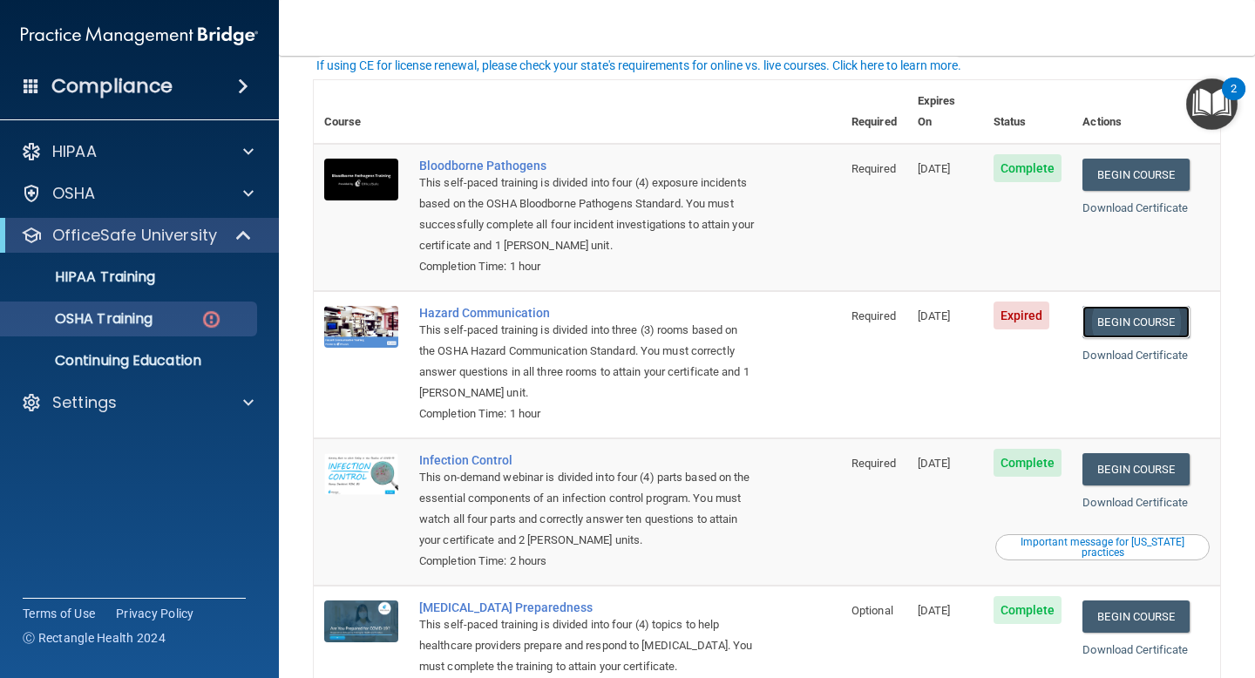
click at [1141, 307] on link "Begin Course" at bounding box center [1135, 322] width 106 height 32
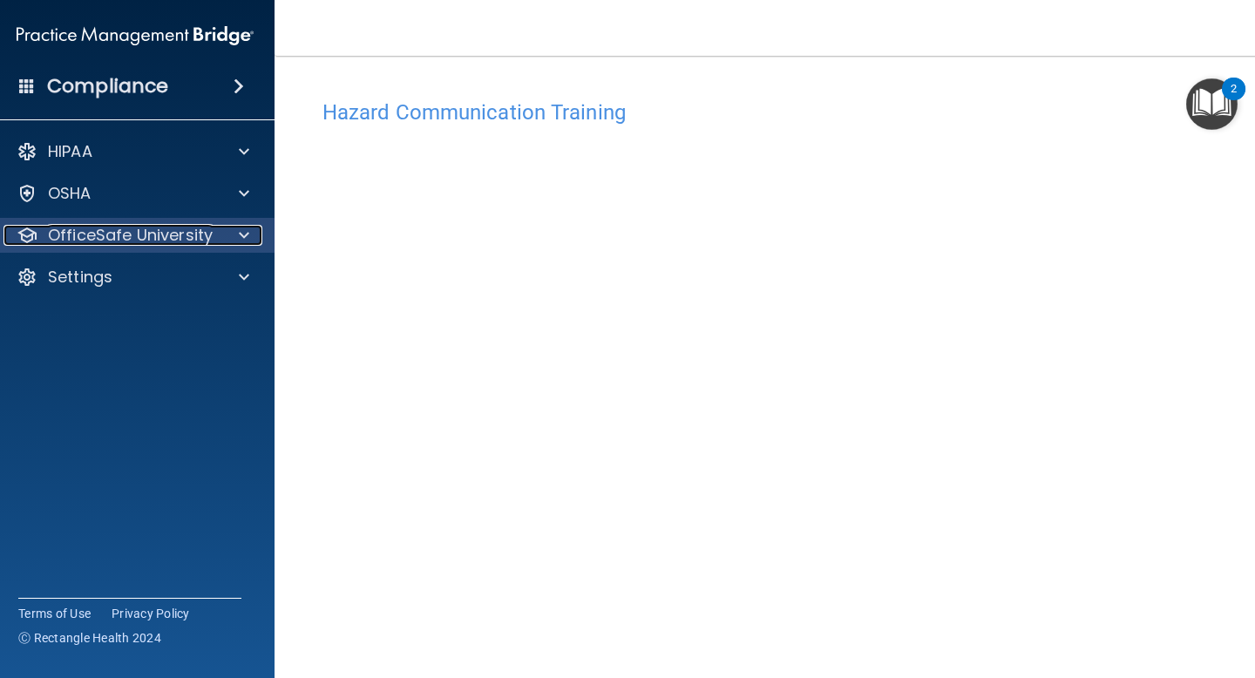
click at [255, 227] on div at bounding box center [242, 235] width 44 height 21
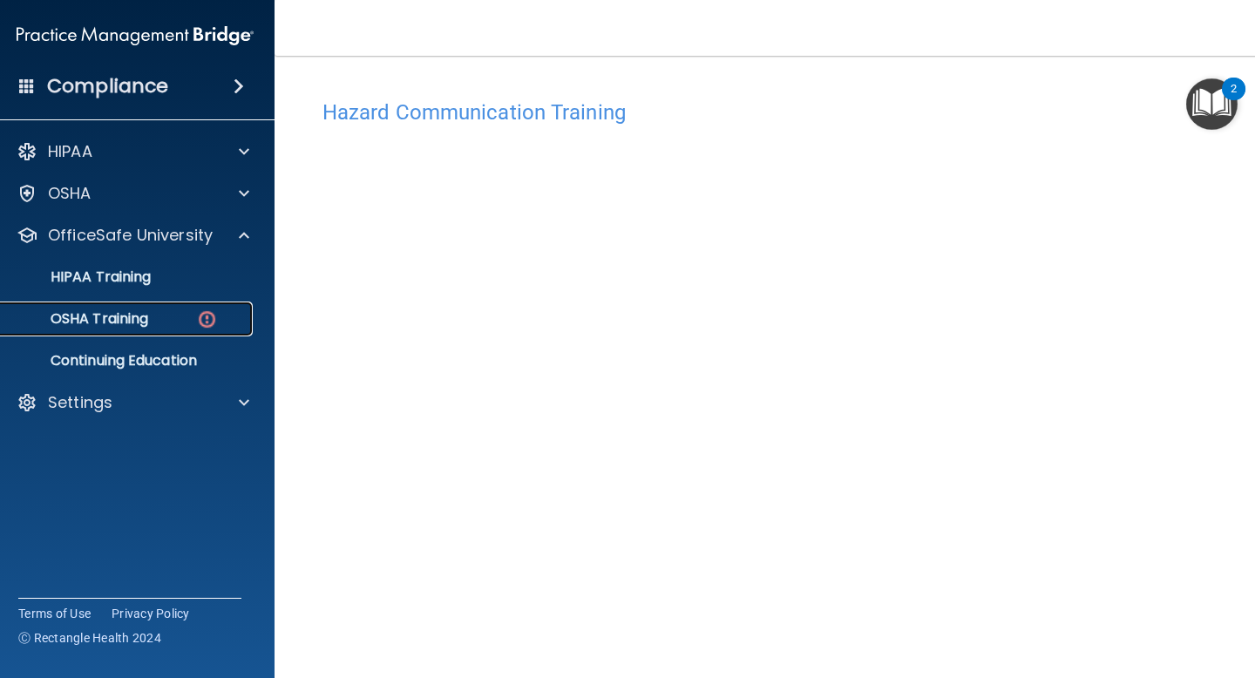
click at [103, 322] on p "OSHA Training" at bounding box center [77, 318] width 141 height 17
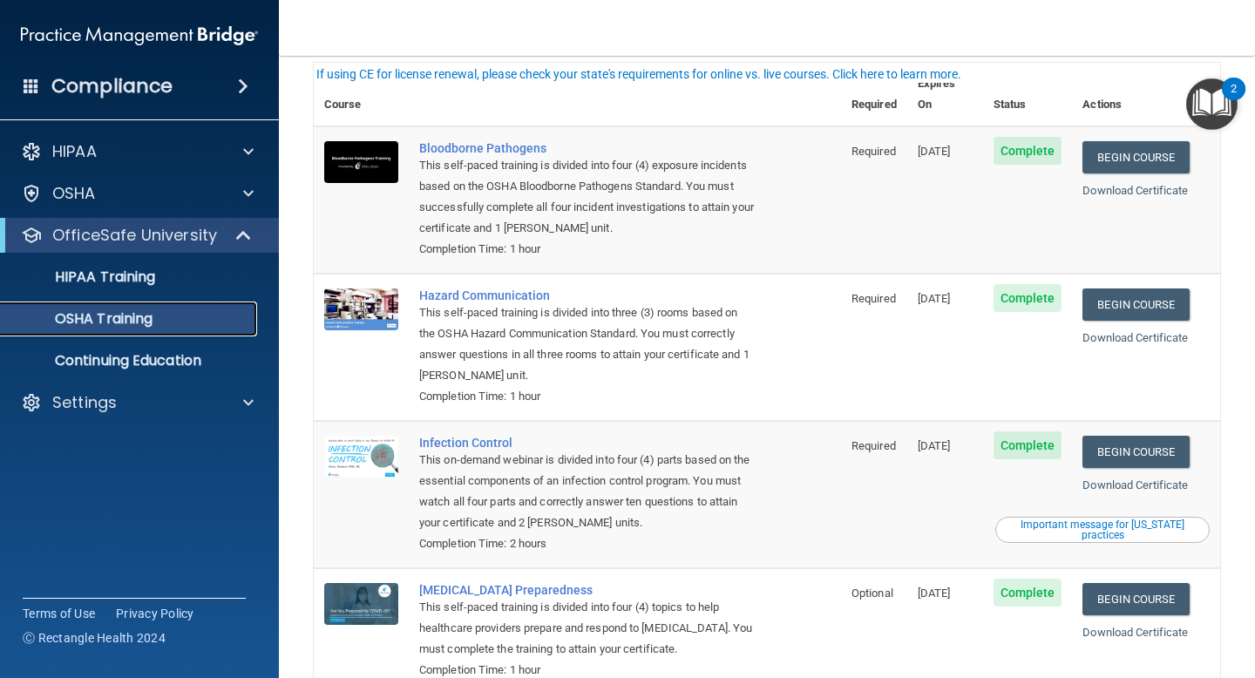
scroll to position [177, 0]
